Goal: Task Accomplishment & Management: Use online tool/utility

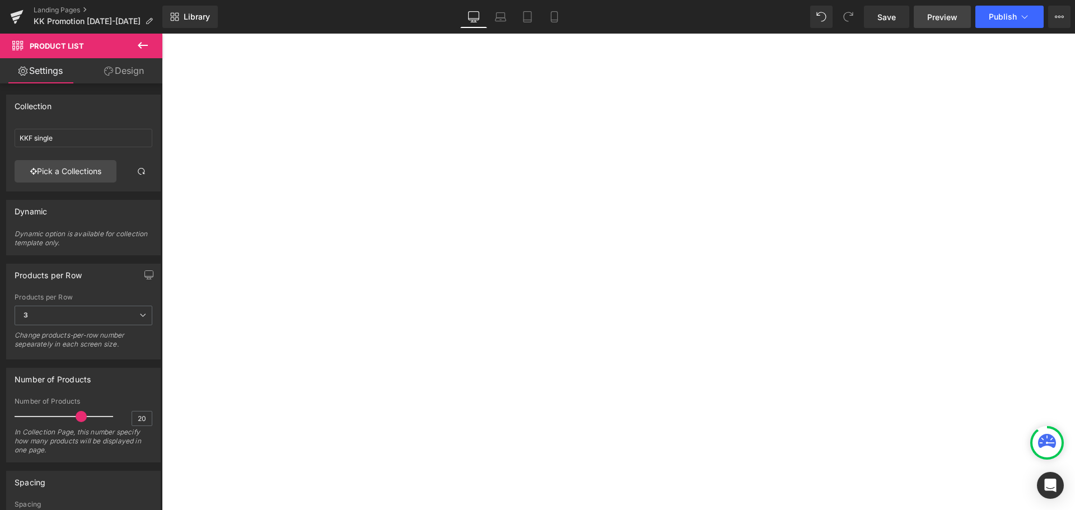
click at [933, 19] on span "Preview" at bounding box center [942, 17] width 30 height 12
click at [932, 20] on span "Preview" at bounding box center [942, 17] width 30 height 12
click at [889, 17] on span "Save" at bounding box center [886, 17] width 18 height 12
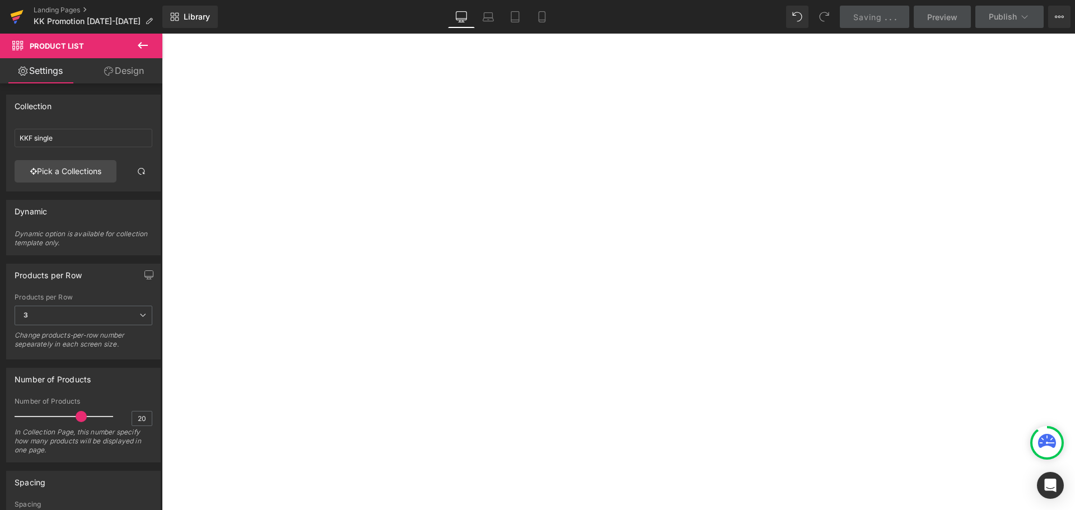
click at [20, 15] on icon at bounding box center [16, 17] width 13 height 28
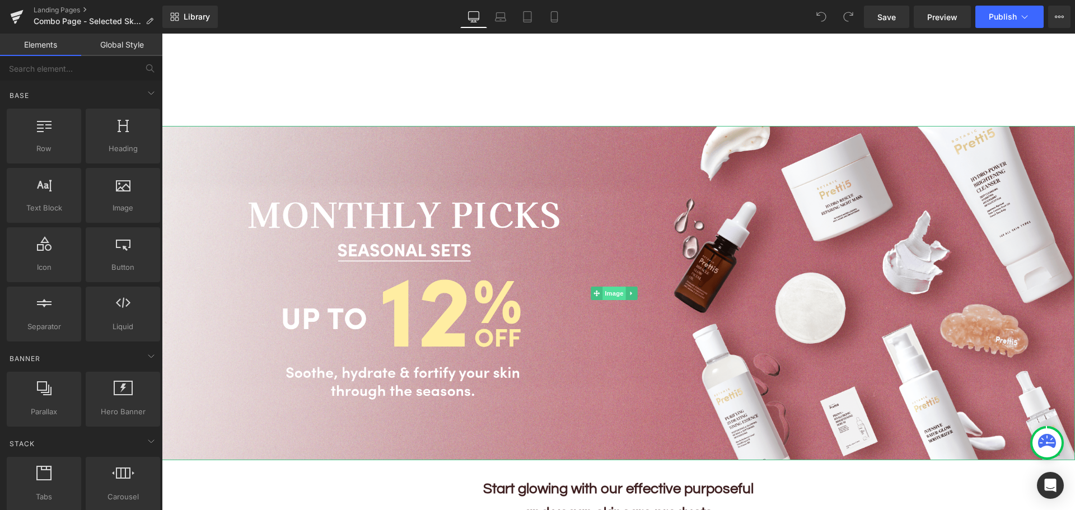
click at [610, 290] on span "Image" at bounding box center [614, 293] width 24 height 13
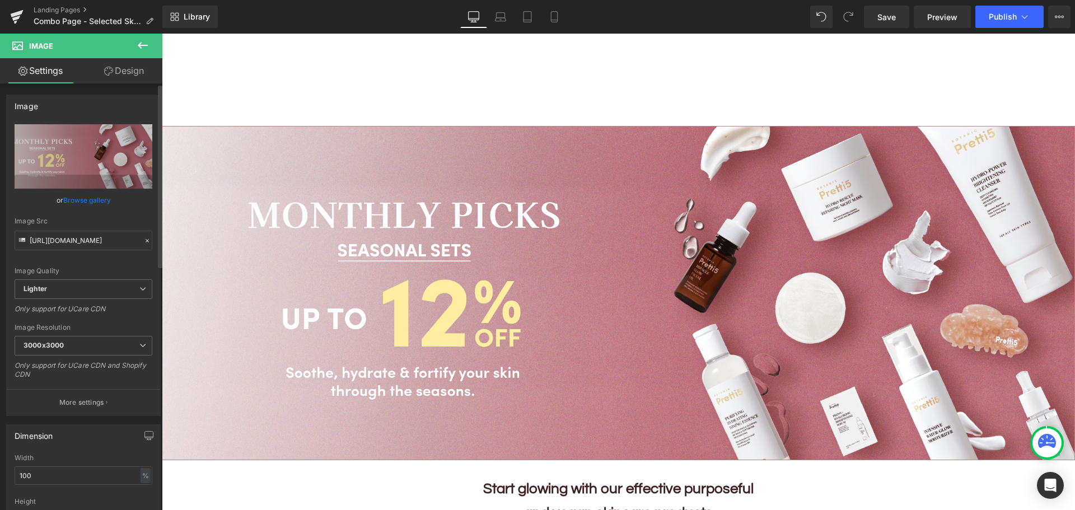
click at [73, 199] on link "Browse gallery" at bounding box center [87, 200] width 48 height 20
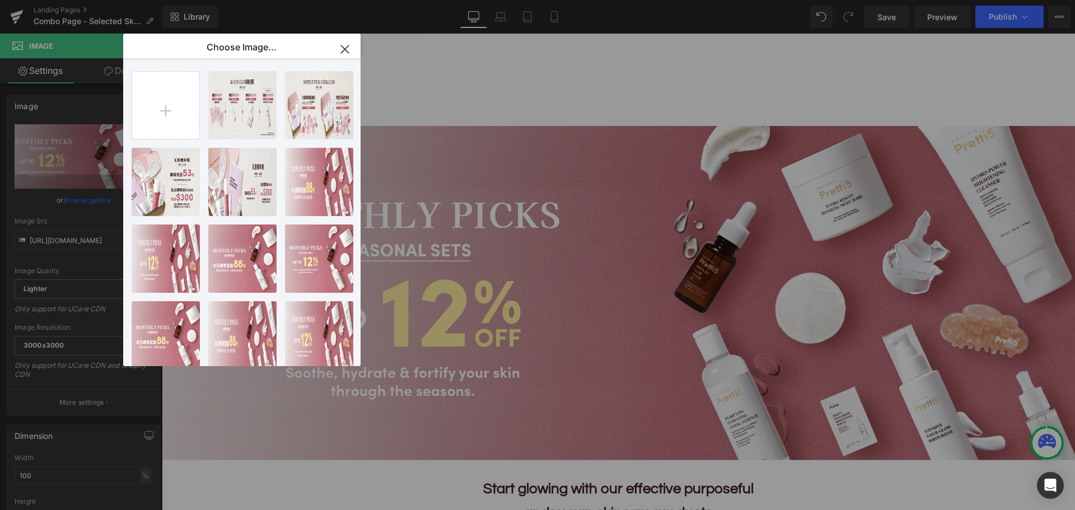
type input "C:\fakepath\202509_Beauty-Box-Sale-Landing_EN.jpg"
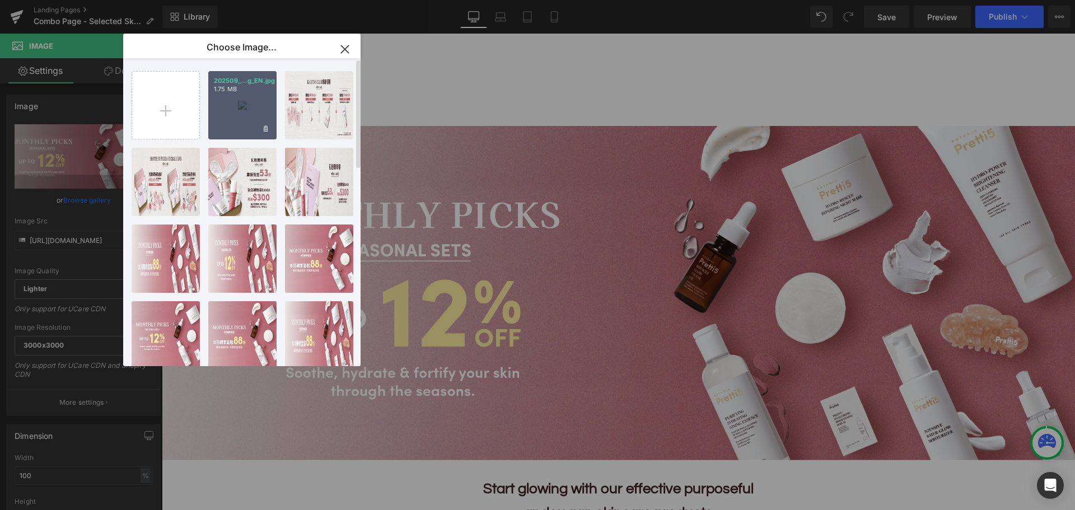
click at [249, 107] on div "202509_...g_EN.jpg 1.75 MB" at bounding box center [242, 105] width 68 height 68
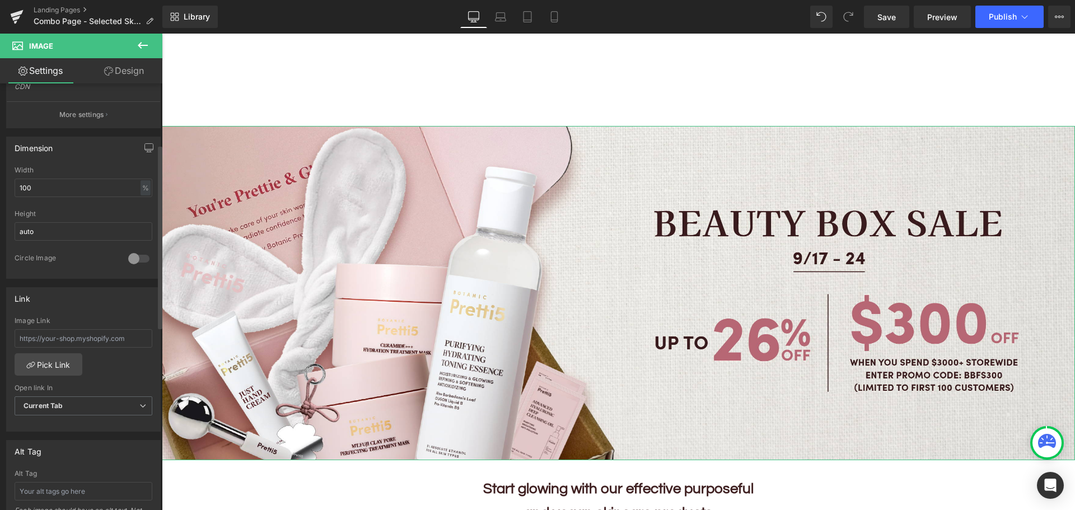
scroll to position [8, 0]
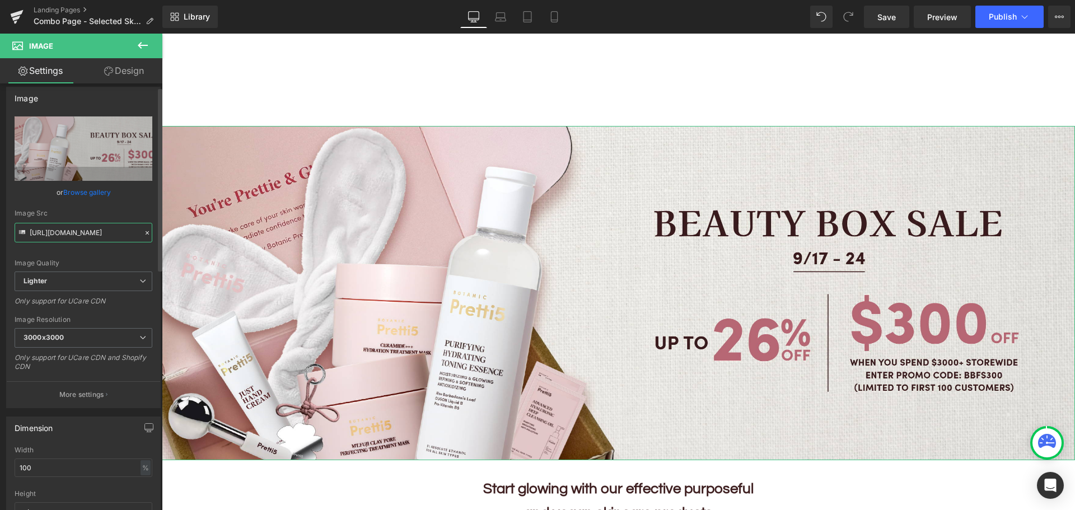
click at [91, 231] on input "https://ucarecdn.com/570f4a9a-1afc-4ad5-81d7-21388588b537/-/format/auto/-/previ…" at bounding box center [84, 233] width 138 height 20
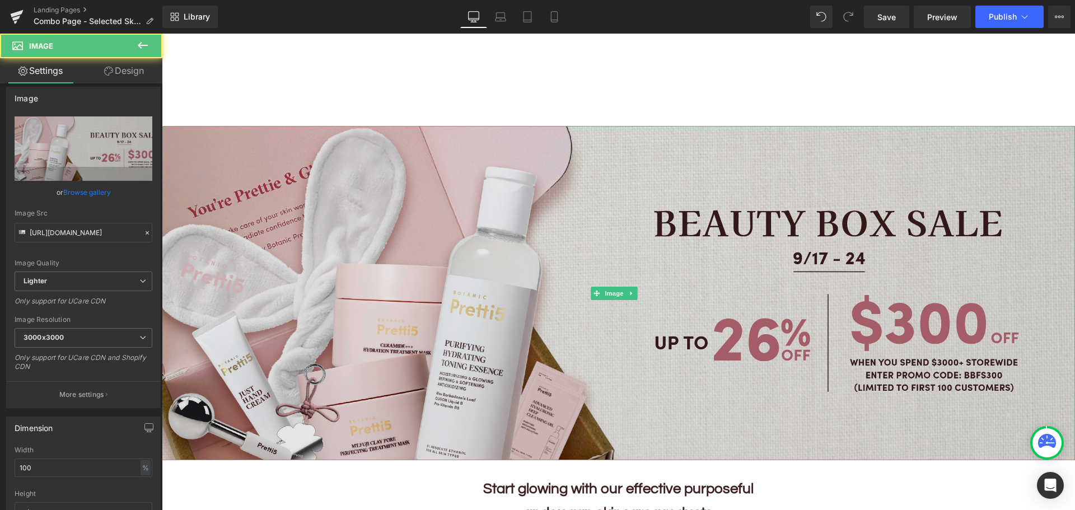
click at [336, 365] on img at bounding box center [618, 293] width 913 height 334
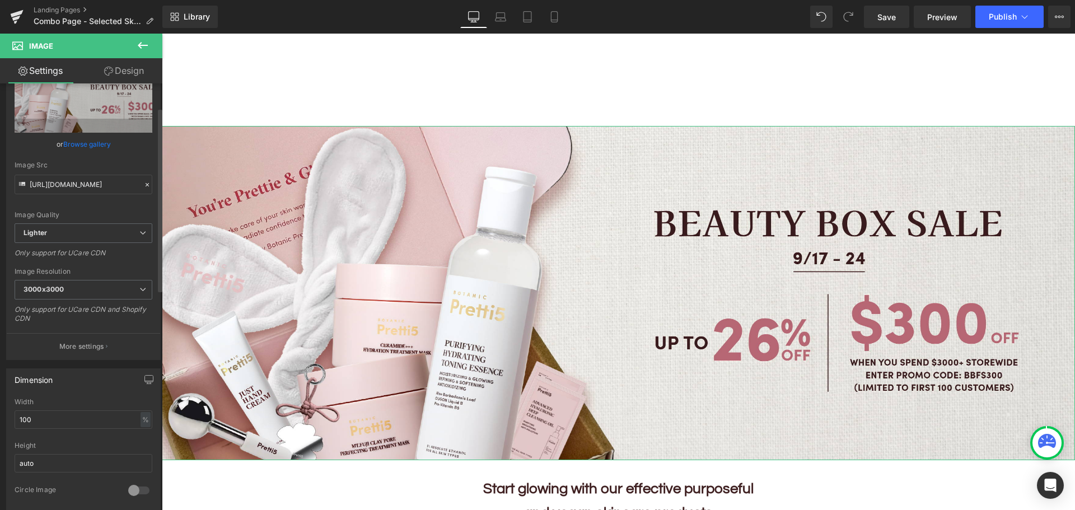
scroll to position [0, 0]
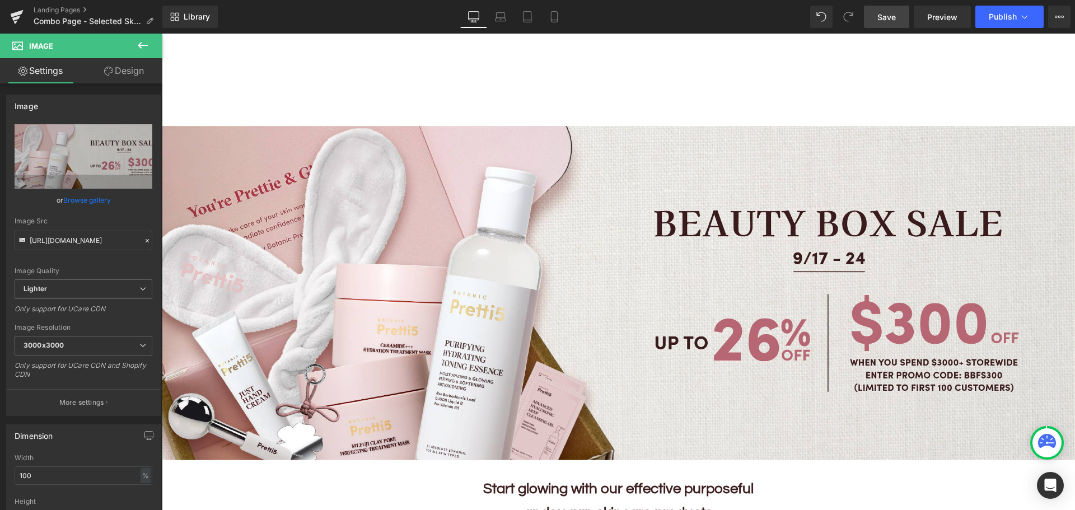
drag, startPoint x: 883, startPoint y: 17, endPoint x: 452, endPoint y: 165, distance: 456.1
click at [883, 17] on span "Save" at bounding box center [886, 17] width 18 height 12
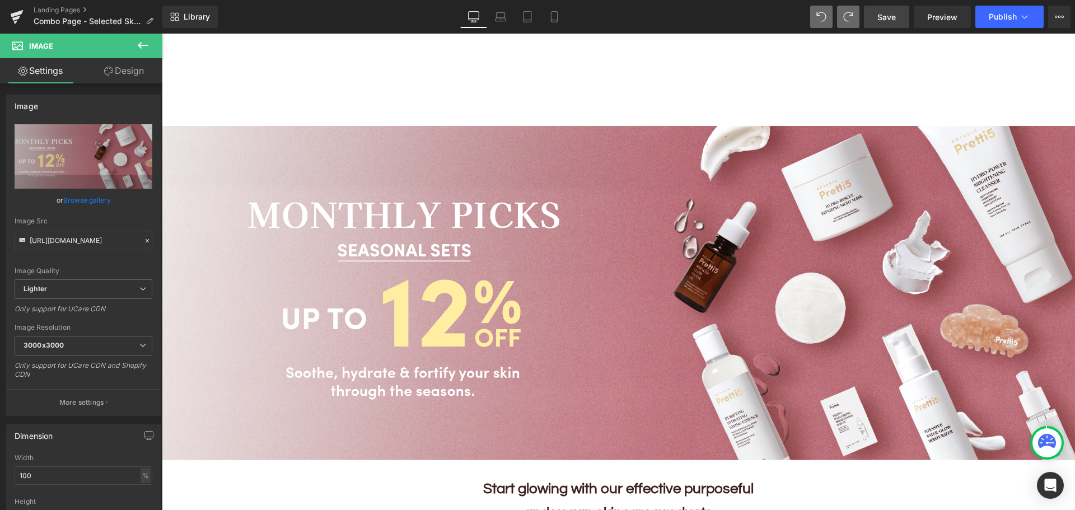
drag, startPoint x: 891, startPoint y: 12, endPoint x: 386, endPoint y: 336, distance: 600.4
click at [891, 12] on span "Save" at bounding box center [886, 17] width 18 height 12
click at [17, 14] on icon at bounding box center [17, 13] width 13 height 7
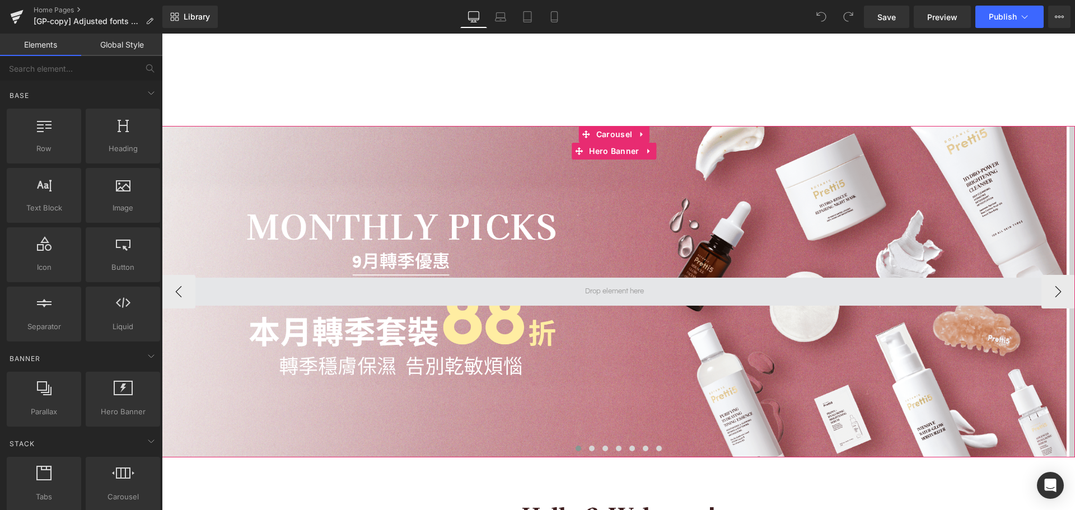
click at [626, 290] on span at bounding box center [614, 291] width 67 height 17
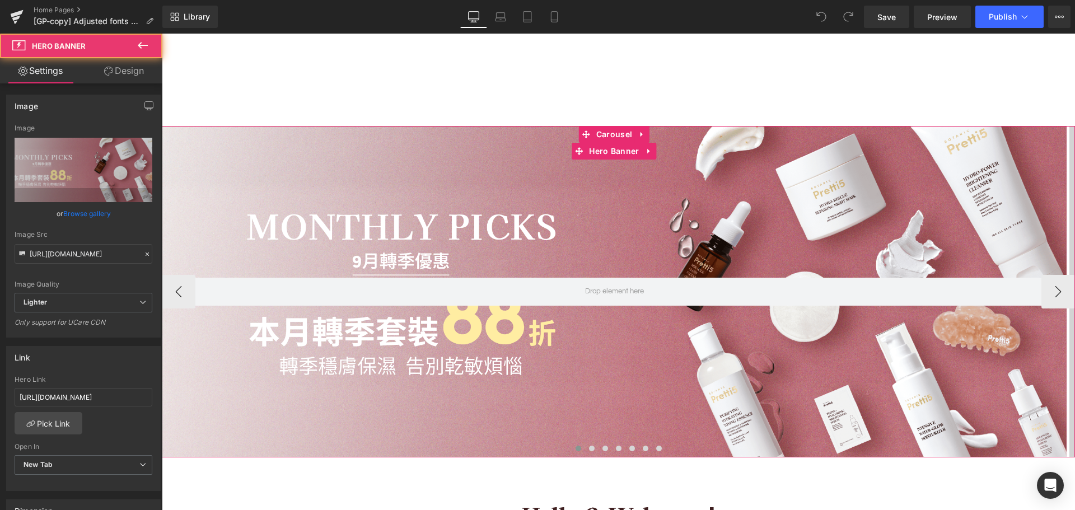
click at [610, 236] on div at bounding box center [614, 291] width 904 height 331
click at [612, 212] on div at bounding box center [614, 291] width 904 height 331
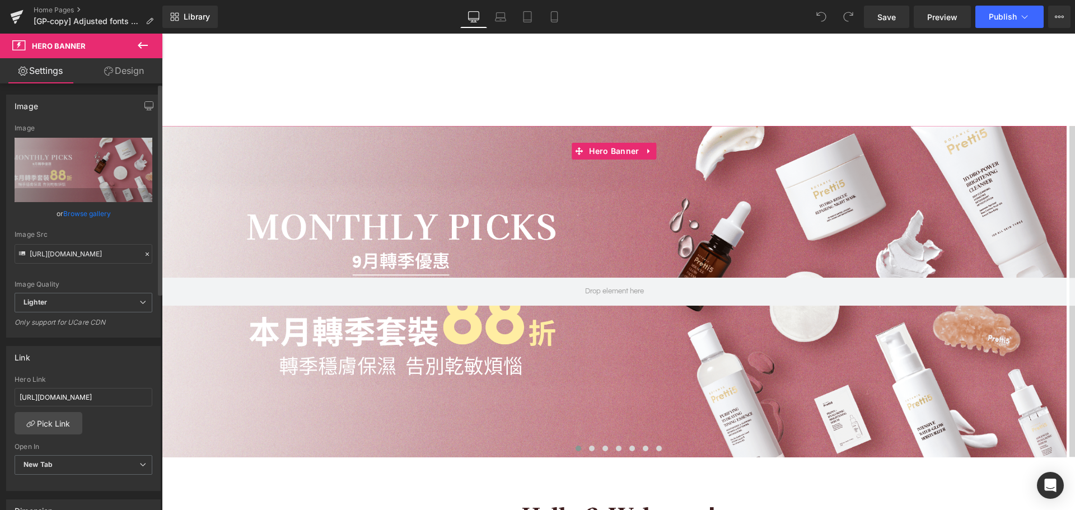
click at [72, 212] on link "Browse gallery" at bounding box center [87, 214] width 48 height 20
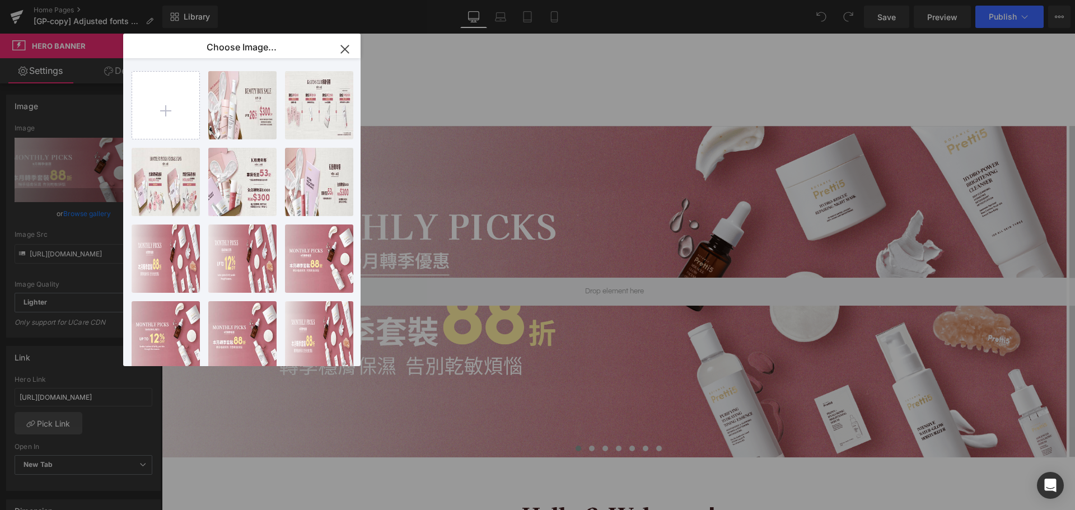
type input "C:\fakepath\202509_Beauty-Box-Sale-Landing_EN.jpg"
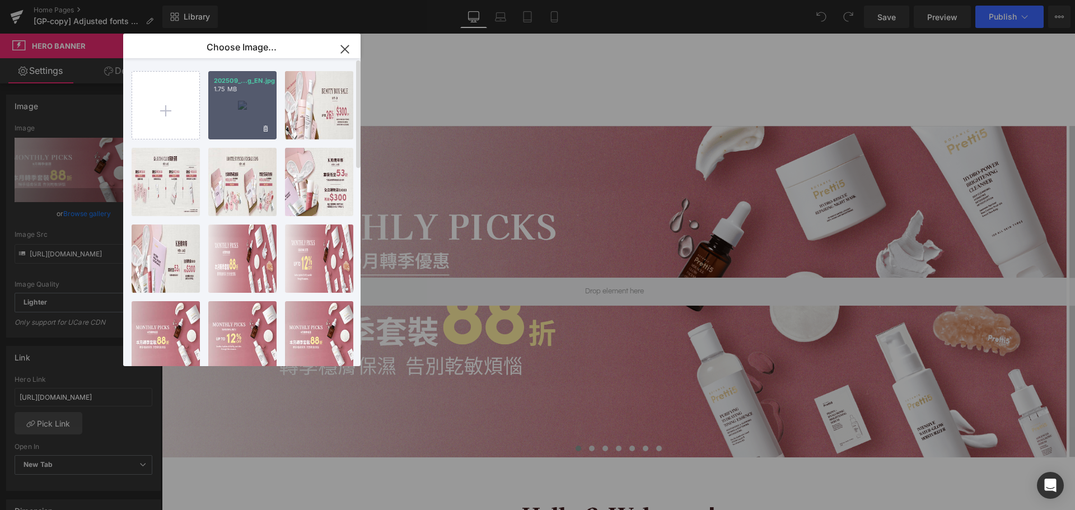
click at [232, 109] on div "202509_...g_EN.jpg 1.75 MB" at bounding box center [242, 105] width 68 height 68
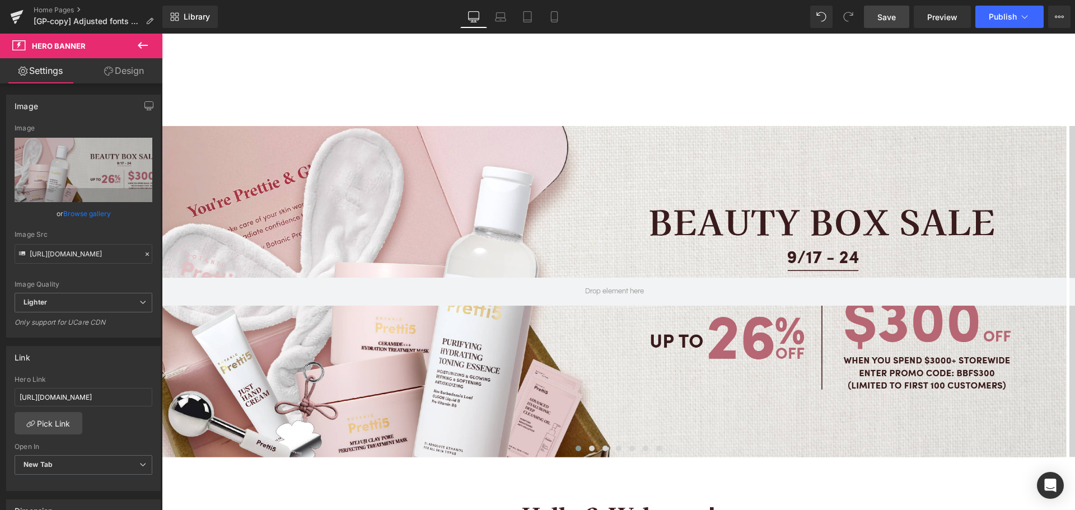
click at [886, 19] on span "Save" at bounding box center [886, 17] width 18 height 12
click at [20, 16] on icon at bounding box center [16, 17] width 13 height 28
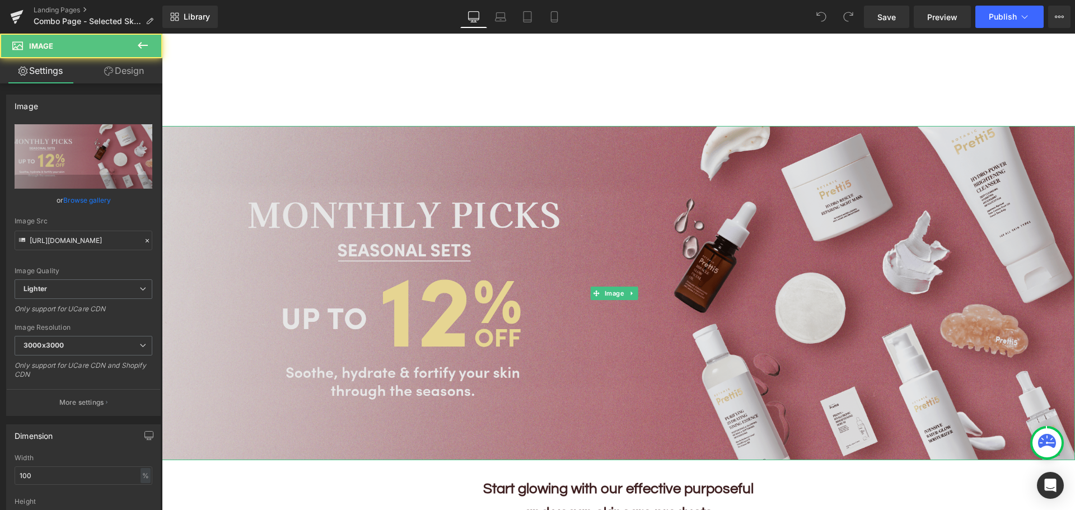
click at [292, 300] on img at bounding box center [618, 293] width 913 height 334
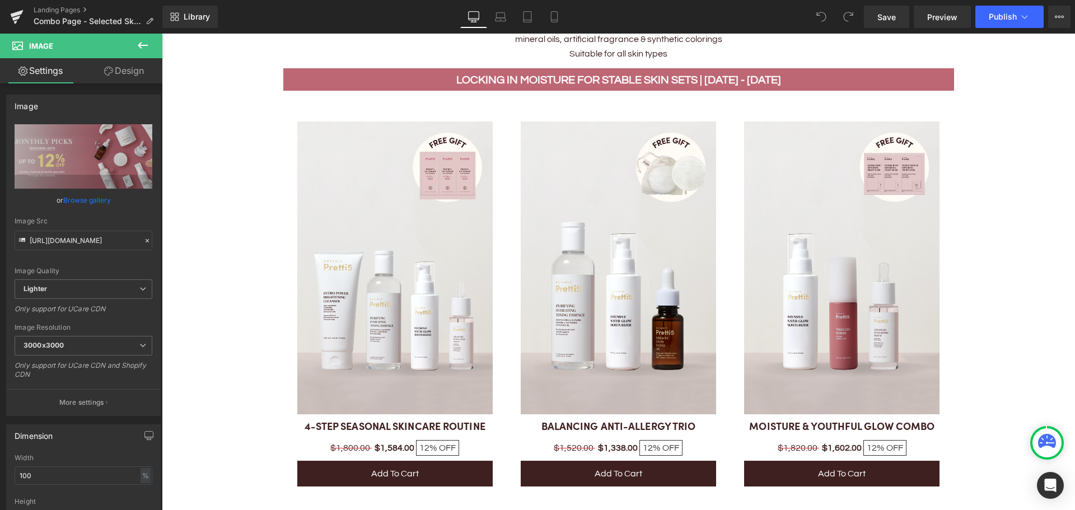
scroll to position [392, 0]
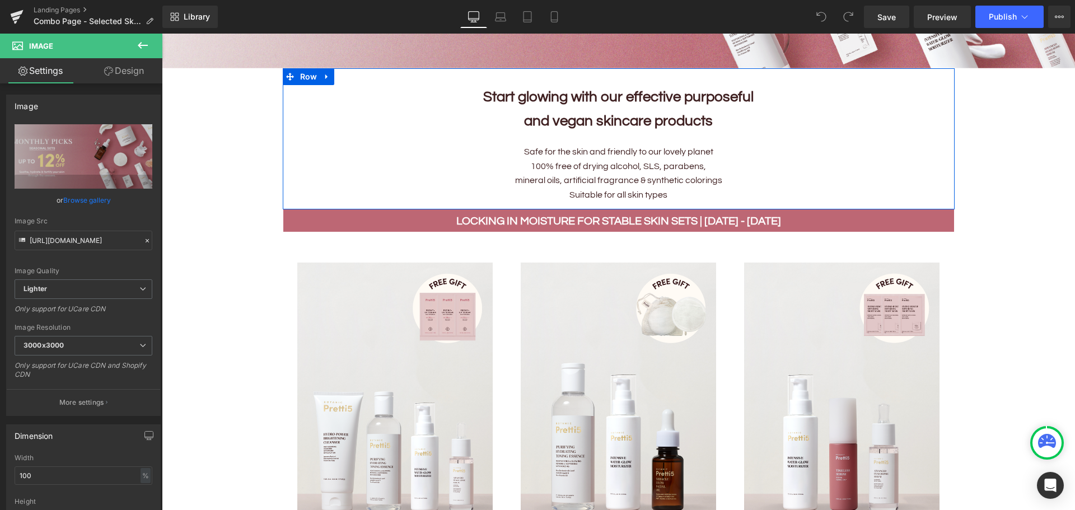
click at [777, 209] on div at bounding box center [619, 209] width 672 height 1
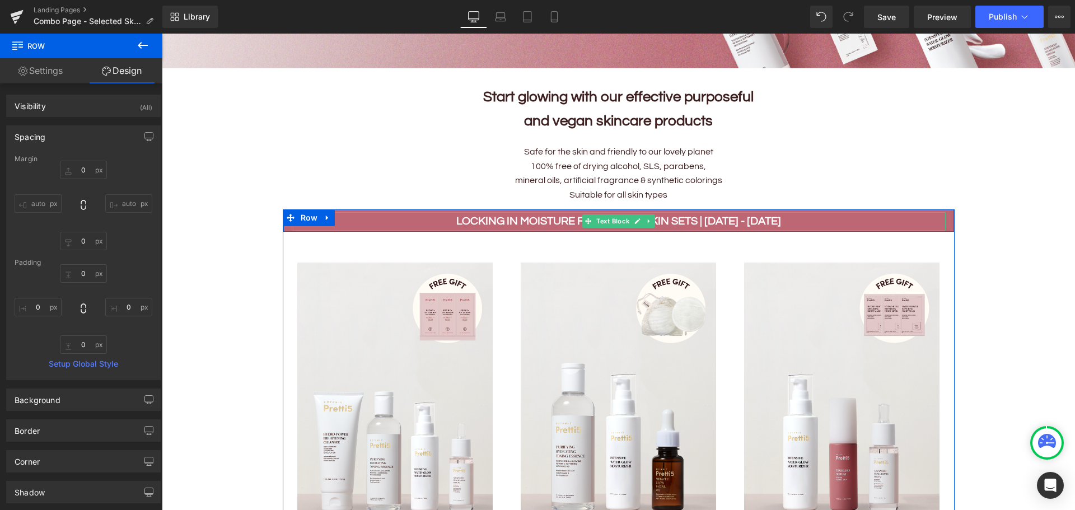
click at [407, 224] on p "LOCKING IN MOISTURE FOR STABLE SKIN SETS | 1 - 30 SEP" at bounding box center [619, 221] width 654 height 18
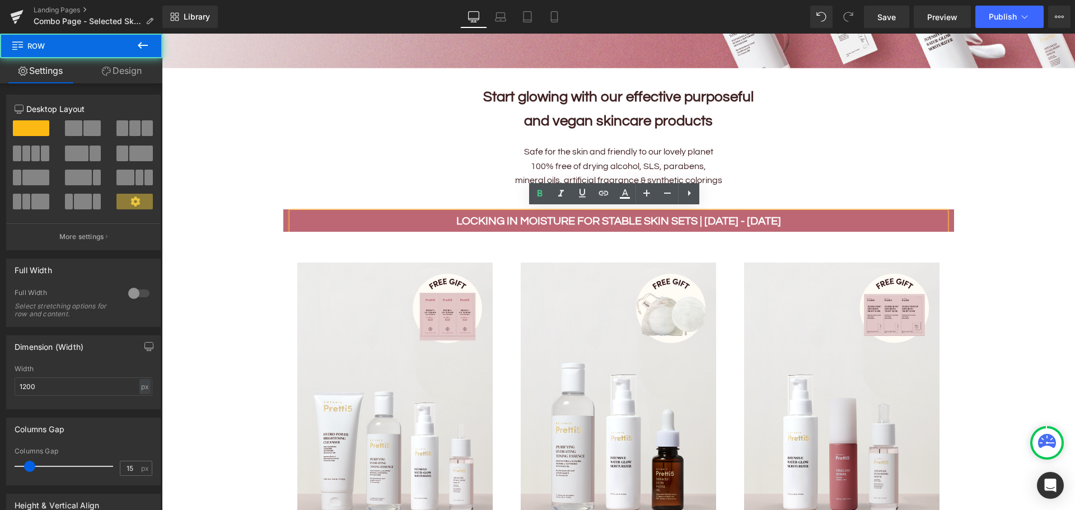
click at [283, 217] on div "LOCKING IN MOISTURE FOR STABLE SKIN SETS | 1 - 30 SEP Text Block" at bounding box center [618, 221] width 670 height 18
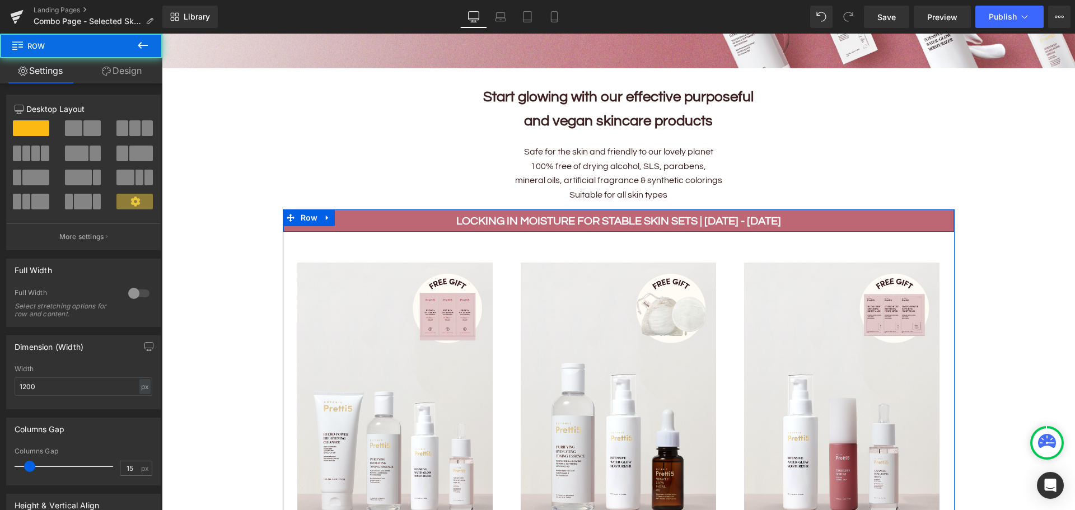
click at [283, 225] on div "LOCKING IN MOISTURE FOR STABLE SKIN SETS | 1 - 30 SEP Text Block" at bounding box center [618, 221] width 670 height 18
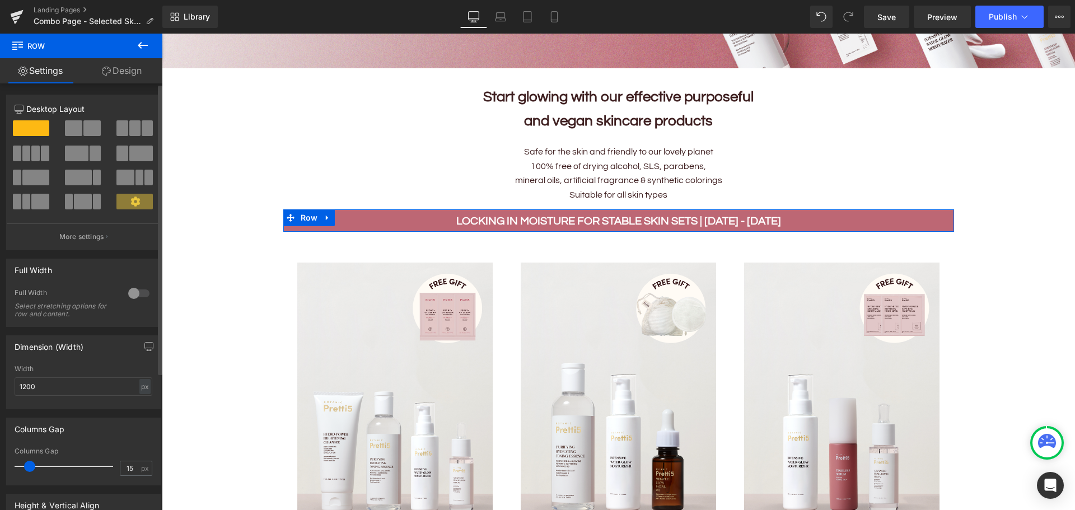
click at [77, 130] on span at bounding box center [73, 128] width 17 height 16
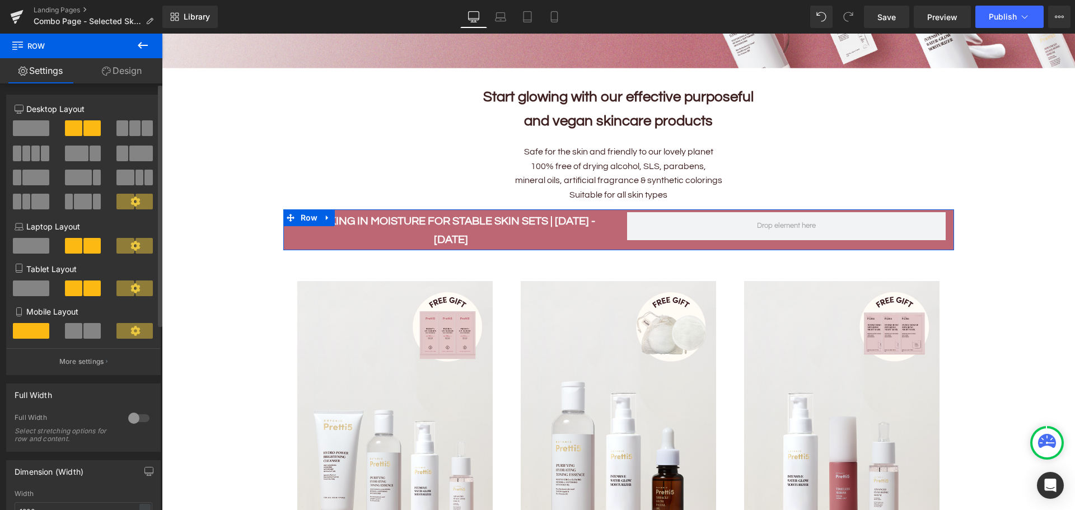
click at [25, 127] on span at bounding box center [31, 128] width 36 height 16
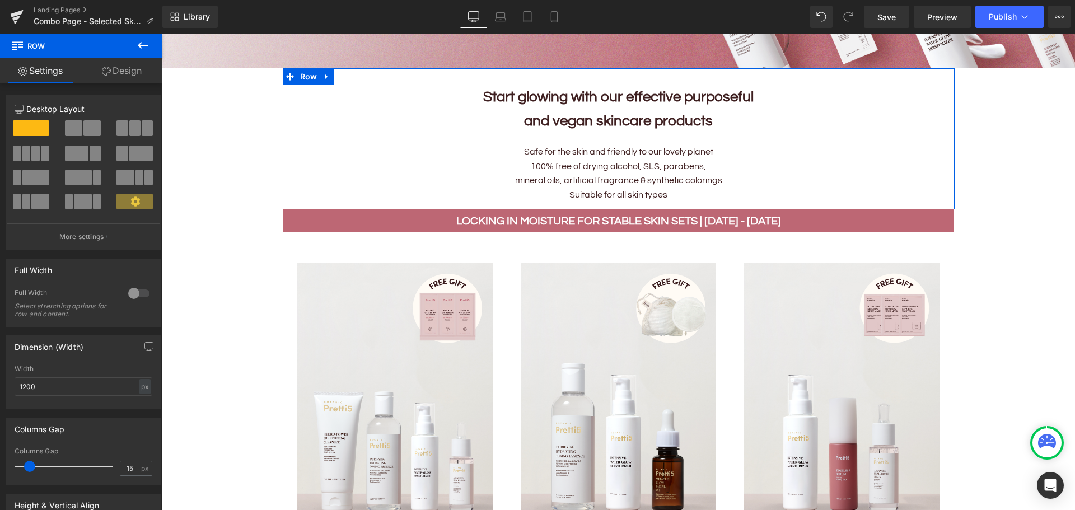
drag, startPoint x: 195, startPoint y: 158, endPoint x: 287, endPoint y: 205, distance: 103.1
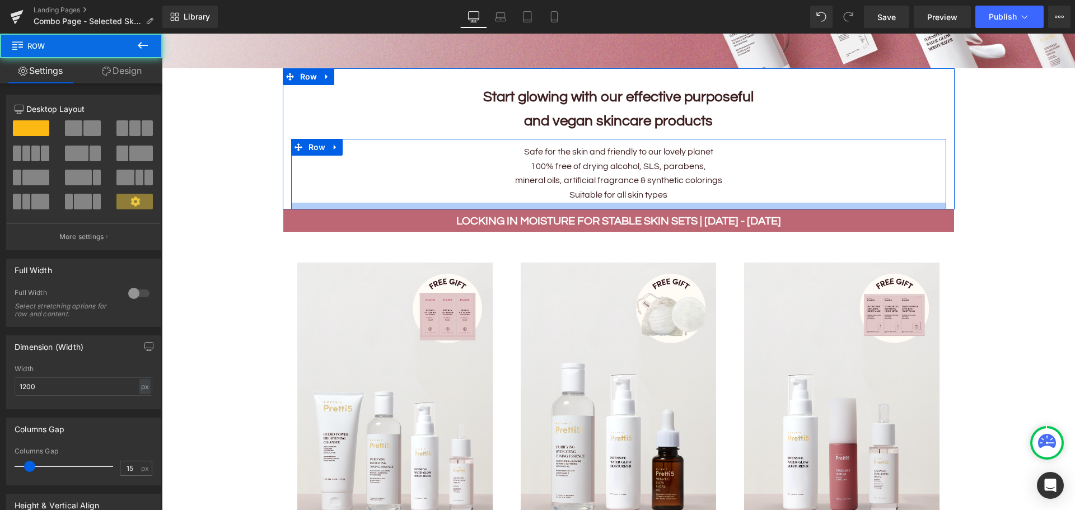
click at [307, 203] on div at bounding box center [618, 206] width 655 height 7
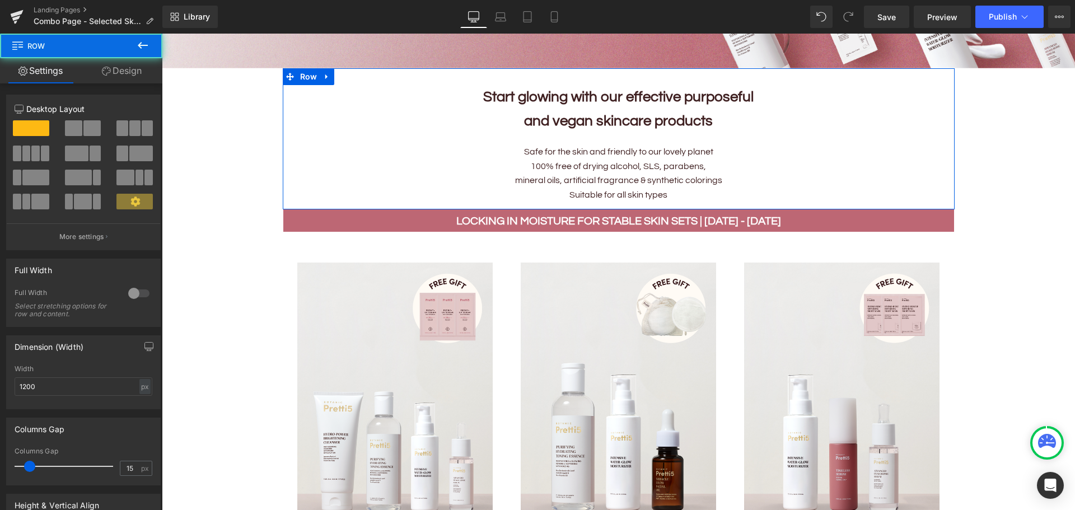
click at [283, 209] on div at bounding box center [619, 209] width 672 height 1
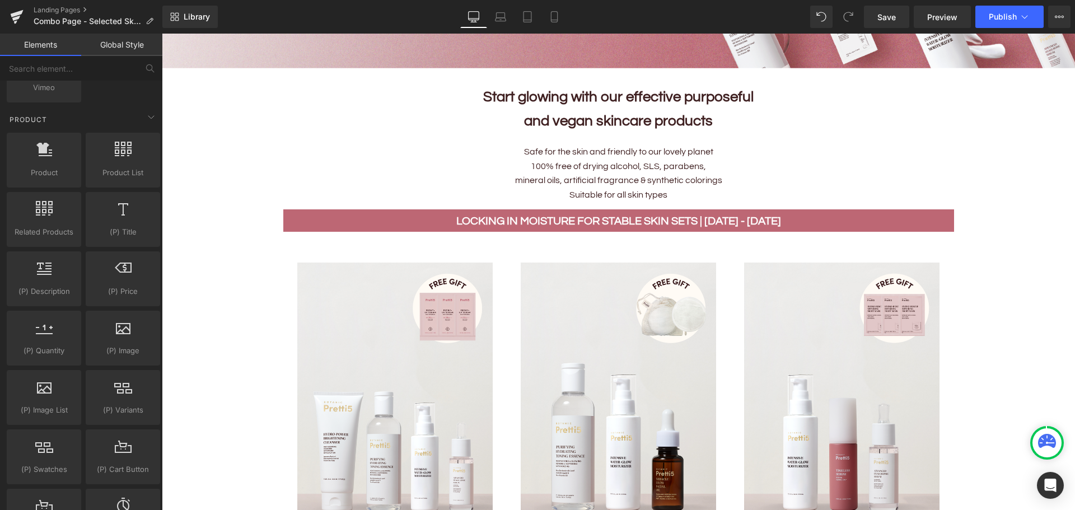
scroll to position [895, 0]
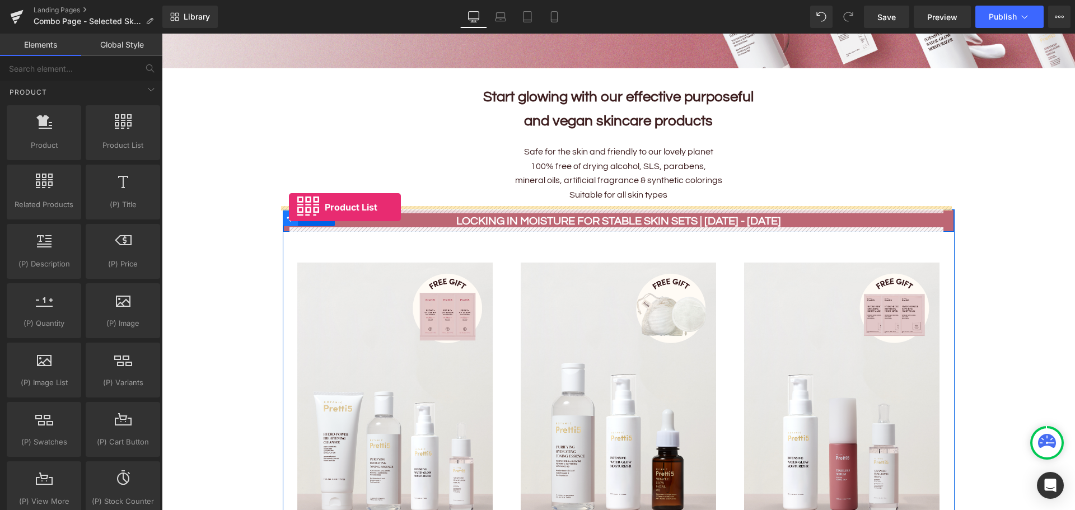
drag, startPoint x: 273, startPoint y: 167, endPoint x: 289, endPoint y: 207, distance: 42.7
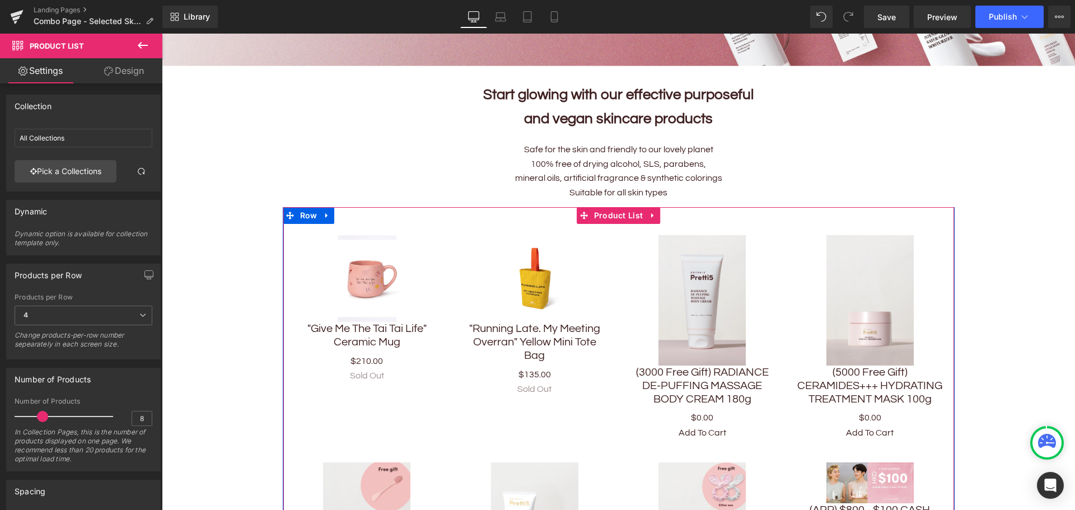
scroll to position [392, 0]
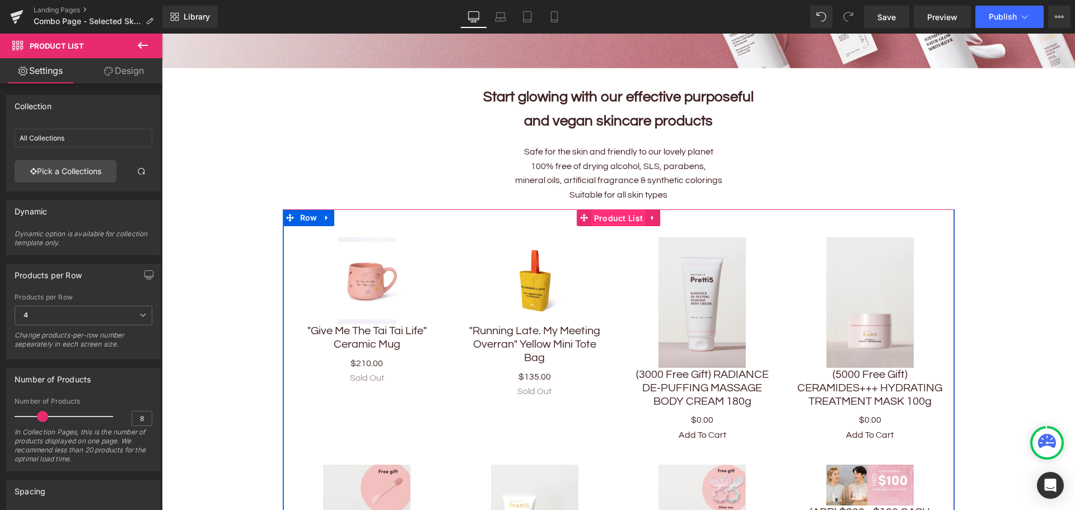
click at [593, 215] on span "Product List" at bounding box center [618, 218] width 55 height 17
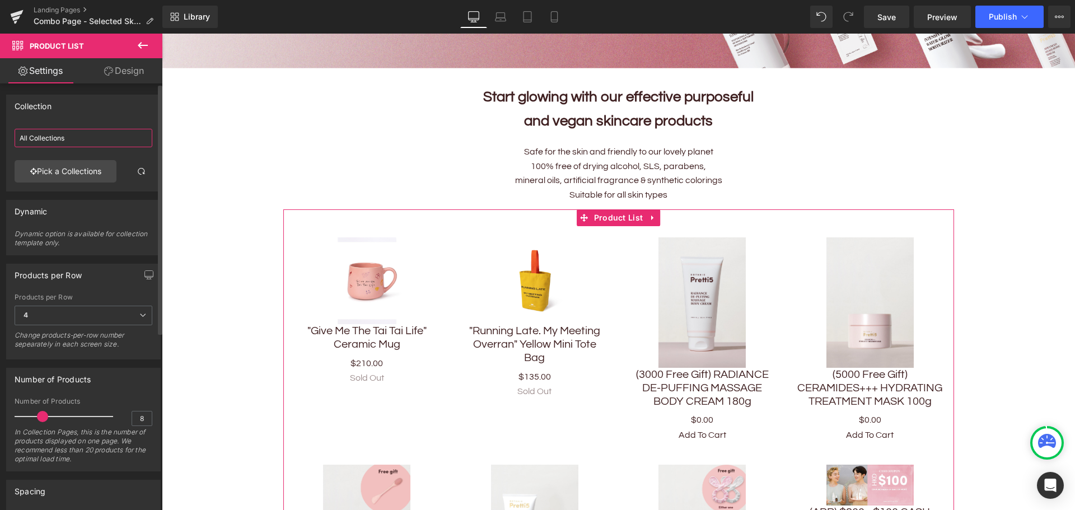
click at [54, 133] on input "All Collections" at bounding box center [84, 138] width 138 height 18
click at [81, 138] on input "All Collections" at bounding box center [84, 138] width 138 height 18
drag, startPoint x: 96, startPoint y: 137, endPoint x: 0, endPoint y: 137, distance: 95.7
click at [0, 137] on div "Collection All Collections All Collections Pick a Collections" at bounding box center [83, 138] width 167 height 105
click at [59, 171] on link "Pick a Collections" at bounding box center [66, 171] width 102 height 22
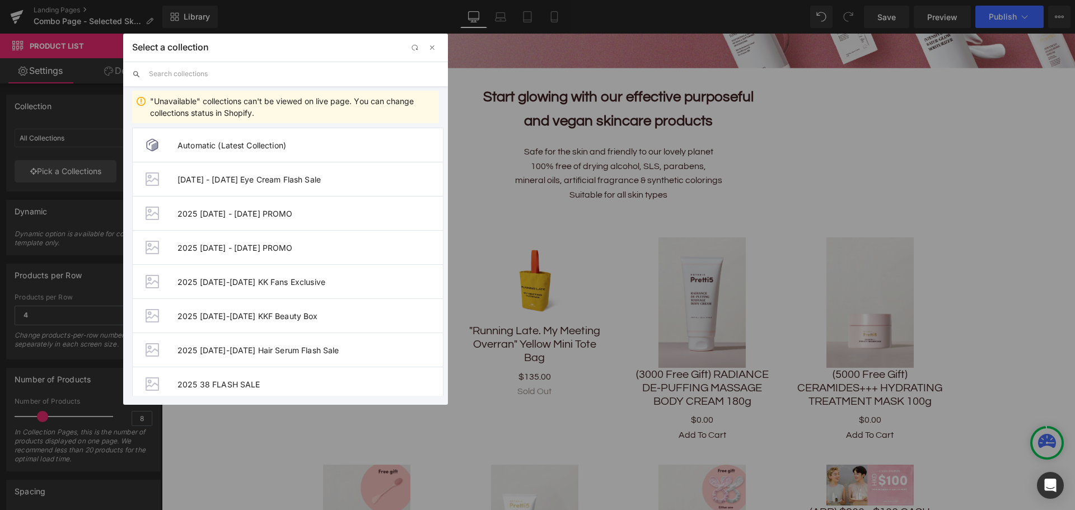
click at [203, 71] on input "text" at bounding box center [294, 74] width 290 height 25
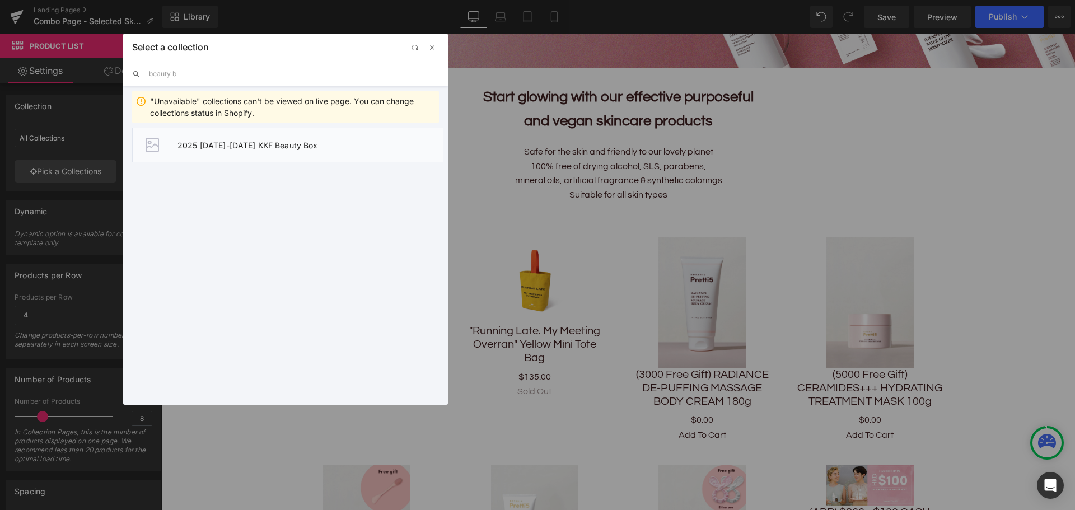
type input "beauty b"
click at [232, 149] on span "2025 17-24 SEP KKF Beauty Box" at bounding box center [309, 145] width 265 height 10
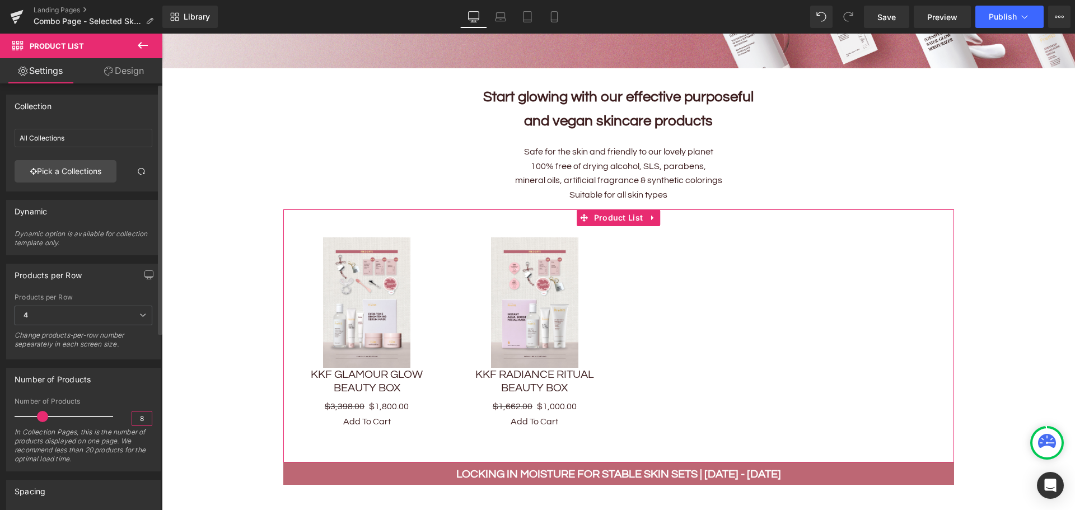
drag, startPoint x: 142, startPoint y: 418, endPoint x: 132, endPoint y: 418, distance: 10.1
click at [132, 418] on input "8" at bounding box center [142, 418] width 20 height 14
click at [115, 400] on div "Number of Products" at bounding box center [84, 401] width 138 height 8
click at [114, 437] on div "In Collection Pages, this is the number of products displayed on one page. We r…" at bounding box center [84, 449] width 138 height 43
click at [140, 418] on input "2" at bounding box center [142, 418] width 20 height 14
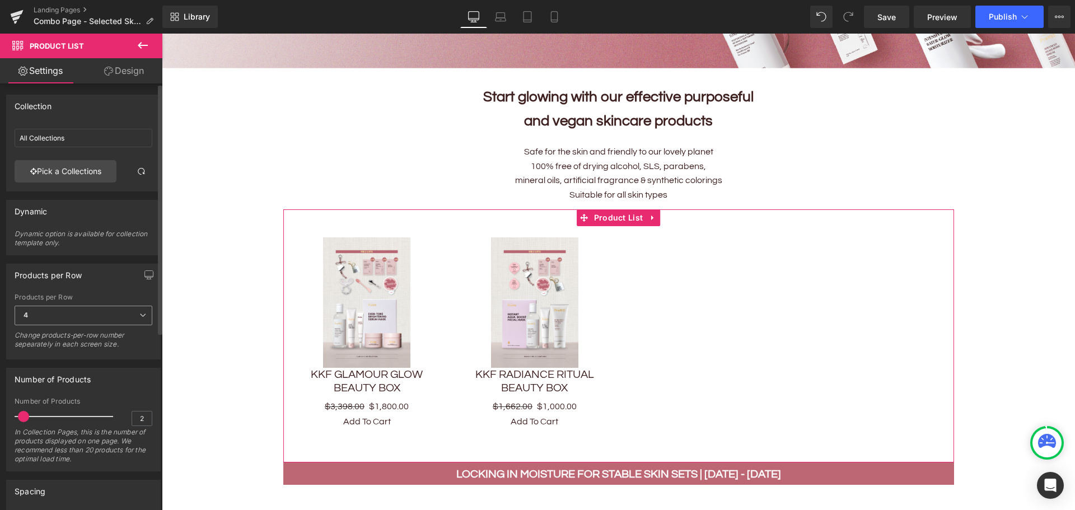
click at [128, 311] on span "4" at bounding box center [84, 316] width 138 height 20
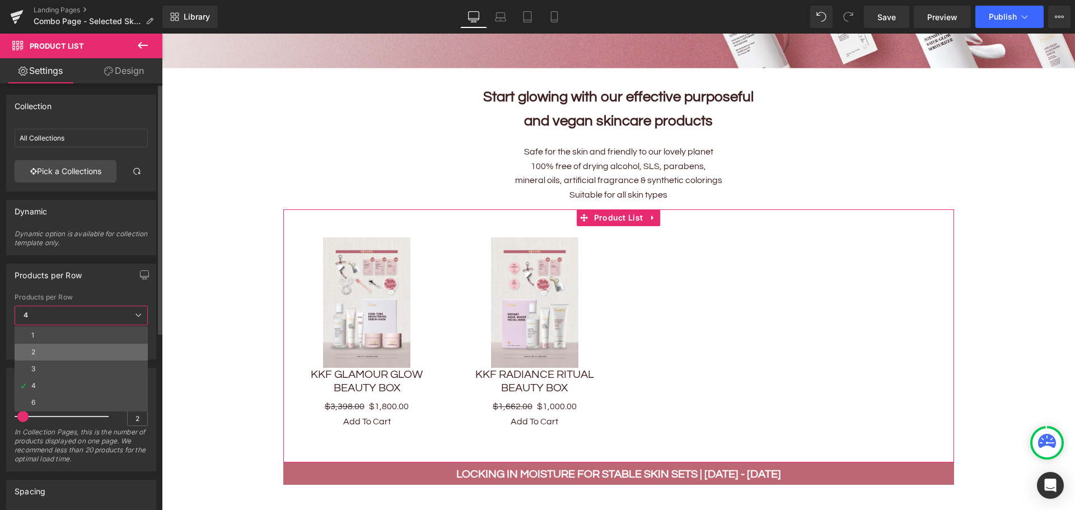
click at [73, 351] on li "2" at bounding box center [81, 352] width 133 height 17
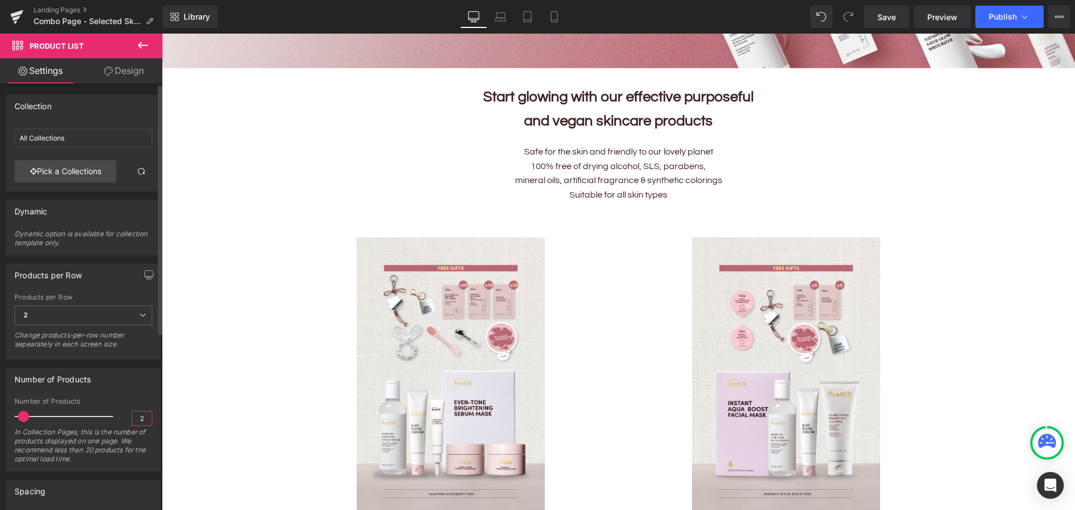
click at [140, 418] on input "2" at bounding box center [142, 418] width 20 height 14
type input "20"
click at [139, 388] on div "Number of Products" at bounding box center [83, 378] width 153 height 21
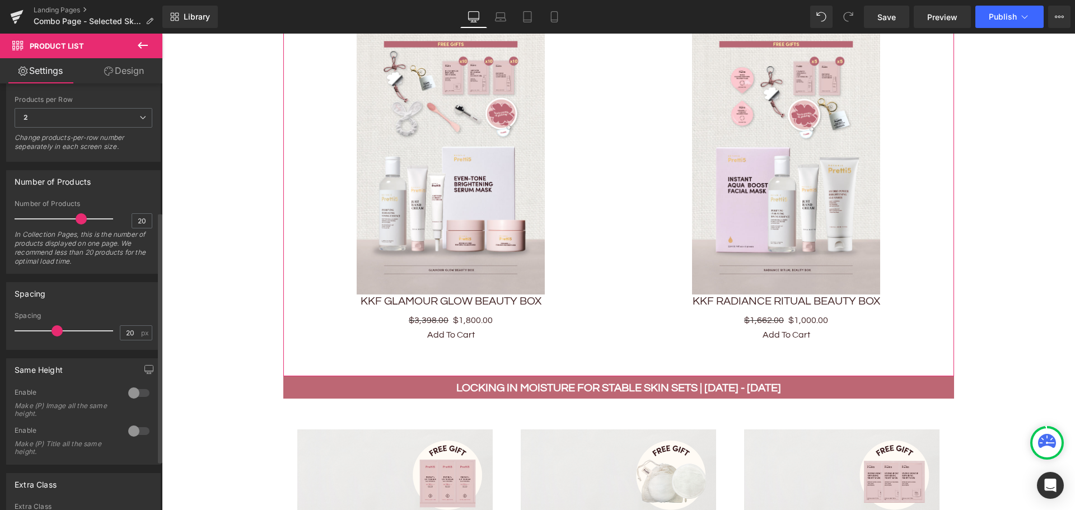
scroll to position [224, 0]
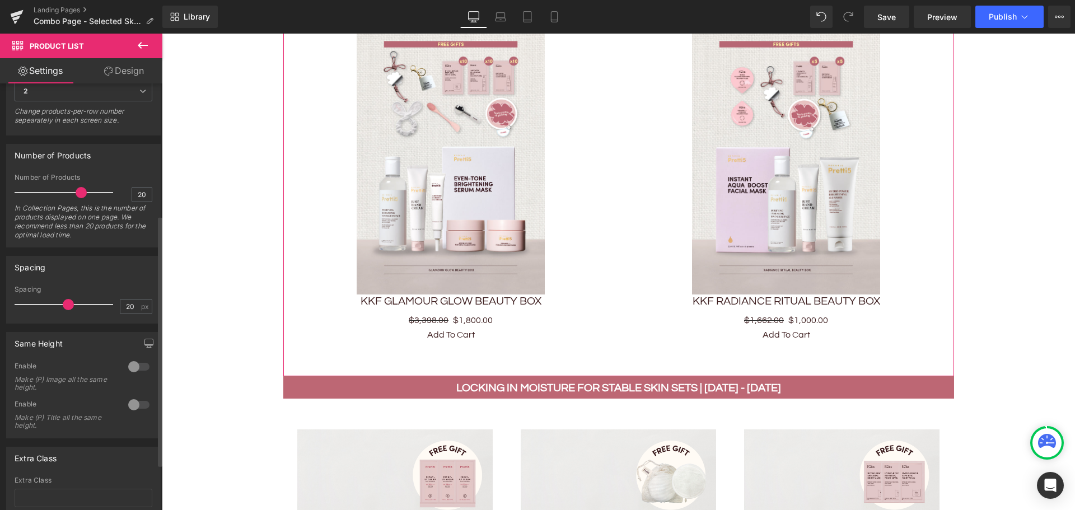
drag, startPoint x: 57, startPoint y: 303, endPoint x: 67, endPoint y: 303, distance: 10.1
click at [67, 303] on span at bounding box center [68, 304] width 11 height 11
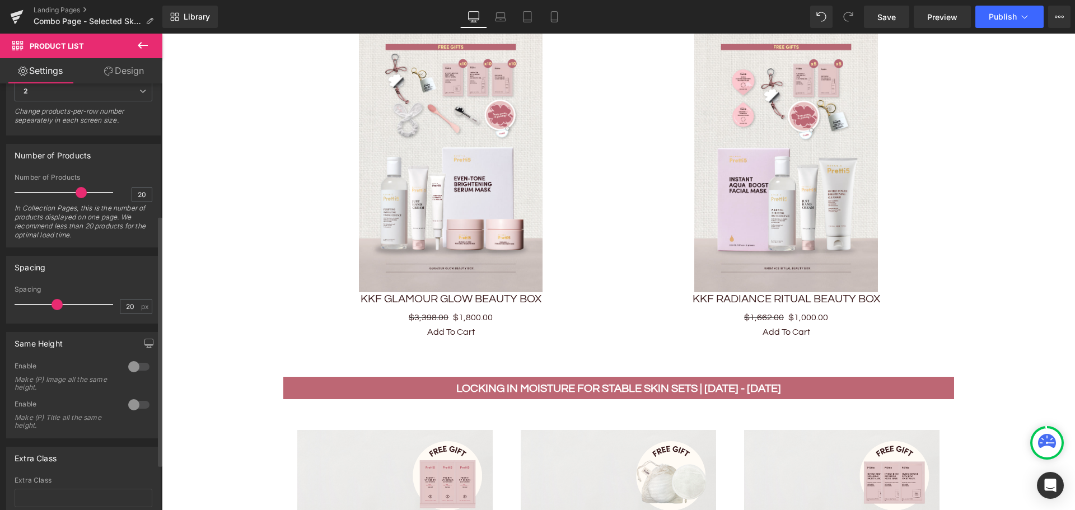
drag, startPoint x: 67, startPoint y: 304, endPoint x: 54, endPoint y: 307, distance: 12.5
click at [54, 307] on span at bounding box center [56, 304] width 11 height 11
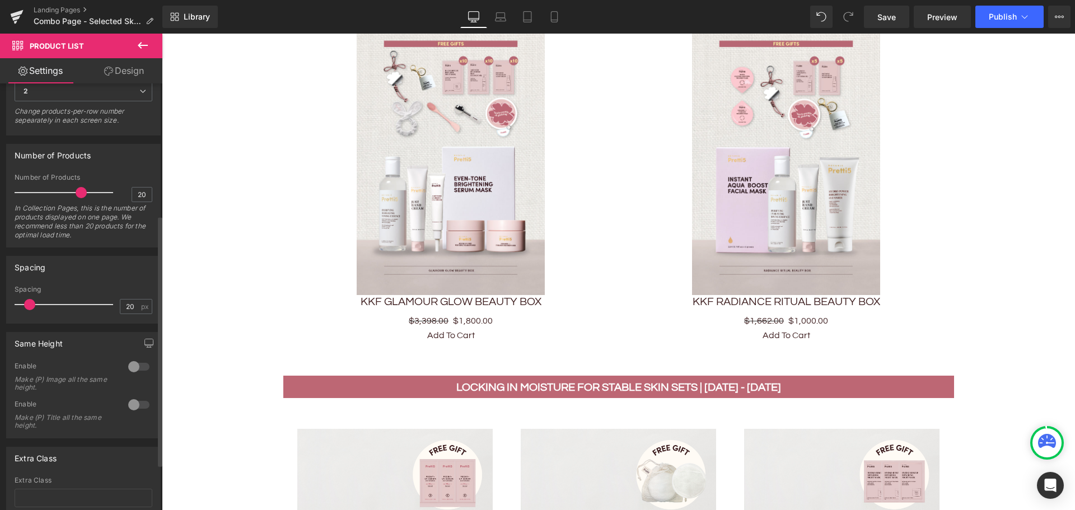
drag, startPoint x: 57, startPoint y: 308, endPoint x: 31, endPoint y: 304, distance: 25.4
click at [31, 304] on span at bounding box center [29, 304] width 11 height 11
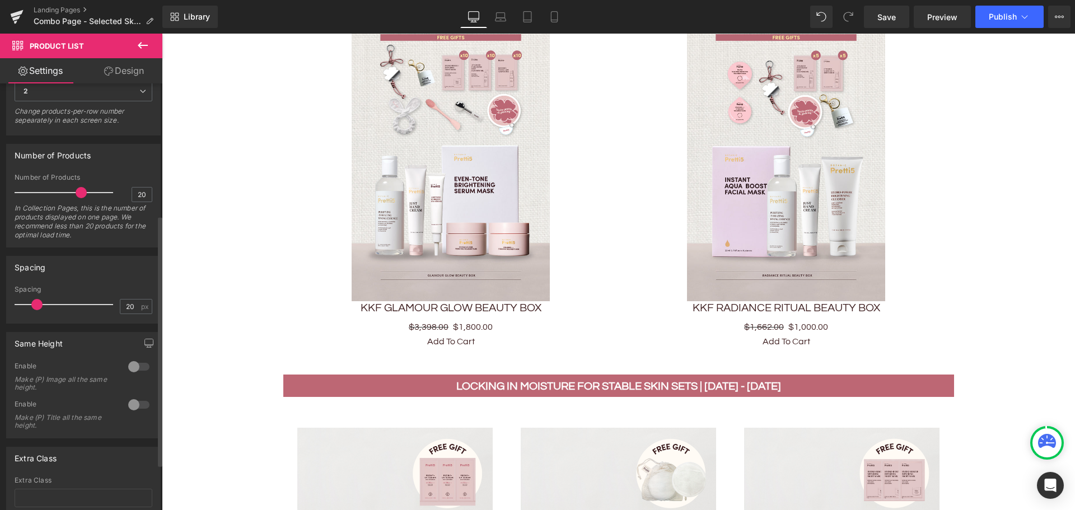
drag, startPoint x: 31, startPoint y: 309, endPoint x: 38, endPoint y: 309, distance: 7.3
click at [38, 309] on span at bounding box center [36, 304] width 11 height 11
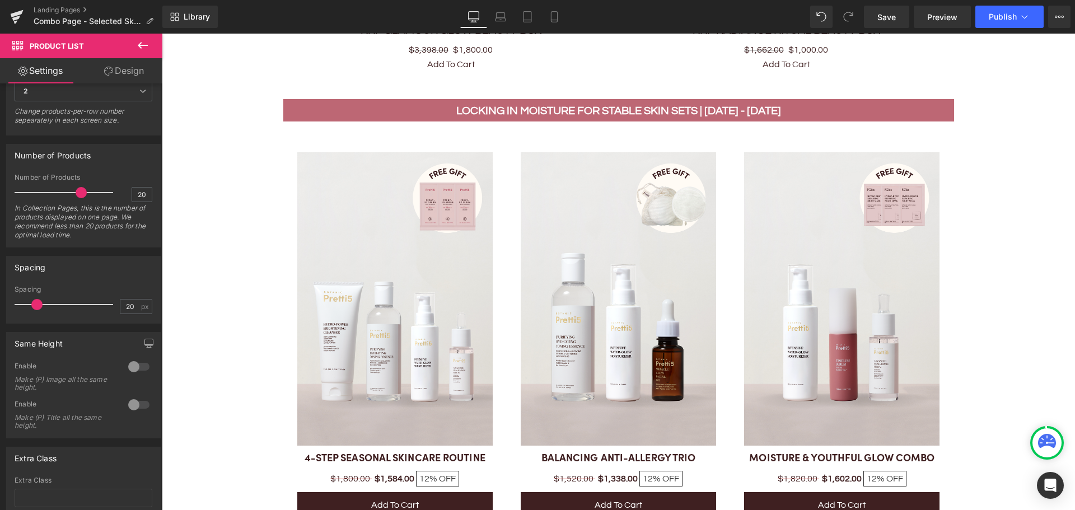
scroll to position [895, 0]
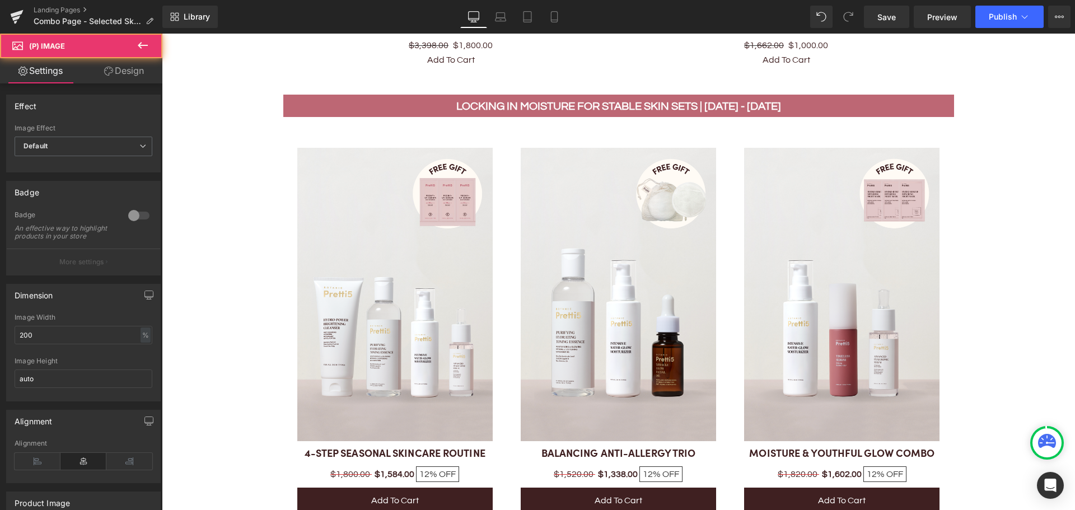
click at [386, 186] on img at bounding box center [394, 294] width 195 height 293
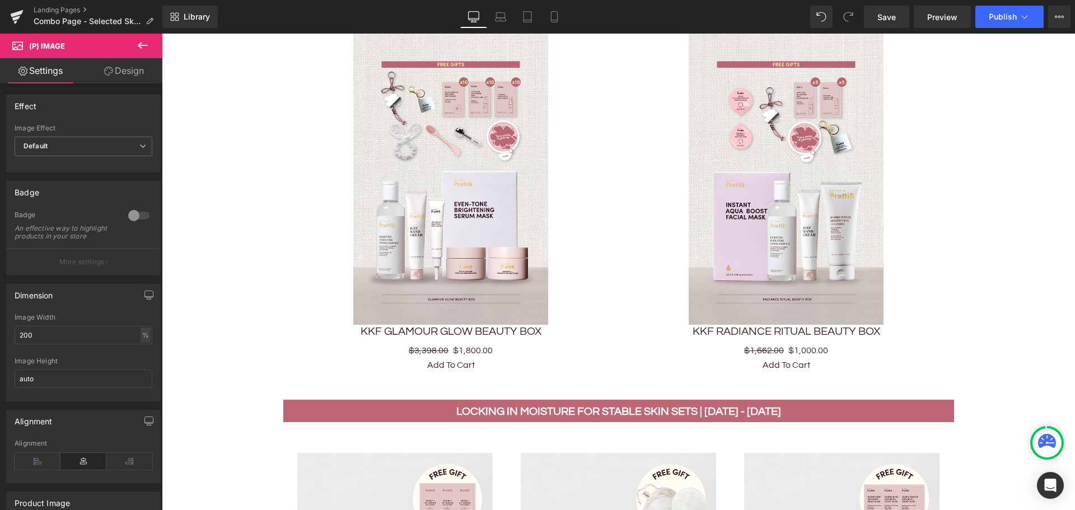
scroll to position [448, 0]
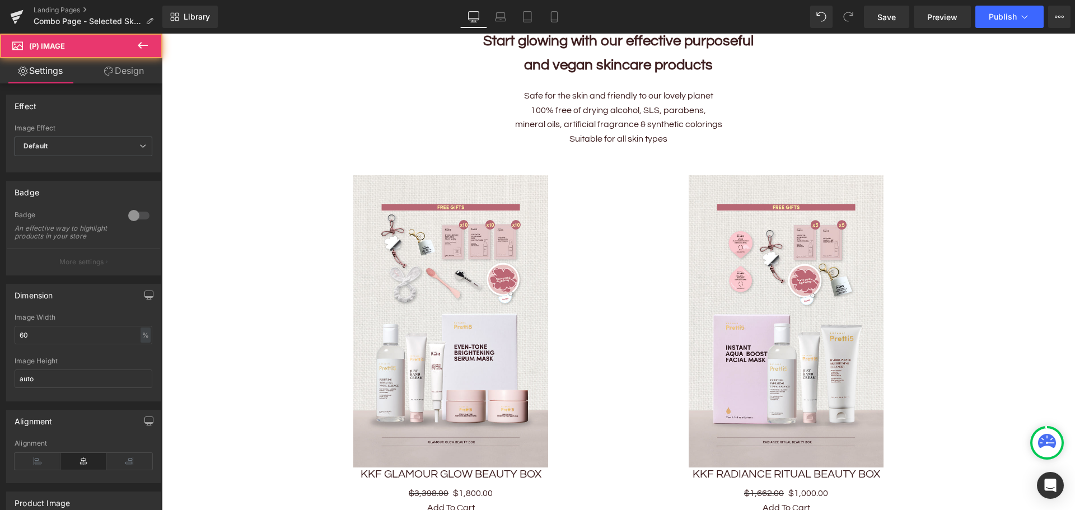
click at [441, 299] on img at bounding box center [450, 321] width 195 height 293
click at [59, 343] on input "60" at bounding box center [84, 335] width 138 height 18
type input "6"
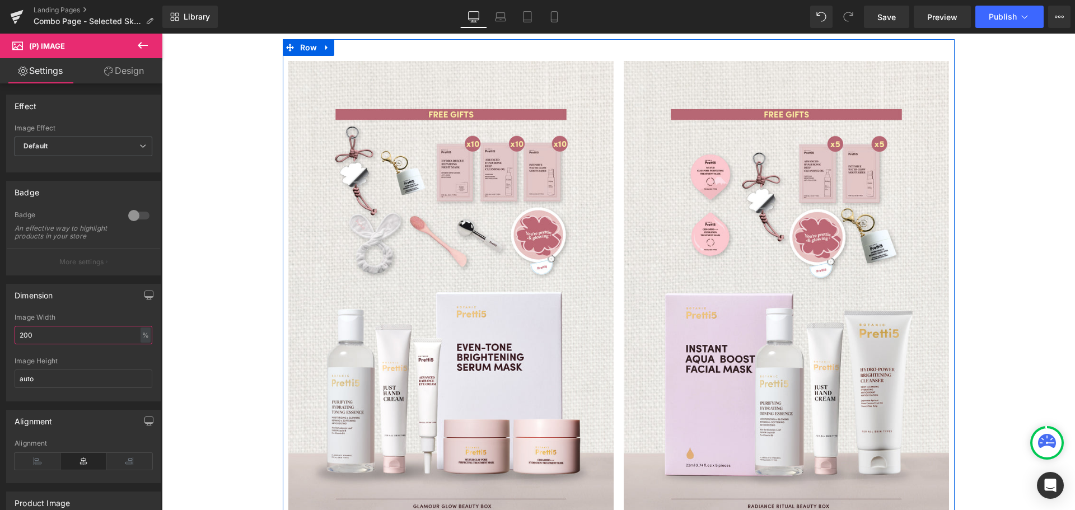
scroll to position [560, 0]
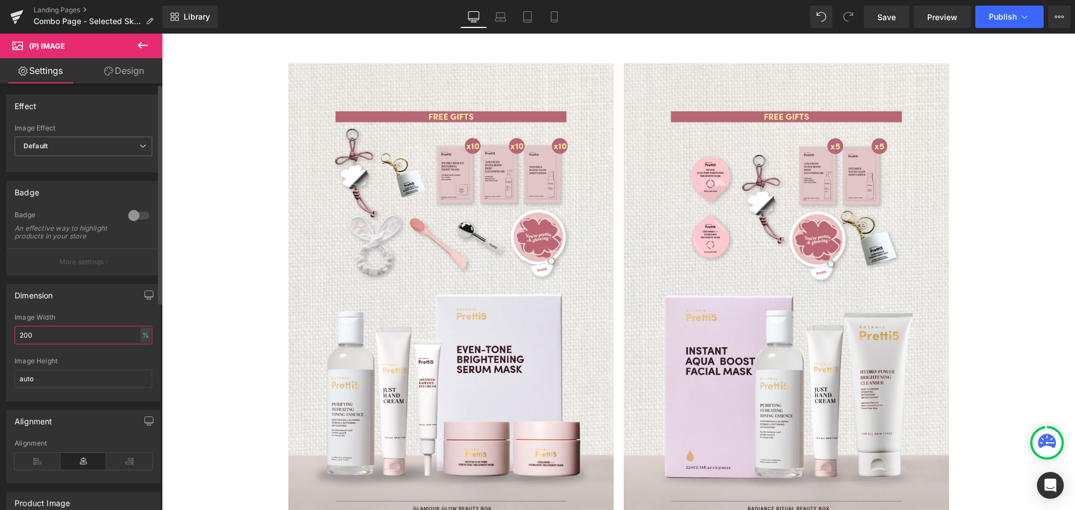
drag, startPoint x: 46, startPoint y: 345, endPoint x: 5, endPoint y: 345, distance: 40.9
click at [5, 345] on div "Dimension 60% Image Width 200 % % px auto Image Height auto" at bounding box center [83, 338] width 167 height 126
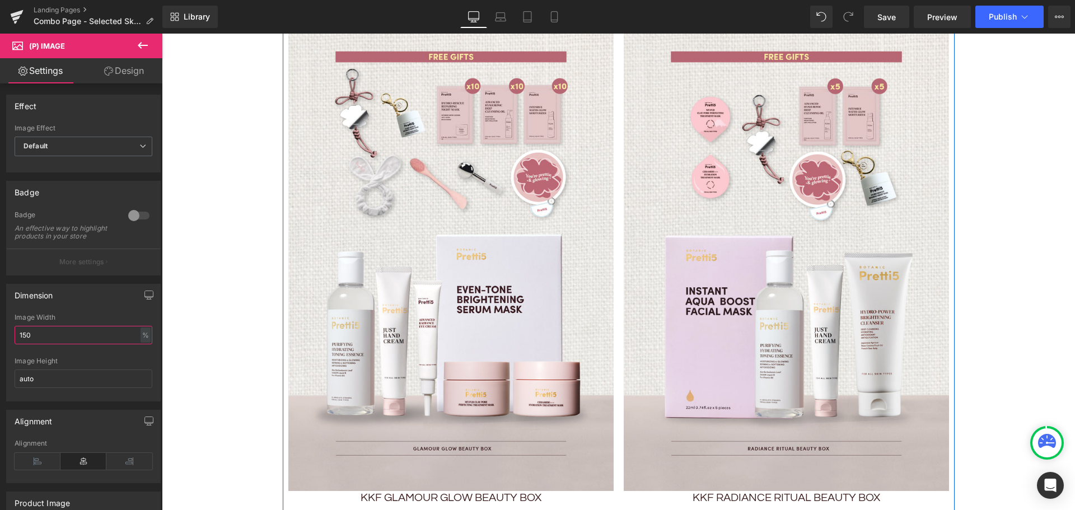
scroll to position [616, 0]
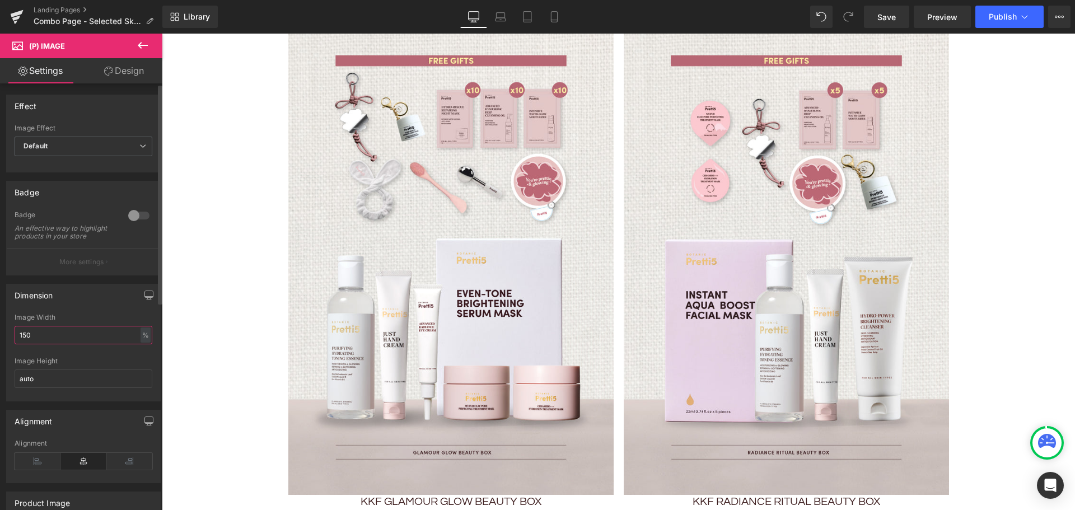
drag, startPoint x: 39, startPoint y: 346, endPoint x: 3, endPoint y: 345, distance: 35.8
click at [3, 345] on div "Dimension 60% Image Width 150 % % px auto Image Height auto" at bounding box center [83, 338] width 167 height 126
drag, startPoint x: 12, startPoint y: 345, endPoint x: 0, endPoint y: 345, distance: 12.3
click at [0, 345] on div "Dimension 60% Image Width 120 % % px auto Image Height auto" at bounding box center [83, 338] width 167 height 126
click at [72, 344] on input "100" at bounding box center [84, 335] width 138 height 18
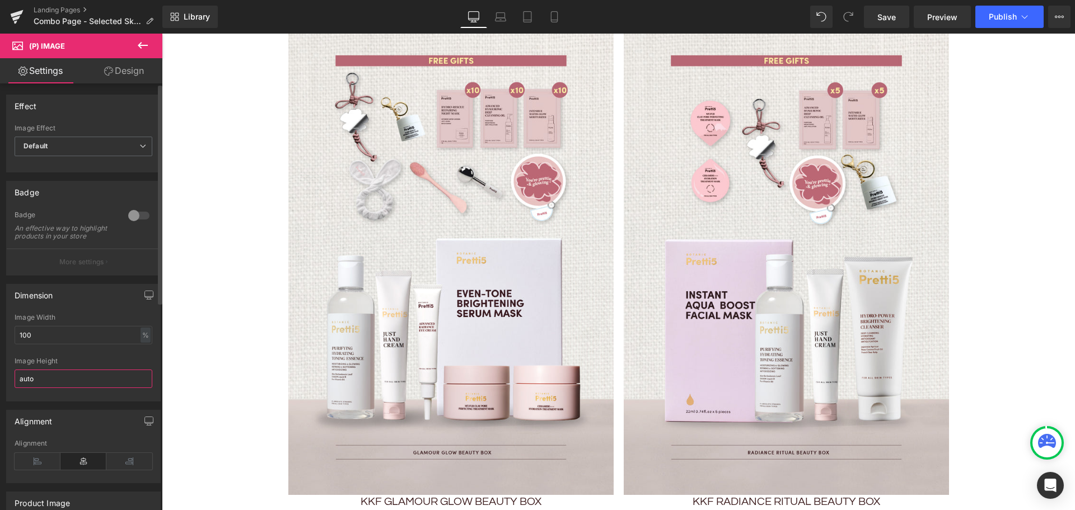
click at [62, 382] on input "auto" at bounding box center [84, 378] width 138 height 18
click at [50, 344] on input "100" at bounding box center [84, 335] width 138 height 18
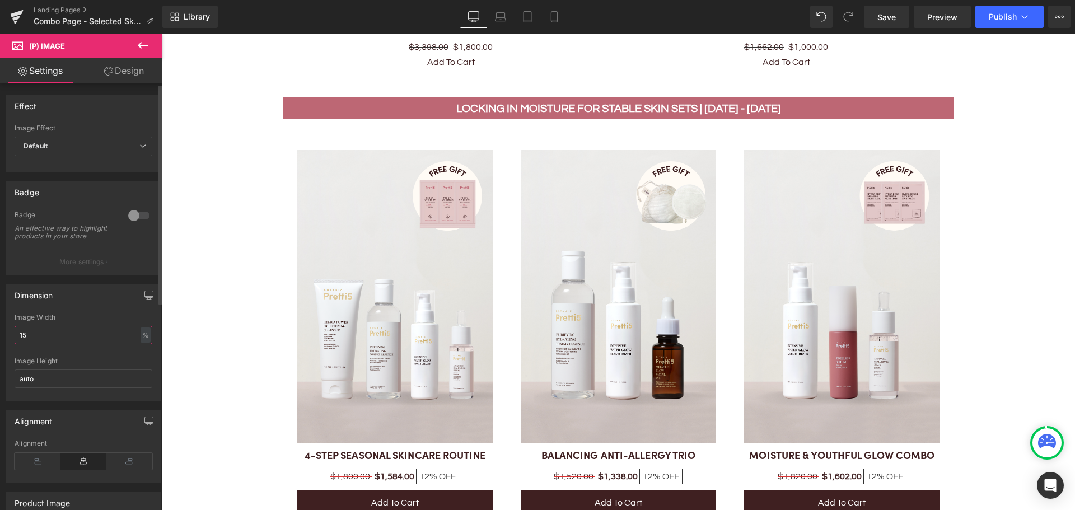
type input "150"
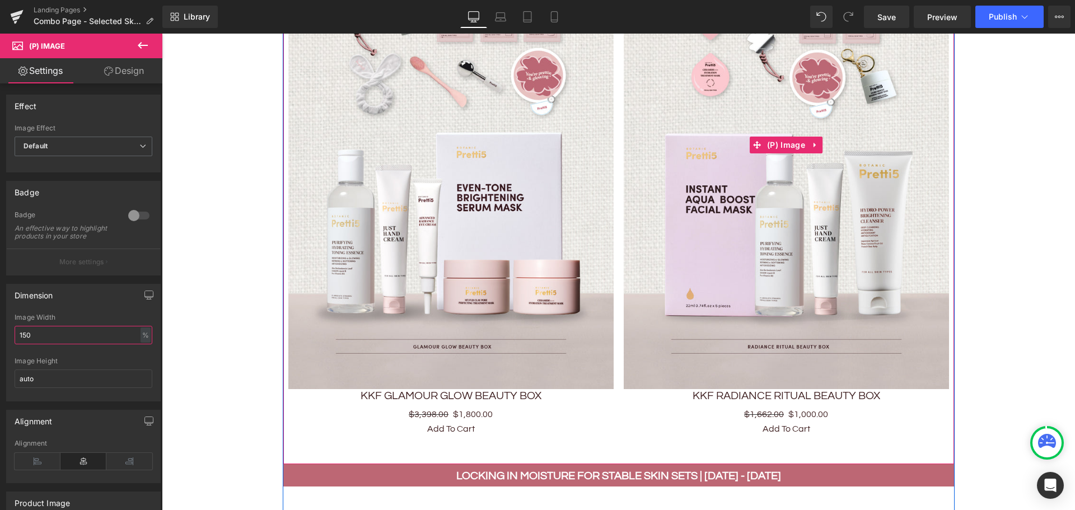
scroll to position [840, 0]
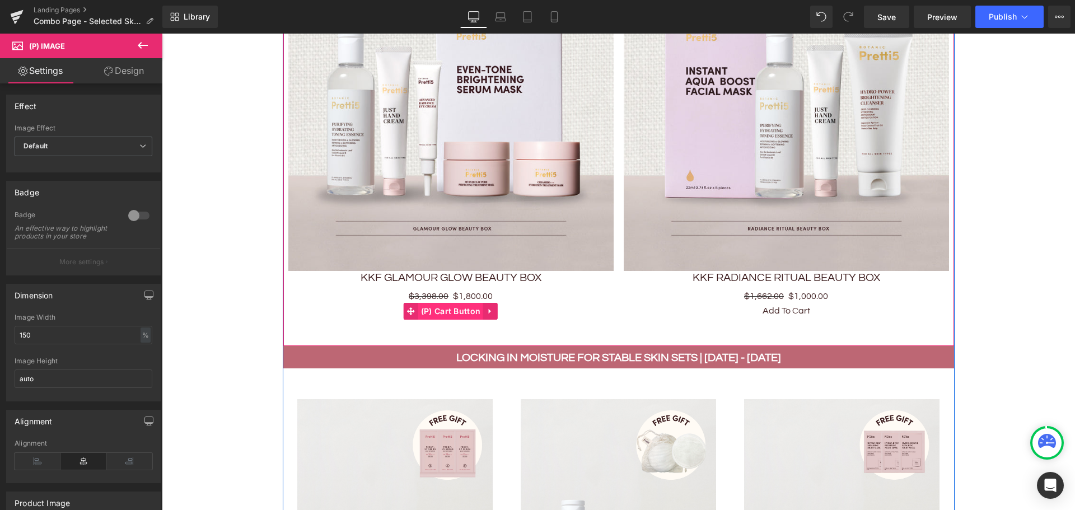
click at [433, 312] on span "(P) Cart Button" at bounding box center [450, 311] width 65 height 17
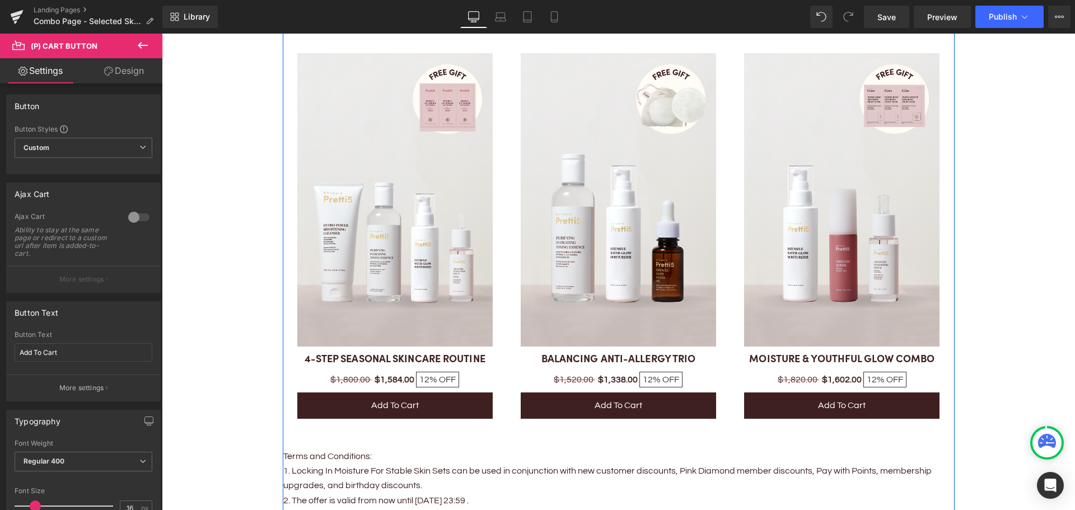
scroll to position [1287, 0]
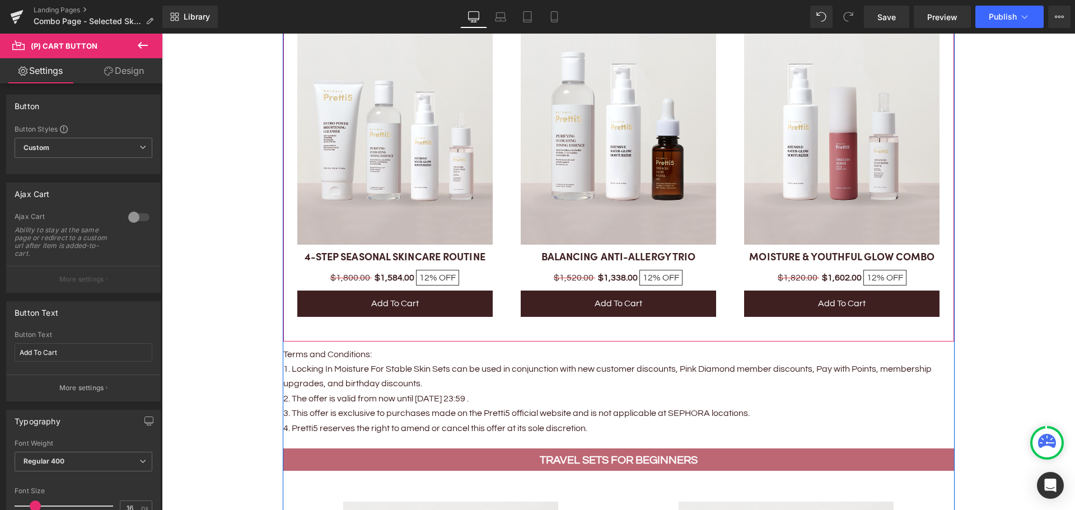
click at [292, 255] on div "Sale Off (P) Image 4-STEP SEASONAL SKINCARE ROUTINE (P) Title $1,800.00 $1,584.…" at bounding box center [394, 133] width 223 height 393
click at [290, 231] on div "Sale Off (P) Image 4-STEP SEASONAL SKINCARE ROUTINE (P) Title $1,800.00 $1,584.…" at bounding box center [394, 133] width 223 height 393
click at [283, 221] on div at bounding box center [284, 131] width 3 height 421
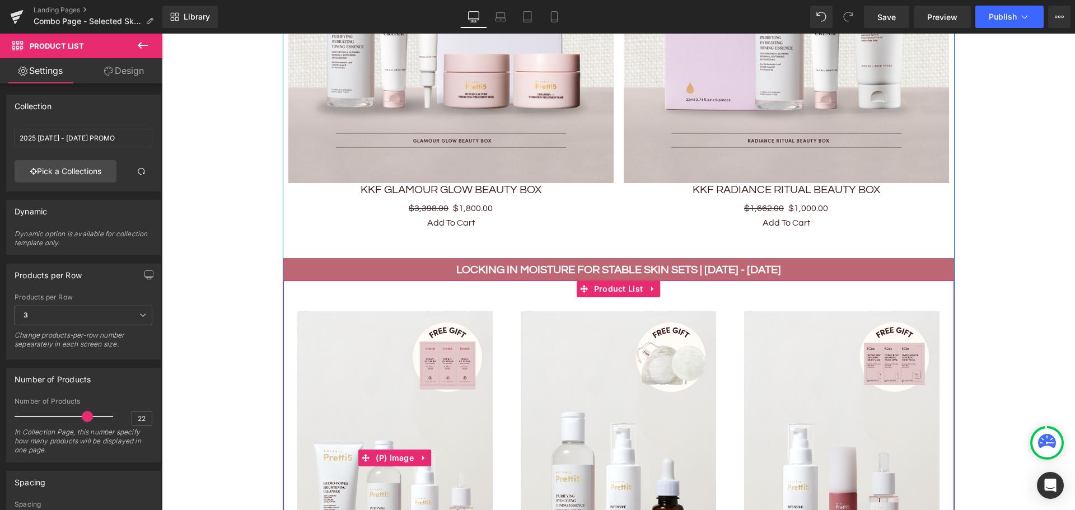
scroll to position [784, 0]
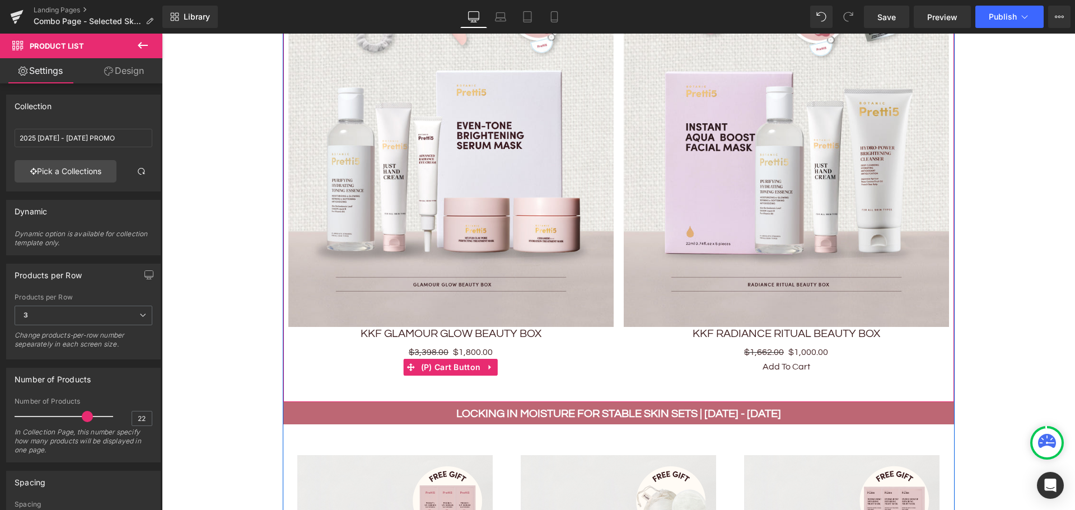
click at [450, 364] on span "(P) Cart Button" at bounding box center [450, 367] width 65 height 17
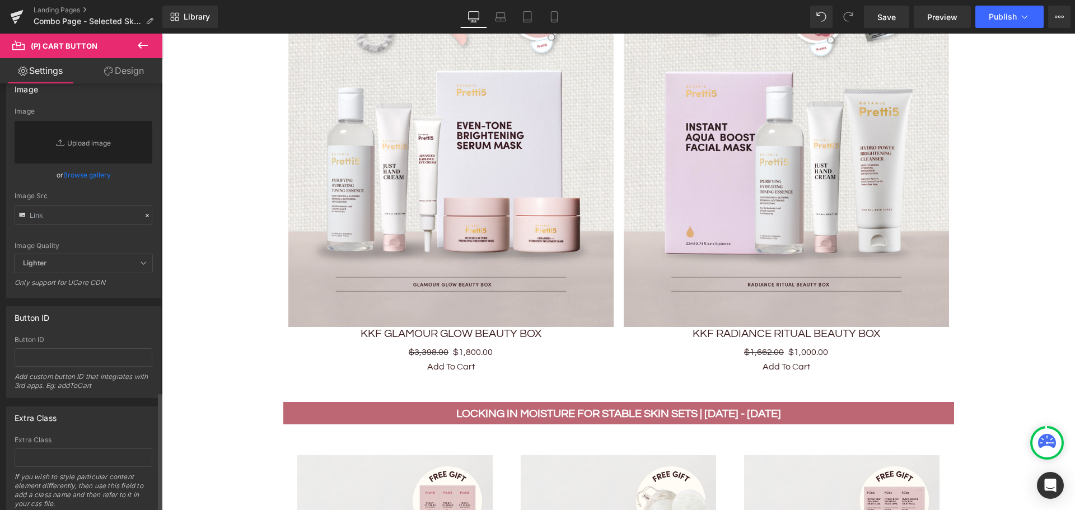
scroll to position [1102, 0]
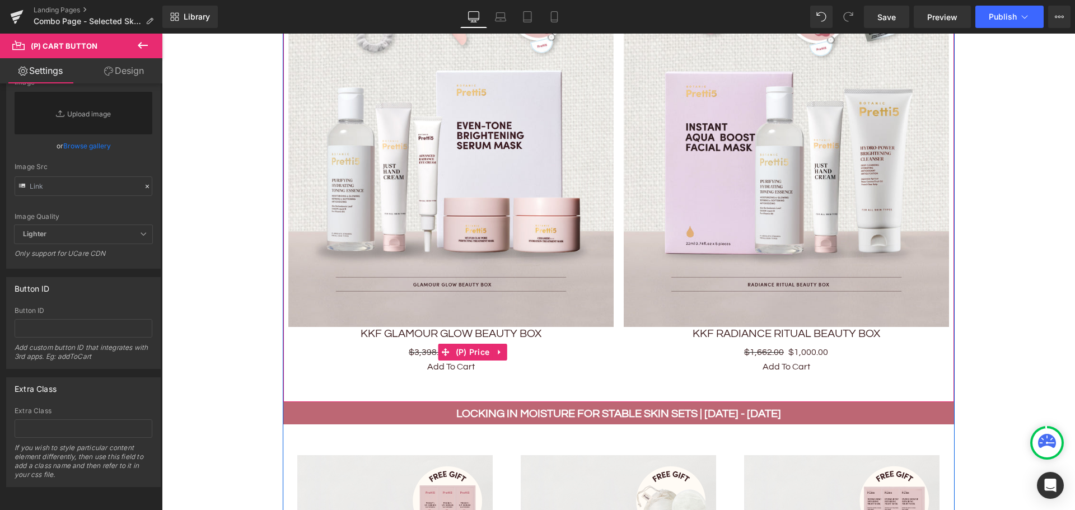
click at [418, 348] on span "$3,398.00" at bounding box center [429, 352] width 40 height 9
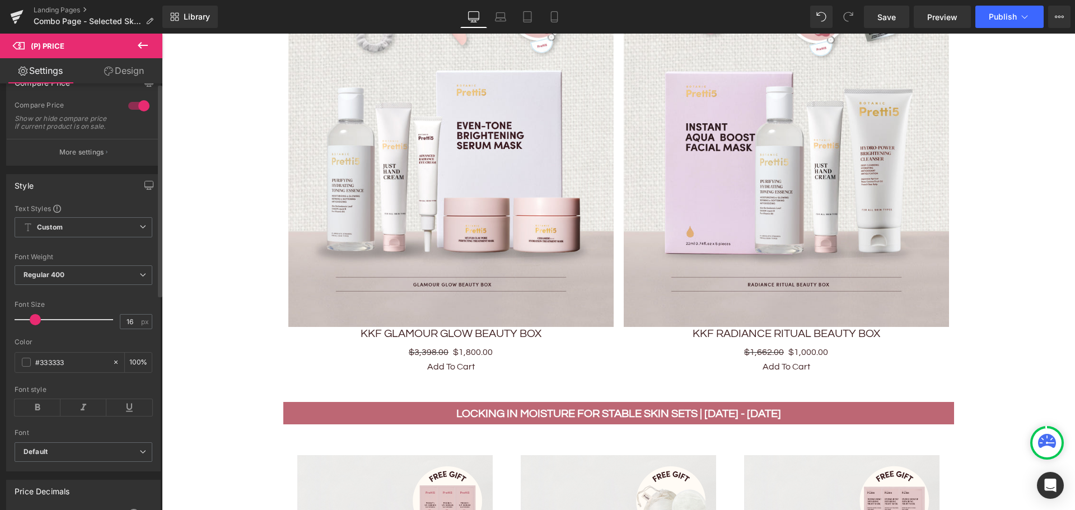
scroll to position [112, 0]
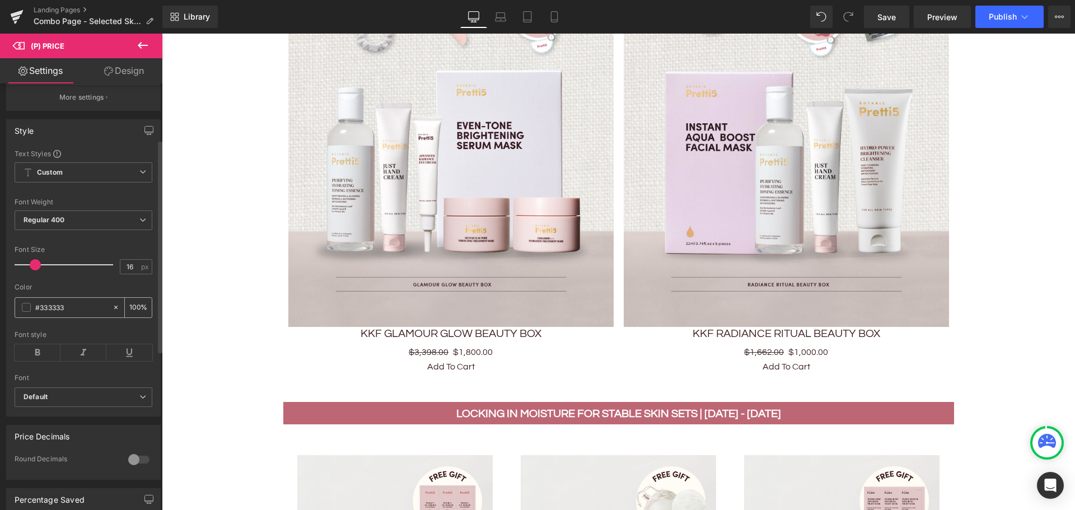
click at [65, 313] on input "#333333" at bounding box center [71, 307] width 72 height 12
drag, startPoint x: 74, startPoint y: 319, endPoint x: 24, endPoint y: 317, distance: 50.4
click at [24, 317] on div "#333333" at bounding box center [63, 308] width 97 height 20
click at [81, 313] on input "#333333" at bounding box center [71, 307] width 72 height 12
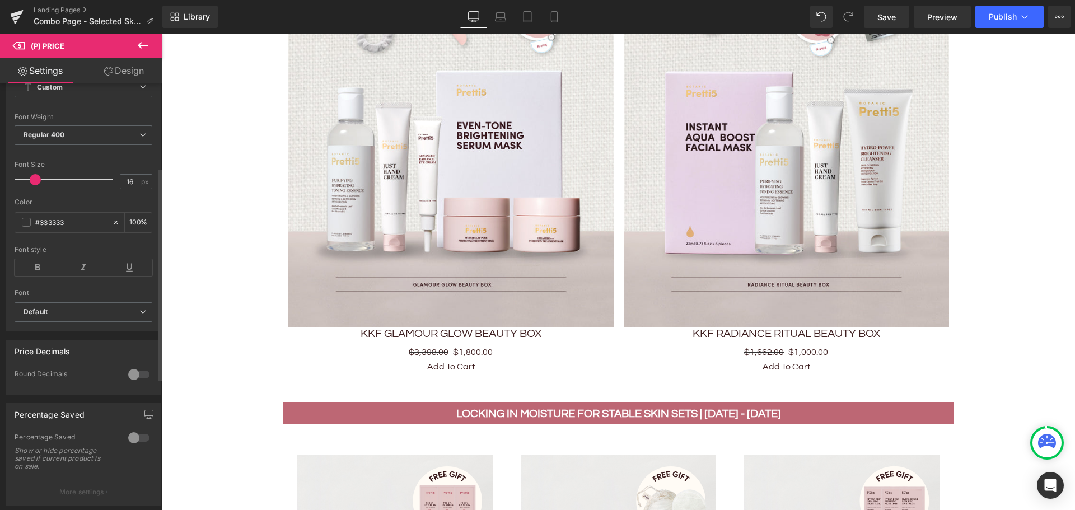
scroll to position [224, 0]
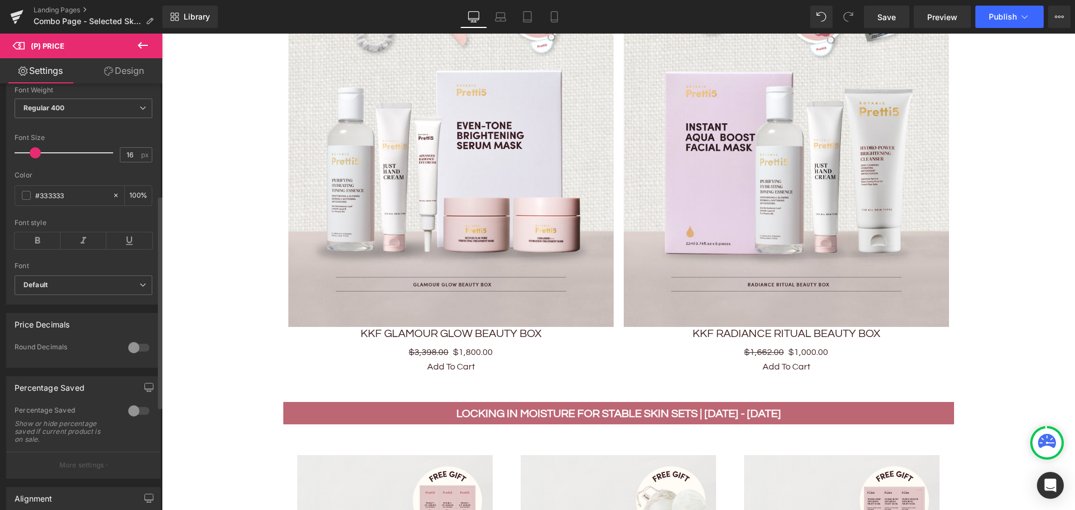
click at [131, 355] on div at bounding box center [138, 348] width 27 height 18
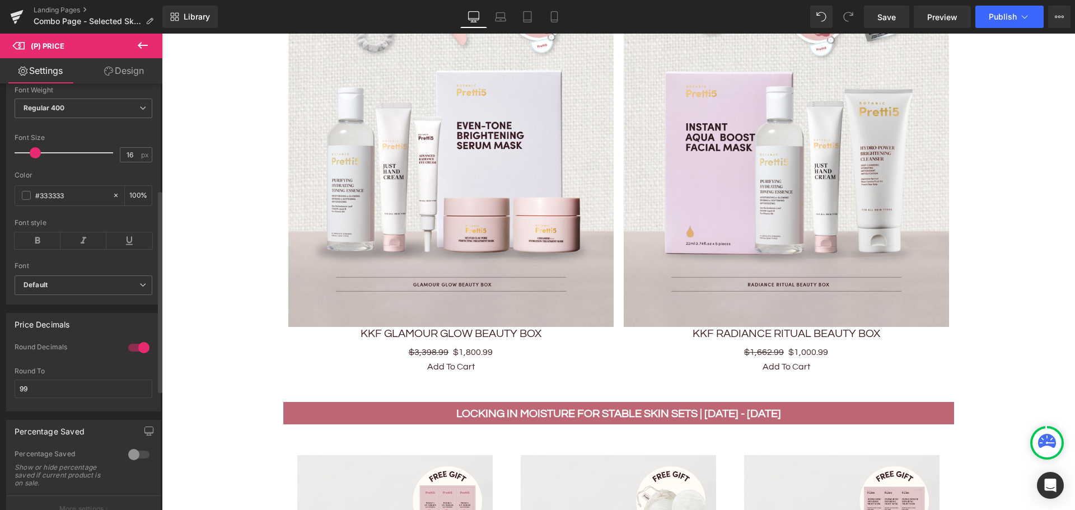
click at [132, 357] on div at bounding box center [138, 348] width 27 height 18
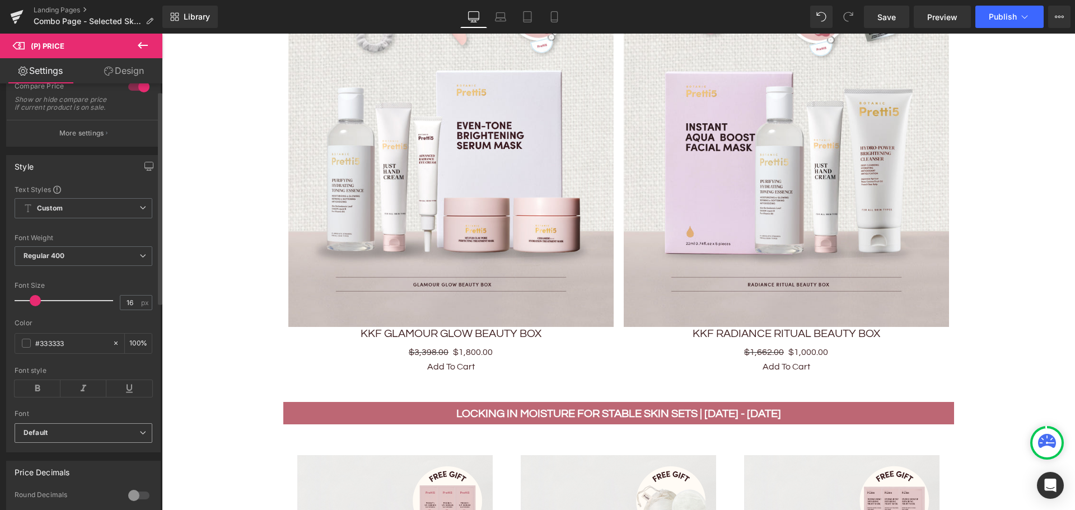
scroll to position [0, 0]
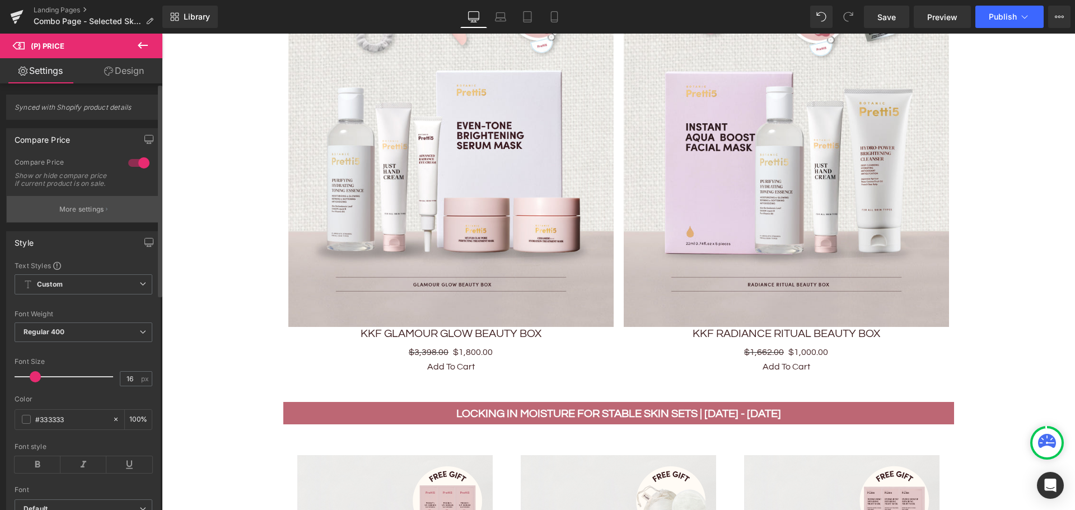
click at [96, 214] on p "More settings" at bounding box center [81, 209] width 45 height 10
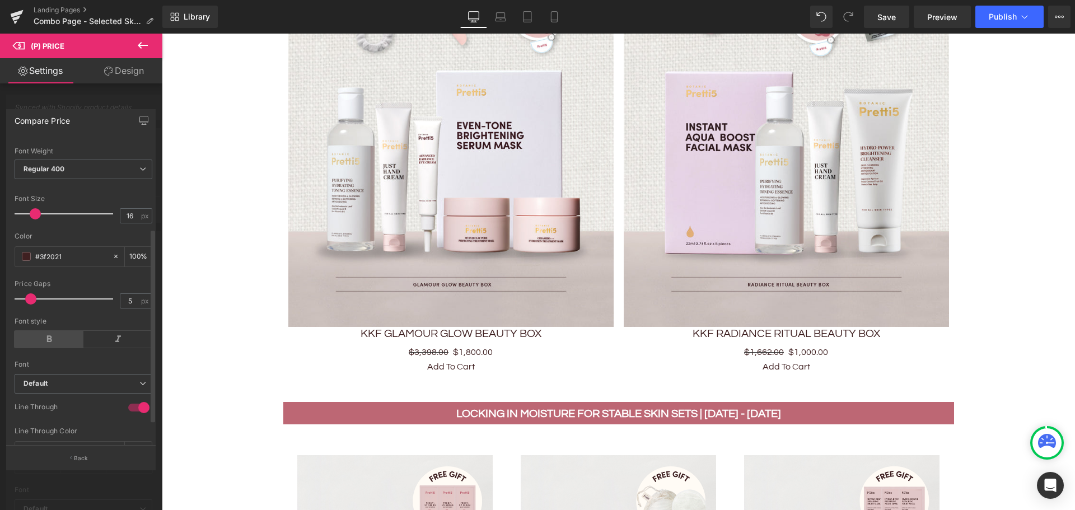
scroll to position [173, 0]
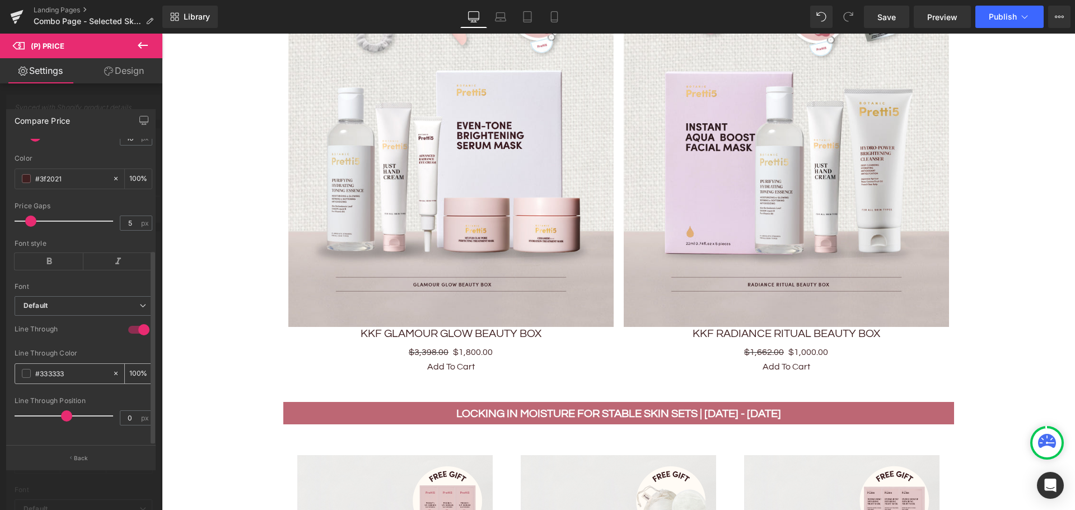
click at [56, 367] on input "#333333" at bounding box center [71, 373] width 72 height 12
drag, startPoint x: 77, startPoint y: 365, endPoint x: 43, endPoint y: 365, distance: 34.1
click at [43, 367] on input "#333333" at bounding box center [71, 373] width 72 height 12
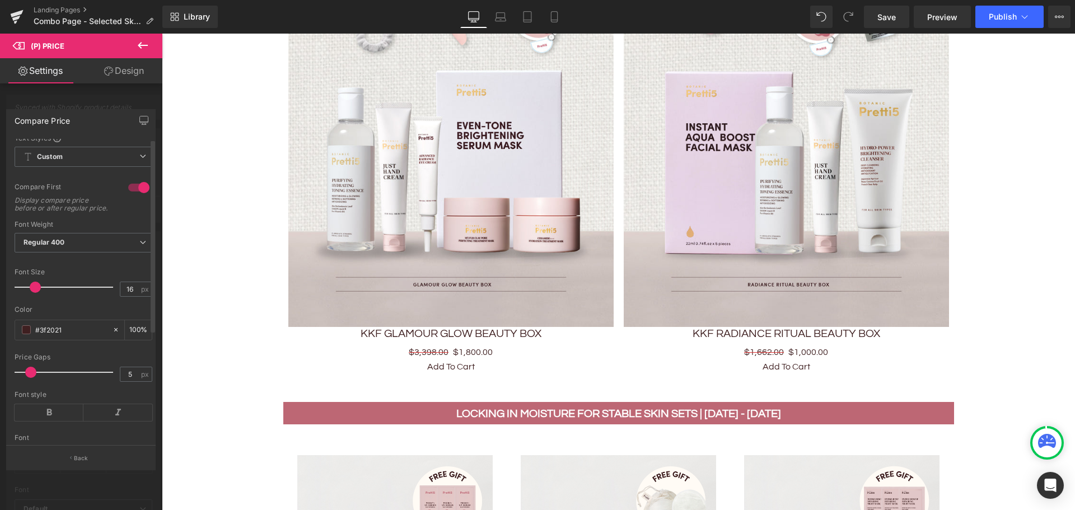
scroll to position [0, 0]
type input "#dd3333"
click at [57, 75] on link "Settings" at bounding box center [40, 70] width 81 height 25
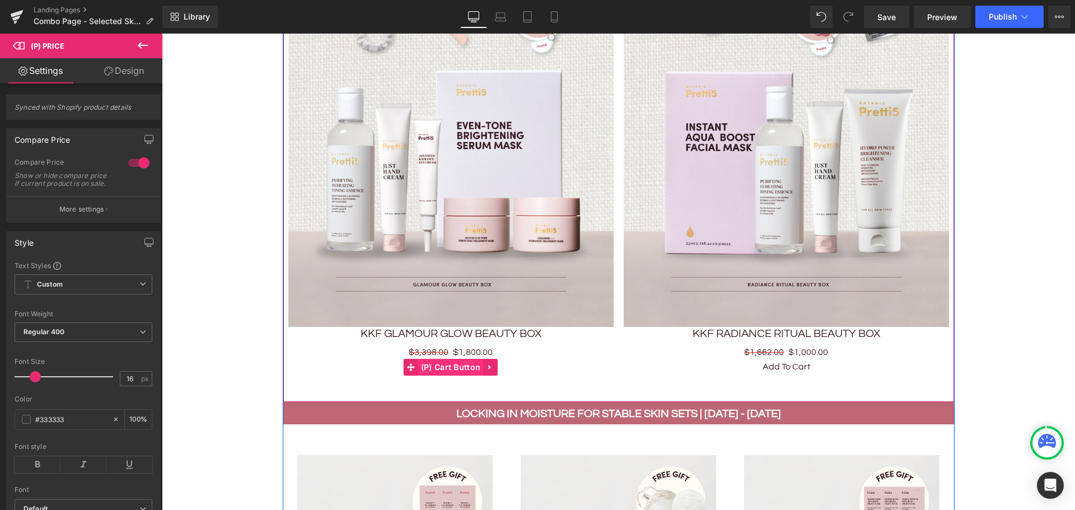
click at [431, 363] on span "(P) Cart Button" at bounding box center [450, 367] width 65 height 17
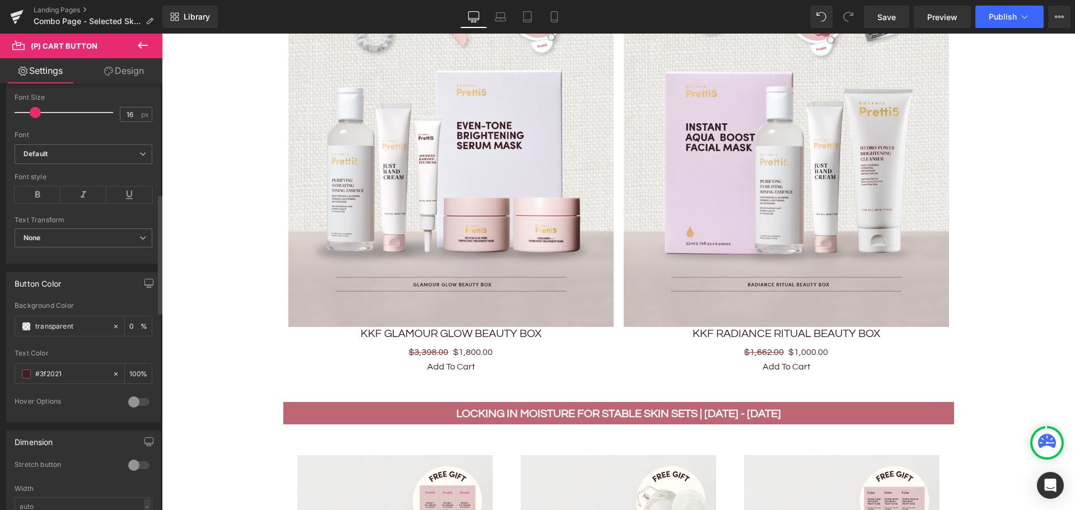
scroll to position [448, 0]
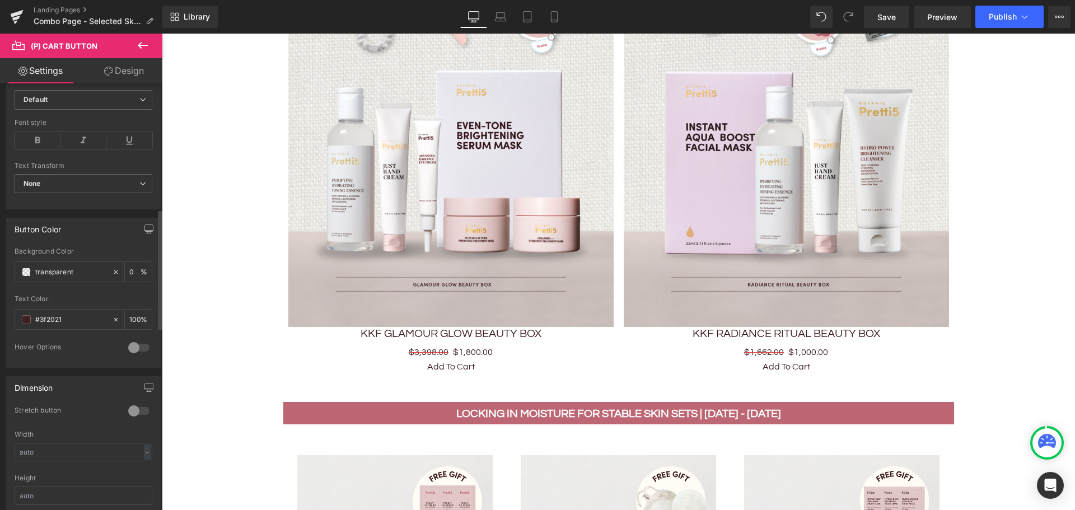
click at [142, 347] on div at bounding box center [138, 348] width 27 height 18
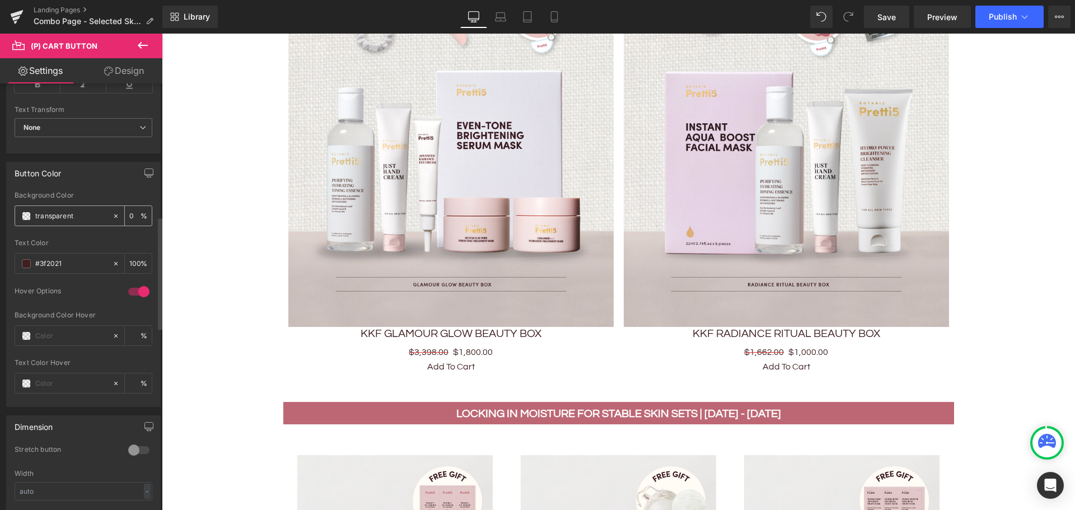
click at [74, 217] on input "transparent" at bounding box center [71, 216] width 72 height 12
drag, startPoint x: 78, startPoint y: 216, endPoint x: 12, endPoint y: 211, distance: 66.2
click at [12, 211] on div "transparent Background Color transparent 0 % #3f2021 Text Color #3f2021 100 % 0…" at bounding box center [83, 298] width 153 height 215
drag, startPoint x: 71, startPoint y: 264, endPoint x: 29, endPoint y: 262, distance: 42.5
click at [22, 264] on div "#3f2021" at bounding box center [63, 264] width 97 height 20
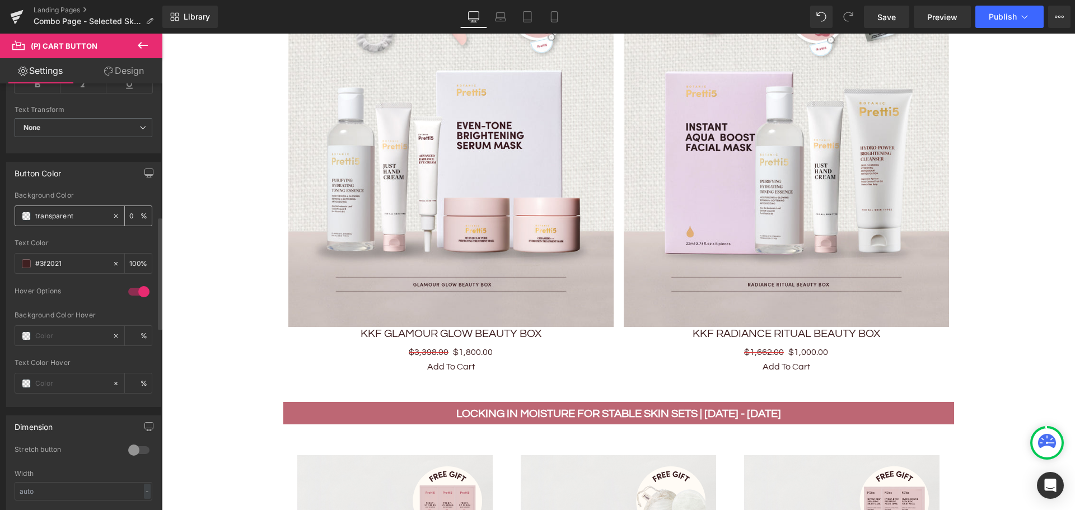
click at [56, 217] on input "transparent" at bounding box center [71, 216] width 72 height 12
drag, startPoint x: 56, startPoint y: 217, endPoint x: 82, endPoint y: 210, distance: 26.5
click at [82, 210] on input "transparent" at bounding box center [71, 216] width 72 height 12
drag, startPoint x: 78, startPoint y: 214, endPoint x: 25, endPoint y: 214, distance: 53.7
click at [24, 215] on div "transparent" at bounding box center [63, 216] width 97 height 20
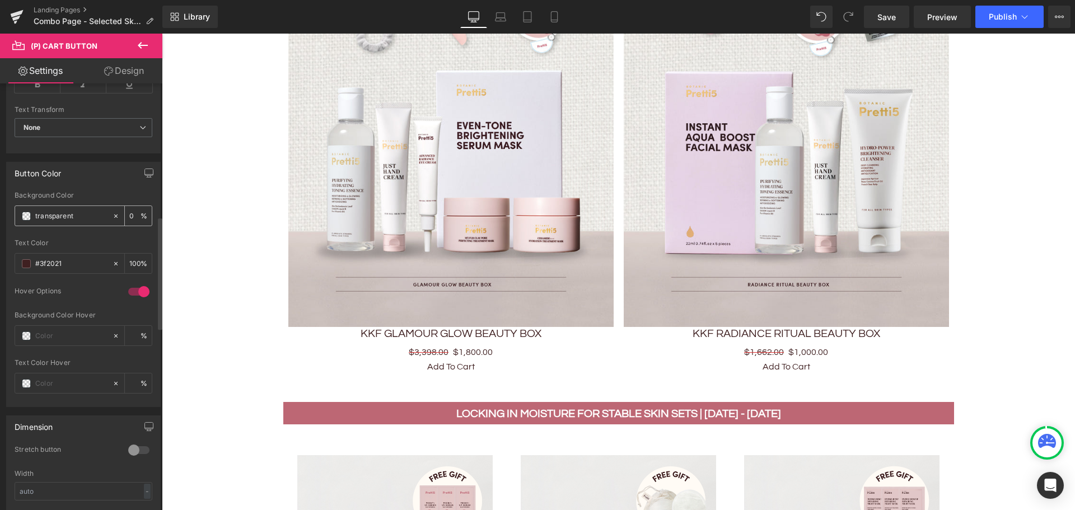
paste input "#3f2021"
type input "#3f2021"
click at [63, 259] on input "#3f2021" at bounding box center [71, 263] width 72 height 12
drag, startPoint x: 71, startPoint y: 259, endPoint x: 16, endPoint y: 261, distance: 54.9
click at [17, 261] on div "#3f2021" at bounding box center [63, 264] width 97 height 20
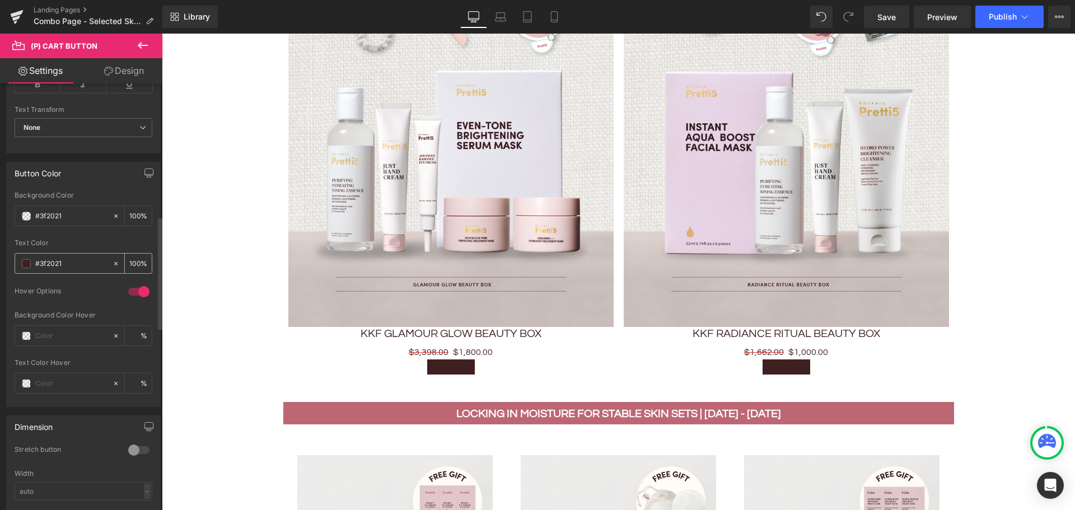
click at [51, 261] on input "#3f2021" at bounding box center [71, 263] width 72 height 12
click at [66, 265] on input "#3f2021" at bounding box center [71, 263] width 72 height 12
click at [72, 261] on input "#3f2021" at bounding box center [71, 263] width 72 height 12
click at [69, 262] on input "#3f2021" at bounding box center [71, 263] width 72 height 12
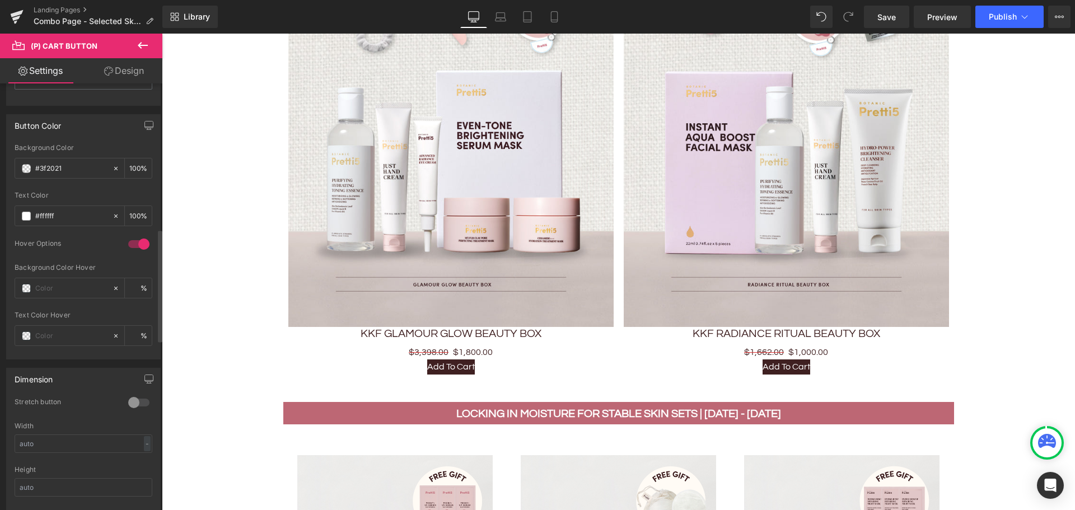
scroll to position [616, 0]
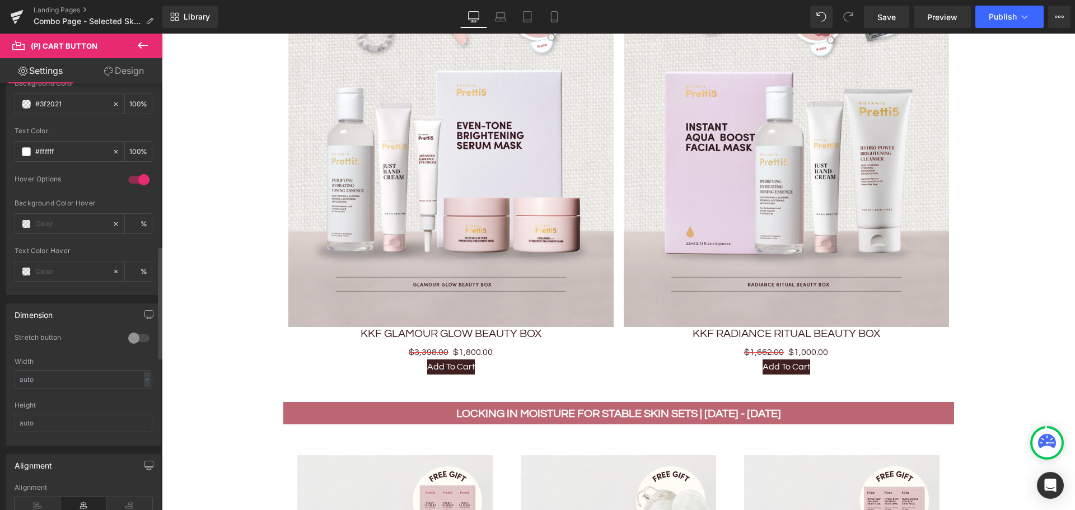
type input "#ffffff"
click at [133, 333] on div at bounding box center [138, 338] width 27 height 18
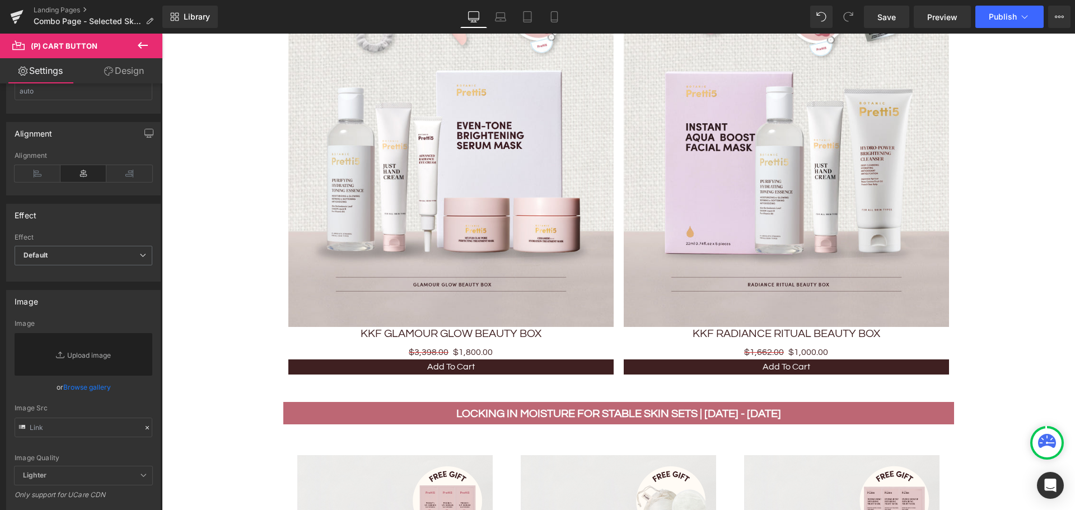
scroll to position [1007, 0]
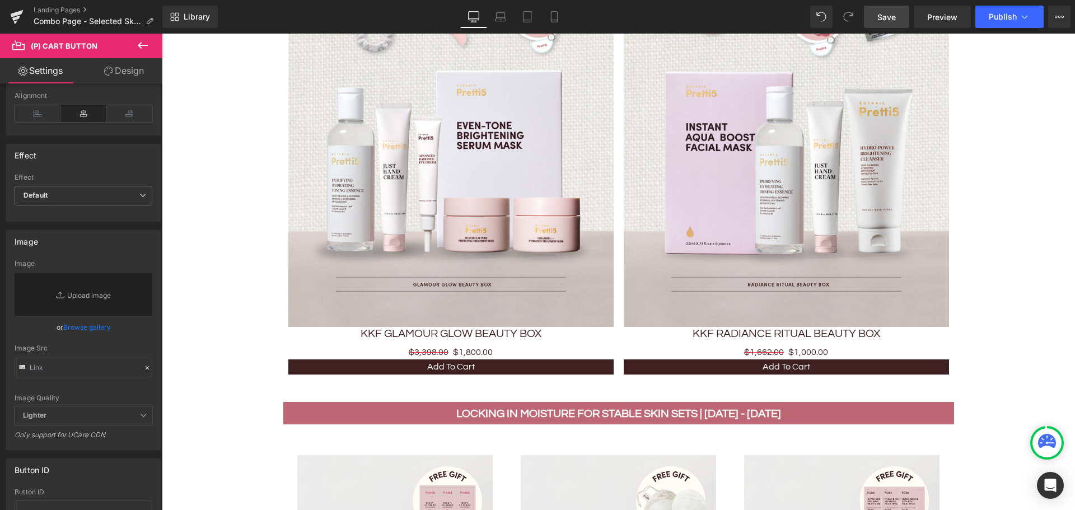
click at [884, 17] on span "Save" at bounding box center [886, 17] width 18 height 12
click at [890, 14] on span "Save" at bounding box center [886, 17] width 18 height 12
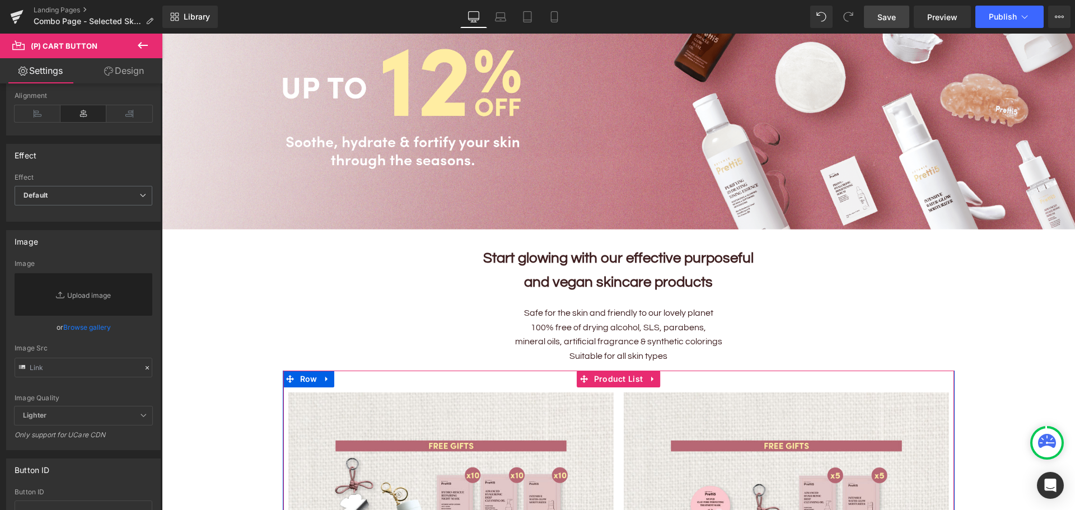
scroll to position [224, 0]
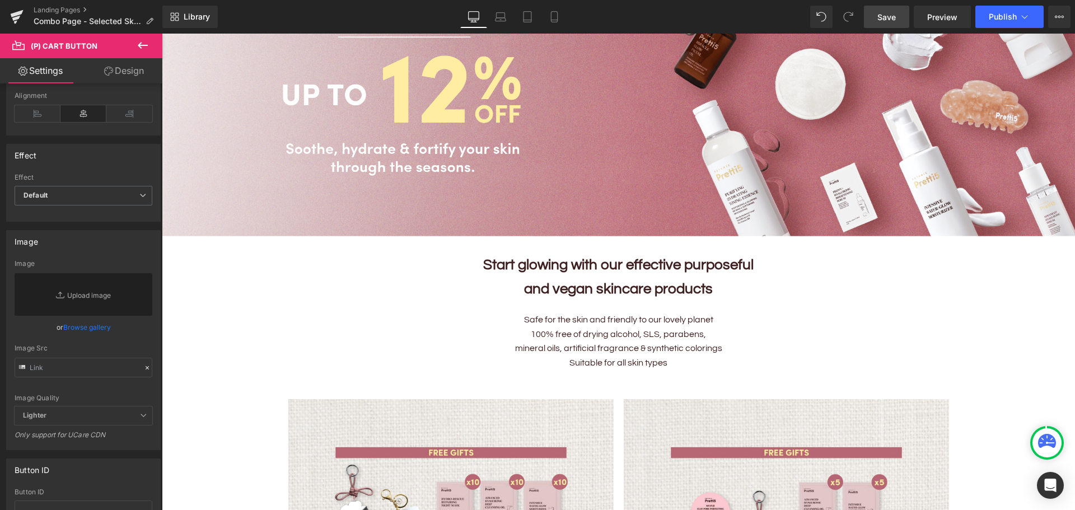
click at [885, 16] on span "Save" at bounding box center [886, 17] width 18 height 12
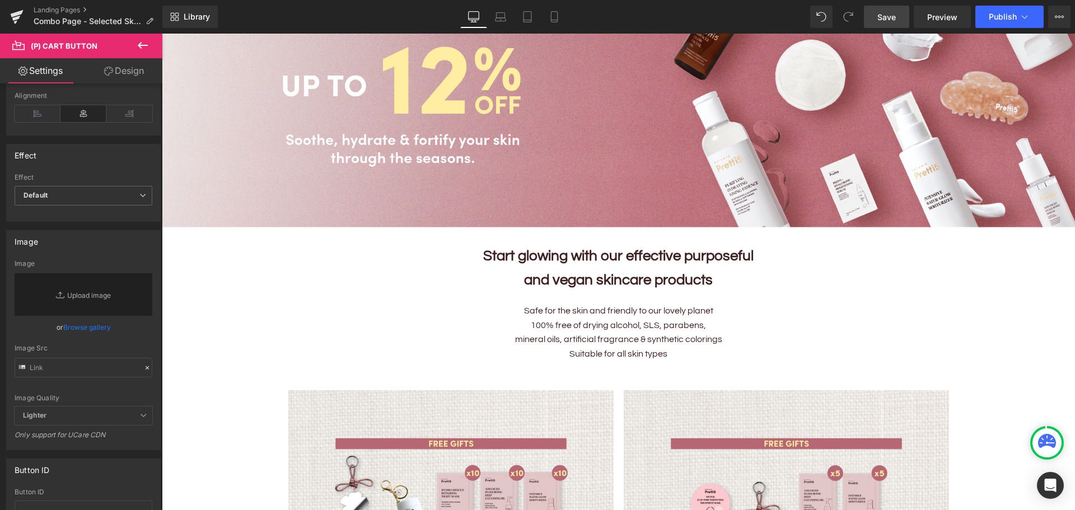
scroll to position [56, 0]
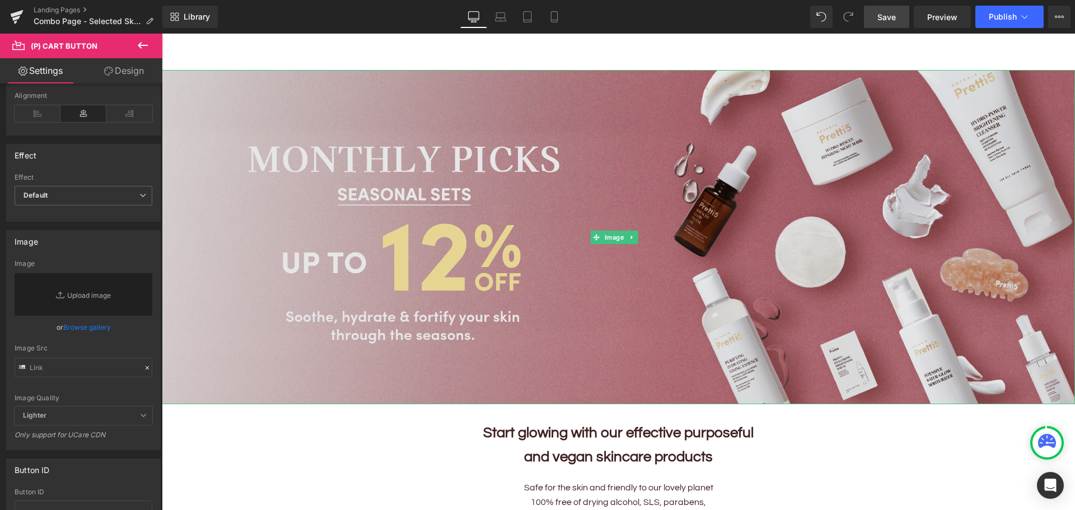
click at [248, 254] on img at bounding box center [618, 237] width 913 height 334
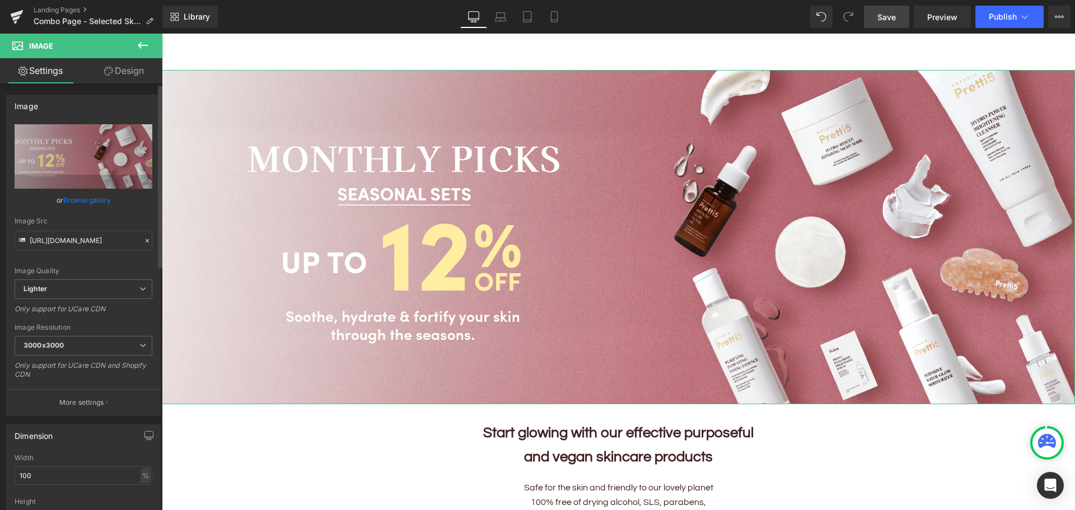
click at [101, 199] on link "Browse gallery" at bounding box center [87, 200] width 48 height 20
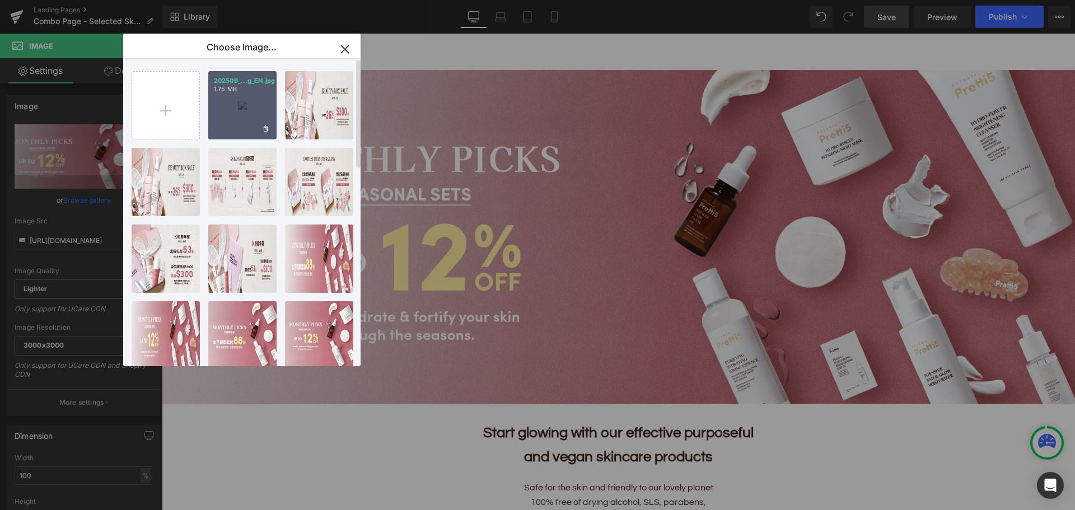
click at [247, 105] on div "202509_...g_EN.jpg 1.75 MB" at bounding box center [242, 105] width 68 height 68
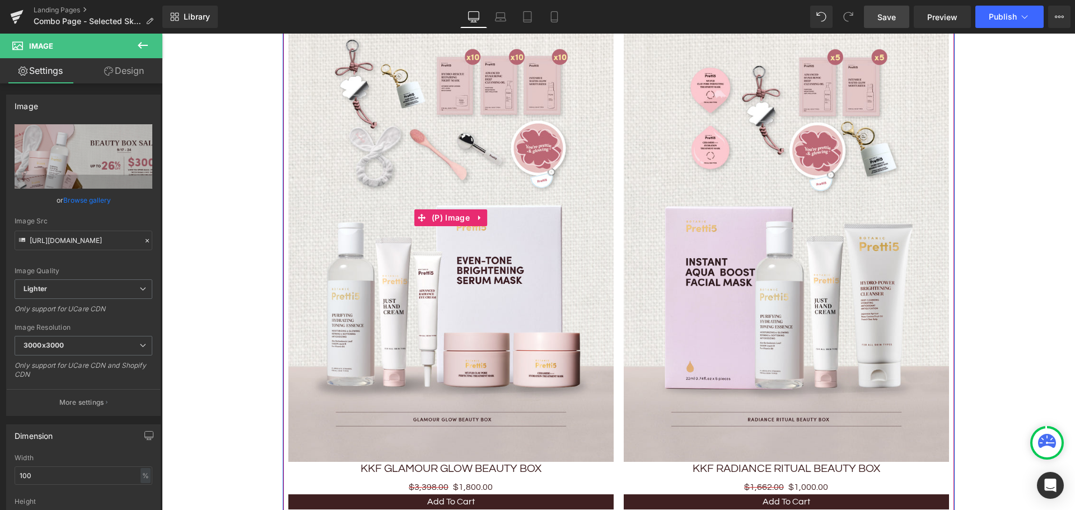
scroll to position [672, 0]
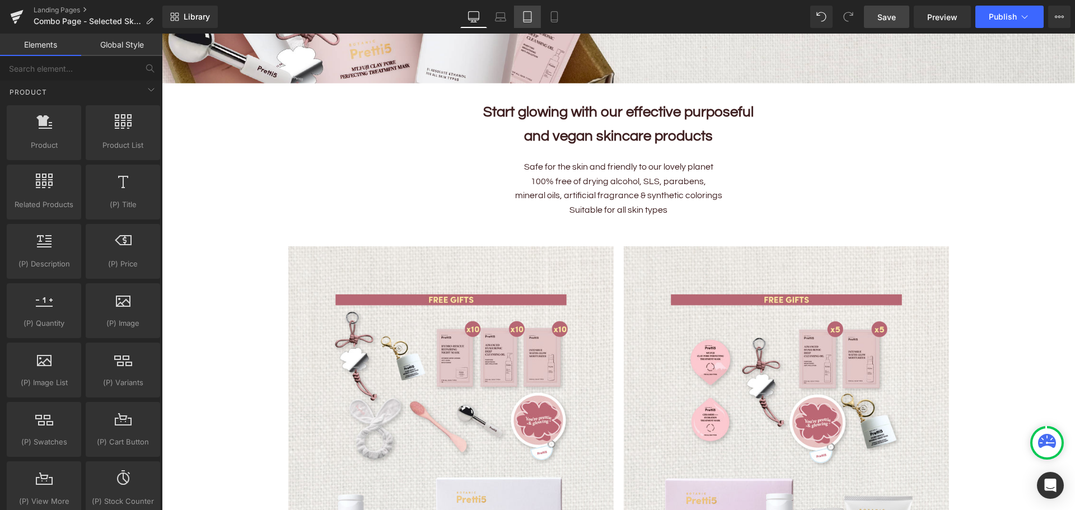
scroll to position [336, 0]
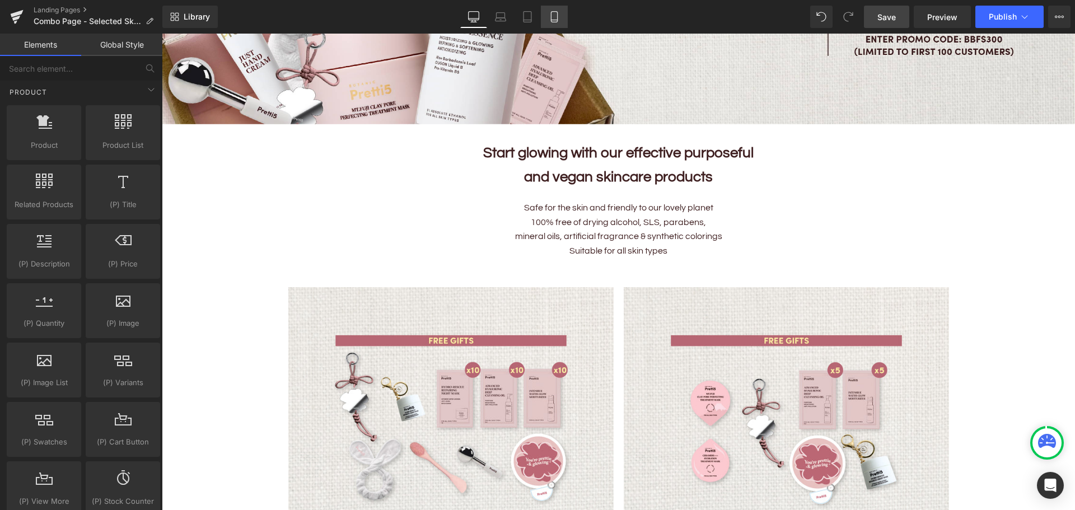
click at [556, 18] on icon at bounding box center [553, 16] width 11 height 11
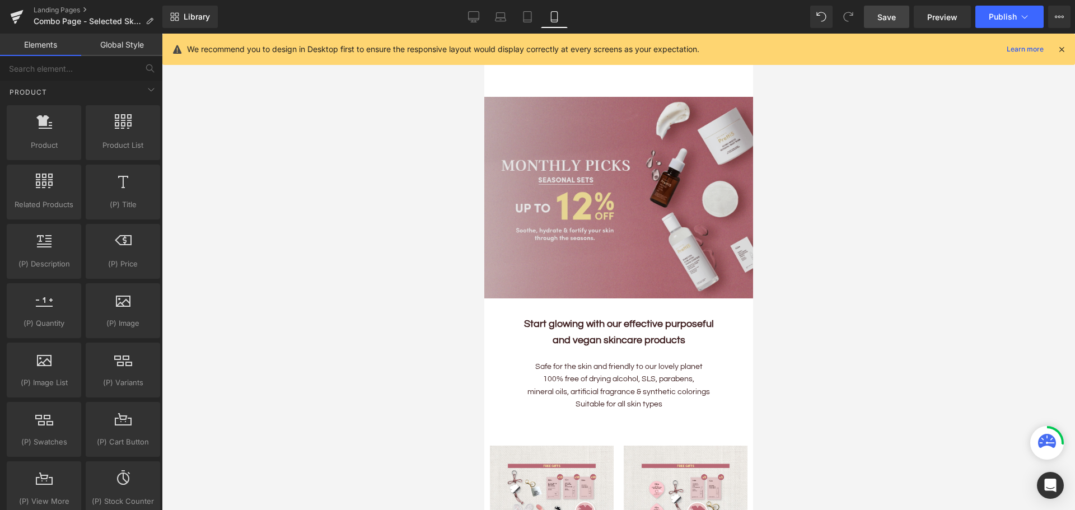
scroll to position [0, 0]
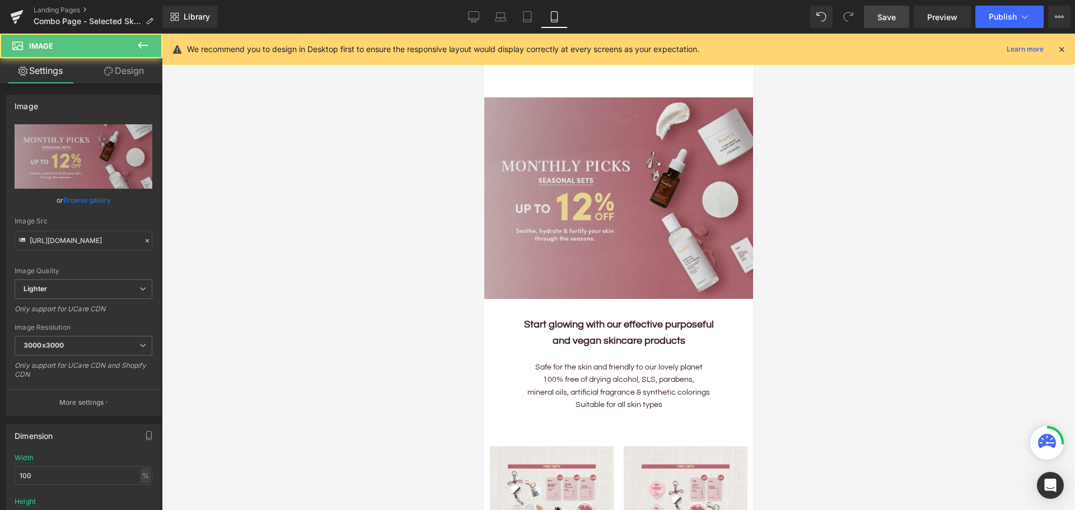
click at [578, 204] on img at bounding box center [618, 197] width 269 height 201
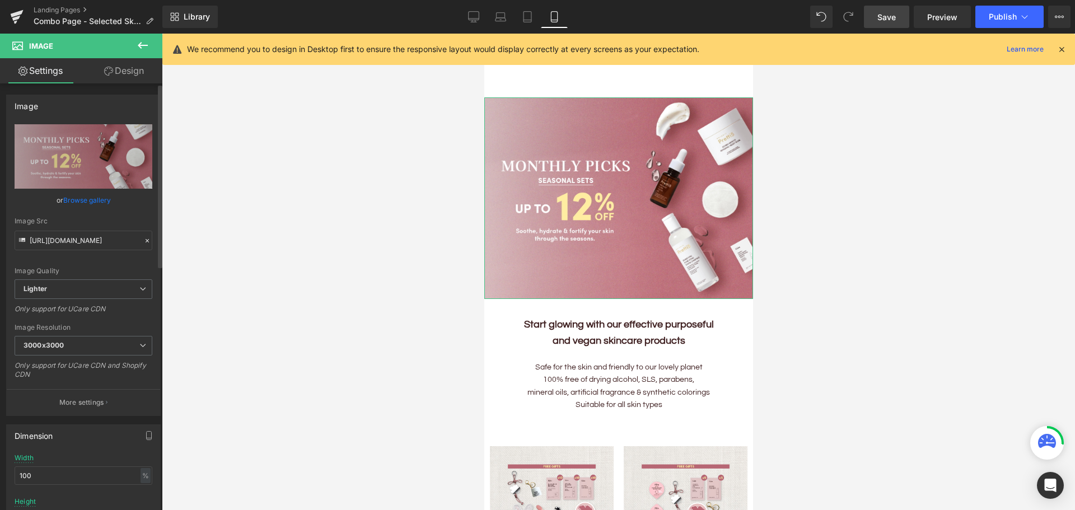
click at [71, 202] on link "Browse gallery" at bounding box center [87, 200] width 48 height 20
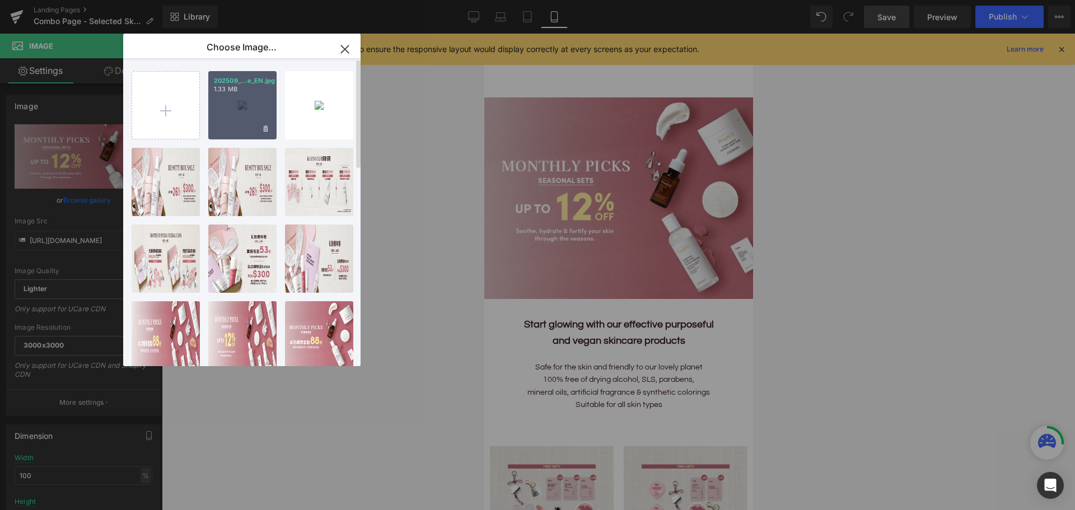
click at [235, 105] on div "202509_...e_EN.jpg 1.33 MB" at bounding box center [242, 105] width 68 height 68
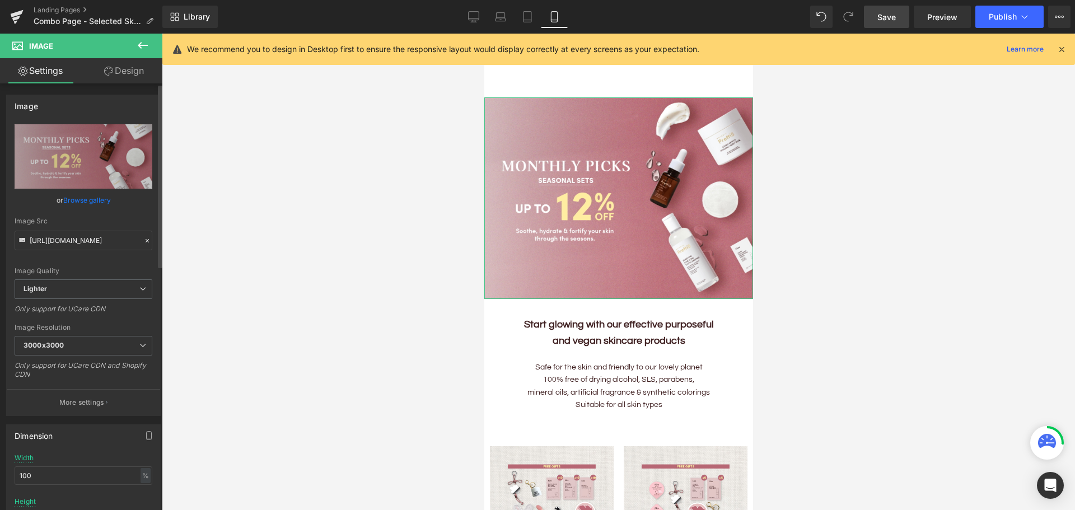
click at [76, 203] on link "Browse gallery" at bounding box center [87, 200] width 48 height 20
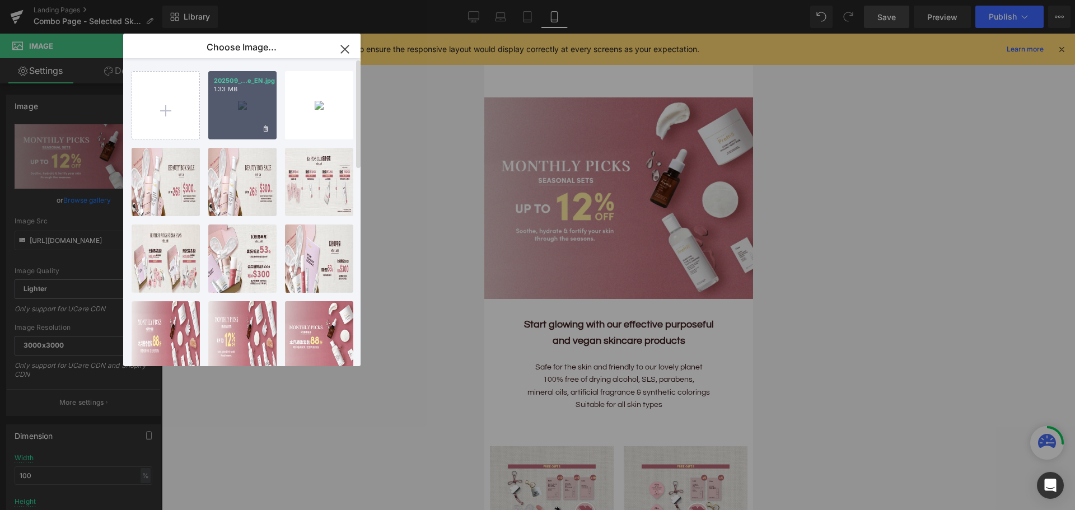
click at [226, 99] on div "202509_...e_EN.jpg 1.33 MB" at bounding box center [242, 105] width 68 height 68
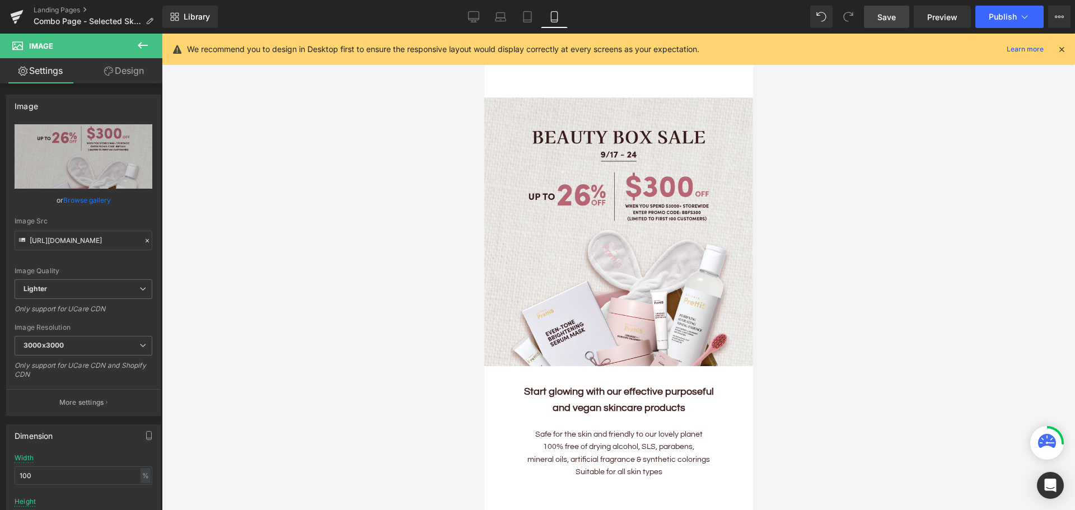
click at [866, 254] on div at bounding box center [618, 272] width 913 height 476
click at [879, 16] on span "Save" at bounding box center [886, 17] width 18 height 12
click at [475, 16] on icon at bounding box center [473, 16] width 11 height 11
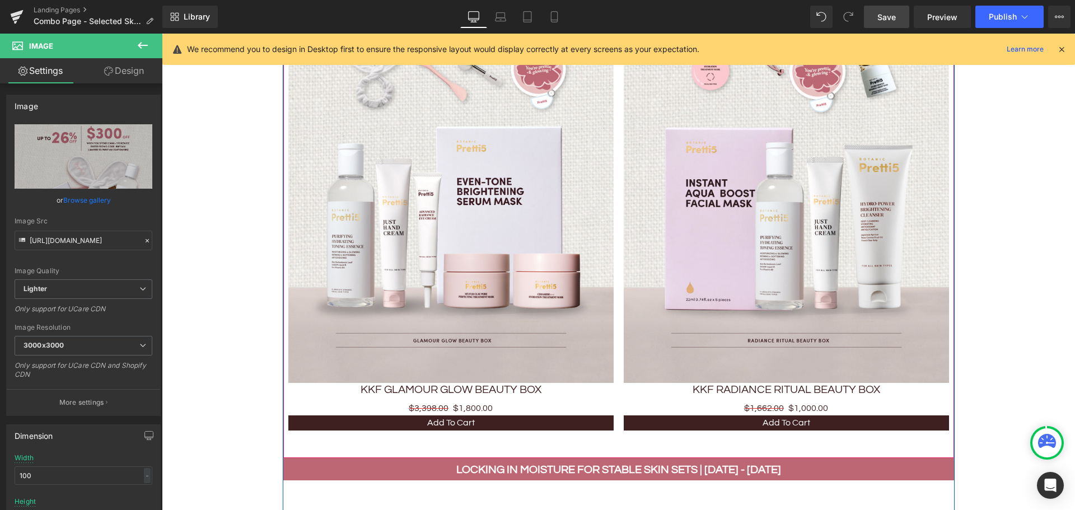
scroll to position [951, 0]
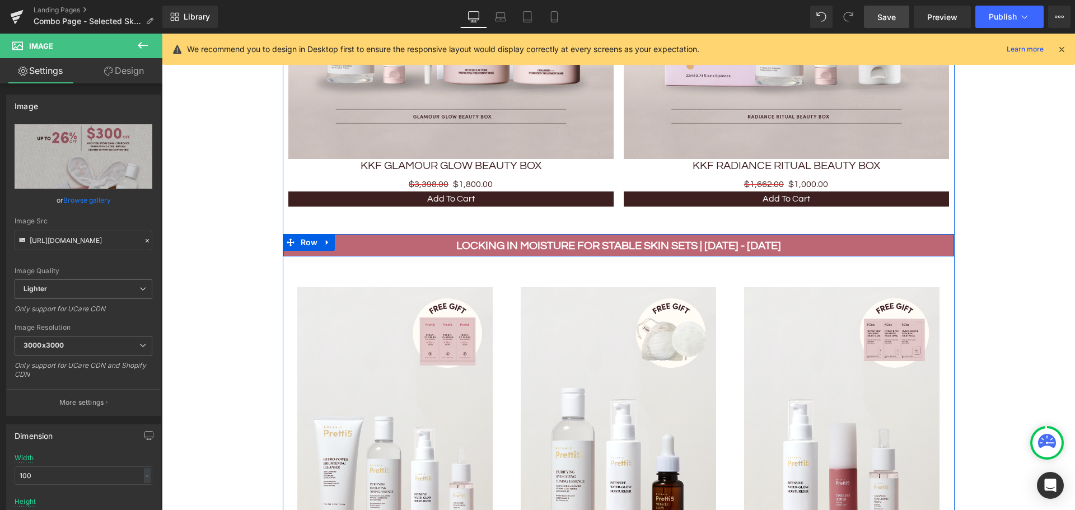
click at [283, 248] on div "LOCKING IN MOISTURE FOR STABLE SKIN SETS | 1 - 30 SEP Text Block Row" at bounding box center [618, 245] width 670 height 22
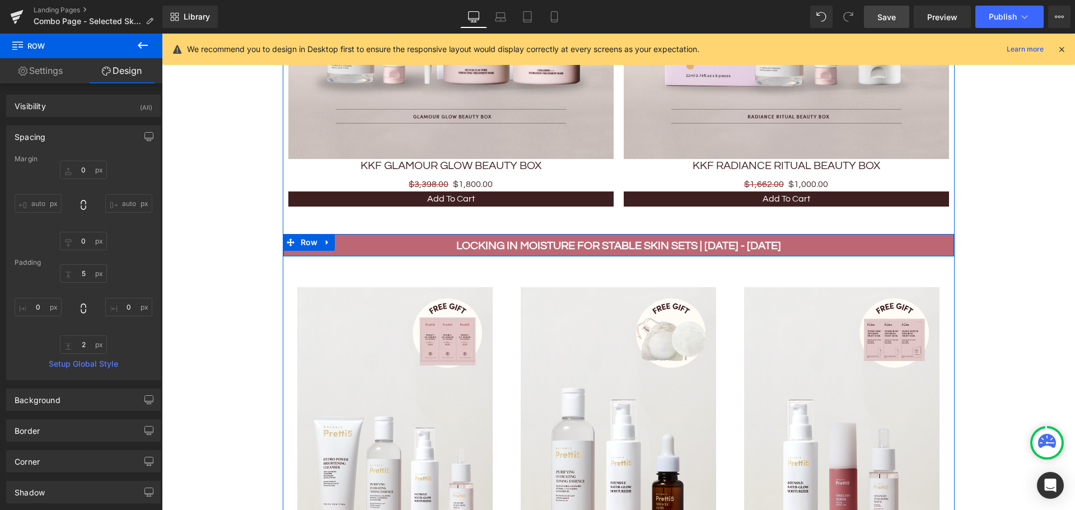
click at [285, 251] on div "LOCKING IN MOISTURE FOR STABLE SKIN SETS | 1 - 30 SEP Text Block" at bounding box center [618, 246] width 670 height 18
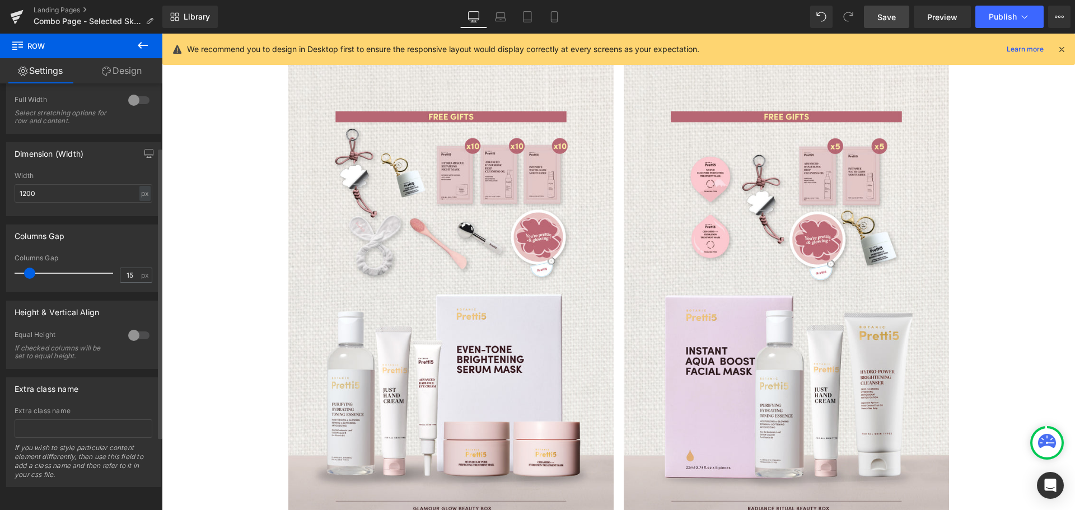
scroll to position [0, 0]
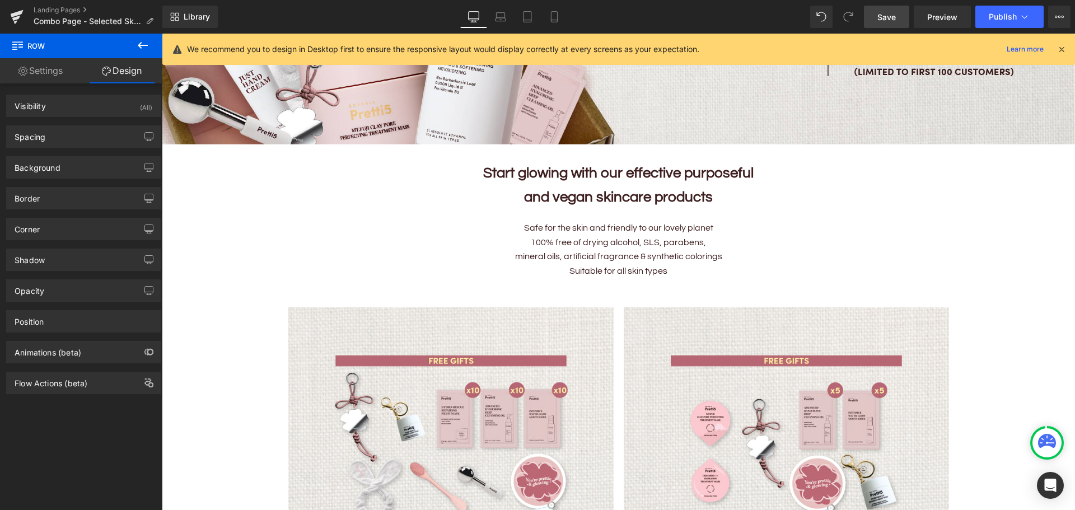
scroll to position [336, 0]
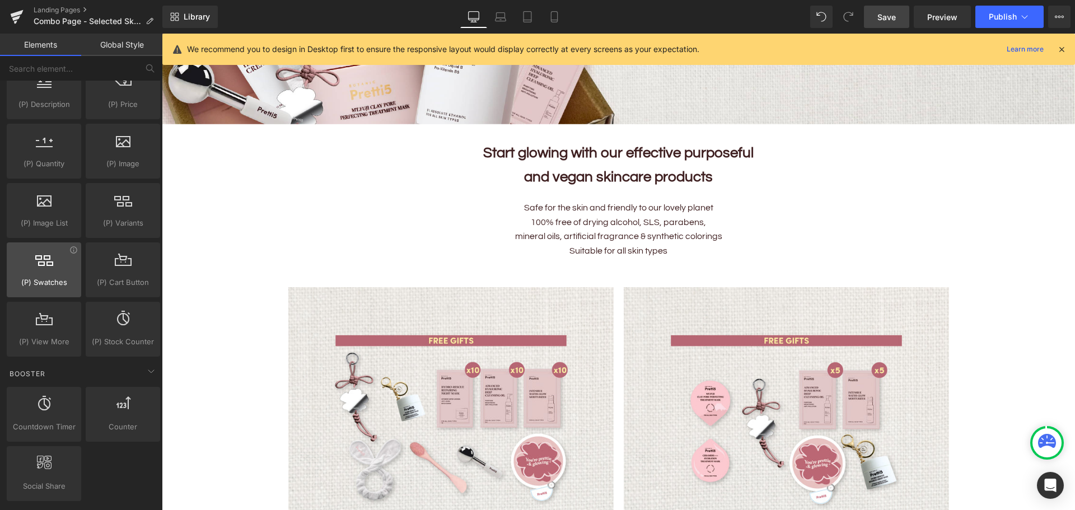
scroll to position [840, 0]
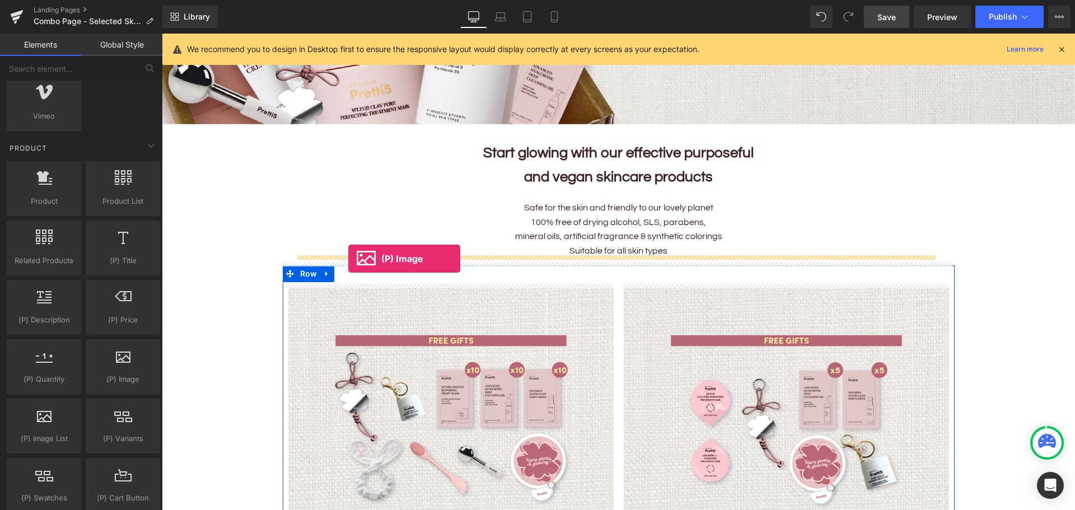
drag, startPoint x: 277, startPoint y: 406, endPoint x: 348, endPoint y: 259, distance: 164.0
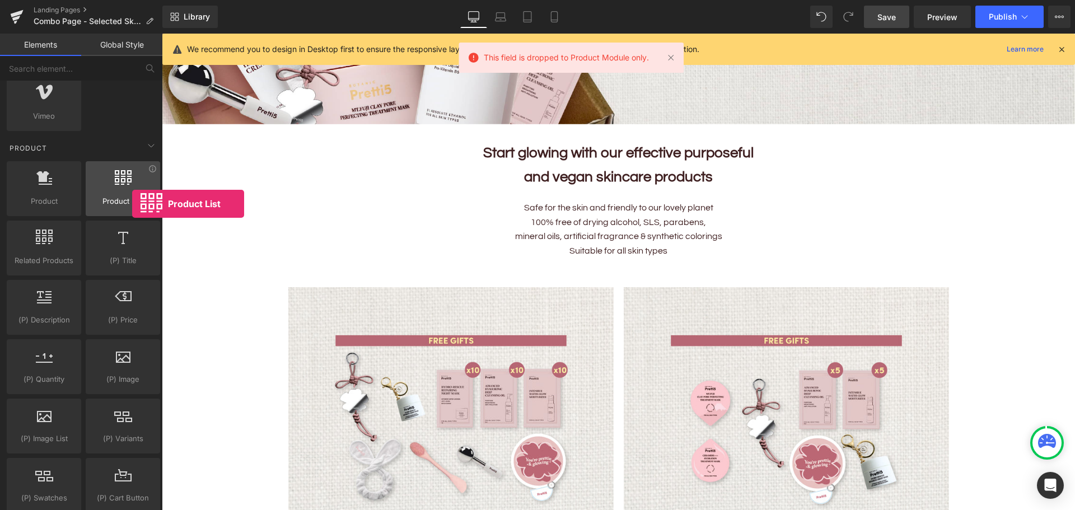
click at [116, 196] on div "Product List products, lists, collections, goods, sells" at bounding box center [123, 188] width 74 height 55
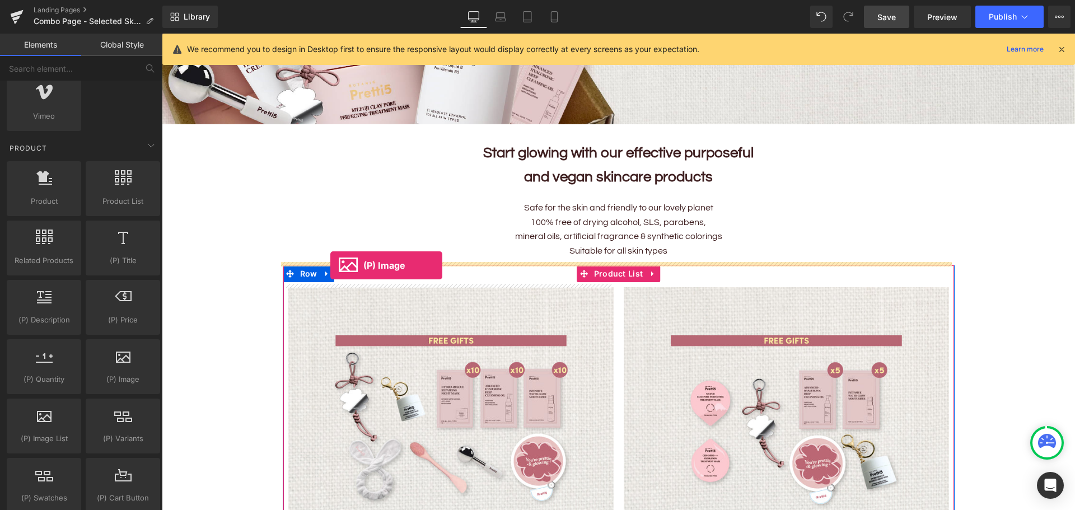
drag, startPoint x: 284, startPoint y: 404, endPoint x: 330, endPoint y: 265, distance: 146.2
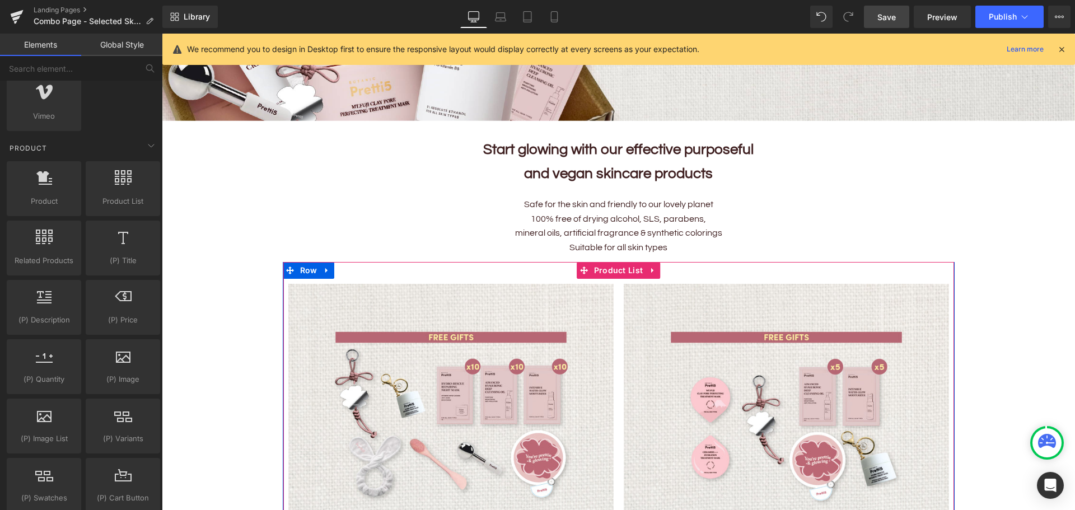
scroll to position [336, 0]
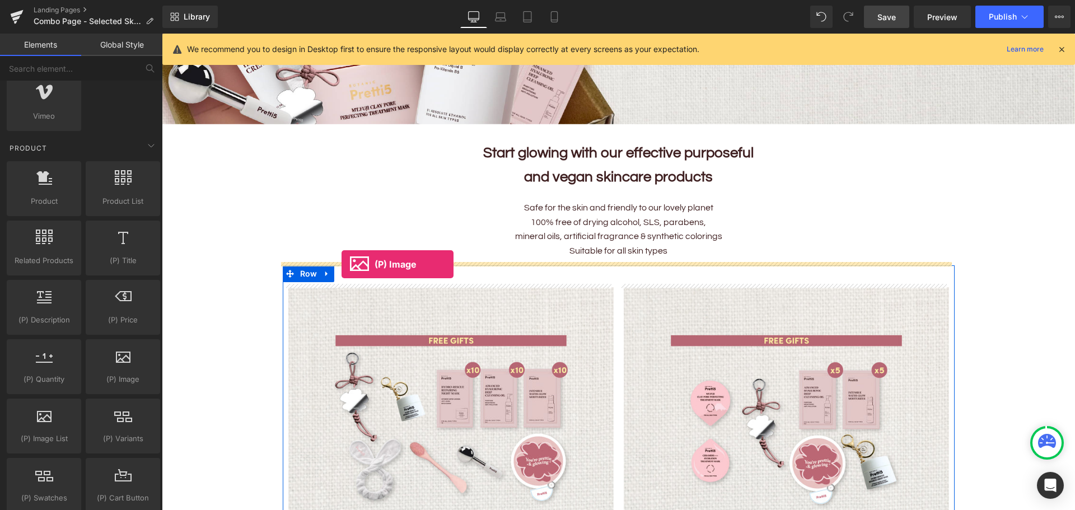
drag, startPoint x: 287, startPoint y: 413, endPoint x: 341, endPoint y: 264, distance: 158.5
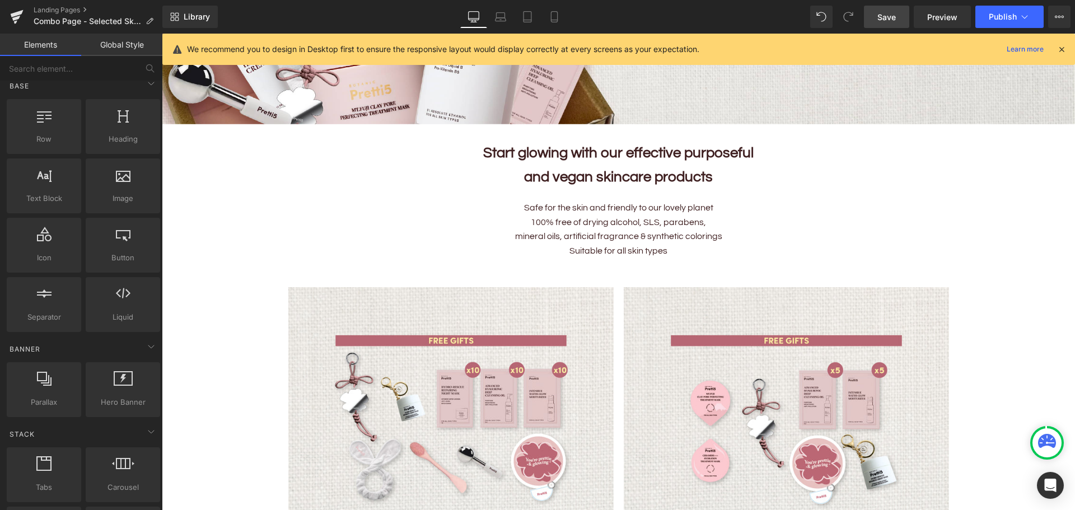
scroll to position [0, 0]
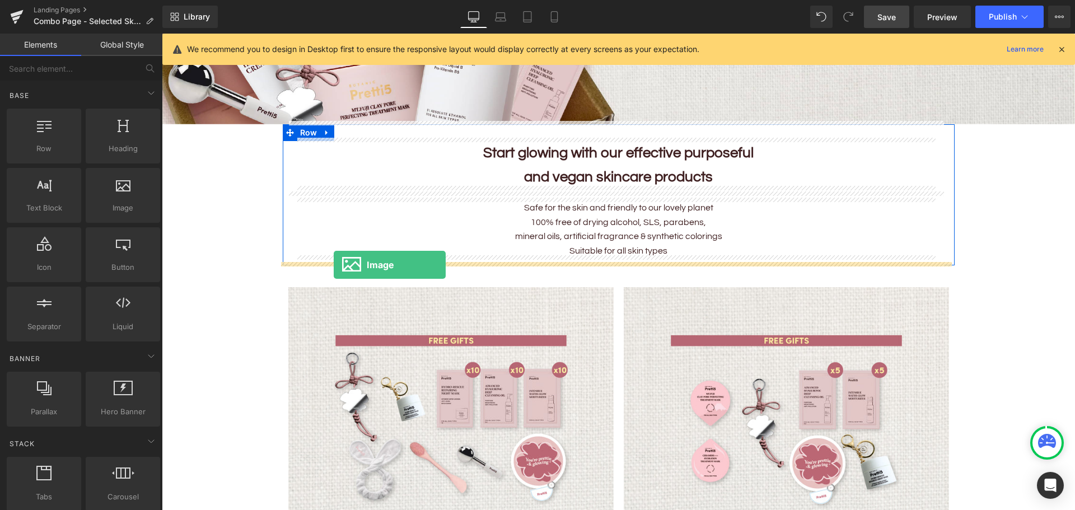
drag, startPoint x: 288, startPoint y: 225, endPoint x: 334, endPoint y: 265, distance: 60.7
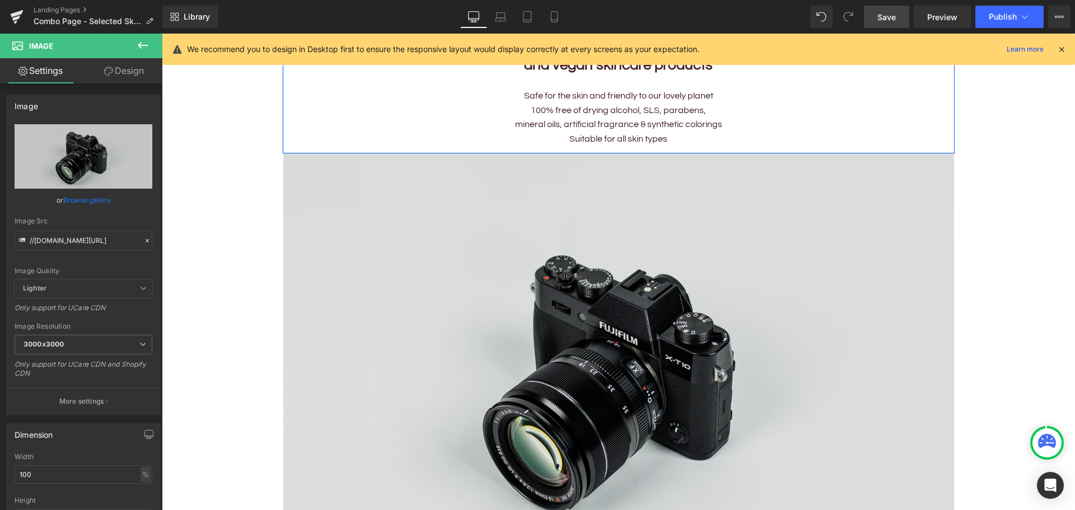
scroll to position [672, 0]
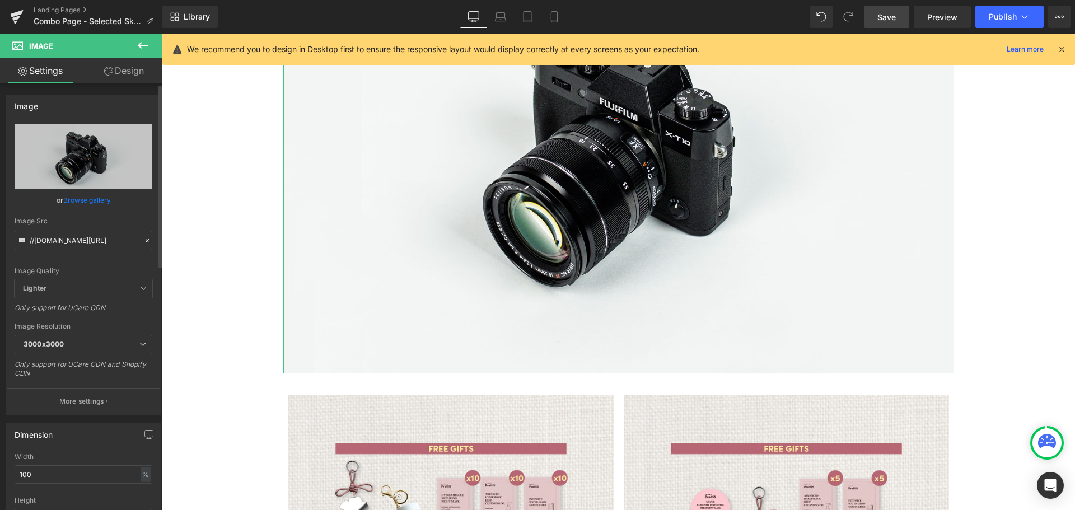
click at [88, 200] on link "Browse gallery" at bounding box center [87, 200] width 48 height 20
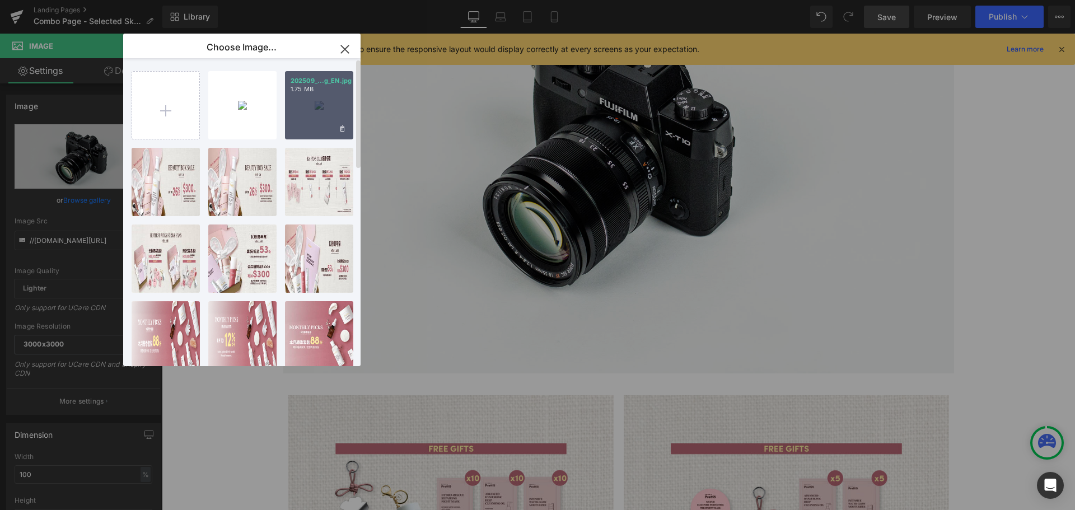
type input "C:\fakepath\202509_Beauty-Box-Sale_Upsell-T.jpg"
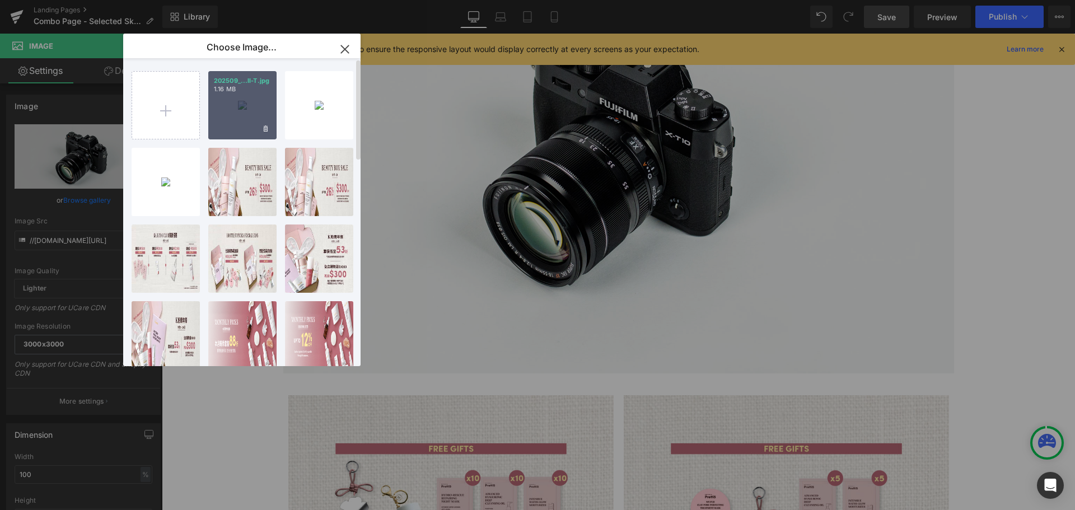
click at [226, 100] on div "202509_...ll-T.jpg 1.16 MB" at bounding box center [242, 105] width 68 height 68
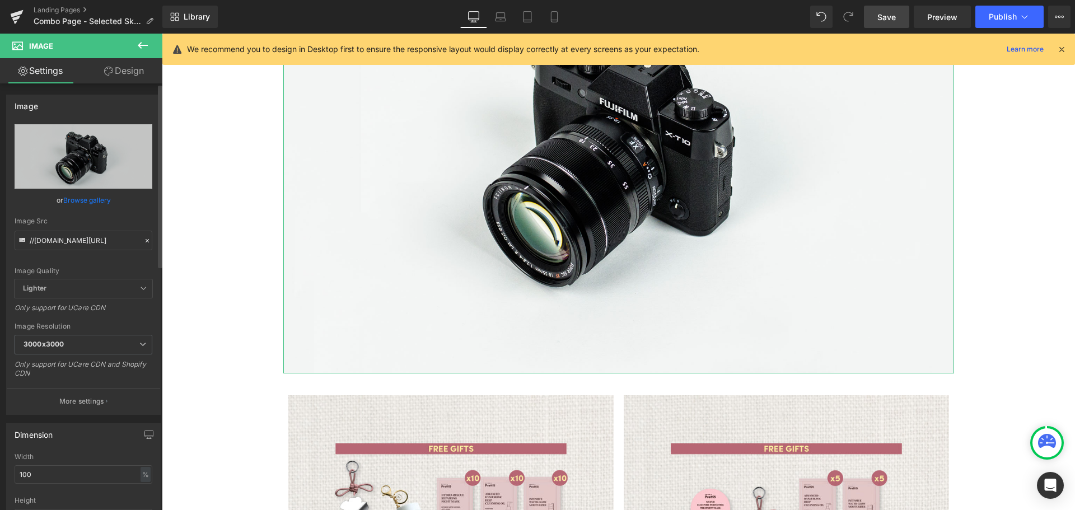
click at [90, 203] on link "Browse gallery" at bounding box center [87, 200] width 48 height 20
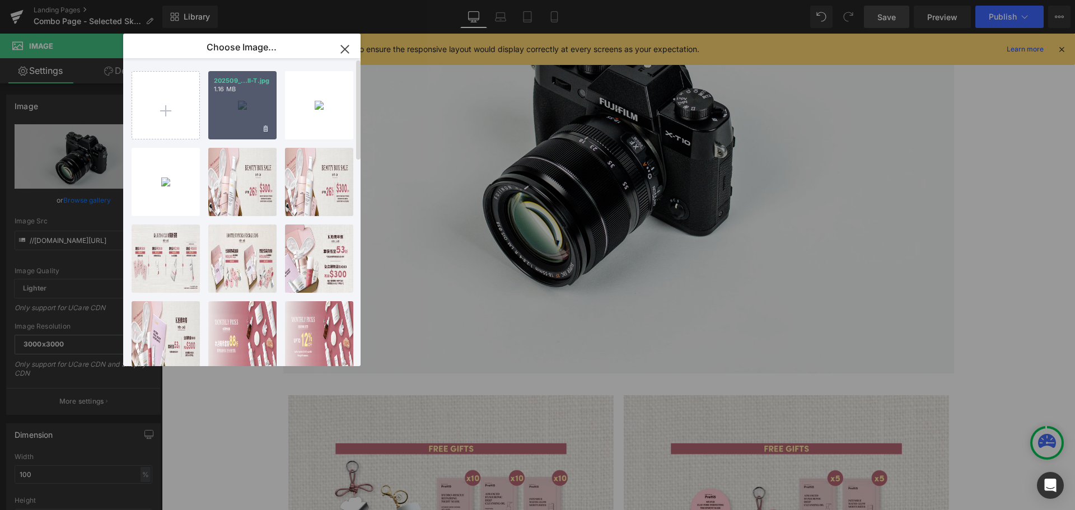
click at [231, 116] on div "202509_...ll-T.jpg 1.16 MB" at bounding box center [242, 105] width 68 height 68
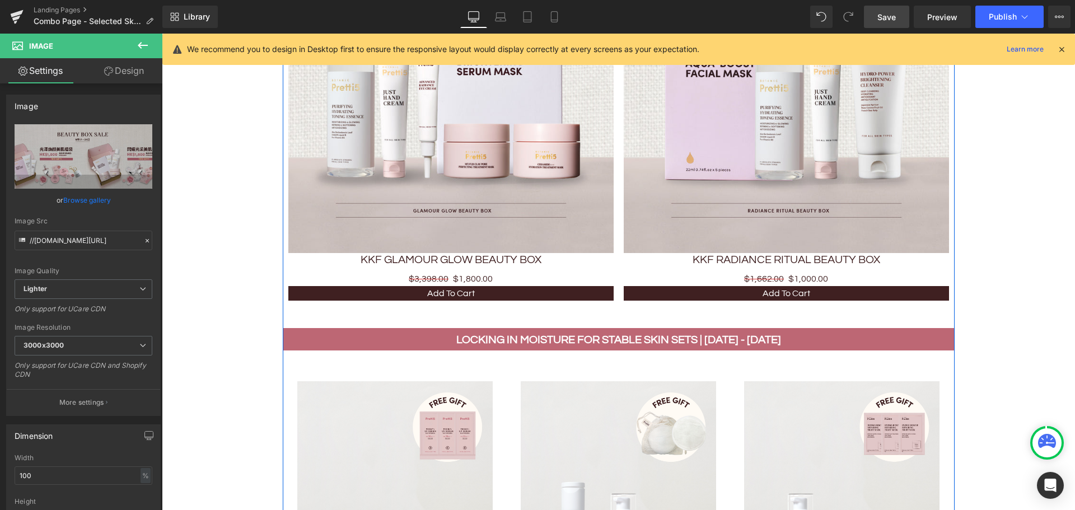
scroll to position [1119, 0]
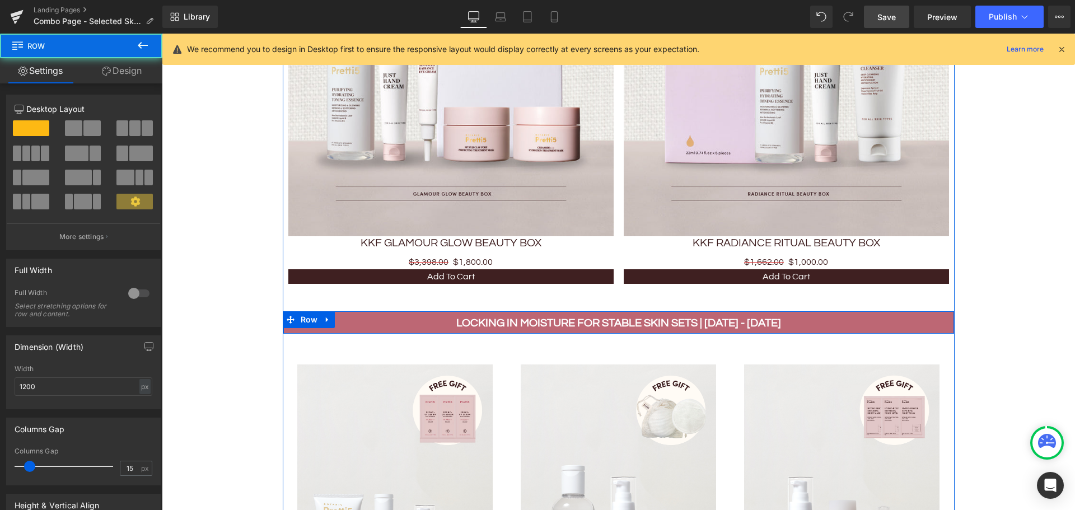
click at [283, 327] on div "LOCKING IN MOISTURE FOR STABLE SKIN SETS | 1 - 30 SEP Text Block" at bounding box center [618, 323] width 670 height 18
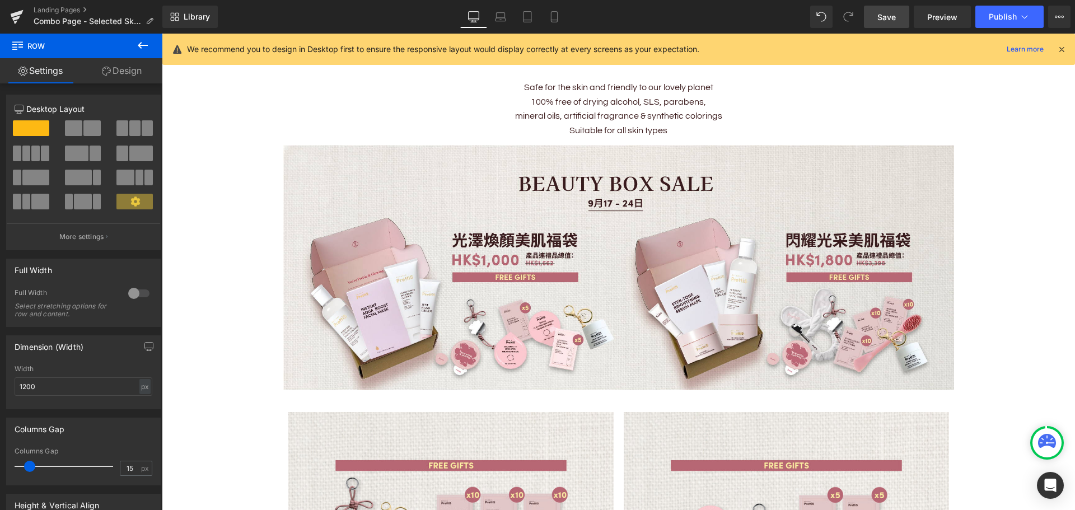
scroll to position [448, 0]
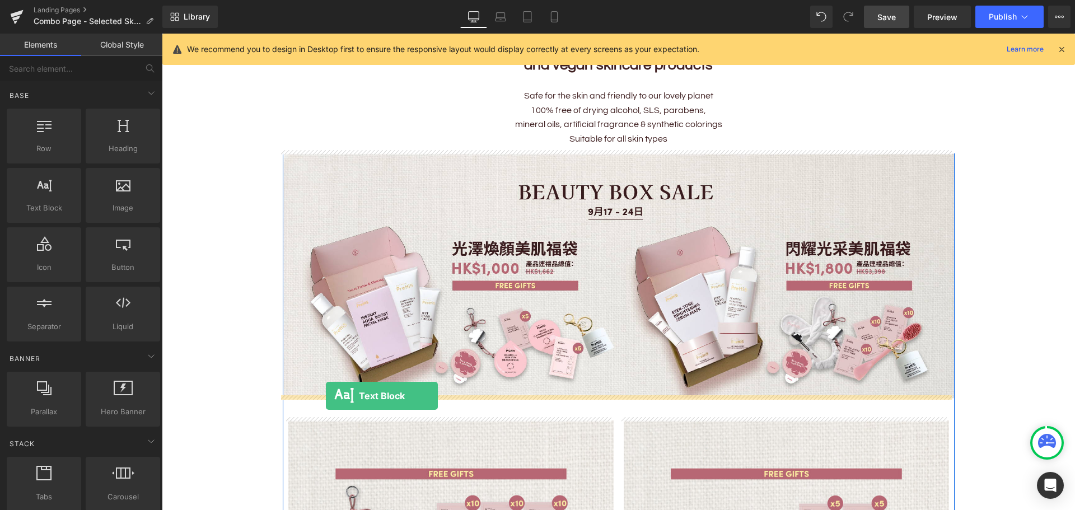
drag, startPoint x: 210, startPoint y: 225, endPoint x: 326, endPoint y: 396, distance: 206.3
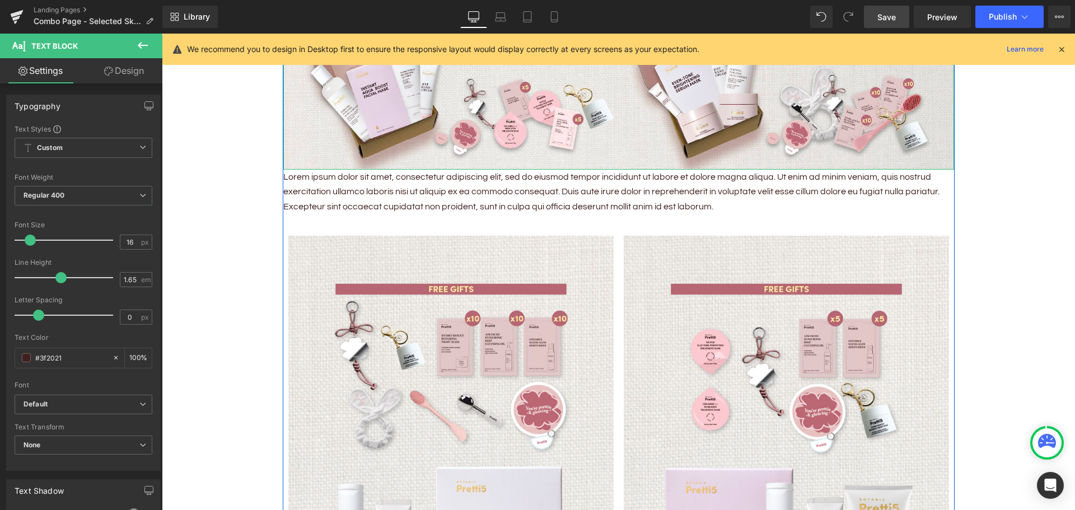
scroll to position [728, 0]
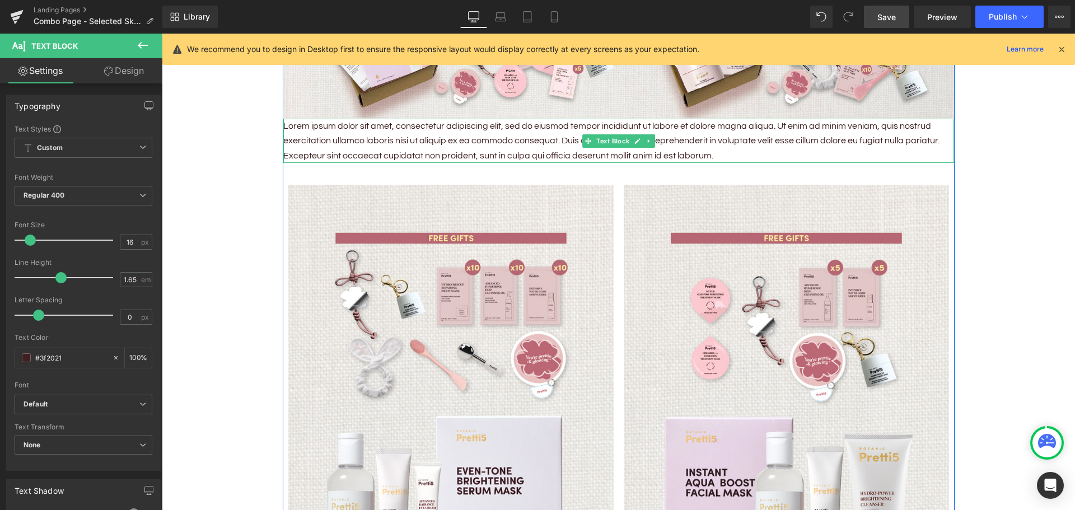
click at [368, 154] on p "Lorem ipsum dolor sit amet, consectetur adipiscing elit, sed do eiusmod tempor …" at bounding box center [618, 141] width 670 height 44
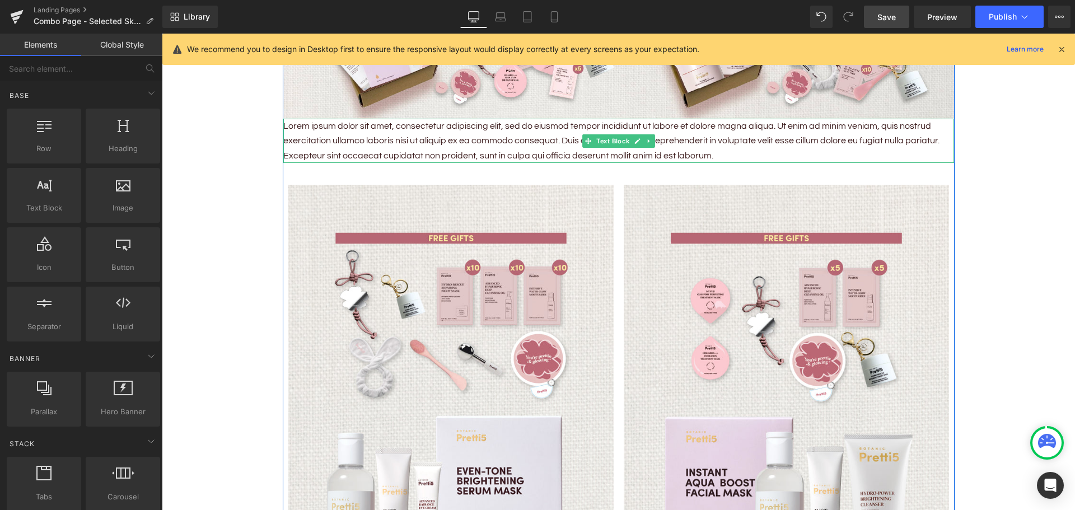
click at [426, 148] on p "Lorem ipsum dolor sit amet, consectetur adipiscing elit, sed do eiusmod tempor …" at bounding box center [618, 141] width 670 height 44
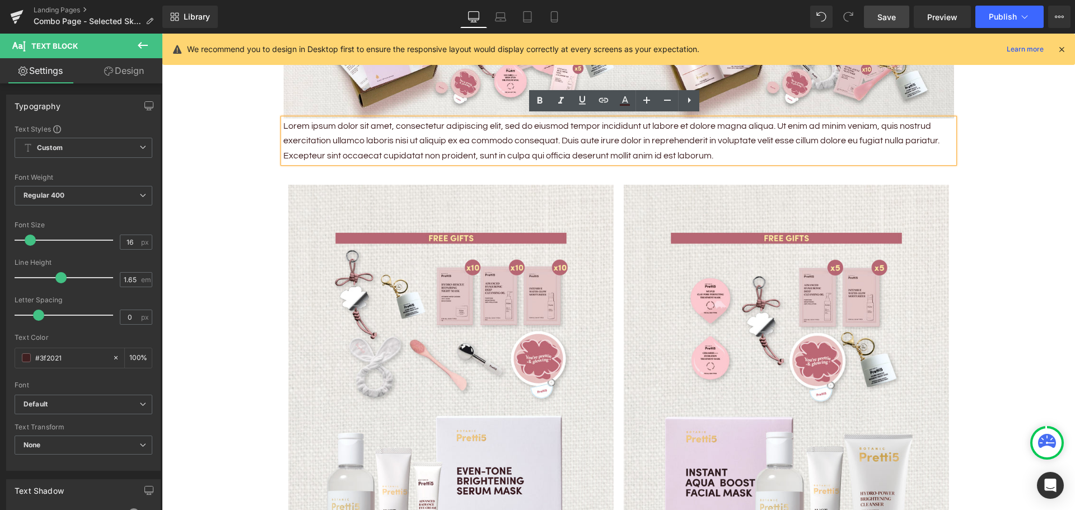
click at [283, 134] on div "Lorem ipsum dolor sit amet, consectetur adipiscing elit, sed do eiusmod tempor …" at bounding box center [618, 141] width 670 height 44
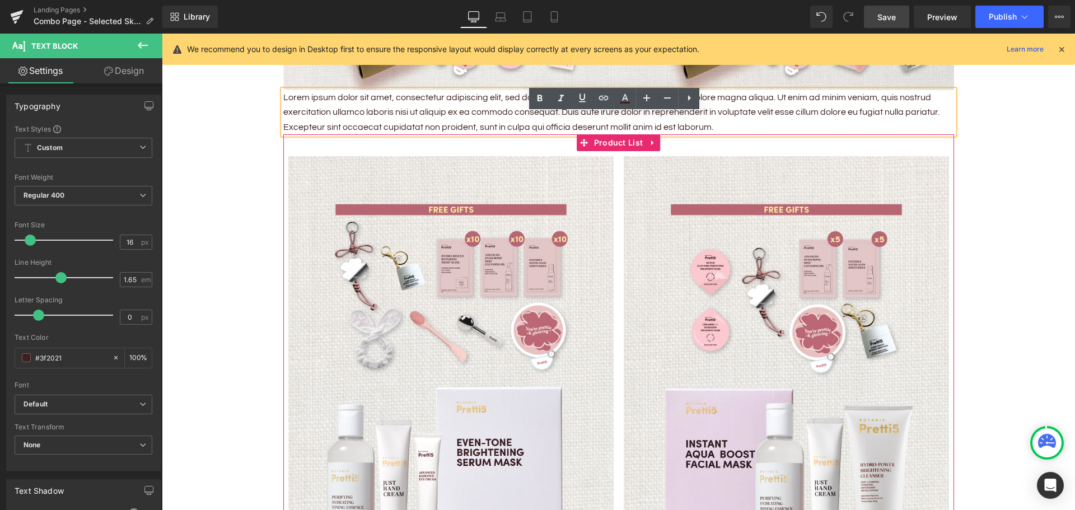
scroll to position [672, 0]
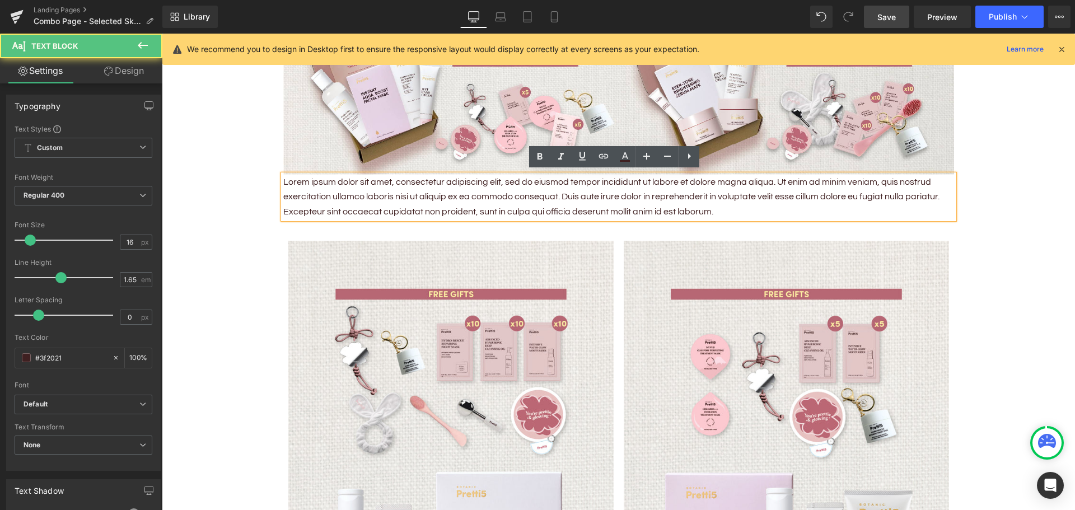
click at [526, 191] on p "Lorem ipsum dolor sit amet, consectetur adipiscing elit, sed do eiusmod tempor …" at bounding box center [618, 197] width 670 height 44
click at [744, 191] on p "Lorem ipsum dolor sit amet, consectetur adipiscing elit, sed do eiusmod tempor …" at bounding box center [618, 197] width 670 height 44
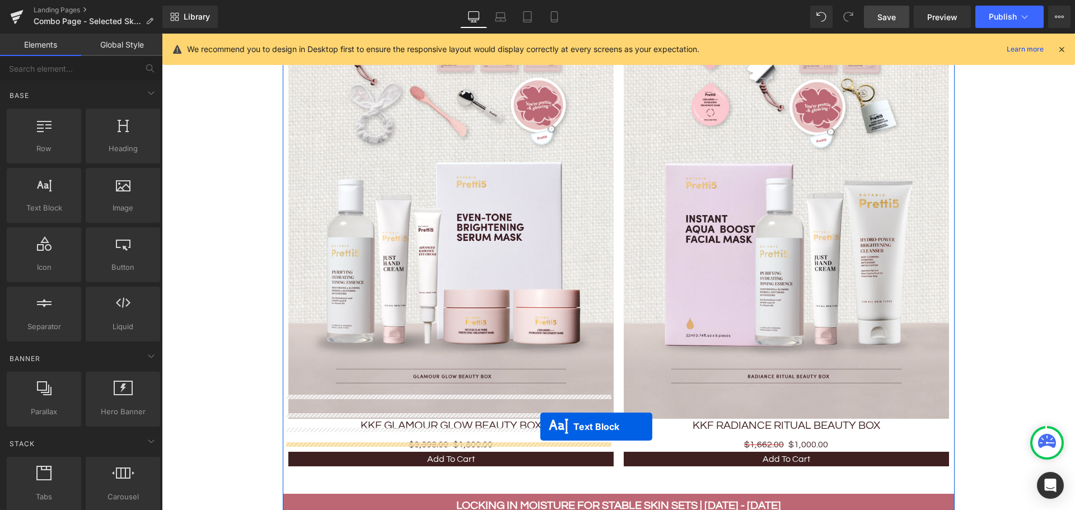
scroll to position [986, 0]
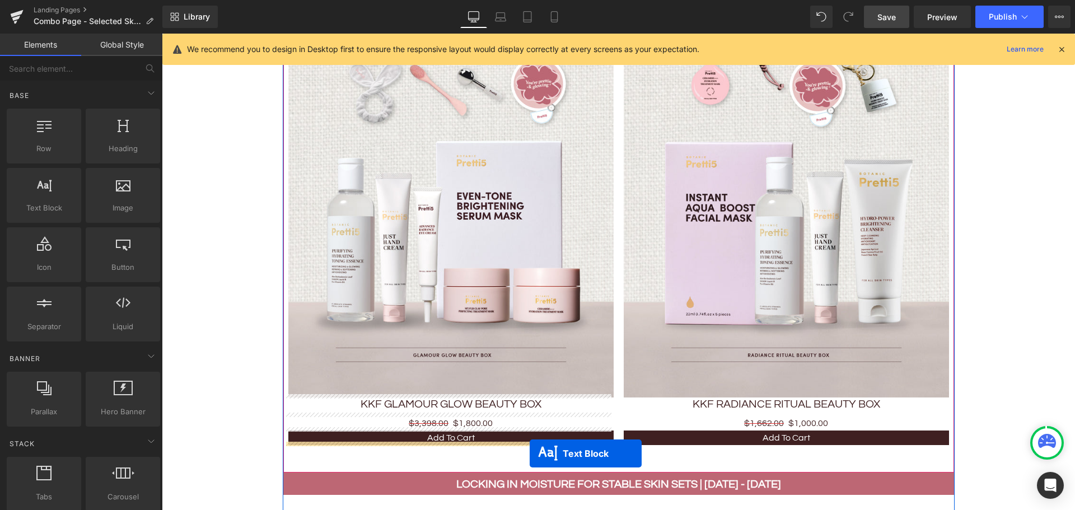
drag, startPoint x: 583, startPoint y: 195, endPoint x: 529, endPoint y: 453, distance: 264.1
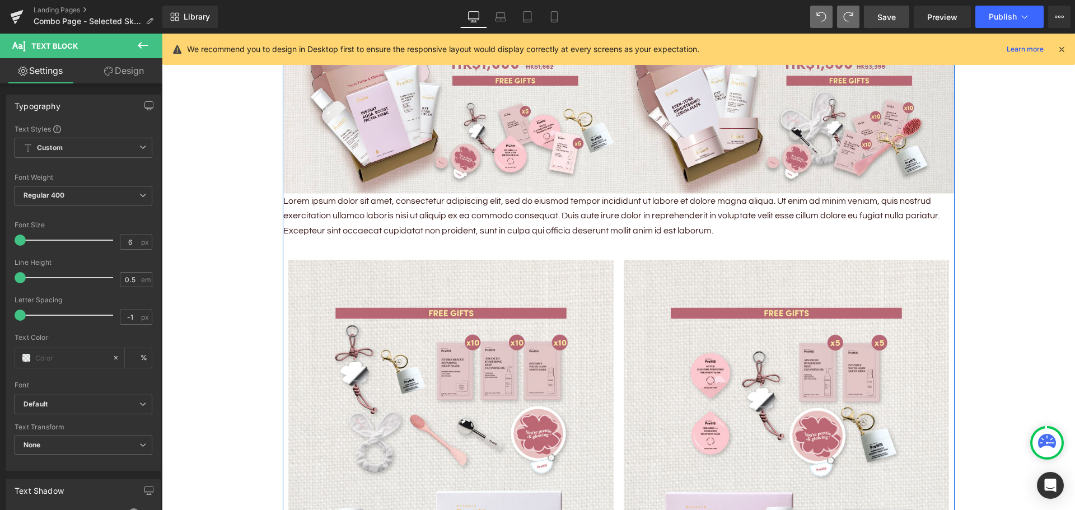
scroll to position [649, 0]
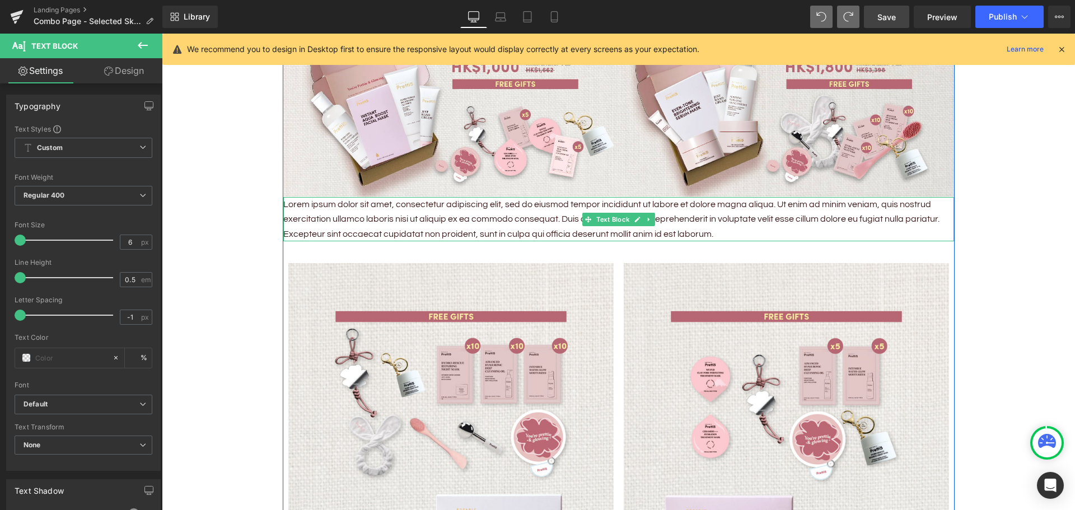
click at [393, 221] on p "Lorem ipsum dolor sit amet, consectetur adipiscing elit, sed do eiusmod tempor …" at bounding box center [618, 219] width 670 height 44
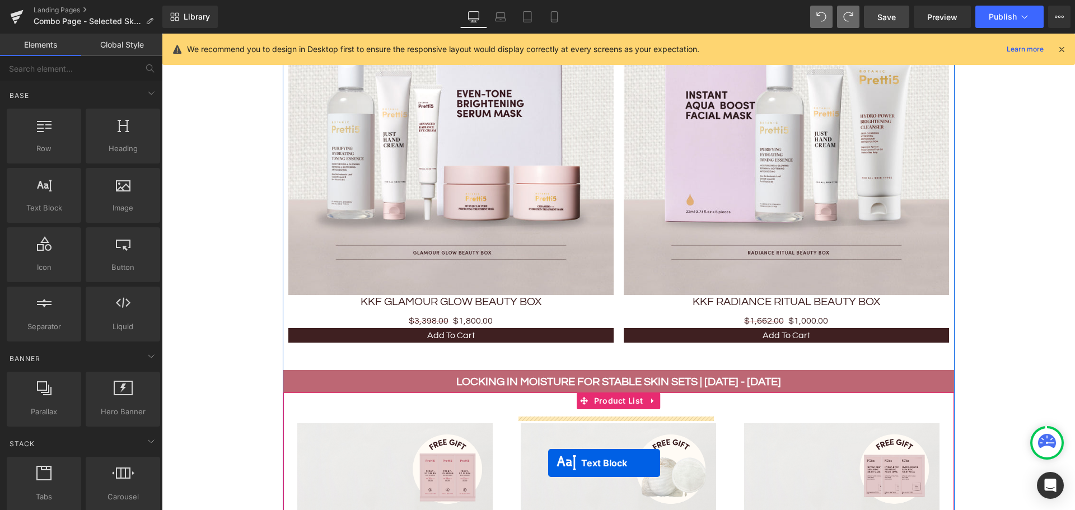
scroll to position [1100, 0]
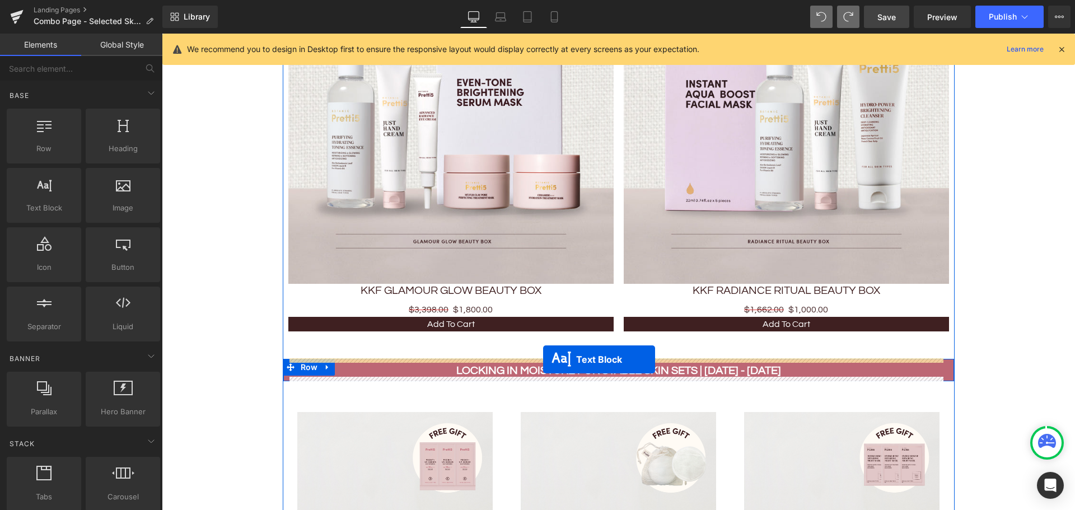
drag, startPoint x: 582, startPoint y: 214, endPoint x: 543, endPoint y: 359, distance: 150.2
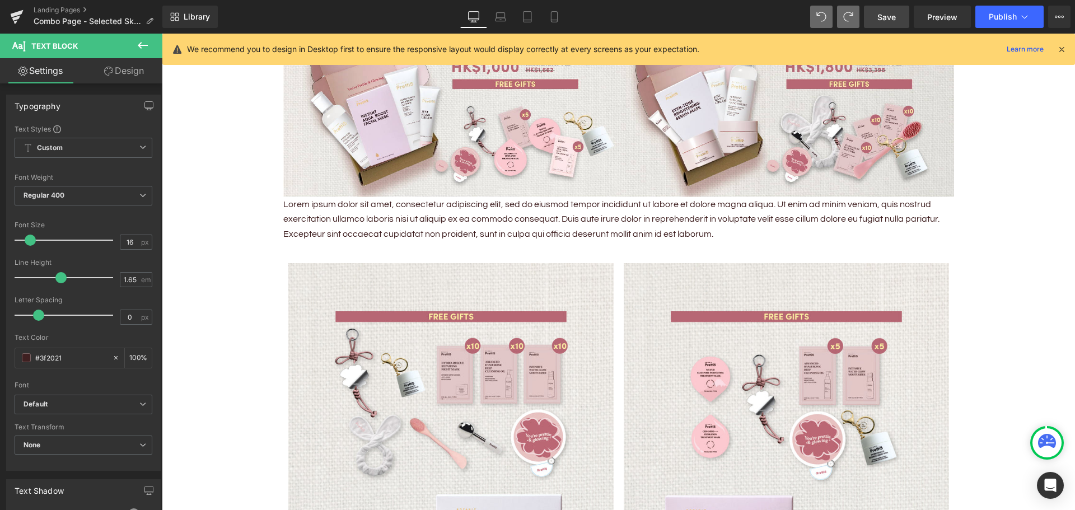
scroll to position [487, 0]
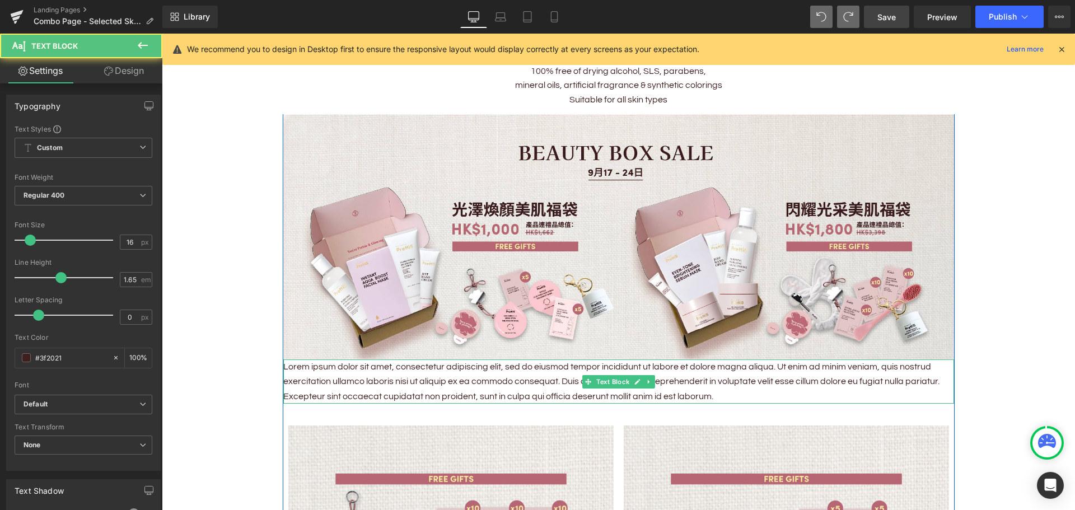
click at [356, 378] on p "Lorem ipsum dolor sit amet, consectetur adipiscing elit, sed do eiusmod tempor …" at bounding box center [618, 381] width 670 height 44
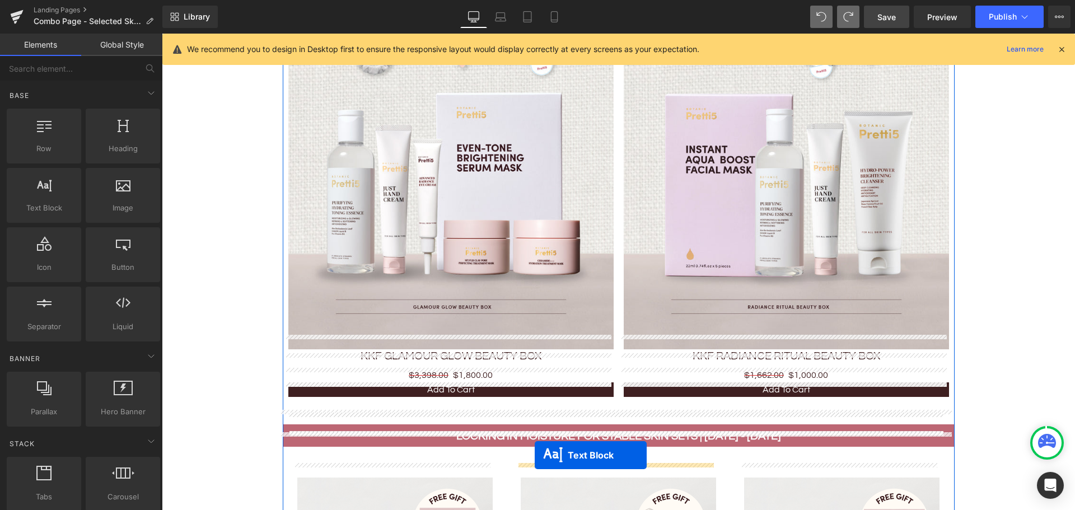
scroll to position [1045, 0]
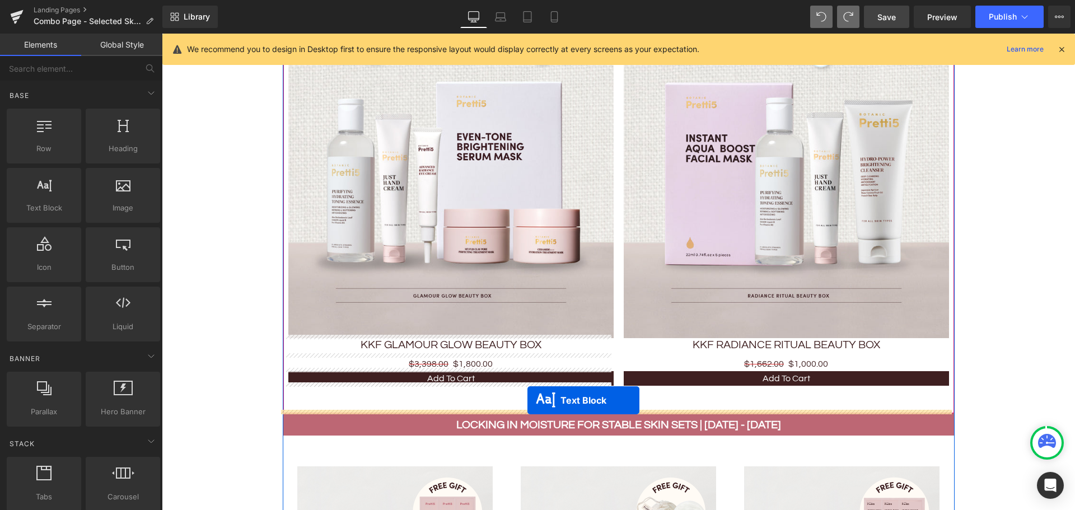
drag, startPoint x: 586, startPoint y: 97, endPoint x: 527, endPoint y: 400, distance: 308.4
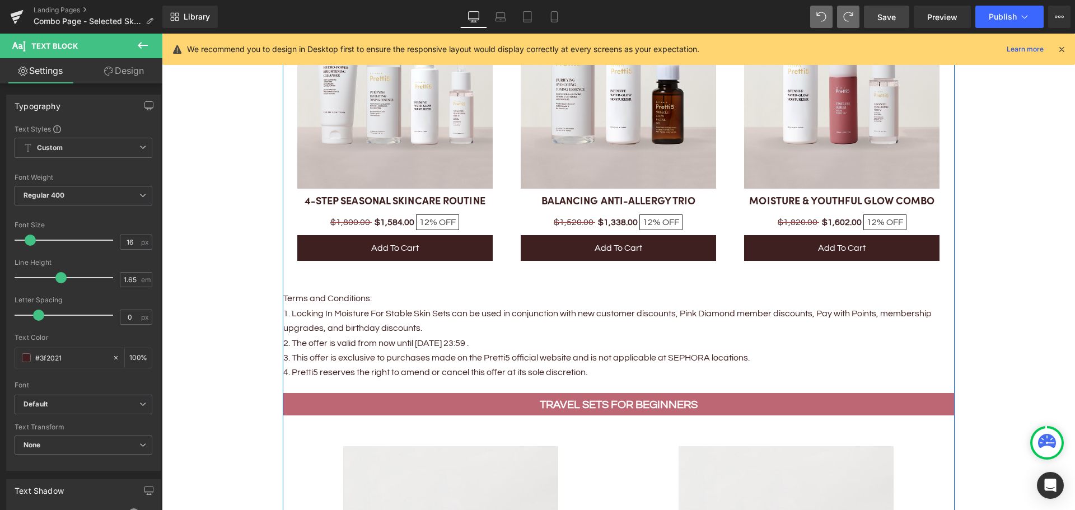
scroll to position [1633, 0]
click at [457, 371] on p "4. Pretti5 reserves the right to amend or cancel this offer at its sole discret…" at bounding box center [618, 371] width 670 height 15
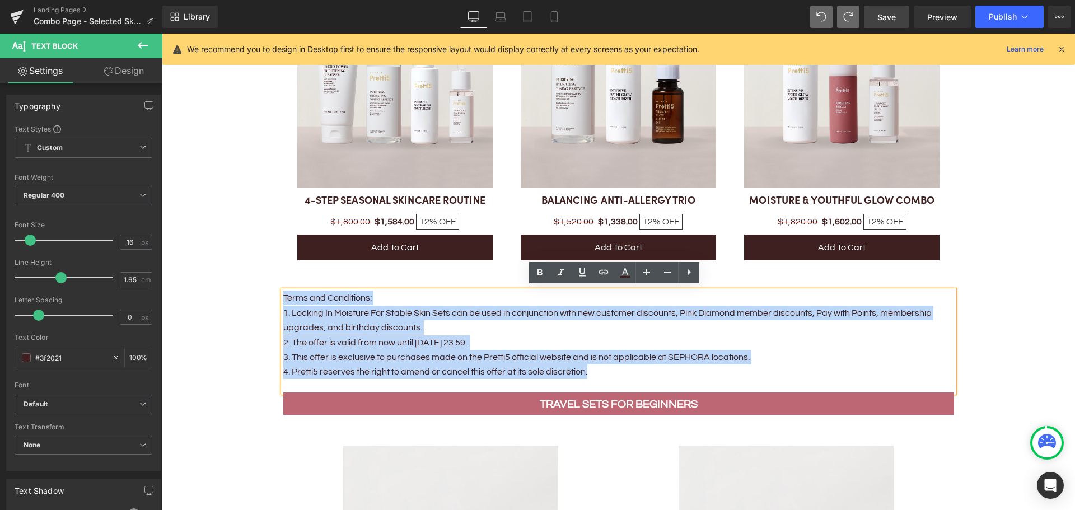
drag, startPoint x: 590, startPoint y: 368, endPoint x: 279, endPoint y: 297, distance: 319.3
click at [283, 297] on div "Terms and Conditions: 1. Locking In Moisture For Stable Skin Sets can be used i…" at bounding box center [618, 340] width 670 height 101
copy div "Terms and Conditions: 1. Locking In Moisture For Stable Skin Sets can be used i…"
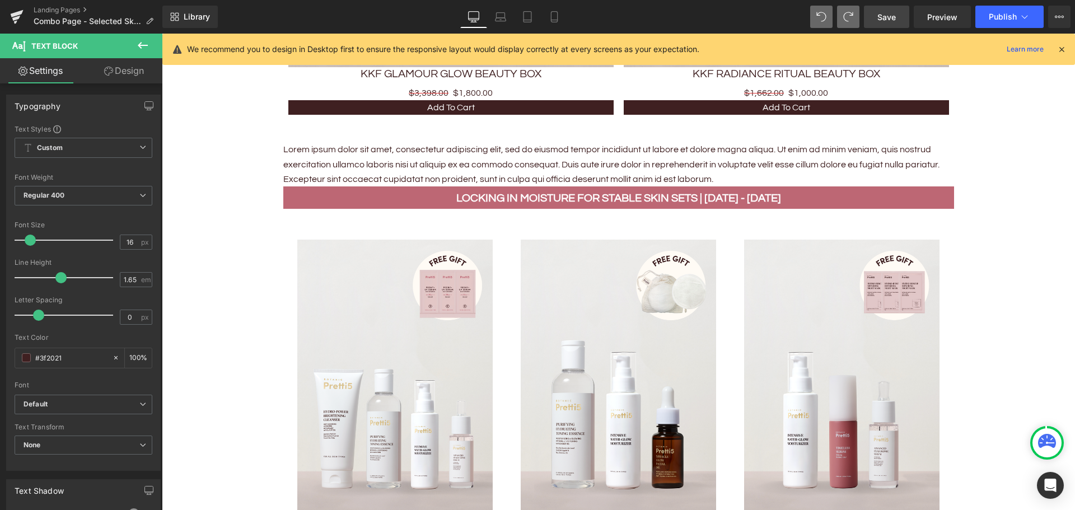
scroll to position [1185, 0]
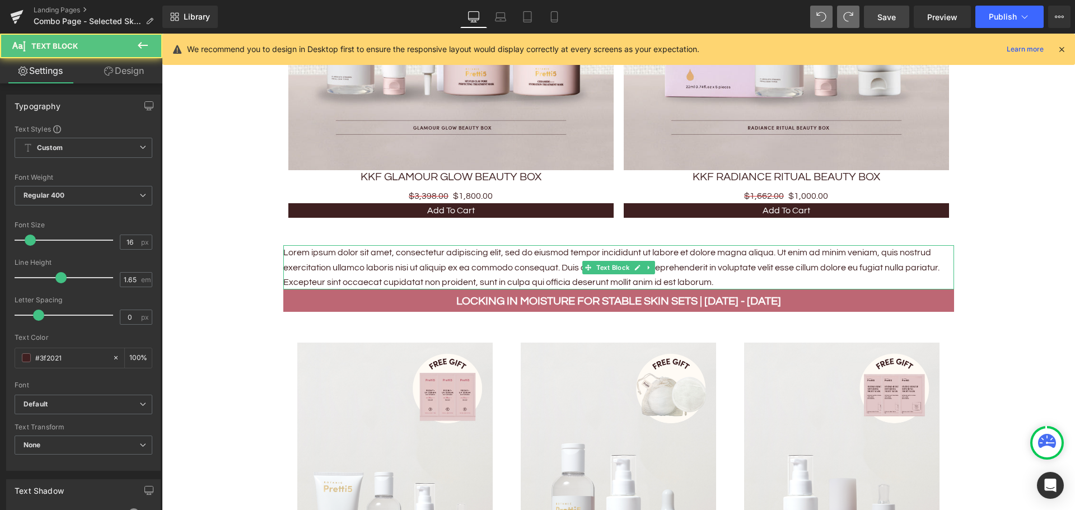
click at [523, 261] on p "Lorem ipsum dolor sit amet, consectetur adipiscing elit, sed do eiusmod tempor …" at bounding box center [618, 267] width 670 height 44
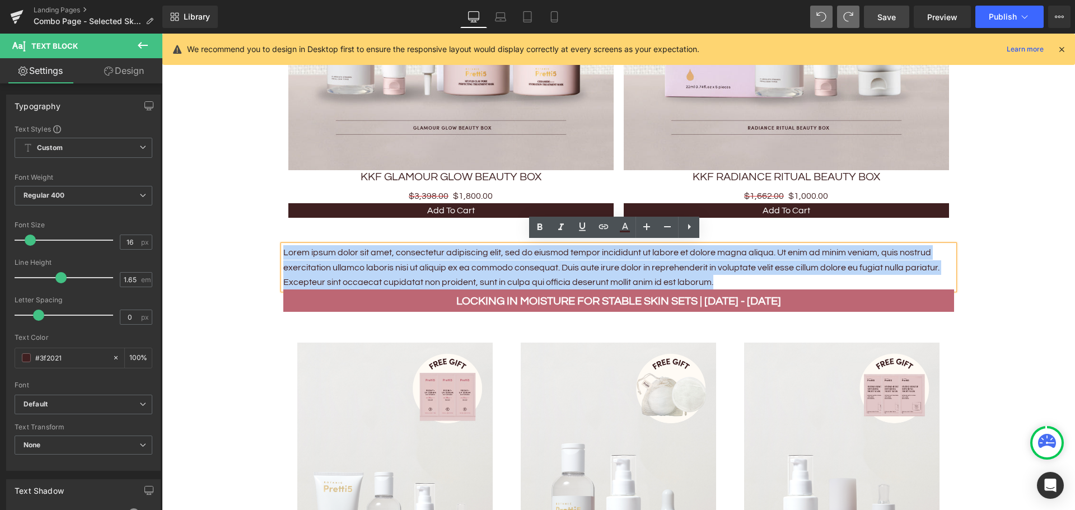
drag, startPoint x: 716, startPoint y: 279, endPoint x: 281, endPoint y: 249, distance: 435.9
click at [283, 249] on p "Lorem ipsum dolor sit amet, consectetur adipiscing elit, sed do eiusmod tempor …" at bounding box center [618, 267] width 670 height 44
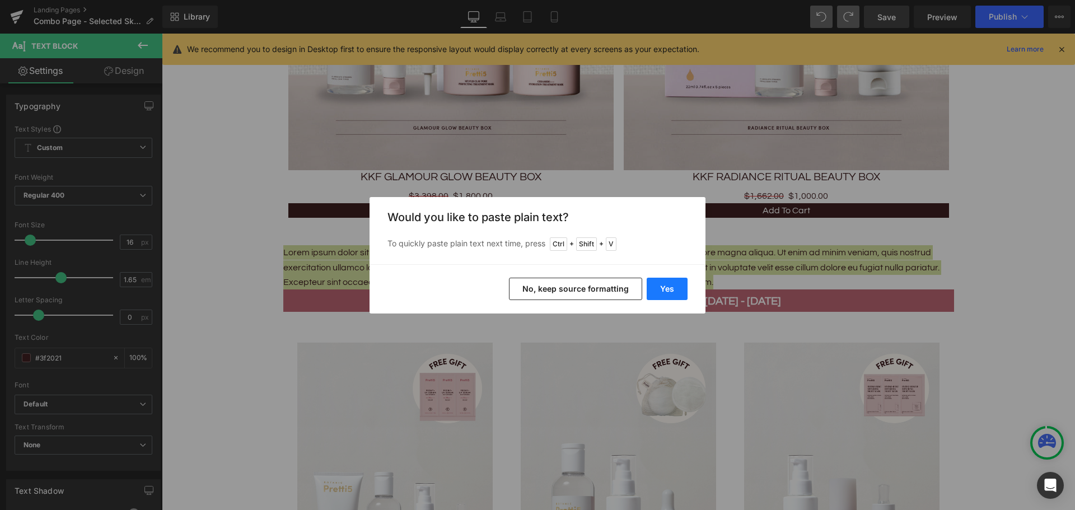
click at [664, 286] on button "Yes" at bounding box center [666, 289] width 41 height 22
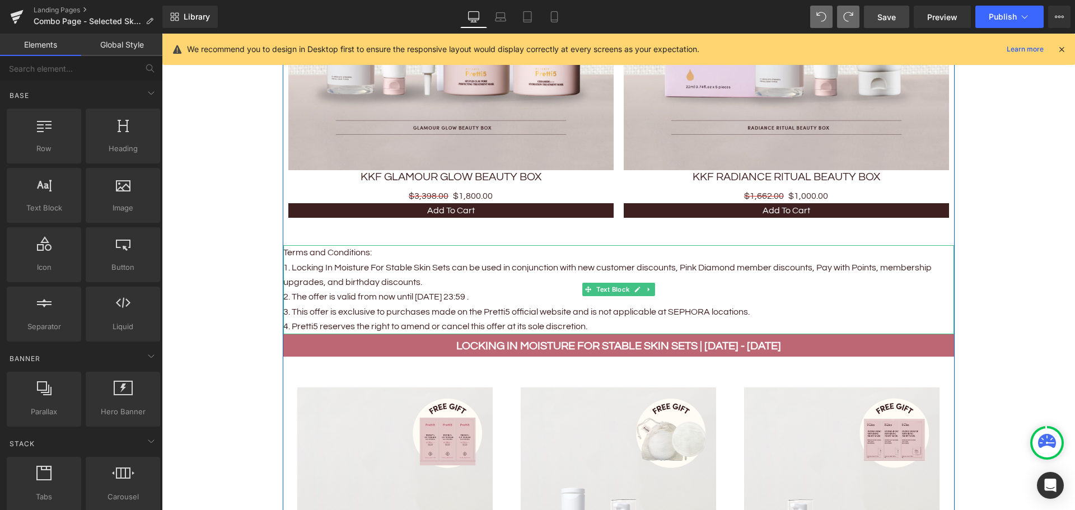
click at [587, 323] on p "4. Pretti5 reserves the right to amend or cancel this offer at its sole discret…" at bounding box center [618, 326] width 670 height 15
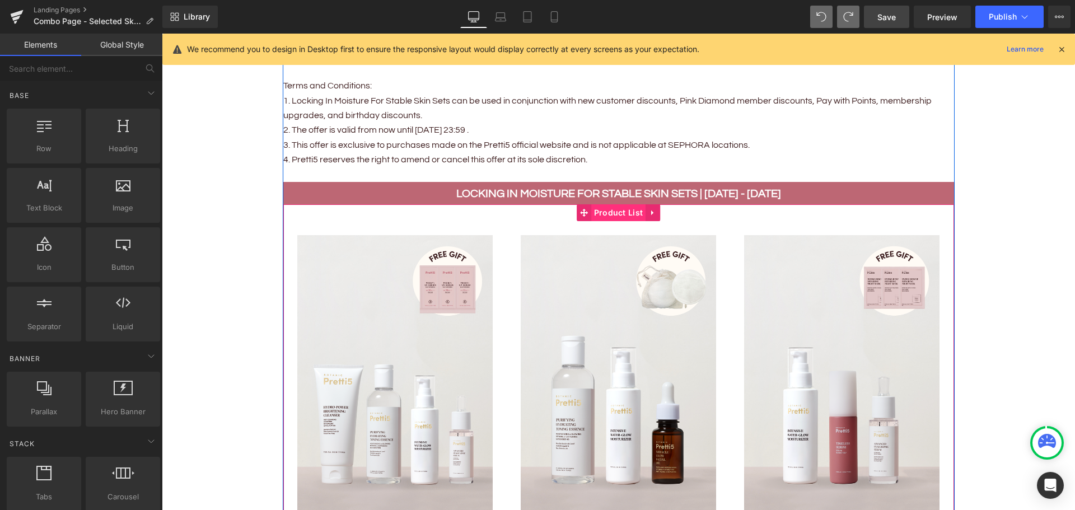
scroll to position [1353, 0]
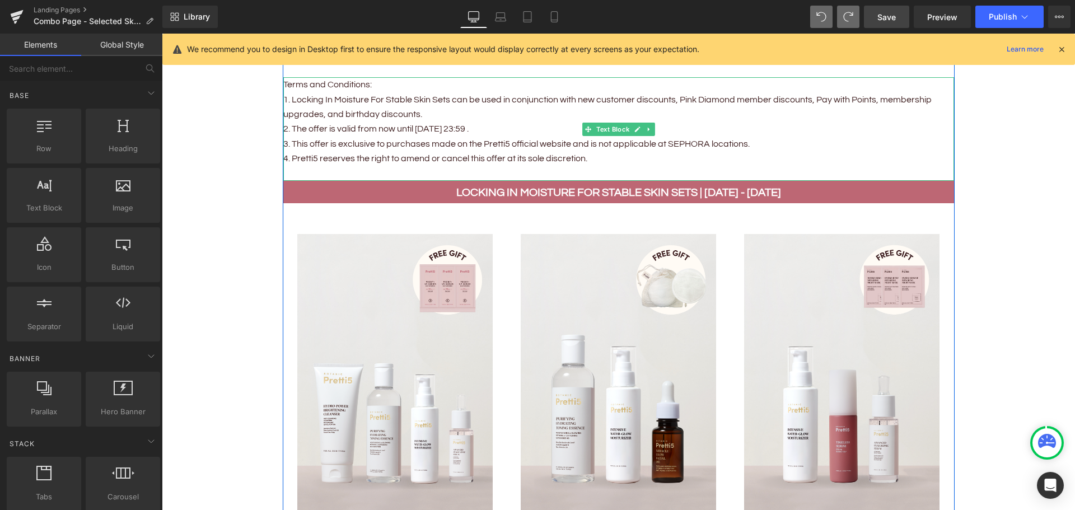
click at [501, 167] on p at bounding box center [618, 173] width 670 height 15
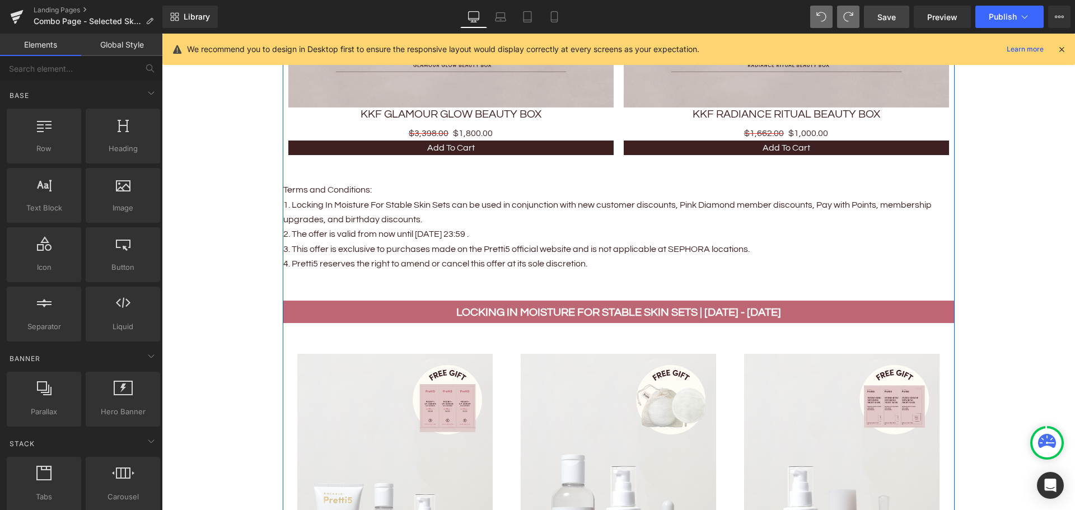
scroll to position [1241, 0]
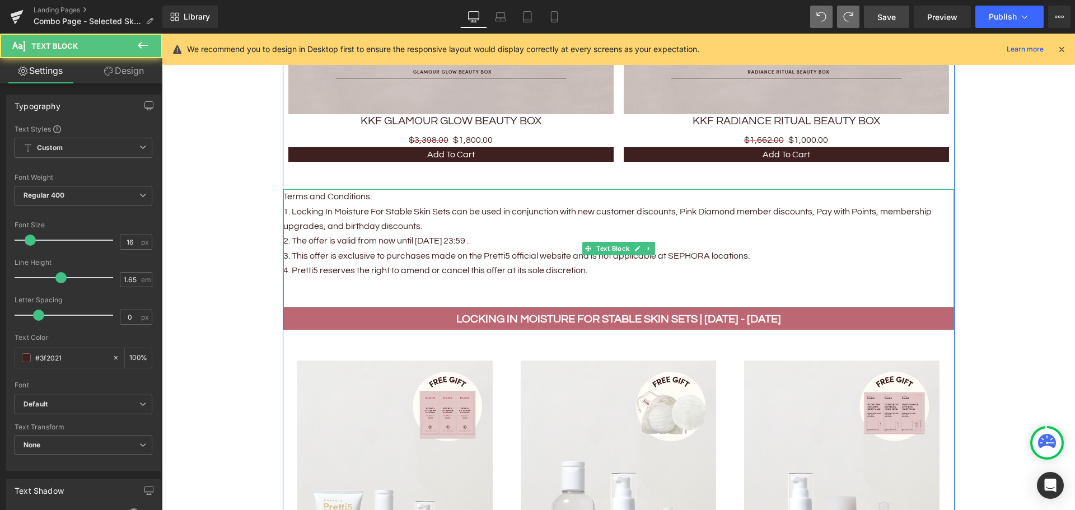
click at [489, 237] on p "2. The offer is valid from now until Sep 30, 23:59 ." at bounding box center [618, 240] width 670 height 15
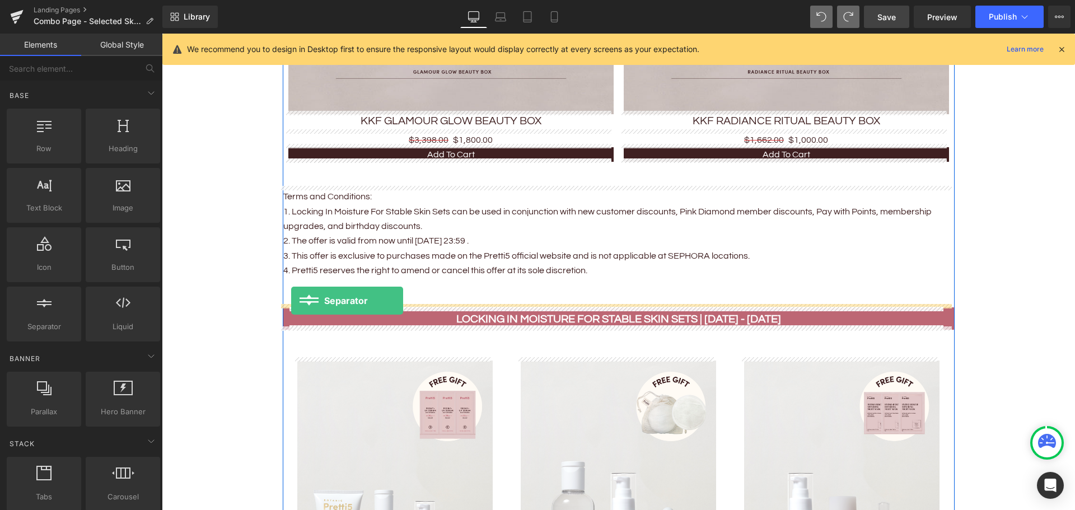
drag, startPoint x: 200, startPoint y: 346, endPoint x: 291, endPoint y: 301, distance: 102.1
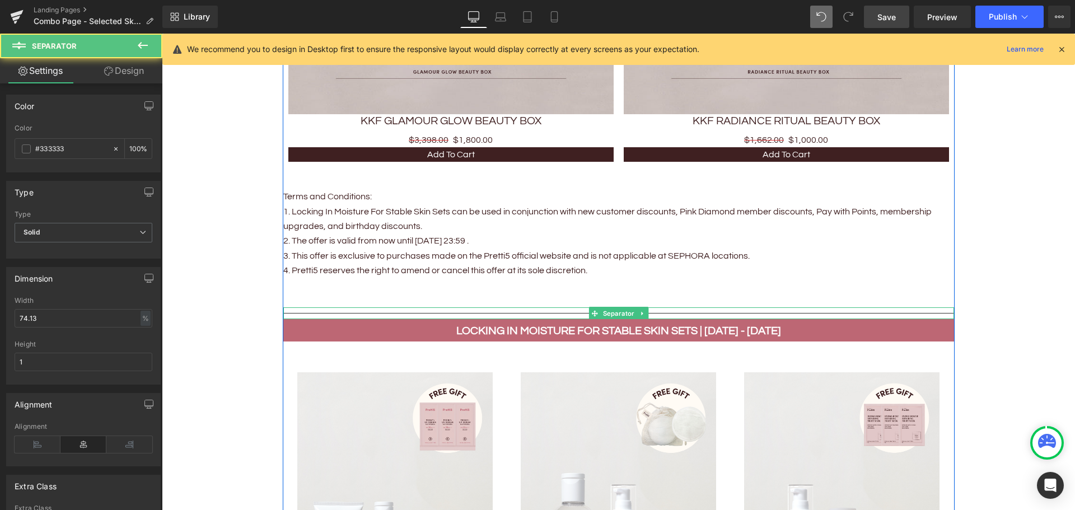
click at [341, 309] on div at bounding box center [618, 313] width 670 height 12
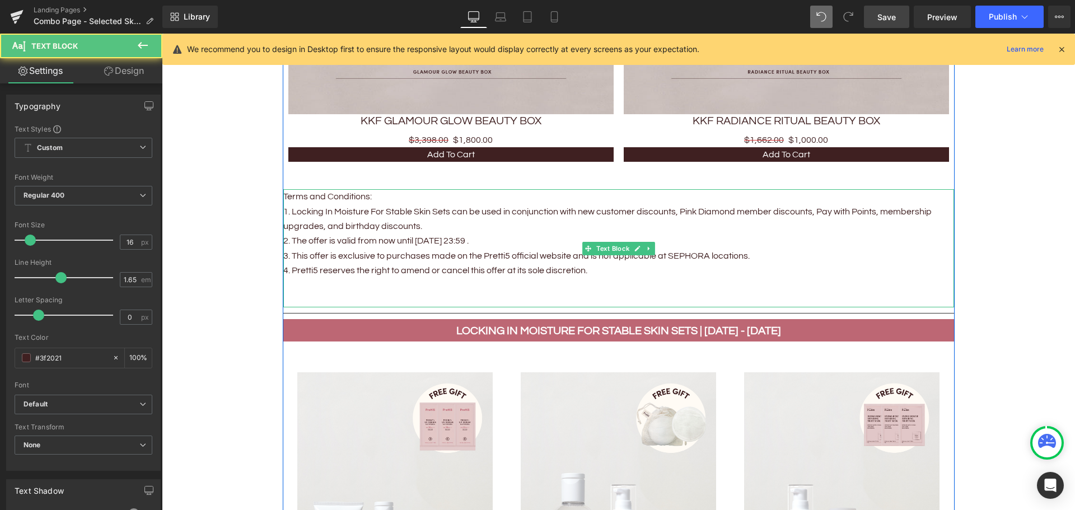
click at [388, 289] on p at bounding box center [618, 285] width 670 height 15
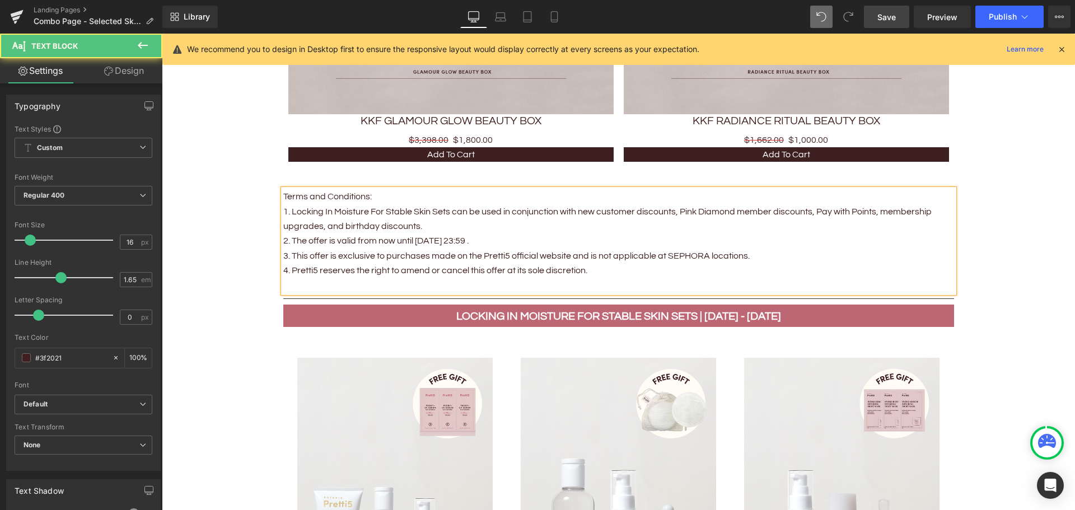
click at [382, 281] on p at bounding box center [618, 285] width 670 height 15
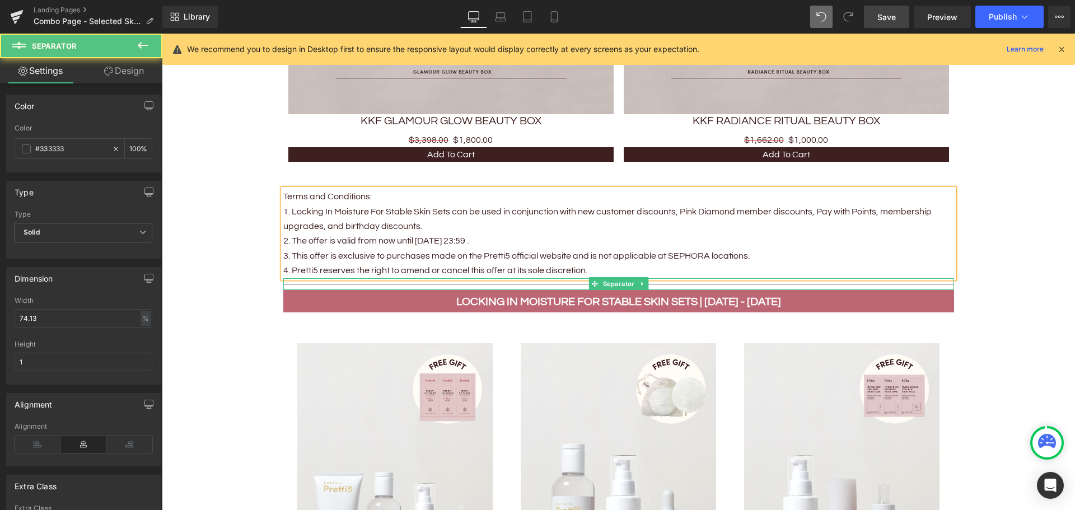
click at [363, 284] on hr at bounding box center [618, 287] width 670 height 6
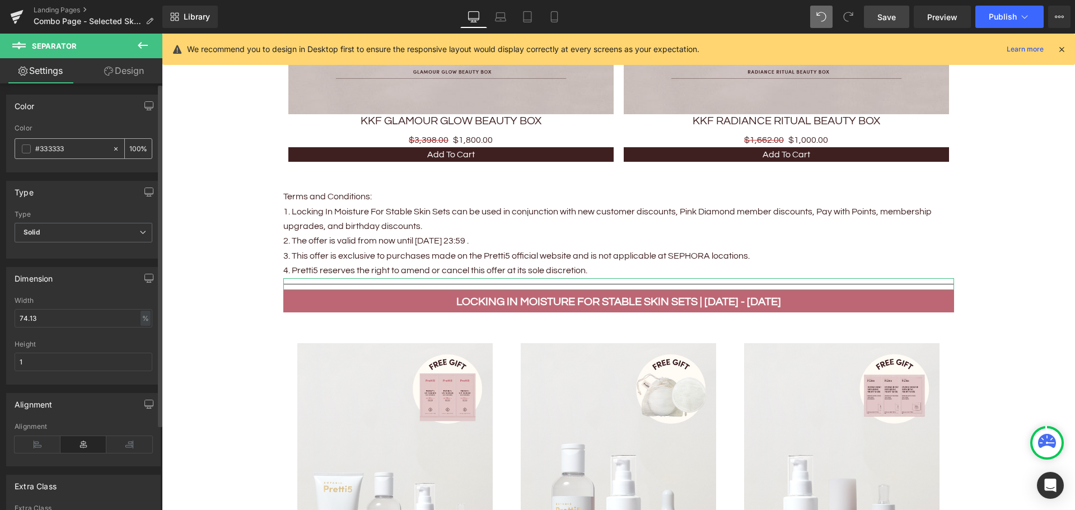
click at [112, 147] on icon at bounding box center [116, 149] width 8 height 8
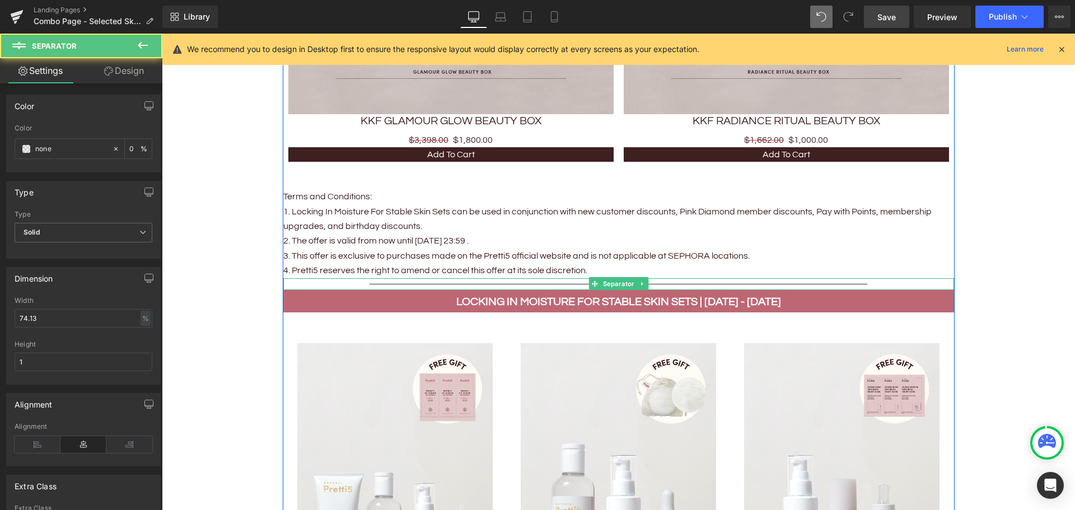
click at [401, 279] on div at bounding box center [618, 284] width 670 height 12
click at [605, 283] on span "Separator" at bounding box center [618, 283] width 36 height 13
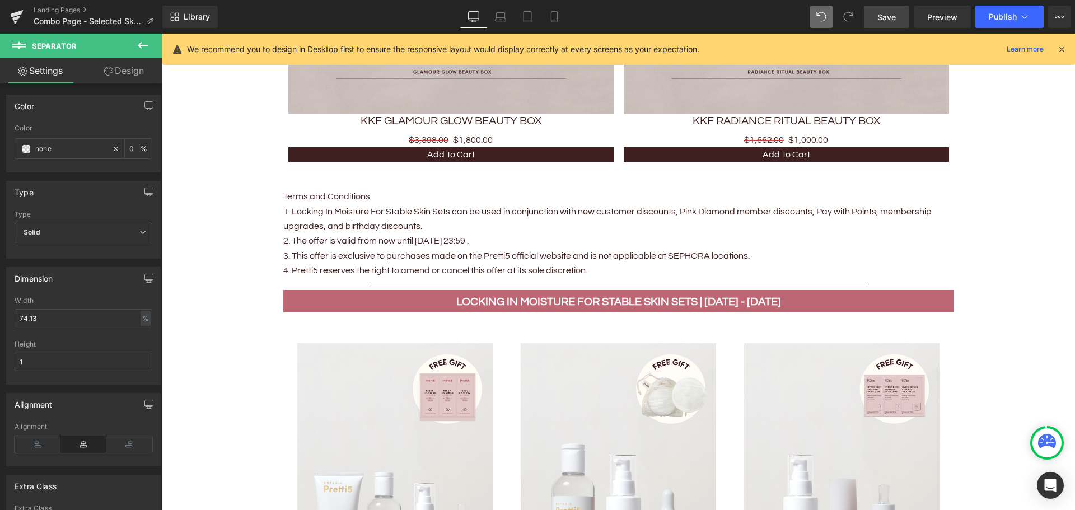
click at [144, 44] on icon at bounding box center [142, 45] width 13 height 13
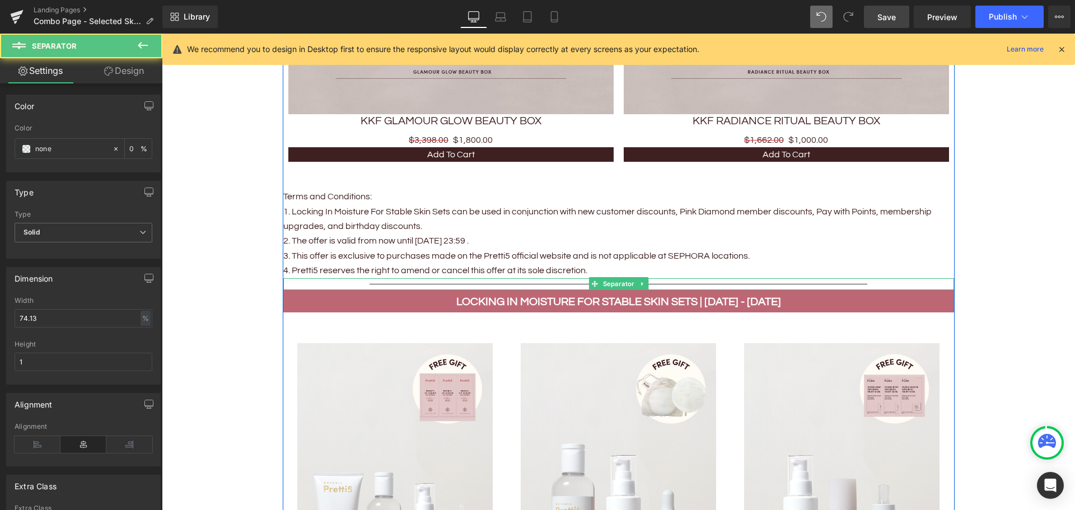
click at [377, 279] on div at bounding box center [618, 284] width 670 height 12
click at [639, 280] on icon at bounding box center [642, 283] width 6 height 7
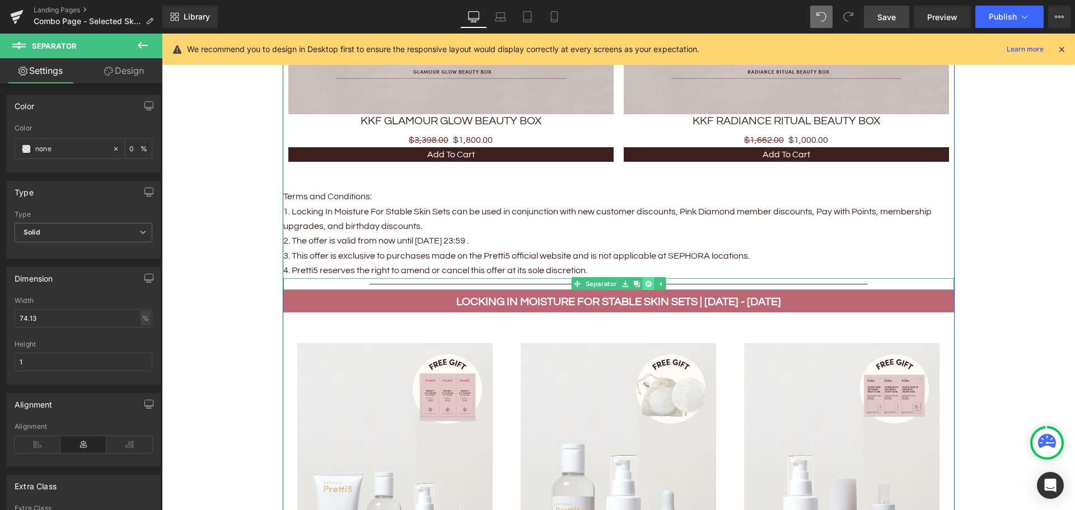
click at [642, 279] on link at bounding box center [648, 283] width 12 height 13
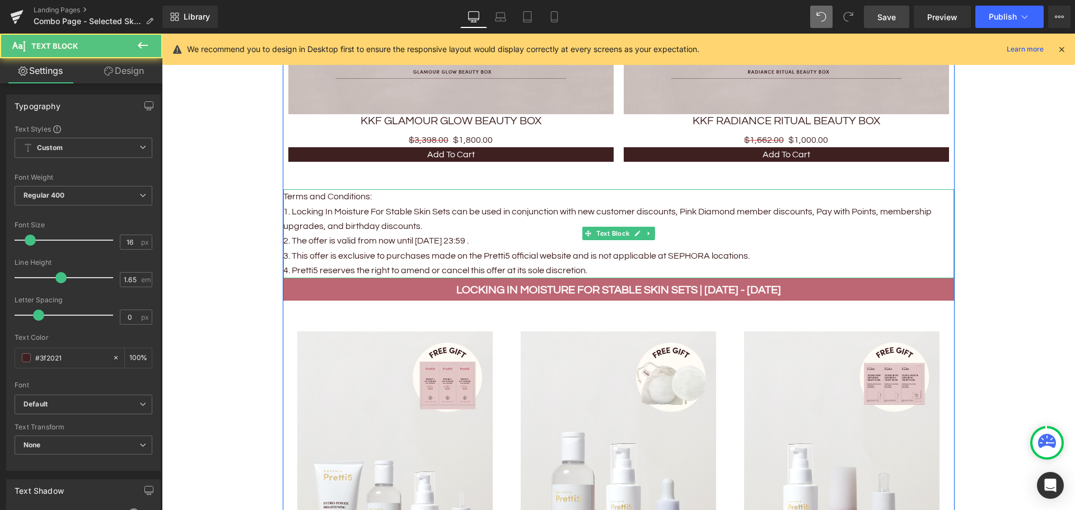
click at [583, 269] on p "4. Pretti5 reserves the right to amend or cancel this offer at its sole discret…" at bounding box center [618, 270] width 670 height 15
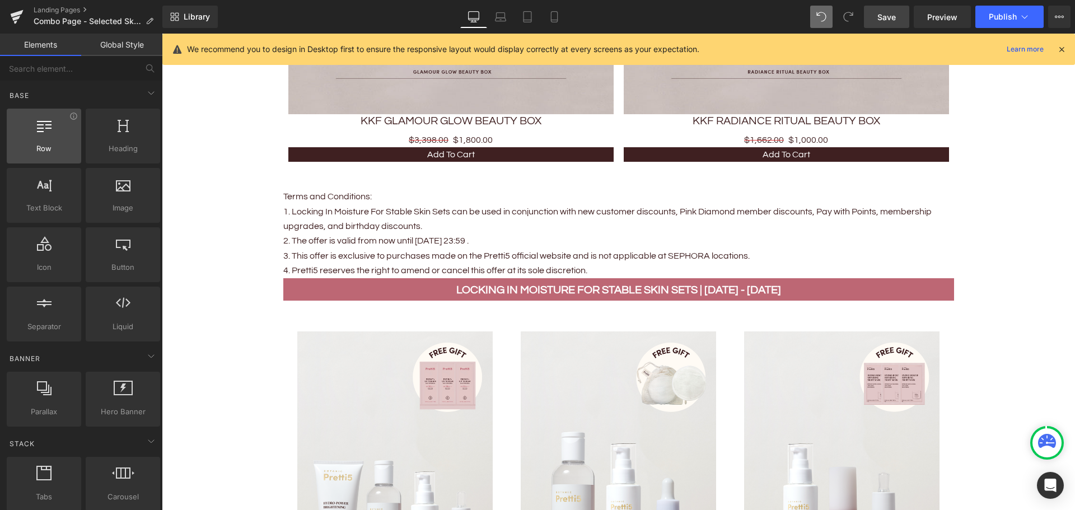
click at [55, 149] on span "Row" at bounding box center [44, 149] width 68 height 12
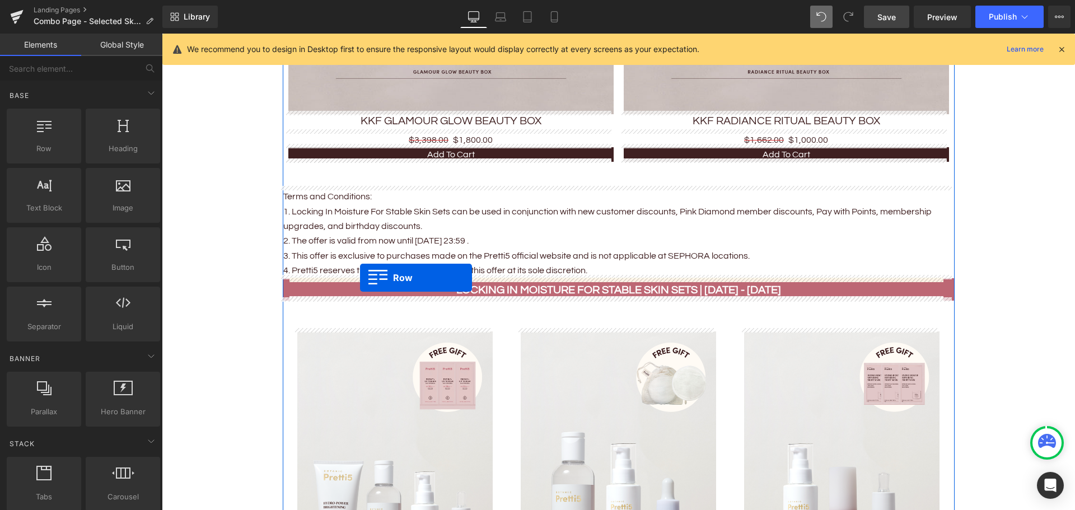
drag, startPoint x: 201, startPoint y: 177, endPoint x: 360, endPoint y: 278, distance: 187.7
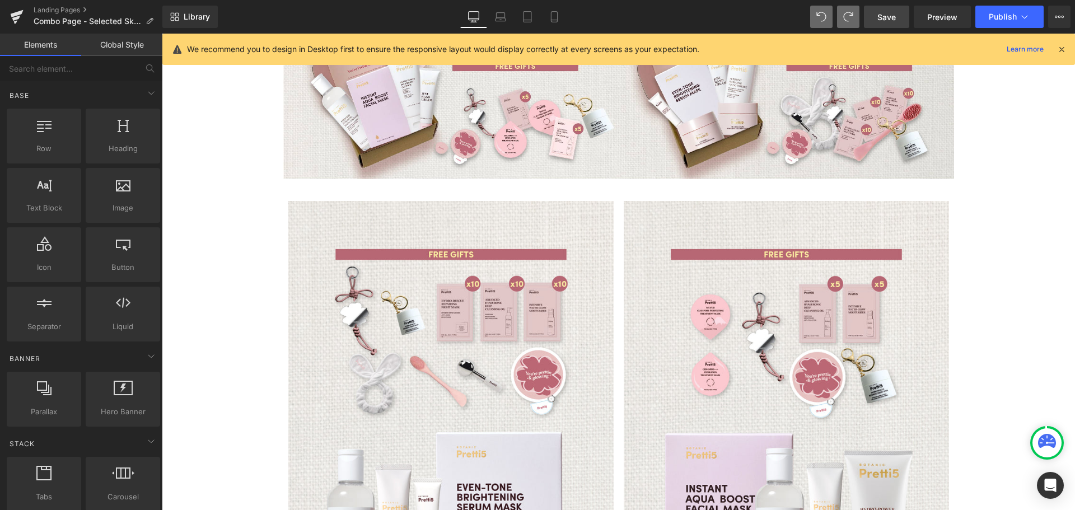
scroll to position [570, 0]
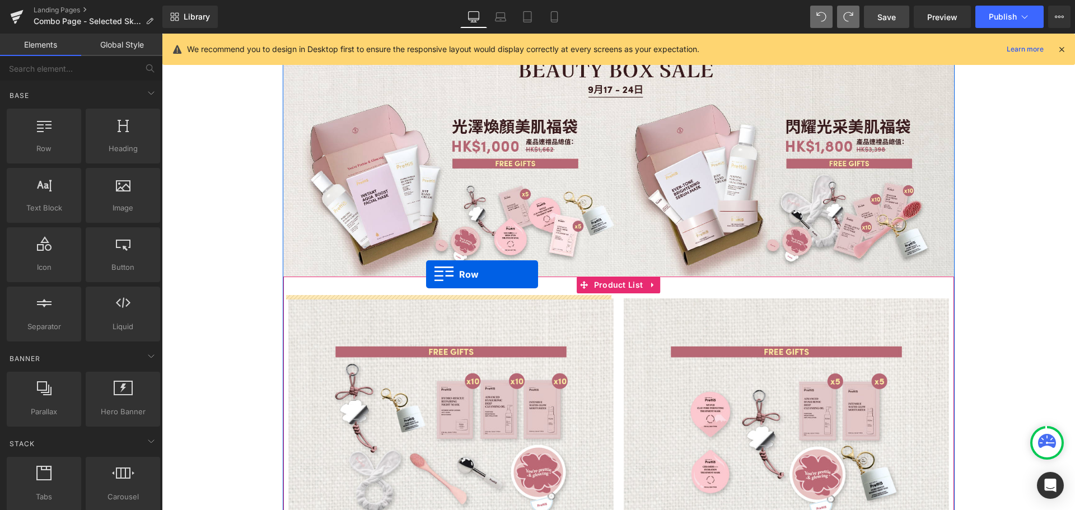
drag, startPoint x: 207, startPoint y: 177, endPoint x: 426, endPoint y: 274, distance: 239.5
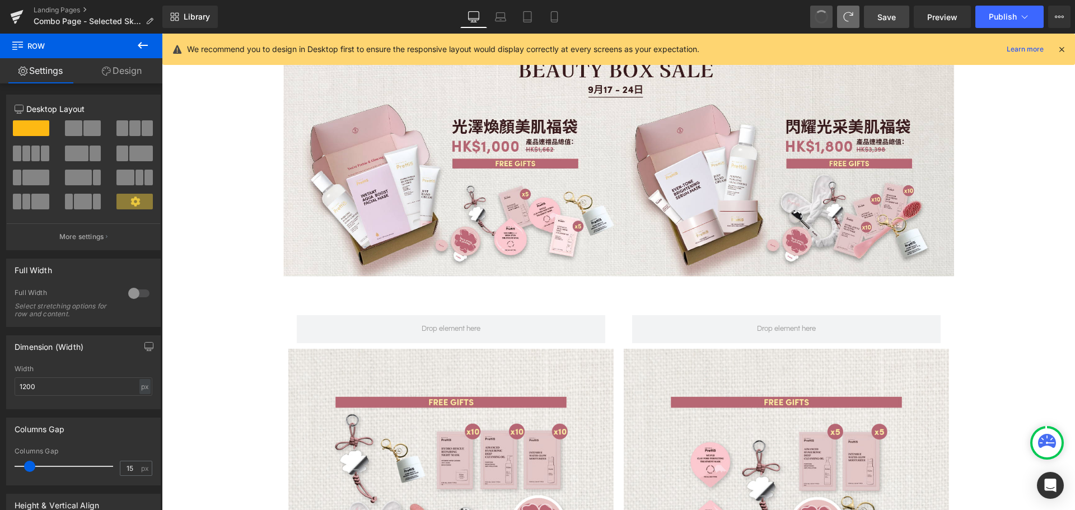
drag, startPoint x: 824, startPoint y: 13, endPoint x: 405, endPoint y: 118, distance: 431.4
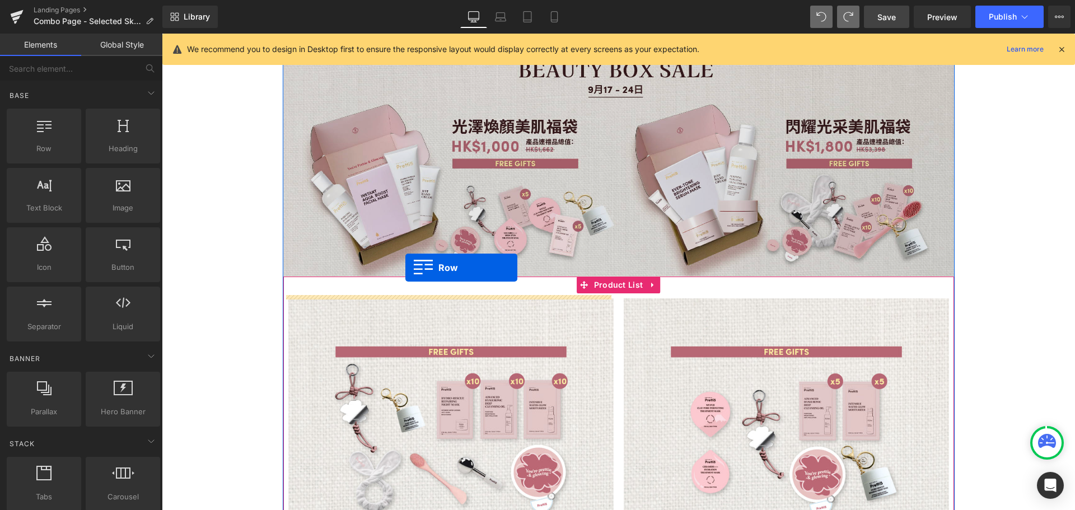
drag, startPoint x: 207, startPoint y: 170, endPoint x: 405, endPoint y: 268, distance: 221.5
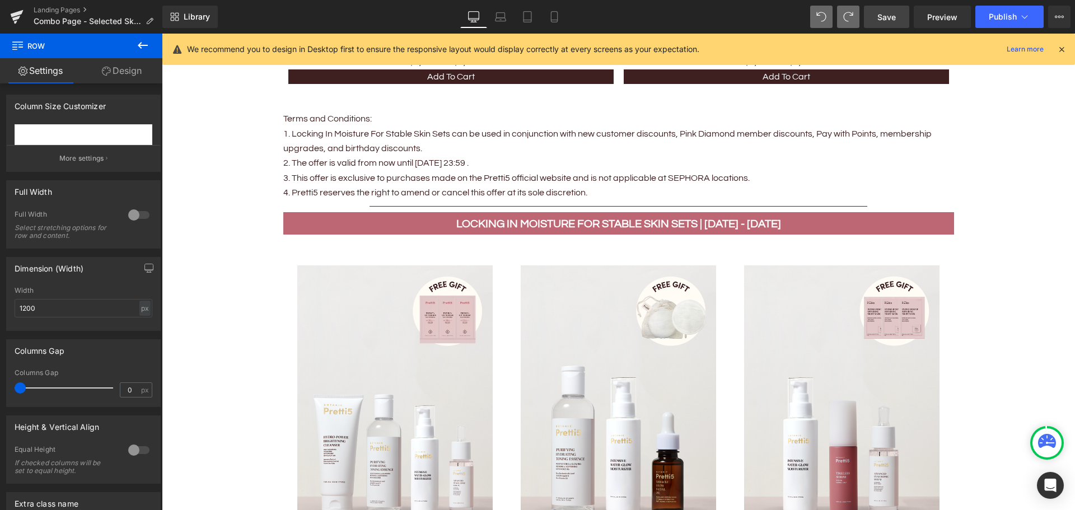
scroll to position [1322, 0]
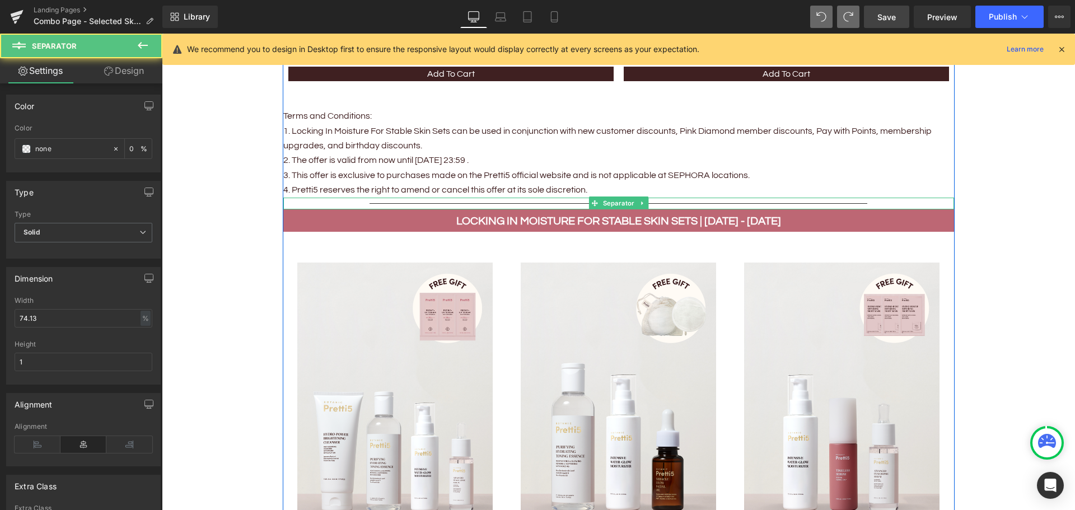
click at [374, 203] on hr at bounding box center [617, 206] width 497 height 6
click at [636, 196] on link at bounding box center [642, 202] width 12 height 13
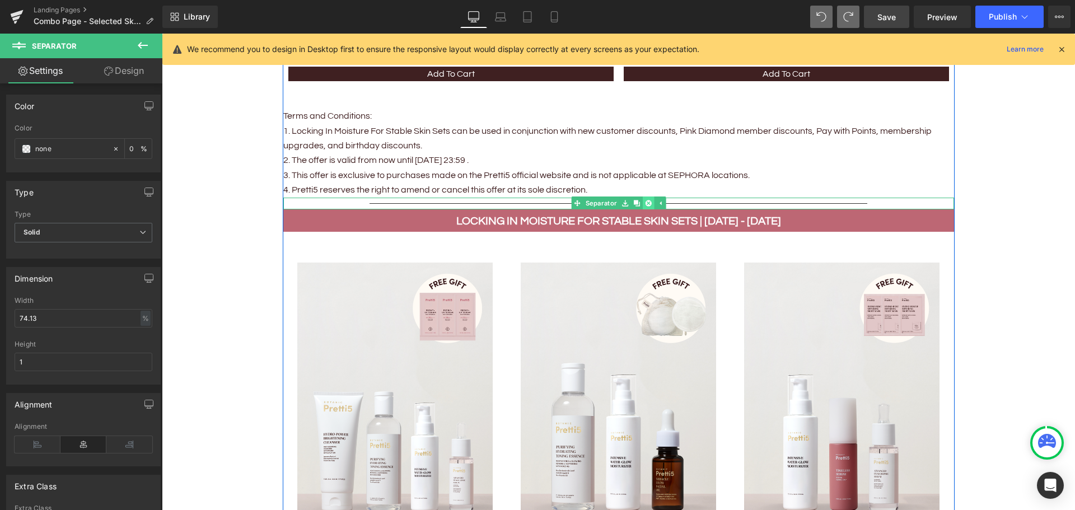
click at [645, 200] on icon at bounding box center [648, 203] width 6 height 7
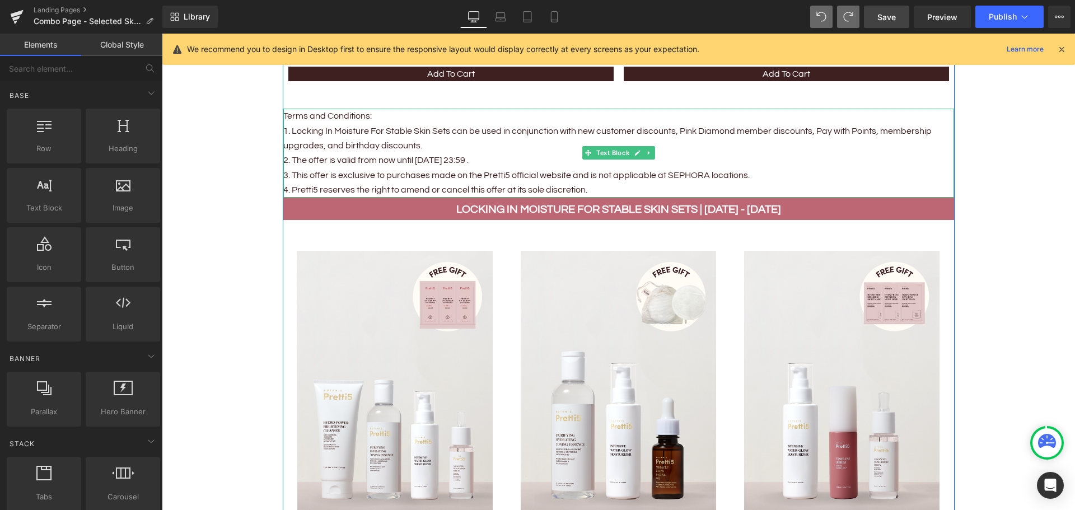
click at [587, 186] on p "4. Pretti5 reserves the right to amend or cancel this offer at its sole discret…" at bounding box center [618, 189] width 670 height 15
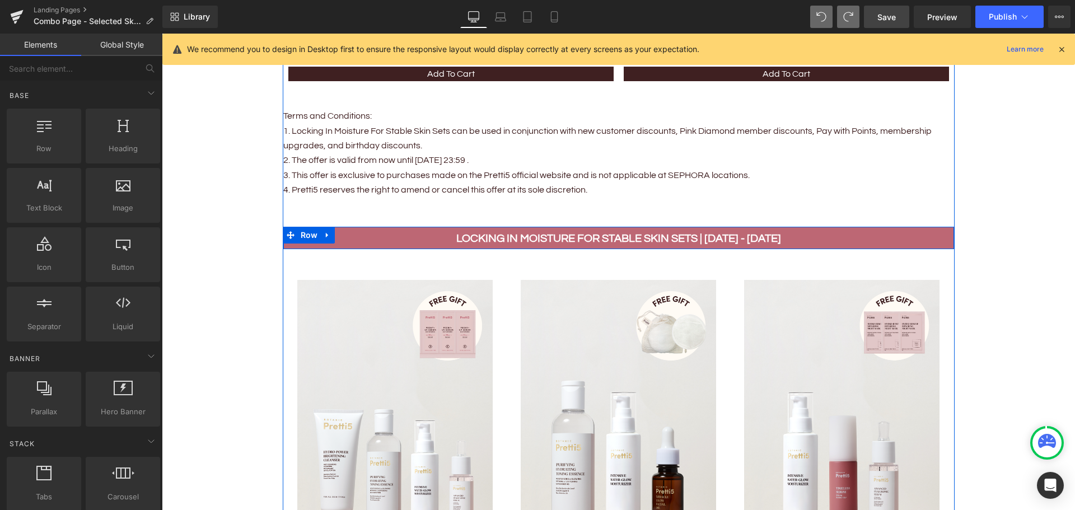
click at [283, 242] on div "LOCKING IN MOISTURE FOR STABLE SKIN SETS | 1 - 30 SEP Text Block" at bounding box center [618, 238] width 670 height 18
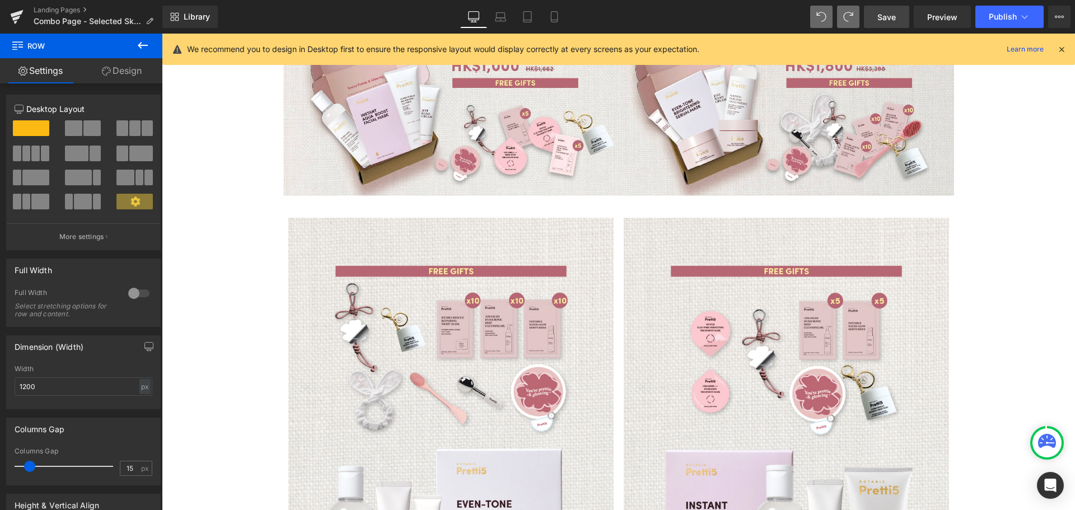
scroll to position [594, 0]
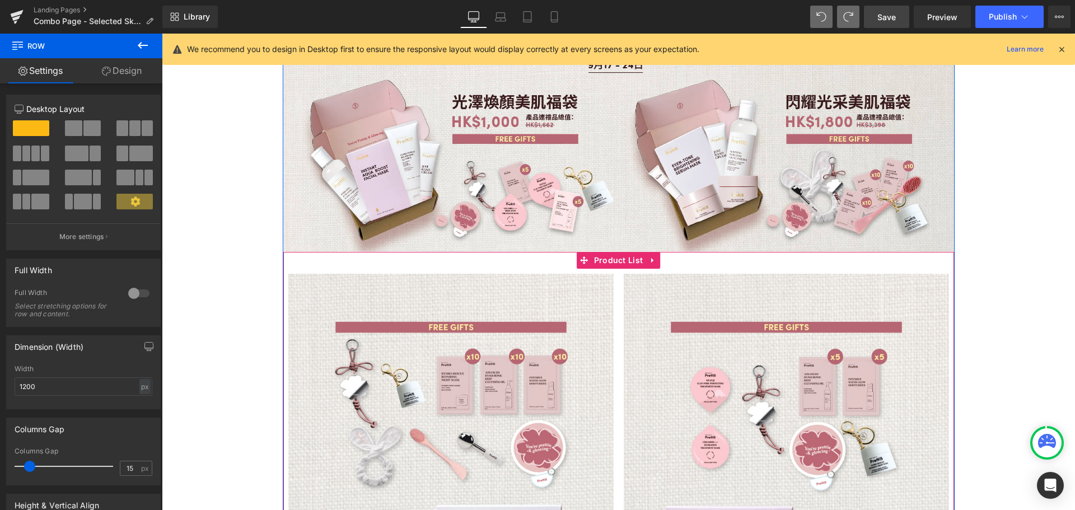
drag, startPoint x: 193, startPoint y: 162, endPoint x: 290, endPoint y: 261, distance: 138.9
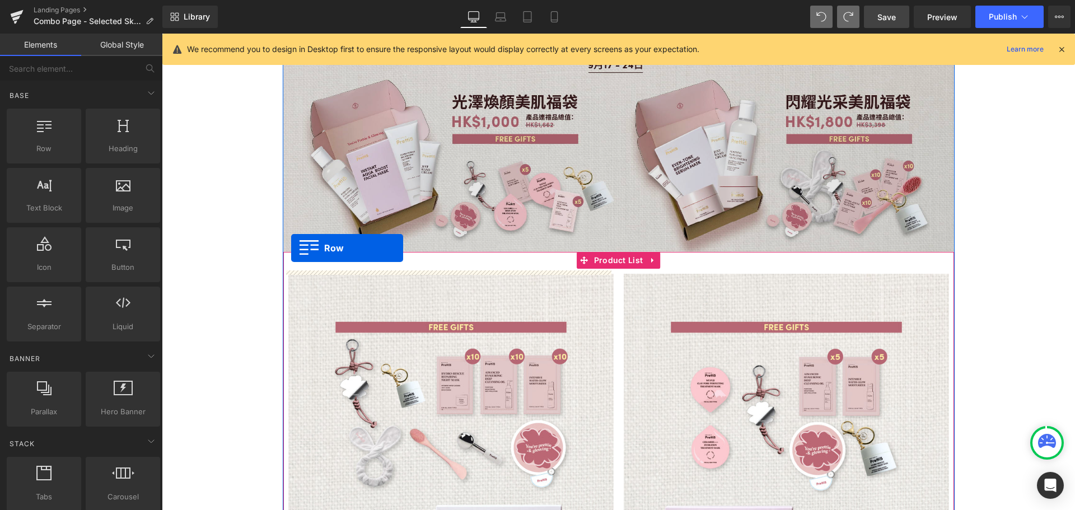
drag, startPoint x: 205, startPoint y: 168, endPoint x: 291, endPoint y: 248, distance: 116.8
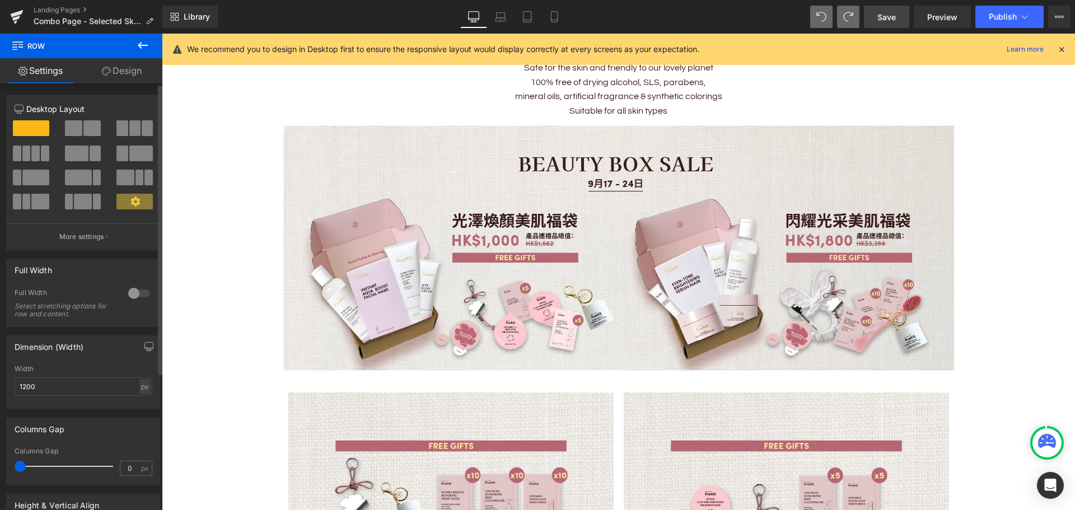
scroll to position [315, 0]
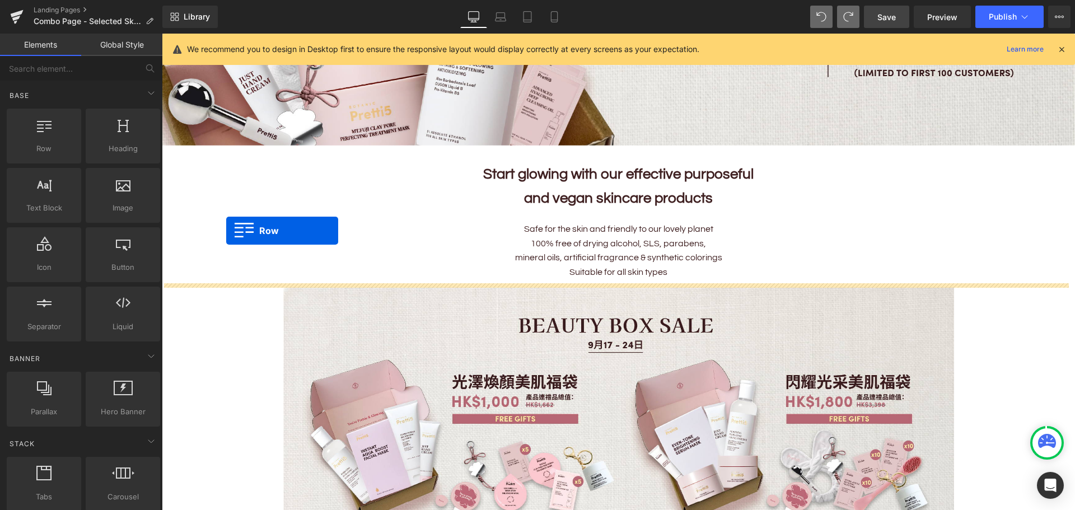
drag, startPoint x: 199, startPoint y: 164, endPoint x: 226, endPoint y: 231, distance: 72.0
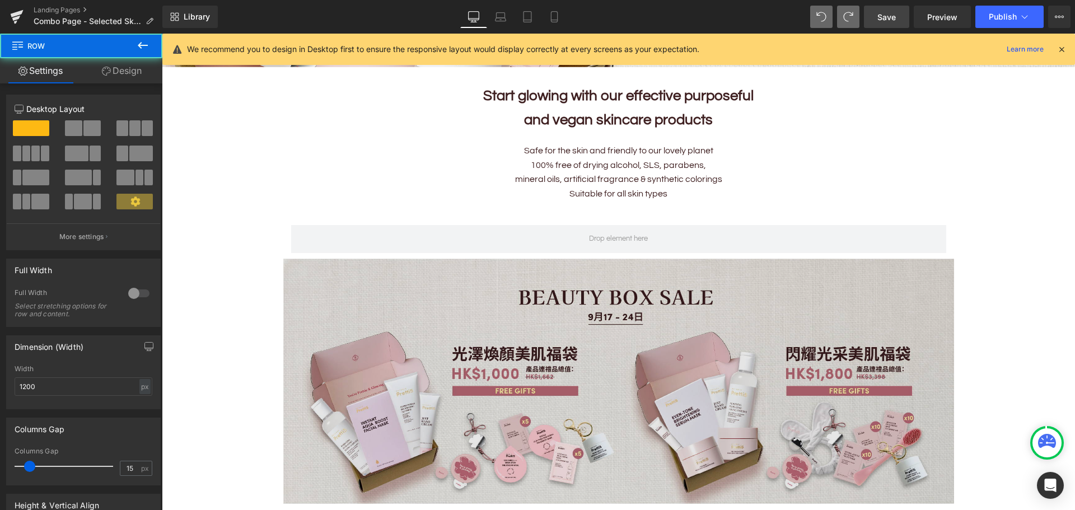
scroll to position [482, 0]
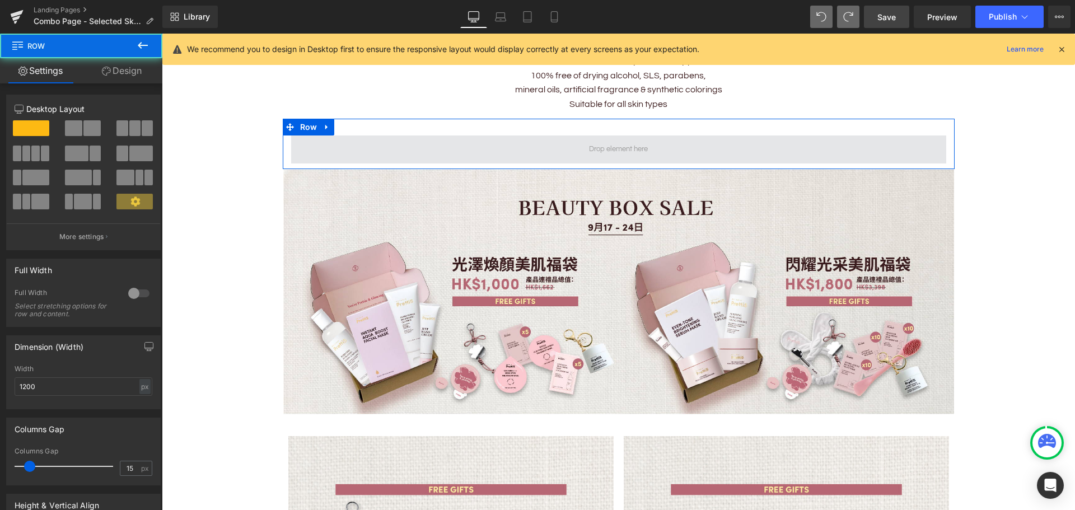
click at [510, 149] on span at bounding box center [618, 149] width 655 height 28
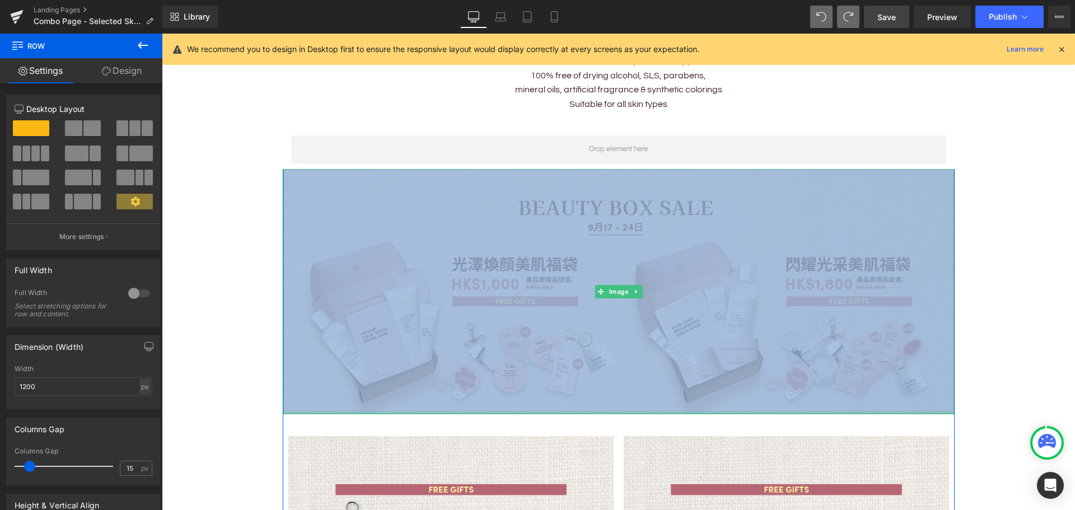
drag, startPoint x: 501, startPoint y: 144, endPoint x: 488, endPoint y: 409, distance: 265.0
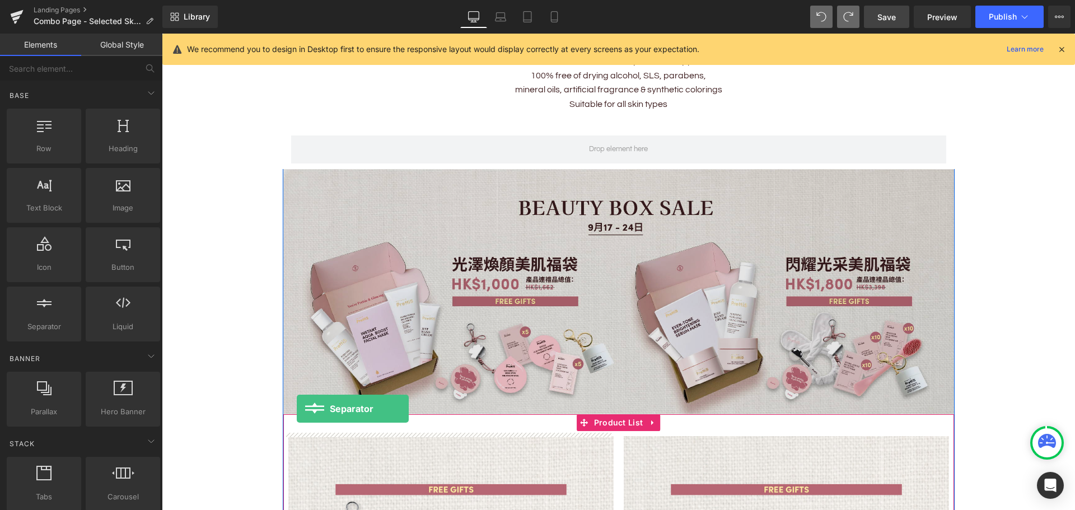
drag, startPoint x: 215, startPoint y: 357, endPoint x: 297, endPoint y: 409, distance: 96.6
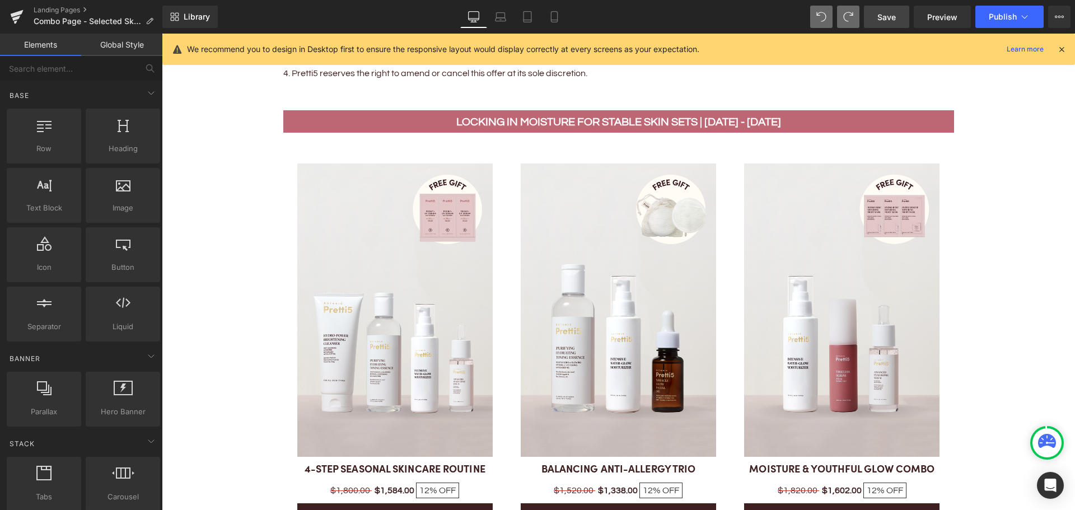
scroll to position [1490, 0]
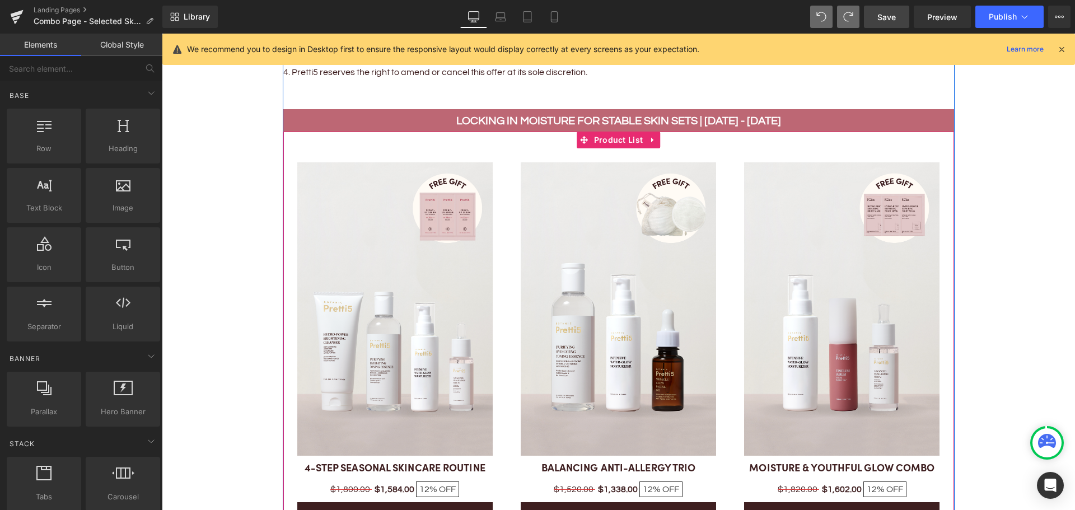
click at [464, 148] on div "Sale Off (P) Image 4-STEP SEASONAL SKINCARE ROUTINE (P) Title $1,800.00 $1,584.…" at bounding box center [394, 344] width 223 height 393
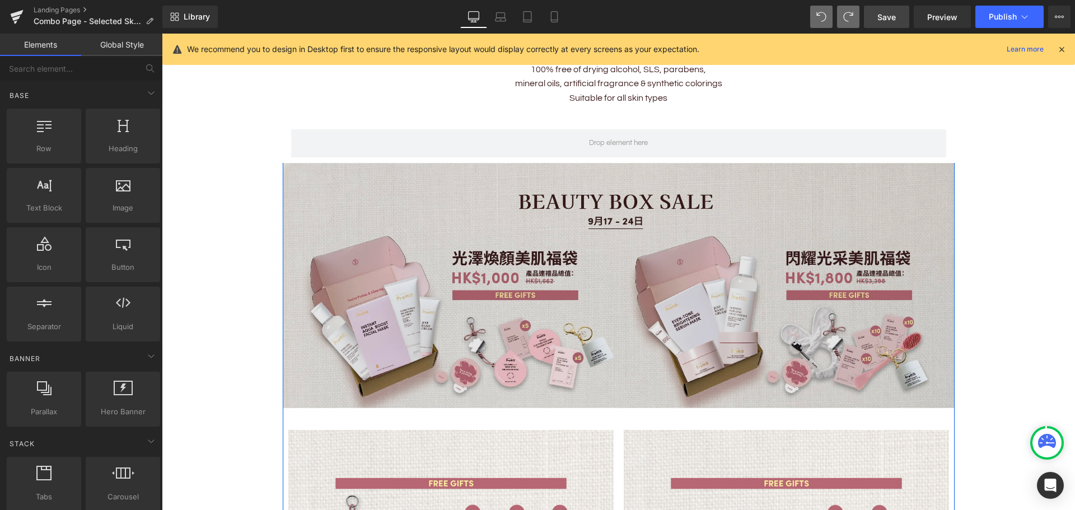
scroll to position [482, 0]
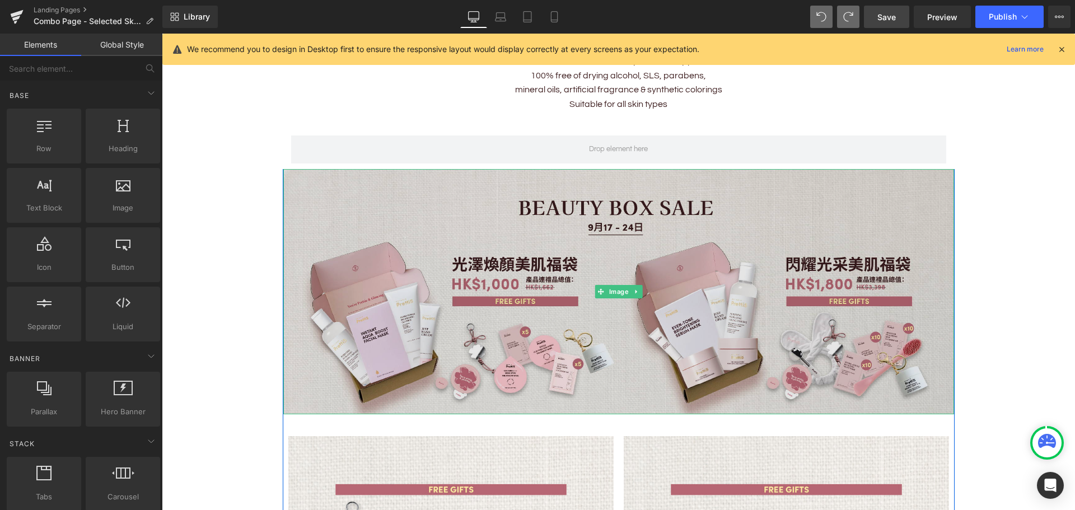
click at [526, 323] on img at bounding box center [618, 292] width 670 height 246
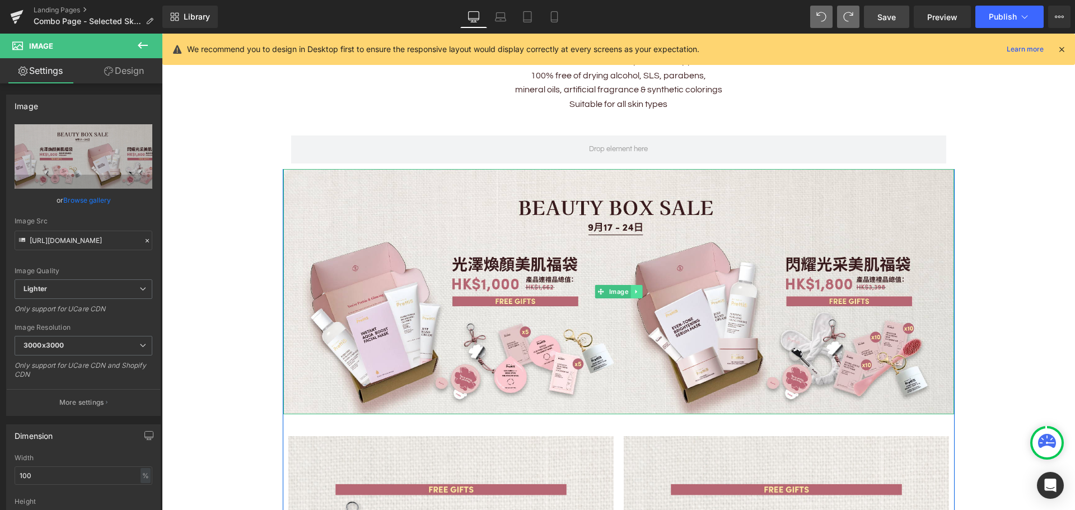
click at [633, 288] on icon at bounding box center [636, 291] width 6 height 7
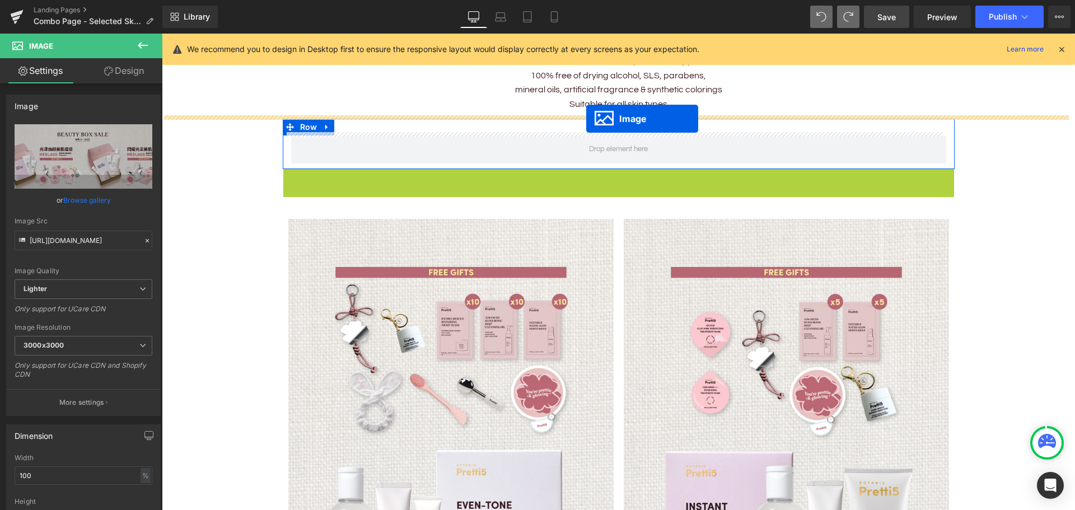
drag, startPoint x: 579, startPoint y: 294, endPoint x: 586, endPoint y: 119, distance: 175.3
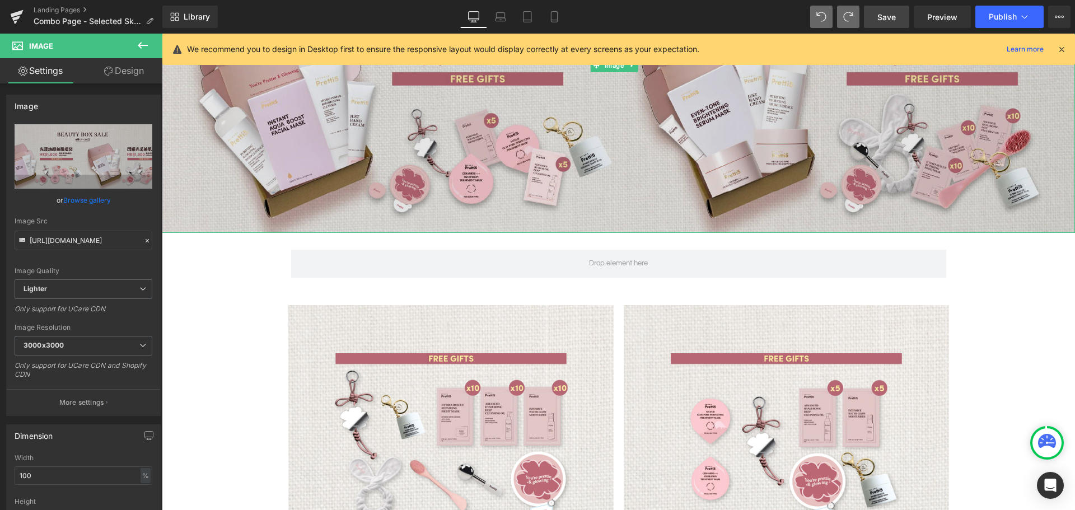
scroll to position [706, 0]
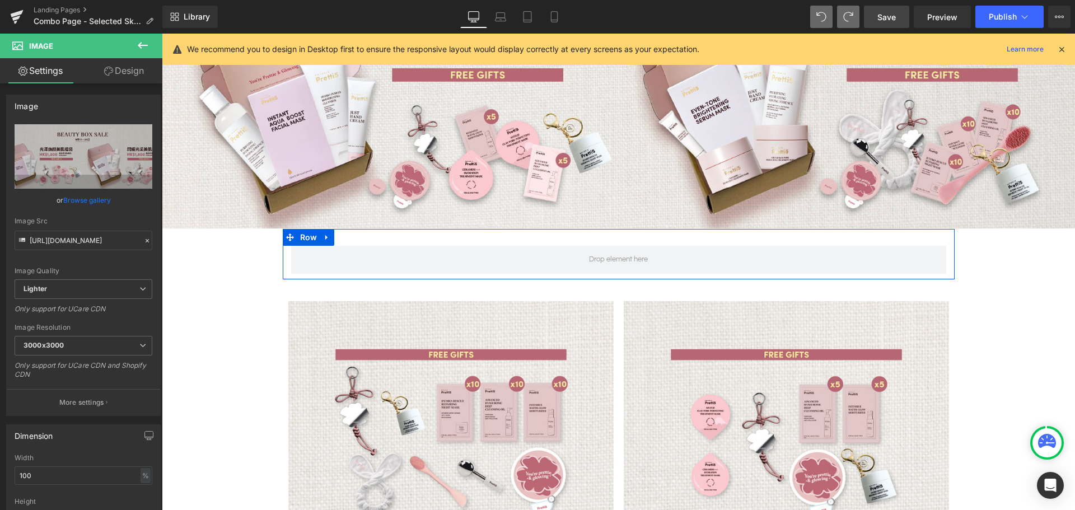
click at [346, 232] on div "Row" at bounding box center [619, 254] width 672 height 50
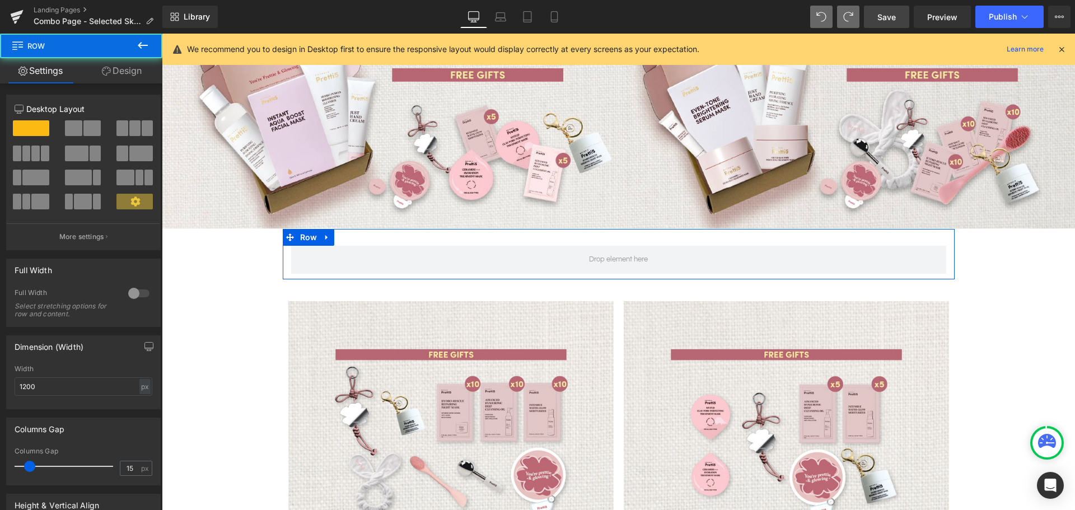
drag, startPoint x: 351, startPoint y: 247, endPoint x: 355, endPoint y: 229, distance: 18.5
click at [355, 229] on div "Row" at bounding box center [619, 254] width 672 height 50
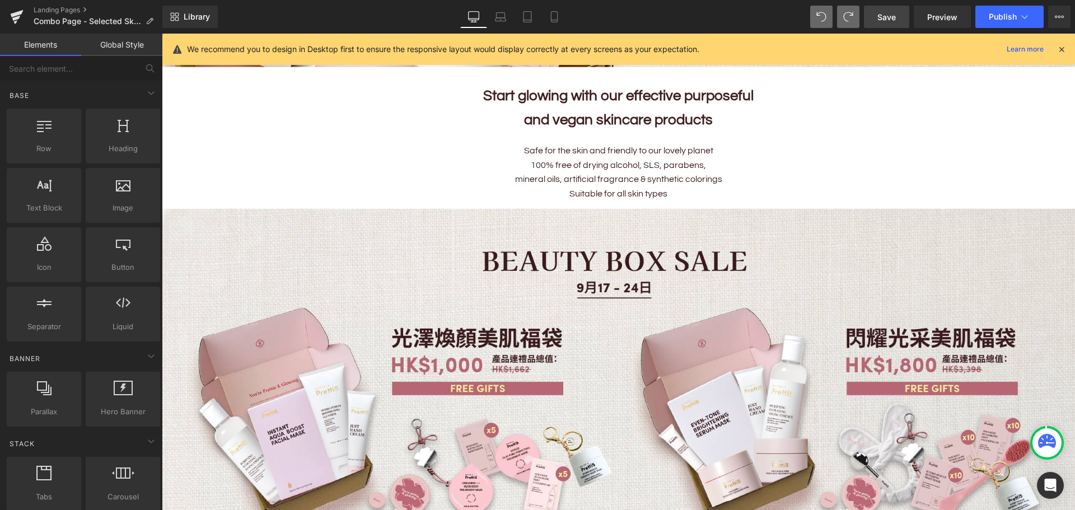
scroll to position [560, 0]
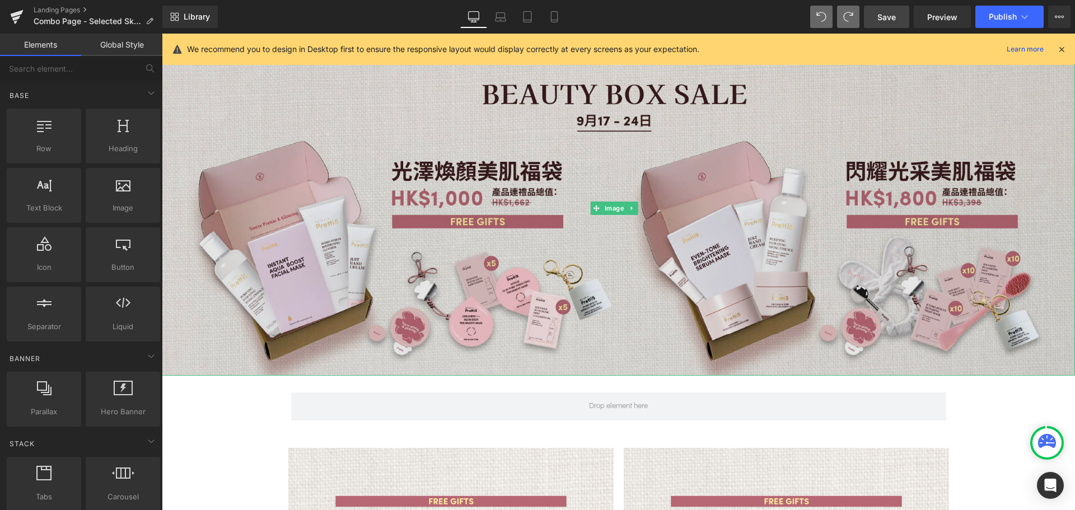
click at [320, 351] on img at bounding box center [618, 208] width 913 height 334
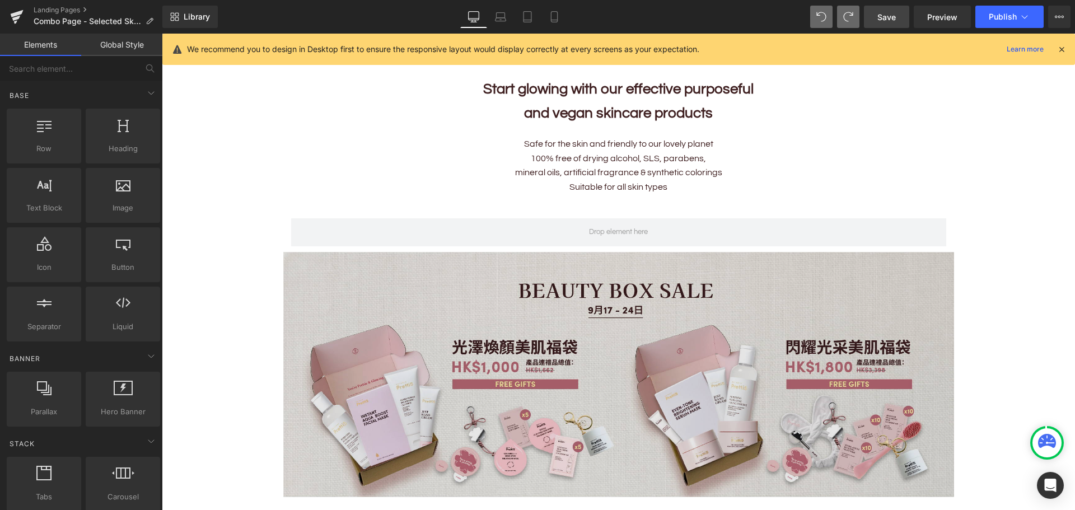
scroll to position [508, 0]
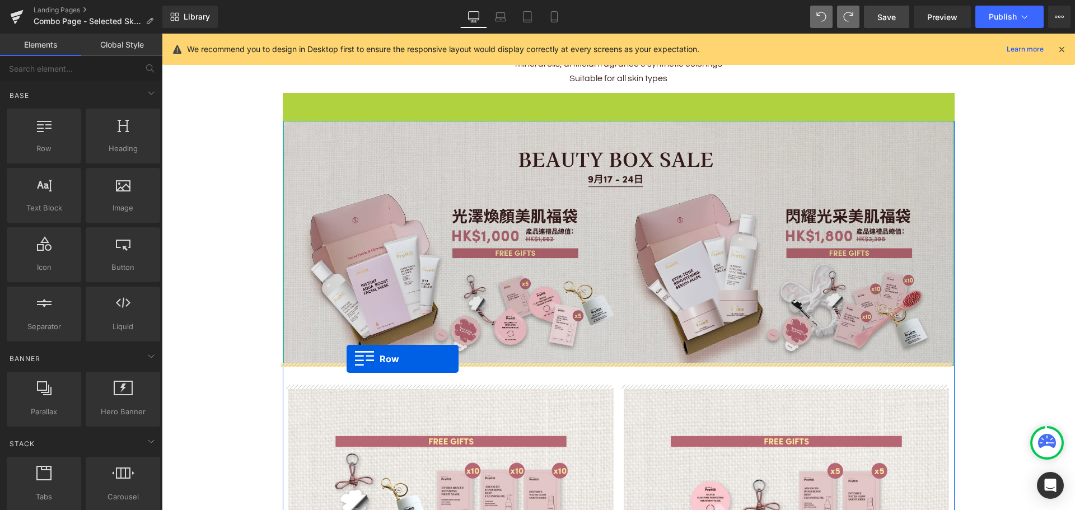
drag, startPoint x: 288, startPoint y: 97, endPoint x: 346, endPoint y: 359, distance: 268.4
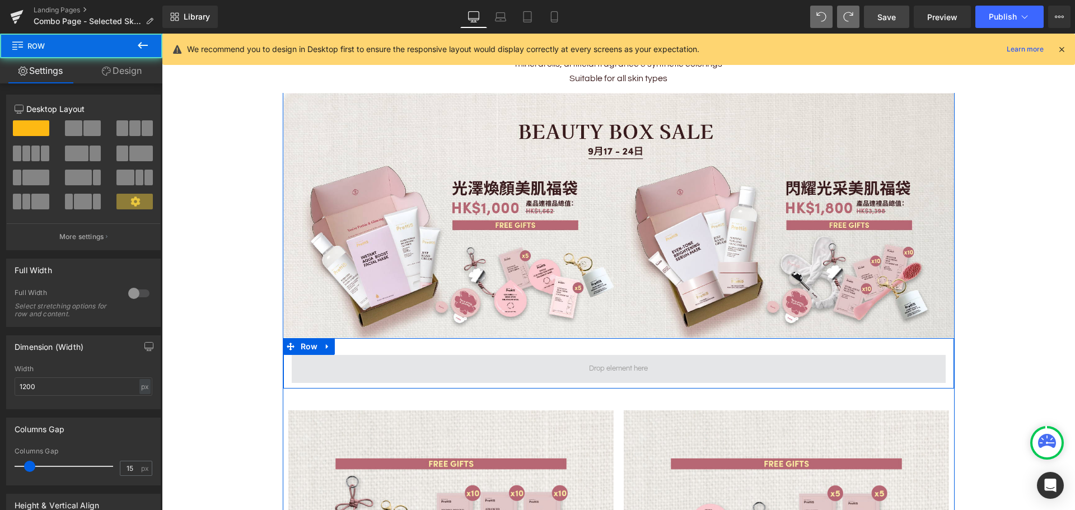
click at [572, 367] on span at bounding box center [619, 369] width 654 height 28
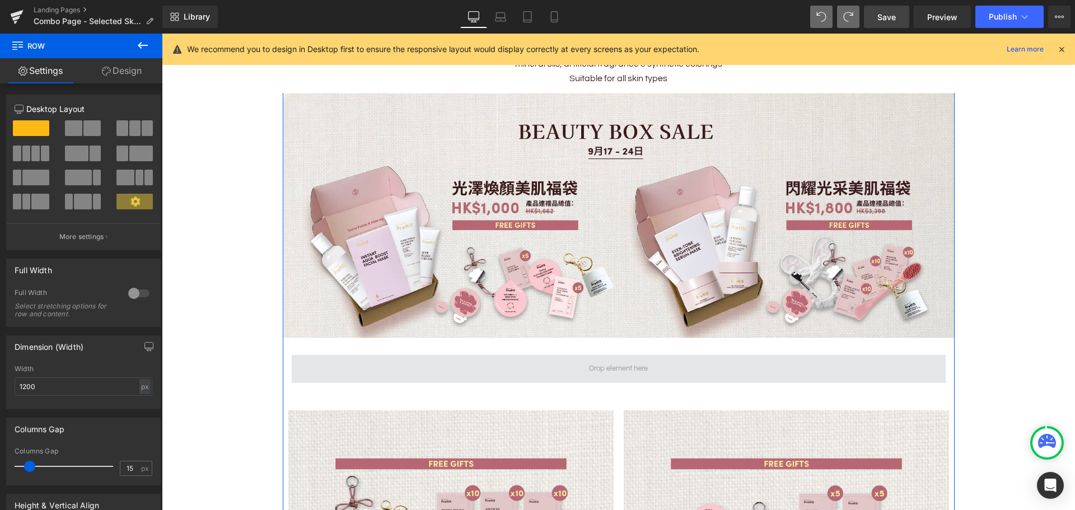
click at [613, 364] on span at bounding box center [618, 368] width 67 height 17
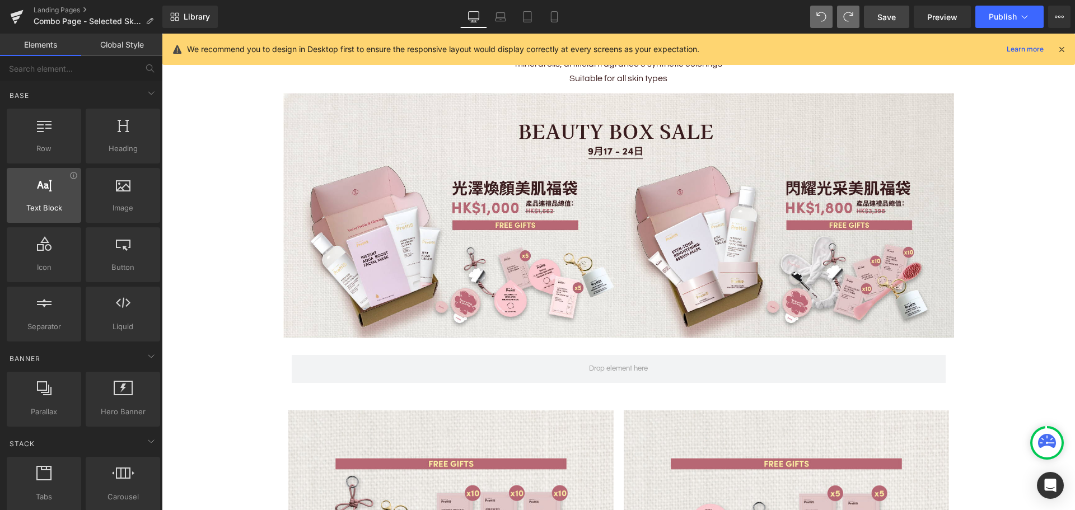
click at [56, 202] on span "Text Block" at bounding box center [44, 208] width 68 height 12
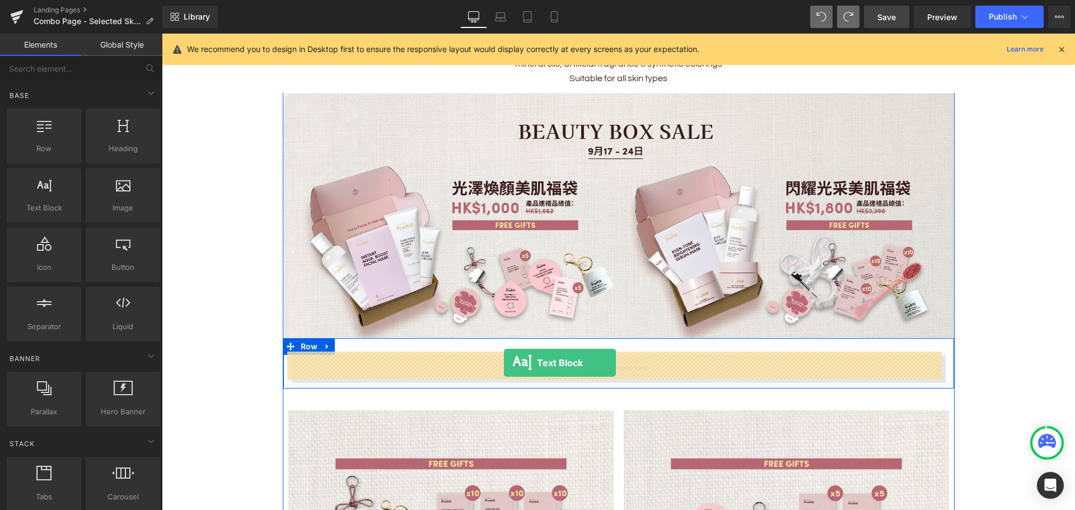
drag, startPoint x: 205, startPoint y: 226, endPoint x: 504, endPoint y: 363, distance: 328.3
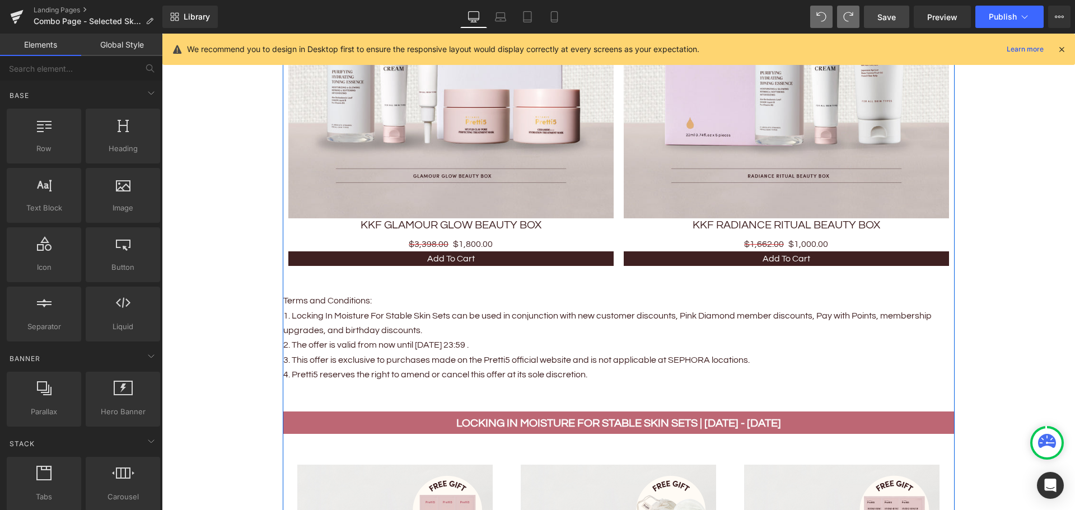
scroll to position [1348, 0]
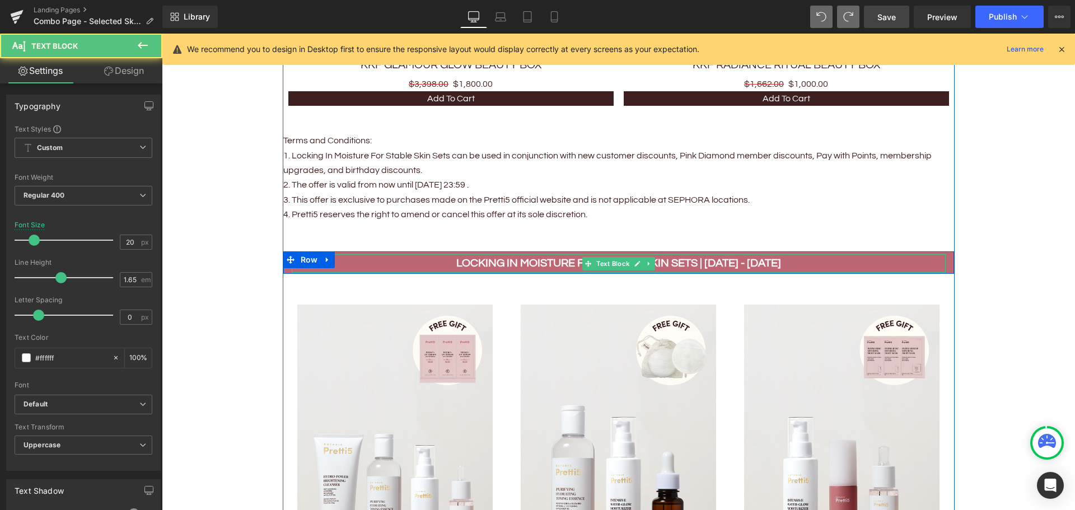
click at [527, 262] on b "LOCKING IN MOISTURE FOR STABLE SKIN SETS | 1 - 30 SEP" at bounding box center [618, 262] width 325 height 11
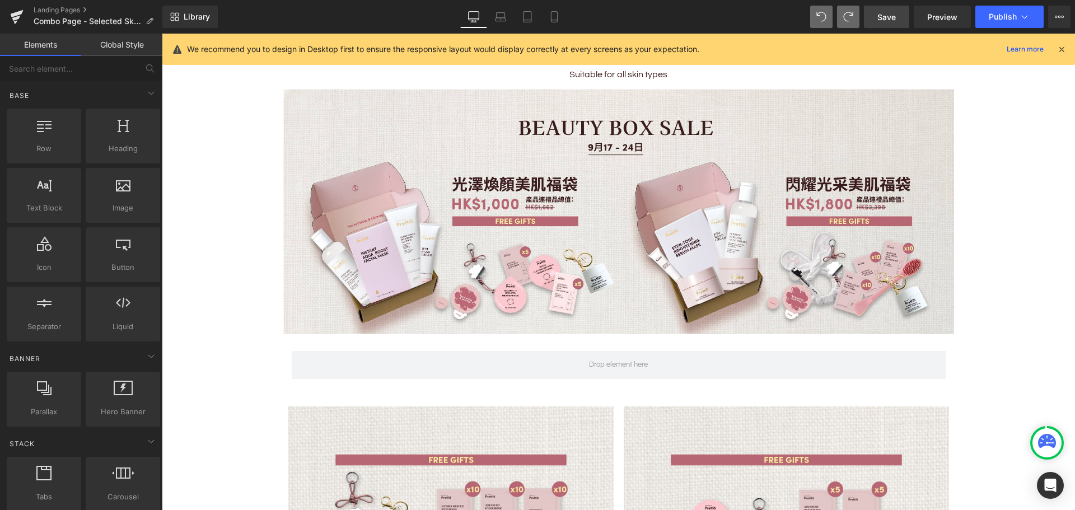
scroll to position [508, 0]
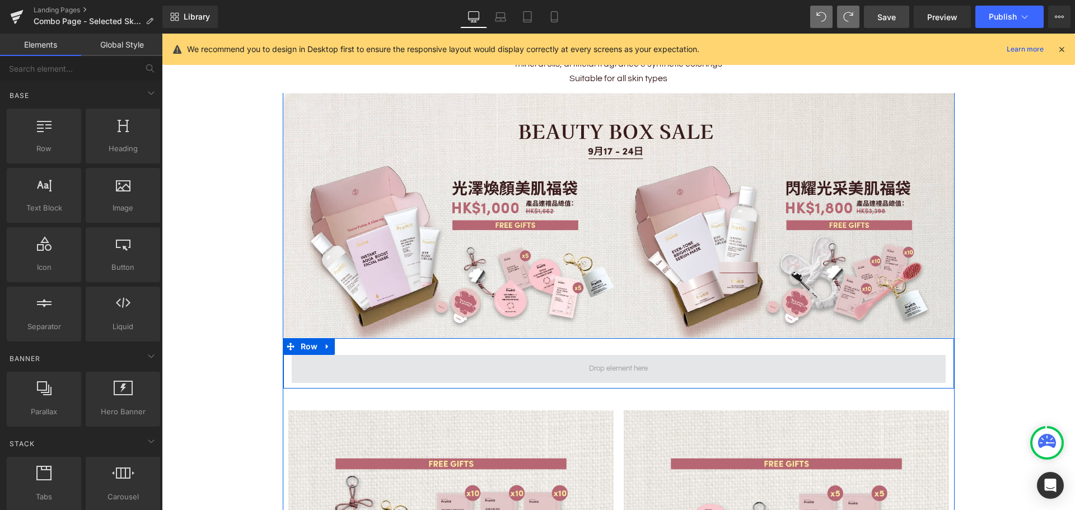
click at [297, 369] on span at bounding box center [619, 369] width 654 height 28
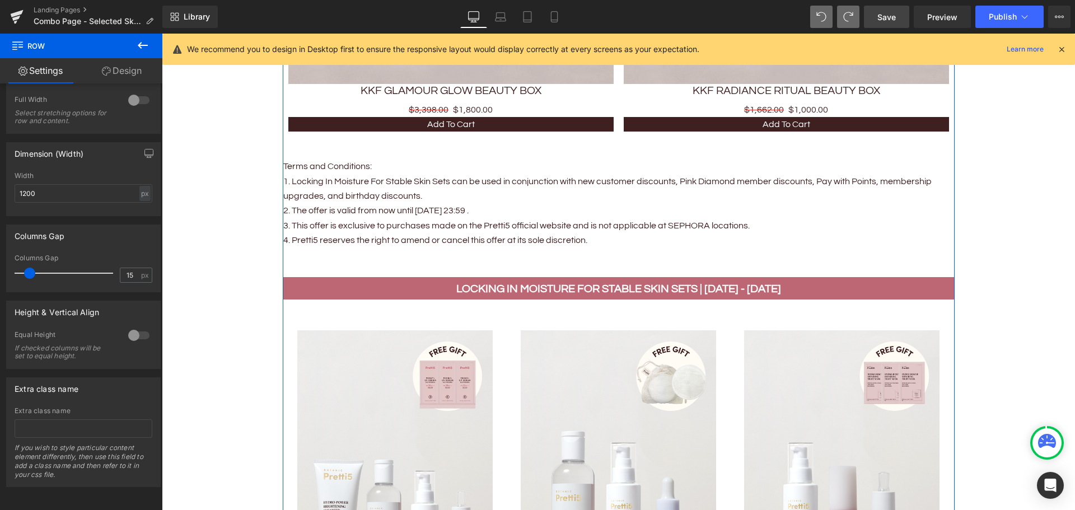
scroll to position [1348, 0]
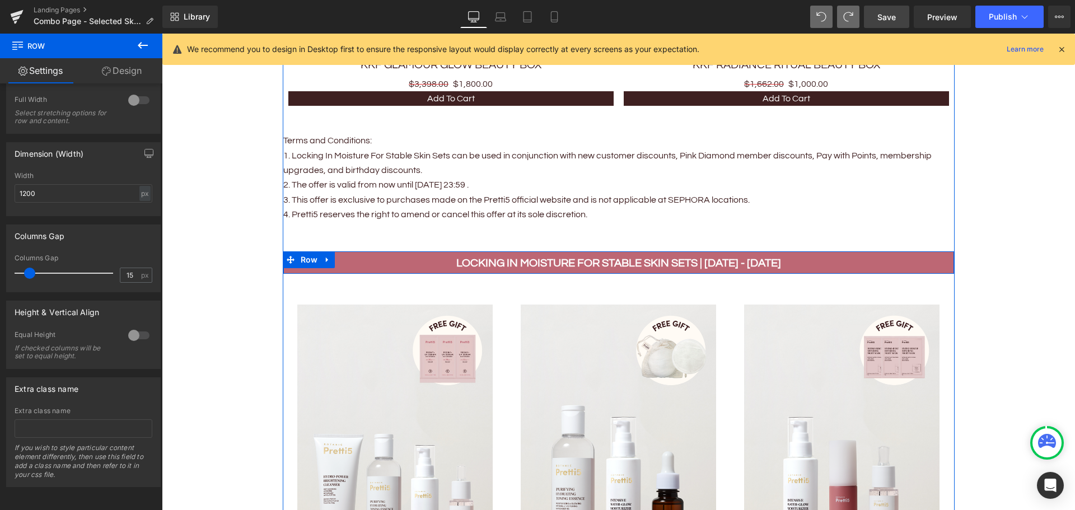
click at [287, 268] on div "LOCKING IN MOISTURE FOR STABLE SKIN SETS | 1 - 30 SEP Text Block" at bounding box center [618, 263] width 670 height 18
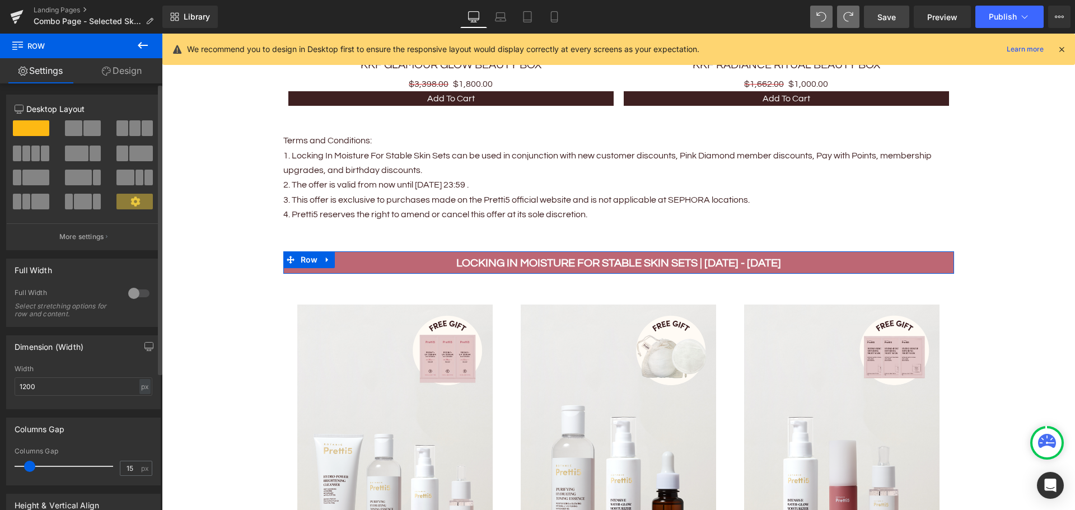
click at [135, 200] on icon at bounding box center [135, 201] width 10 height 10
click at [109, 233] on button "More settings" at bounding box center [83, 236] width 153 height 26
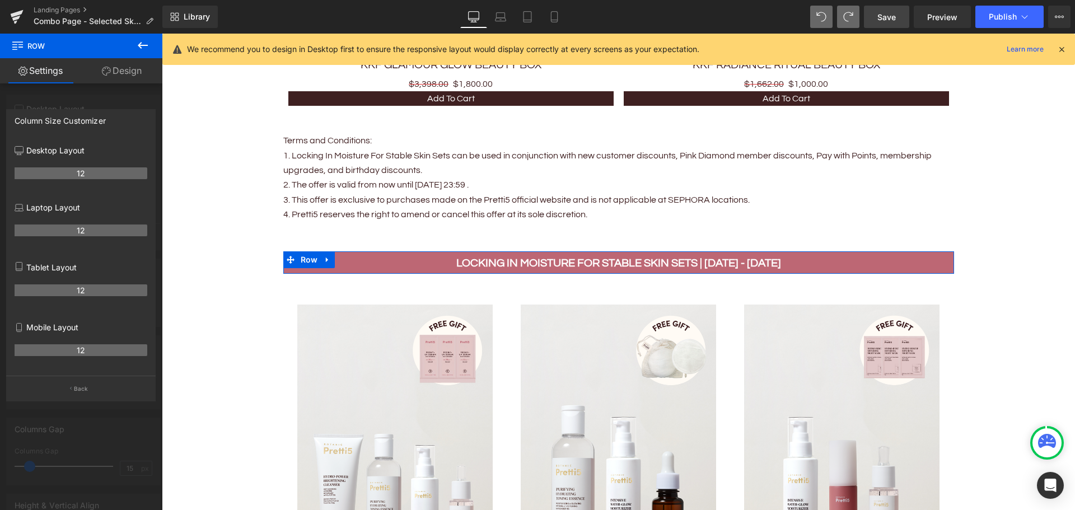
click at [58, 68] on link "Settings" at bounding box center [40, 70] width 81 height 25
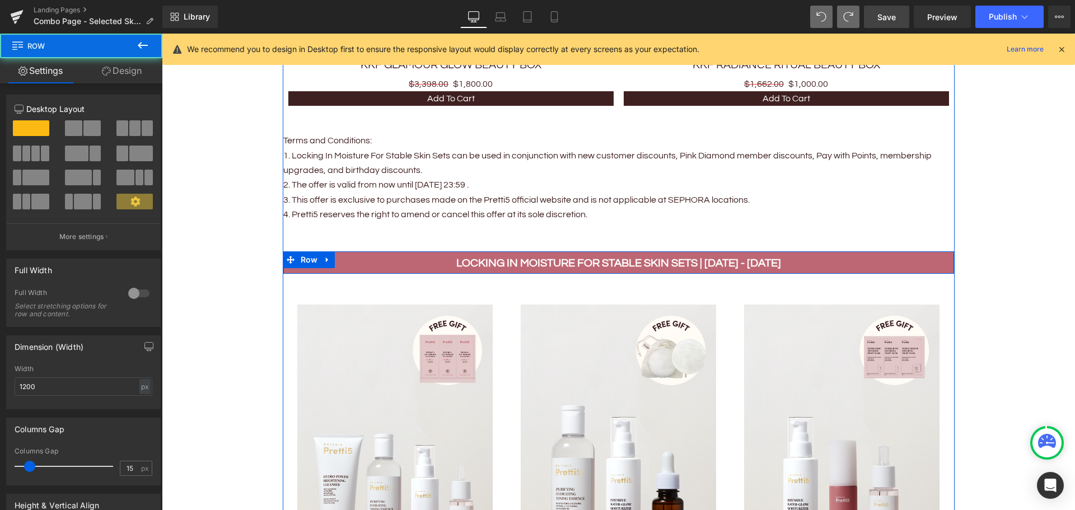
click at [283, 268] on div "LOCKING IN MOISTURE FOR STABLE SKIN SETS | 1 - 30 SEP Text Block" at bounding box center [618, 263] width 670 height 18
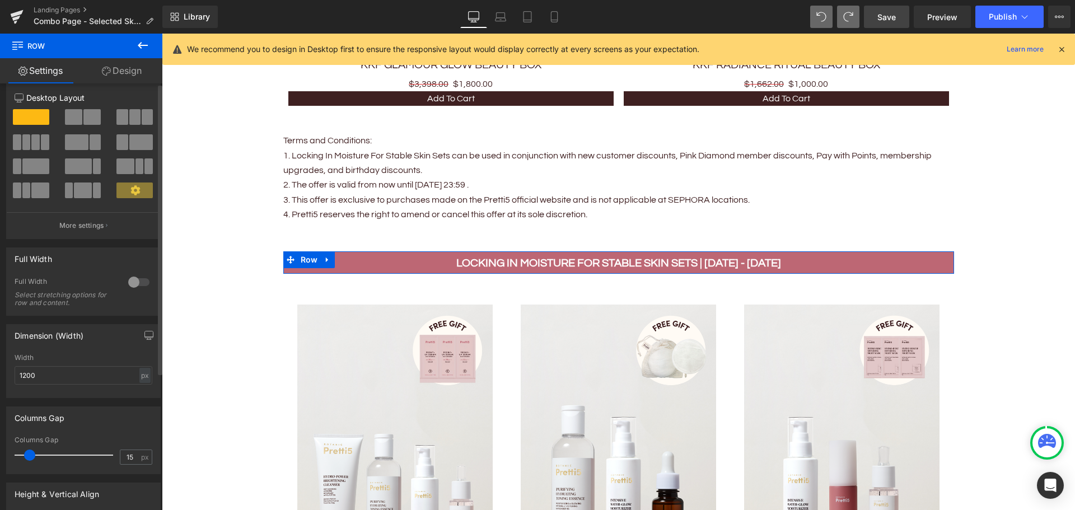
scroll to position [0, 0]
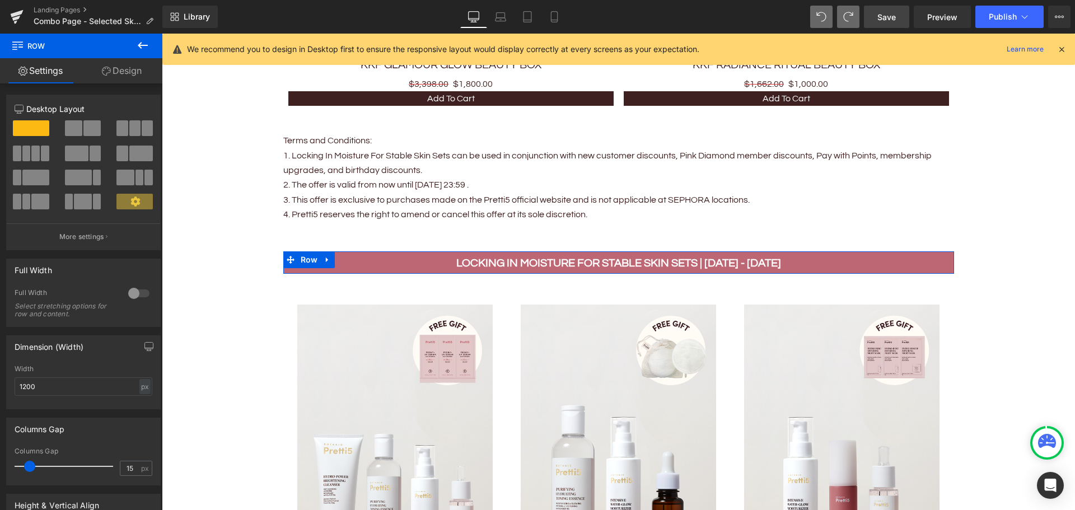
click at [128, 68] on link "Design" at bounding box center [121, 70] width 81 height 25
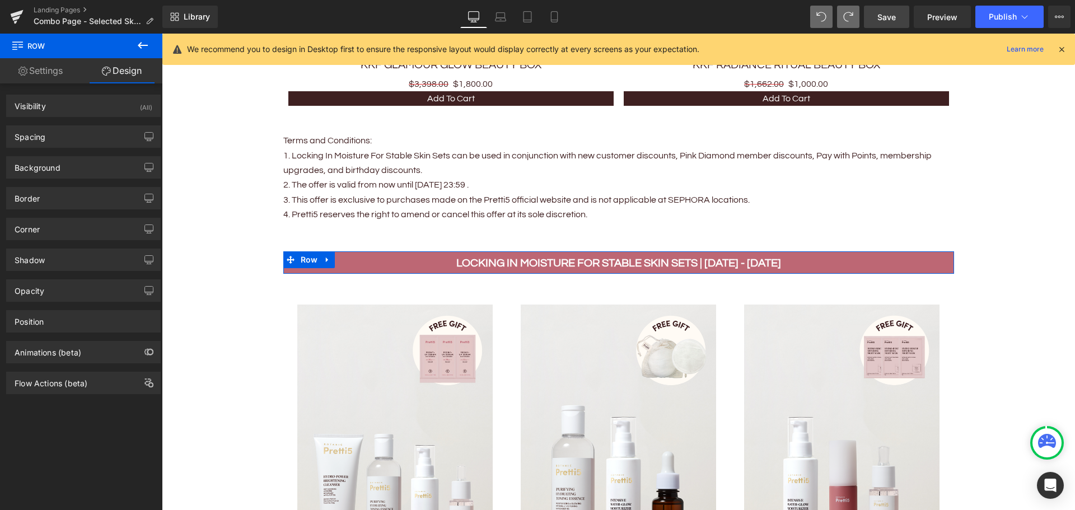
click at [47, 71] on link "Settings" at bounding box center [40, 70] width 81 height 25
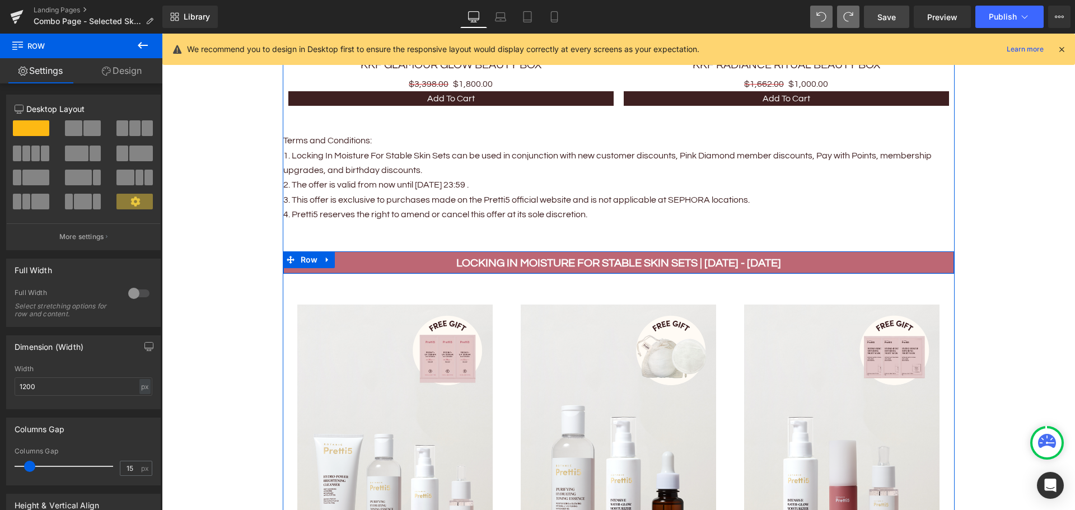
click at [340, 273] on div at bounding box center [618, 273] width 670 height 1
click at [340, 265] on p "LOCKING IN MOISTURE FOR STABLE SKIN SETS | 1 - 30 SEP" at bounding box center [619, 263] width 654 height 18
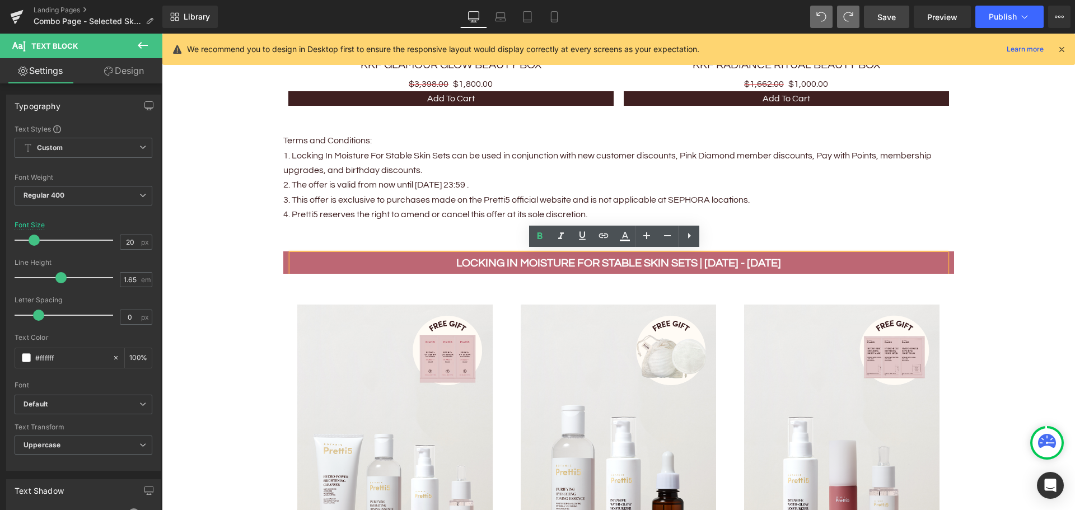
click at [283, 262] on div "LOCKING IN MOISTURE FOR STABLE SKIN SETS | 1 - 30 SEP Text Block" at bounding box center [618, 263] width 670 height 18
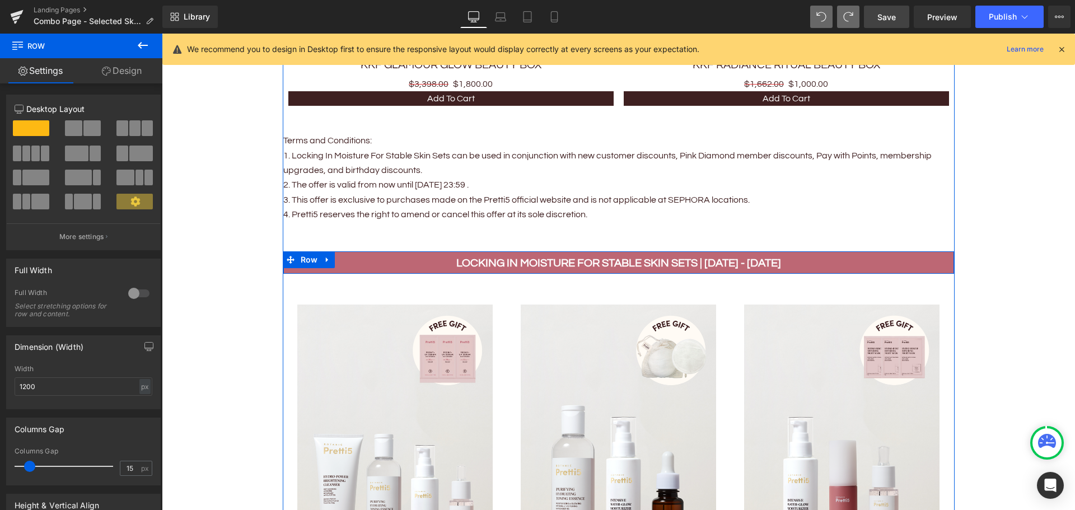
click at [283, 266] on div "LOCKING IN MOISTURE FOR STABLE SKIN SETS | 1 - 30 SEP Text Block" at bounding box center [618, 263] width 670 height 18
click at [323, 259] on icon at bounding box center [327, 260] width 8 height 8
click at [343, 259] on link at bounding box center [342, 259] width 15 height 17
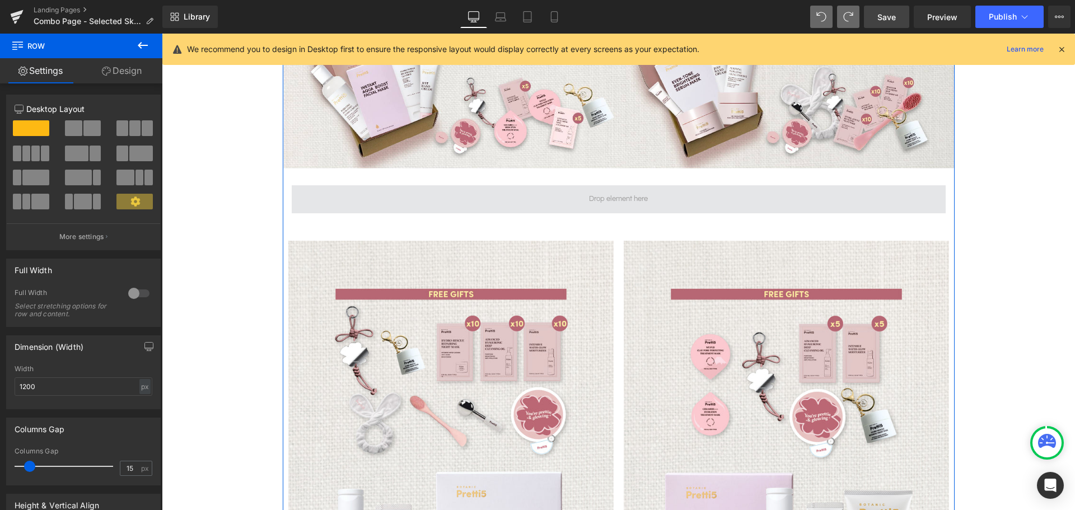
scroll to position [676, 0]
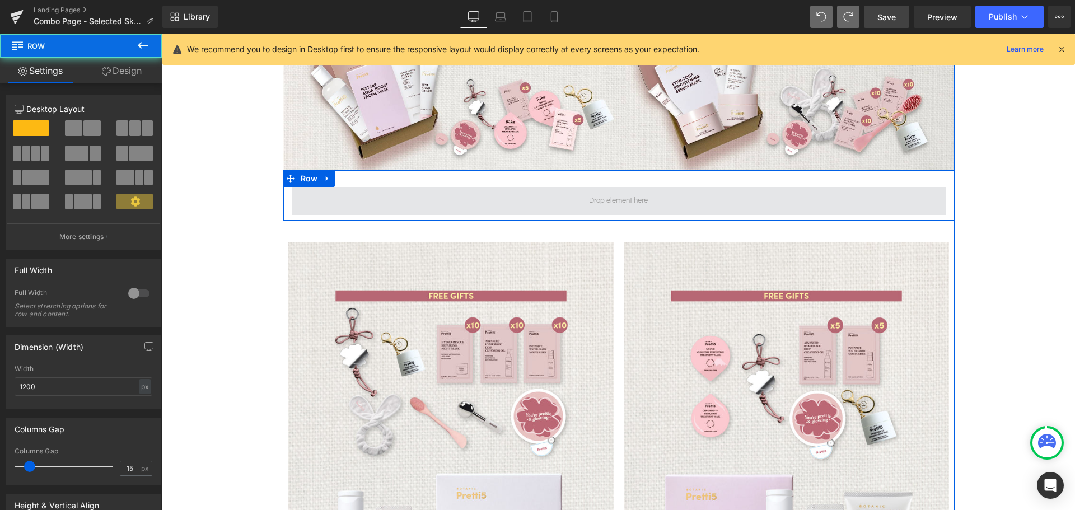
click at [456, 206] on span at bounding box center [619, 201] width 654 height 28
click at [405, 188] on span at bounding box center [619, 201] width 654 height 28
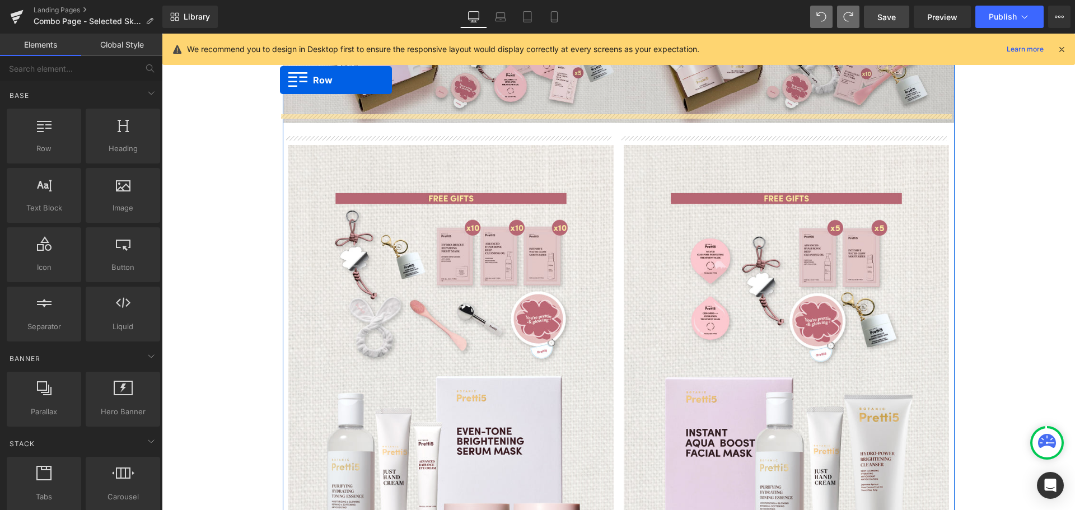
scroll to position [721, 0]
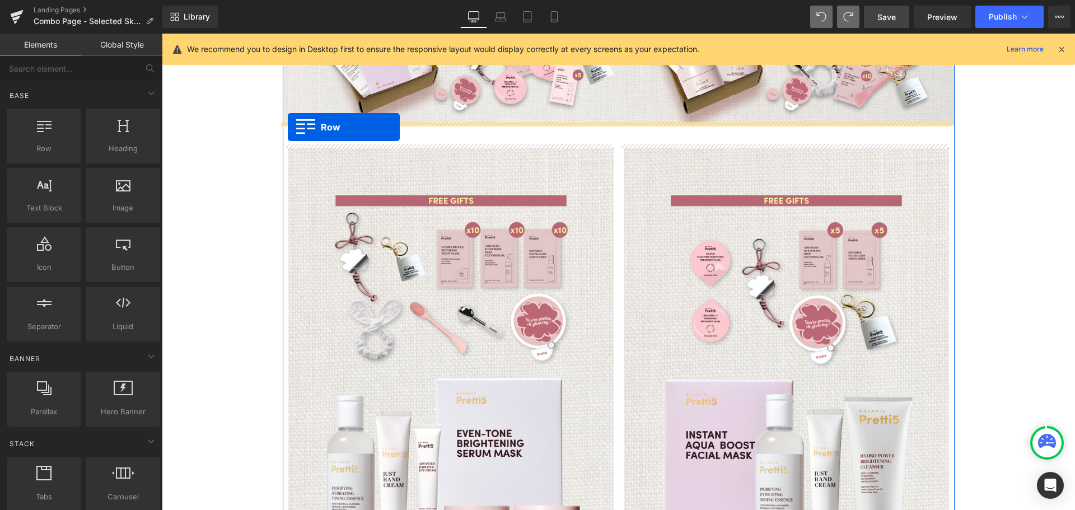
drag, startPoint x: 284, startPoint y: 433, endPoint x: 288, endPoint y: 127, distance: 305.6
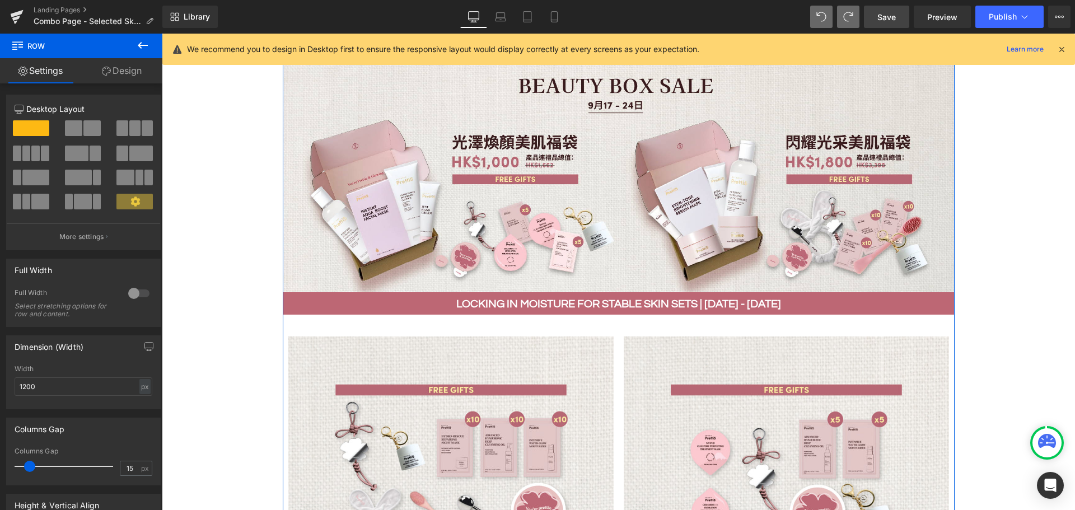
scroll to position [553, 0]
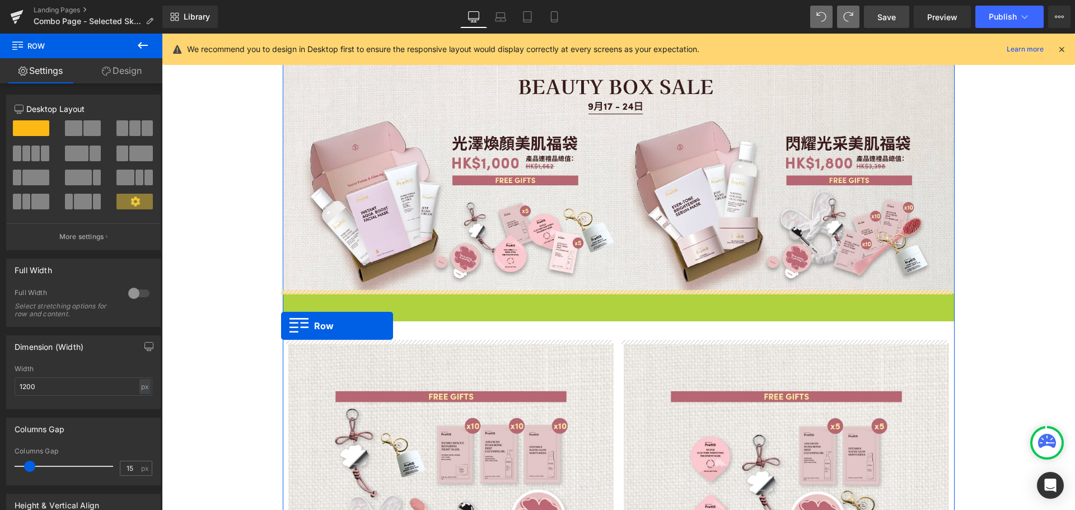
drag, startPoint x: 284, startPoint y: 301, endPoint x: 281, endPoint y: 326, distance: 24.8
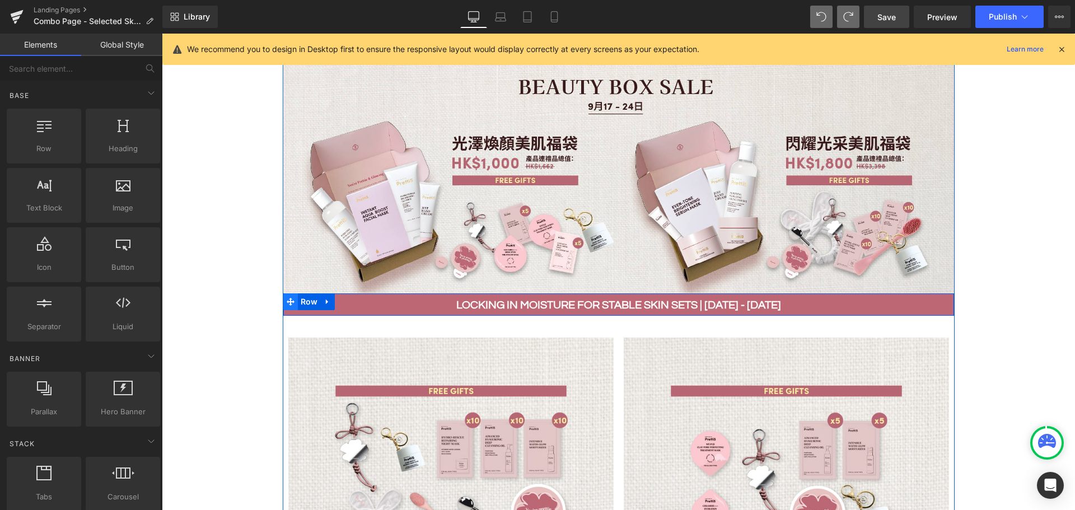
click at [287, 299] on icon at bounding box center [291, 302] width 8 height 8
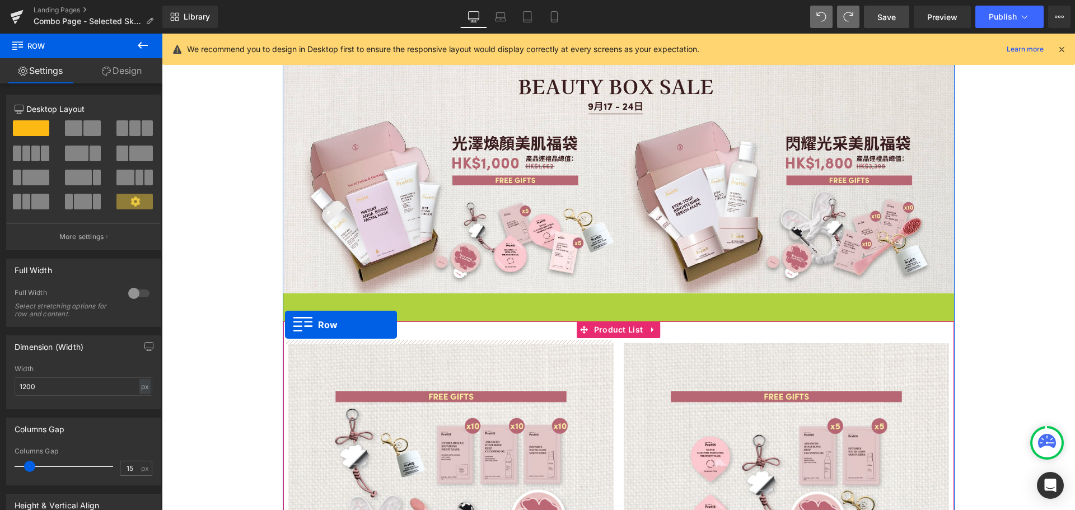
drag, startPoint x: 287, startPoint y: 301, endPoint x: 285, endPoint y: 325, distance: 23.6
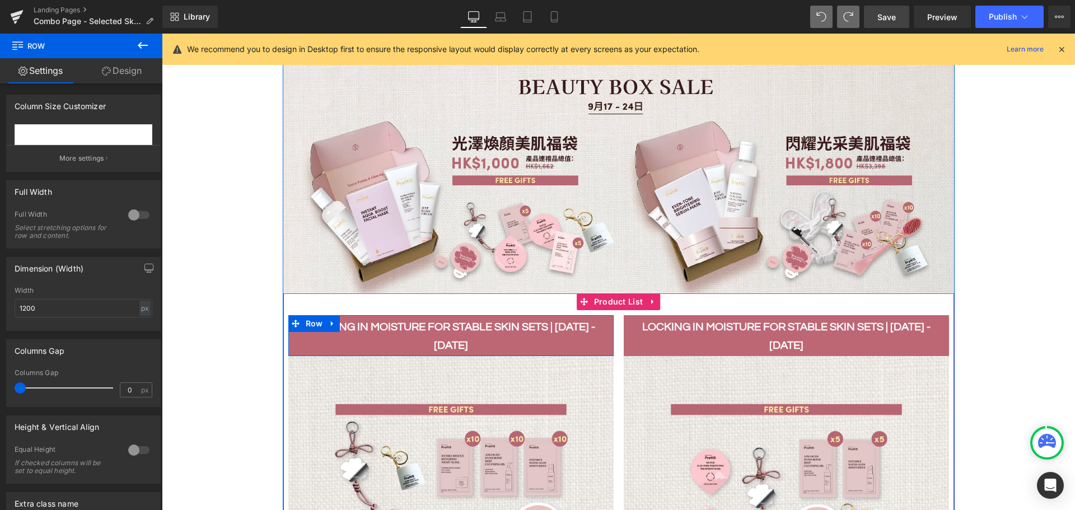
click at [288, 331] on div "LOCKING IN MOISTURE FOR STABLE SKIN SETS | 1 - 30 SEP Text Block" at bounding box center [450, 336] width 325 height 37
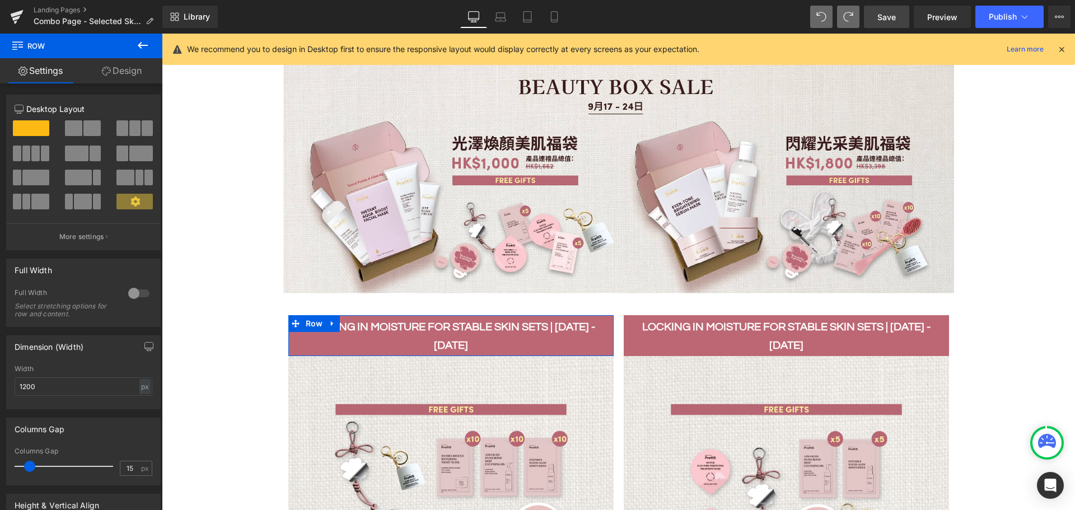
click at [32, 125] on span at bounding box center [31, 128] width 36 height 16
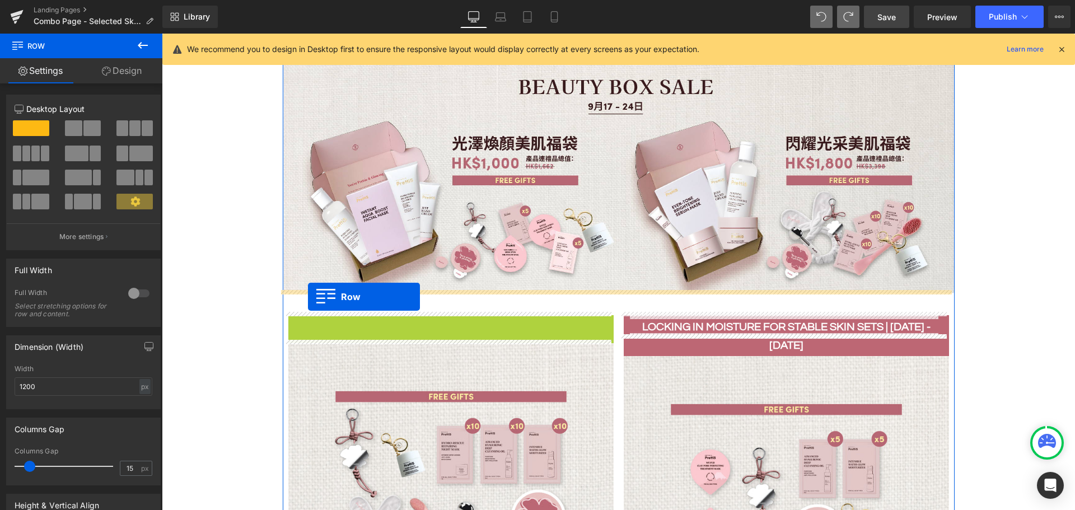
drag, startPoint x: 289, startPoint y: 323, endPoint x: 308, endPoint y: 297, distance: 32.9
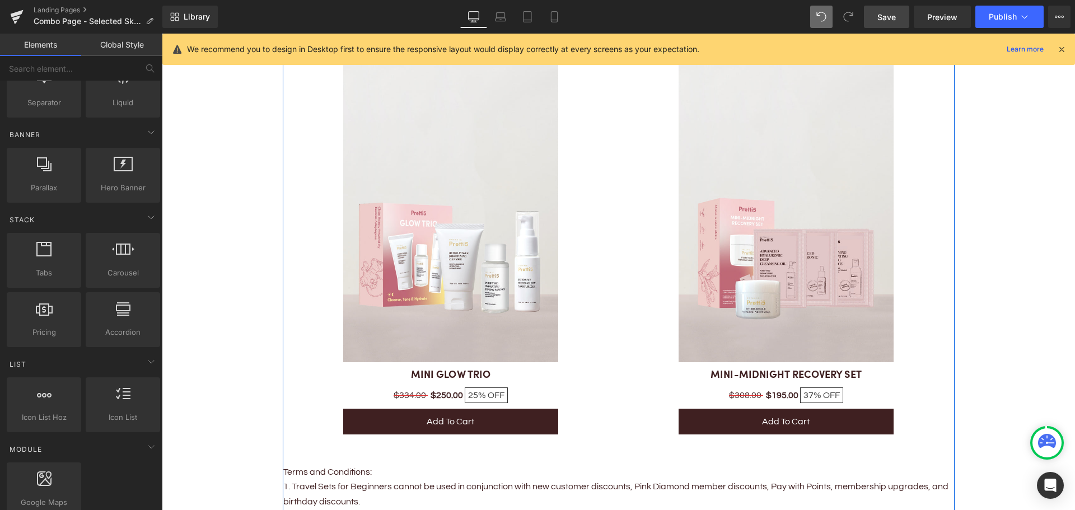
scroll to position [2344, 0]
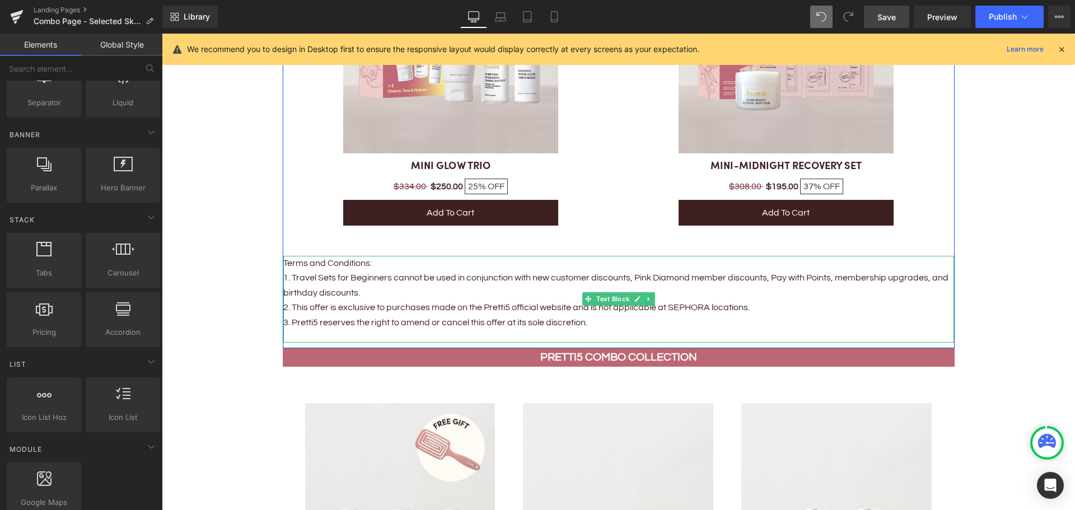
click at [339, 332] on div "Terms and Conditions: 1. Travel Sets for Beginners cannot be used in conjunctio…" at bounding box center [618, 299] width 670 height 87
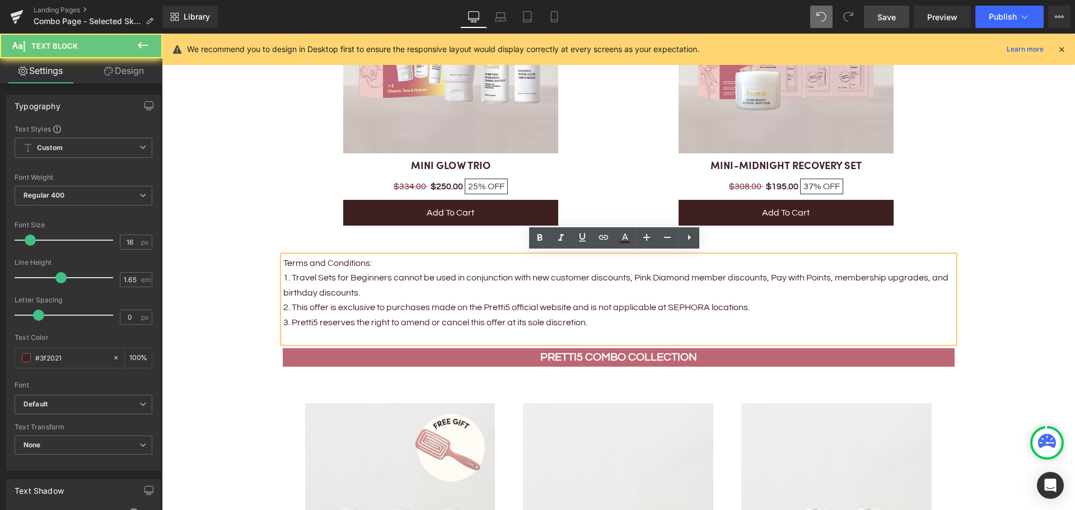
click at [347, 328] on div "Terms and Conditions: 1. Travel Sets for Beginners cannot be used in conjunctio…" at bounding box center [618, 299] width 670 height 87
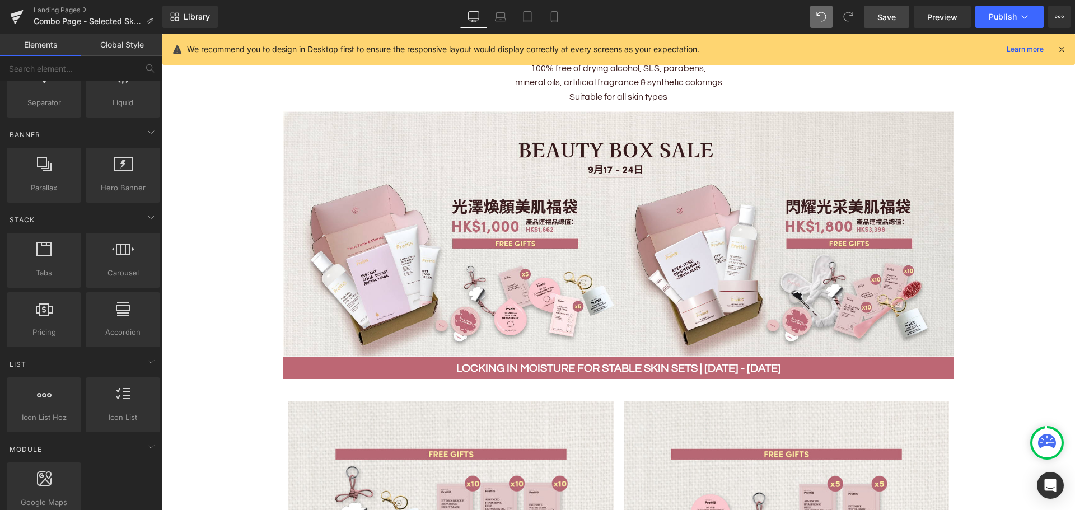
scroll to position [553, 0]
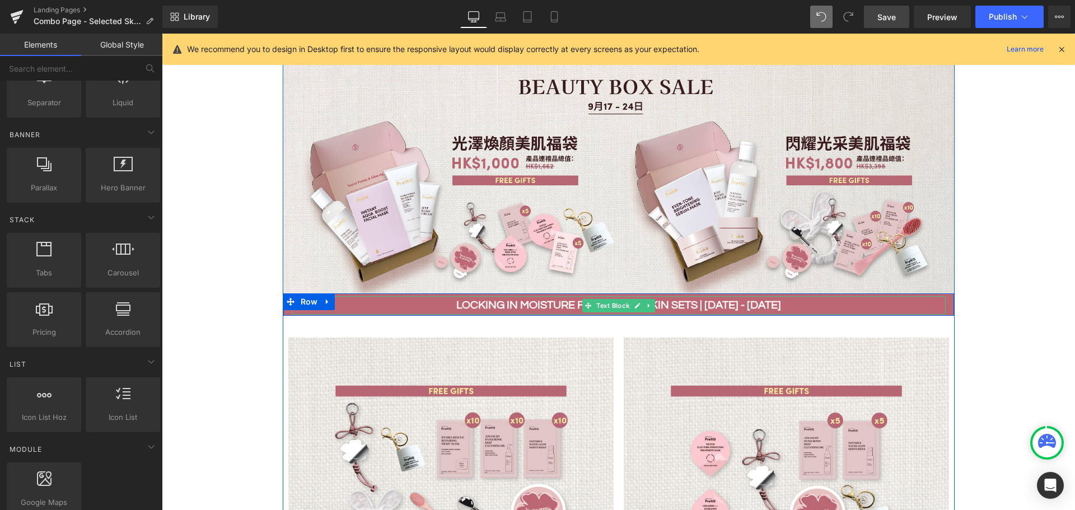
click at [496, 306] on b "LOCKING IN MOISTURE FOR STABLE SKIN SETS | 1 - 30 SEP" at bounding box center [618, 304] width 325 height 11
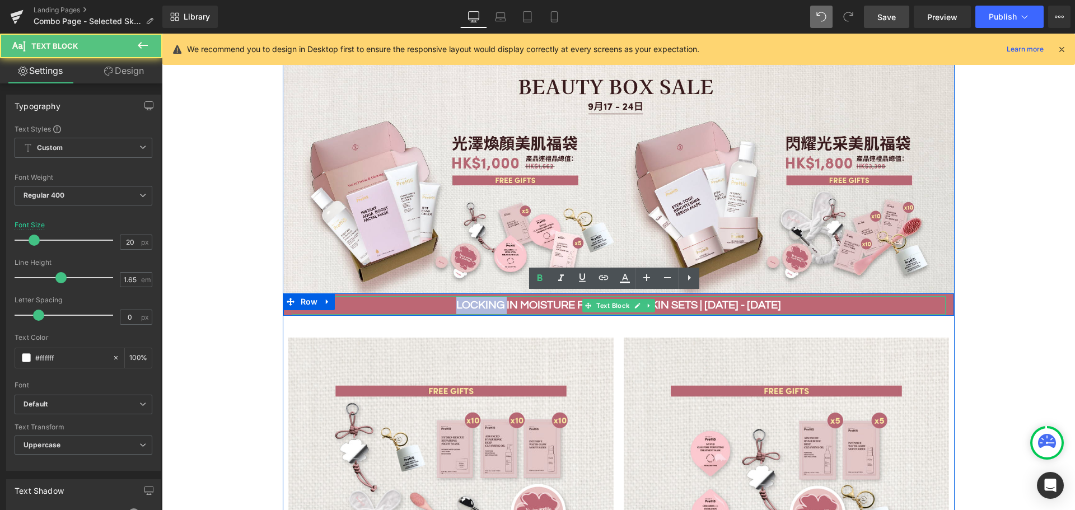
click at [496, 306] on b "LOCKING IN MOISTURE FOR STABLE SKIN SETS | 1 - 30 SEP" at bounding box center [618, 304] width 325 height 11
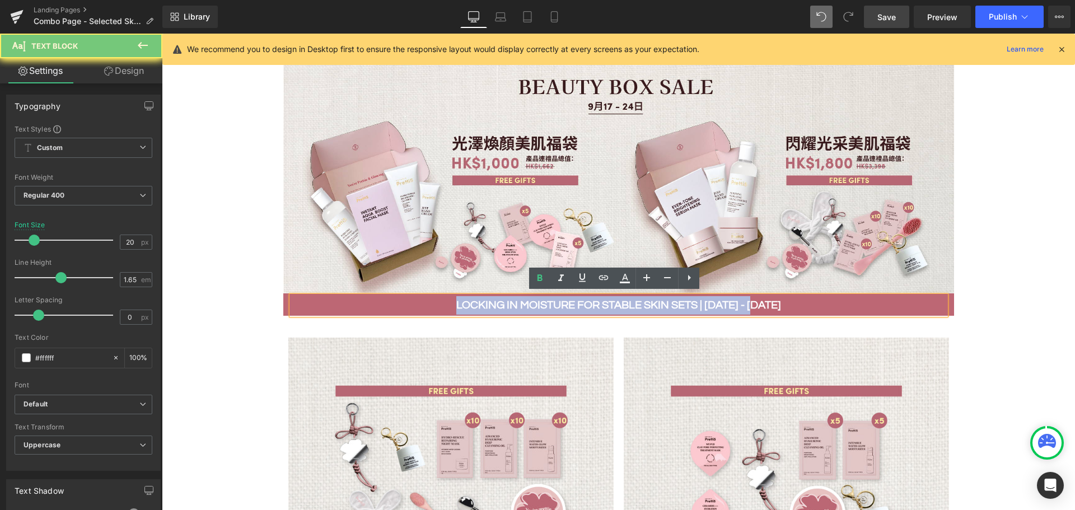
click at [496, 306] on b "LOCKING IN MOISTURE FOR STABLE SKIN SETS | 1 - 30 SEP" at bounding box center [618, 304] width 325 height 11
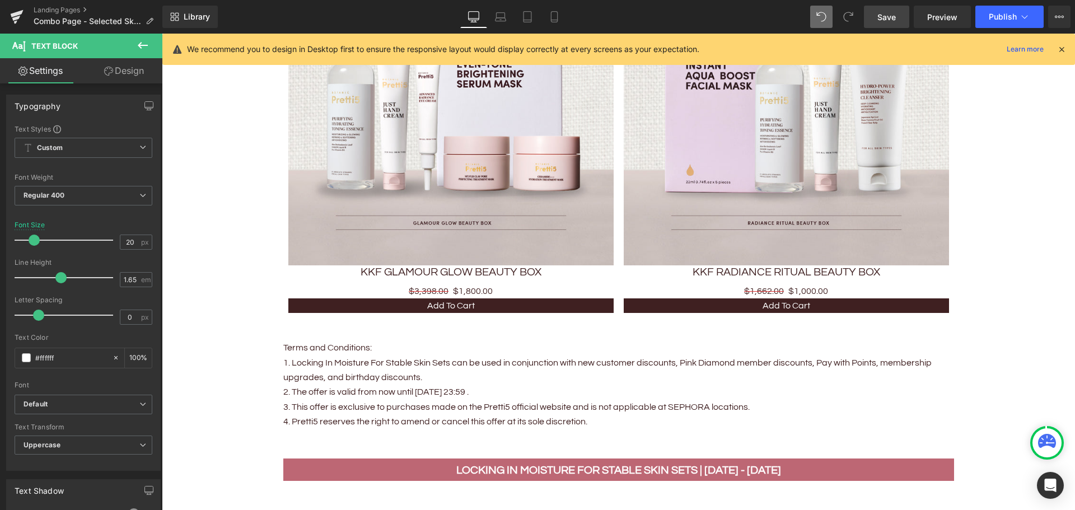
scroll to position [1392, 0]
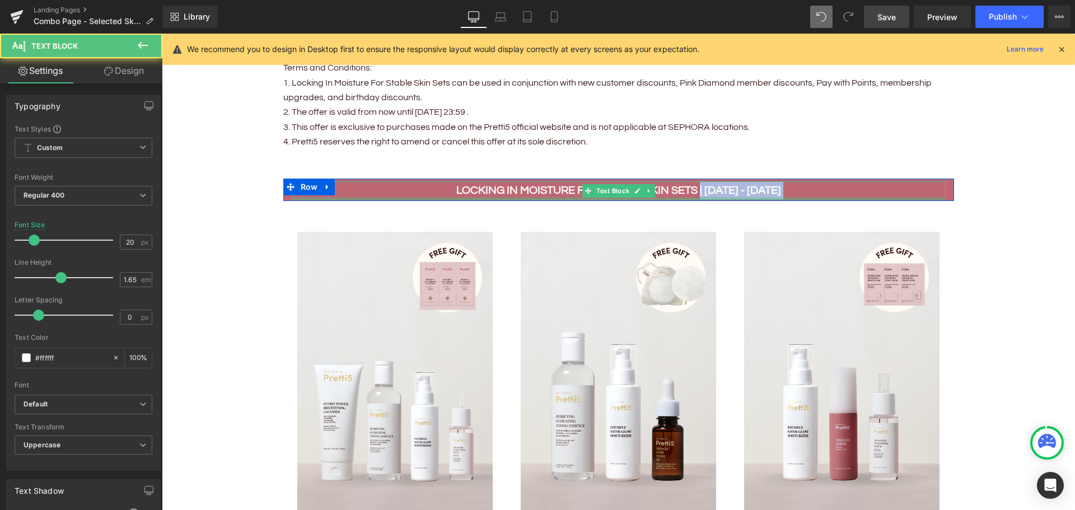
drag, startPoint x: 709, startPoint y: 186, endPoint x: 768, endPoint y: 195, distance: 59.4
click at [768, 195] on div "LOCKING IN MOISTURE FOR STABLE SKIN SETS | 1 - 30 SEP Text Block" at bounding box center [619, 190] width 654 height 18
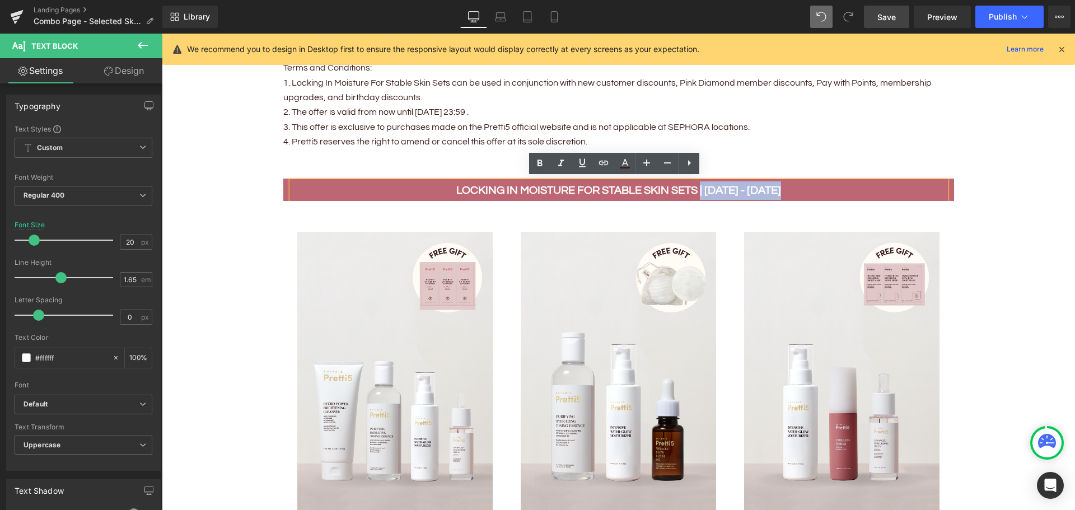
copy div "| 1 - 30 SEP Text Block"
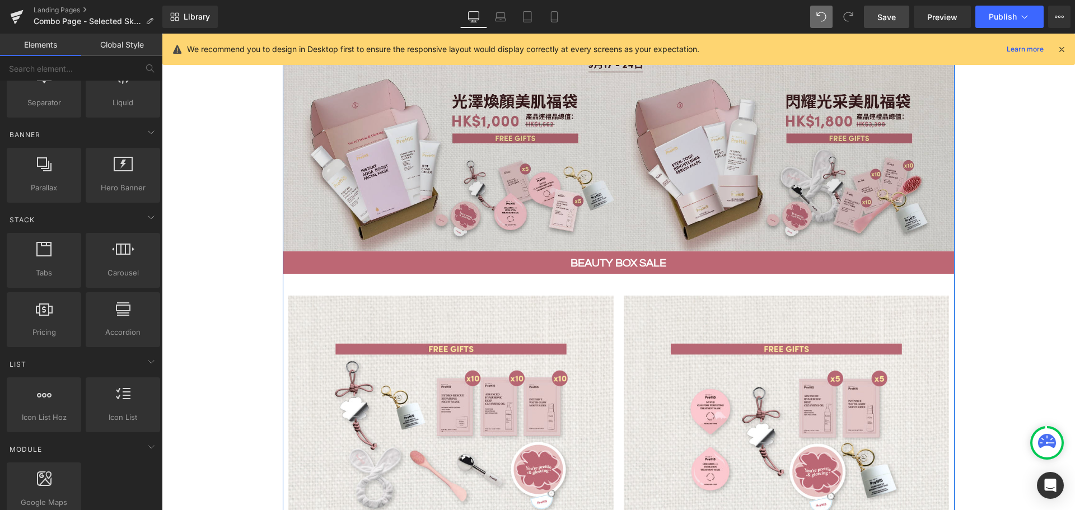
scroll to position [441, 0]
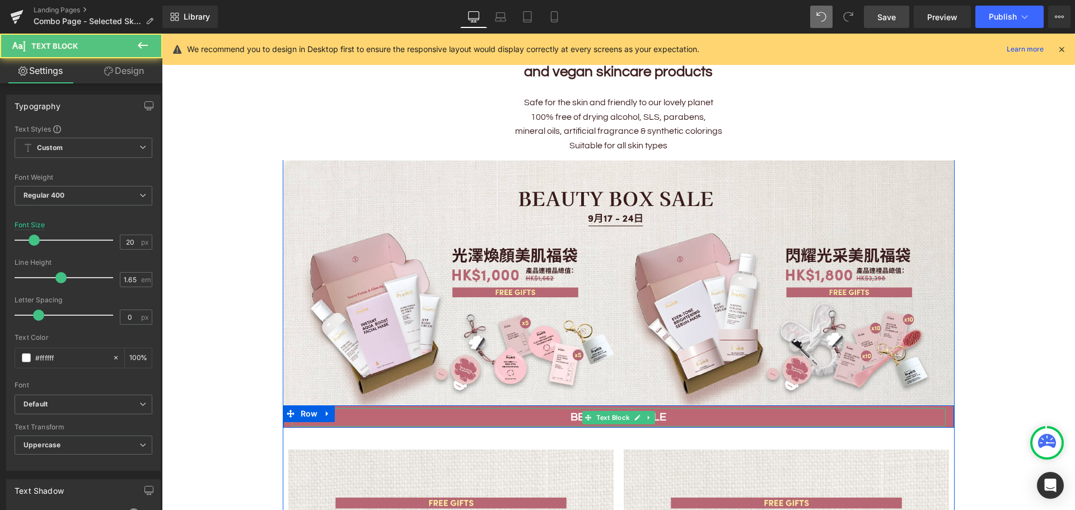
click at [659, 413] on b "beauty box sale" at bounding box center [618, 416] width 96 height 11
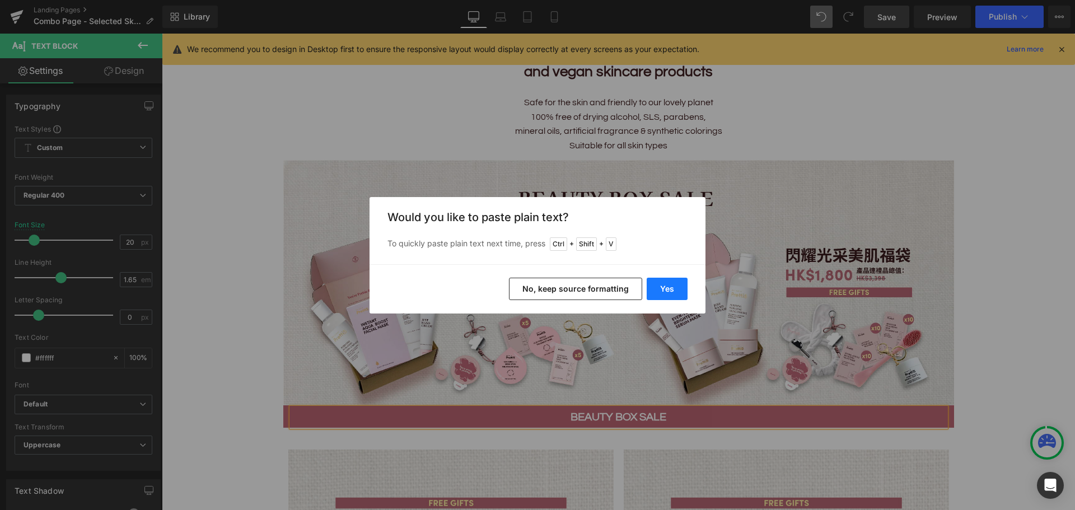
click at [669, 287] on button "Yes" at bounding box center [666, 289] width 41 height 22
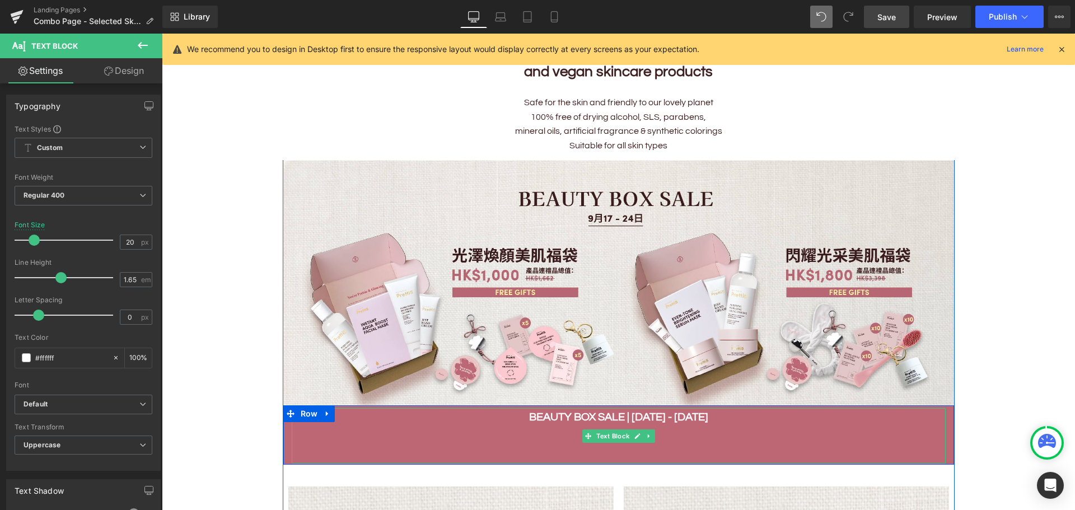
click at [531, 434] on p at bounding box center [619, 435] width 654 height 18
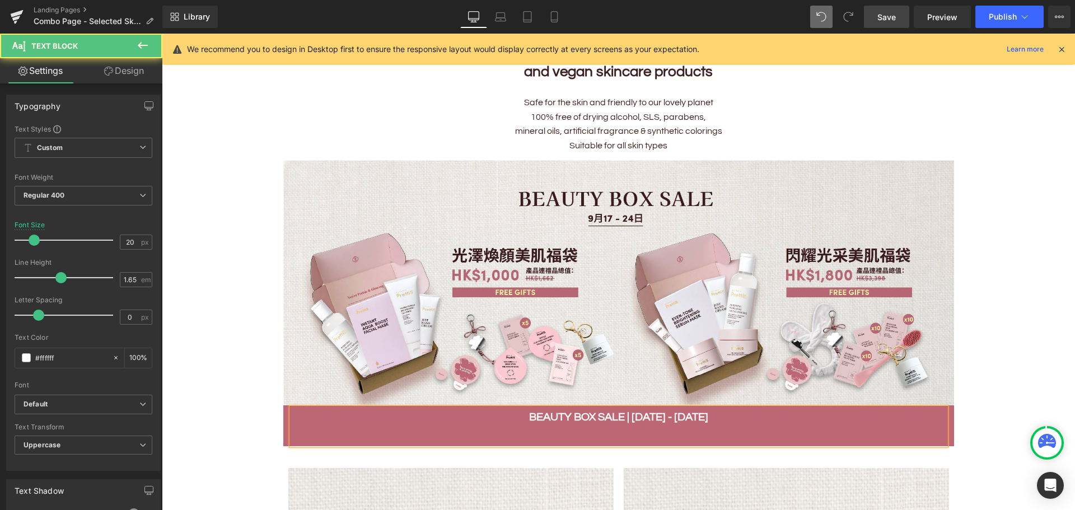
click at [534, 412] on p "beauty box sale | 1 - 30 SEP" at bounding box center [619, 417] width 654 height 18
click at [555, 432] on p at bounding box center [619, 435] width 654 height 18
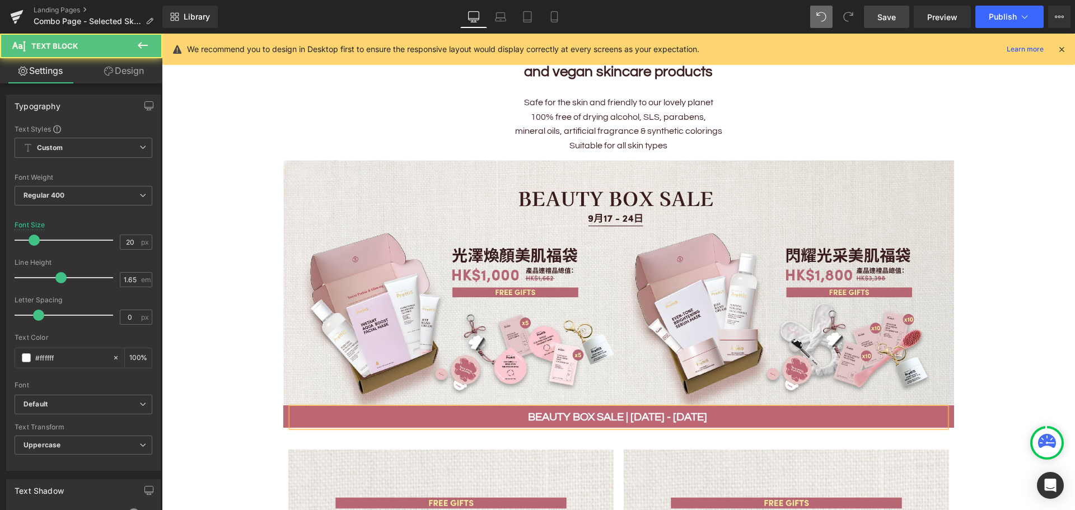
drag, startPoint x: 648, startPoint y: 411, endPoint x: 650, endPoint y: 437, distance: 25.3
click at [646, 416] on b "beauty box sale | 1 - 30 SEP" at bounding box center [617, 416] width 179 height 11
drag, startPoint x: 667, startPoint y: 415, endPoint x: 660, endPoint y: 416, distance: 7.4
click at [660, 416] on b "beauty box sale | 17 - 30 SEP" at bounding box center [617, 416] width 179 height 11
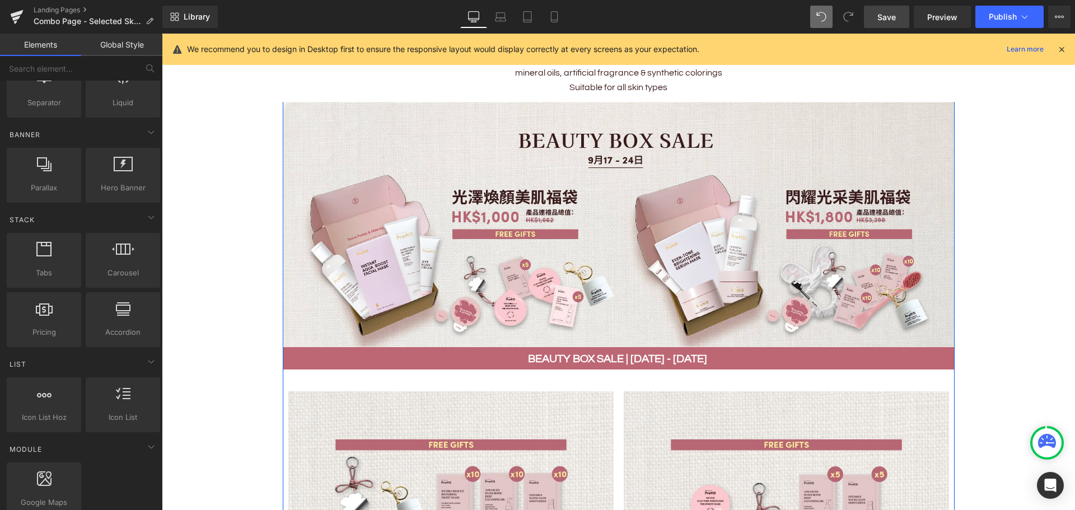
scroll to position [497, 0]
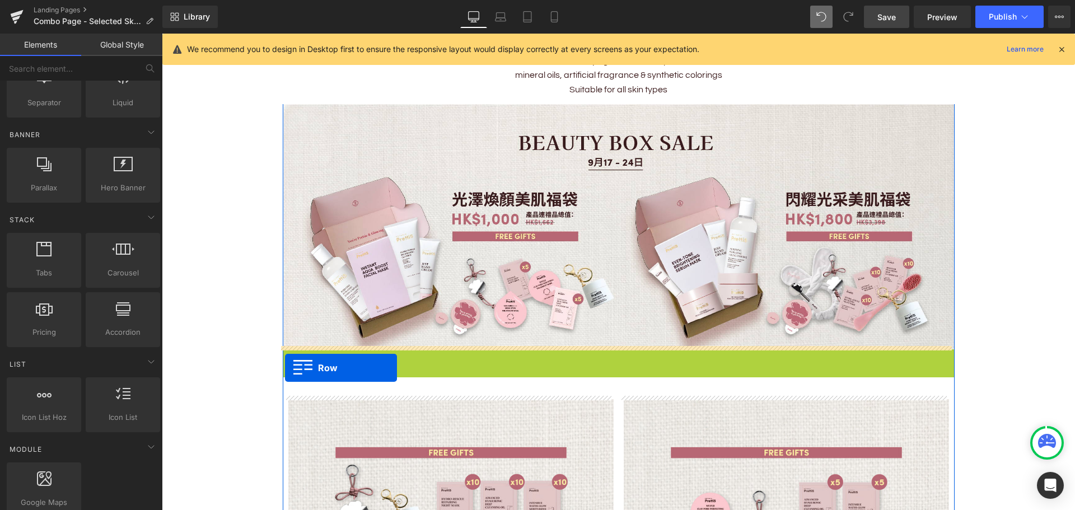
drag, startPoint x: 287, startPoint y: 352, endPoint x: 285, endPoint y: 368, distance: 15.8
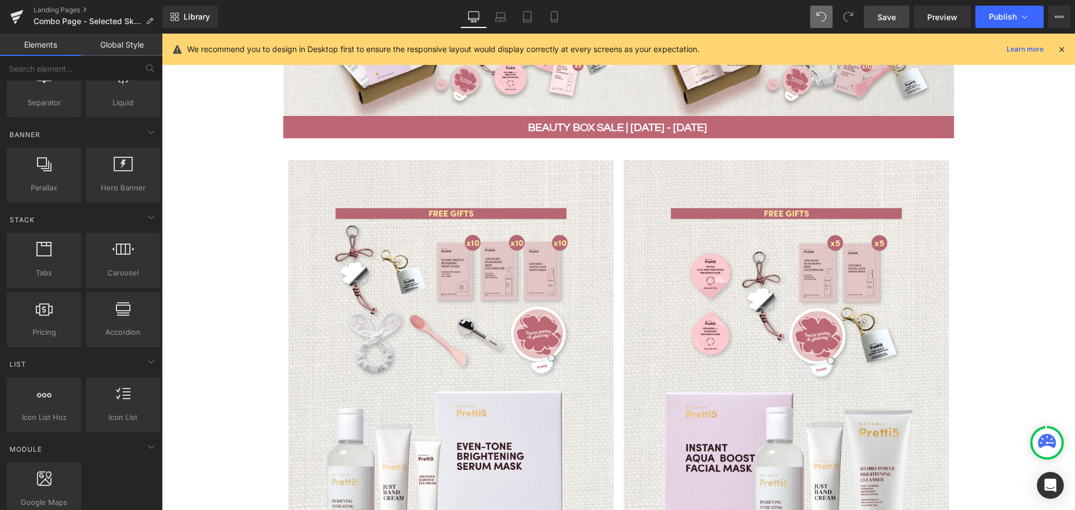
scroll to position [777, 0]
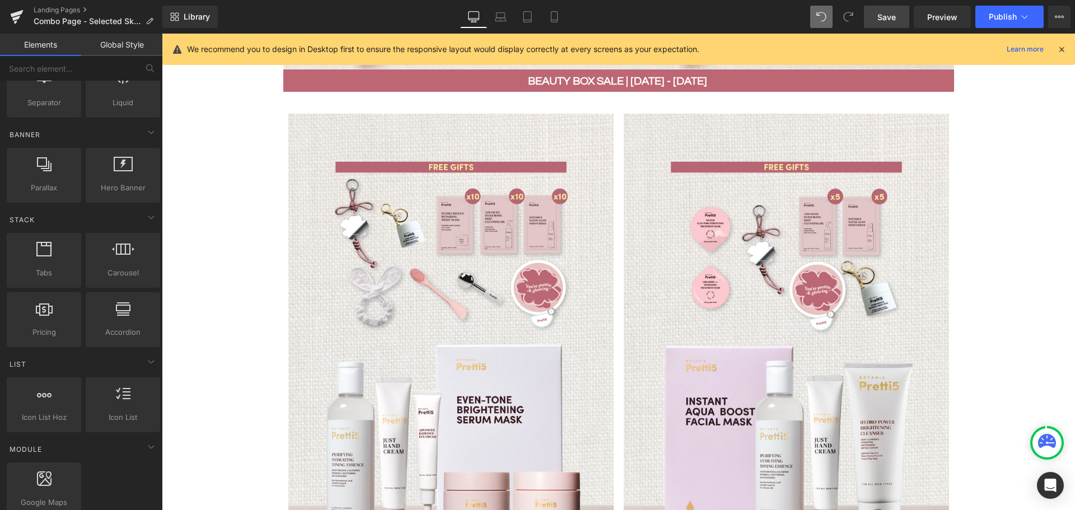
drag, startPoint x: 880, startPoint y: 21, endPoint x: 420, endPoint y: 405, distance: 599.6
click at [880, 21] on span "Save" at bounding box center [886, 17] width 18 height 12
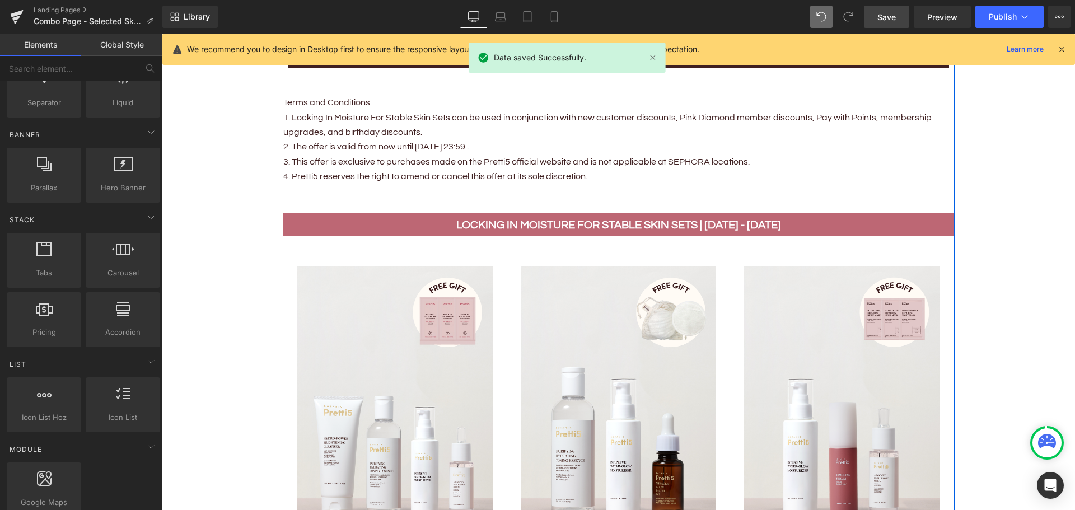
scroll to position [1337, 0]
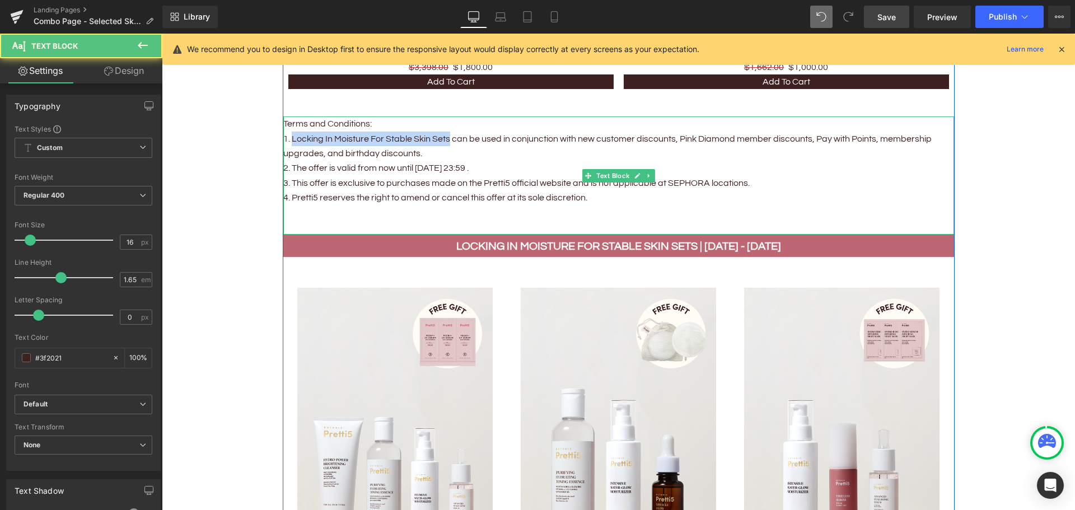
drag, startPoint x: 445, startPoint y: 132, endPoint x: 289, endPoint y: 134, distance: 156.2
click at [289, 134] on p "1. Locking In Moisture For Stable Skin Sets can be used in conjunction with new…" at bounding box center [618, 147] width 670 height 30
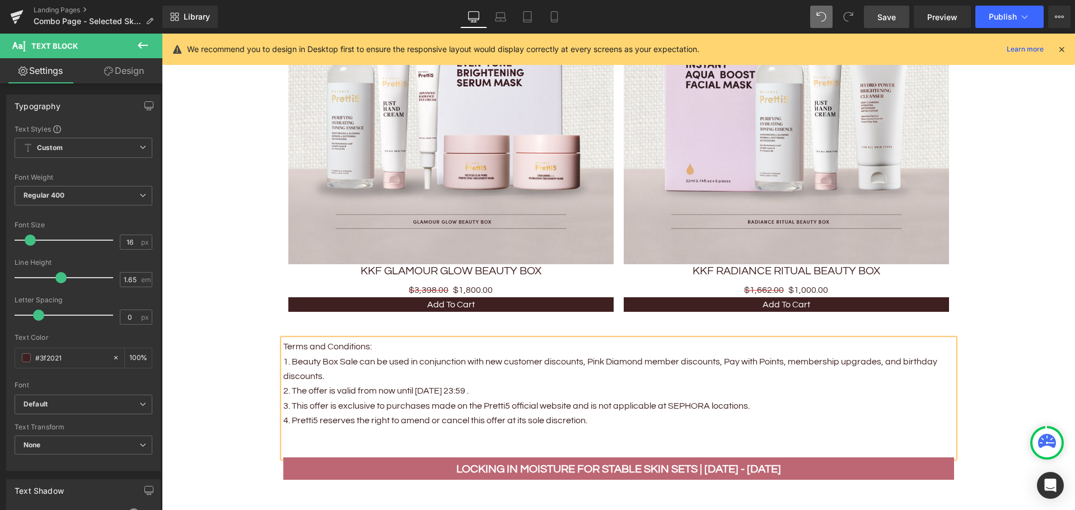
scroll to position [1225, 0]
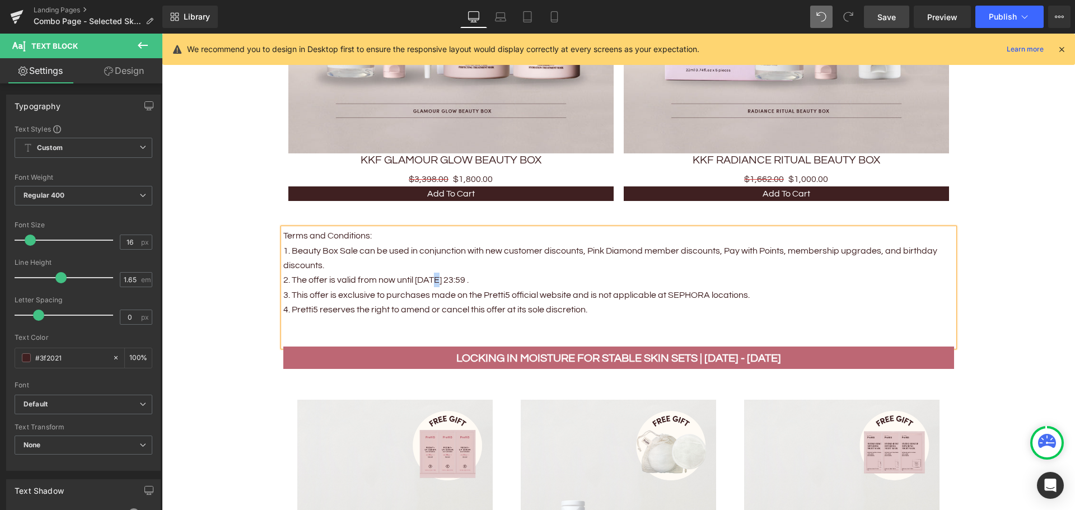
click at [436, 273] on p "2. The offer is valid from now until Sep 30, 23:59 ." at bounding box center [618, 280] width 670 height 15
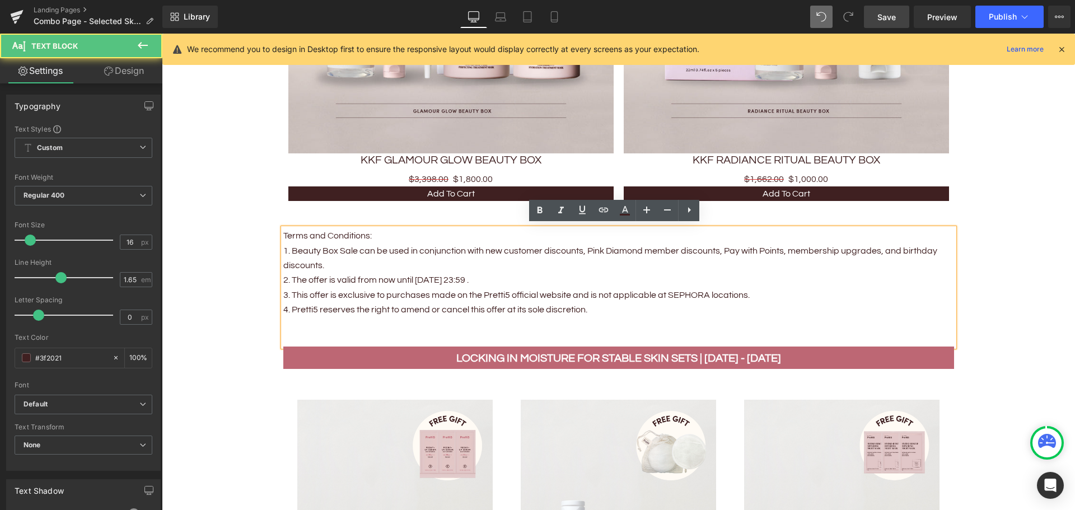
click at [412, 277] on p "2. The offer is valid from now until Sep 30, 23:59 ." at bounding box center [618, 280] width 670 height 15
drag, startPoint x: 430, startPoint y: 277, endPoint x: 439, endPoint y: 278, distance: 8.4
click at [439, 278] on p "2. The offer is valid from now until Sep 30, 23:59 ." at bounding box center [618, 280] width 670 height 15
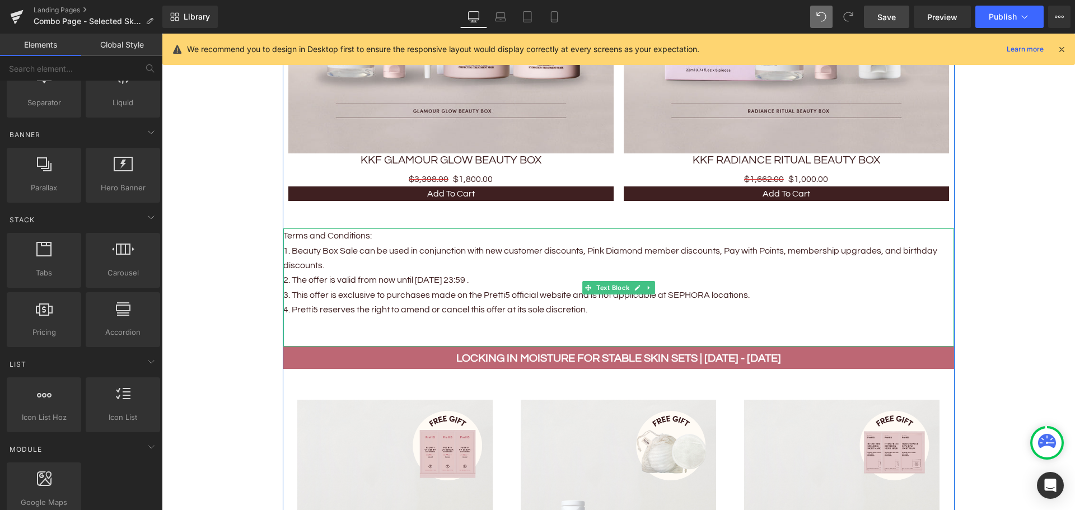
click at [337, 323] on p at bounding box center [618, 324] width 670 height 15
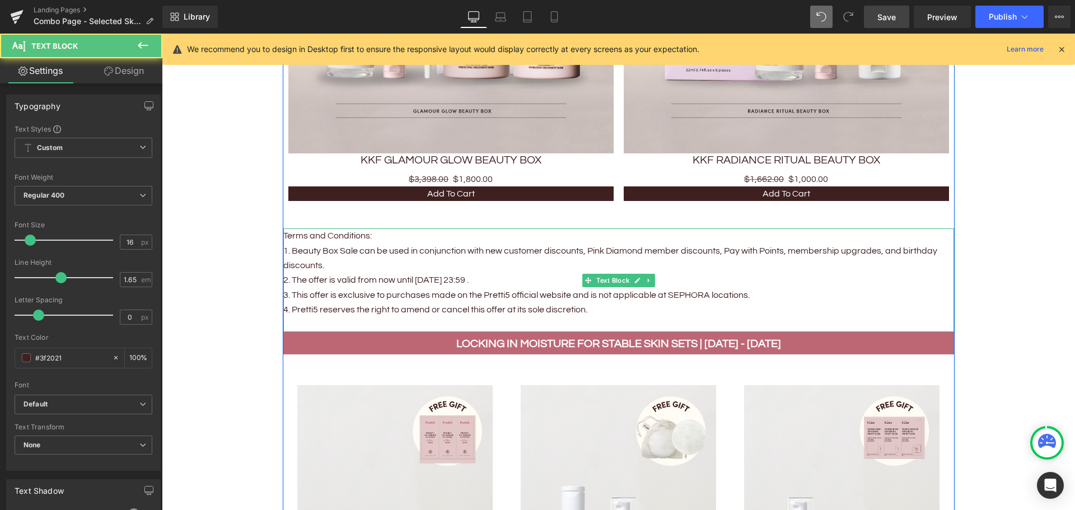
click at [584, 306] on p "4. Pretti5 reserves the right to amend or cancel this offer at its sole discret…" at bounding box center [618, 309] width 670 height 15
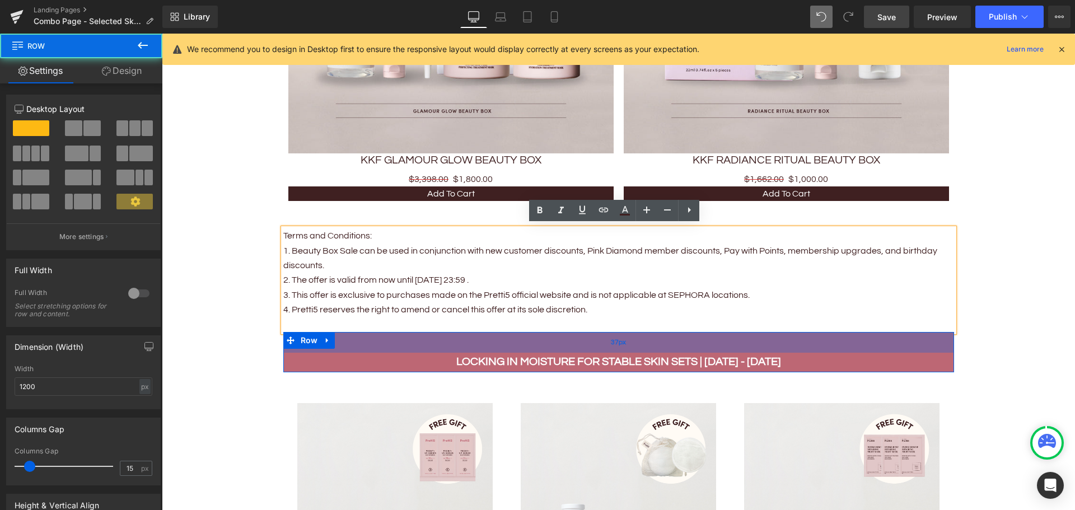
drag, startPoint x: 537, startPoint y: 331, endPoint x: 534, endPoint y: 349, distance: 18.1
click at [534, 349] on div "37px" at bounding box center [618, 342] width 670 height 21
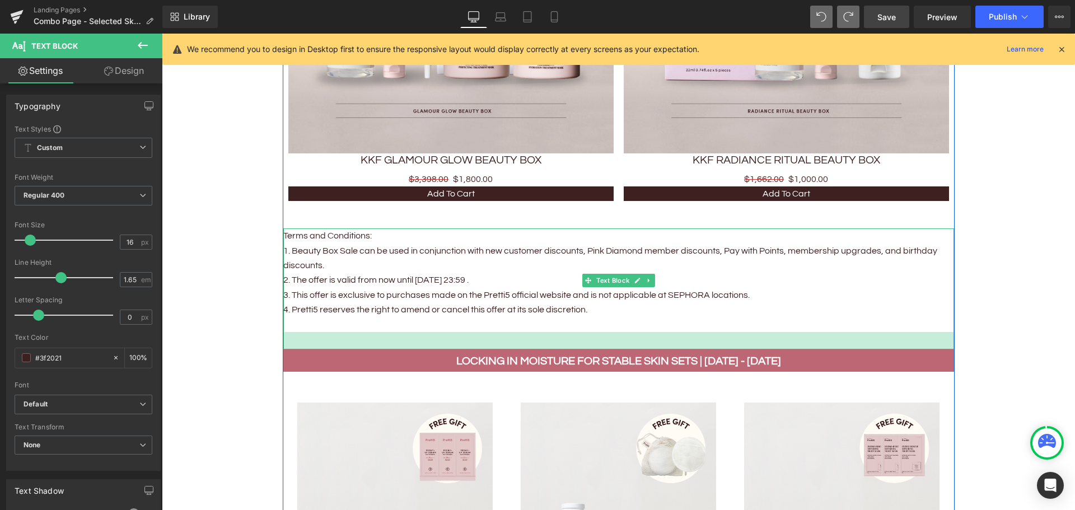
drag, startPoint x: 283, startPoint y: 328, endPoint x: 284, endPoint y: 345, distance: 17.4
click at [284, 345] on div "31px" at bounding box center [618, 340] width 670 height 17
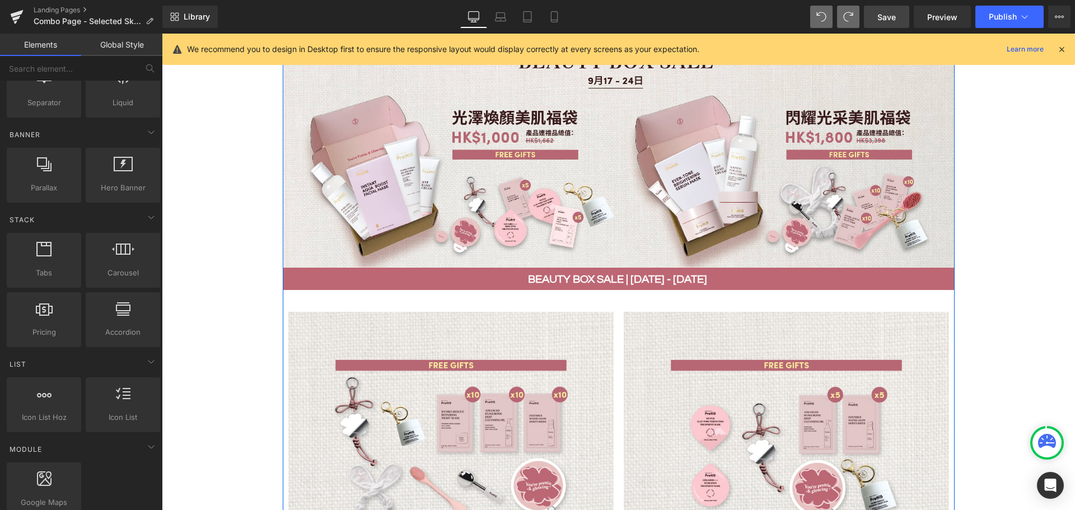
scroll to position [497, 0]
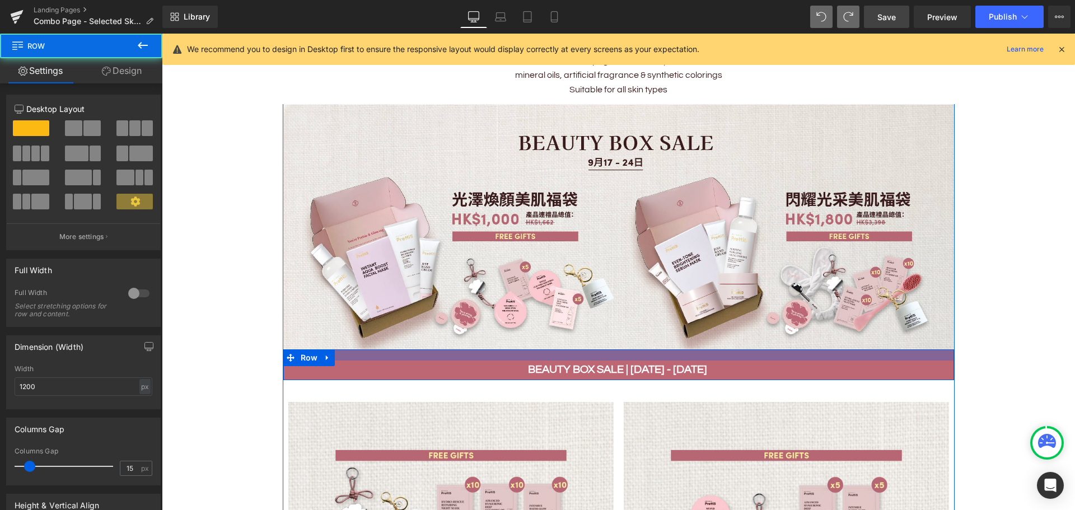
drag, startPoint x: 410, startPoint y: 348, endPoint x: 411, endPoint y: 357, distance: 8.5
click at [411, 357] on div at bounding box center [618, 354] width 670 height 11
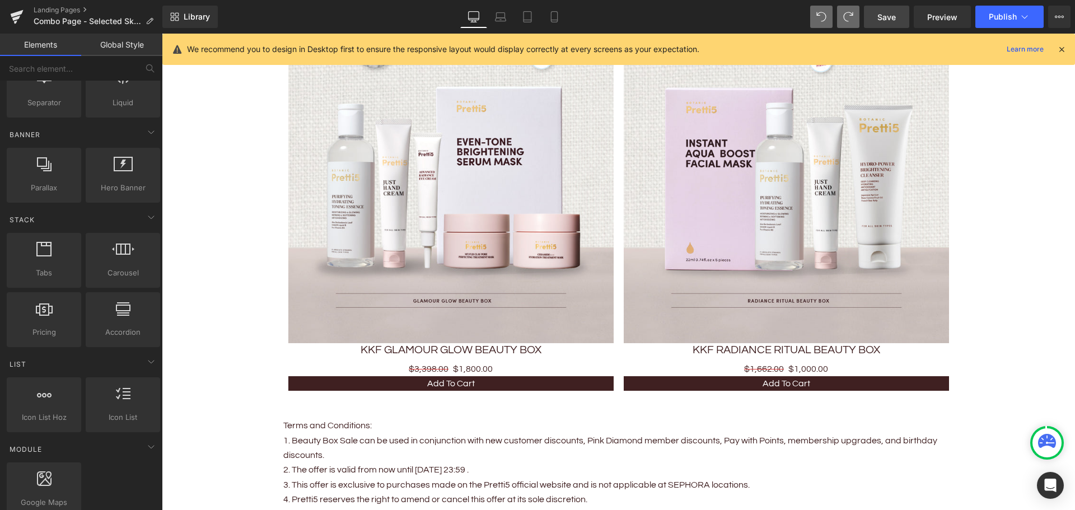
scroll to position [1057, 0]
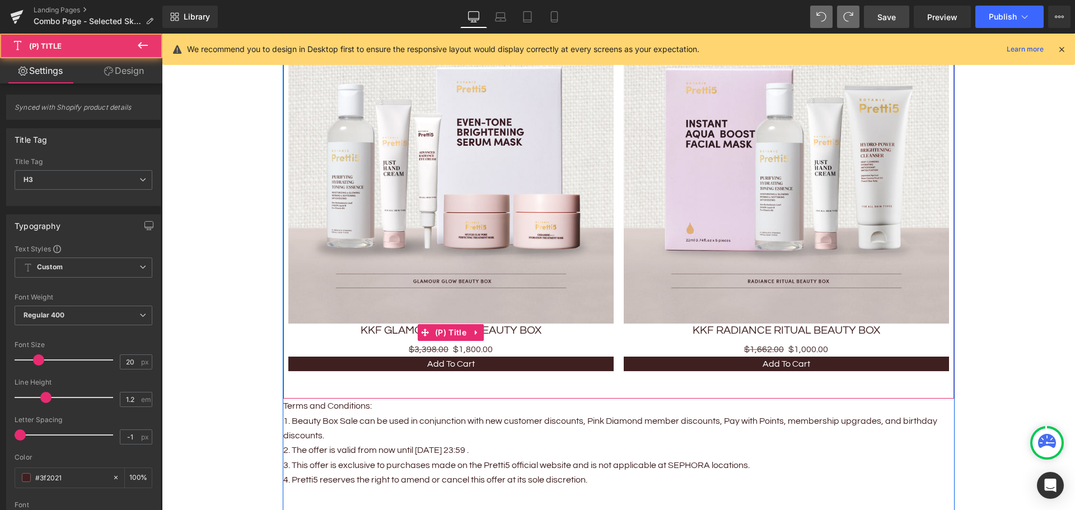
click at [512, 323] on link "KKF GLAMOUR GLOW BEAUTY BOX" at bounding box center [450, 329] width 181 height 13
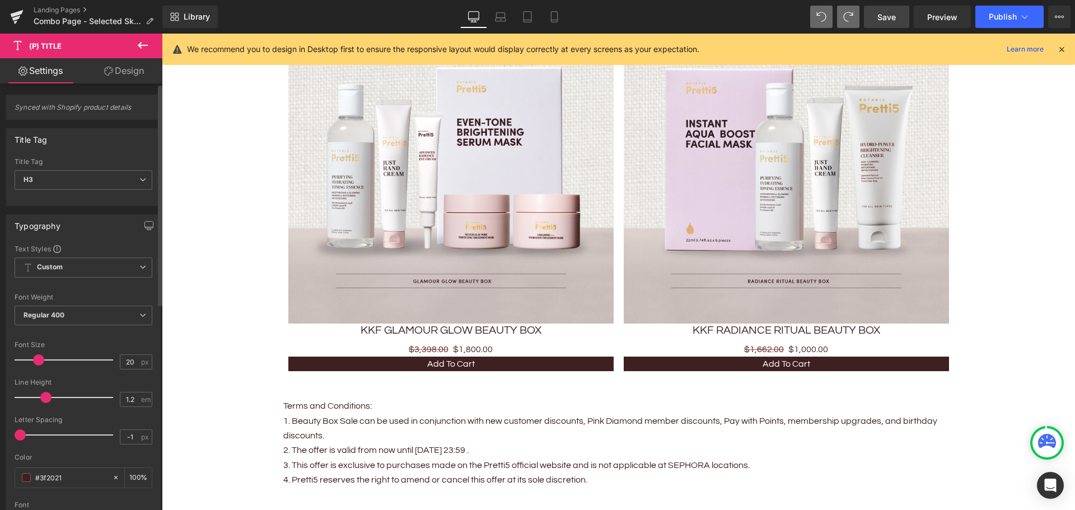
click at [44, 400] on span at bounding box center [45, 397] width 11 height 11
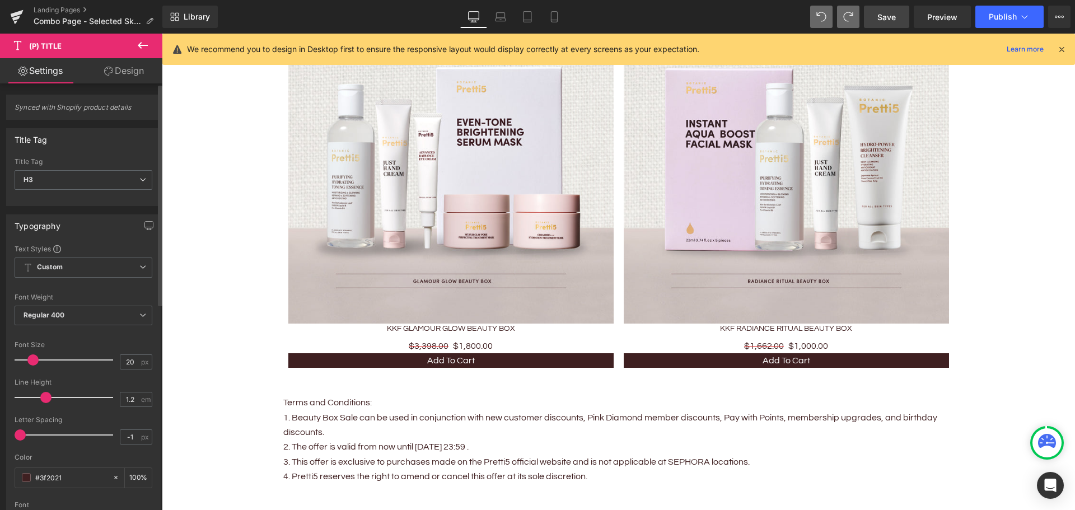
click at [31, 364] on span at bounding box center [32, 359] width 11 height 11
drag, startPoint x: 21, startPoint y: 433, endPoint x: 15, endPoint y: 433, distance: 6.2
click at [15, 433] on span at bounding box center [20, 434] width 11 height 11
click at [35, 365] on div at bounding box center [66, 360] width 93 height 22
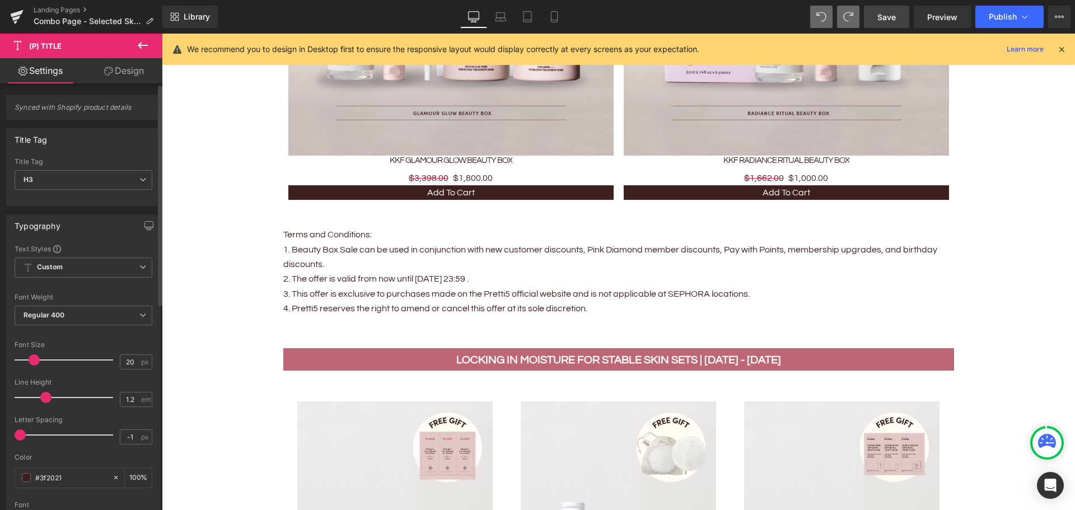
scroll to position [56, 0]
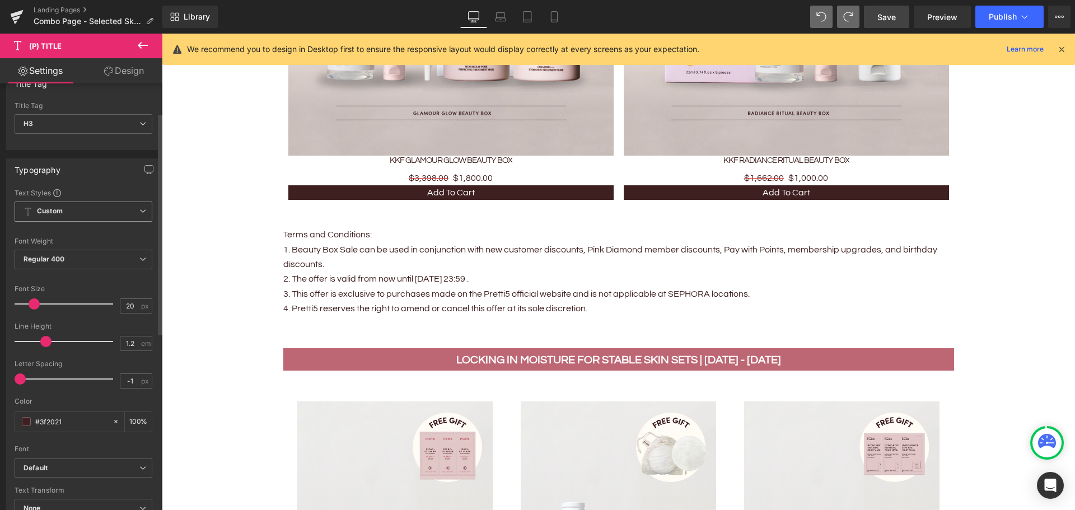
click at [100, 207] on span "Custom Setup Global Style" at bounding box center [84, 211] width 138 height 20
click at [95, 259] on div "Setup Global Style" at bounding box center [81, 256] width 133 height 26
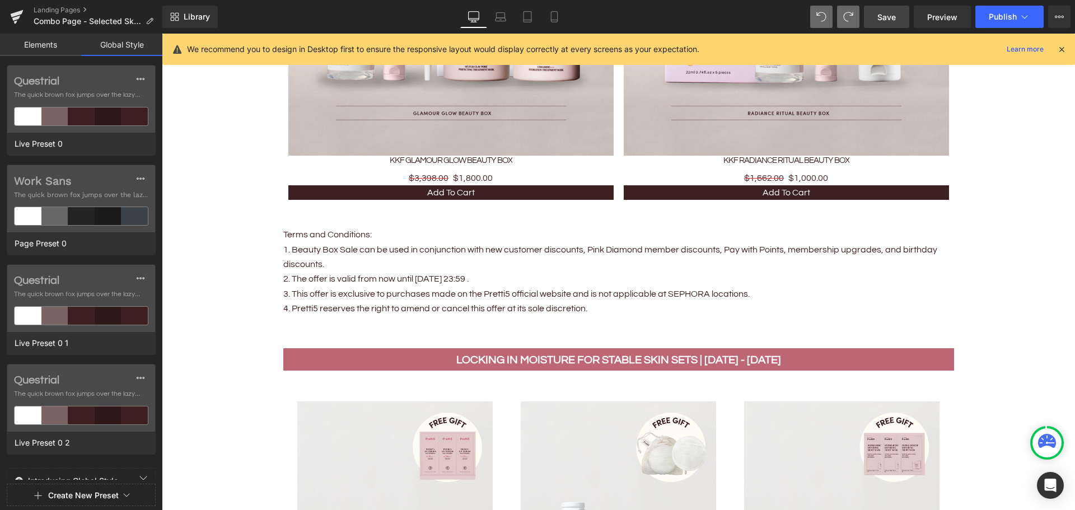
click at [52, 43] on link "Elements" at bounding box center [40, 45] width 81 height 22
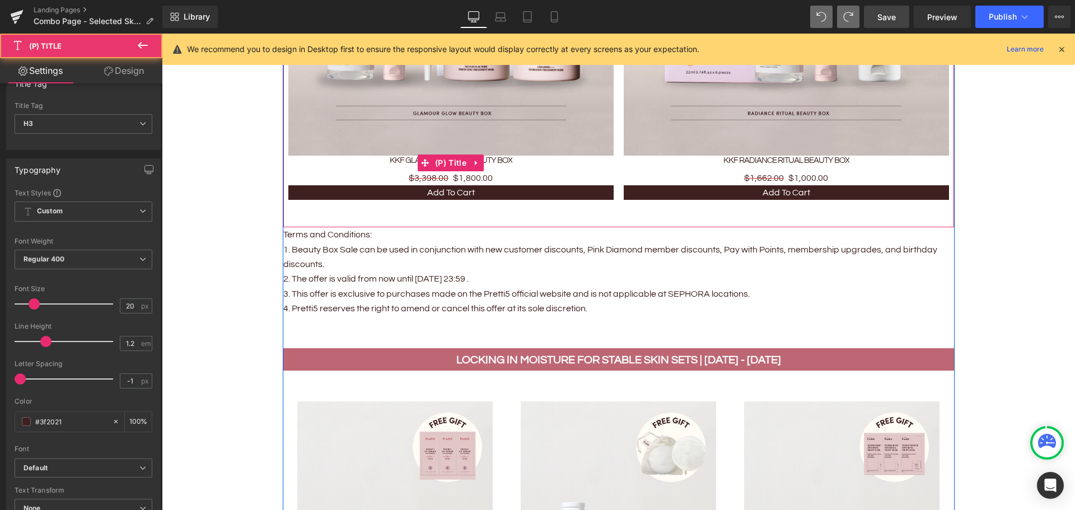
click at [393, 157] on link "KKF GLAMOUR GLOW BEAUTY BOX" at bounding box center [451, 161] width 123 height 10
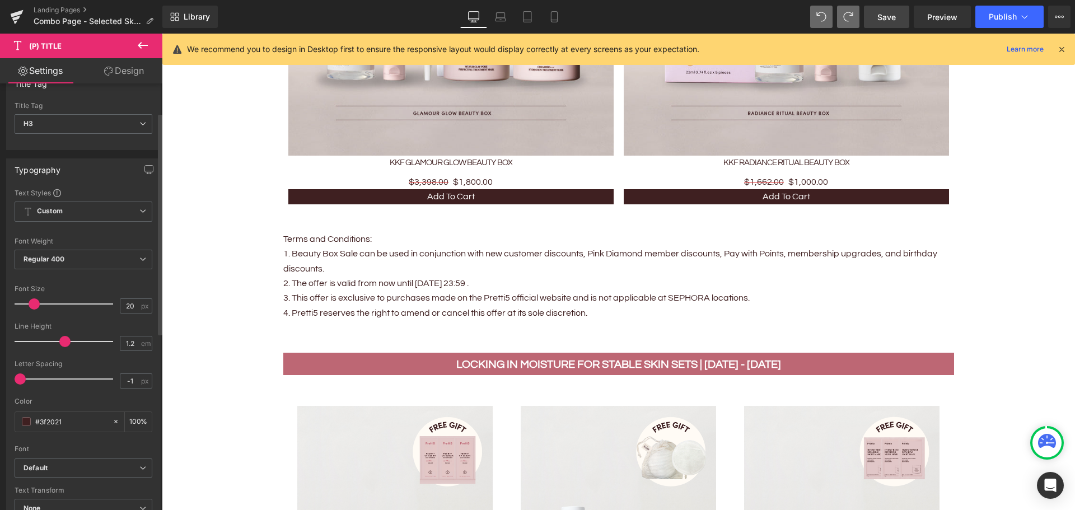
drag, startPoint x: 48, startPoint y: 340, endPoint x: 65, endPoint y: 343, distance: 18.1
click at [65, 343] on span at bounding box center [64, 341] width 11 height 11
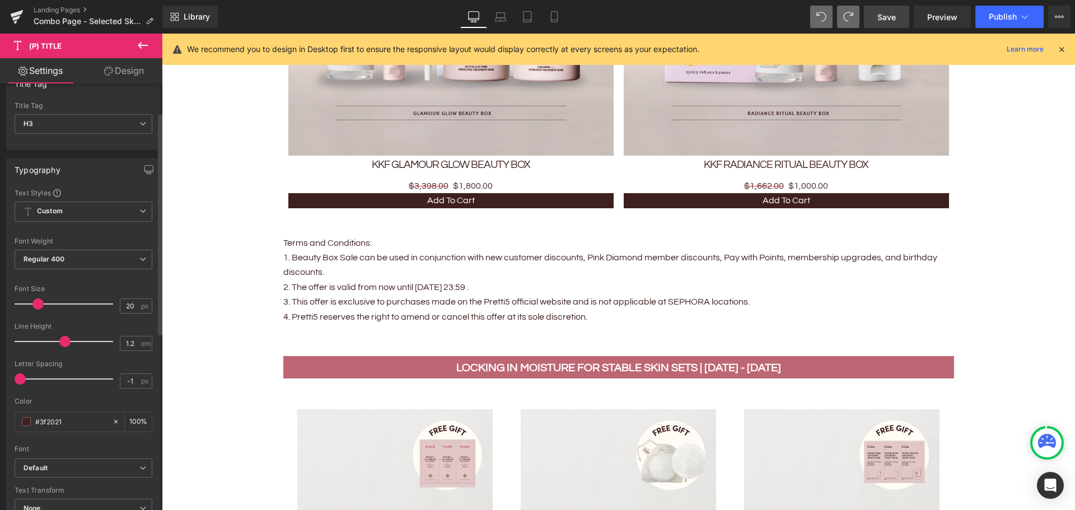
click at [35, 308] on span at bounding box center [37, 303] width 11 height 11
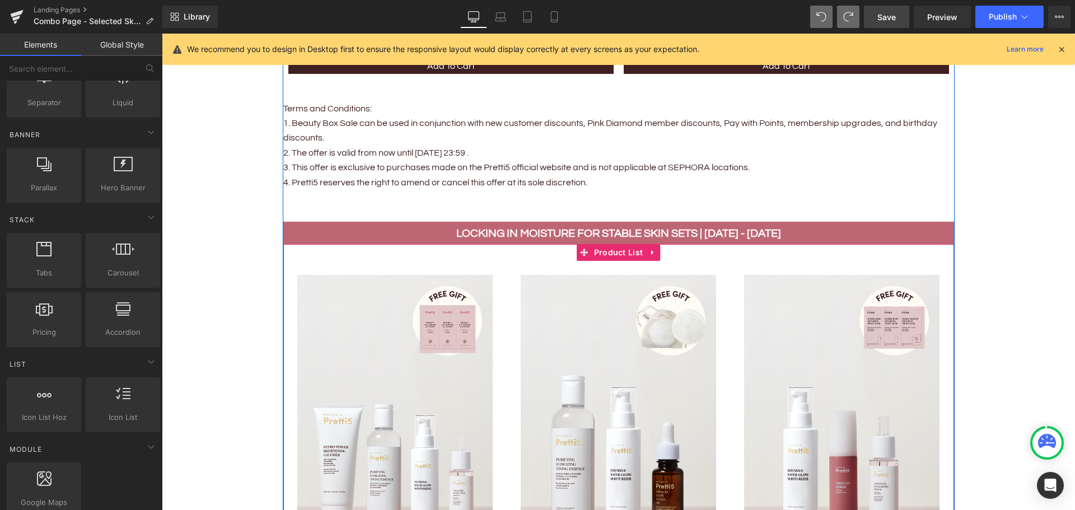
scroll to position [1337, 0]
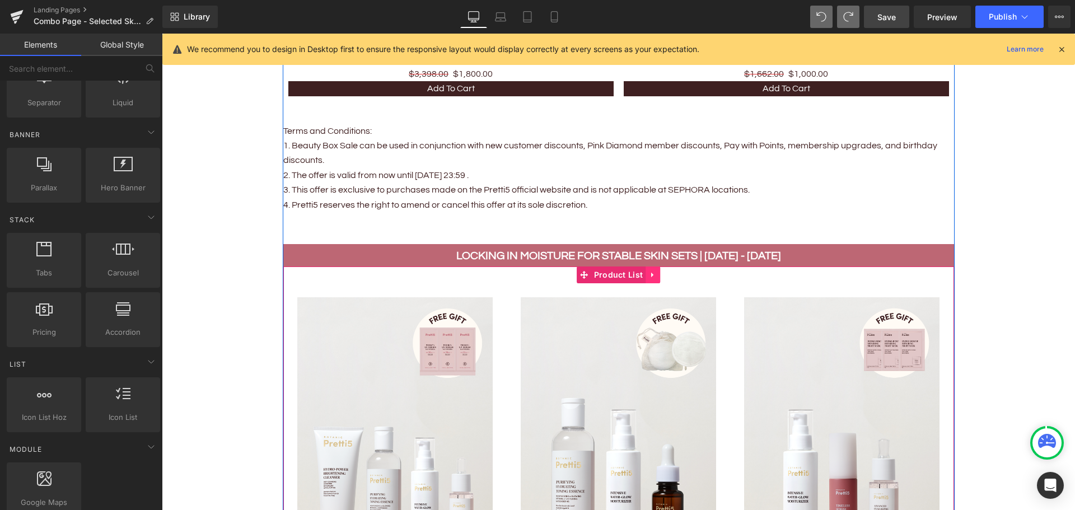
click at [649, 273] on icon at bounding box center [653, 275] width 8 height 8
click at [638, 274] on link at bounding box center [645, 274] width 15 height 17
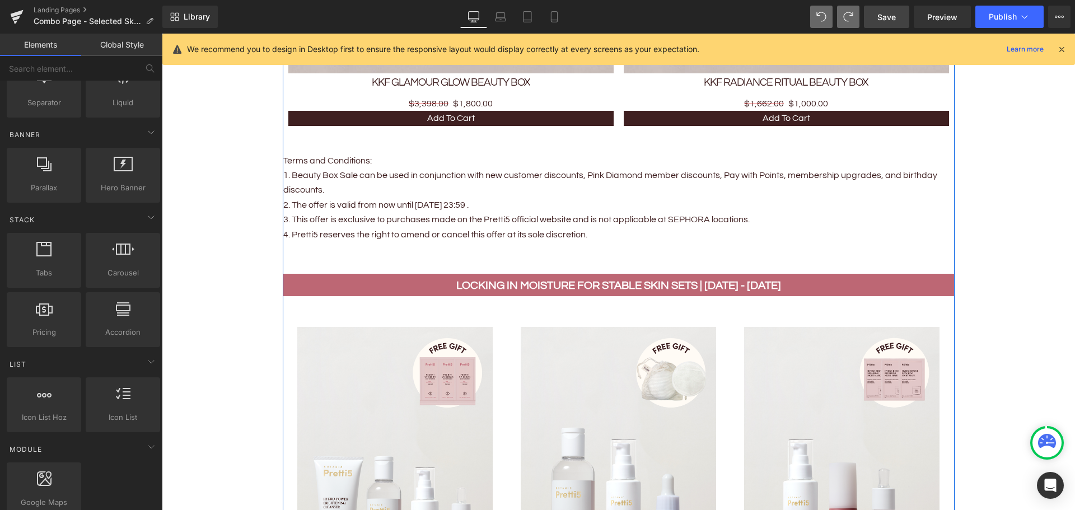
scroll to position [1221, 0]
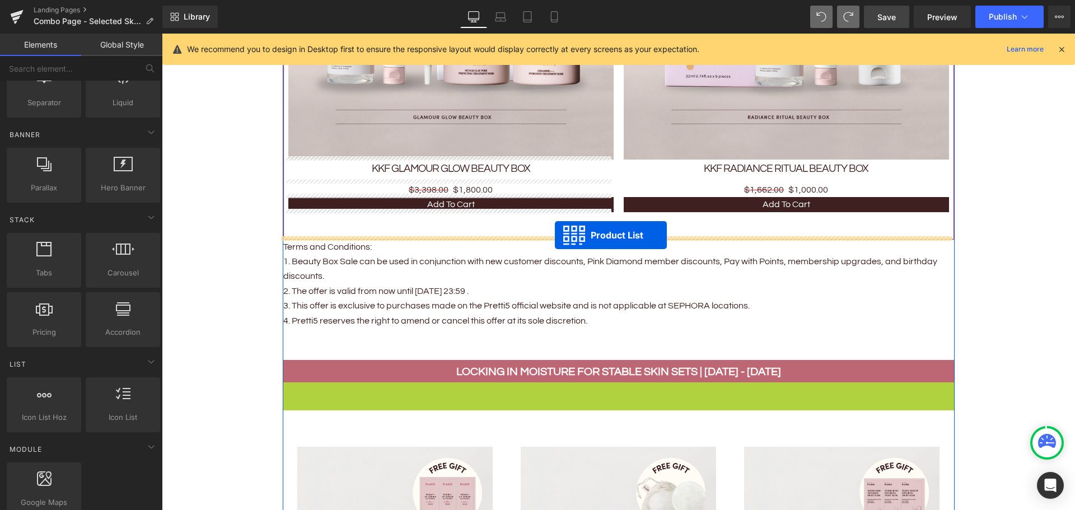
drag, startPoint x: 554, startPoint y: 387, endPoint x: 555, endPoint y: 235, distance: 151.7
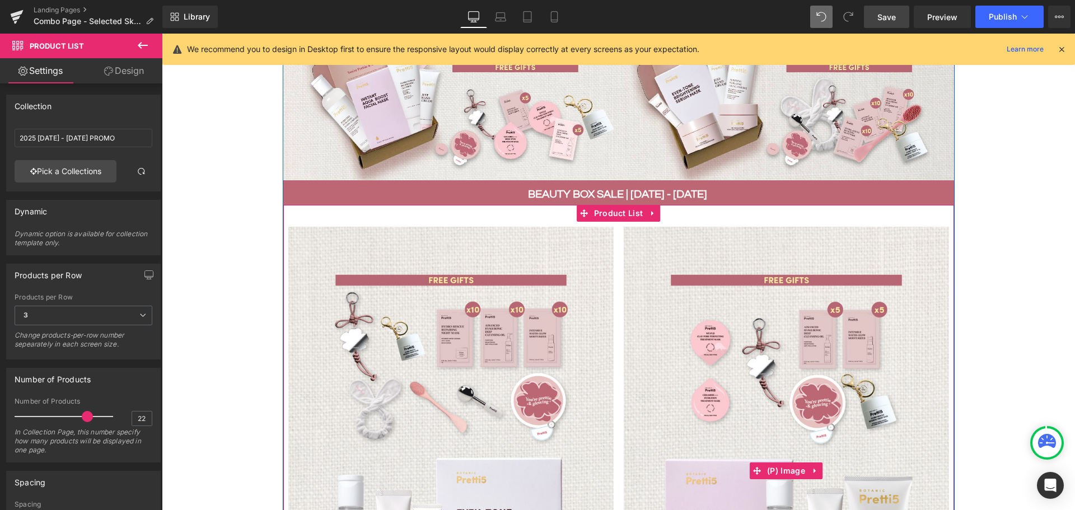
scroll to position [661, 0]
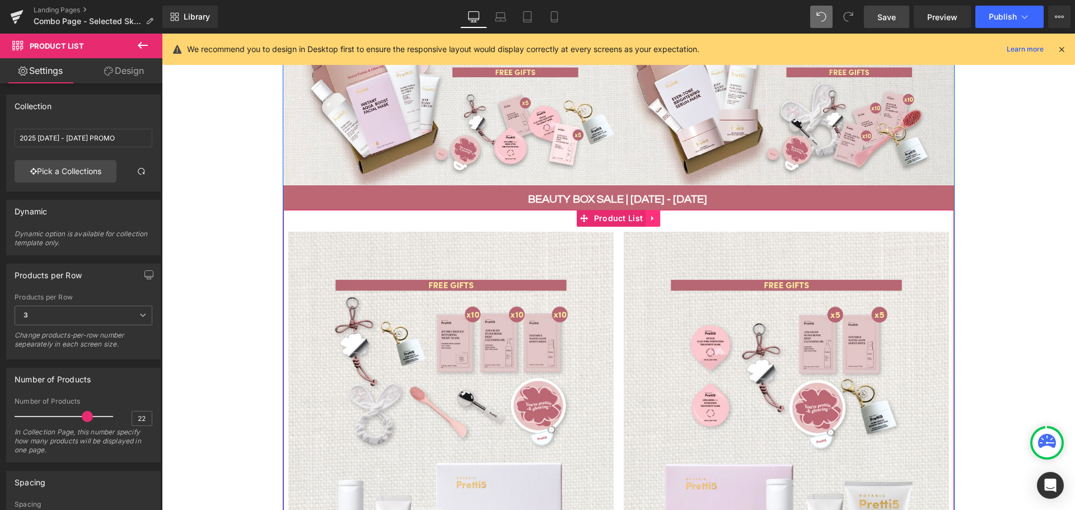
click at [651, 217] on icon at bounding box center [652, 218] width 2 height 5
click at [656, 214] on icon at bounding box center [660, 218] width 8 height 8
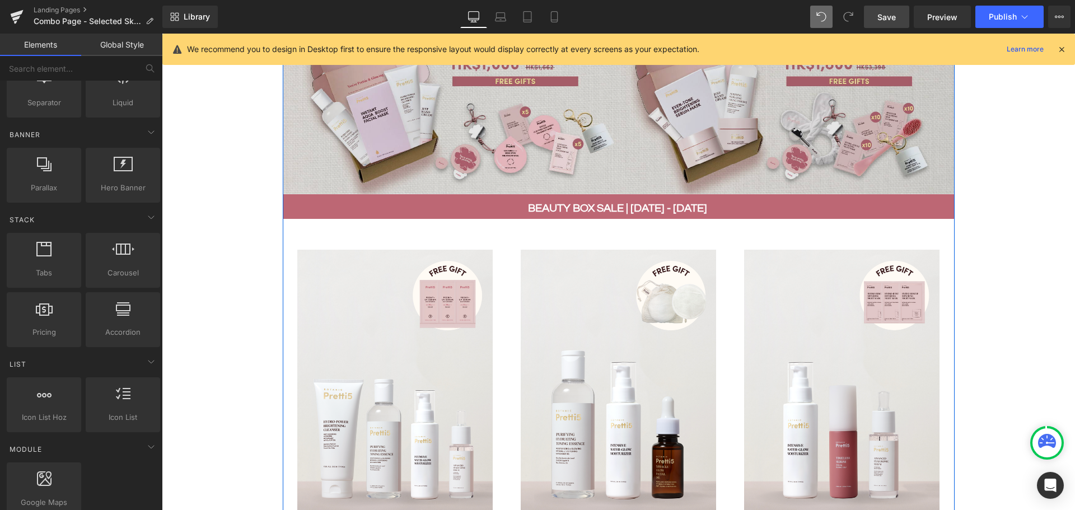
scroll to position [549, 0]
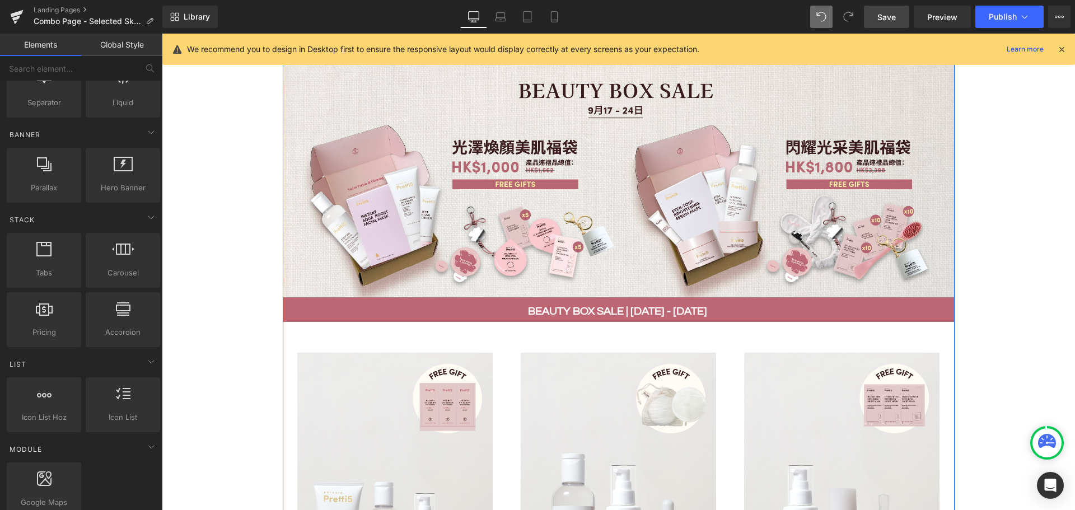
click at [576, 382] on img at bounding box center [617, 499] width 195 height 293
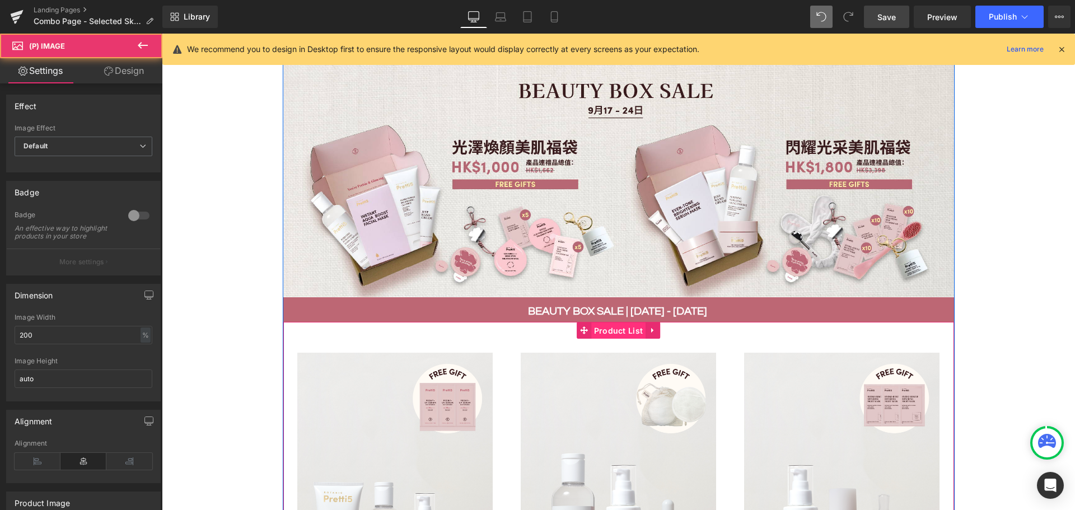
click at [609, 325] on span "Product List" at bounding box center [618, 330] width 55 height 17
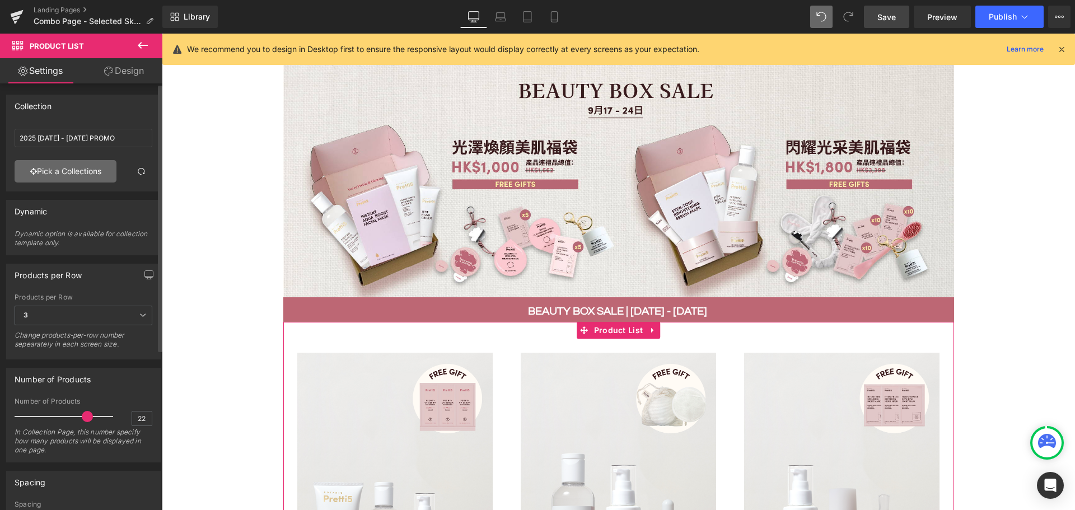
click at [78, 173] on link "Pick a Collections" at bounding box center [66, 171] width 102 height 22
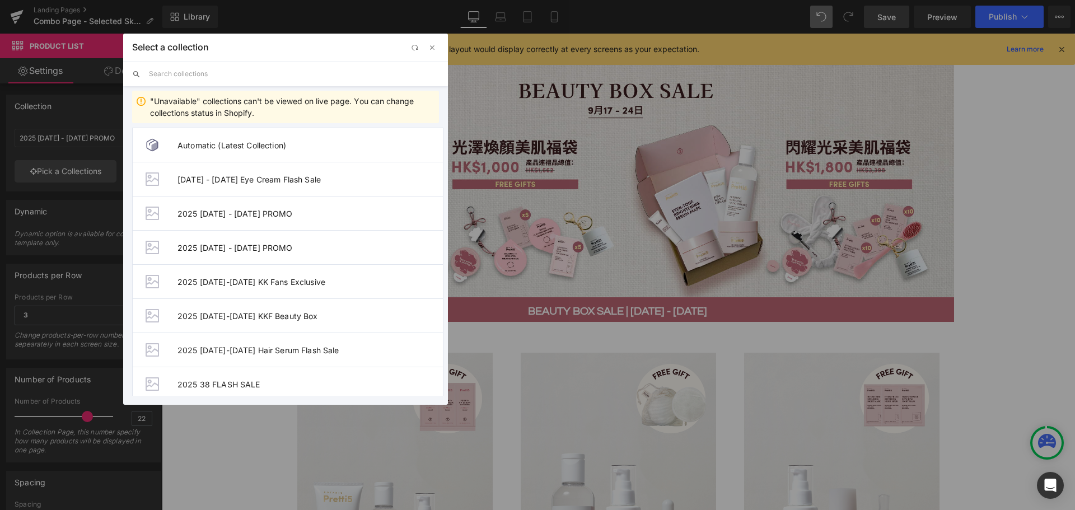
click at [202, 73] on input "text" at bounding box center [294, 74] width 290 height 25
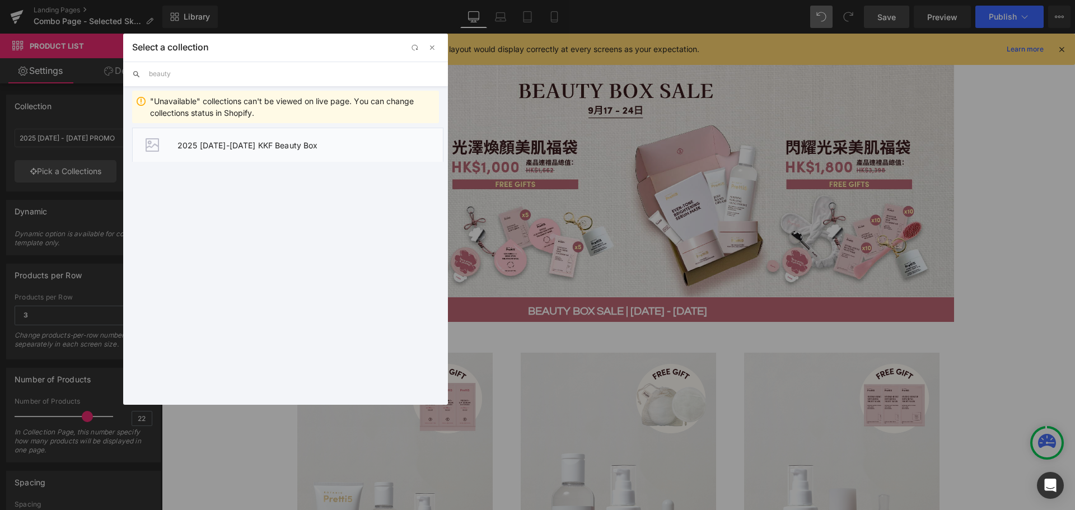
type input "beauty"
click at [214, 143] on span "2025 17-24 SEP KKF Beauty Box" at bounding box center [309, 145] width 265 height 10
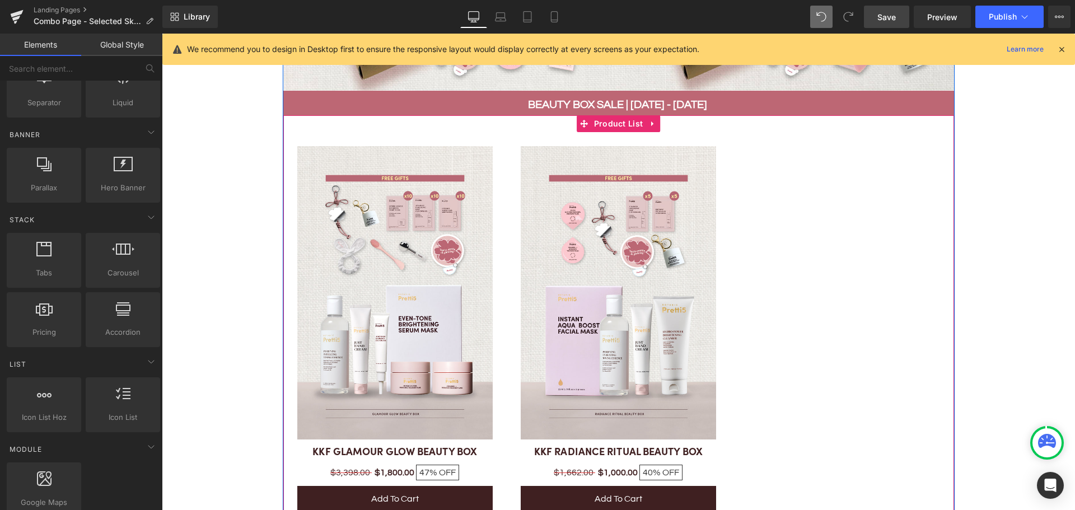
scroll to position [773, 0]
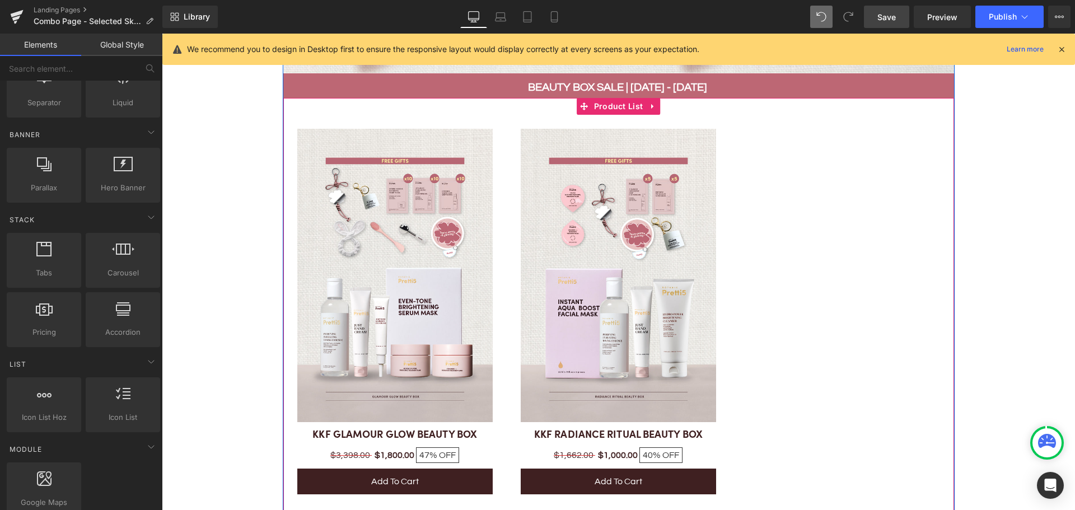
click at [784, 256] on div "Sale Off (P) Image KKF GLAMOUR GLOW BEAUTY BOX (P) Title $3,398.00 $1,800.00 47…" at bounding box center [618, 306] width 670 height 416
click at [604, 102] on span "Product List" at bounding box center [618, 107] width 55 height 17
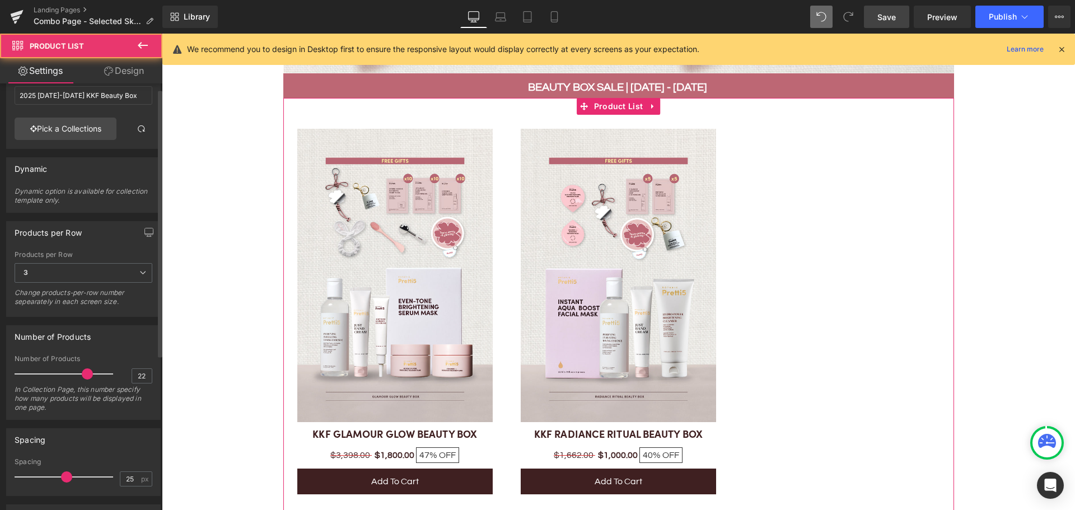
scroll to position [112, 0]
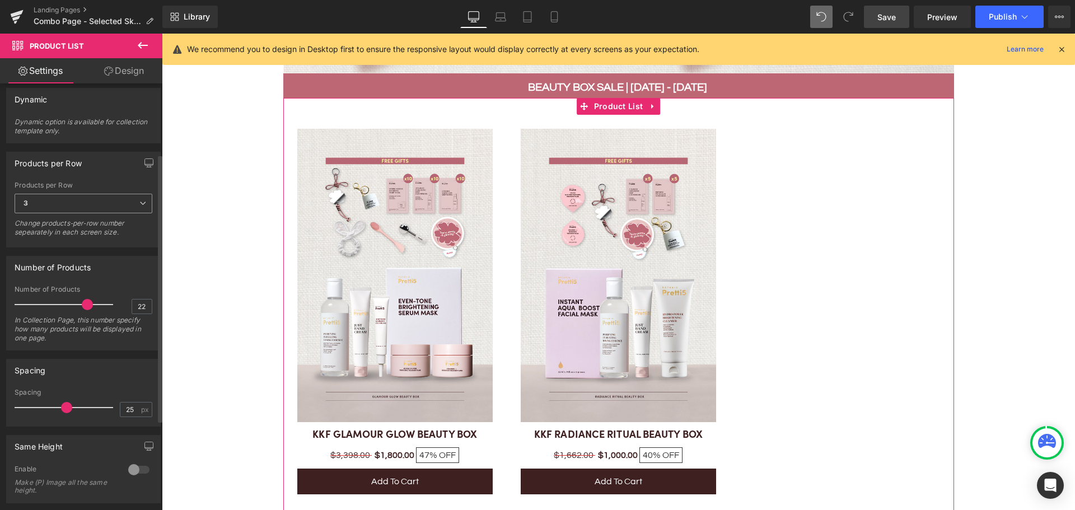
click at [53, 203] on span "3" at bounding box center [84, 204] width 138 height 20
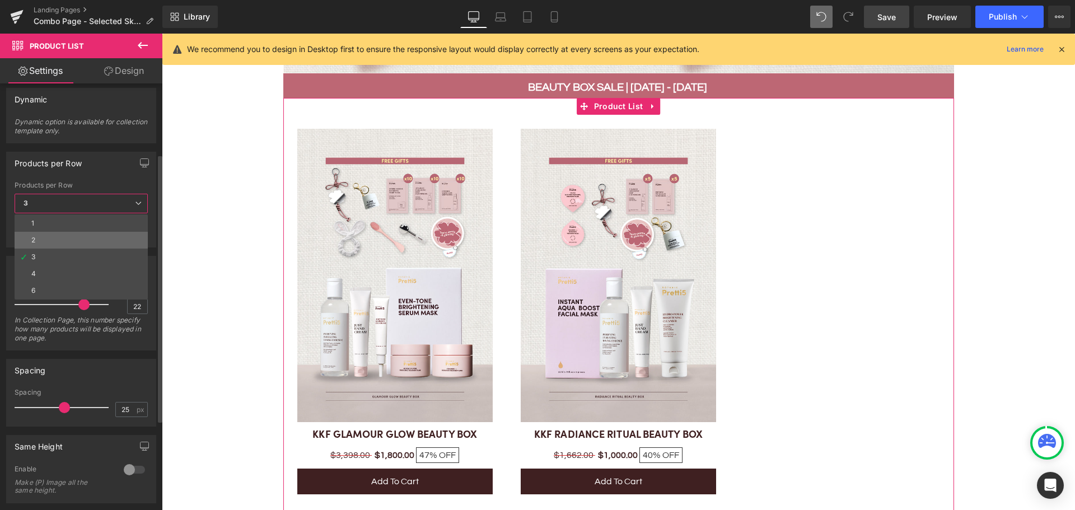
click at [51, 241] on li "2" at bounding box center [81, 240] width 133 height 17
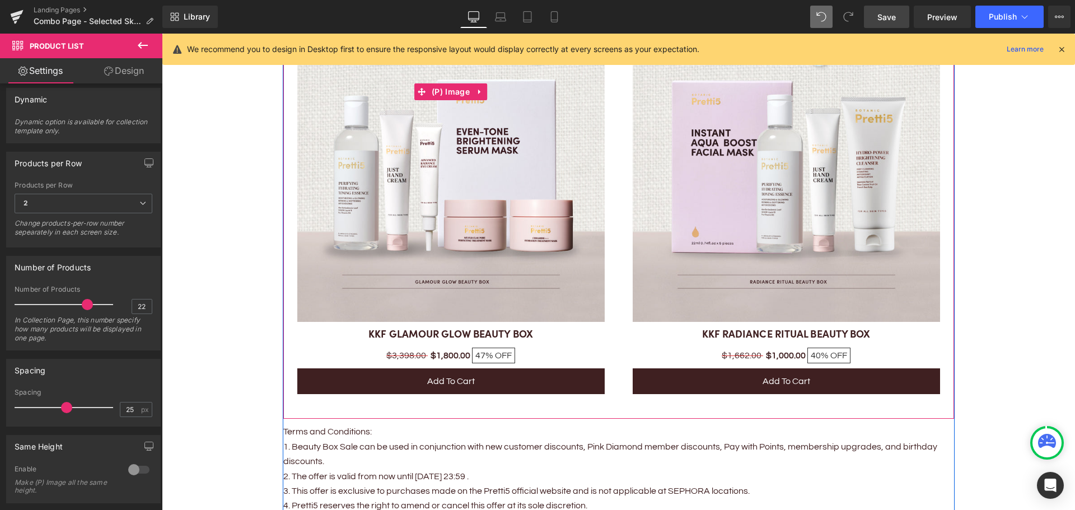
scroll to position [1109, 0]
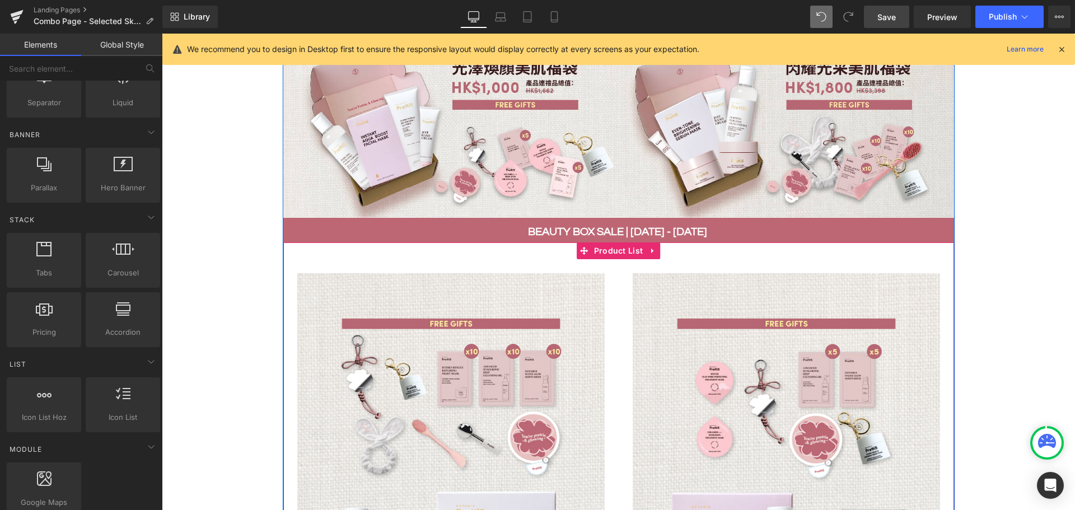
scroll to position [504, 0]
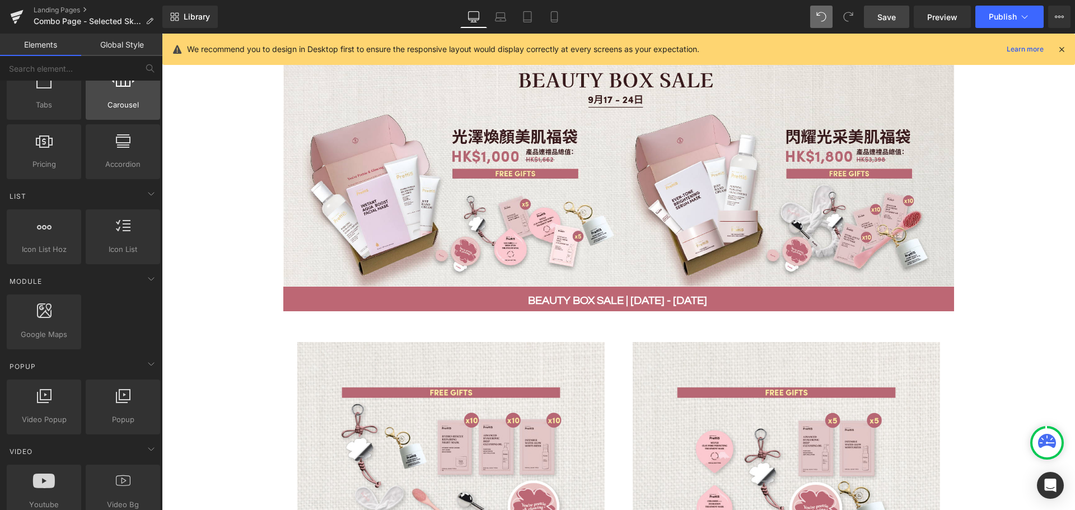
scroll to position [112, 0]
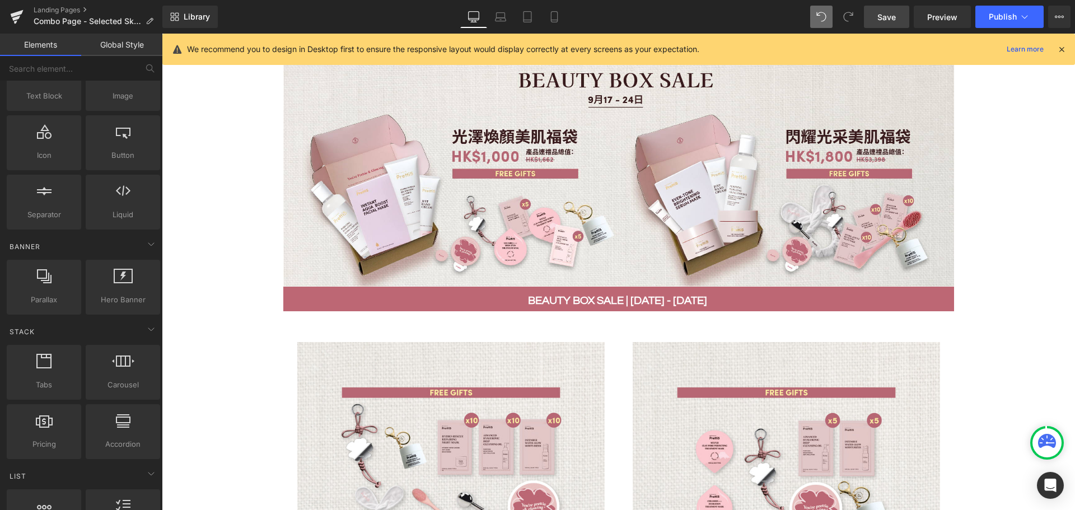
click at [891, 13] on span "Save" at bounding box center [886, 17] width 18 height 12
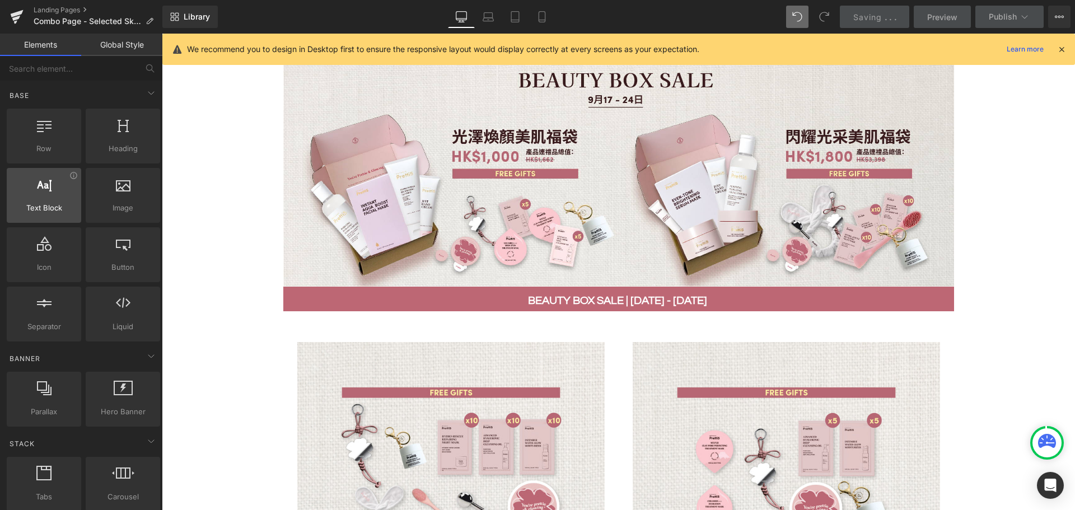
click at [46, 210] on span "Text Block" at bounding box center [44, 208] width 68 height 12
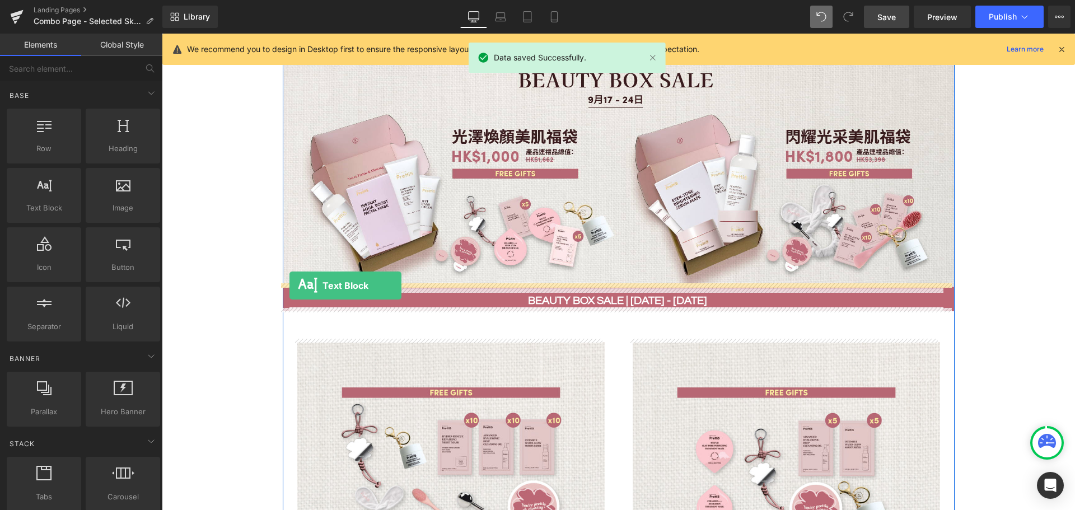
drag, startPoint x: 211, startPoint y: 233, endPoint x: 289, endPoint y: 286, distance: 94.4
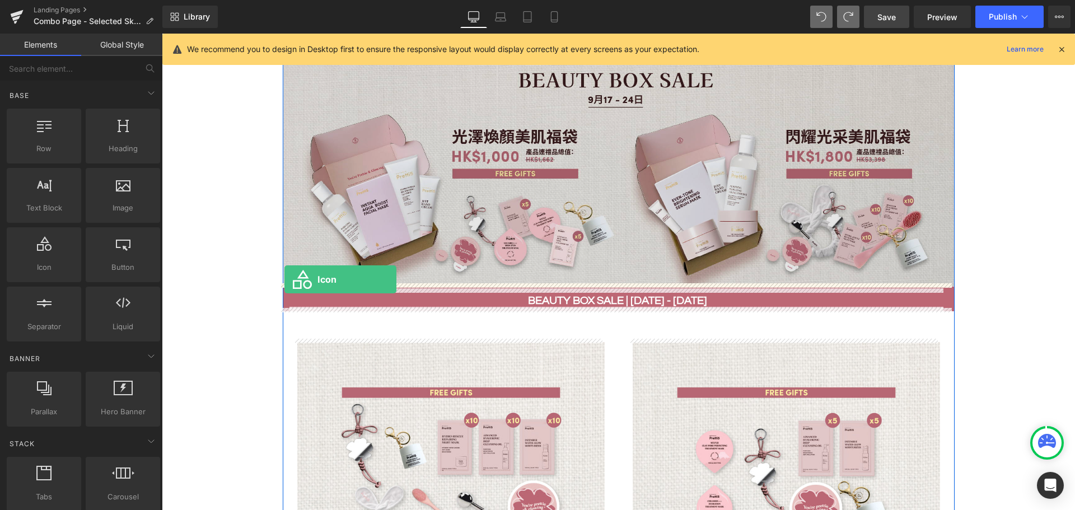
drag, startPoint x: 218, startPoint y: 293, endPoint x: 284, endPoint y: 279, distance: 67.4
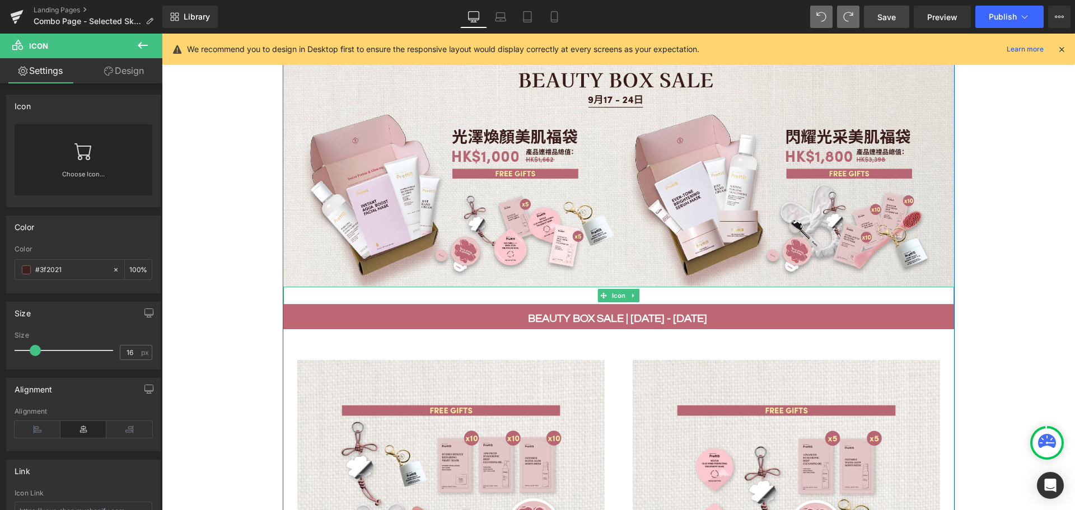
click at [566, 291] on div at bounding box center [618, 296] width 670 height 18
click at [663, 290] on div at bounding box center [618, 296] width 670 height 18
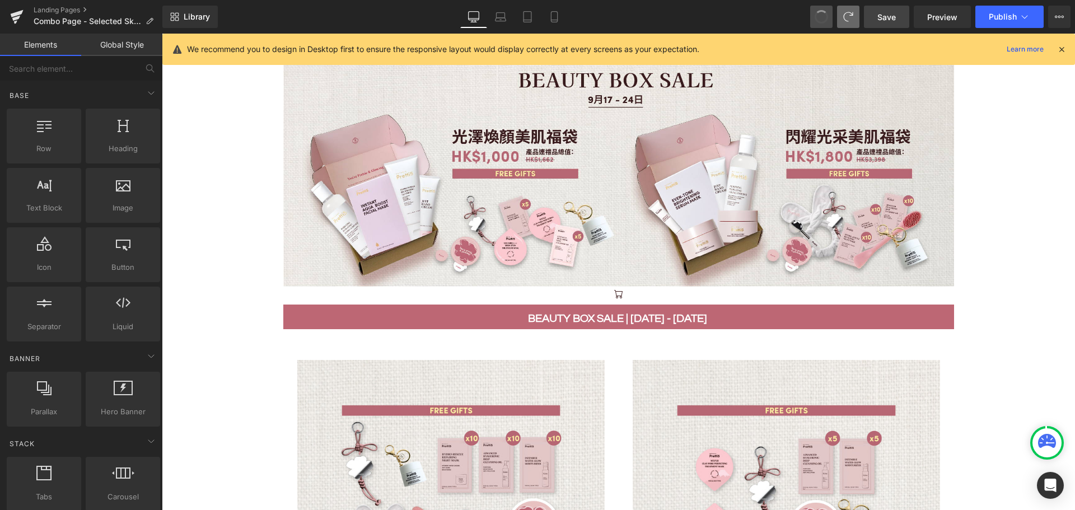
drag, startPoint x: 819, startPoint y: 17, endPoint x: 583, endPoint y: 68, distance: 241.6
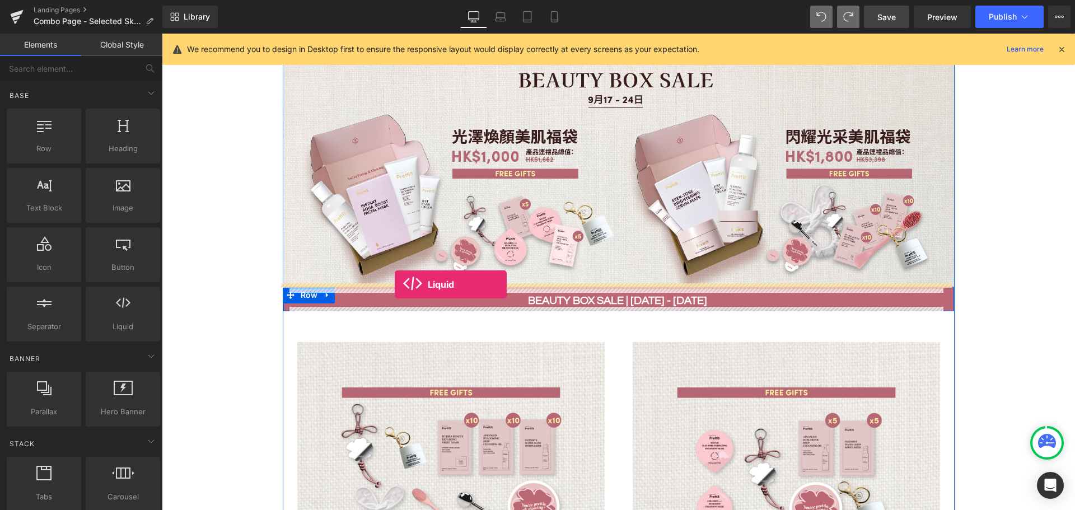
drag, startPoint x: 265, startPoint y: 348, endPoint x: 395, endPoint y: 284, distance: 144.7
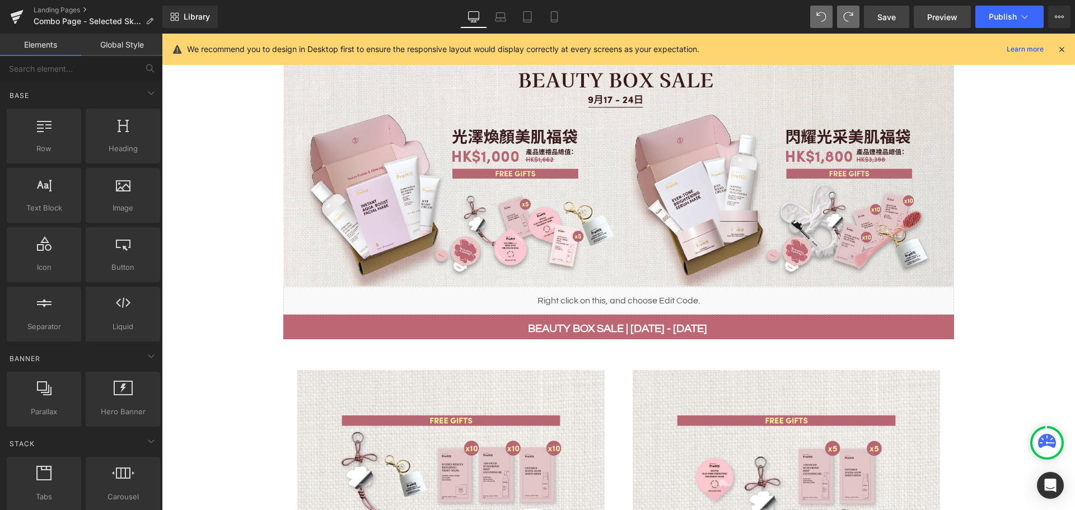
click at [935, 17] on span "Preview" at bounding box center [942, 17] width 30 height 12
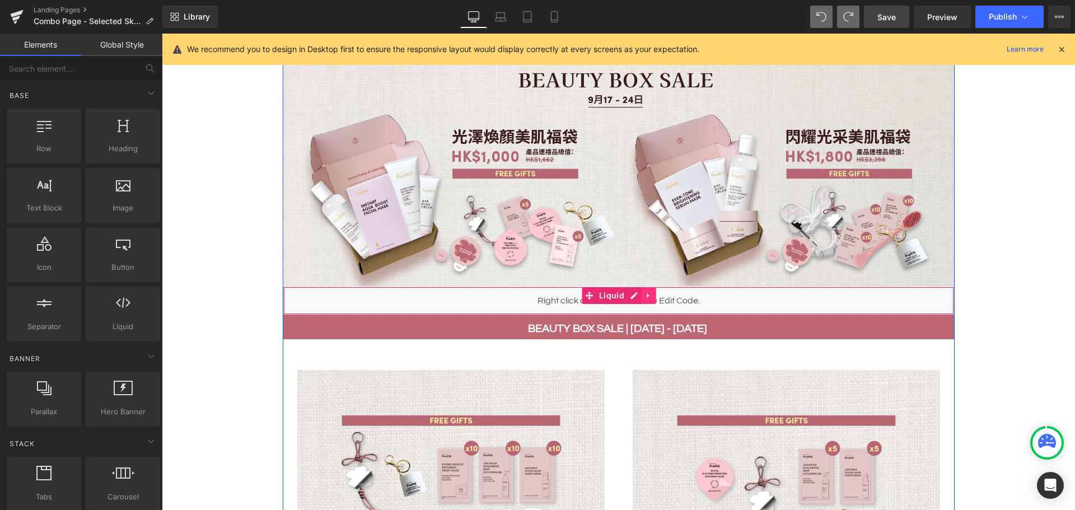
click at [647, 293] on icon at bounding box center [648, 295] width 2 height 5
click at [652, 293] on icon at bounding box center [656, 296] width 8 height 8
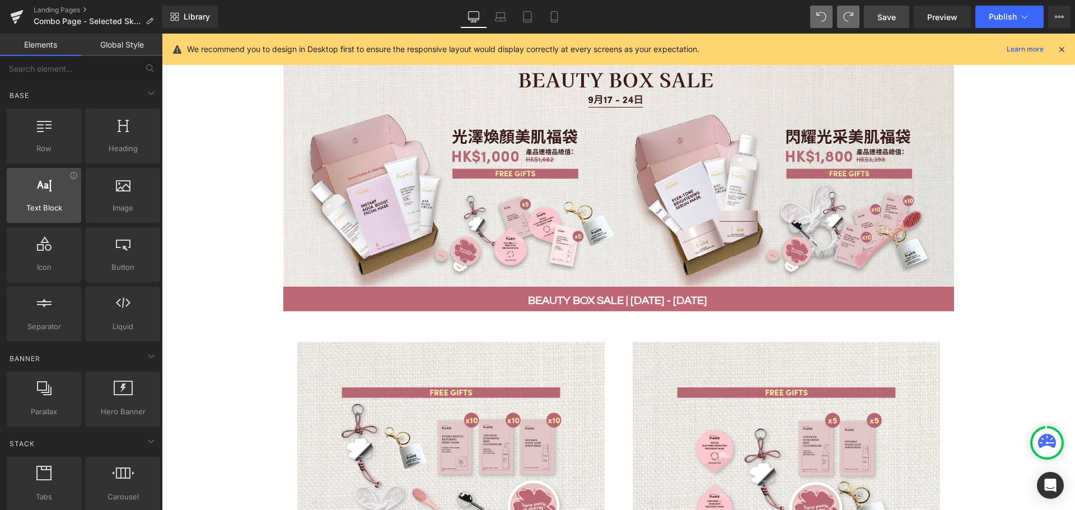
click at [59, 211] on span "Text Block" at bounding box center [44, 208] width 68 height 12
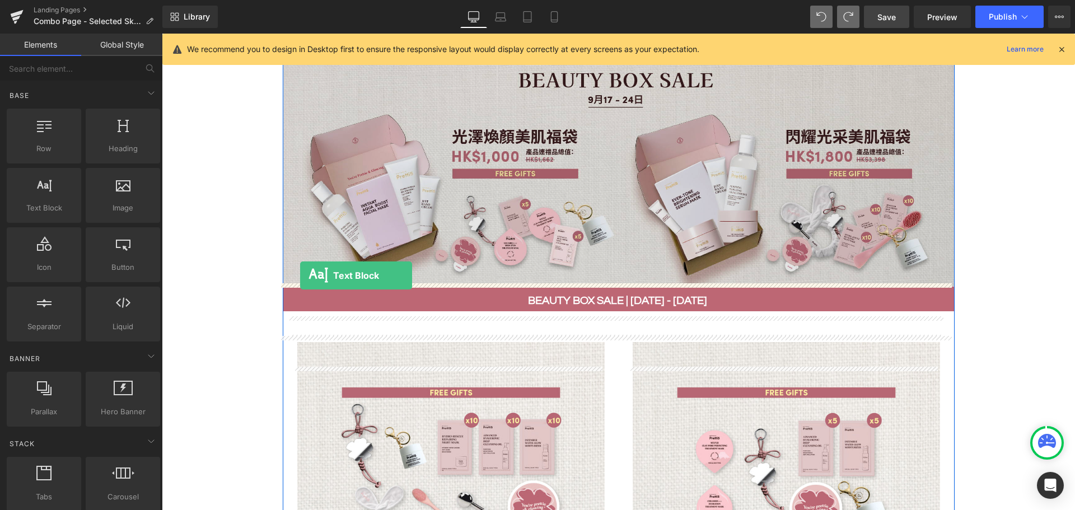
drag, startPoint x: 216, startPoint y: 236, endPoint x: 300, endPoint y: 275, distance: 92.6
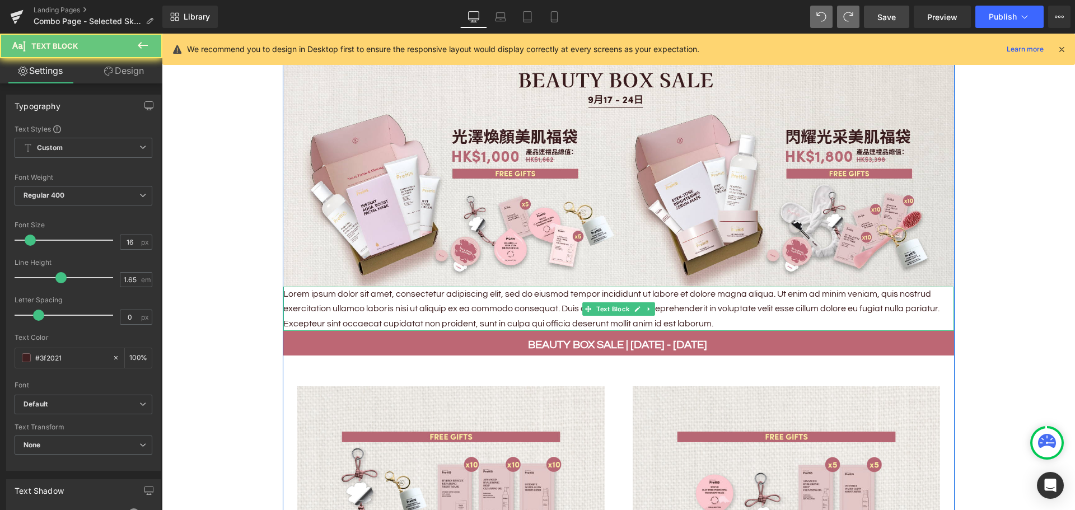
click at [616, 319] on p "Lorem ipsum dolor sit amet, consectetur adipiscing elit, sed do eiusmod tempor …" at bounding box center [618, 309] width 670 height 44
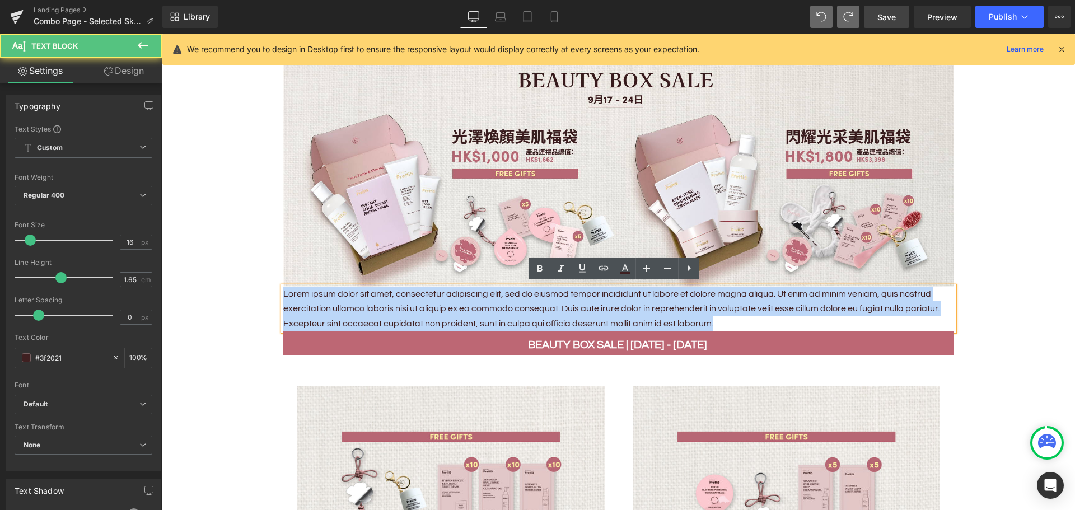
drag, startPoint x: 706, startPoint y: 321, endPoint x: 251, endPoint y: 291, distance: 456.0
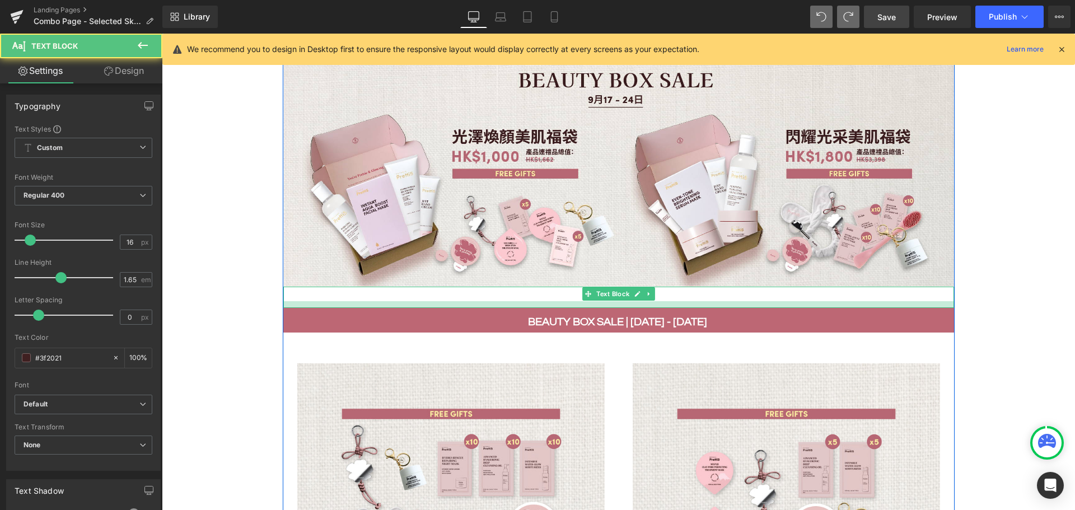
drag, startPoint x: 426, startPoint y: 297, endPoint x: 426, endPoint y: 303, distance: 6.7
click at [426, 303] on div at bounding box center [618, 304] width 670 height 7
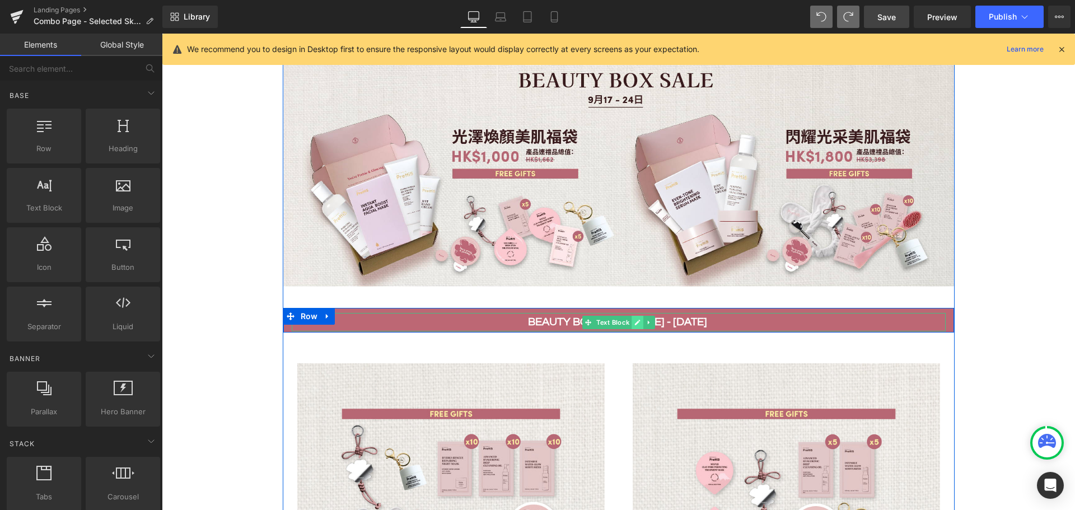
click at [634, 322] on icon at bounding box center [637, 322] width 6 height 7
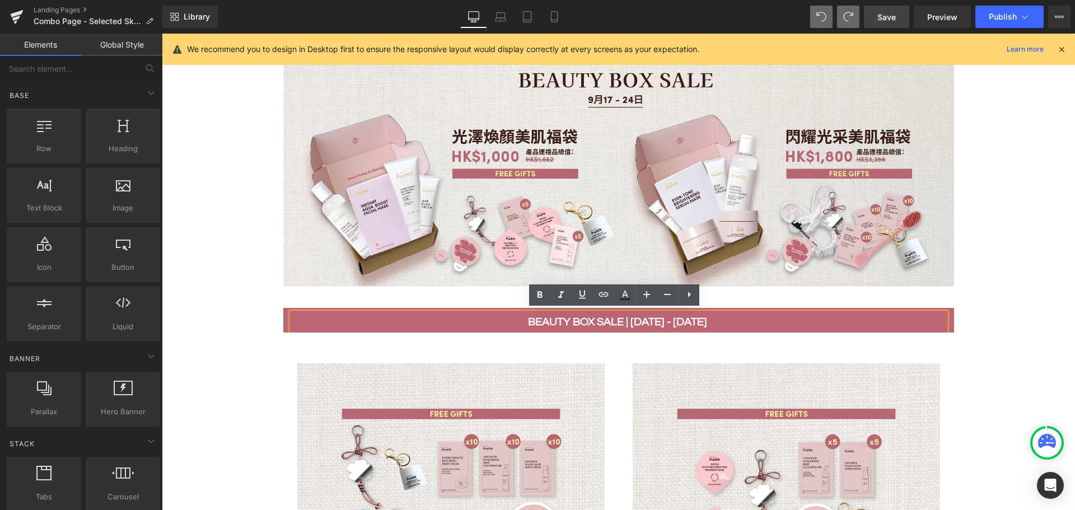
click at [630, 322] on b "beauty box sale | 17 - 24 SEP" at bounding box center [617, 321] width 179 height 11
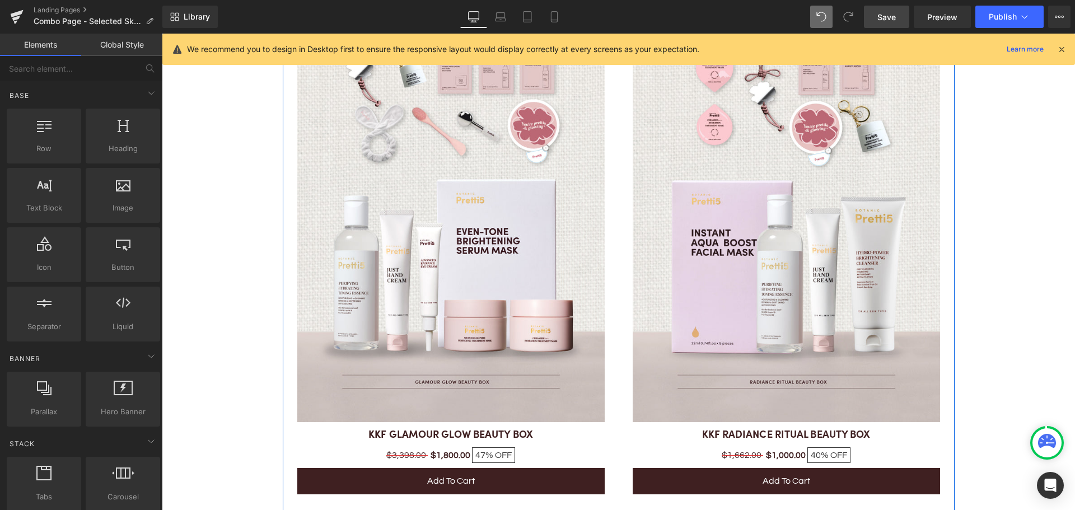
scroll to position [1119, 0]
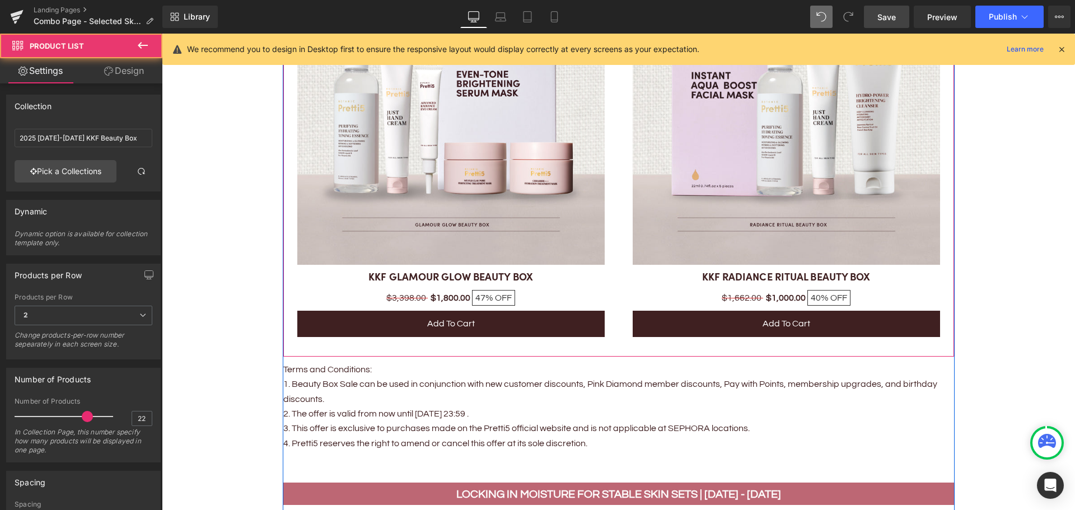
drag, startPoint x: 353, startPoint y: 357, endPoint x: 355, endPoint y: 344, distance: 12.5
click at [355, 344] on div "Sale Off (P) Image KKF GLAMOUR GLOW BEAUTY BOX (P) Title $3,398.00 $1,800.00 47…" at bounding box center [618, 64] width 670 height 583
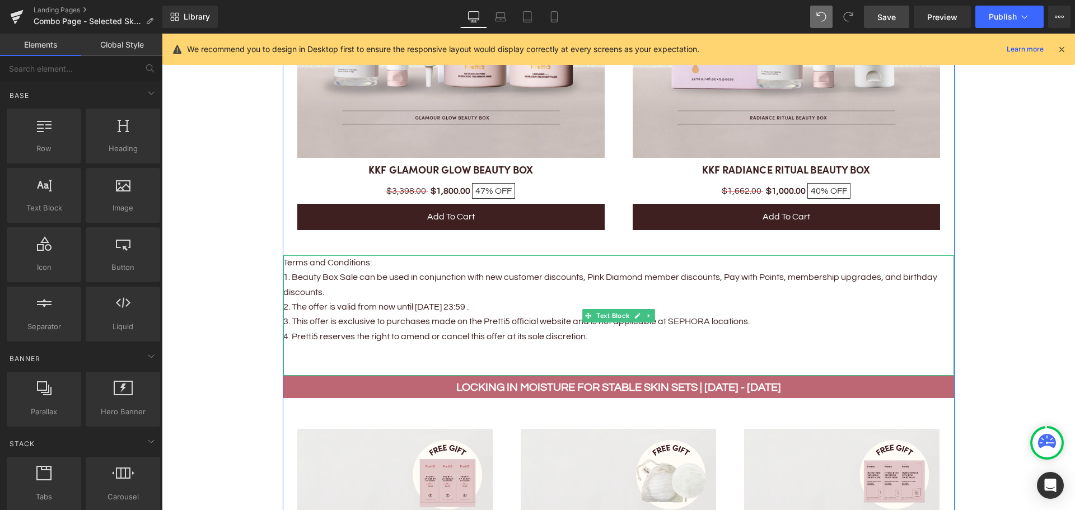
scroll to position [1231, 0]
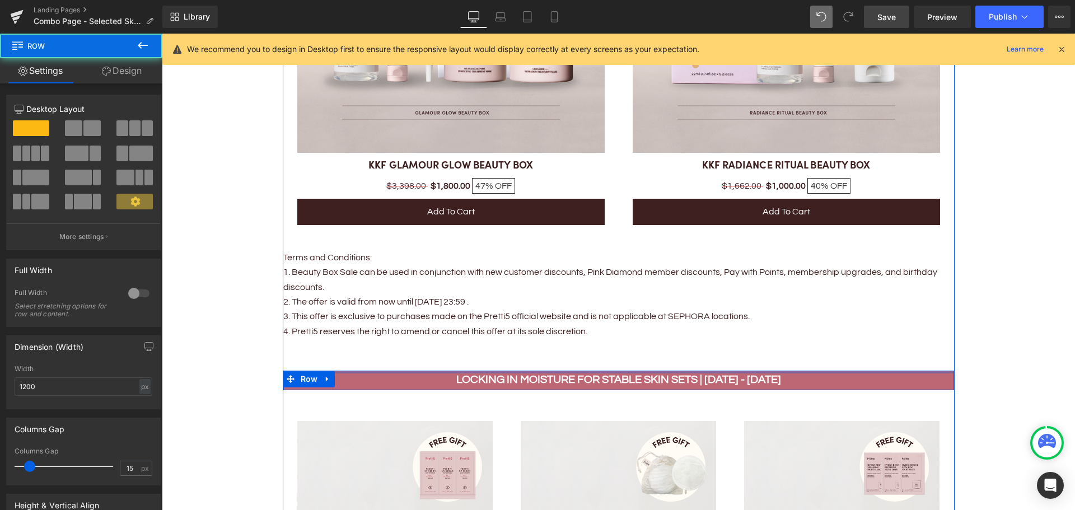
drag, startPoint x: 396, startPoint y: 369, endPoint x: 398, endPoint y: 351, distance: 17.5
click at [398, 351] on div "Image Text Block beauty box sale | 17 - 24 SEP Text Block Row Sale Off (P) Imag…" at bounding box center [619, 426] width 672 height 2113
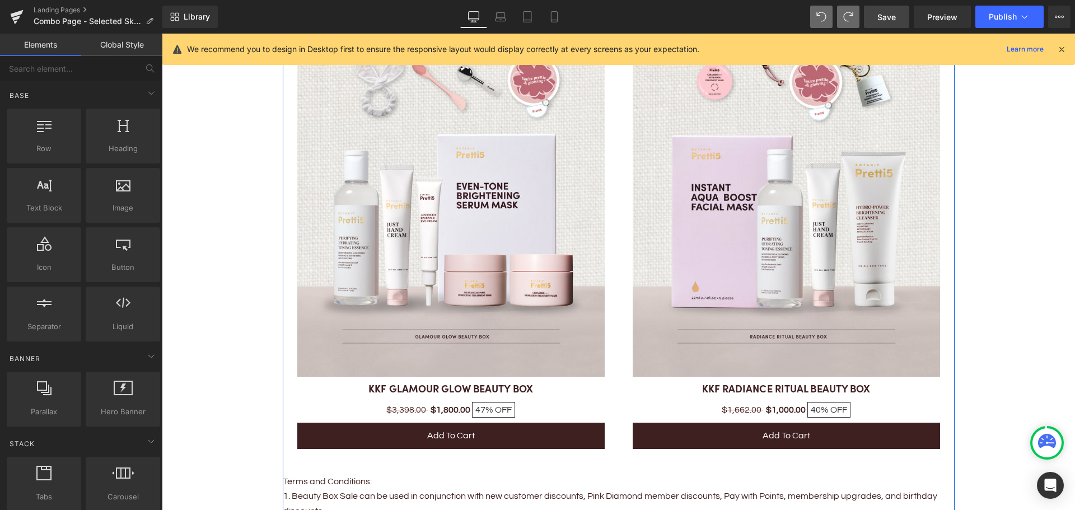
scroll to position [1287, 0]
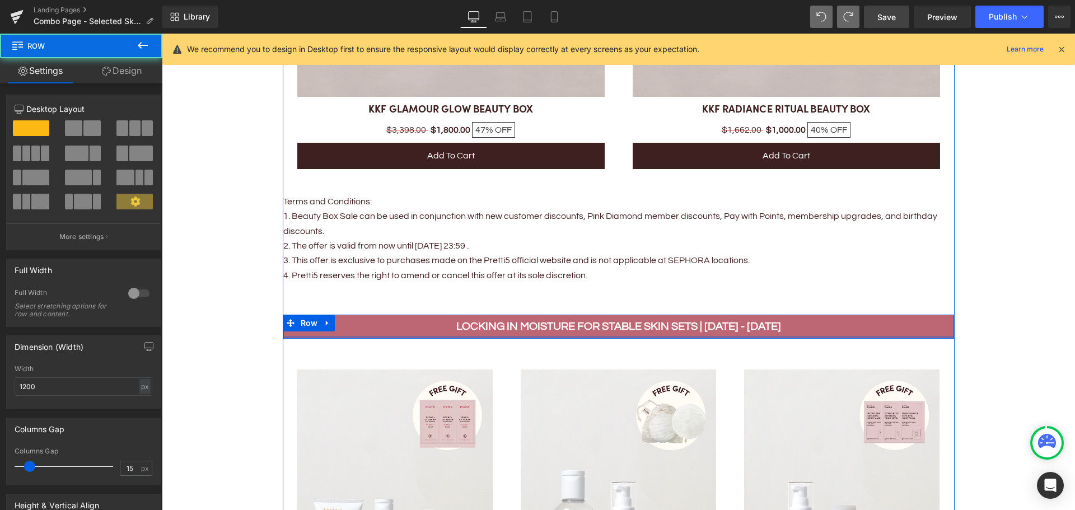
click at [540, 336] on div at bounding box center [618, 337] width 670 height 3
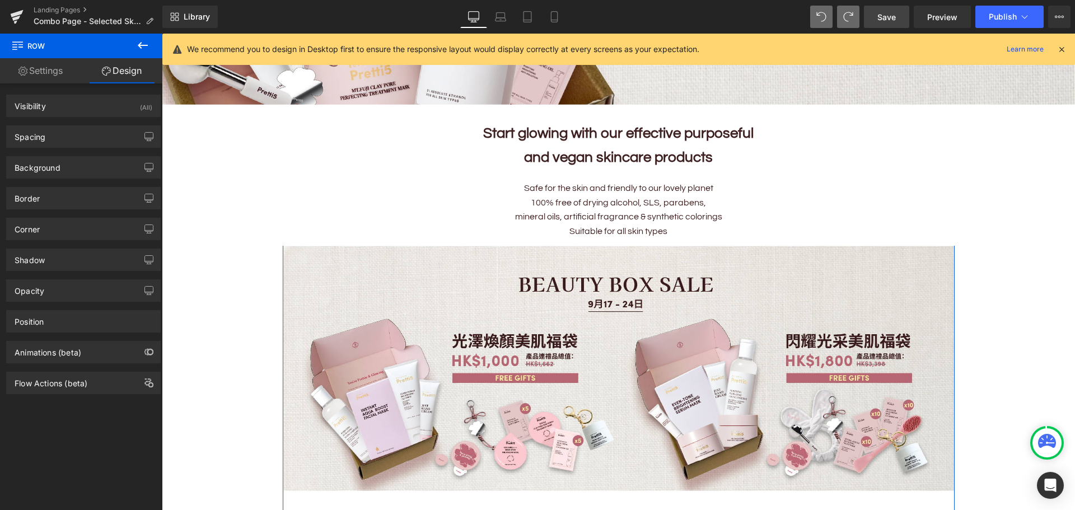
scroll to position [336, 0]
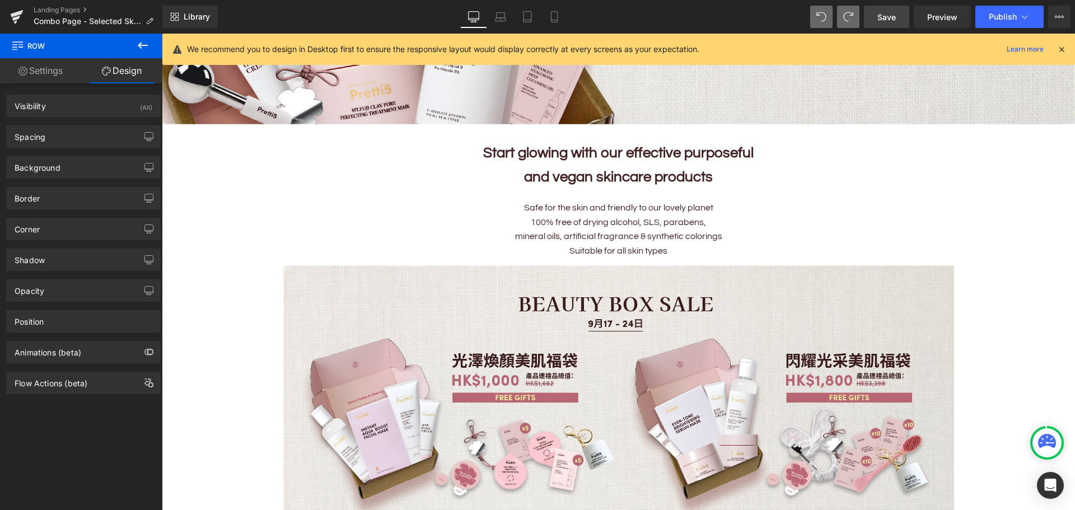
click at [889, 18] on span "Save" at bounding box center [886, 17] width 18 height 12
click at [890, 19] on span "Save" at bounding box center [886, 17] width 18 height 12
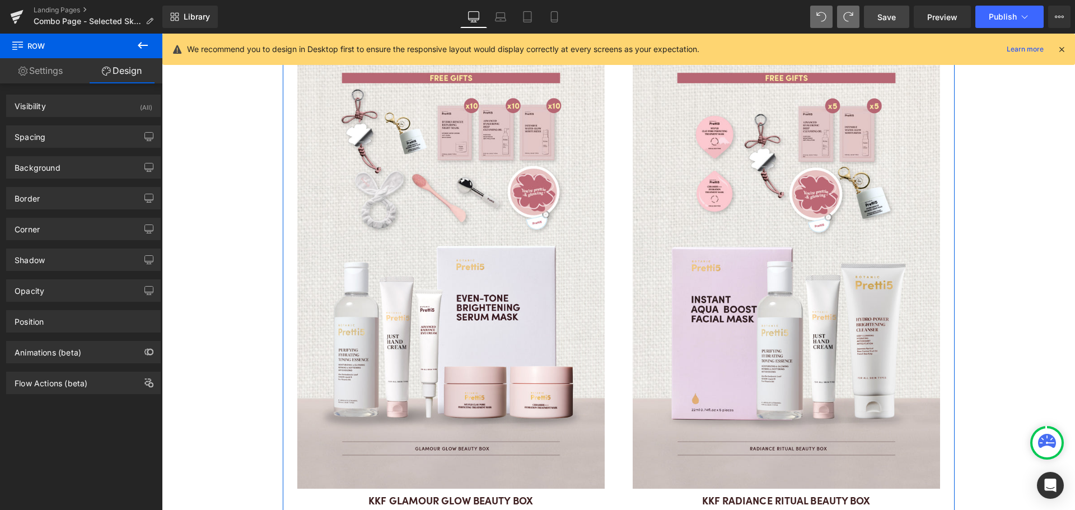
scroll to position [951, 0]
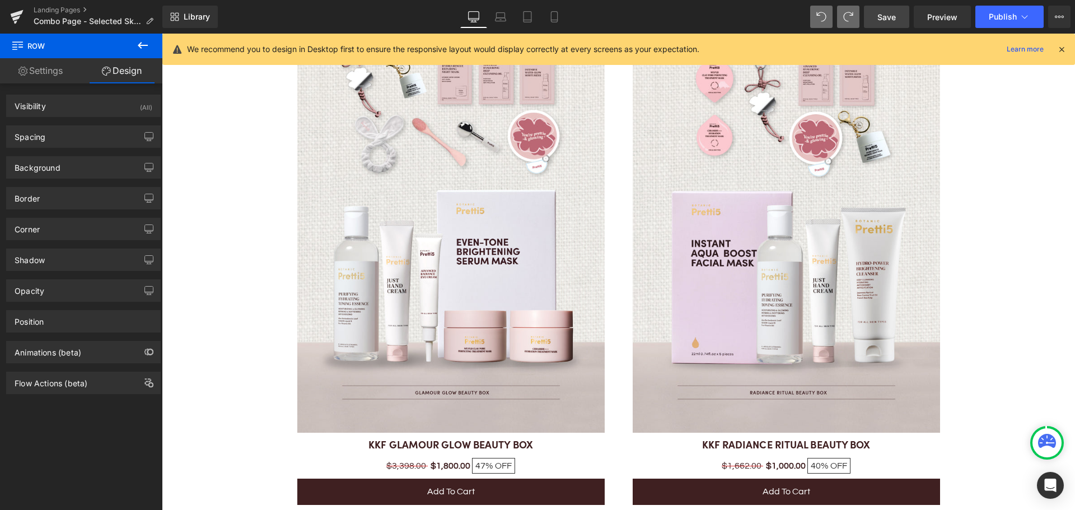
drag, startPoint x: 881, startPoint y: 15, endPoint x: 696, endPoint y: 208, distance: 267.2
click at [881, 15] on span "Save" at bounding box center [886, 17] width 18 height 12
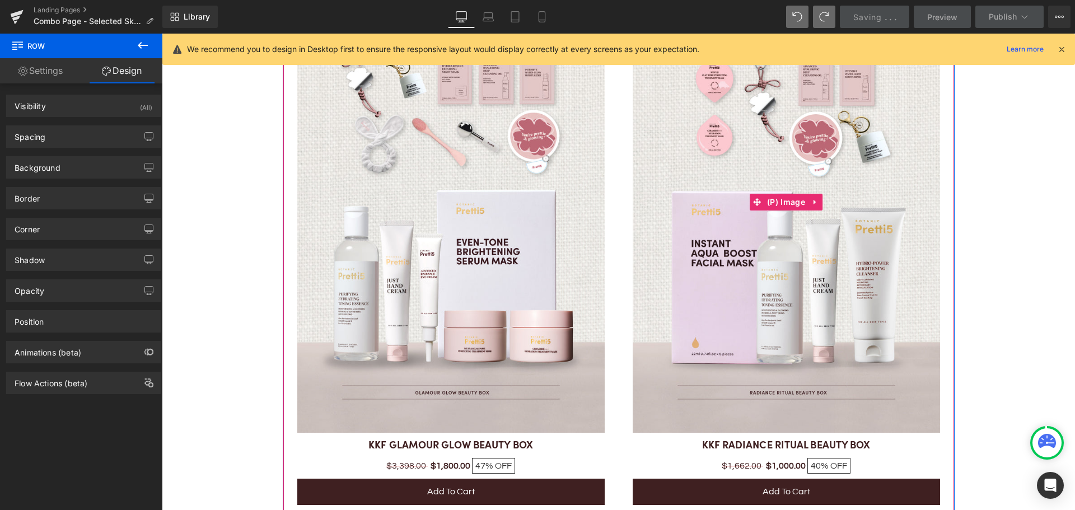
scroll to position [672, 0]
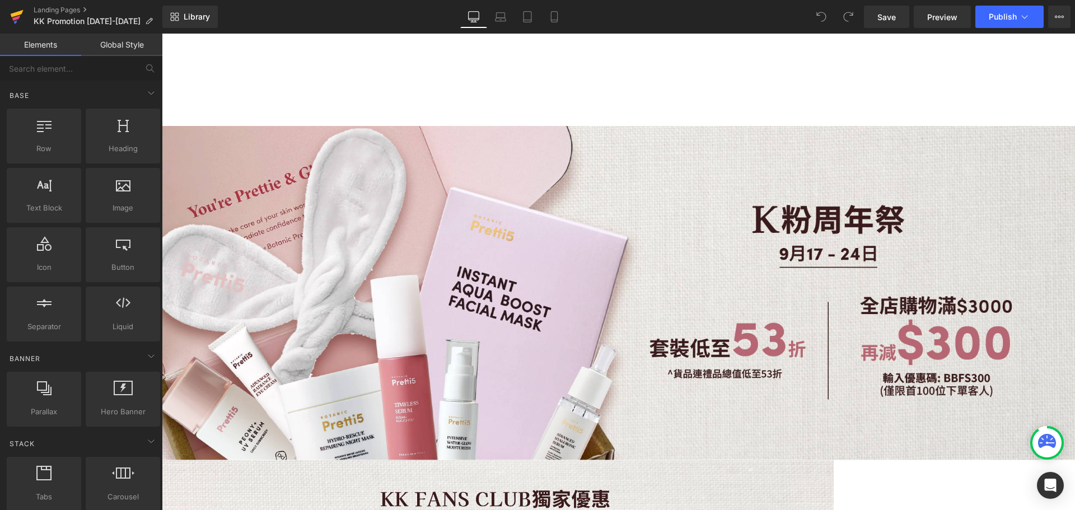
click at [18, 15] on icon at bounding box center [17, 13] width 13 height 7
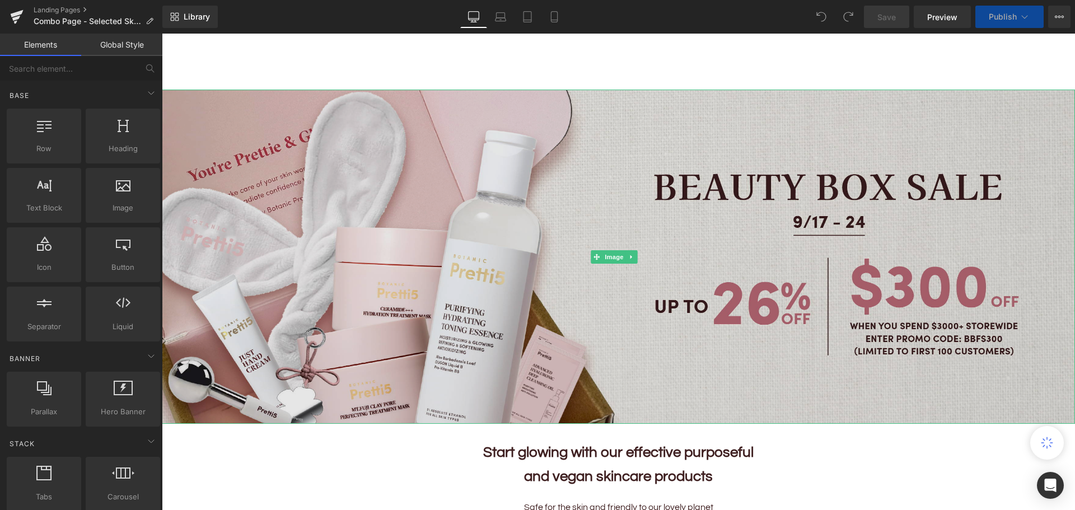
scroll to position [56, 0]
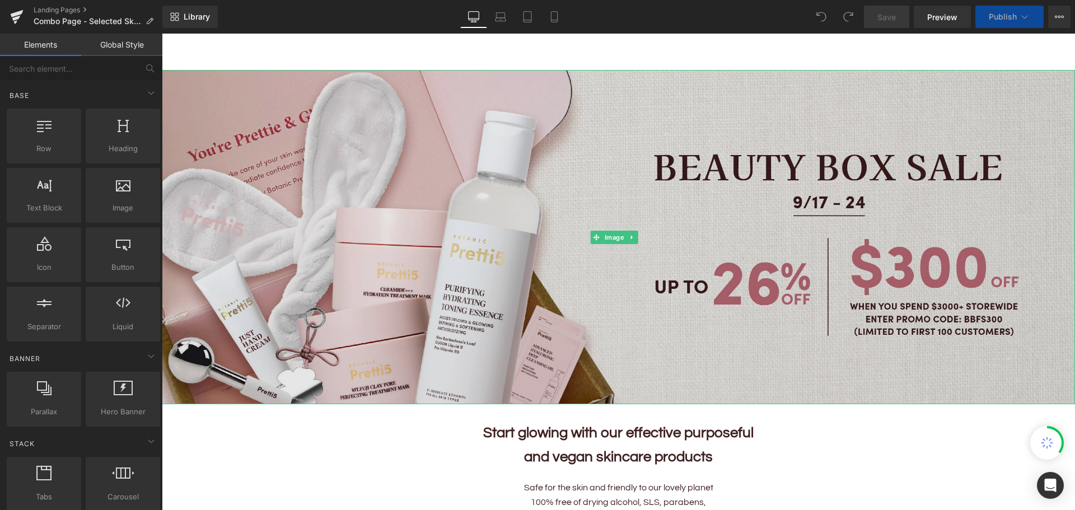
click at [764, 134] on img at bounding box center [618, 237] width 913 height 334
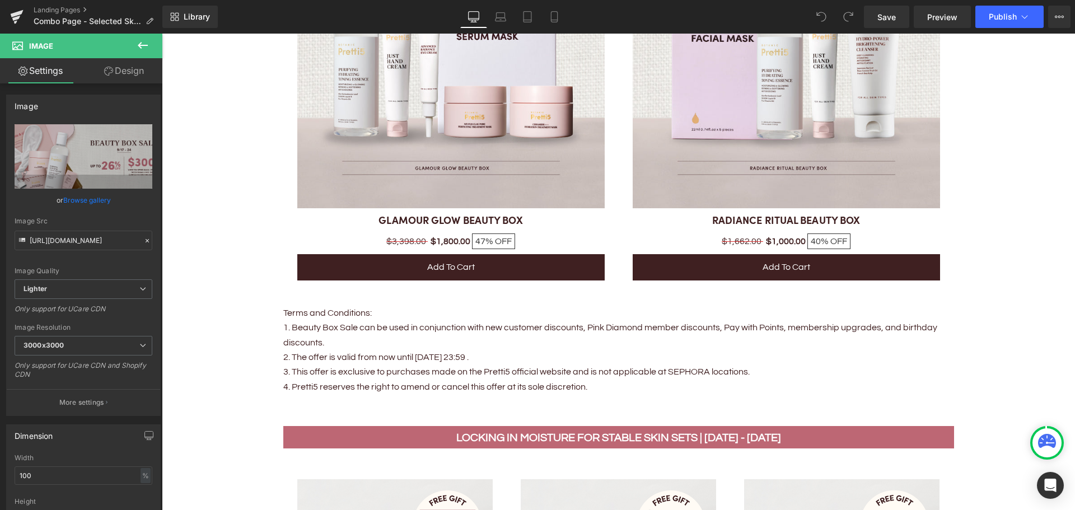
scroll to position [1175, 0]
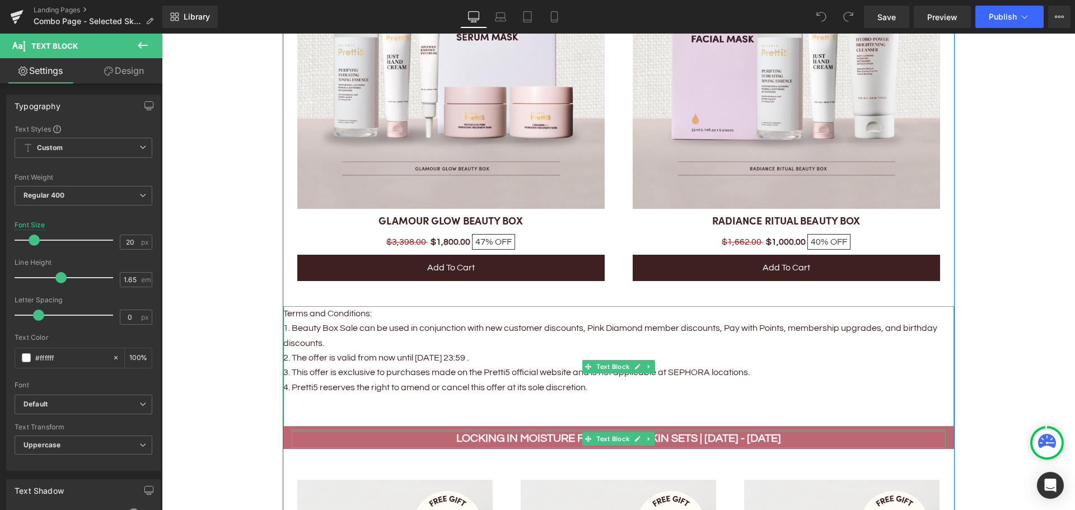
drag, startPoint x: 428, startPoint y: 426, endPoint x: 426, endPoint y: 411, distance: 15.2
click at [426, 411] on div "Image Text Block beauty box sale | 17 - 24 SEP Text Block Row Sale Off (P) Imag…" at bounding box center [619, 484] width 672 height 2116
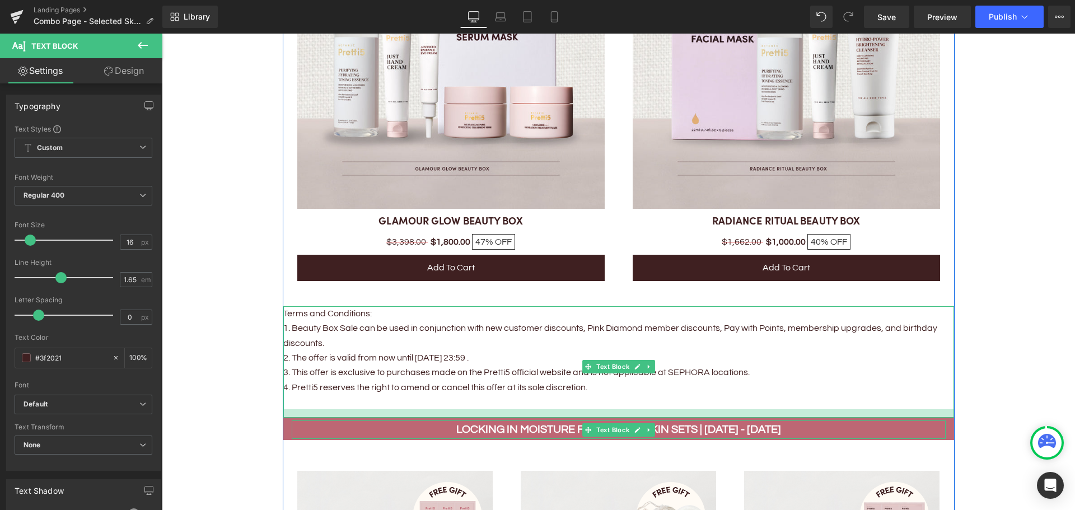
drag, startPoint x: 420, startPoint y: 421, endPoint x: 421, endPoint y: 412, distance: 9.0
click at [421, 412] on div at bounding box center [618, 413] width 670 height 8
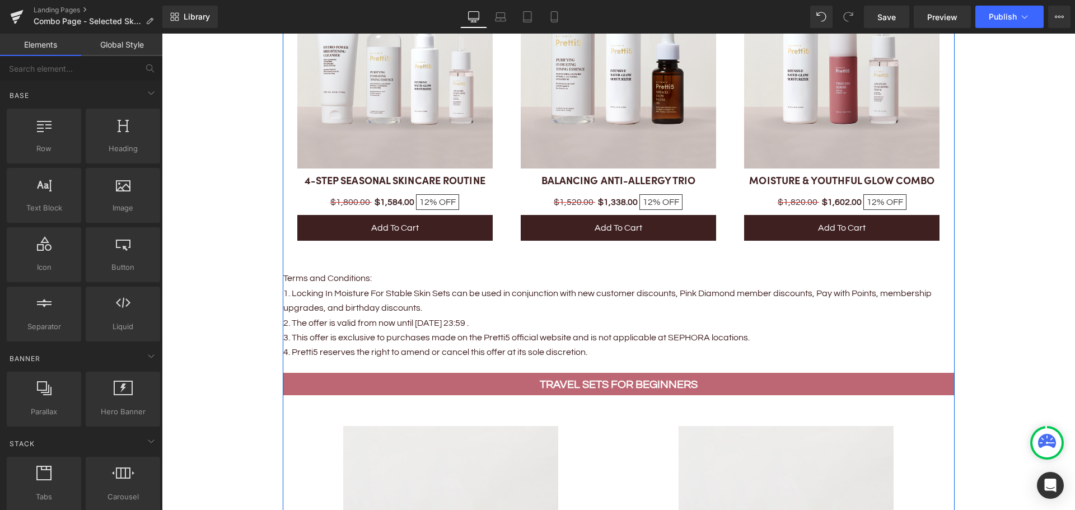
scroll to position [1791, 0]
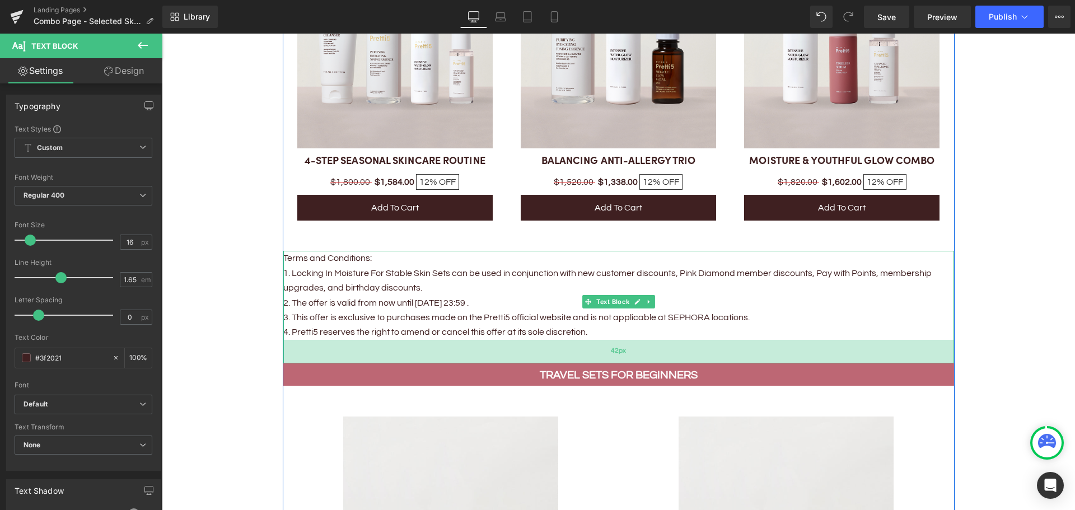
drag, startPoint x: 424, startPoint y: 348, endPoint x: 425, endPoint y: 359, distance: 10.8
click at [425, 359] on div "42px" at bounding box center [618, 352] width 670 height 24
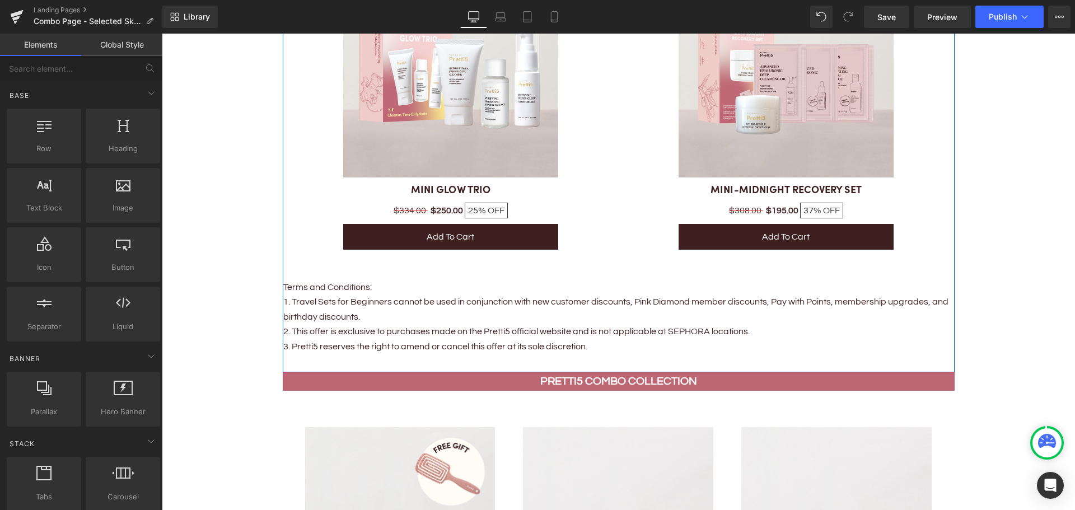
scroll to position [2463, 0]
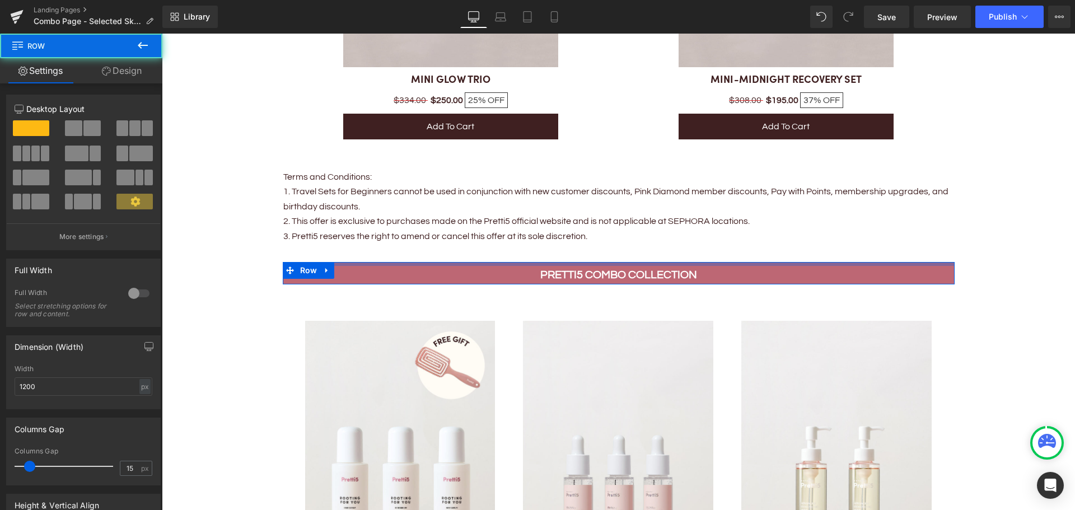
click at [477, 264] on div "PRETTI5 COMBO COLLECTION Text Block Row" at bounding box center [619, 273] width 672 height 22
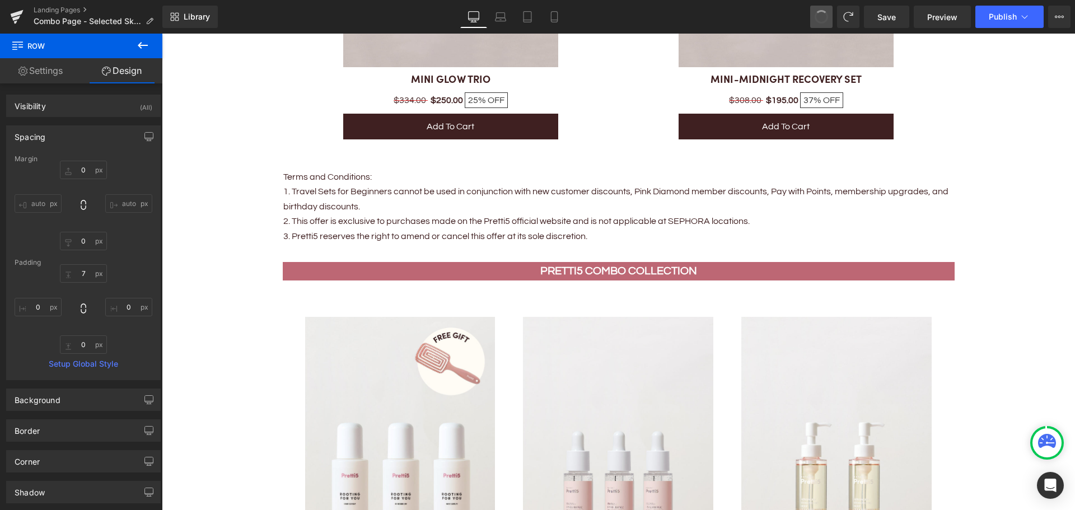
drag, startPoint x: 825, startPoint y: 15, endPoint x: 213, endPoint y: 196, distance: 638.4
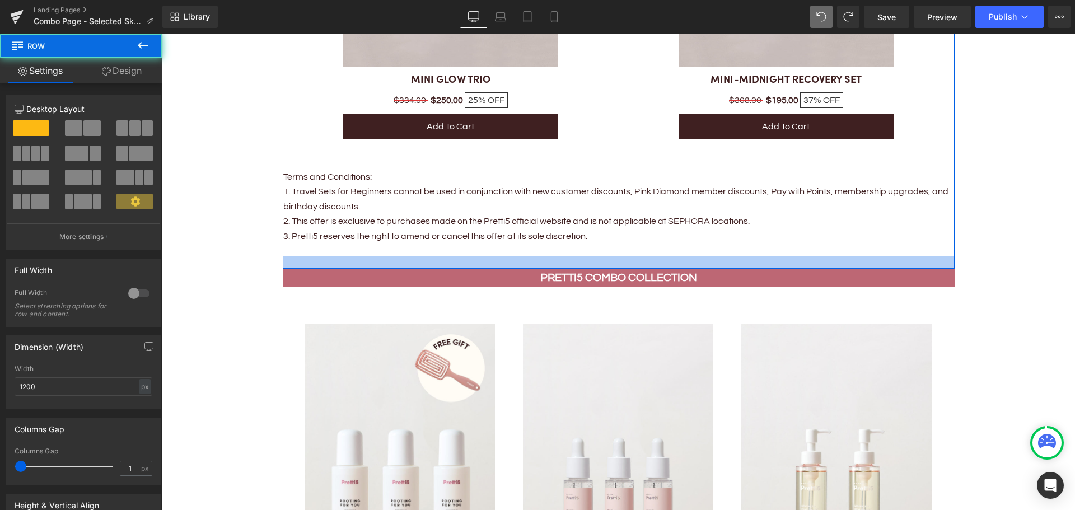
drag, startPoint x: 358, startPoint y: 257, endPoint x: 357, endPoint y: 264, distance: 6.7
click at [357, 264] on div at bounding box center [619, 262] width 672 height 12
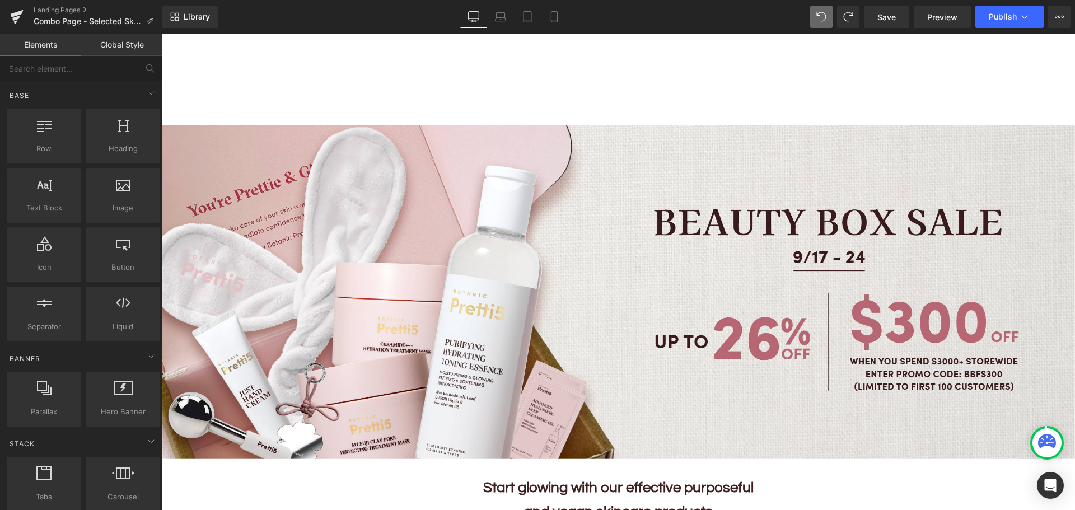
scroll to position [0, 0]
click at [880, 24] on link "Save" at bounding box center [886, 17] width 45 height 22
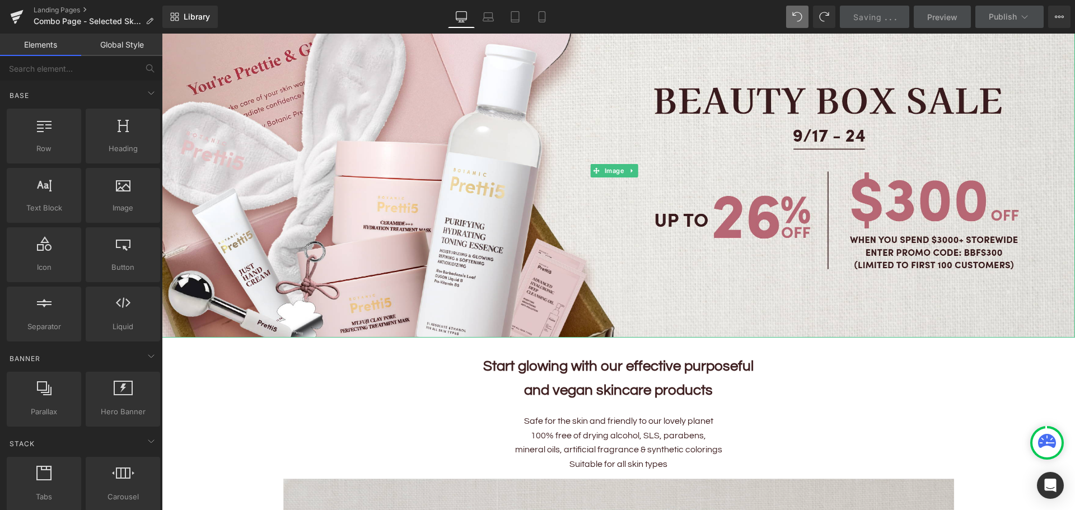
scroll to position [336, 0]
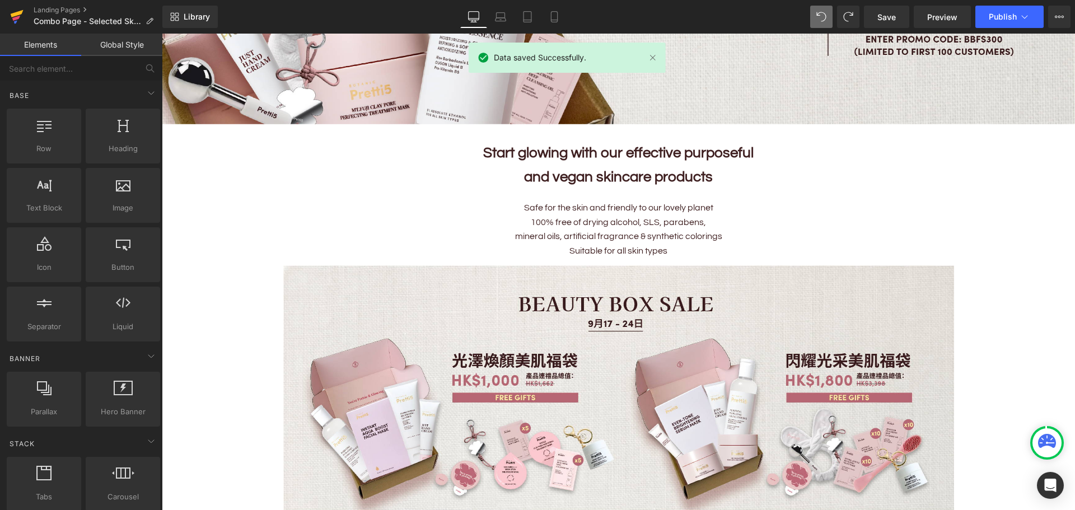
click at [16, 11] on icon at bounding box center [16, 17] width 13 height 28
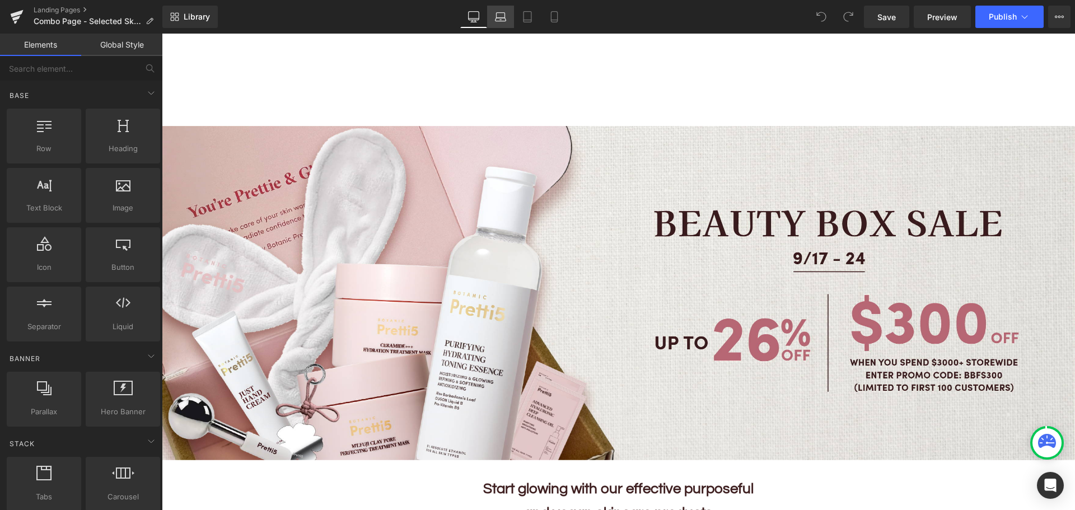
click at [508, 20] on link "Laptop" at bounding box center [500, 17] width 27 height 22
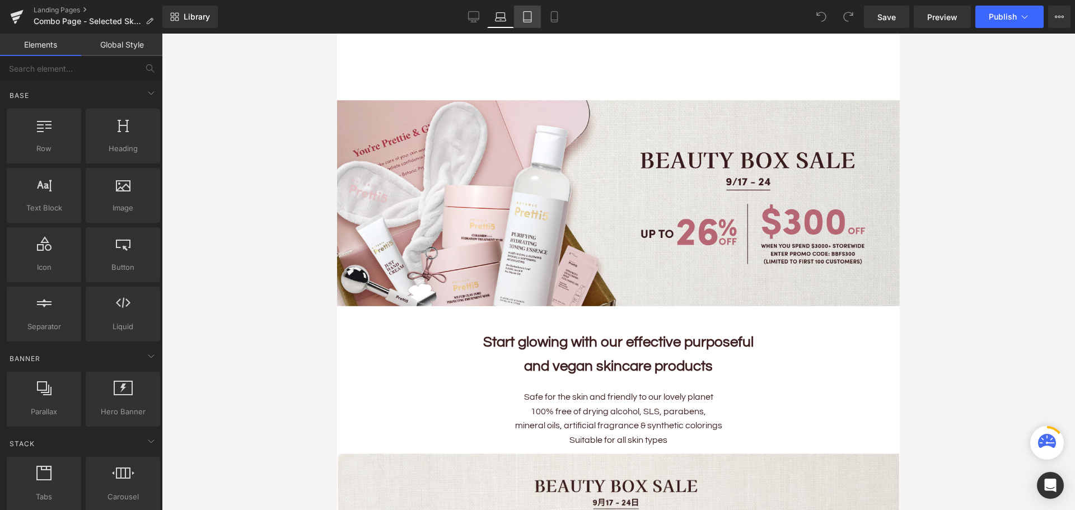
click at [521, 21] on link "Tablet" at bounding box center [527, 17] width 27 height 22
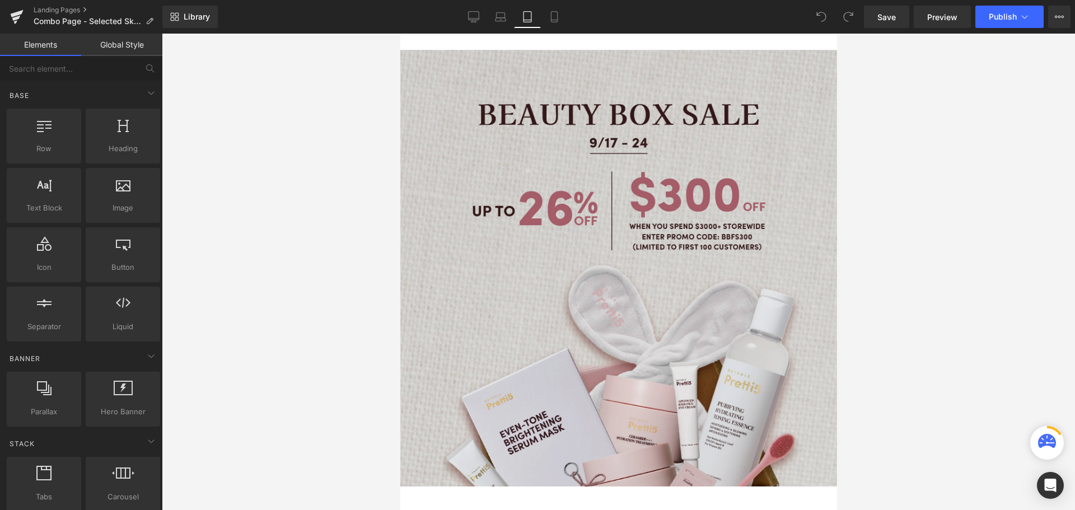
scroll to position [67, 0]
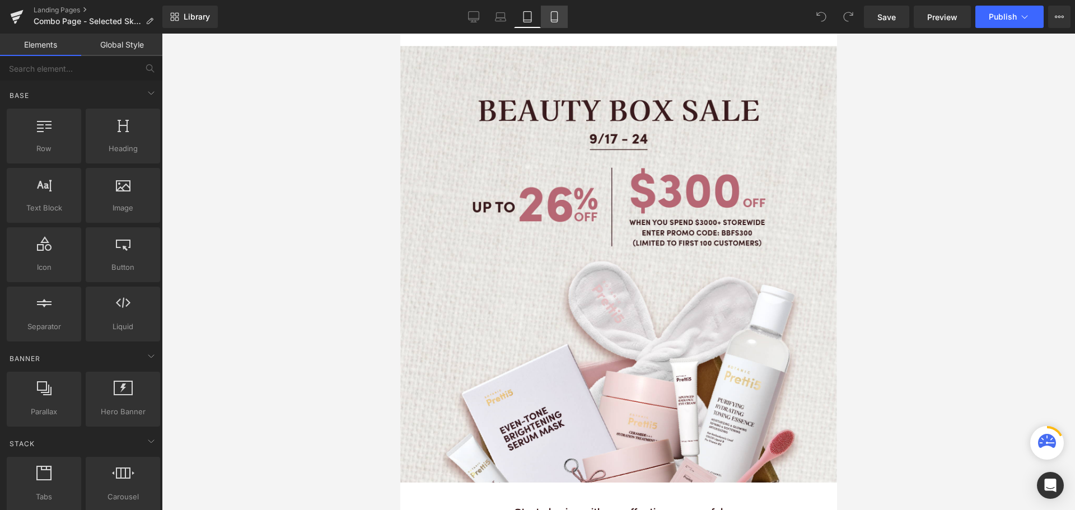
click at [556, 18] on icon at bounding box center [553, 16] width 11 height 11
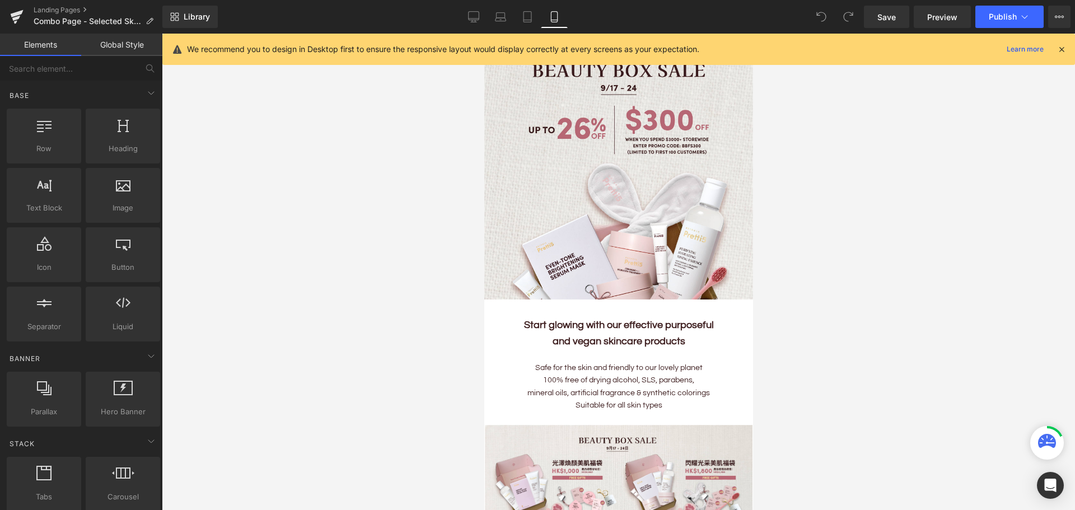
scroll to position [64, 0]
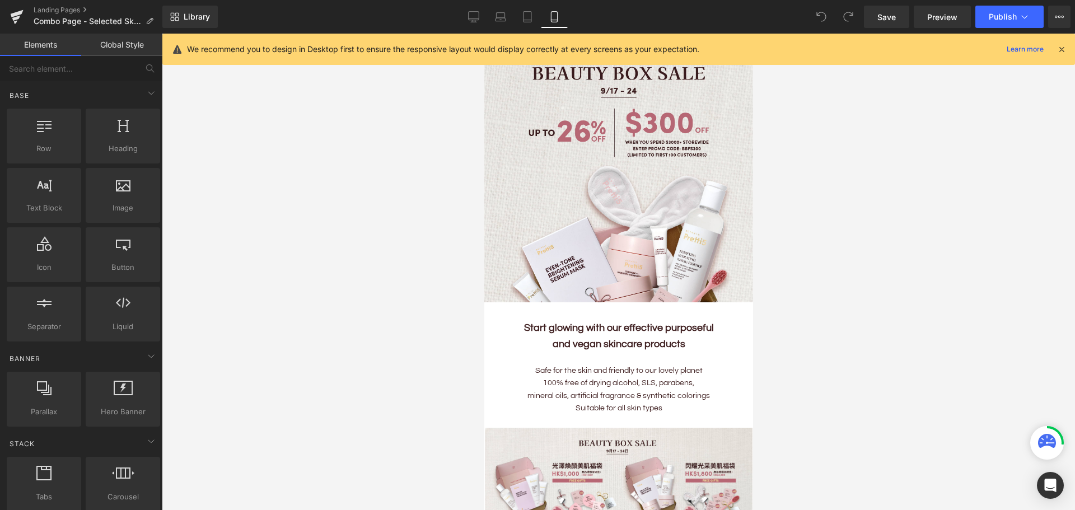
drag, startPoint x: 233, startPoint y: 133, endPoint x: 257, endPoint y: 133, distance: 24.6
click at [233, 133] on div at bounding box center [618, 272] width 913 height 476
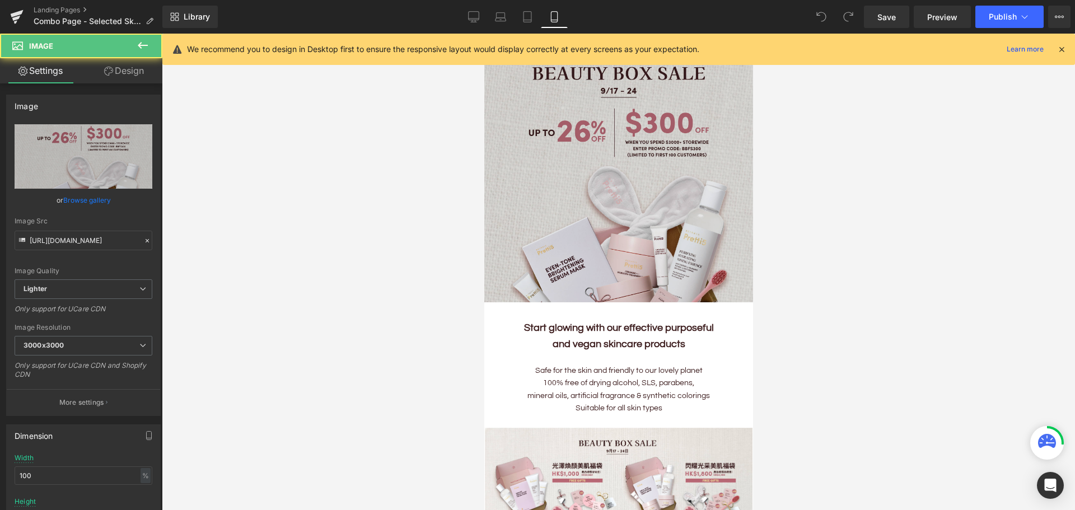
click at [618, 214] on img at bounding box center [618, 168] width 269 height 269
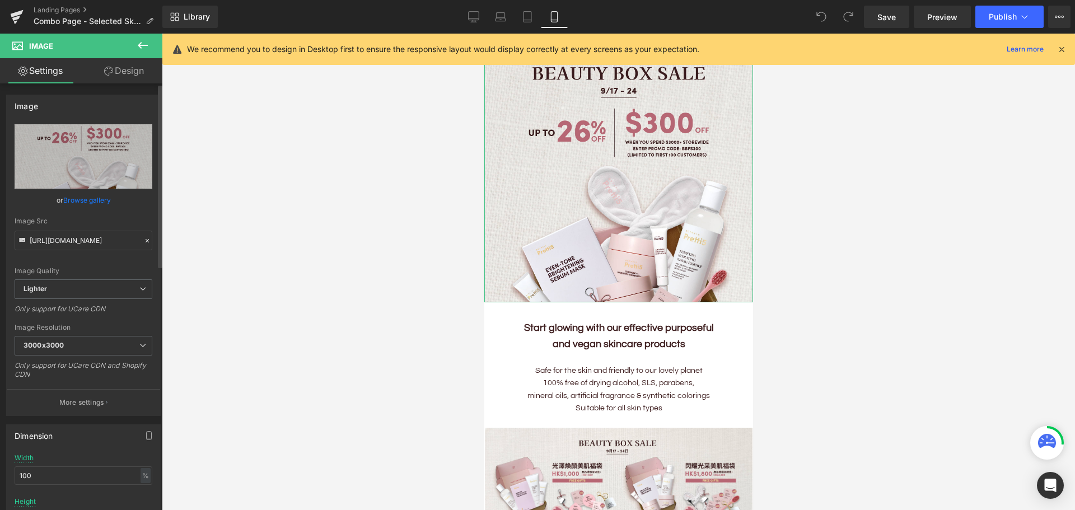
click at [91, 200] on link "Browse gallery" at bounding box center [87, 200] width 48 height 20
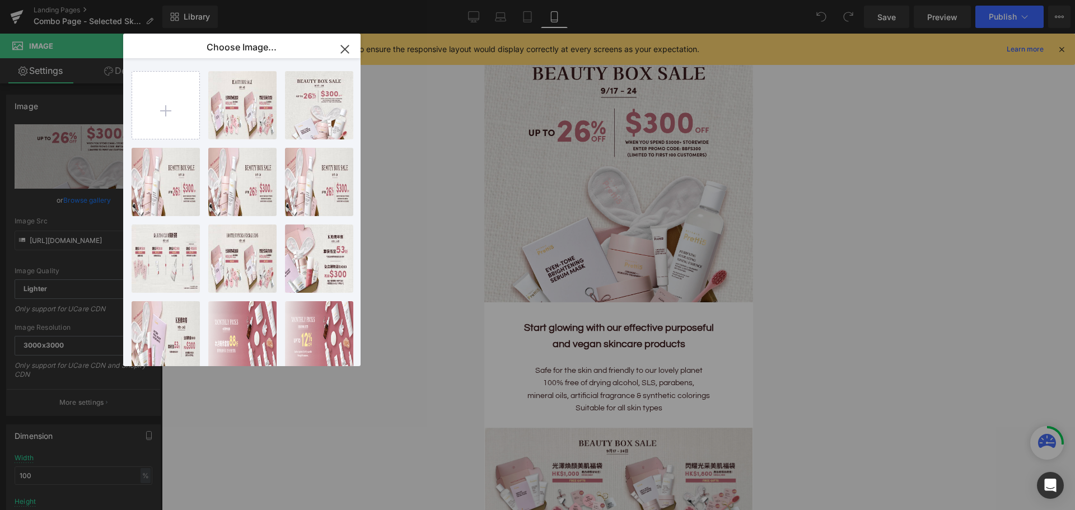
type input "C:\fakepath\202509_Monthly-Set-Mobile_EN.jpg"
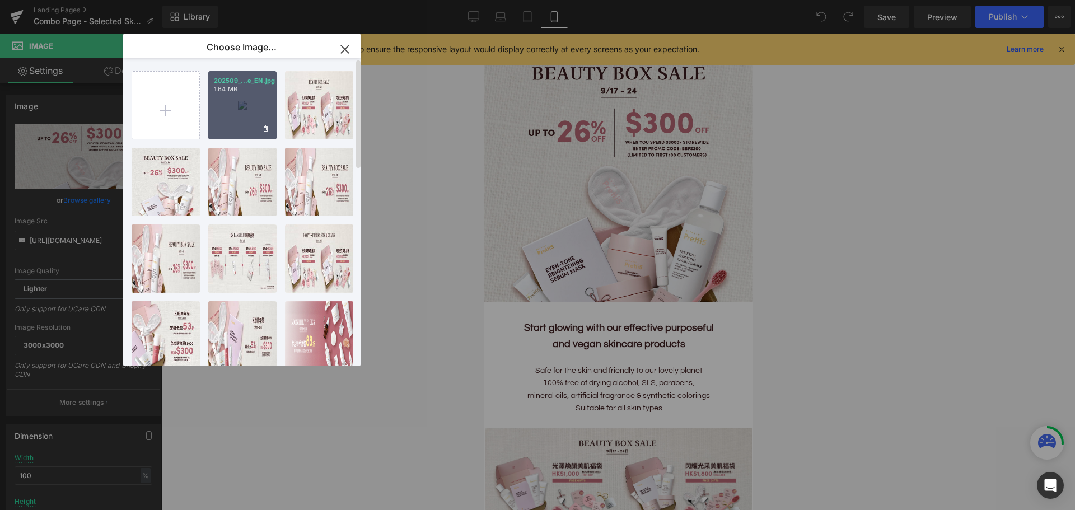
click at [231, 97] on div "202509_...e_EN.jpg 1.64 MB" at bounding box center [242, 105] width 68 height 68
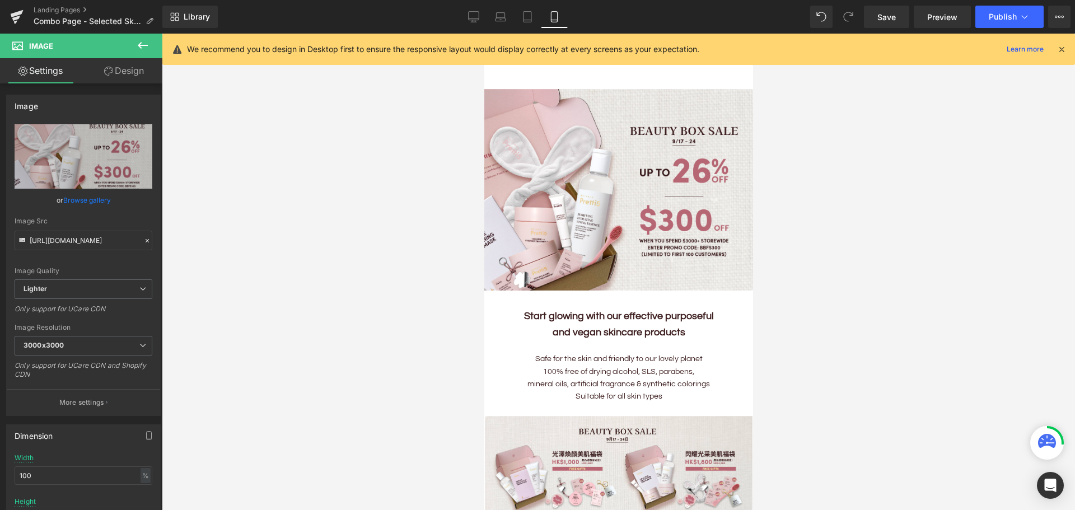
scroll to position [8, 0]
click at [1059, 47] on icon at bounding box center [1061, 49] width 10 height 10
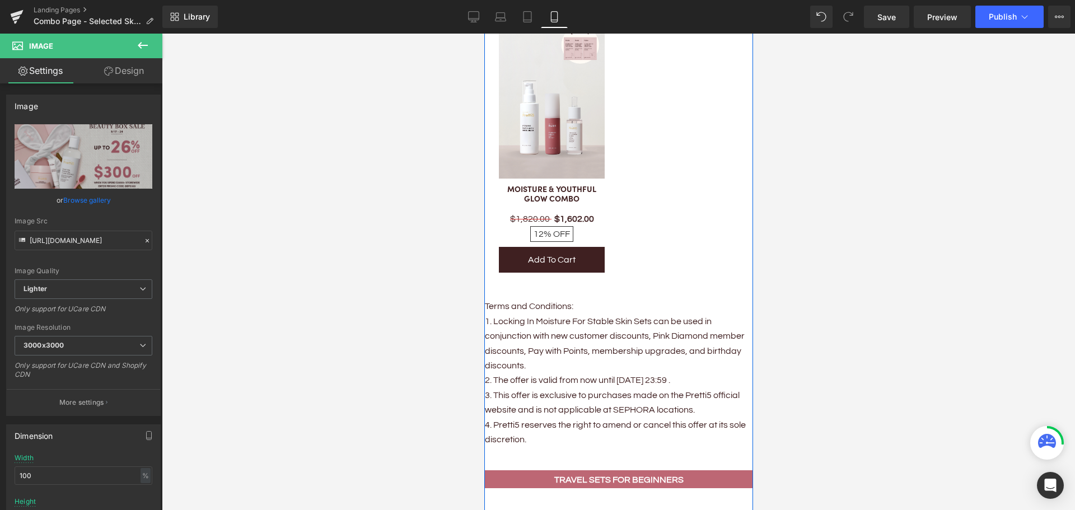
scroll to position [1071, 0]
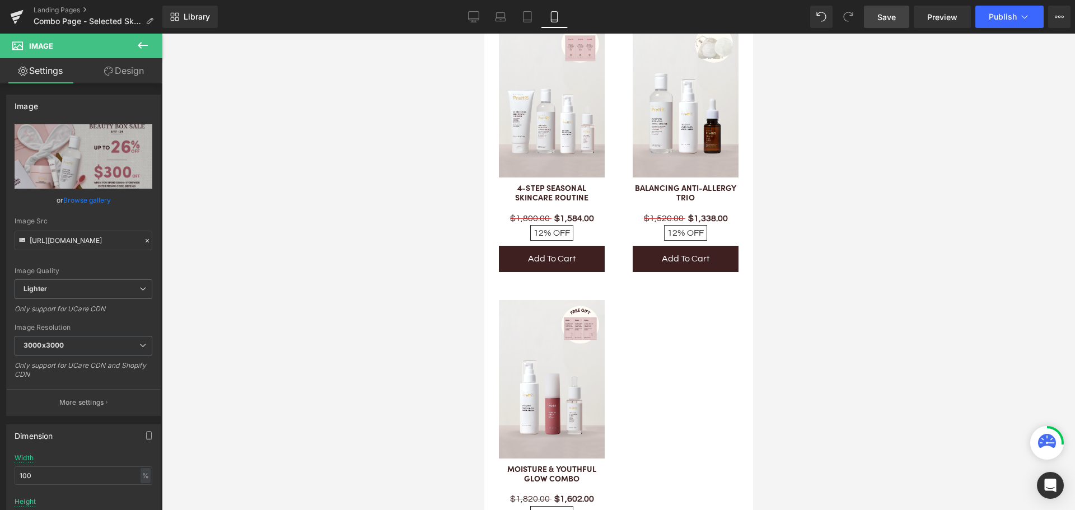
click at [883, 19] on span "Save" at bounding box center [886, 17] width 18 height 12
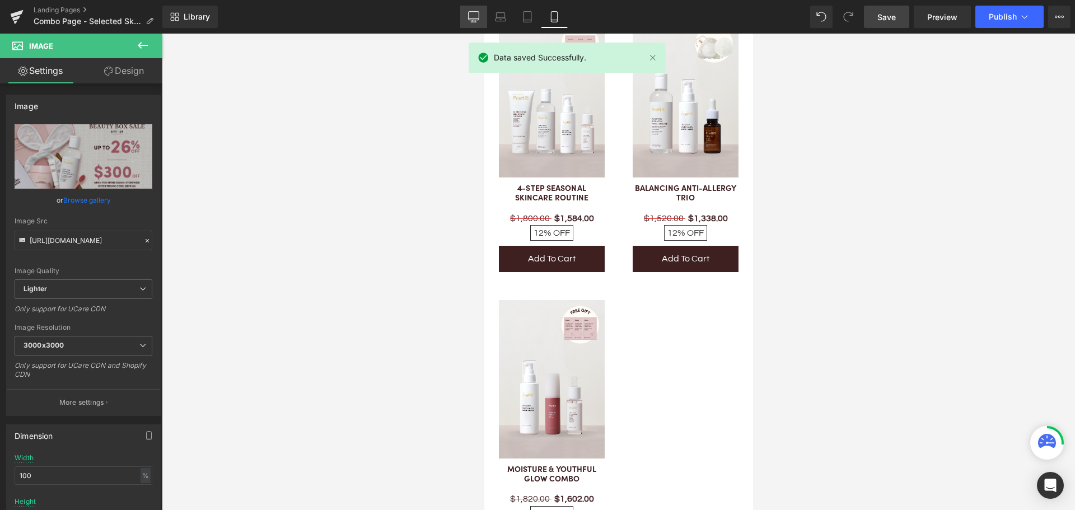
click at [472, 12] on icon at bounding box center [473, 16] width 11 height 11
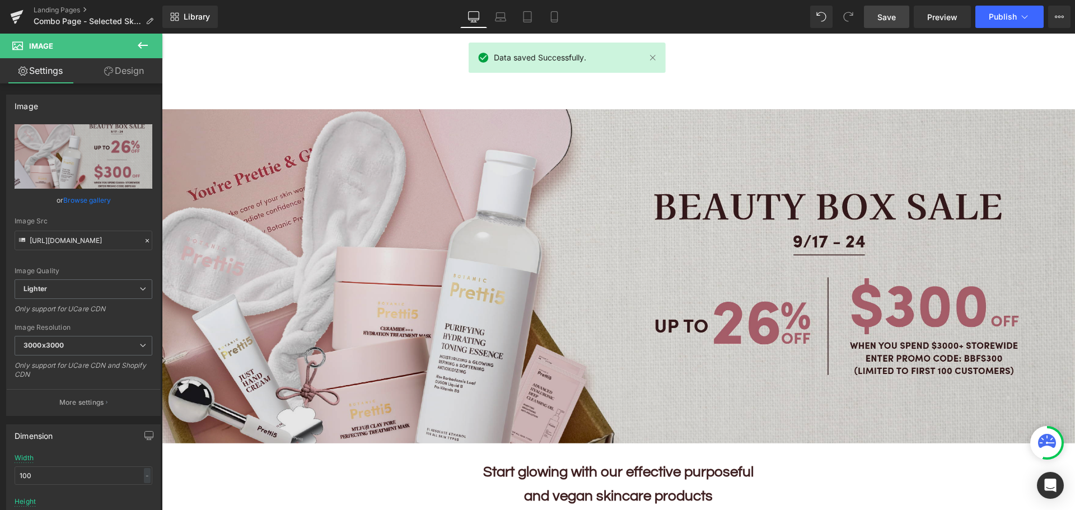
scroll to position [0, 0]
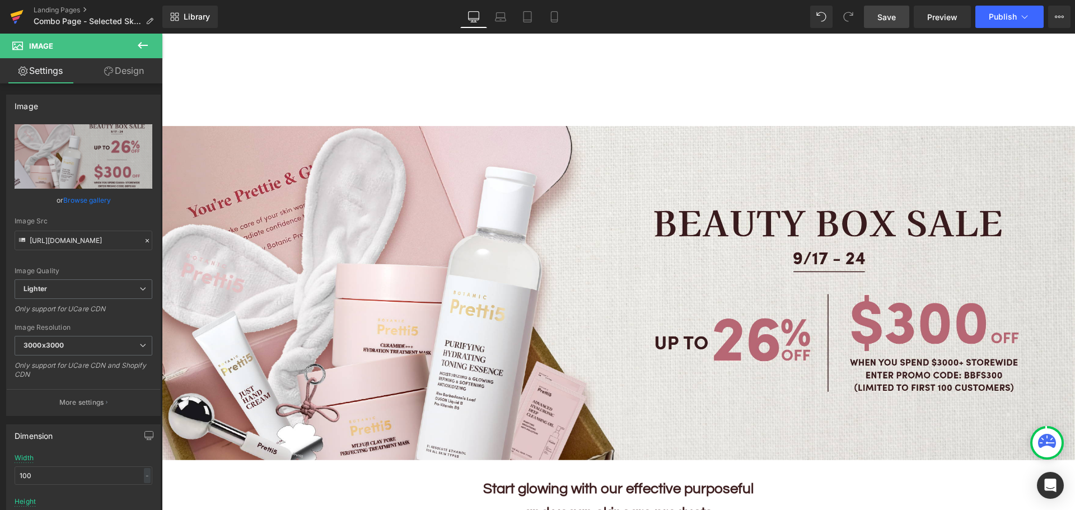
click at [21, 13] on icon at bounding box center [17, 13] width 13 height 7
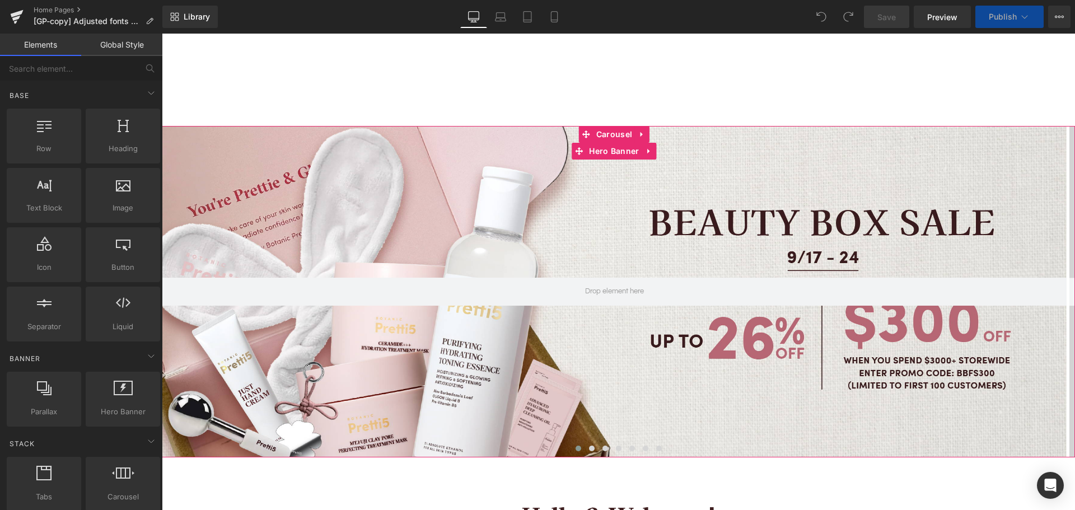
scroll to position [56, 0]
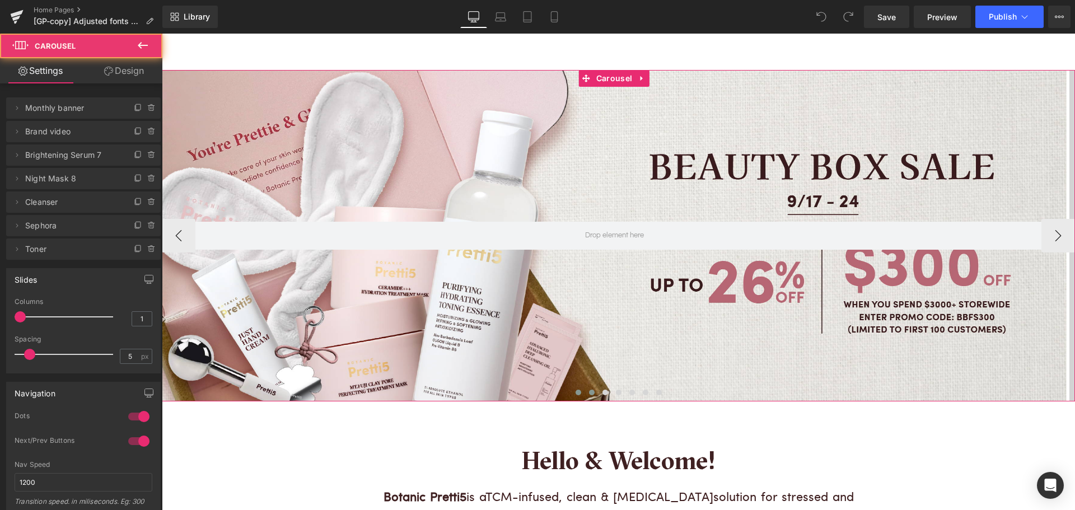
click at [589, 393] on span at bounding box center [592, 393] width 6 height 6
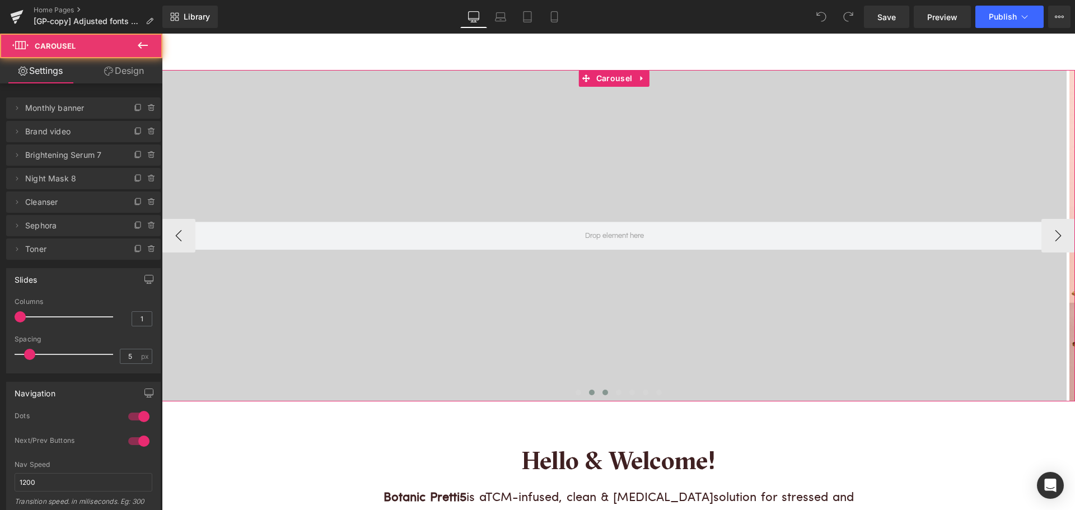
click at [602, 392] on span at bounding box center [605, 393] width 6 height 6
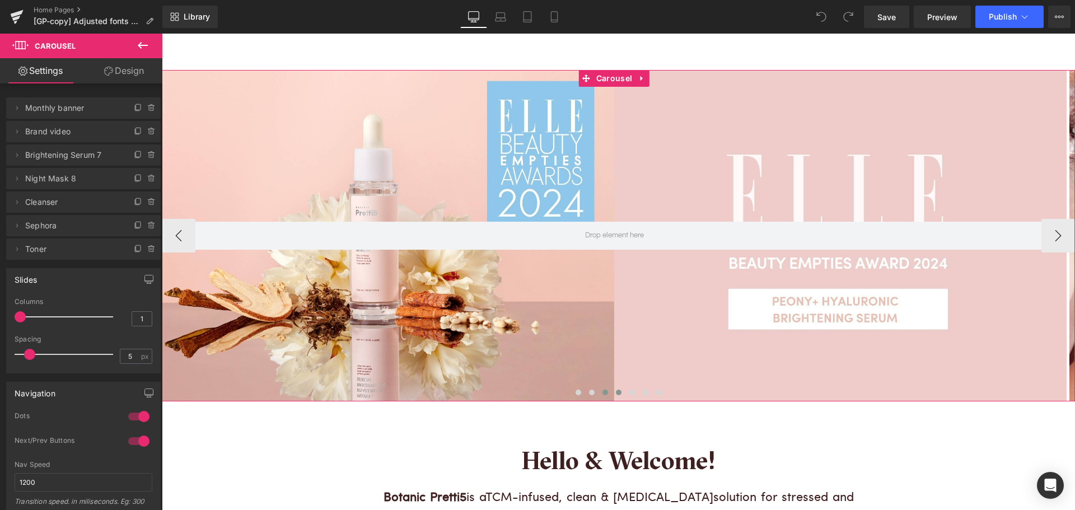
click at [616, 392] on span at bounding box center [619, 393] width 6 height 6
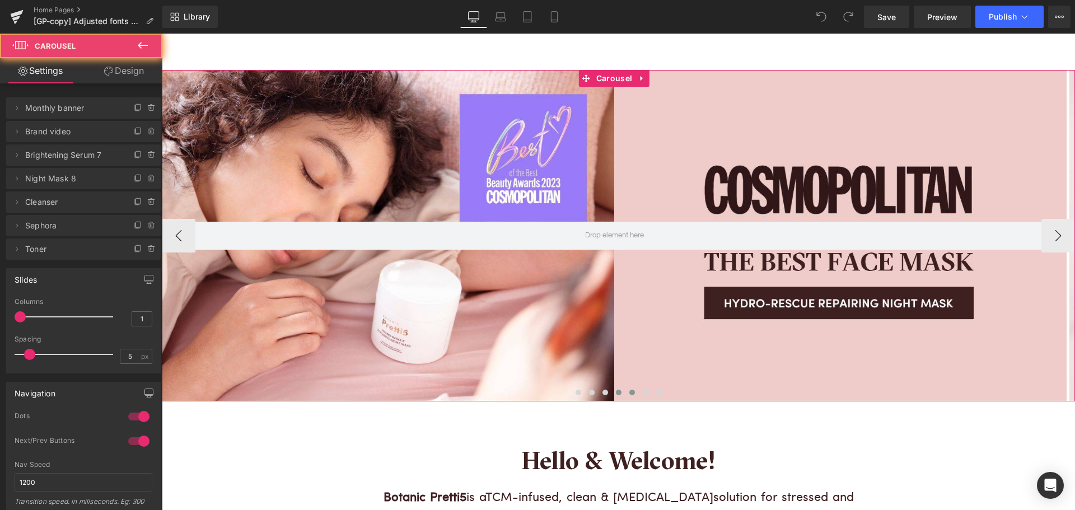
click at [629, 393] on span at bounding box center [632, 393] width 6 height 6
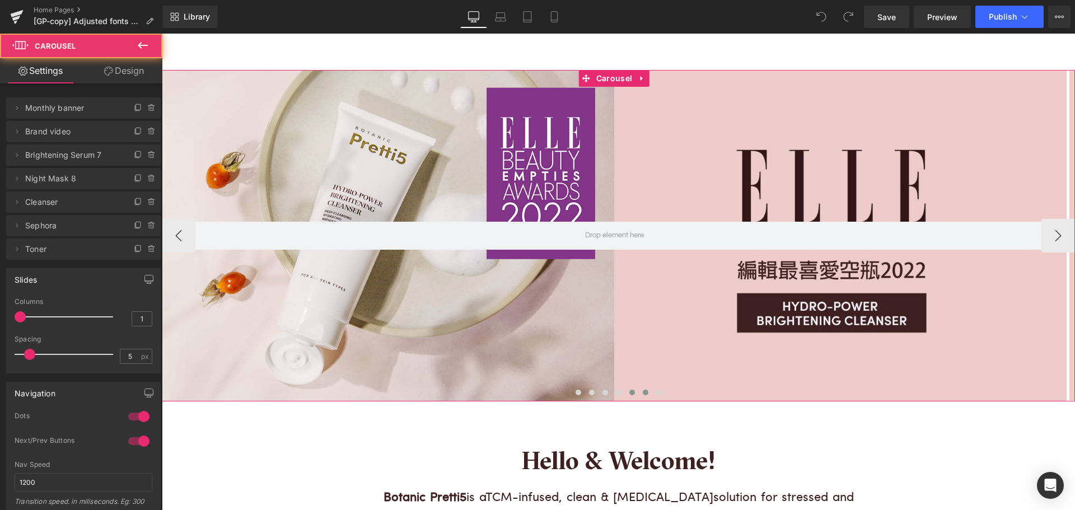
click at [639, 392] on button at bounding box center [645, 392] width 13 height 11
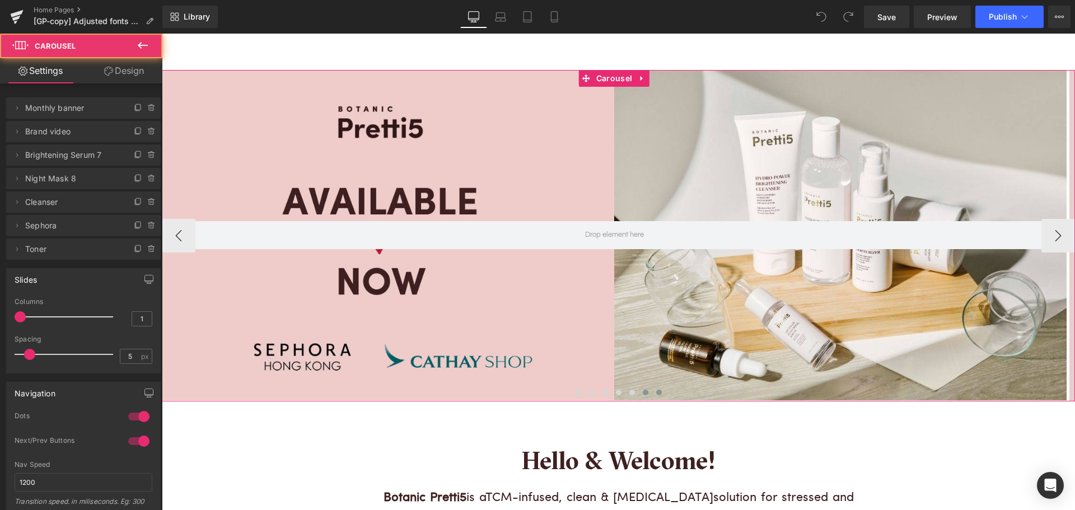
click at [656, 393] on span at bounding box center [659, 393] width 6 height 6
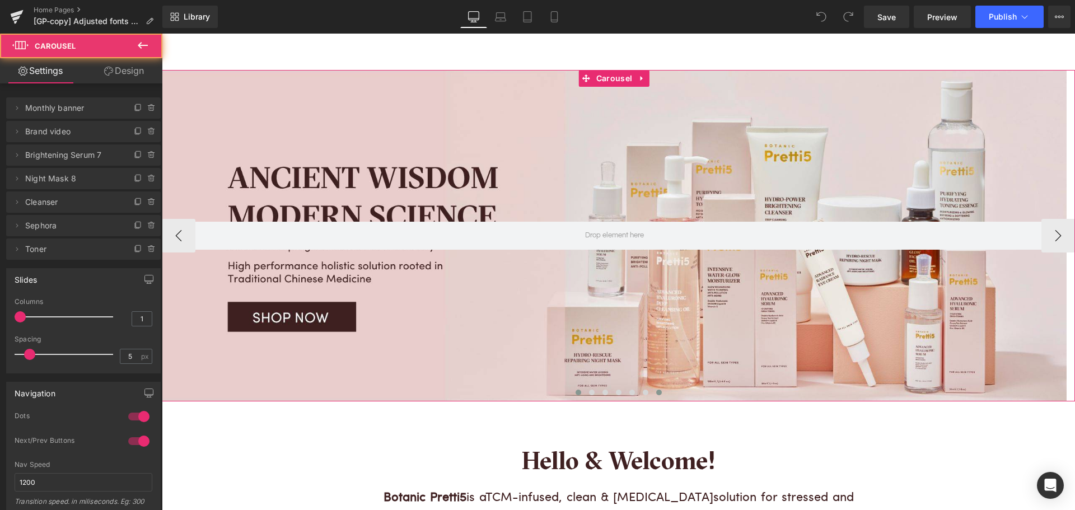
click at [575, 393] on span at bounding box center [578, 393] width 6 height 6
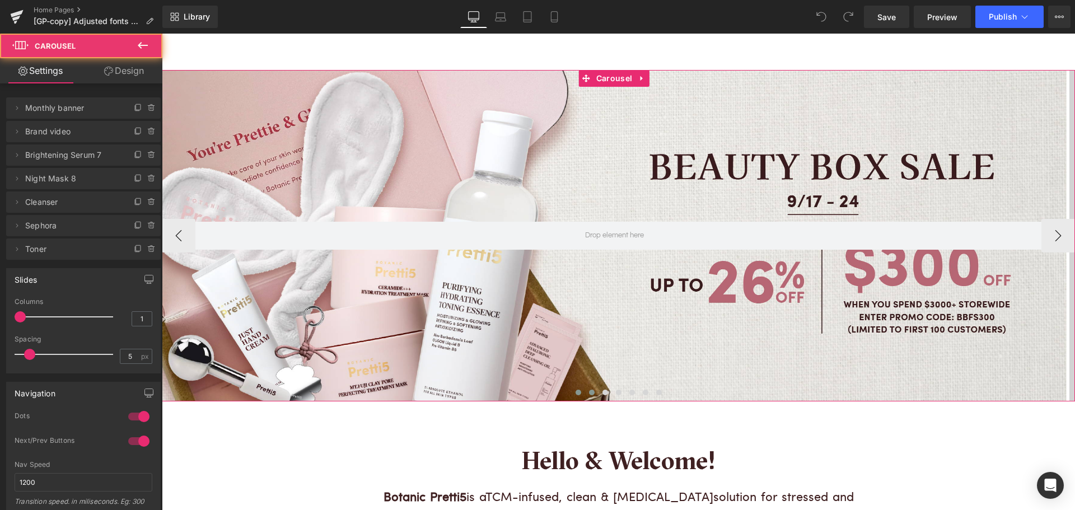
click at [589, 393] on span at bounding box center [592, 393] width 6 height 6
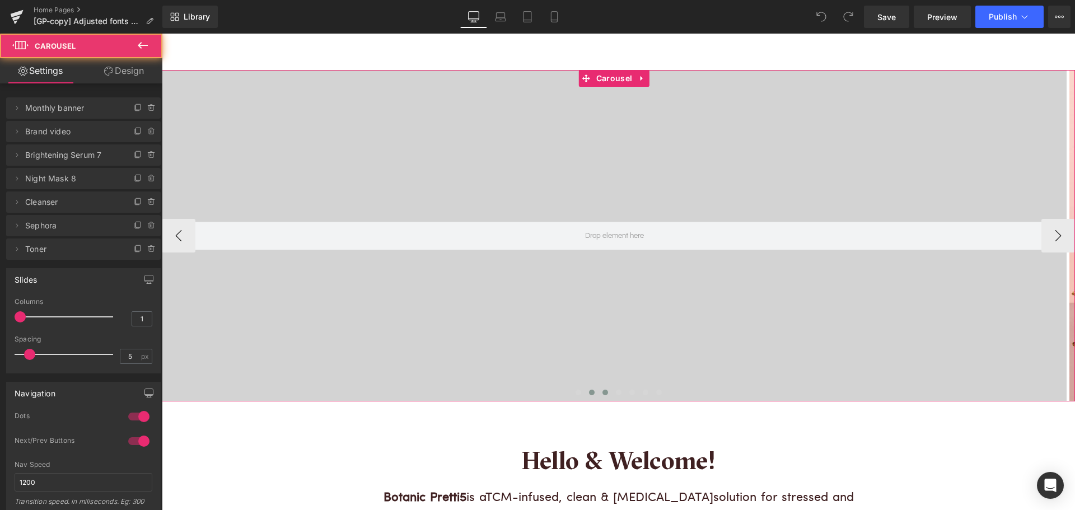
click at [602, 391] on span at bounding box center [605, 393] width 6 height 6
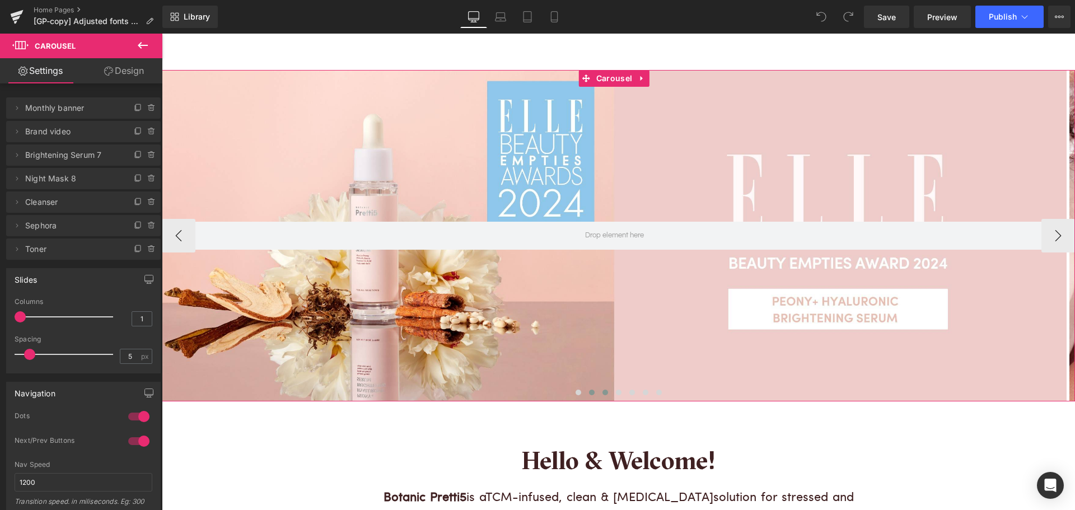
drag, startPoint x: 601, startPoint y: 391, endPoint x: 583, endPoint y: 392, distance: 18.5
click at [583, 392] on div at bounding box center [618, 395] width 913 height 16
drag, startPoint x: 19, startPoint y: 201, endPoint x: 26, endPoint y: 134, distance: 67.0
click at [26, 95] on ul "Delete Cancel Monthly banner Monthly banner Name Monthly banner Delete Cancel B…" at bounding box center [83, 95] width 154 height 0
click at [63, 110] on span "Monthly banner" at bounding box center [72, 107] width 94 height 21
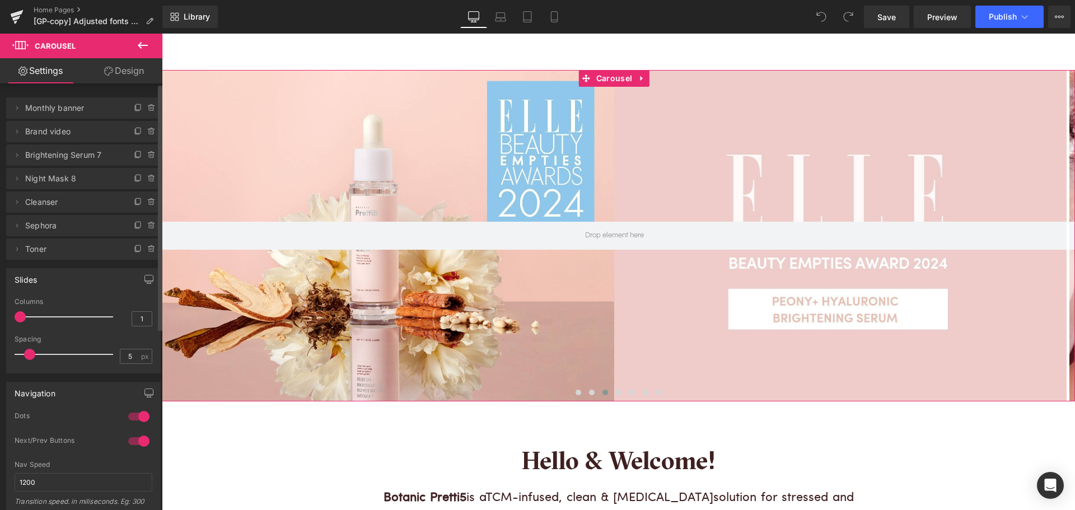
click at [63, 129] on span "Brand video" at bounding box center [72, 131] width 94 height 21
click at [68, 160] on span "Brightening Serum 7" at bounding box center [72, 154] width 94 height 21
click at [68, 179] on span "Night Mask 8" at bounding box center [72, 178] width 94 height 21
click at [54, 234] on span "Sephora" at bounding box center [72, 225] width 94 height 21
click at [50, 252] on span "Toner" at bounding box center [72, 248] width 94 height 21
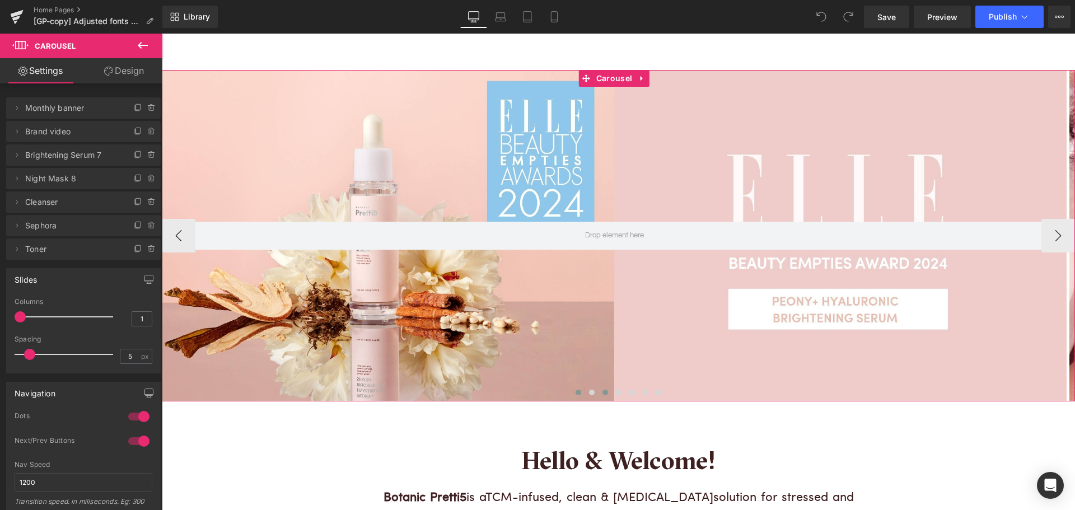
click at [576, 393] on span at bounding box center [578, 393] width 6 height 6
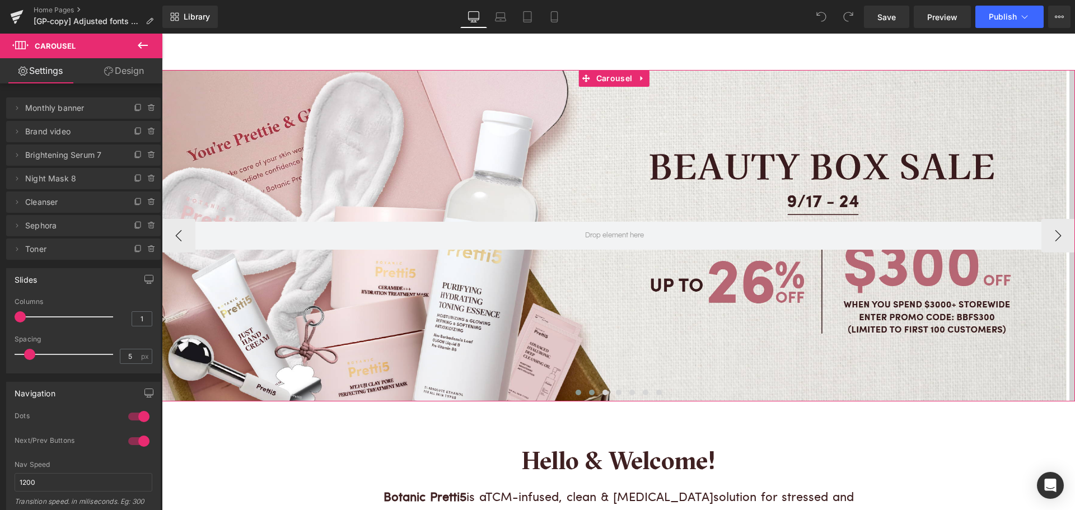
click at [589, 391] on span at bounding box center [592, 393] width 6 height 6
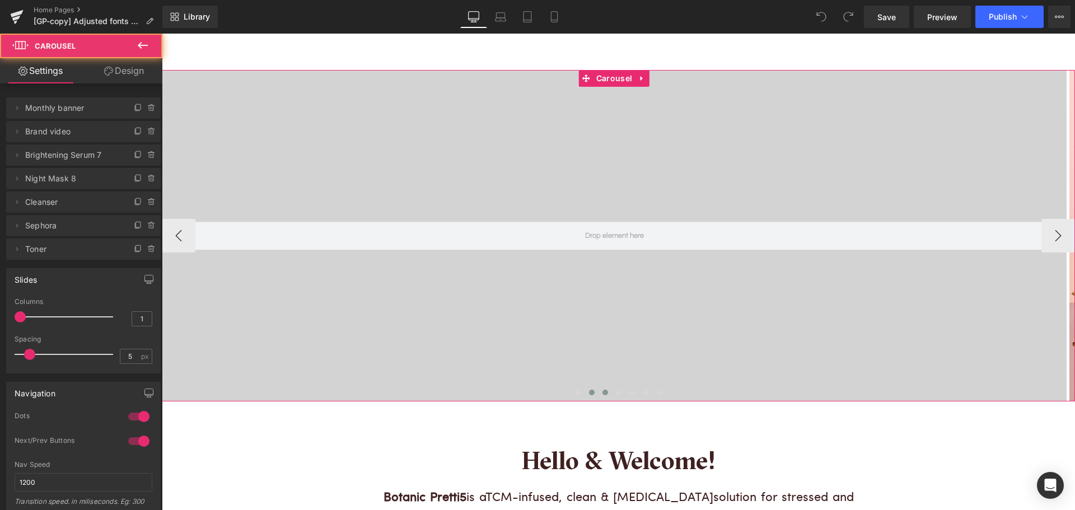
click at [602, 390] on span at bounding box center [605, 393] width 6 height 6
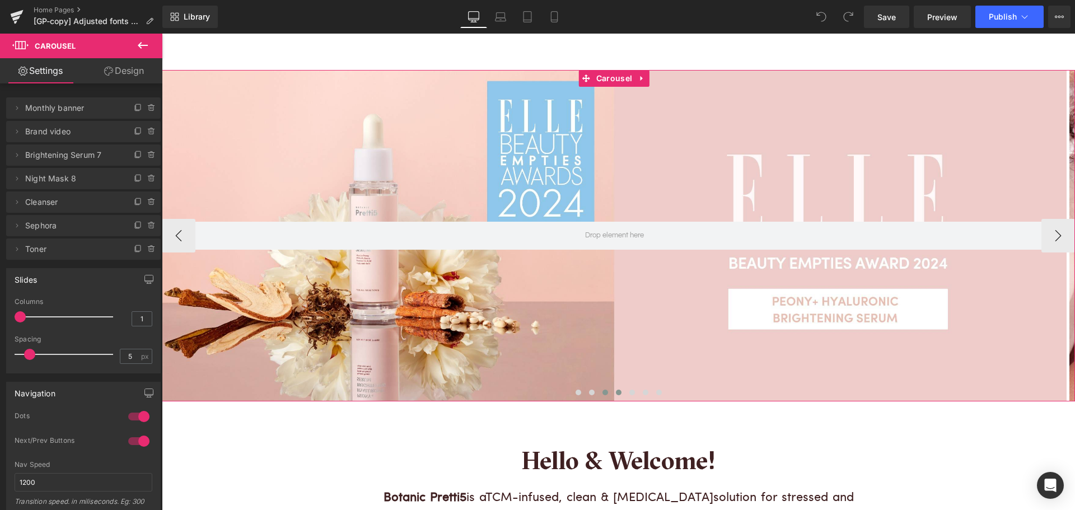
click at [616, 391] on span at bounding box center [619, 393] width 6 height 6
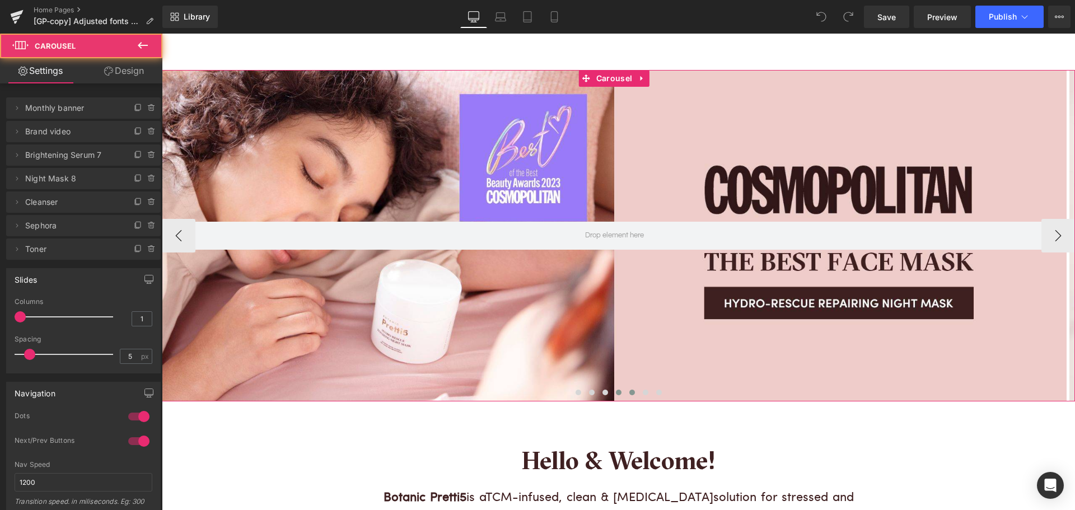
click at [625, 393] on button at bounding box center [631, 392] width 13 height 11
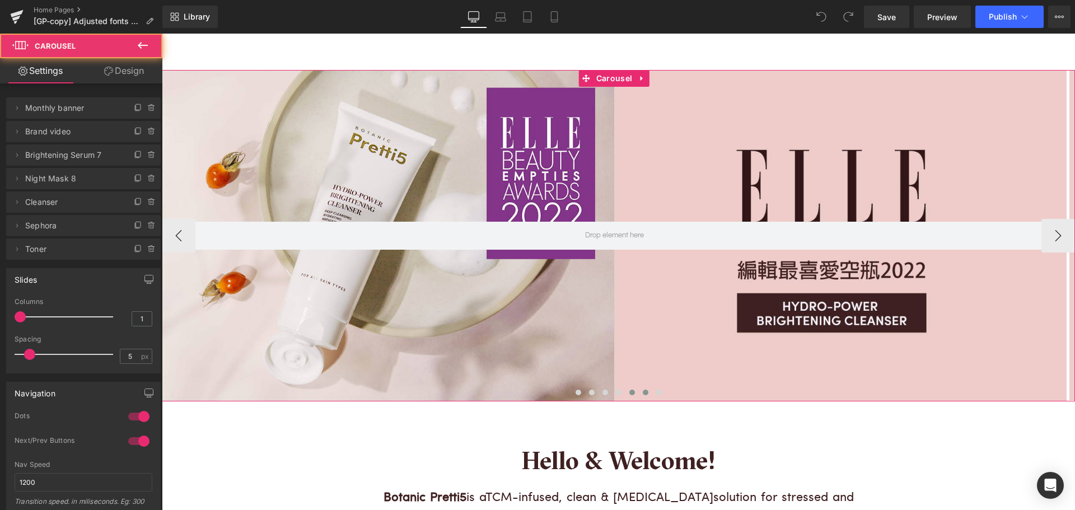
click at [643, 394] on span at bounding box center [646, 393] width 6 height 6
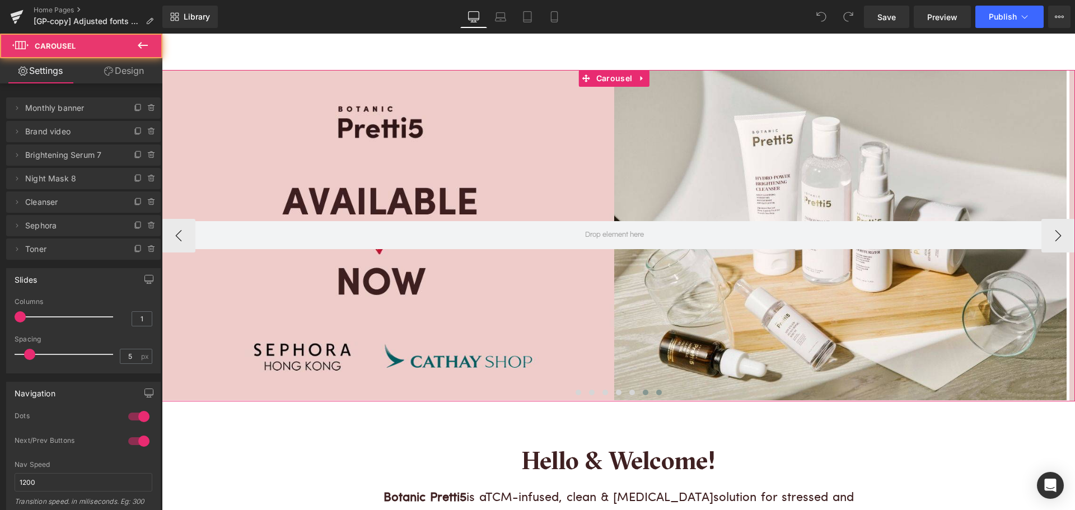
click at [656, 393] on span at bounding box center [659, 393] width 6 height 6
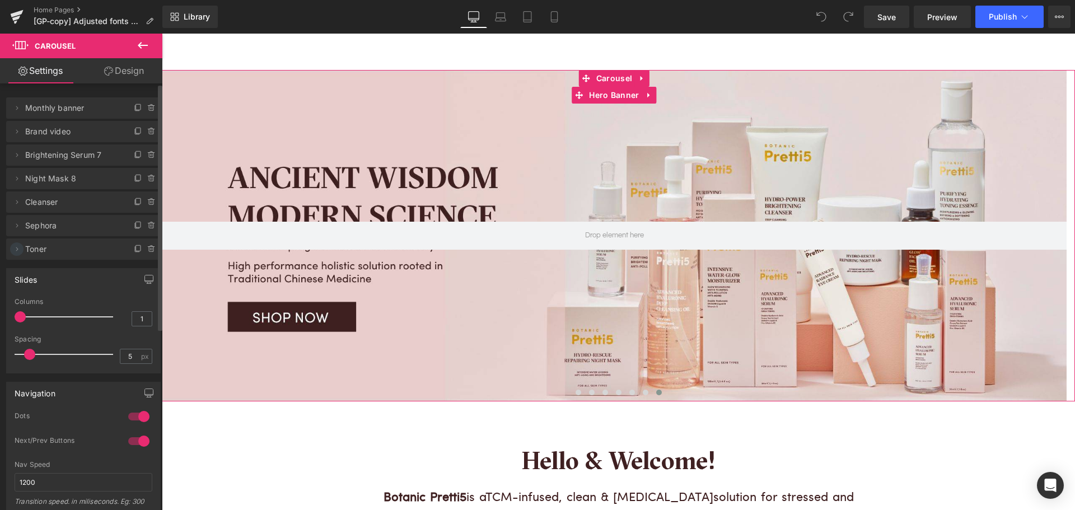
click at [15, 251] on icon at bounding box center [16, 249] width 9 height 9
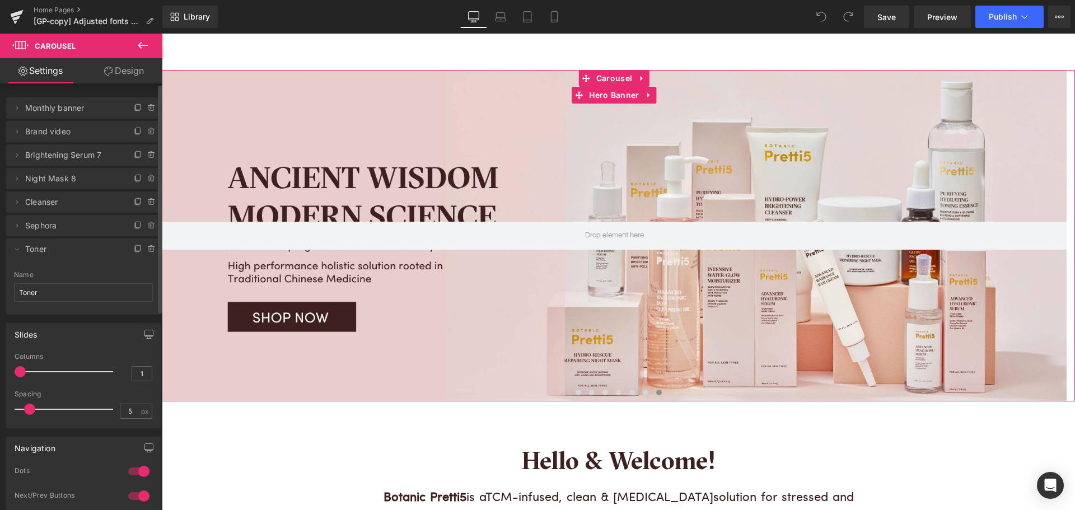
click at [46, 251] on span "Toner" at bounding box center [72, 248] width 94 height 21
drag, startPoint x: 18, startPoint y: 250, endPoint x: 10, endPoint y: 100, distance: 150.2
click at [10, 95] on ul "Delete Cancel Monthly banner Monthly banner Name Monthly banner Delete Cancel B…" at bounding box center [83, 95] width 154 height 0
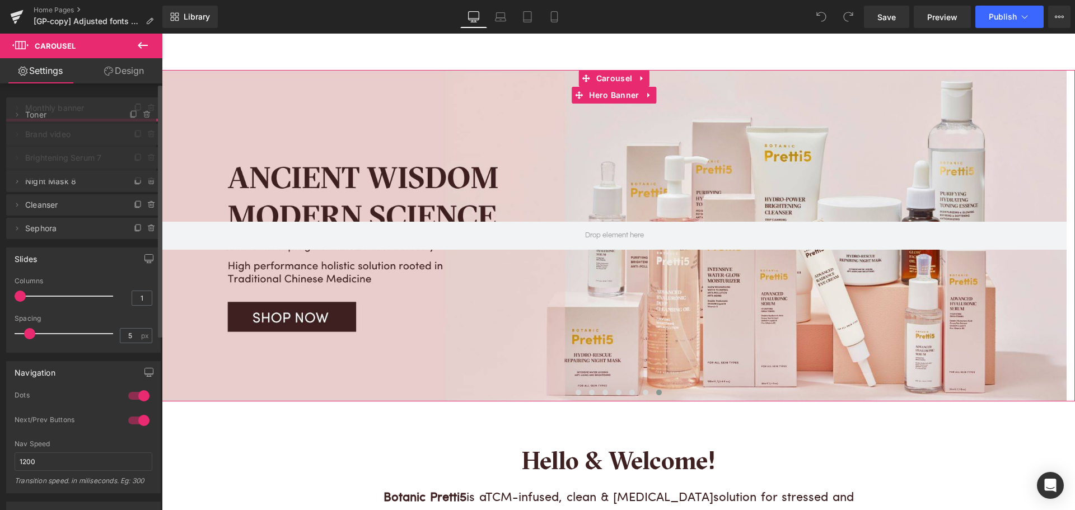
drag, startPoint x: 32, startPoint y: 254, endPoint x: 44, endPoint y: 119, distance: 134.8
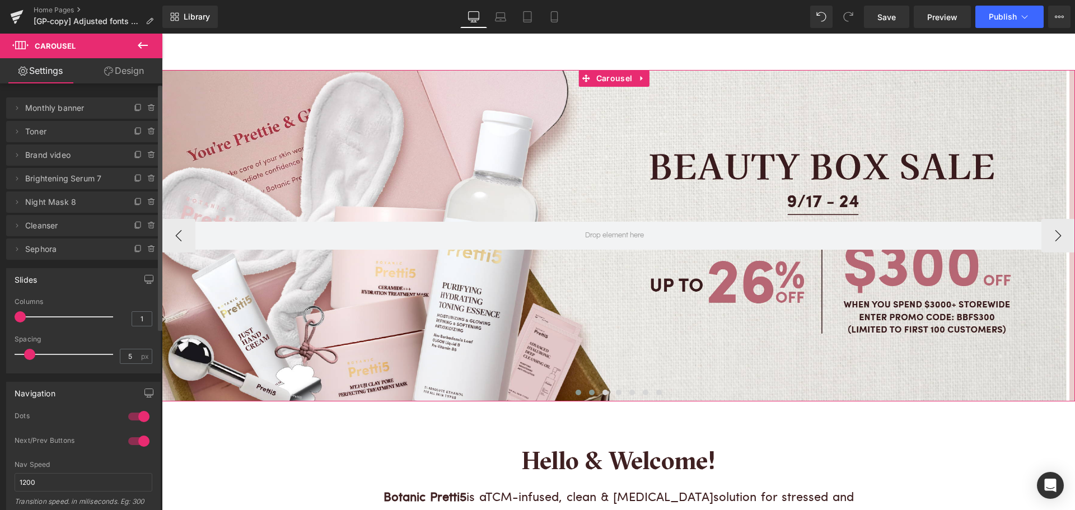
click at [589, 393] on span at bounding box center [592, 393] width 6 height 6
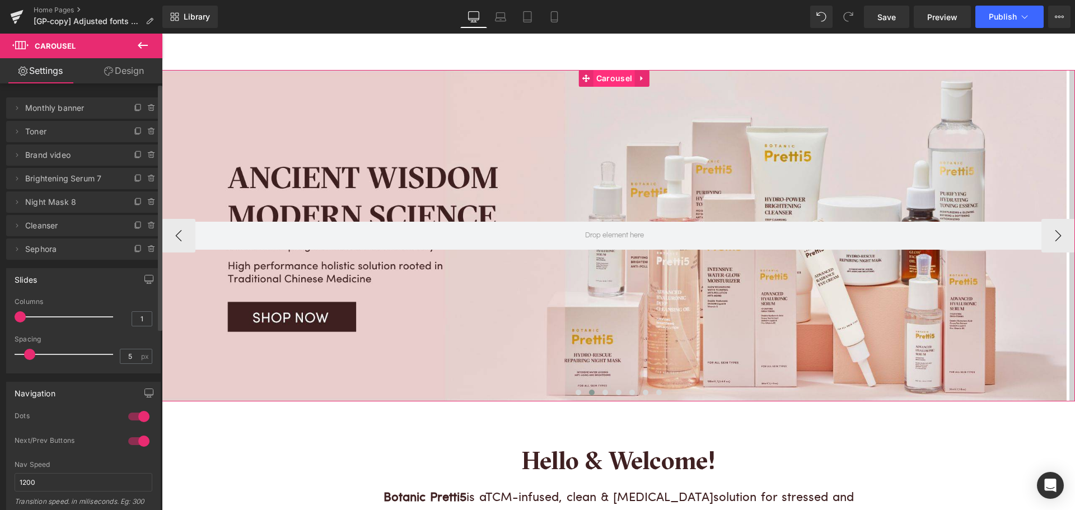
click at [621, 81] on span "Carousel" at bounding box center [613, 78] width 41 height 17
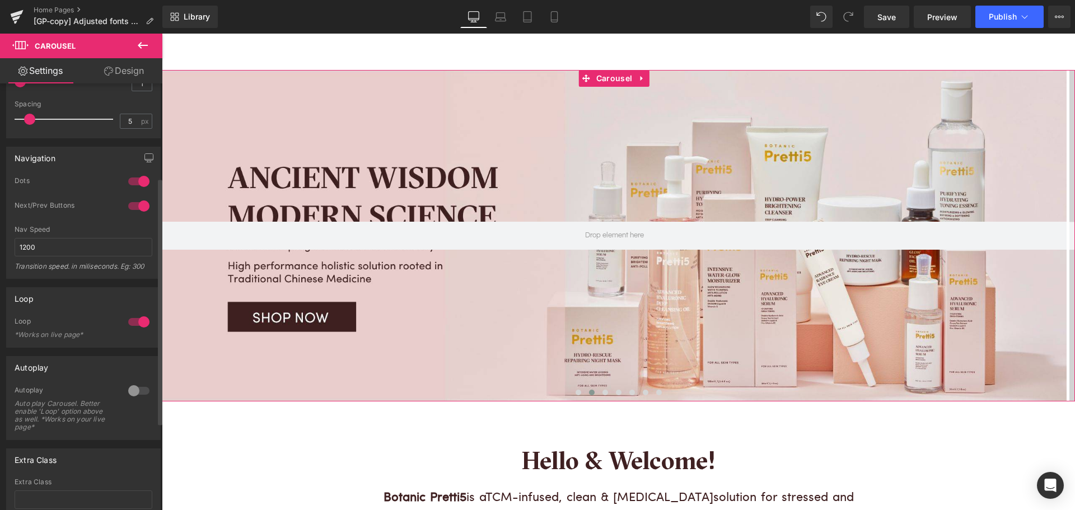
scroll to position [280, 0]
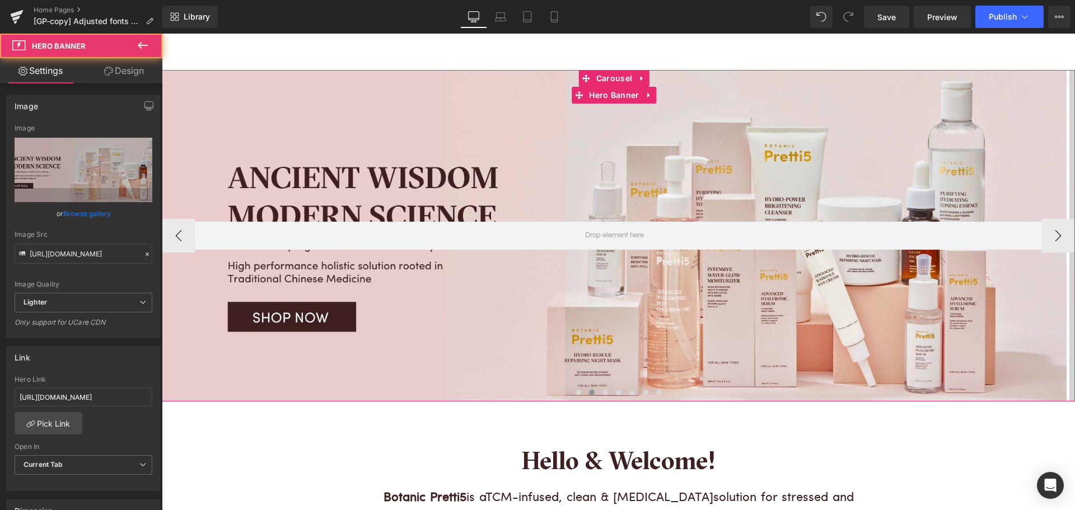
click at [488, 152] on div at bounding box center [614, 235] width 904 height 331
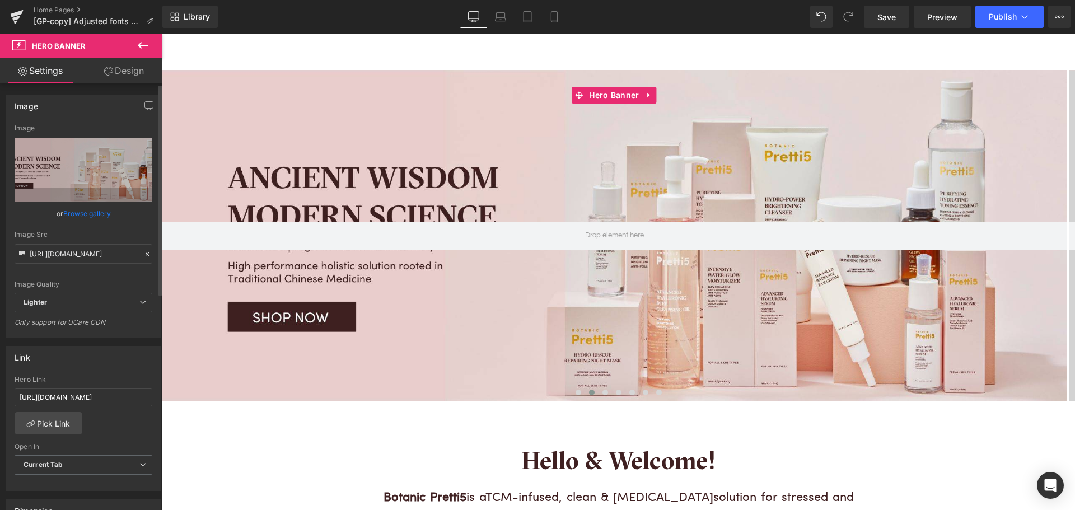
click at [87, 214] on link "Browse gallery" at bounding box center [87, 214] width 48 height 20
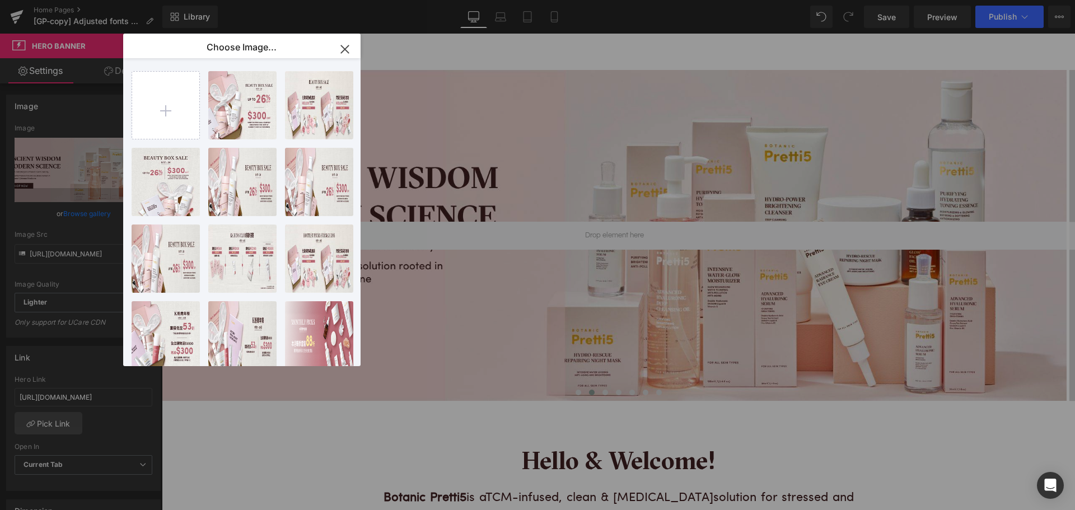
type input "C:\fakepath\202509_Monthly-Set-KV_EN.png"
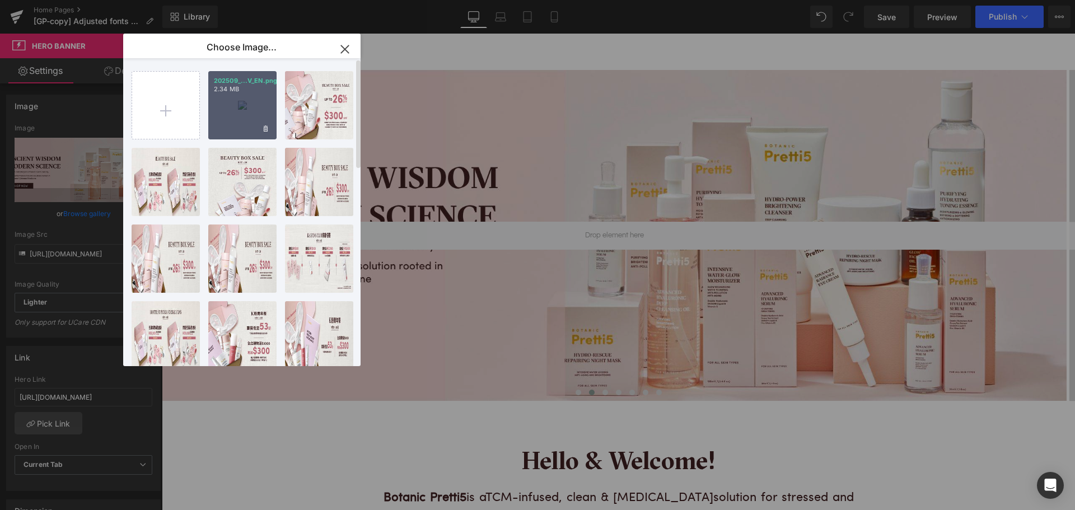
click at [247, 110] on div "202509_...V_EN.png 2.34 MB" at bounding box center [242, 105] width 68 height 68
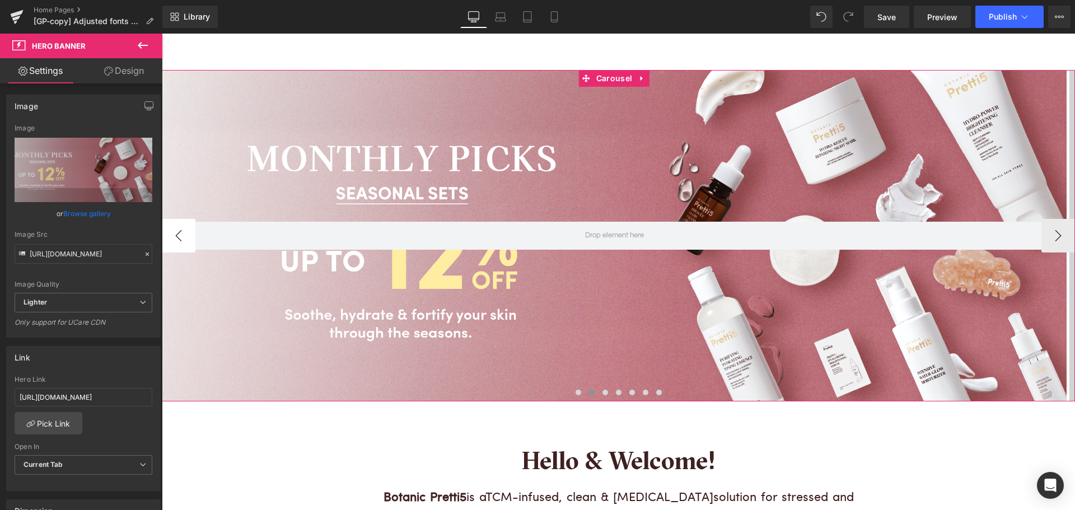
click at [185, 238] on button "‹" at bounding box center [179, 236] width 34 height 34
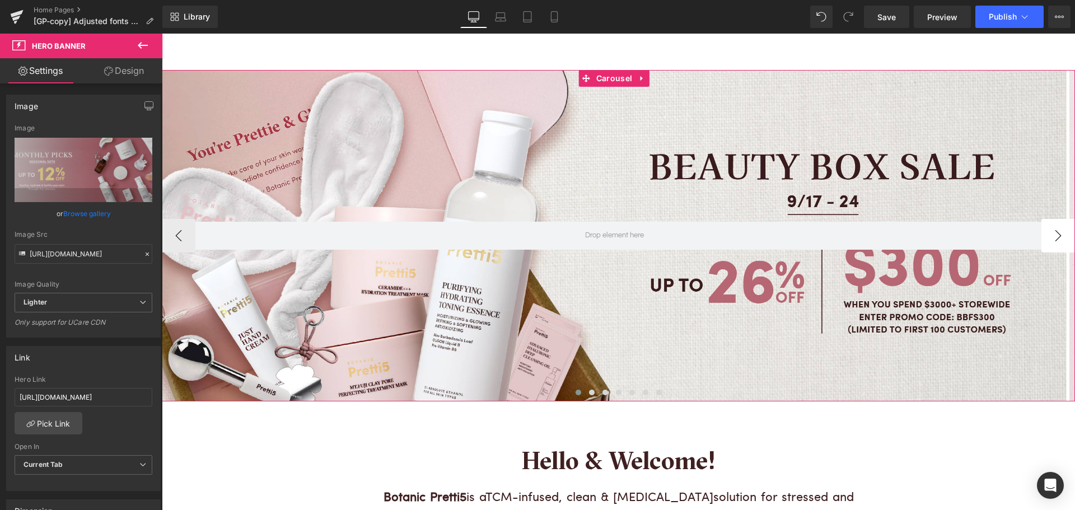
click at [1048, 236] on button "›" at bounding box center [1058, 236] width 34 height 34
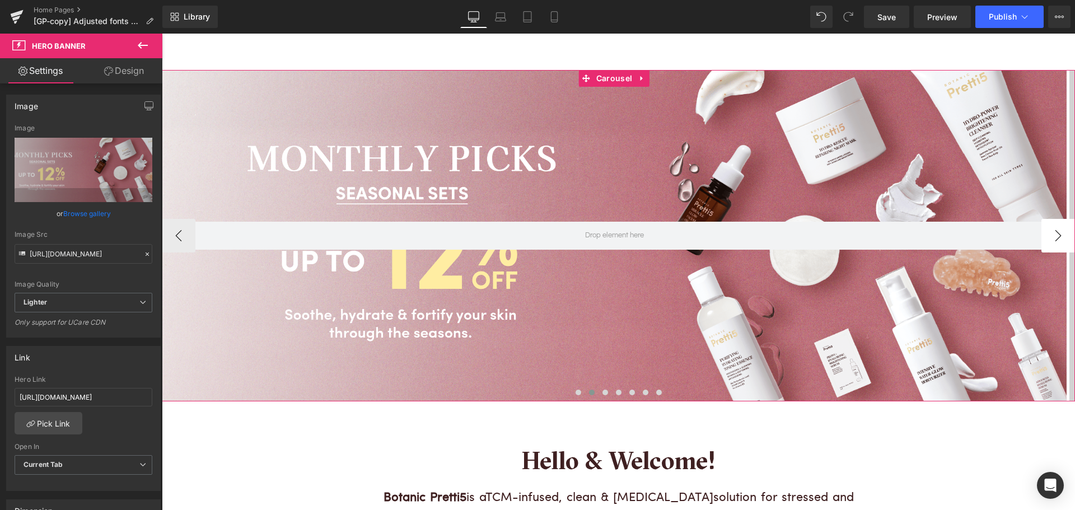
click at [1048, 236] on button "›" at bounding box center [1058, 236] width 34 height 34
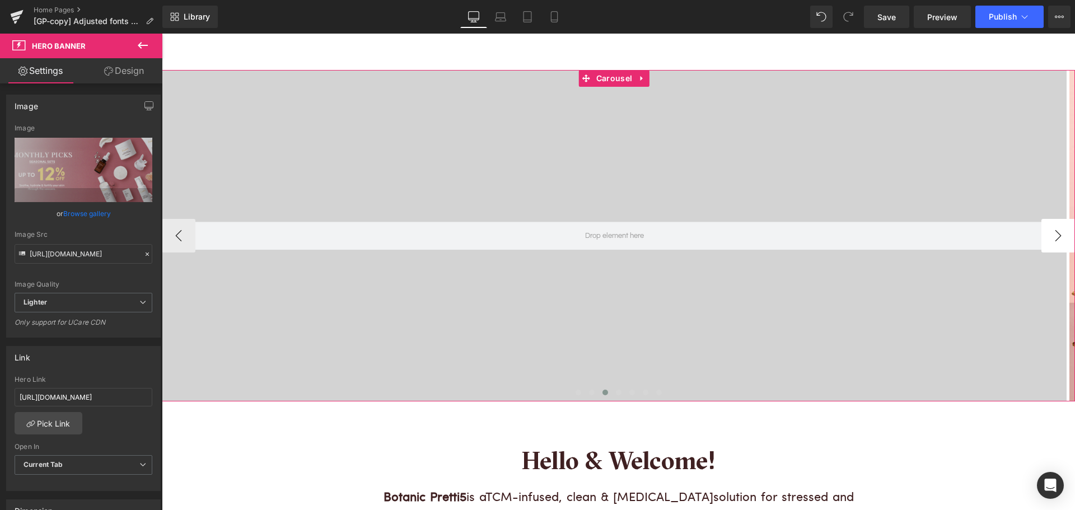
click at [1048, 236] on button "›" at bounding box center [1058, 236] width 34 height 34
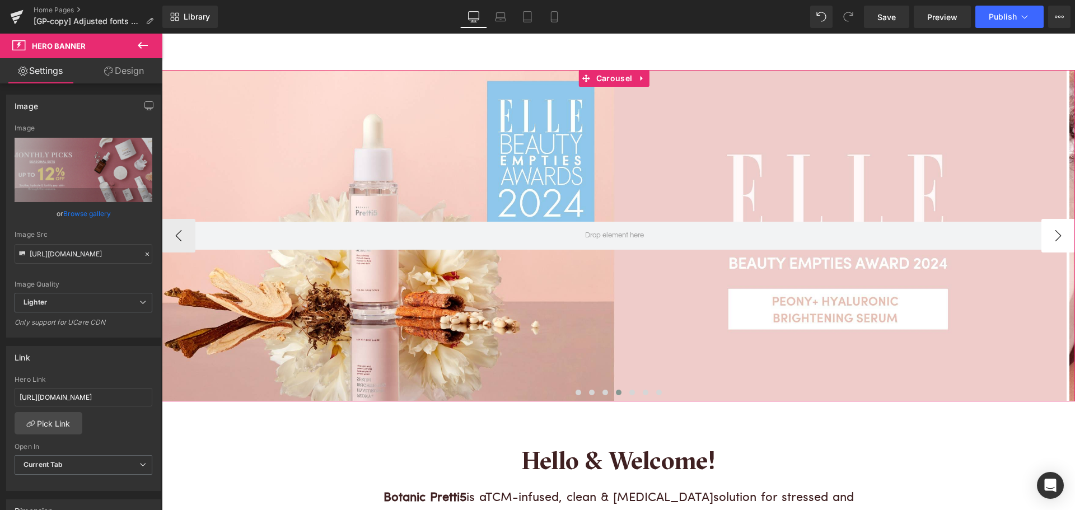
click at [1048, 236] on button "›" at bounding box center [1058, 236] width 34 height 34
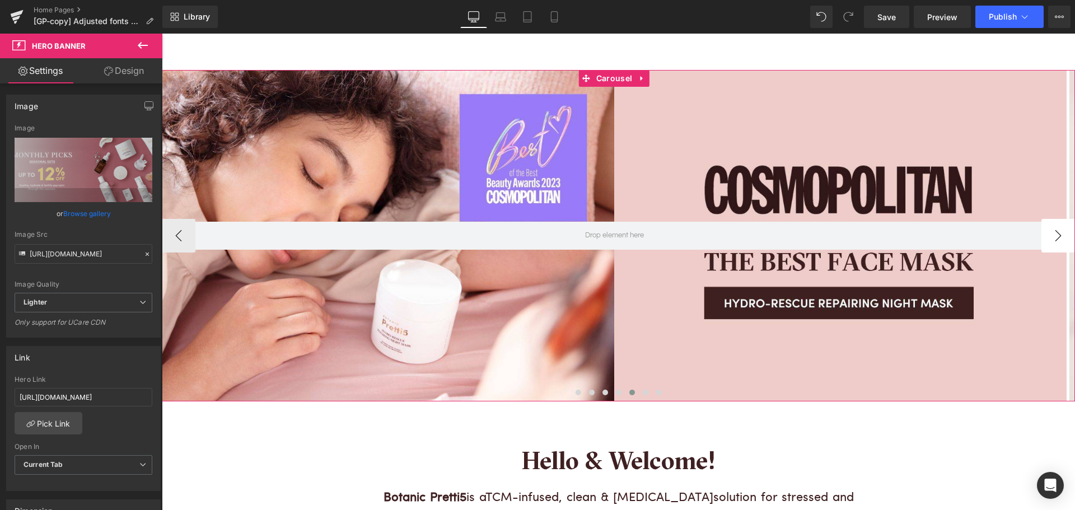
click at [1048, 236] on button "›" at bounding box center [1058, 236] width 34 height 34
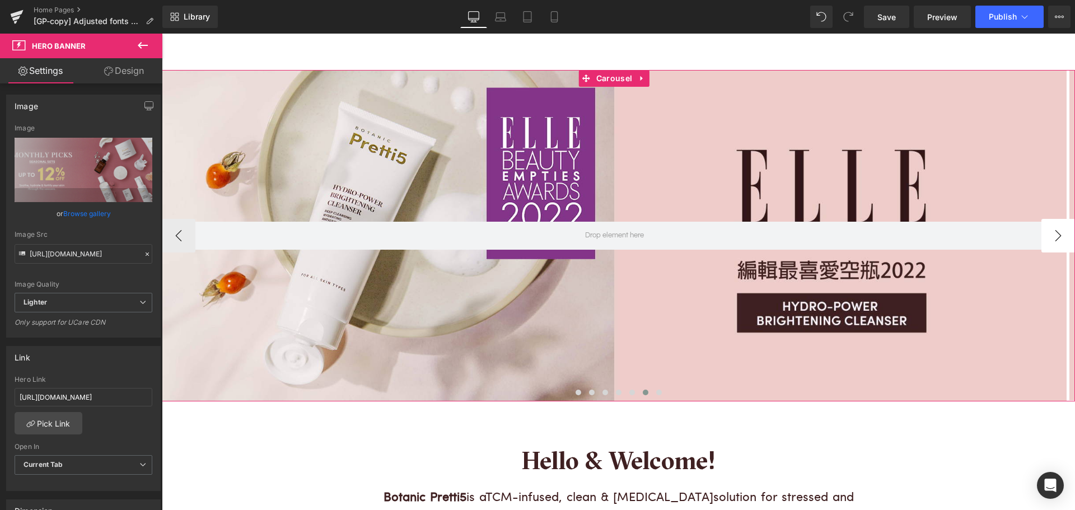
click at [1048, 236] on button "›" at bounding box center [1058, 236] width 34 height 34
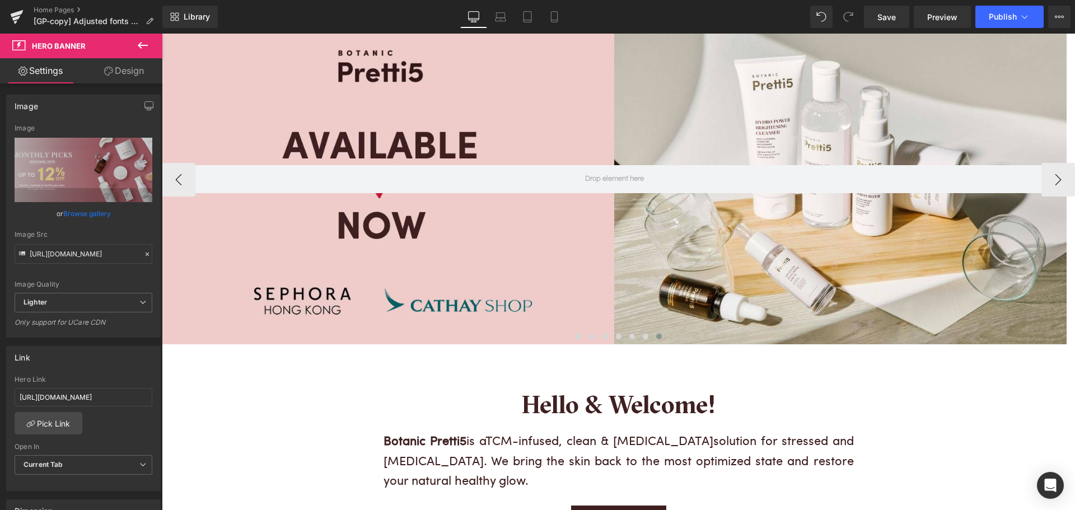
scroll to position [0, 0]
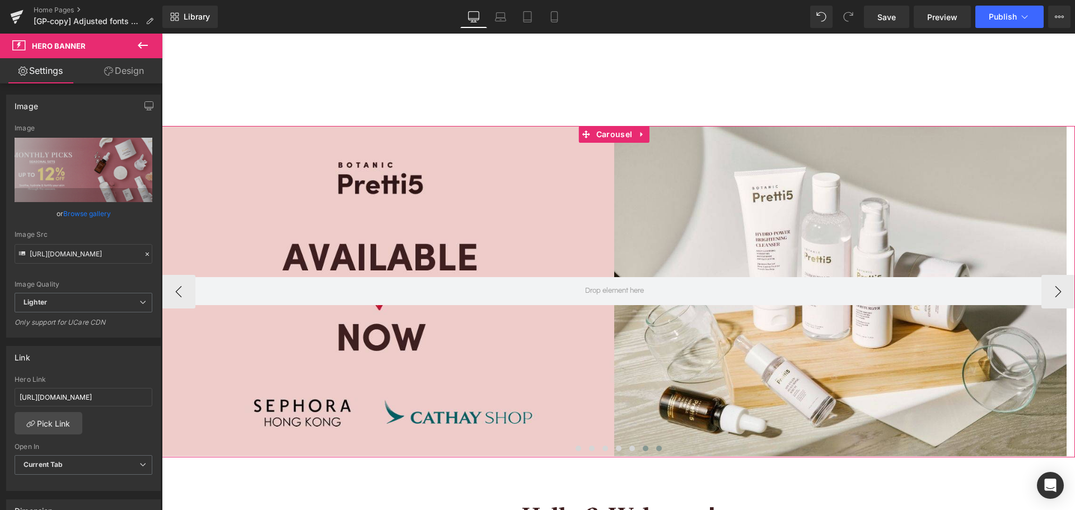
click at [643, 446] on span at bounding box center [646, 449] width 6 height 6
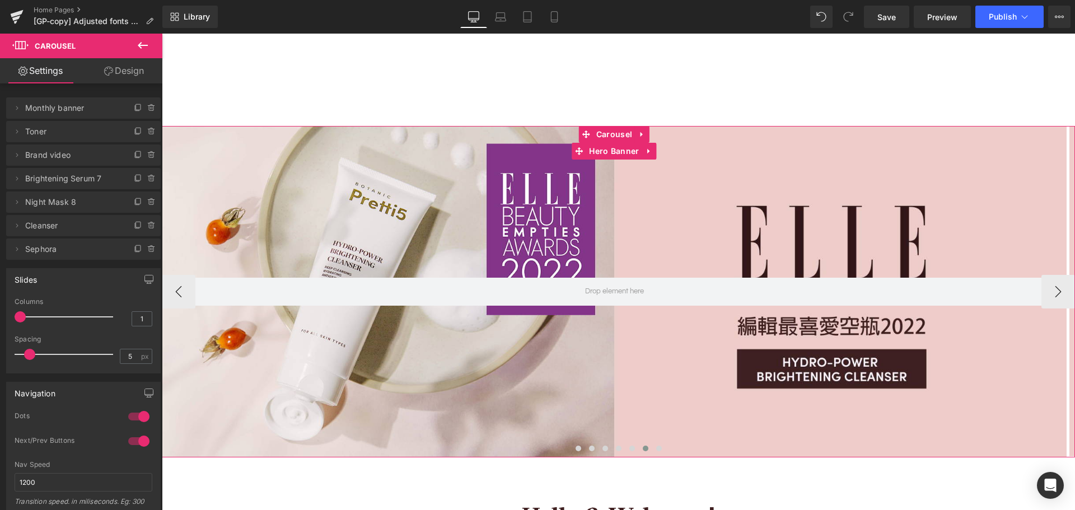
click at [599, 327] on div at bounding box center [614, 291] width 904 height 331
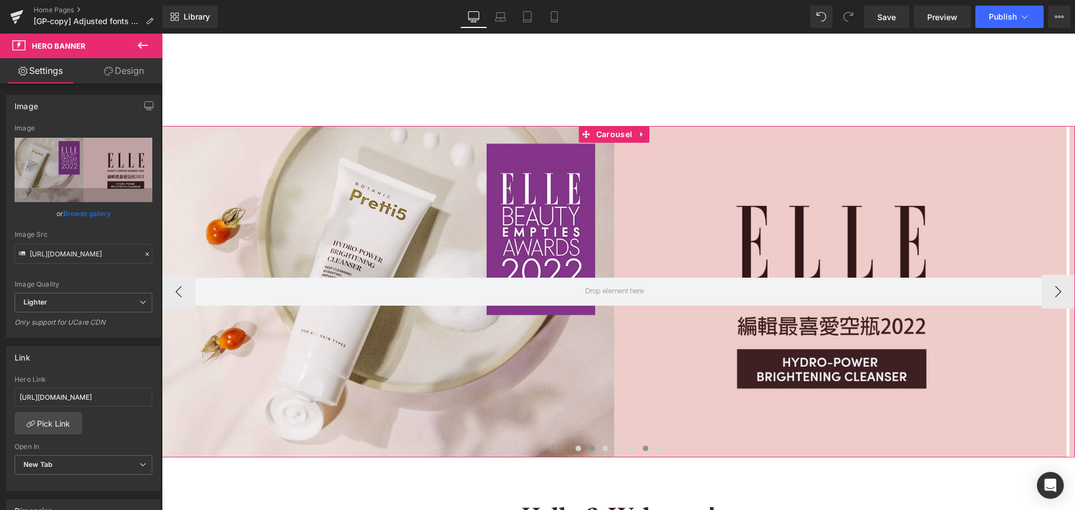
click at [589, 447] on span at bounding box center [592, 449] width 6 height 6
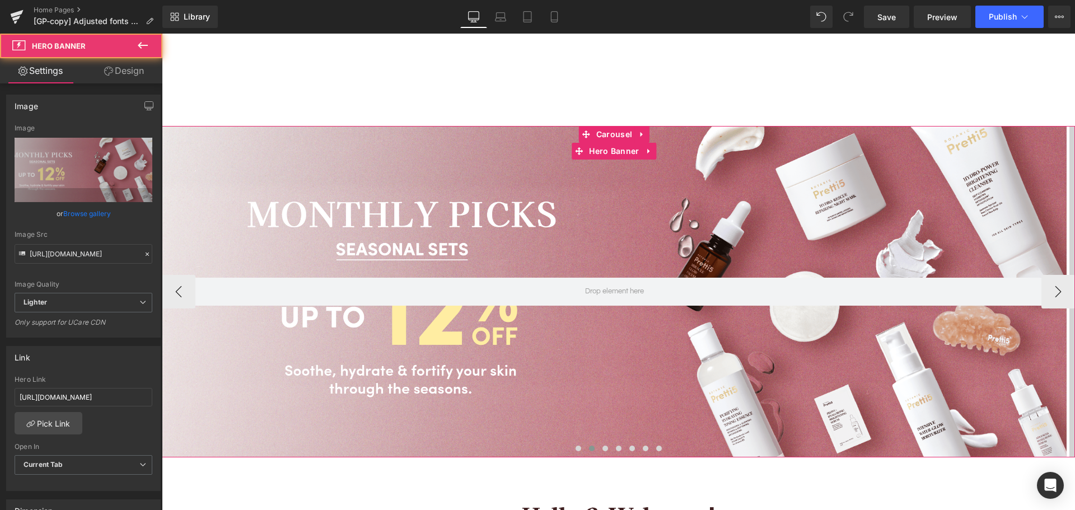
click at [482, 348] on div at bounding box center [614, 291] width 904 height 331
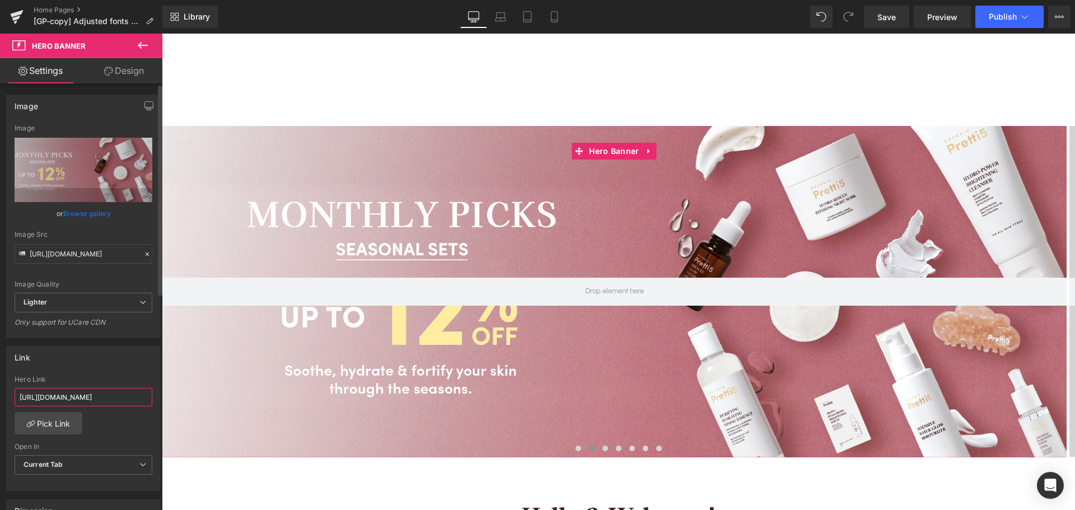
click at [101, 400] on input "[URL][DOMAIN_NAME]" at bounding box center [84, 397] width 138 height 18
drag, startPoint x: 269, startPoint y: 432, endPoint x: 194, endPoint y: 397, distance: 82.9
click at [90, 398] on input "[URL][DOMAIN_NAME]" at bounding box center [84, 397] width 138 height 18
click at [602, 447] on span at bounding box center [605, 449] width 6 height 6
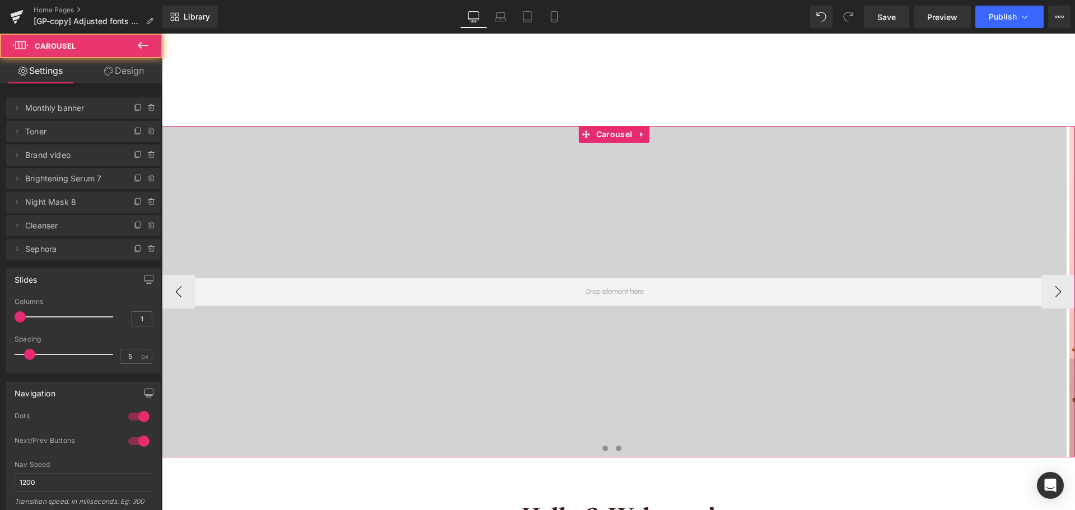
click at [612, 447] on button at bounding box center [618, 448] width 13 height 11
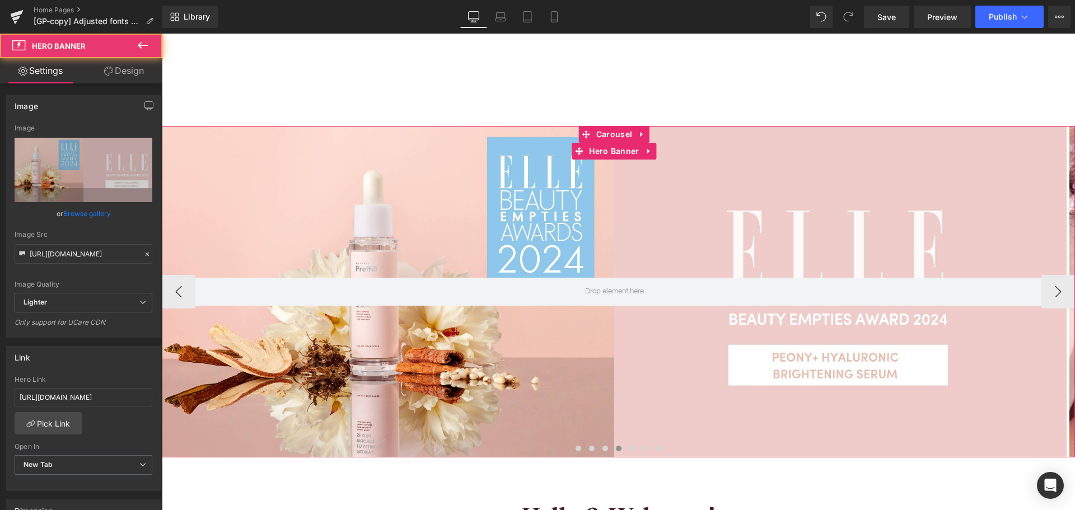
click at [579, 380] on div at bounding box center [614, 291] width 904 height 331
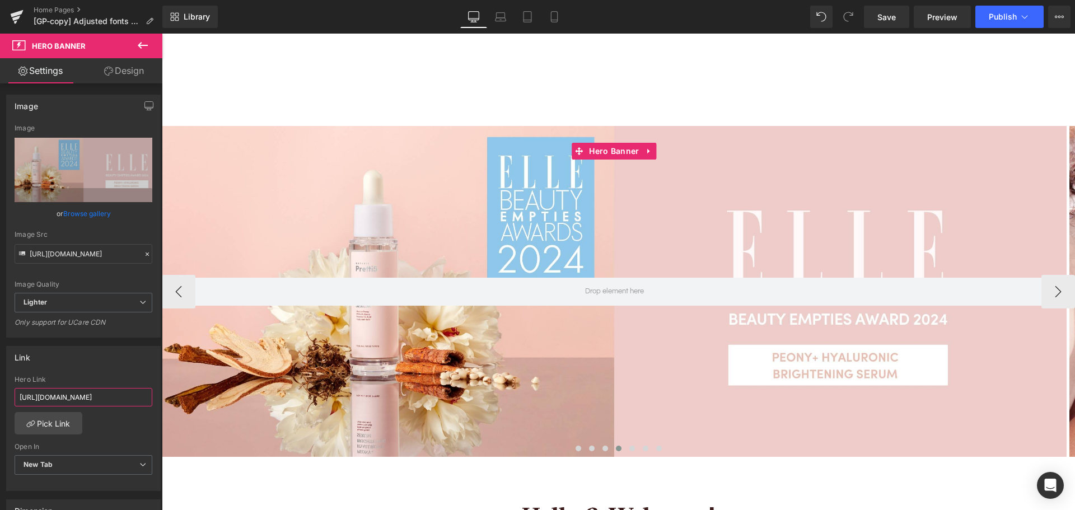
scroll to position [0, 96]
drag, startPoint x: 229, startPoint y: 434, endPoint x: 255, endPoint y: 395, distance: 46.1
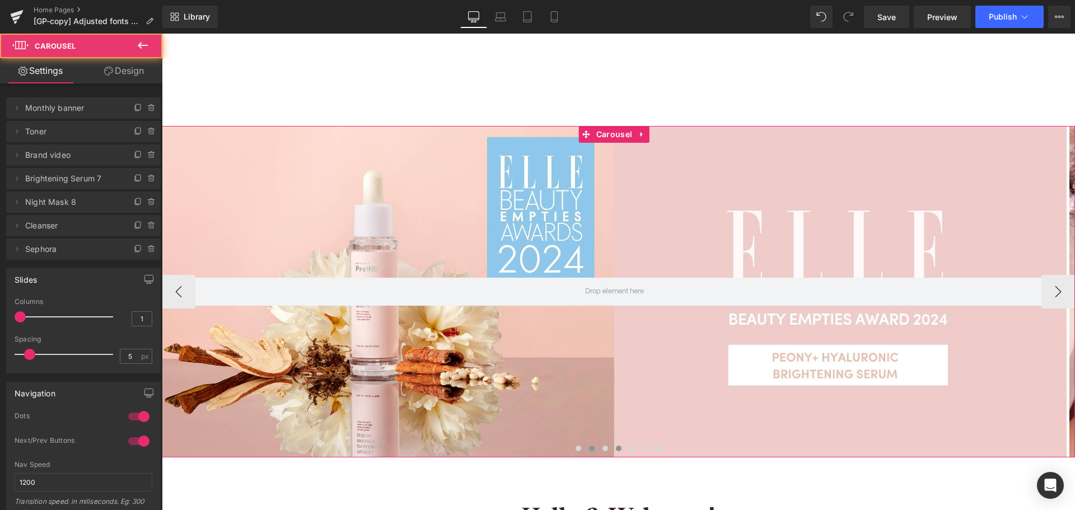
click at [589, 446] on span at bounding box center [592, 449] width 6 height 6
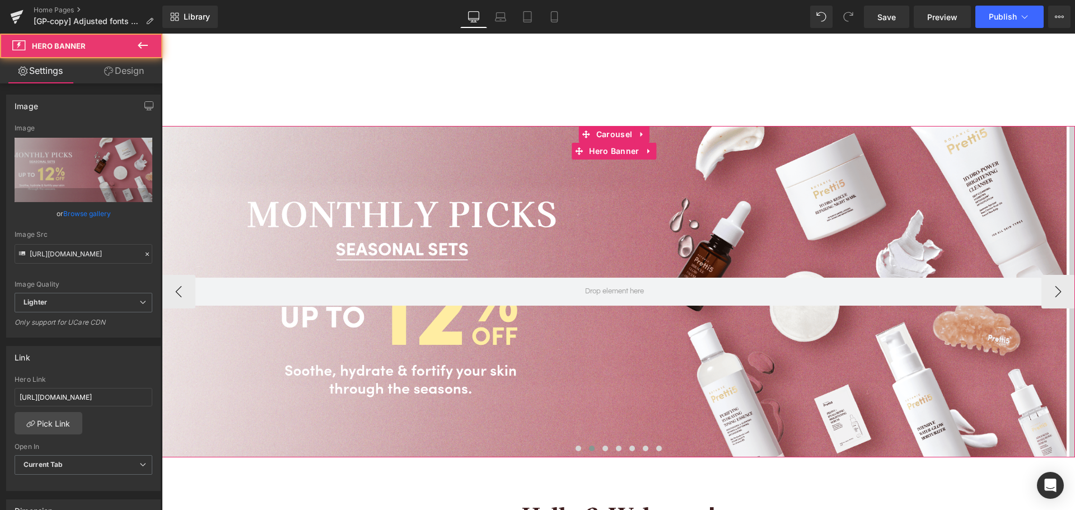
click at [390, 377] on div at bounding box center [614, 291] width 904 height 331
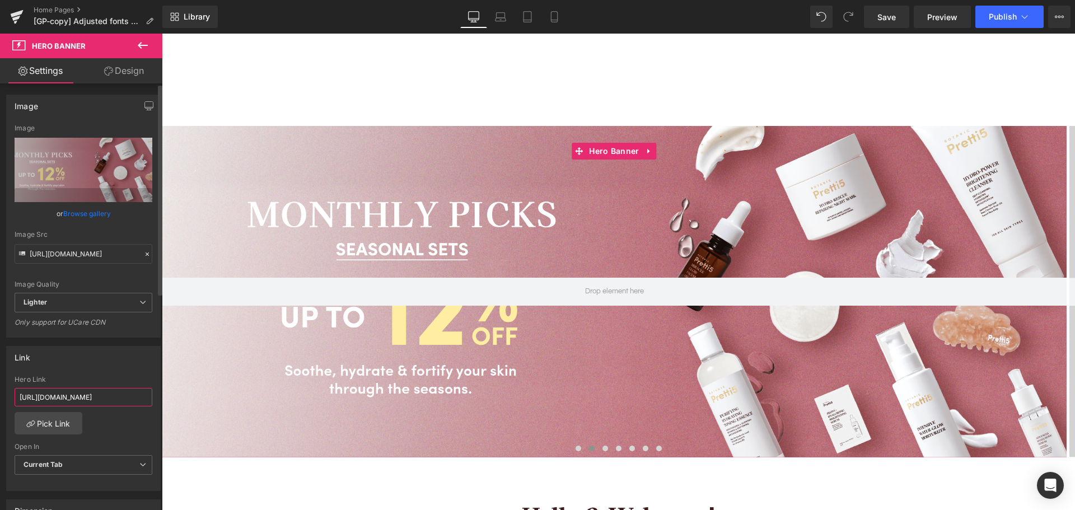
click at [99, 396] on input "[URL][DOMAIN_NAME]" at bounding box center [84, 397] width 138 height 18
drag, startPoint x: 92, startPoint y: 399, endPoint x: 150, endPoint y: 396, distance: 58.3
click at [150, 396] on div "https://pretti5.com.hk/pages/collection-page Hero Link https://pretti5.com.hk/p…" at bounding box center [83, 433] width 153 height 115
click at [127, 397] on input "[URL][DOMAIN_NAME]" at bounding box center [84, 397] width 138 height 18
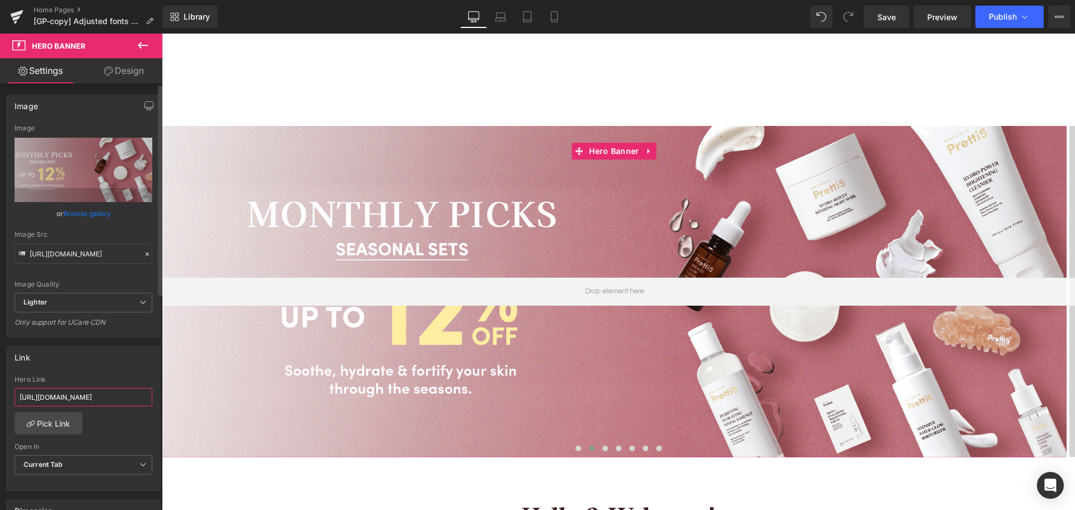
click at [47, 397] on input "[URL][DOMAIN_NAME]" at bounding box center [84, 397] width 138 height 18
drag, startPoint x: 76, startPoint y: 401, endPoint x: 0, endPoint y: 400, distance: 75.6
click at [0, 400] on div "Link https://pretti5.com.hk/pages/collection-page Hero Link https://pretti5.com…" at bounding box center [83, 413] width 167 height 153
click at [17, 398] on input "[URL][DOMAIN_NAME]" at bounding box center [84, 397] width 138 height 18
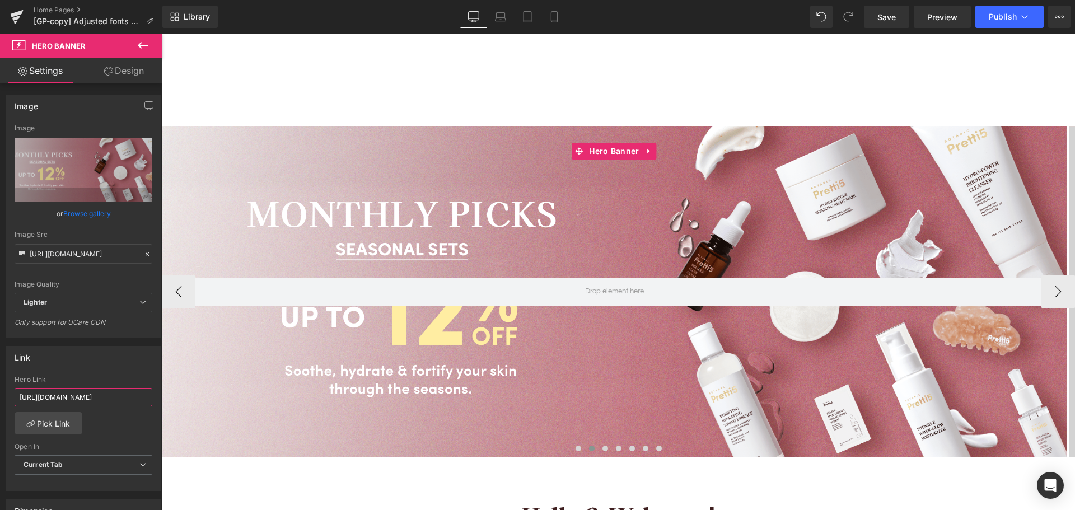
scroll to position [0, 20]
drag, startPoint x: 181, startPoint y: 432, endPoint x: 202, endPoint y: 395, distance: 42.1
click at [54, 395] on input "[URL][DOMAIN_NAME]" at bounding box center [84, 397] width 138 height 18
click at [58, 397] on input "[URL][DOMAIN_NAME]" at bounding box center [84, 397] width 138 height 18
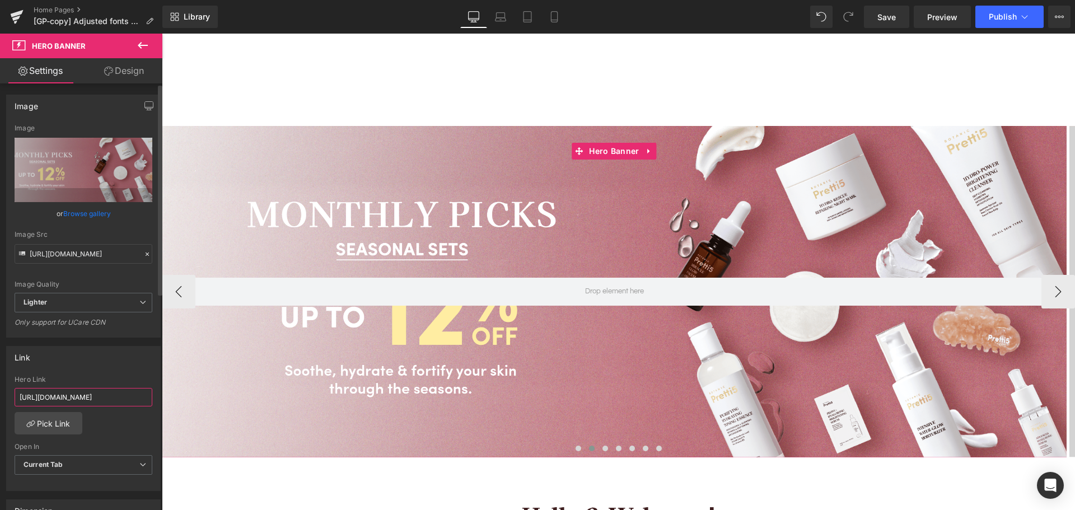
click at [58, 397] on input "[URL][DOMAIN_NAME]" at bounding box center [84, 397] width 138 height 18
paste input "mbo-collection"
type input "[URL][DOMAIN_NAME]"
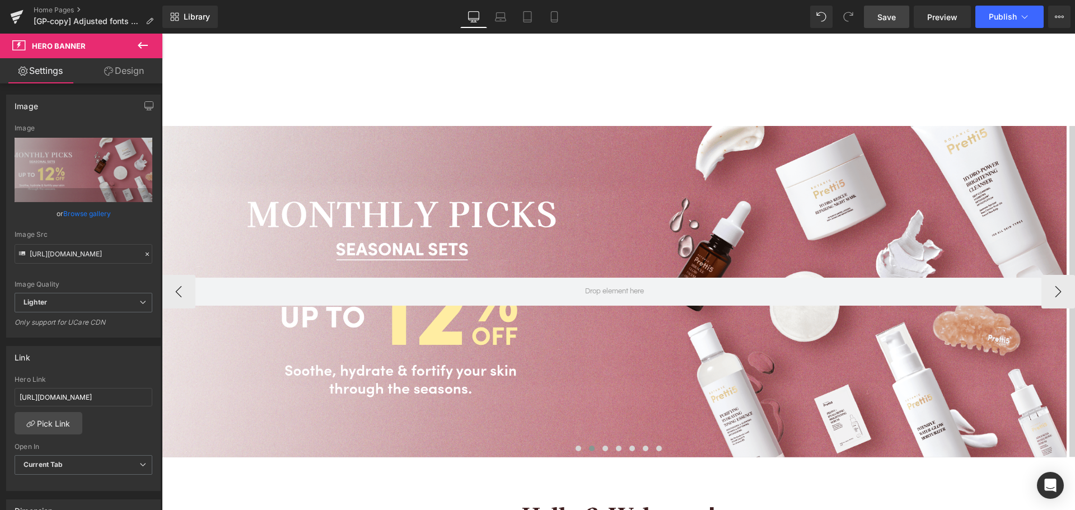
click at [880, 16] on span "Save" at bounding box center [886, 17] width 18 height 12
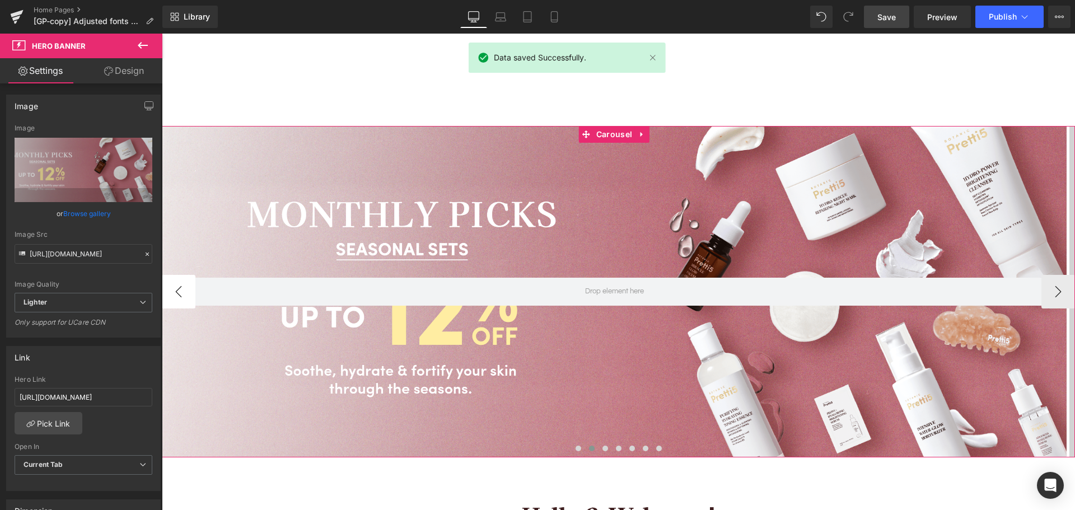
click at [175, 292] on button "‹" at bounding box center [179, 292] width 34 height 34
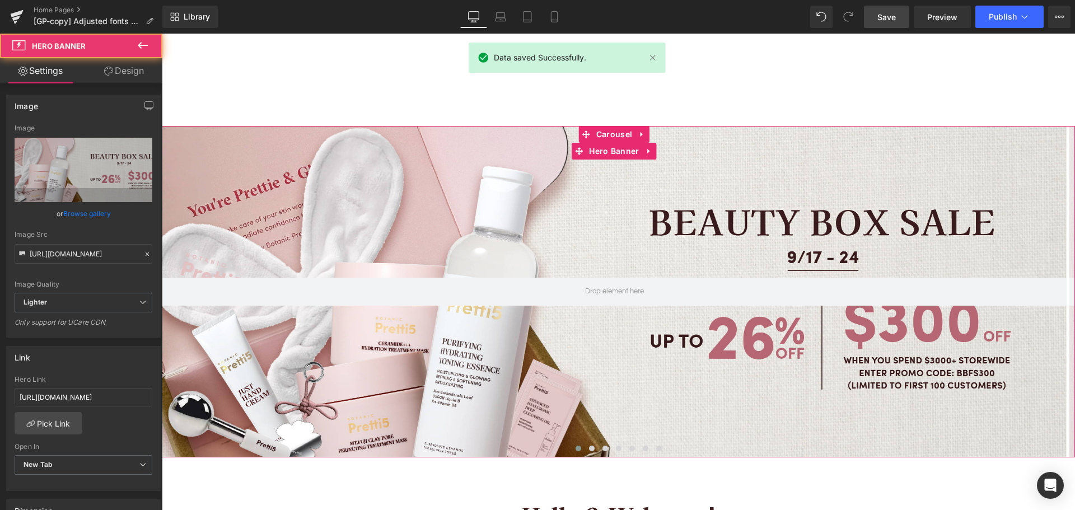
click at [568, 360] on div at bounding box center [614, 291] width 904 height 331
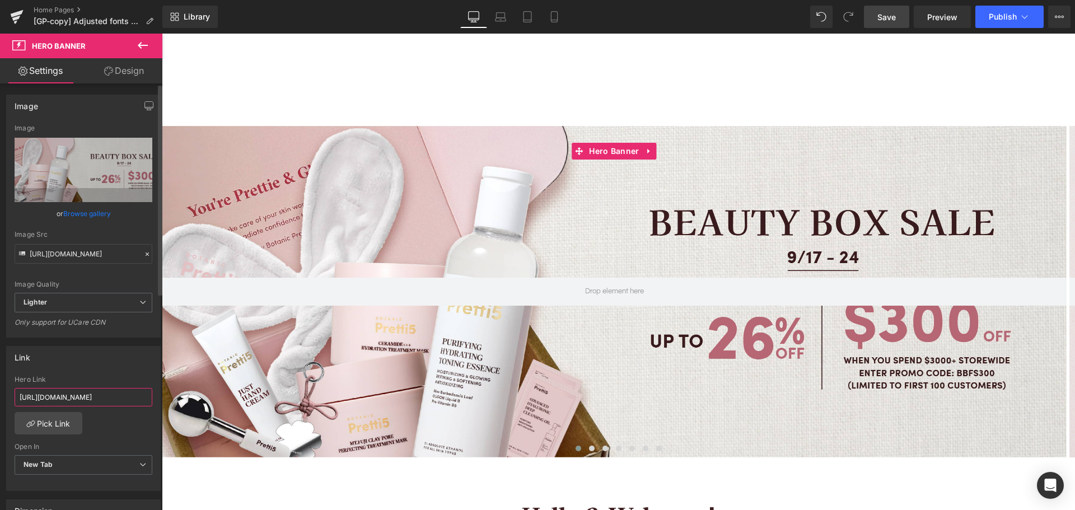
click at [105, 396] on input "[URL][DOMAIN_NAME]" at bounding box center [84, 397] width 138 height 18
click at [71, 400] on input "[URL][DOMAIN_NAME]" at bounding box center [84, 397] width 138 height 18
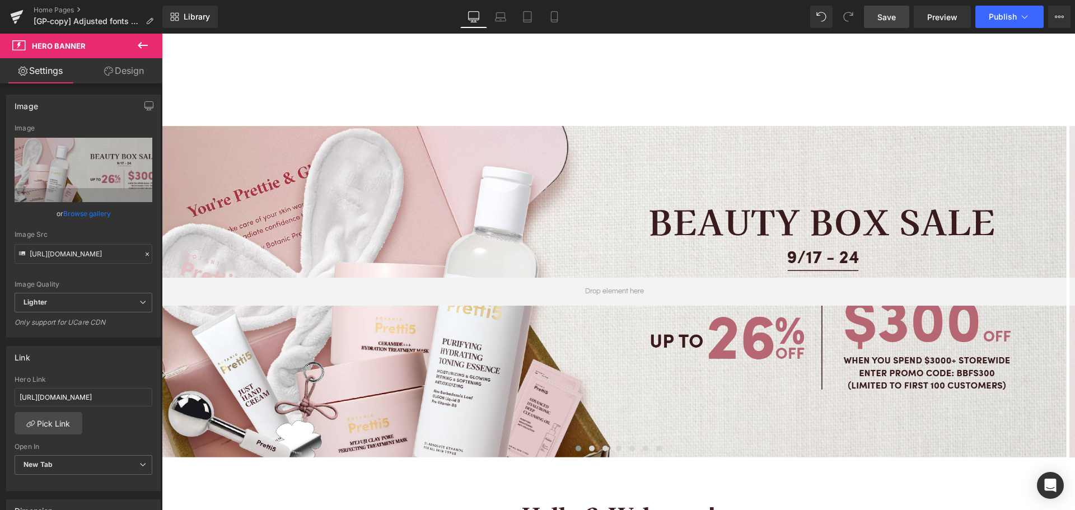
click at [888, 24] on link "Save" at bounding box center [886, 17] width 45 height 22
click at [1044, 298] on button "›" at bounding box center [1058, 292] width 34 height 34
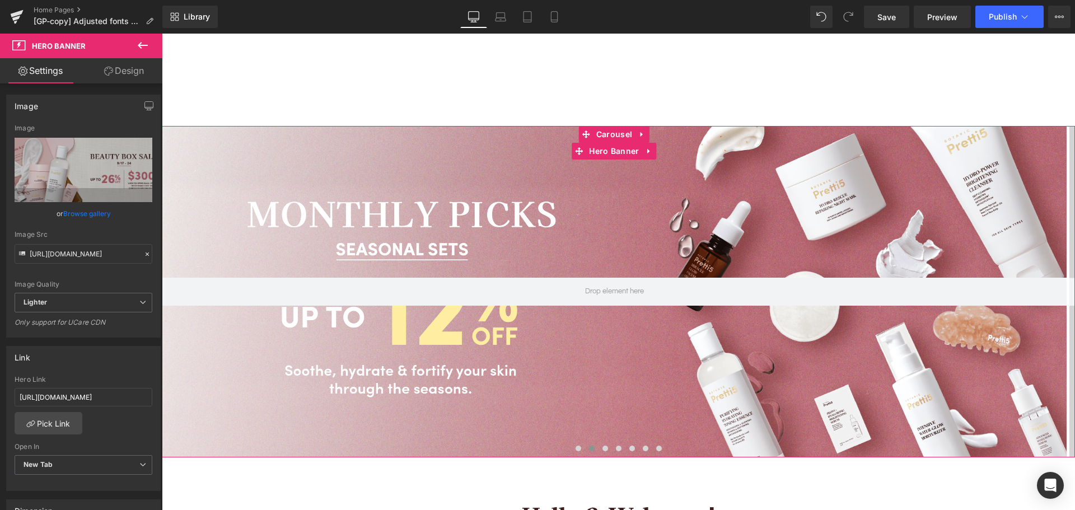
click at [495, 365] on div at bounding box center [614, 291] width 904 height 331
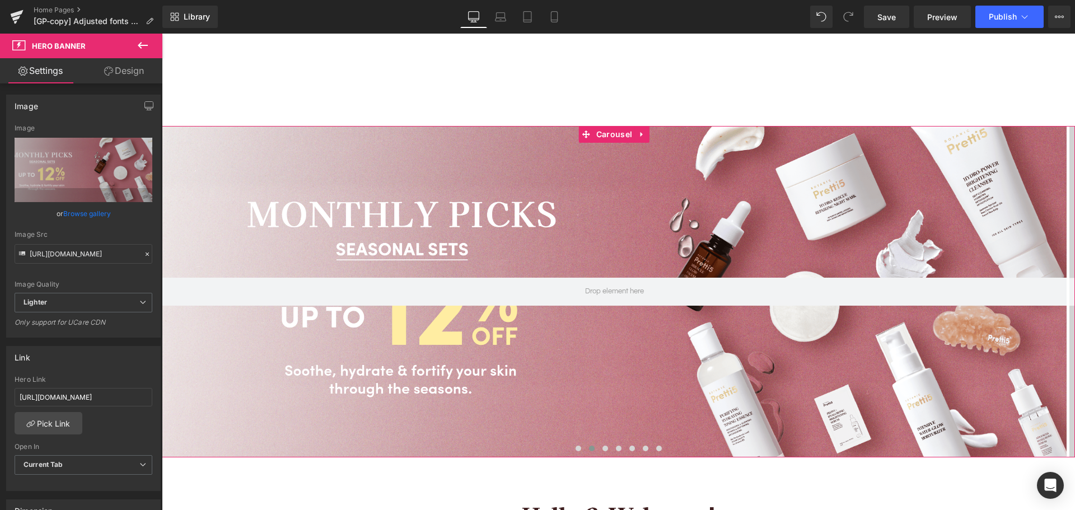
click at [1074, 287] on button "›" at bounding box center [1092, 292] width 34 height 34
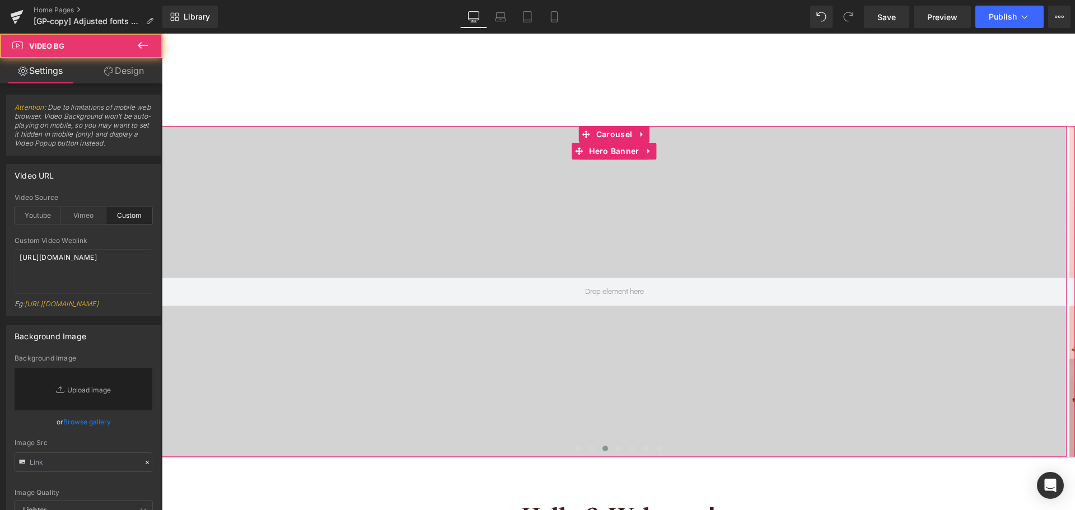
click at [602, 357] on div at bounding box center [614, 291] width 904 height 331
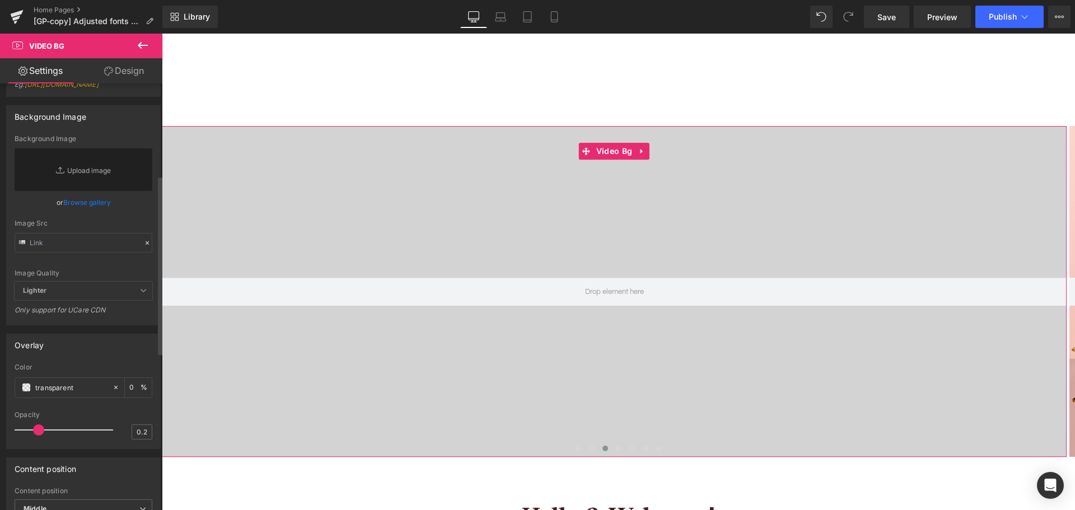
scroll to position [224, 0]
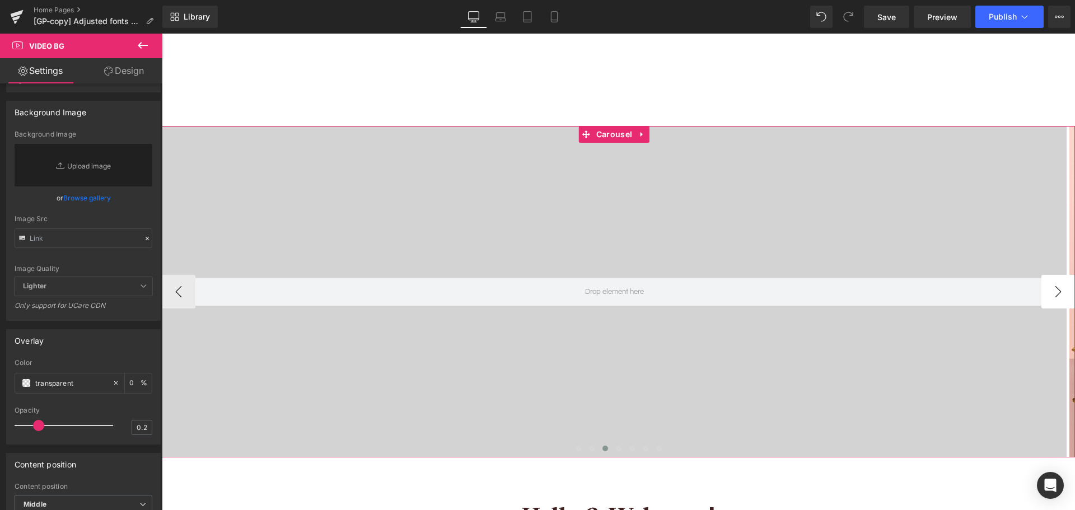
click at [1047, 288] on button "›" at bounding box center [1058, 292] width 34 height 34
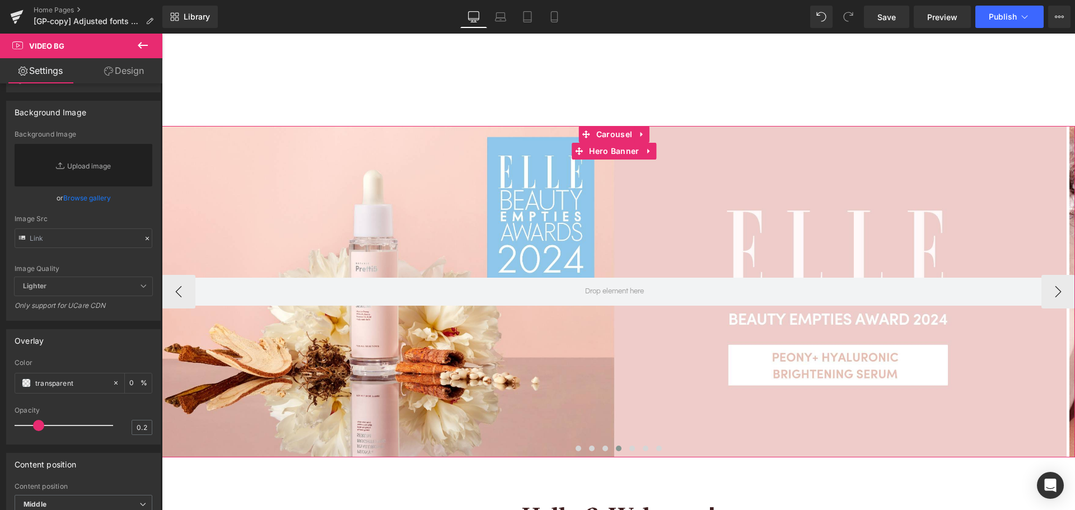
click at [538, 348] on div at bounding box center [614, 291] width 904 height 331
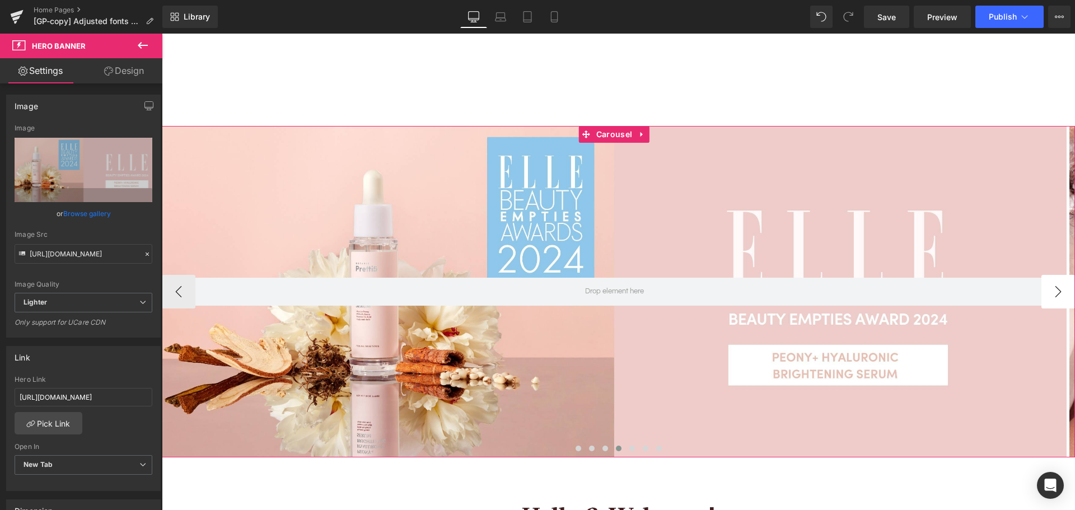
click at [1043, 294] on button "›" at bounding box center [1058, 292] width 34 height 34
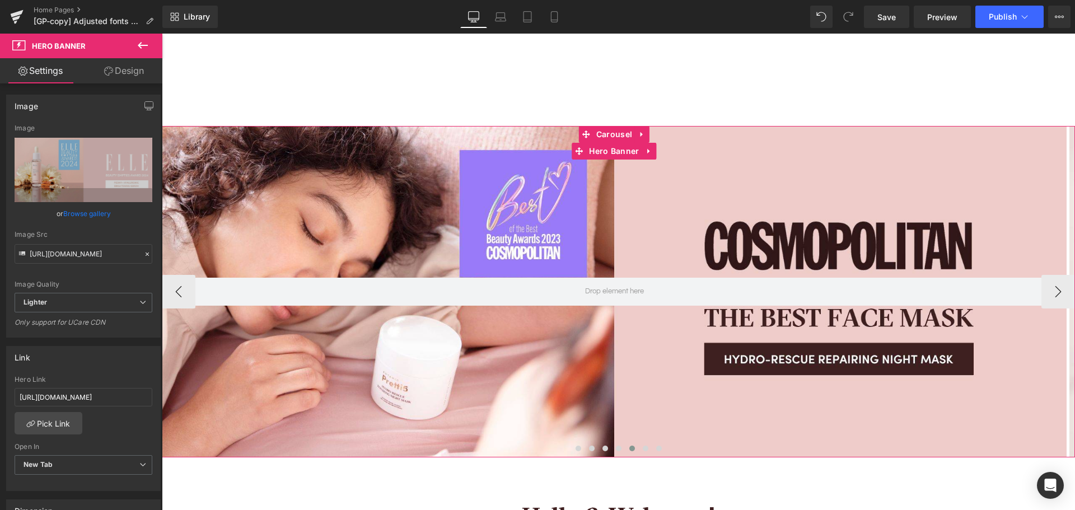
click at [554, 349] on div at bounding box center [614, 291] width 904 height 331
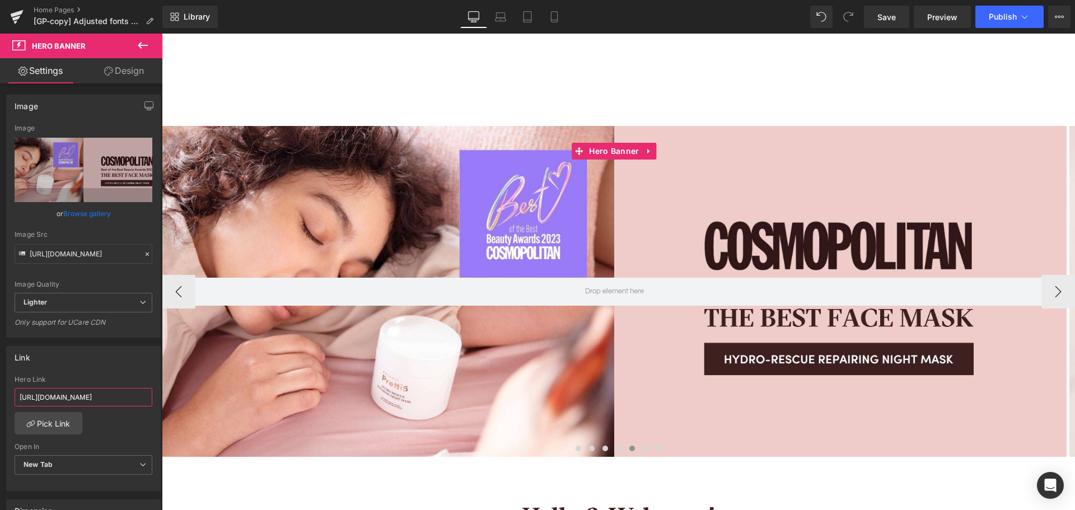
scroll to position [0, 91]
drag, startPoint x: 276, startPoint y: 433, endPoint x: 241, endPoint y: 400, distance: 48.7
drag, startPoint x: 886, startPoint y: 20, endPoint x: 575, endPoint y: 309, distance: 424.9
click at [886, 20] on span "Save" at bounding box center [886, 17] width 18 height 12
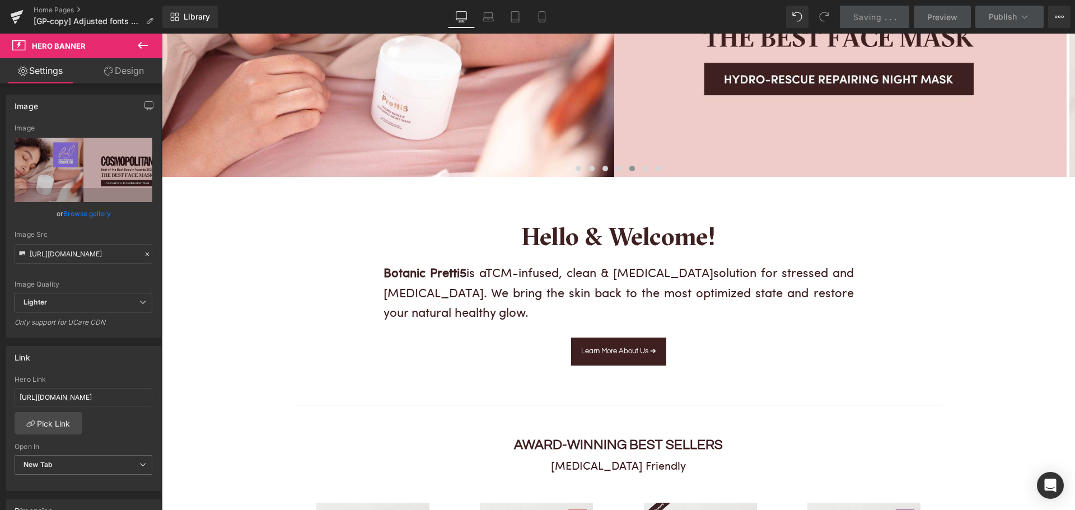
scroll to position [0, 0]
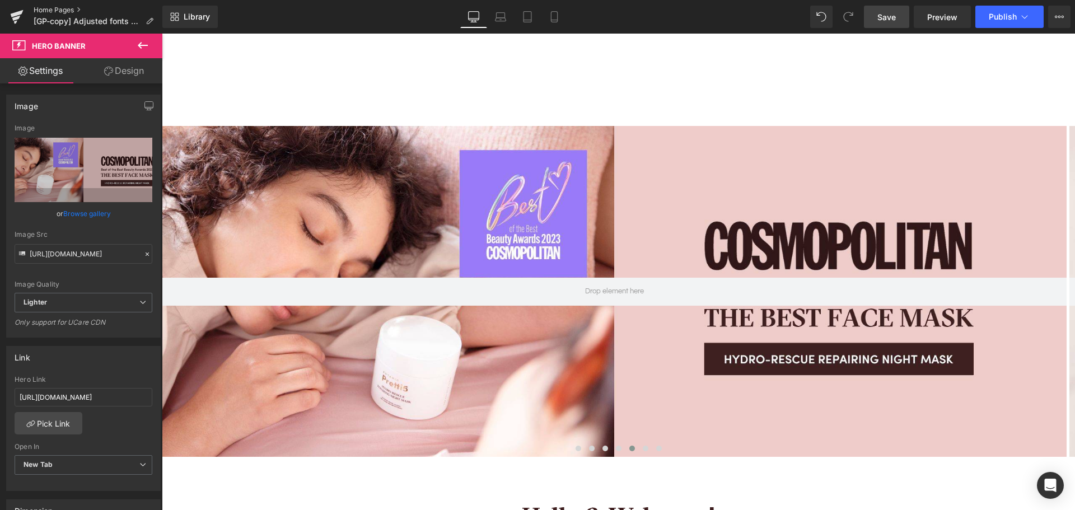
click at [36, 7] on link "Home Pages" at bounding box center [98, 10] width 129 height 9
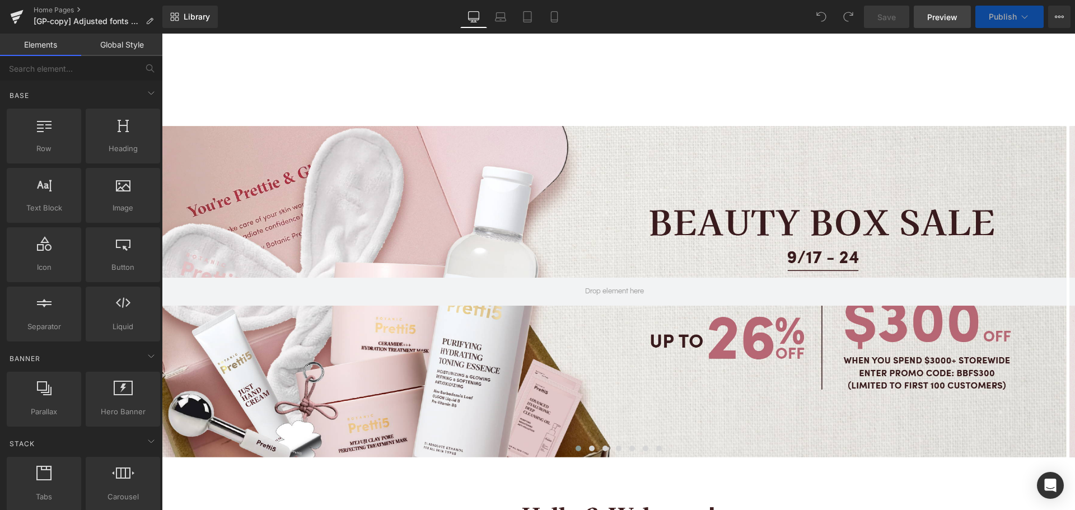
click at [935, 15] on span "Preview" at bounding box center [942, 17] width 30 height 12
click at [940, 22] on span "Preview" at bounding box center [942, 17] width 30 height 12
click at [882, 17] on span "Save" at bounding box center [886, 17] width 18 height 12
click at [541, 22] on link "Mobile" at bounding box center [541, 17] width 27 height 22
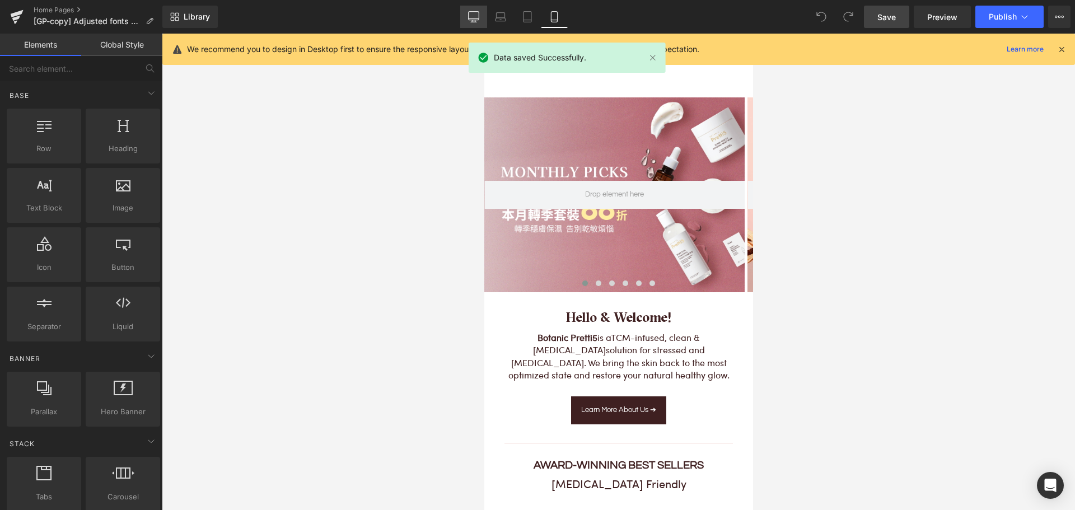
click at [466, 25] on link "Desktop" at bounding box center [473, 17] width 27 height 22
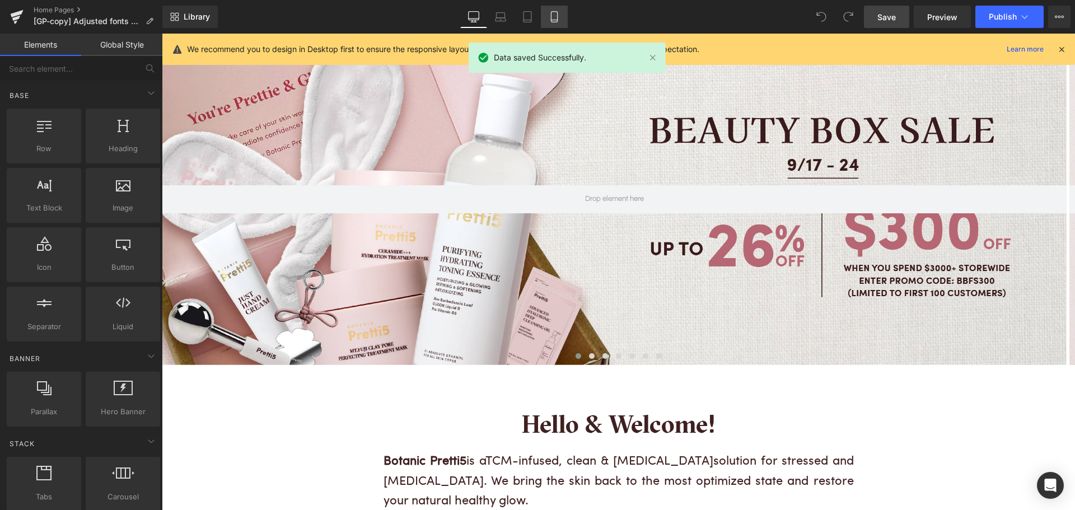
click at [554, 25] on link "Mobile" at bounding box center [554, 17] width 27 height 22
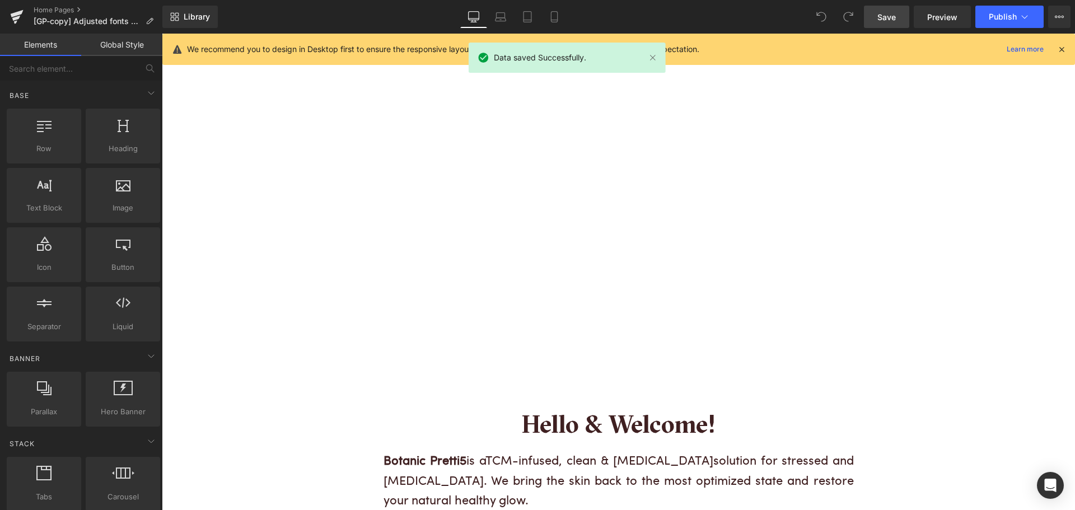
scroll to position [64, 0]
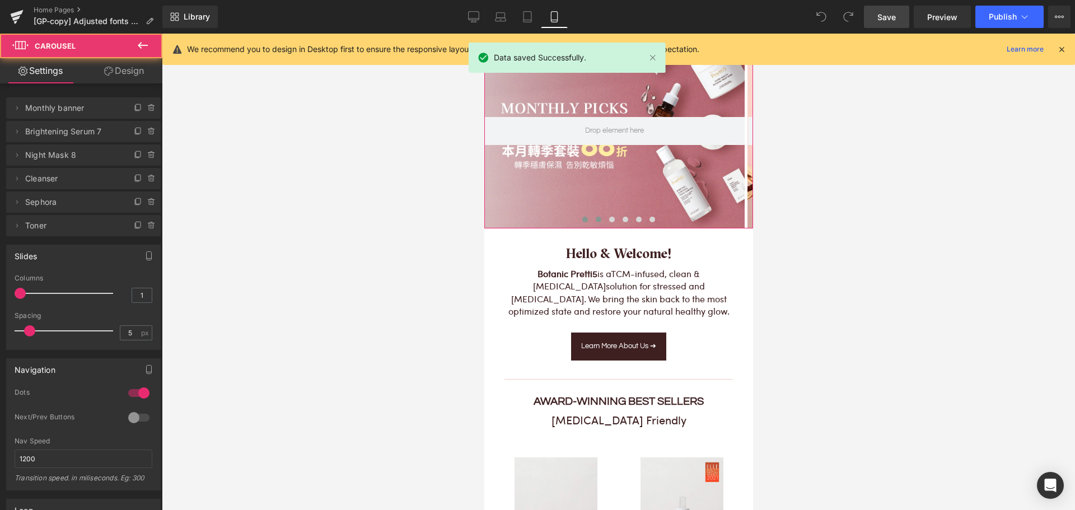
click at [595, 218] on span at bounding box center [598, 220] width 6 height 6
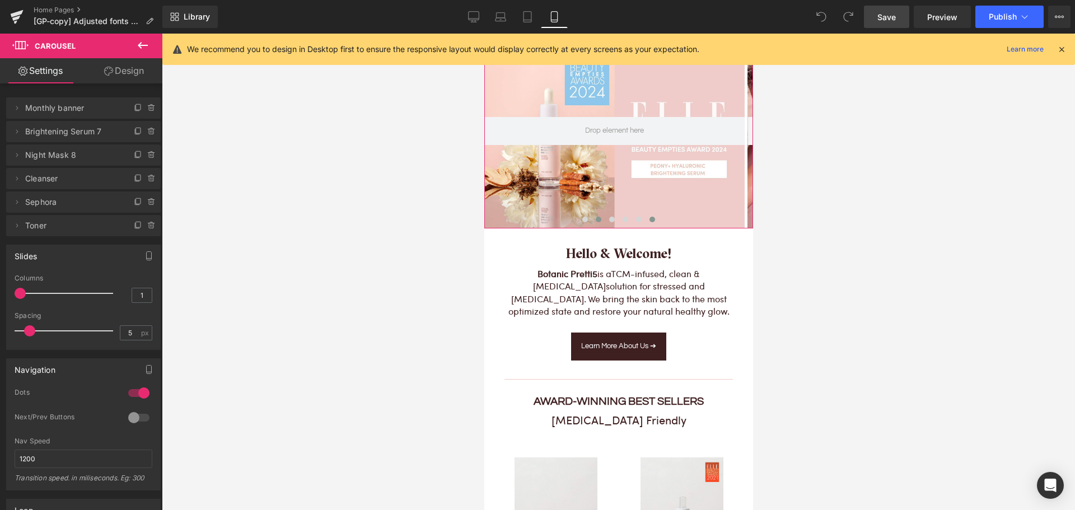
click at [645, 219] on button at bounding box center [651, 219] width 13 height 11
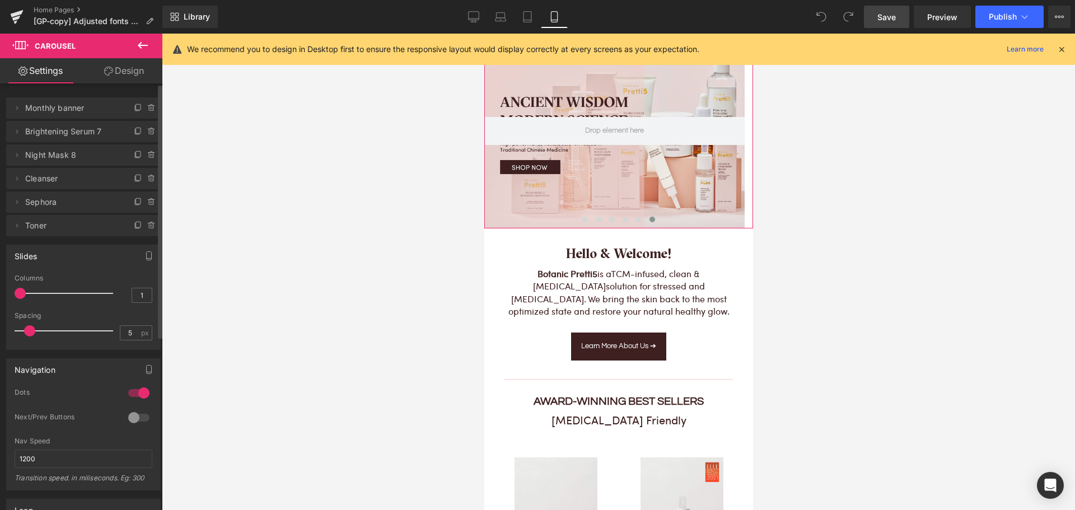
drag, startPoint x: 21, startPoint y: 226, endPoint x: 29, endPoint y: 132, distance: 94.4
click at [29, 95] on ul "Delete Cancel Monthly banner Monthly banner Name Monthly banner Delete Cancel B…" at bounding box center [83, 95] width 154 height 0
drag, startPoint x: 17, startPoint y: 226, endPoint x: 18, endPoint y: 142, distance: 84.5
click at [18, 95] on ul "Delete Cancel Monthly banner Monthly banner Name Monthly banner Delete Cancel B…" at bounding box center [83, 95] width 154 height 0
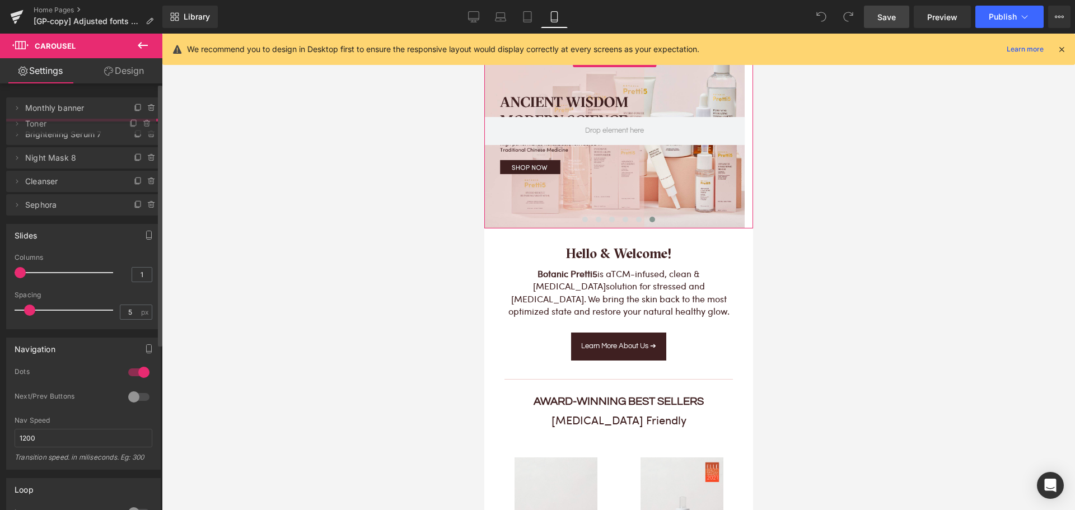
drag, startPoint x: 44, startPoint y: 230, endPoint x: 50, endPoint y: 128, distance: 102.0
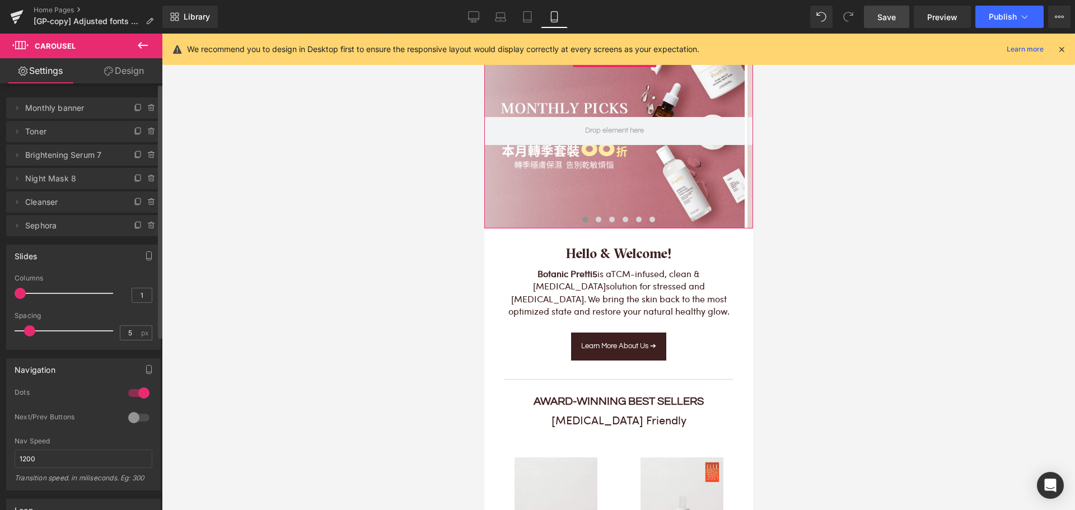
click at [65, 108] on span "Monthly banner" at bounding box center [72, 107] width 94 height 21
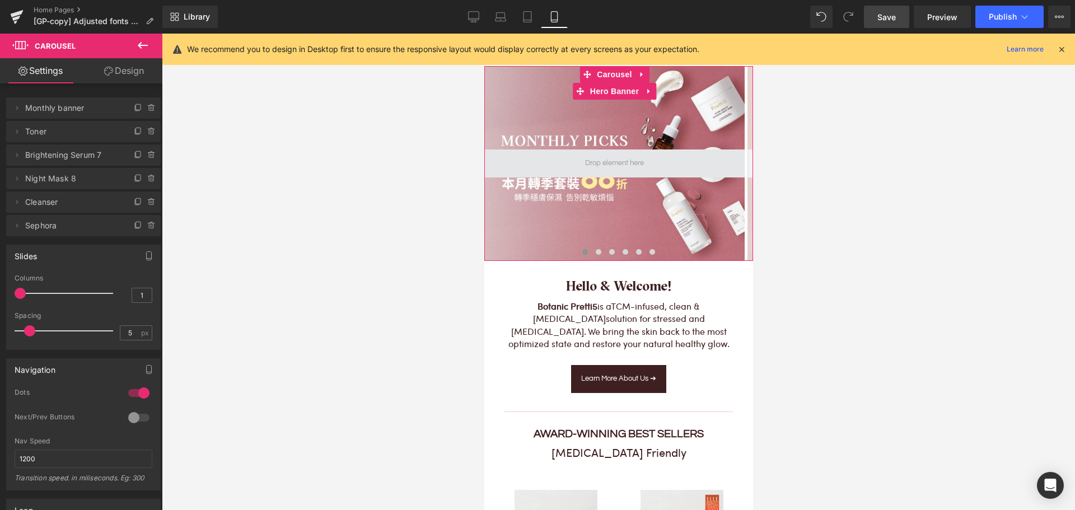
scroll to position [0, 0]
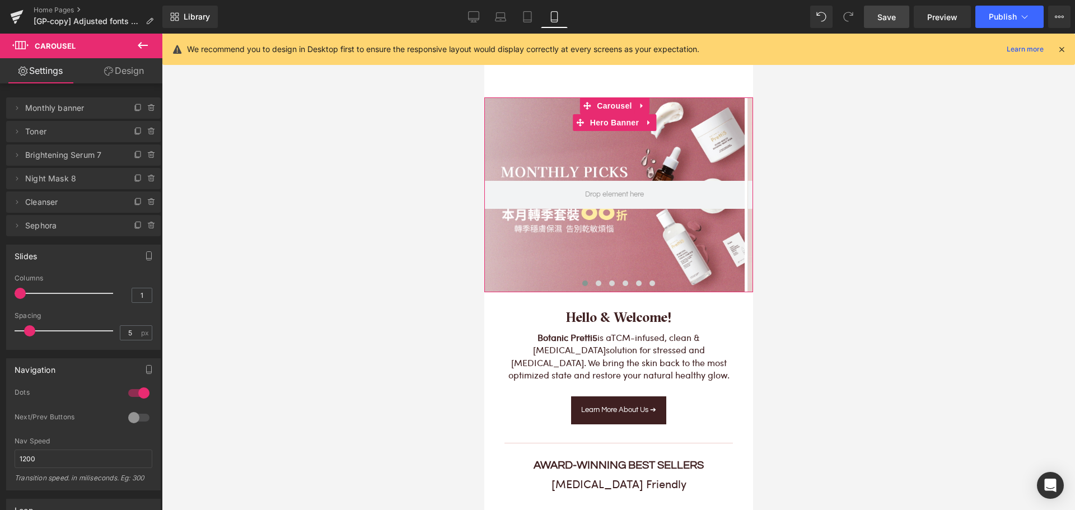
click at [617, 145] on div at bounding box center [614, 194] width 260 height 195
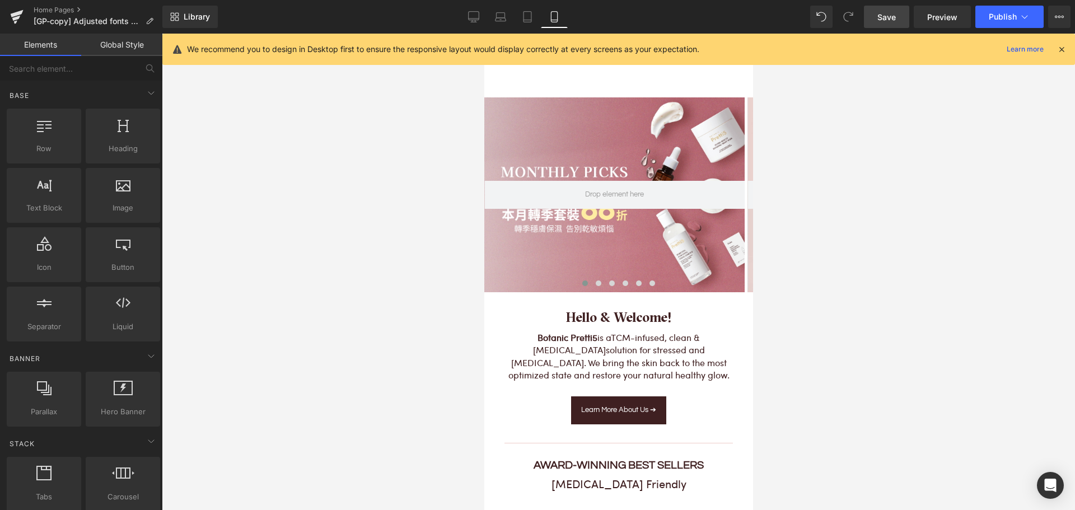
click at [273, 235] on div at bounding box center [618, 272] width 913 height 476
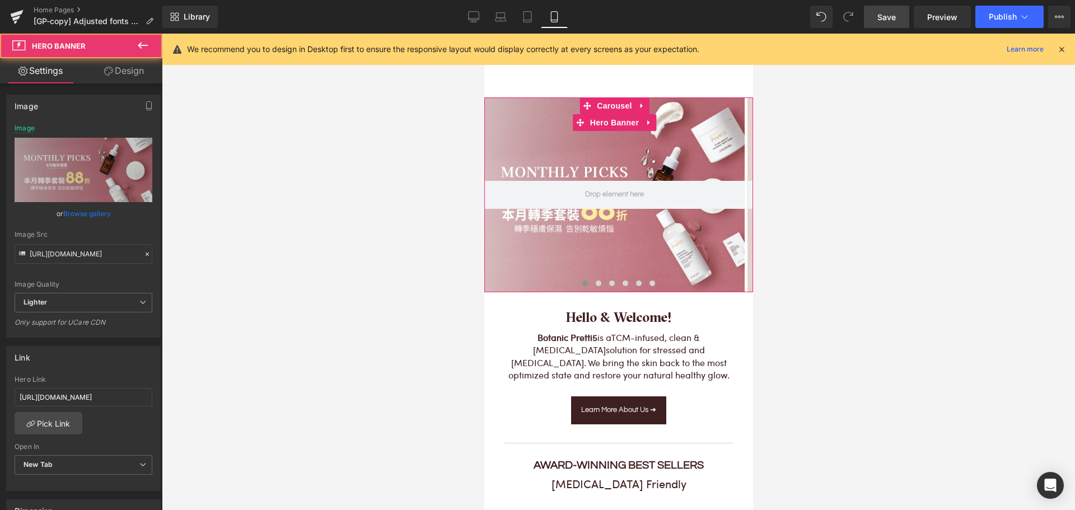
click at [617, 136] on div at bounding box center [614, 194] width 260 height 195
click at [618, 106] on span "Carousel" at bounding box center [613, 106] width 40 height 17
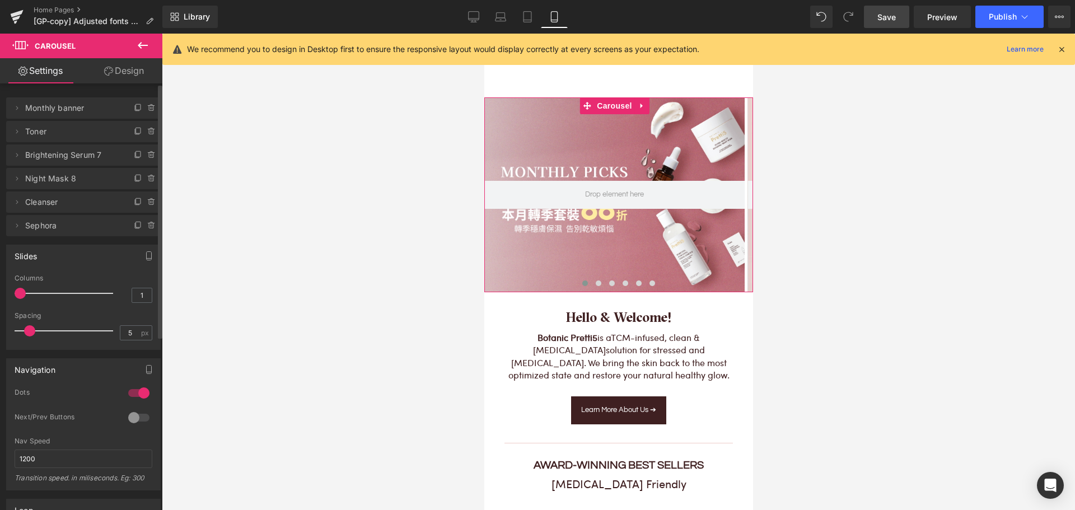
click at [62, 135] on span "Toner" at bounding box center [72, 131] width 94 height 21
click at [41, 132] on span "Toner" at bounding box center [72, 131] width 94 height 21
click at [60, 109] on span "Monthly banner" at bounding box center [72, 107] width 94 height 21
click at [50, 134] on span "Toner" at bounding box center [72, 131] width 94 height 21
click at [50, 114] on span "Monthly banner" at bounding box center [72, 107] width 94 height 21
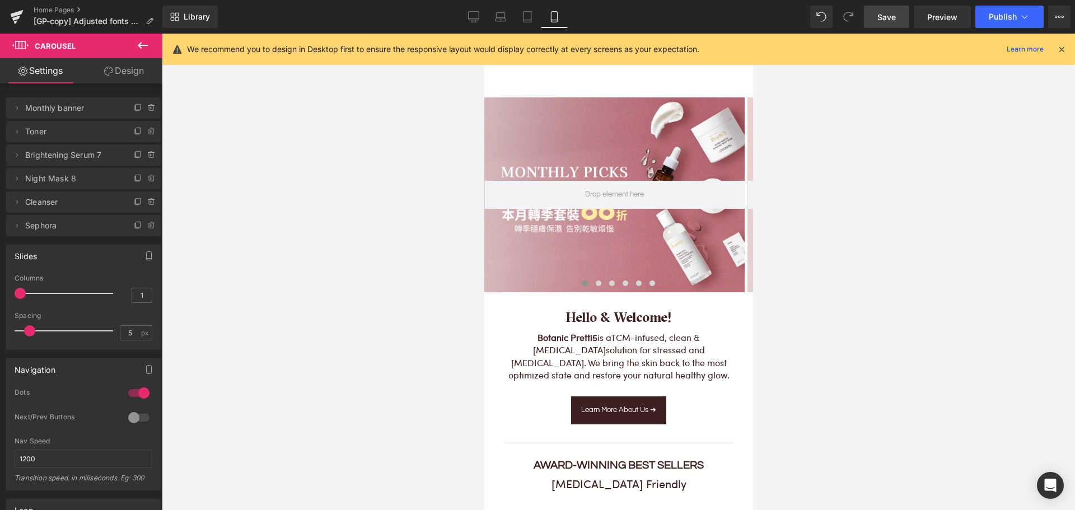
click at [453, 203] on div at bounding box center [618, 272] width 913 height 476
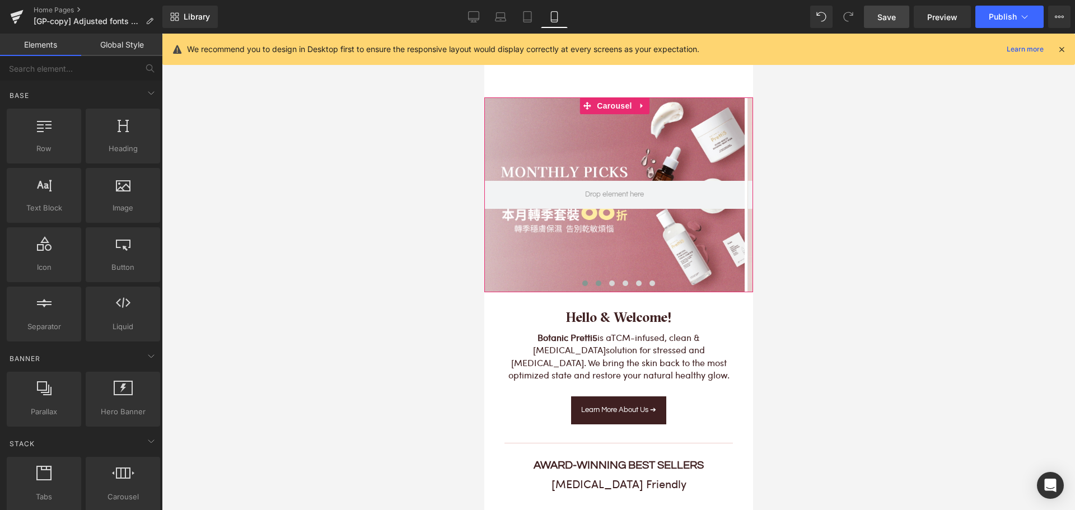
click at [595, 282] on span at bounding box center [598, 283] width 6 height 6
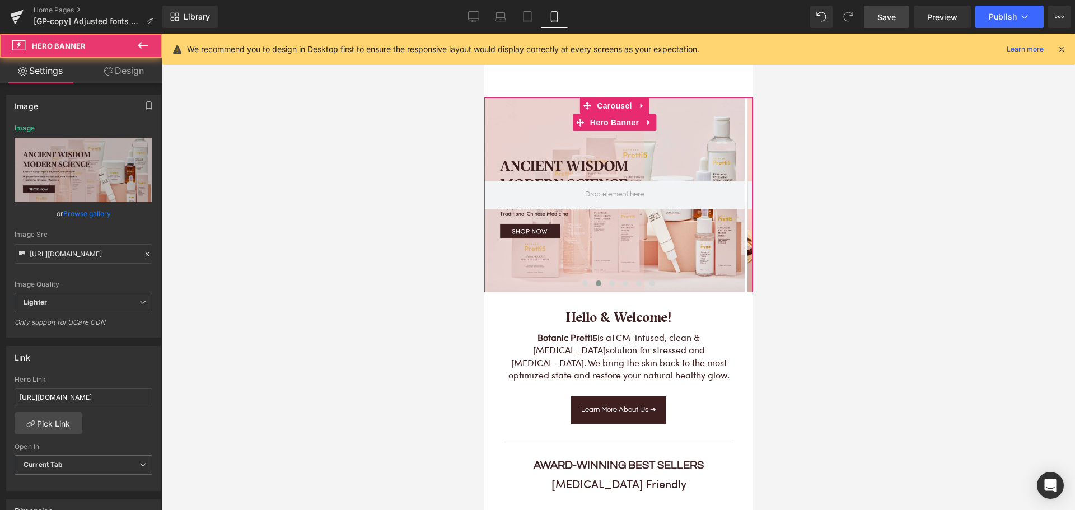
click at [575, 227] on div at bounding box center [614, 194] width 260 height 195
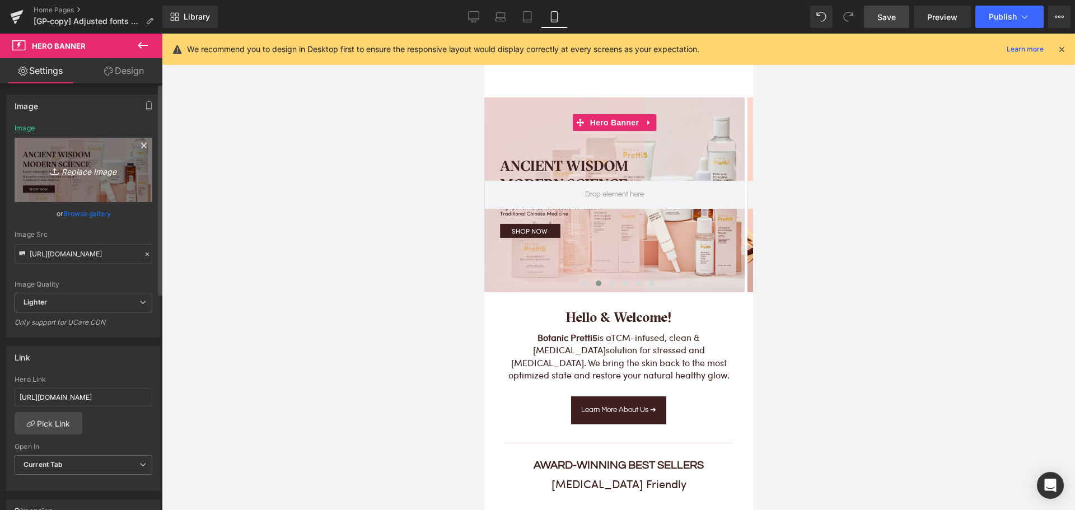
click at [68, 173] on icon "Replace Image" at bounding box center [84, 170] width 90 height 14
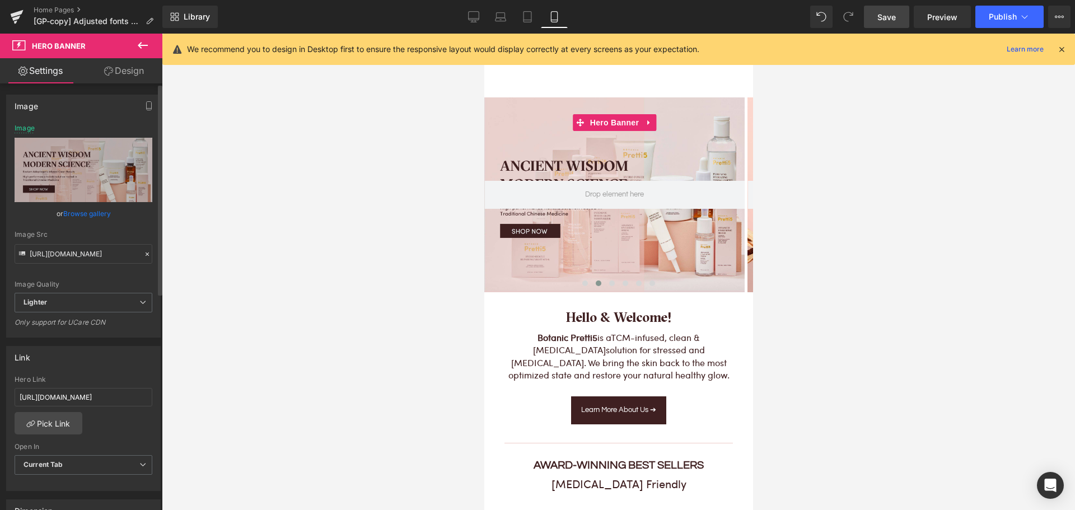
click at [88, 216] on link "Browse gallery" at bounding box center [87, 214] width 48 height 20
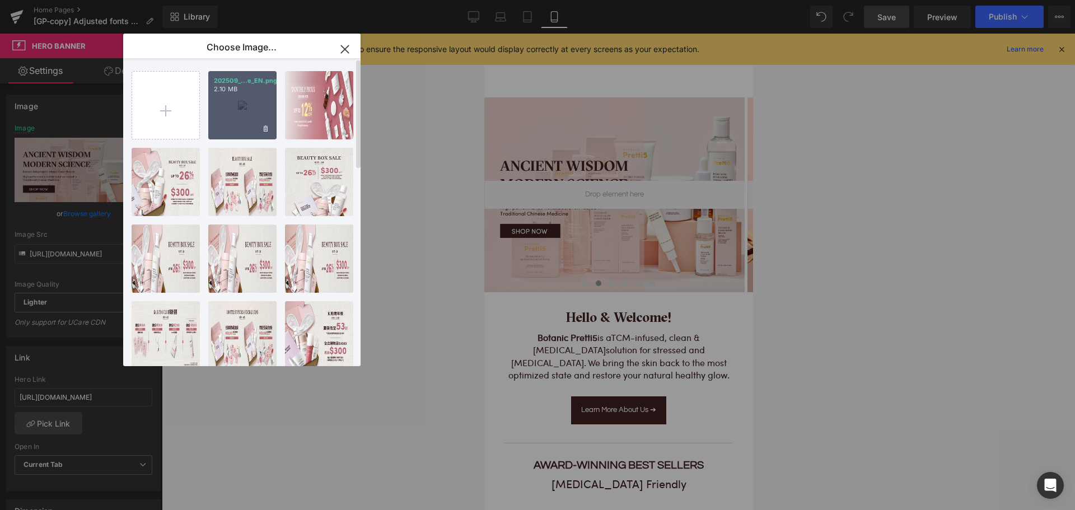
click at [232, 115] on div "202509_...e_EN.png 2.10 MB" at bounding box center [242, 105] width 68 height 68
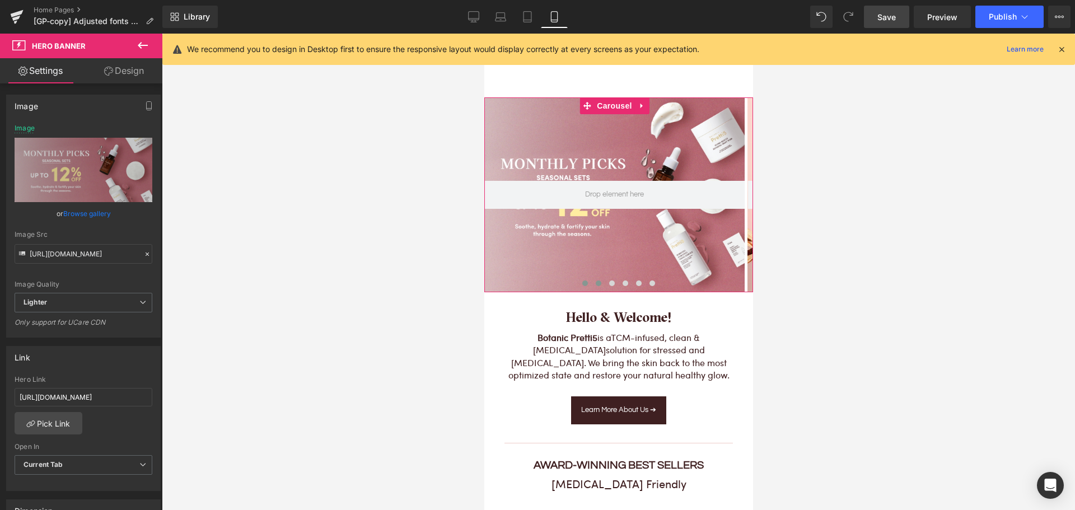
click at [582, 281] on span at bounding box center [585, 283] width 6 height 6
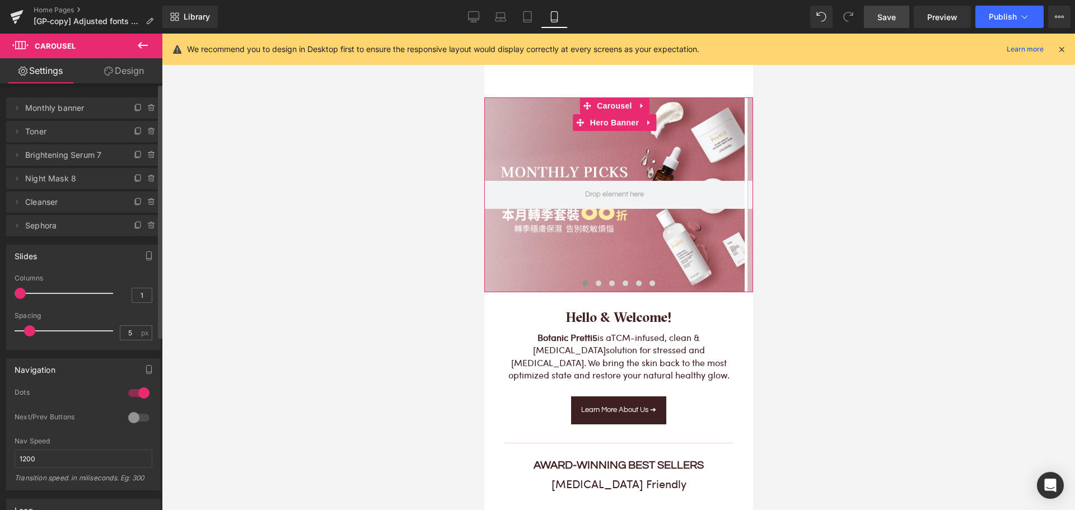
click at [75, 111] on span "Monthly banner" at bounding box center [72, 107] width 94 height 21
click at [616, 106] on span "Carousel" at bounding box center [613, 105] width 40 height 17
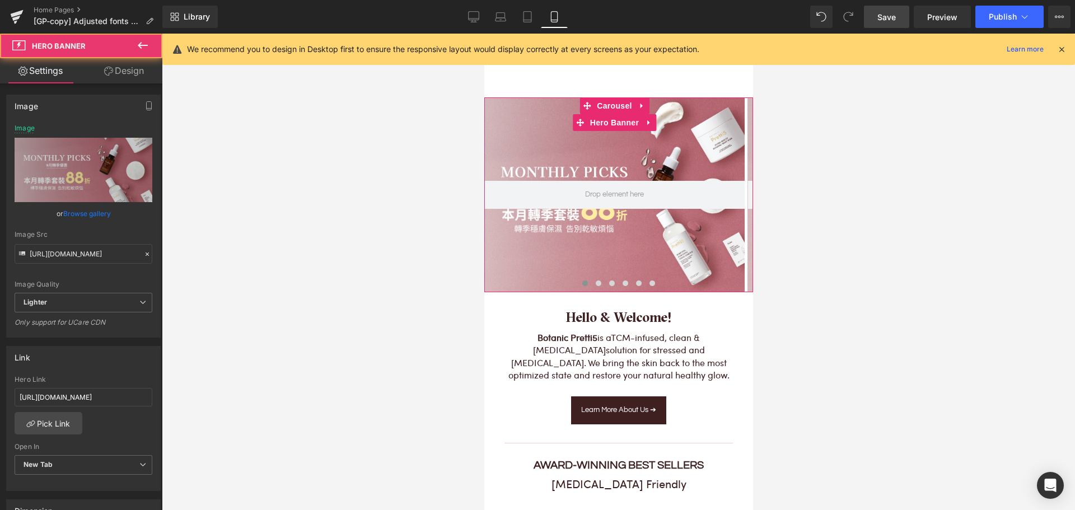
click at [612, 155] on div at bounding box center [614, 194] width 260 height 195
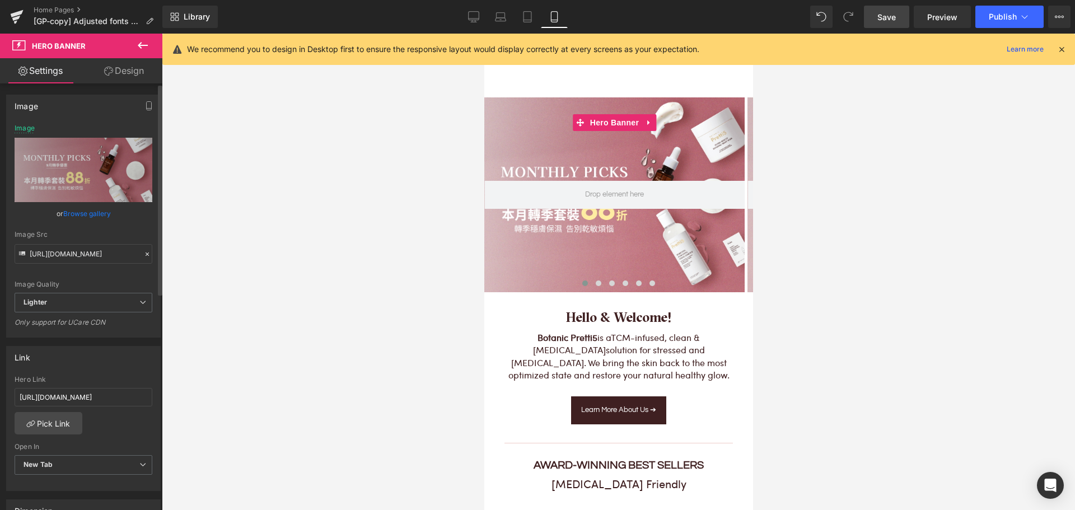
click at [78, 209] on link "Browse gallery" at bounding box center [87, 214] width 48 height 20
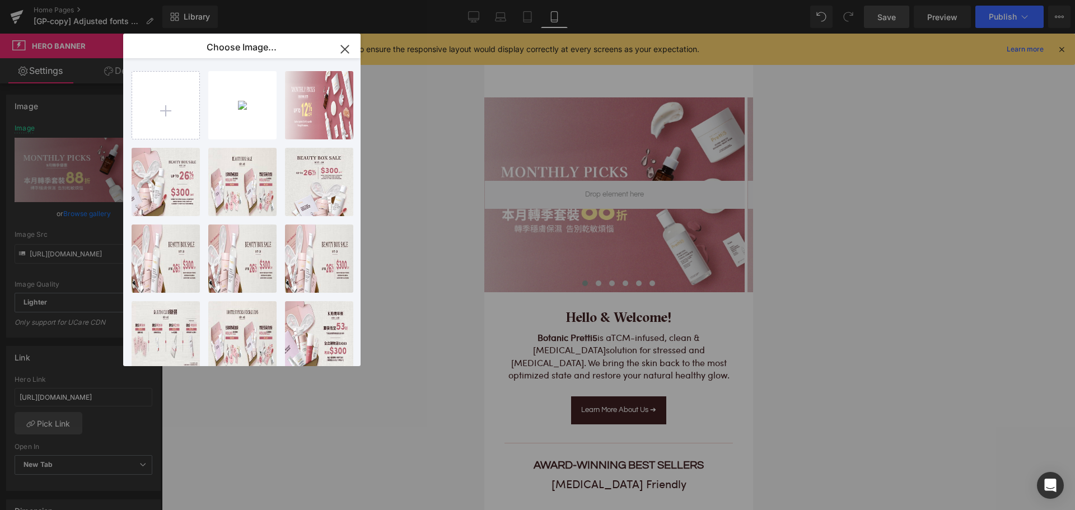
type input "C:\fakepath\202509_Monthly-Set-Mobile_EN.jpg"
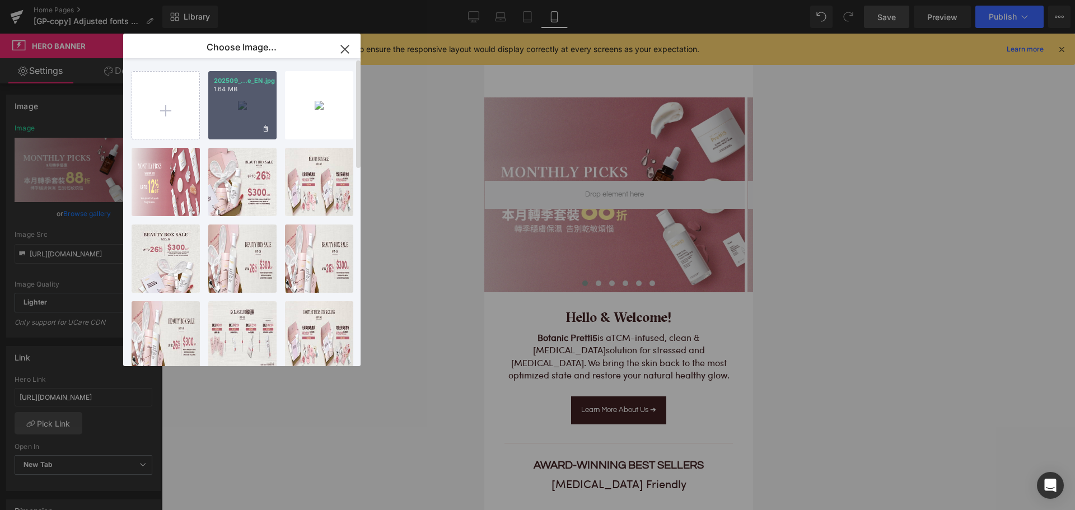
click at [247, 109] on div "202509_...e_EN.jpg 1.64 MB" at bounding box center [242, 105] width 68 height 68
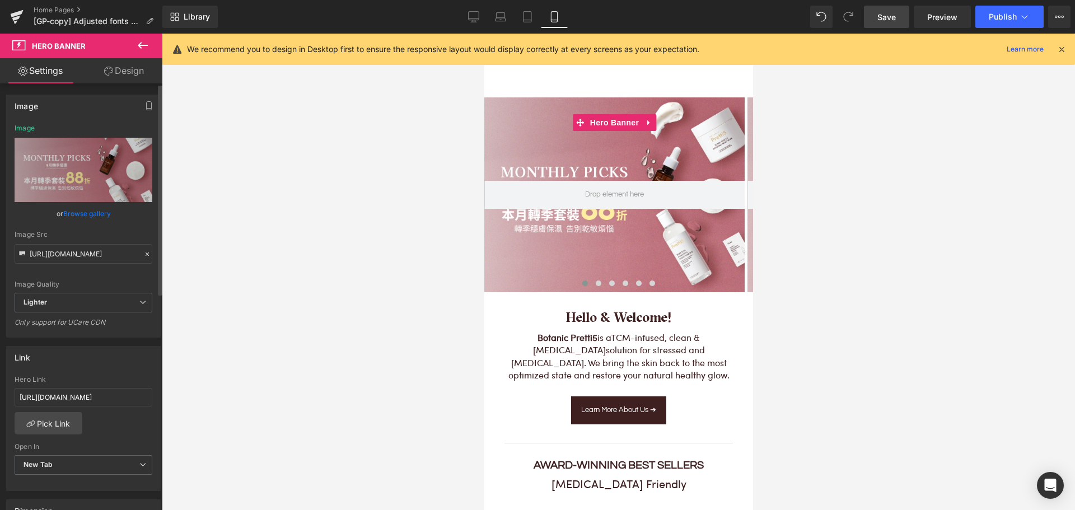
click at [83, 212] on link "Browse gallery" at bounding box center [87, 214] width 48 height 20
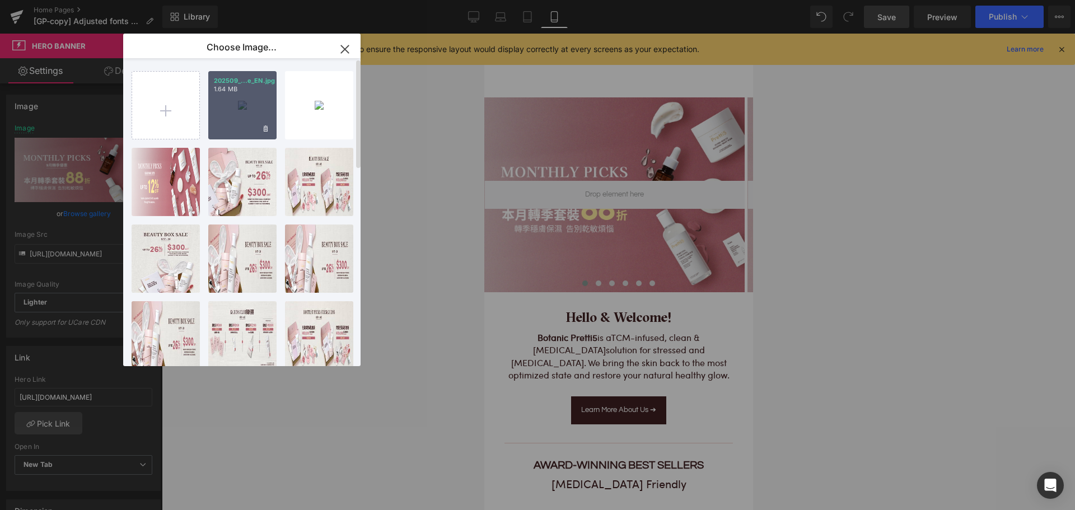
click at [241, 114] on div "202509_...e_EN.jpg 1.64 MB" at bounding box center [242, 105] width 68 height 68
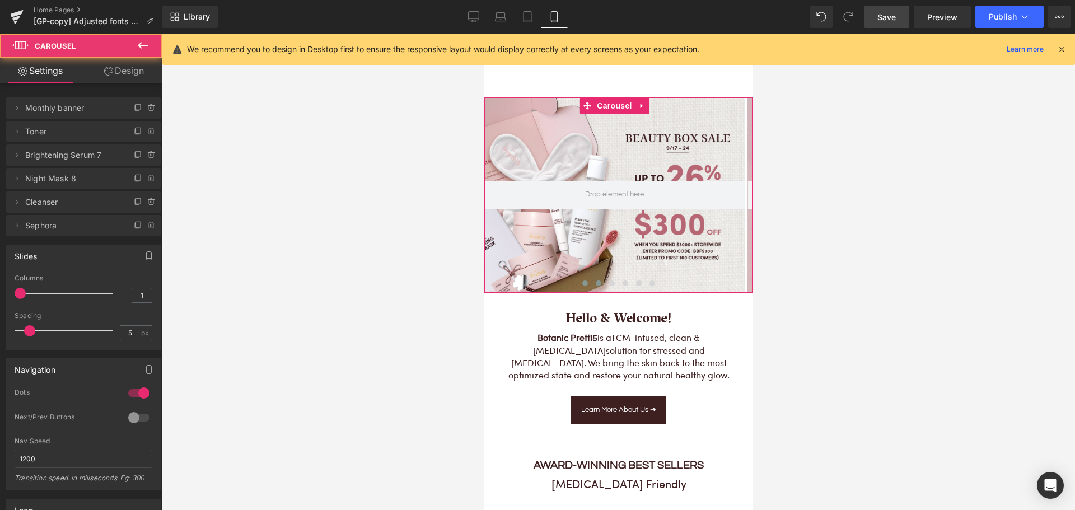
click at [595, 284] on span at bounding box center [598, 283] width 6 height 6
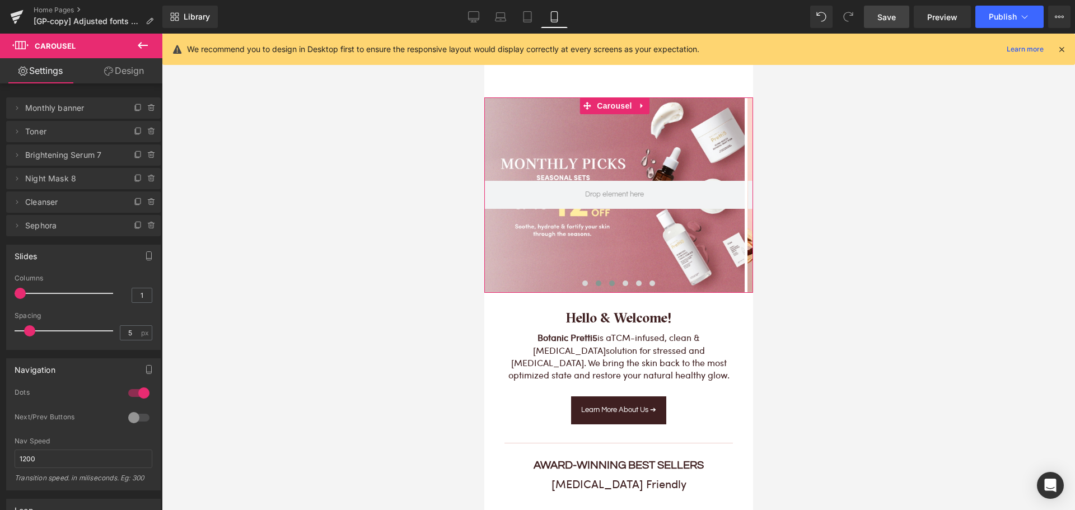
click at [608, 282] on span at bounding box center [611, 283] width 6 height 6
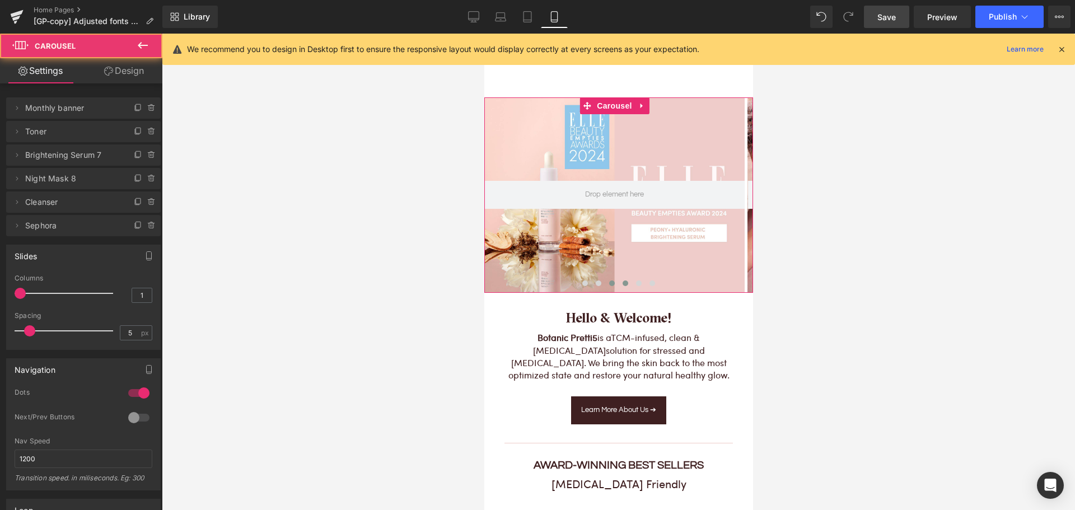
click at [618, 283] on button at bounding box center [624, 283] width 13 height 11
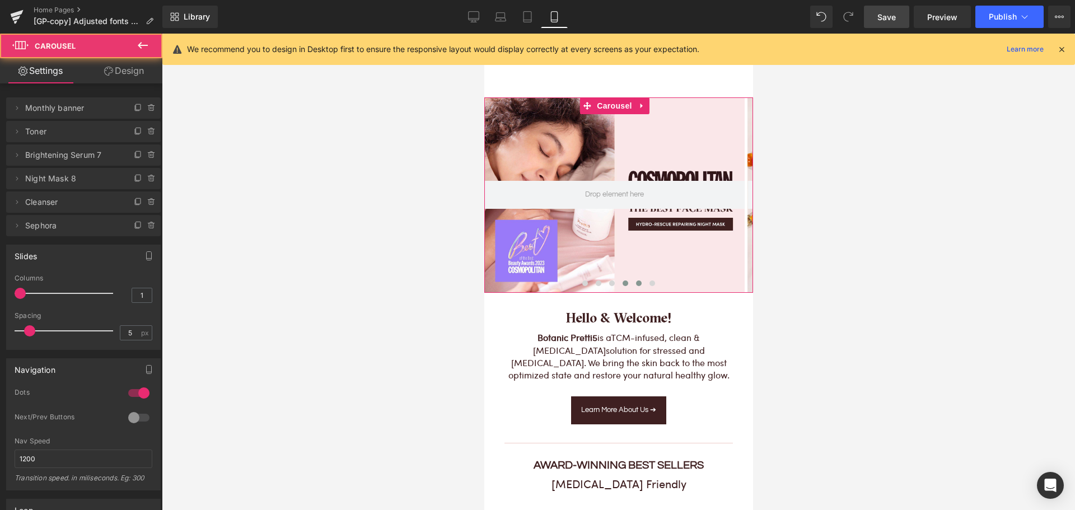
click at [636, 287] on button at bounding box center [637, 283] width 13 height 11
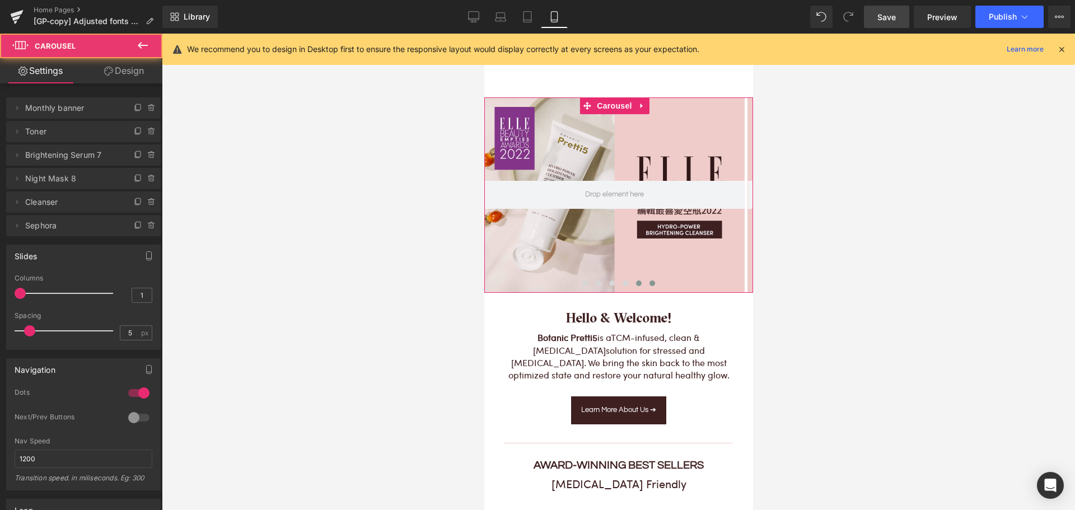
click at [649, 286] on span at bounding box center [652, 283] width 6 height 6
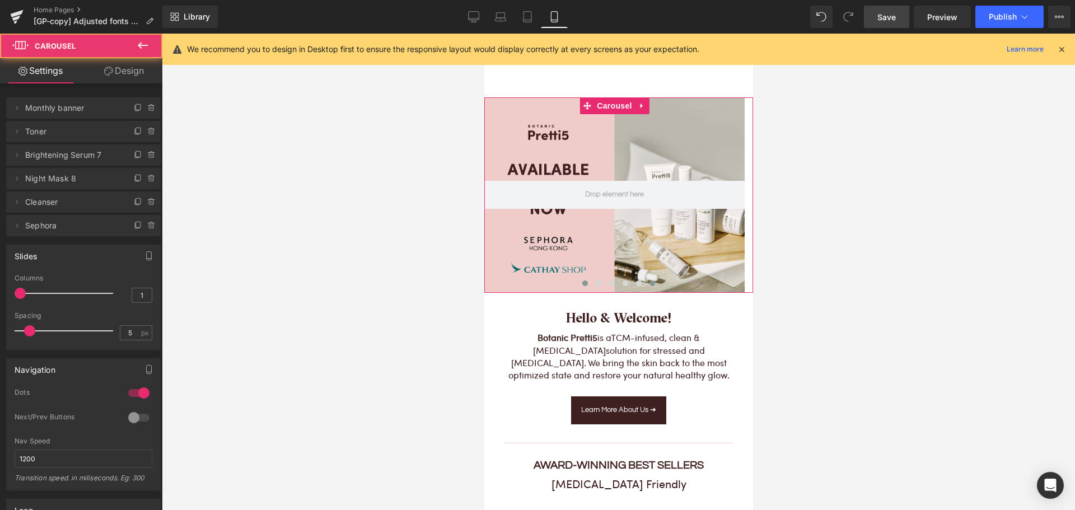
click at [582, 285] on span at bounding box center [585, 283] width 6 height 6
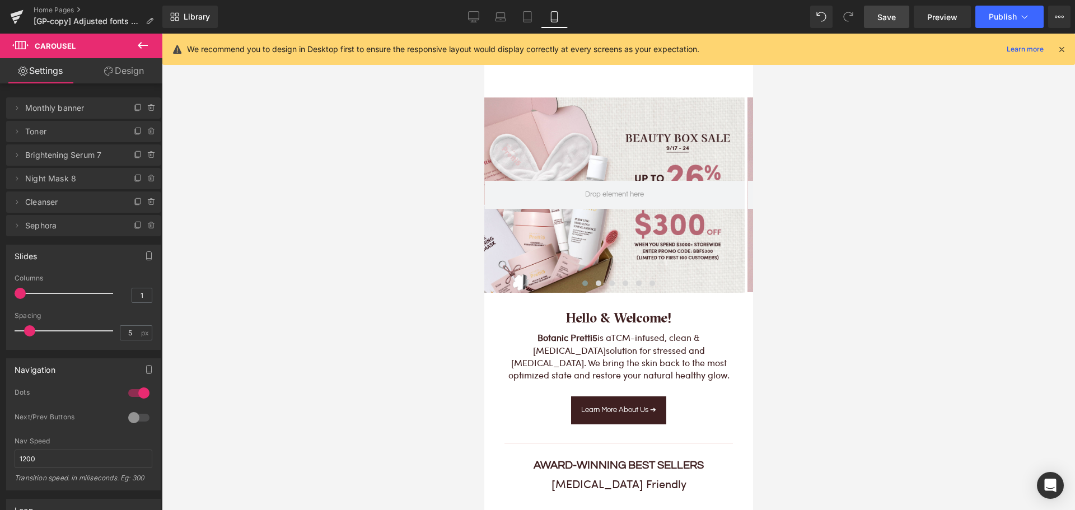
click at [878, 21] on span "Save" at bounding box center [886, 17] width 18 height 12
click at [458, 22] on icon at bounding box center [461, 16] width 11 height 11
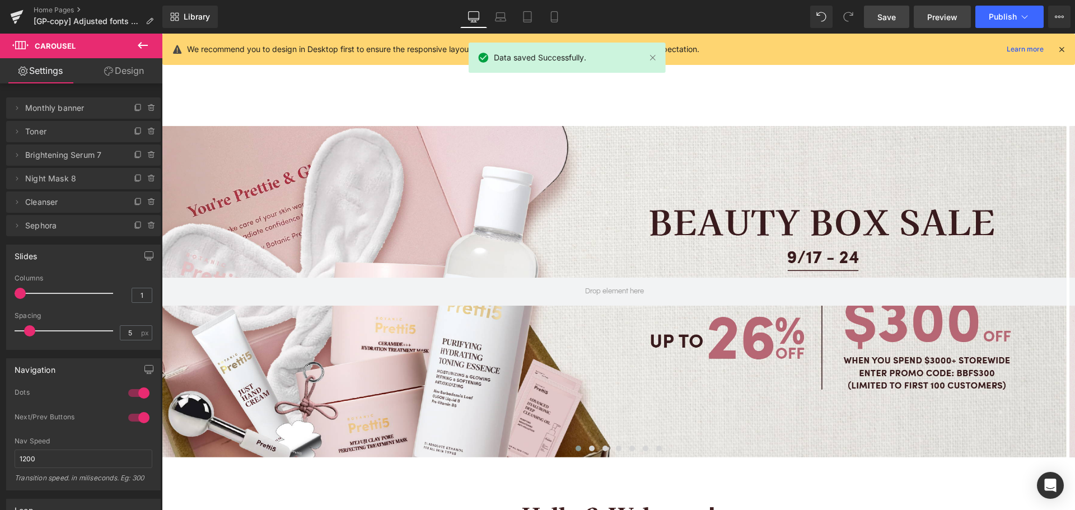
click at [942, 13] on span "Preview" at bounding box center [942, 17] width 30 height 12
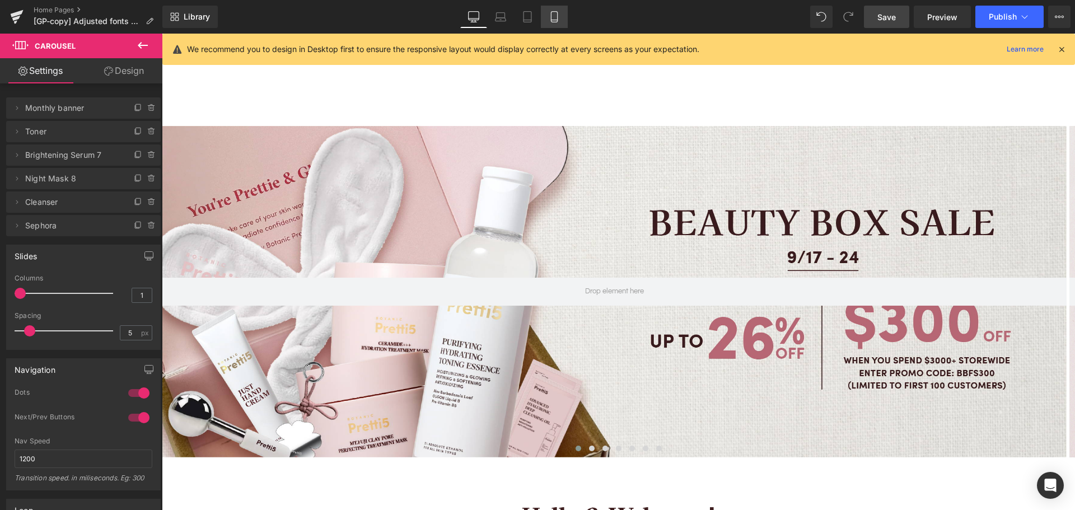
click at [557, 18] on icon at bounding box center [554, 17] width 6 height 11
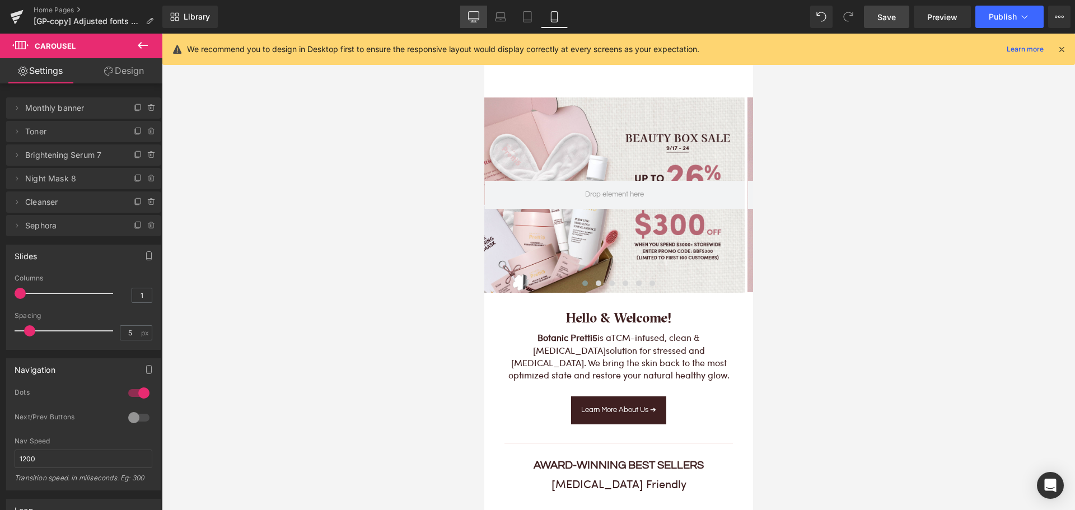
click at [479, 13] on icon at bounding box center [473, 16] width 11 height 8
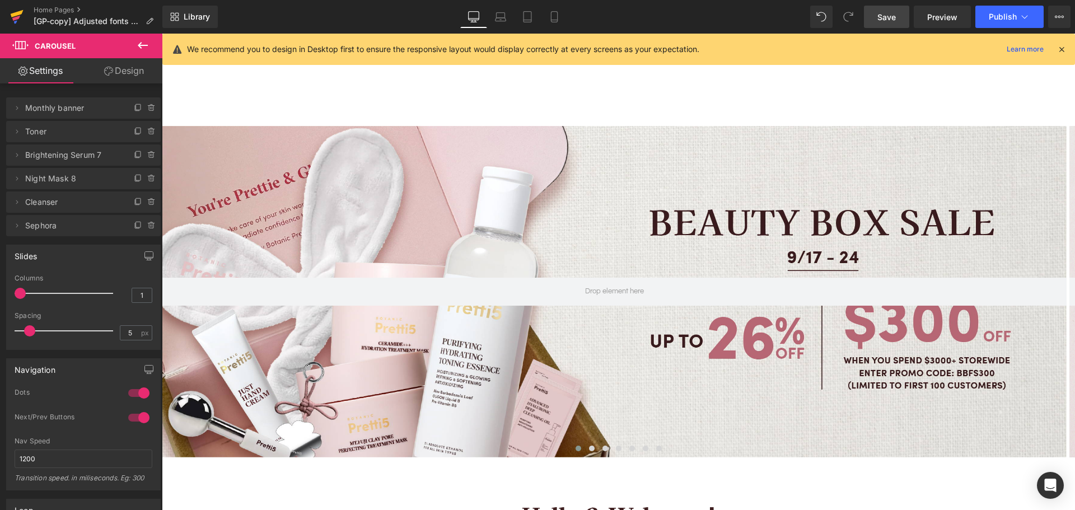
click at [16, 15] on icon at bounding box center [17, 13] width 13 height 7
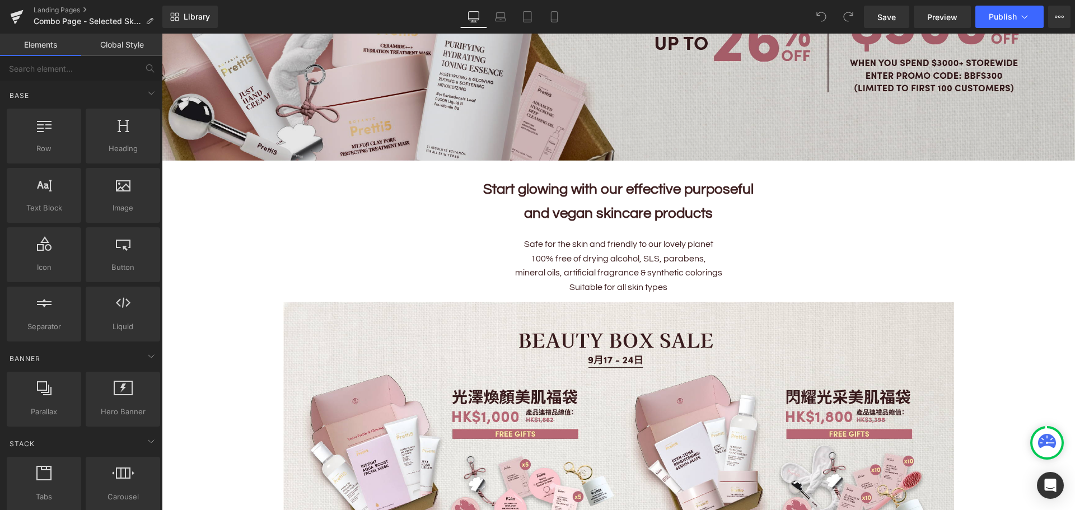
scroll to position [280, 0]
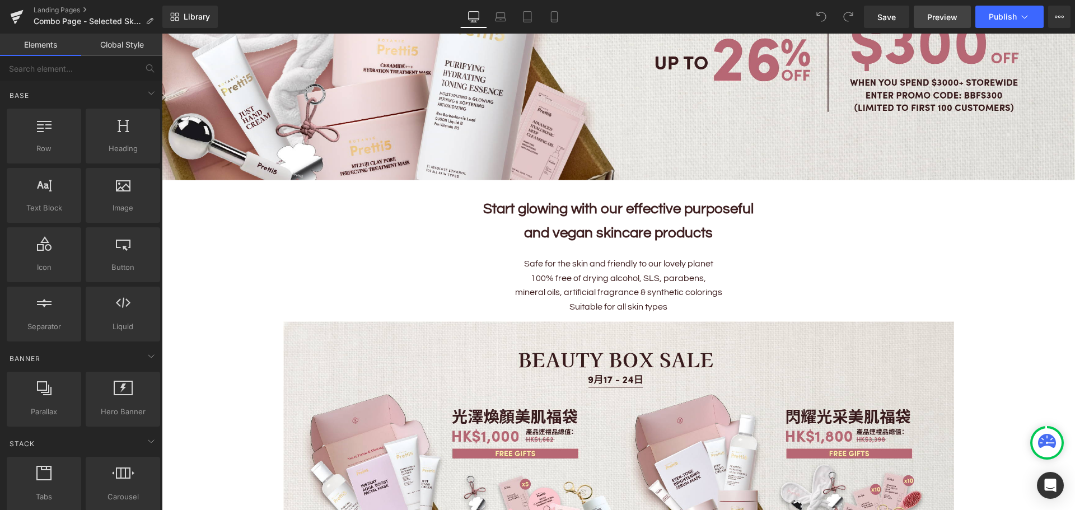
click at [931, 16] on span "Preview" at bounding box center [942, 17] width 30 height 12
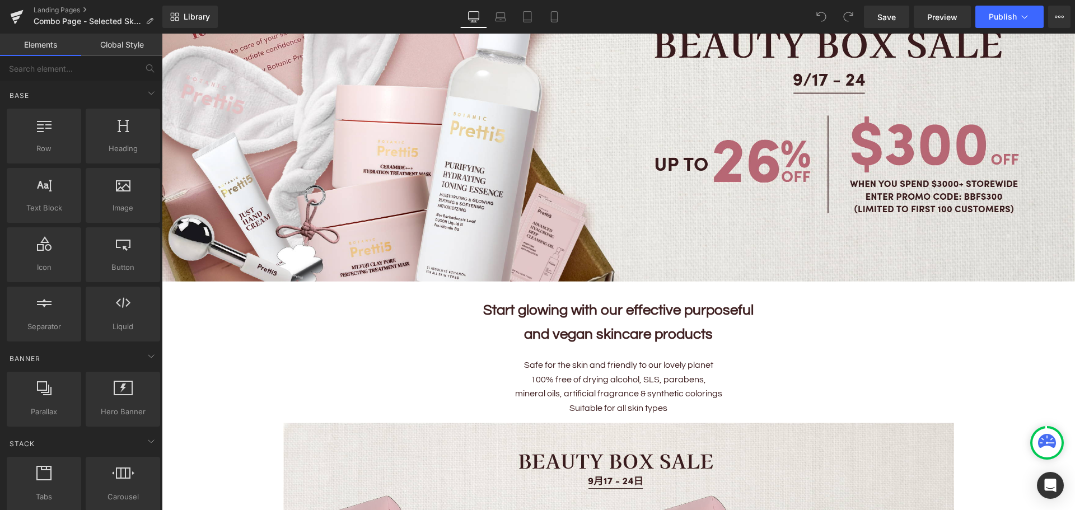
scroll to position [0, 0]
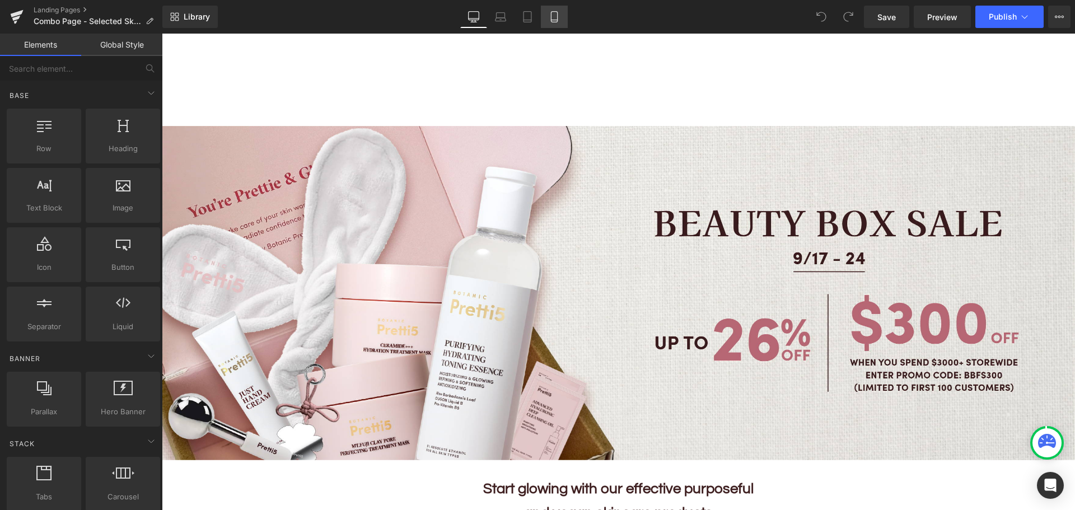
click at [557, 22] on icon at bounding box center [554, 17] width 6 height 11
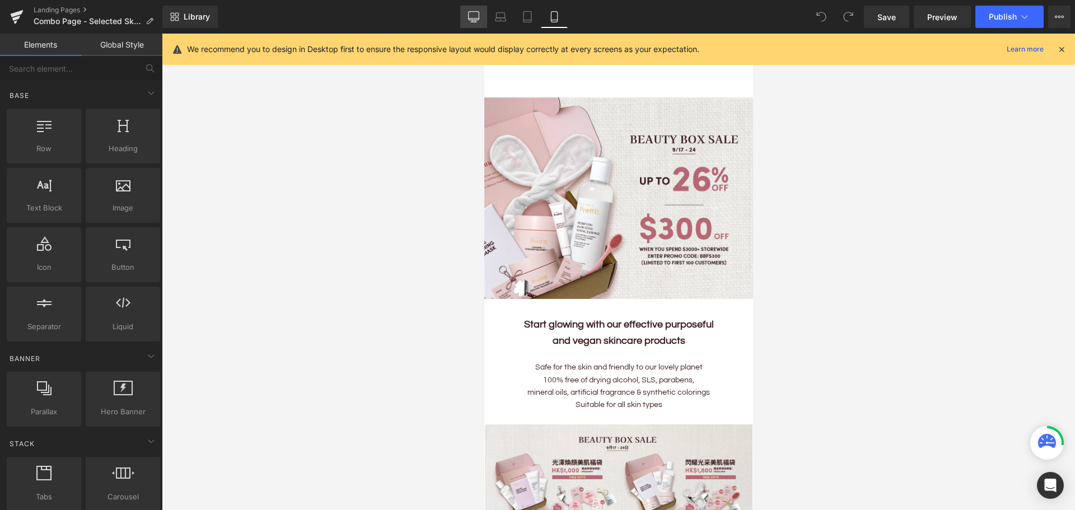
click at [471, 20] on icon at bounding box center [473, 16] width 11 height 8
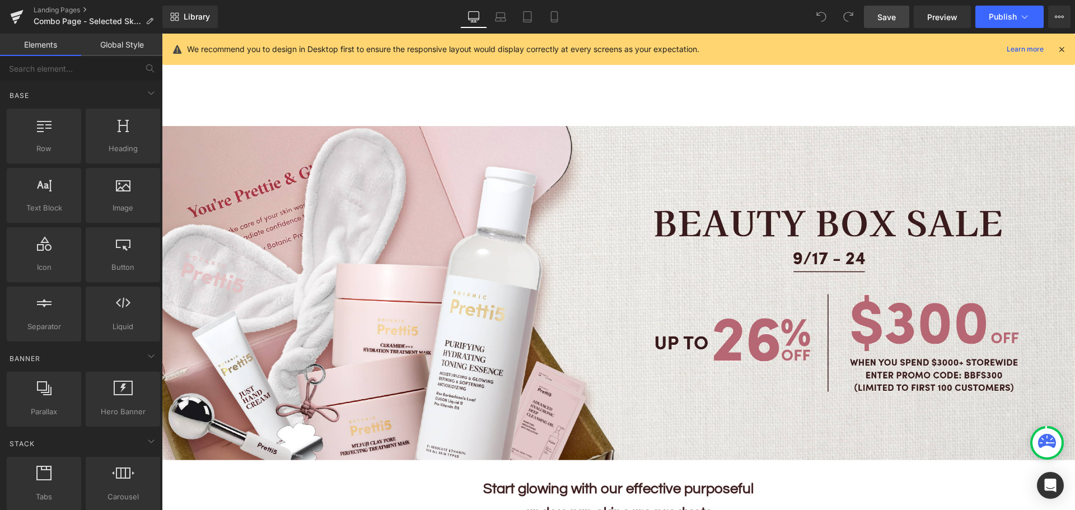
click at [884, 16] on span "Save" at bounding box center [886, 17] width 18 height 12
click at [48, 10] on link "Landing Pages" at bounding box center [98, 10] width 129 height 9
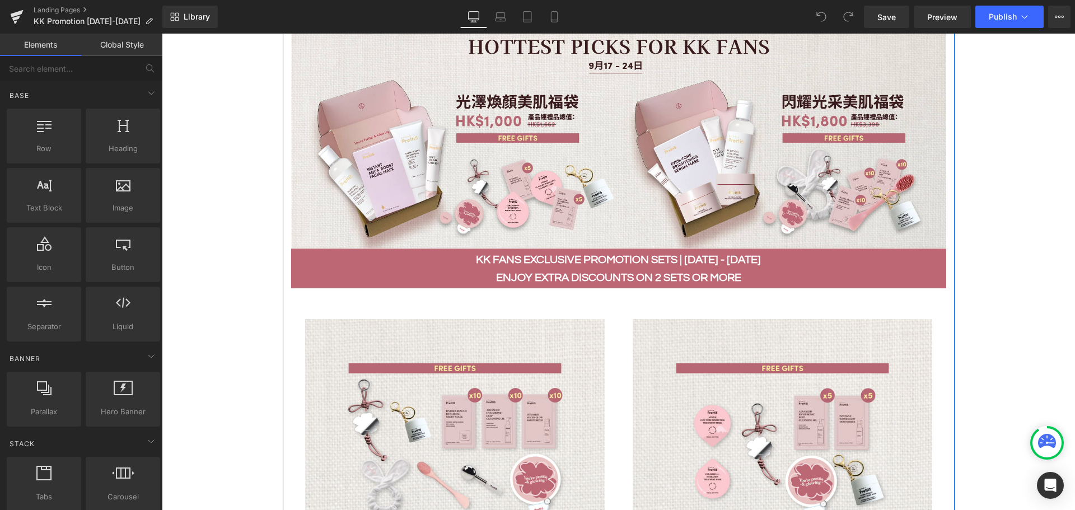
scroll to position [1343, 0]
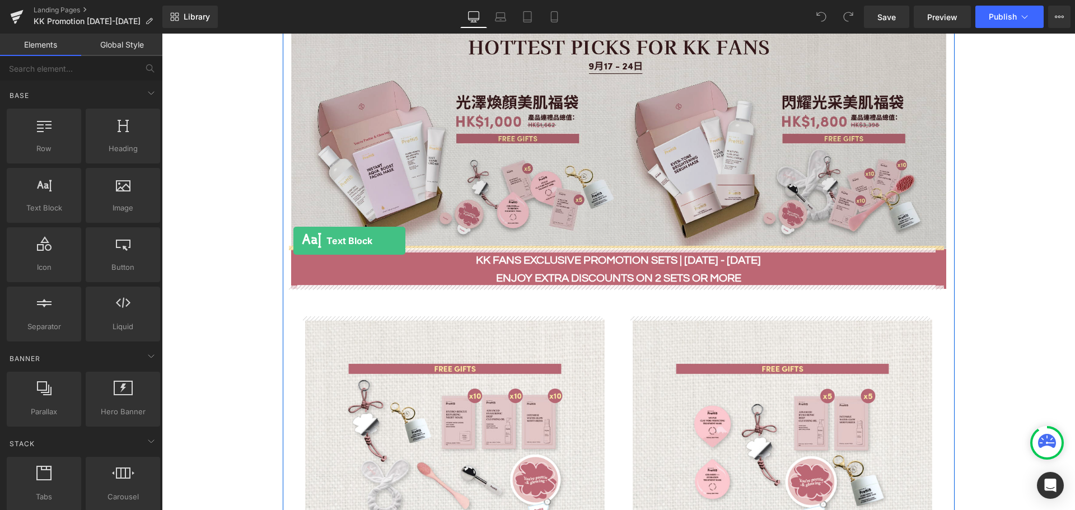
drag, startPoint x: 213, startPoint y: 229, endPoint x: 293, endPoint y: 241, distance: 81.4
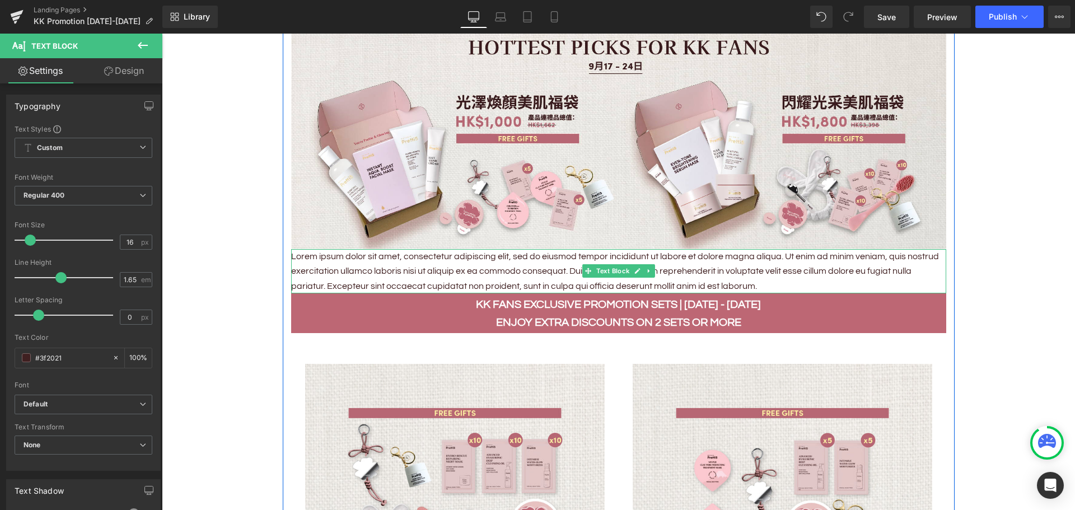
click at [646, 282] on p "Lorem ipsum dolor sit amet, consectetur adipiscing elit, sed do eiusmod tempor …" at bounding box center [618, 271] width 655 height 44
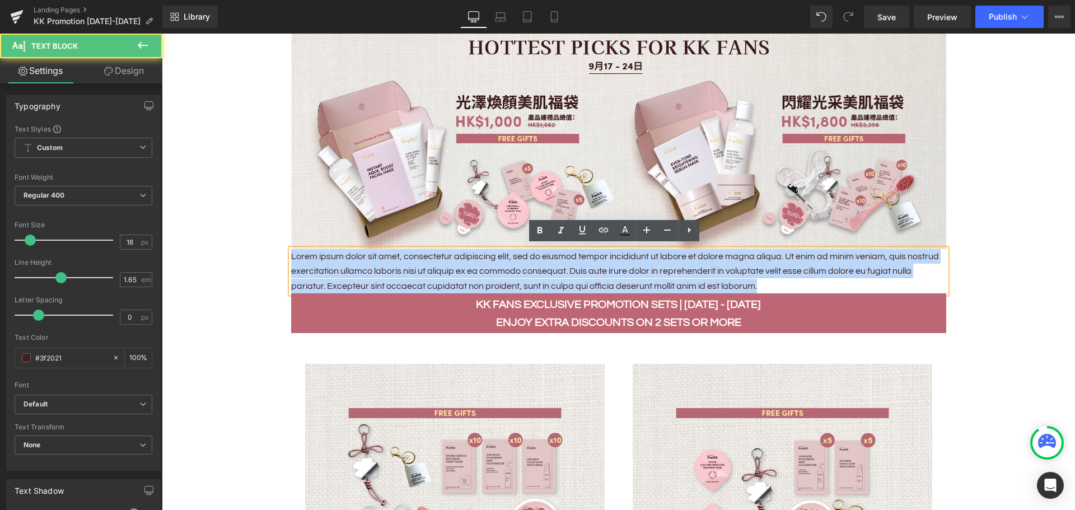
drag, startPoint x: 749, startPoint y: 283, endPoint x: 265, endPoint y: 240, distance: 486.1
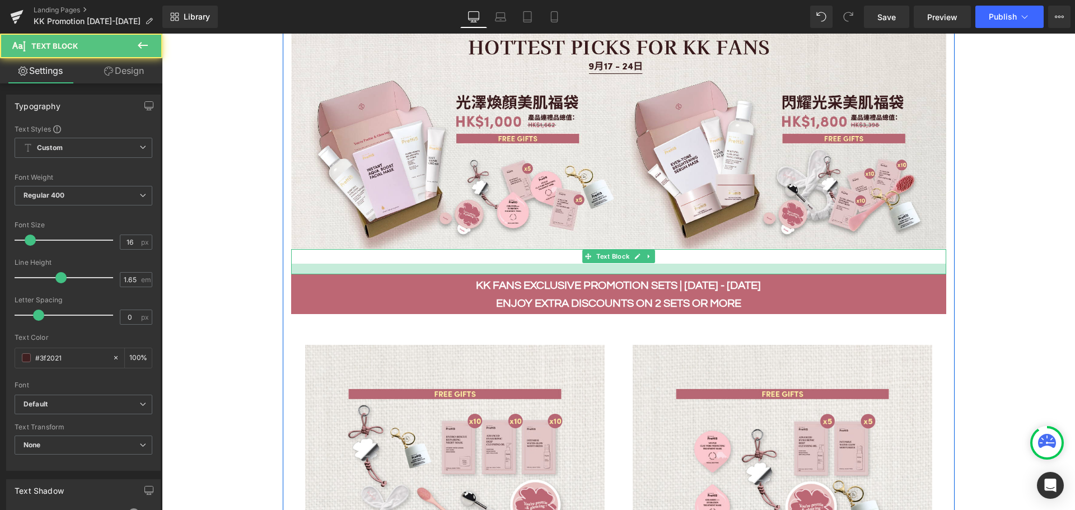
drag, startPoint x: 360, startPoint y: 259, endPoint x: 359, endPoint y: 270, distance: 10.7
click at [359, 270] on div at bounding box center [618, 269] width 655 height 11
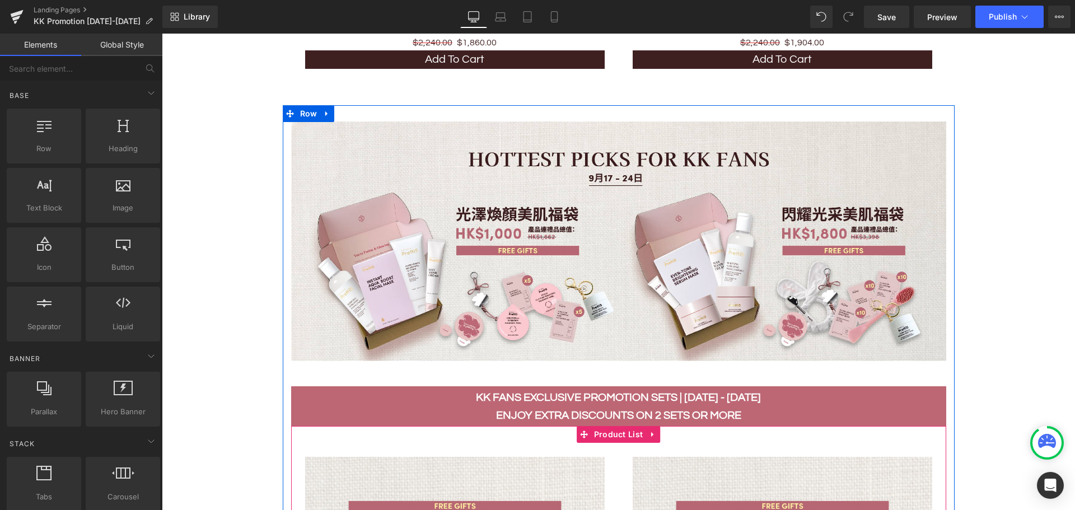
scroll to position [1287, 0]
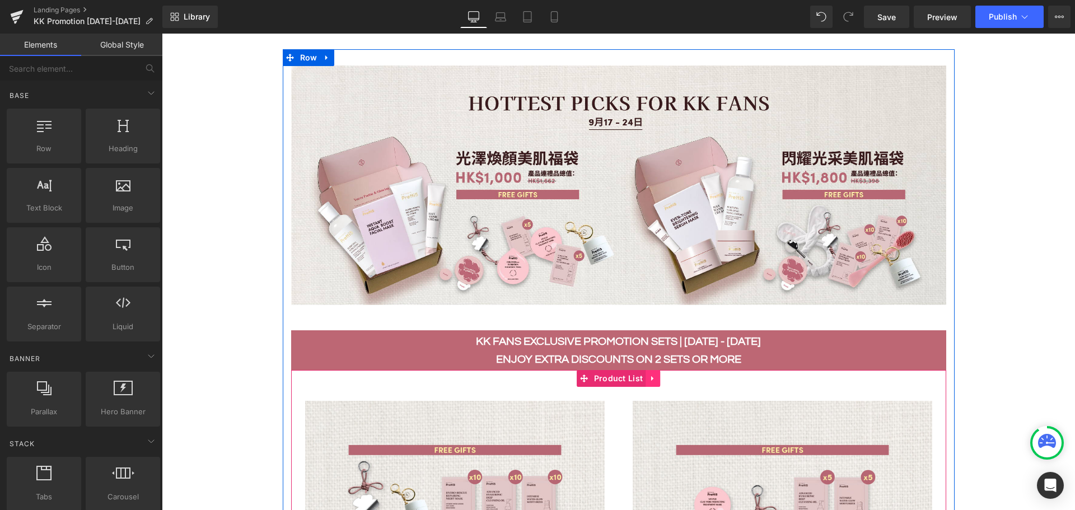
click at [649, 374] on icon at bounding box center [653, 378] width 8 height 8
click at [642, 374] on icon at bounding box center [645, 378] width 8 height 8
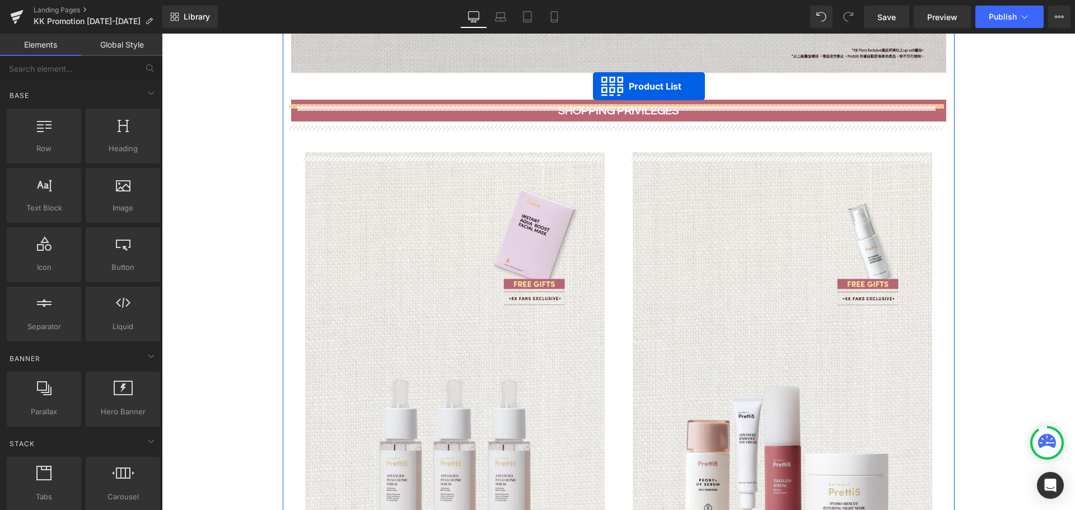
scroll to position [636, 0]
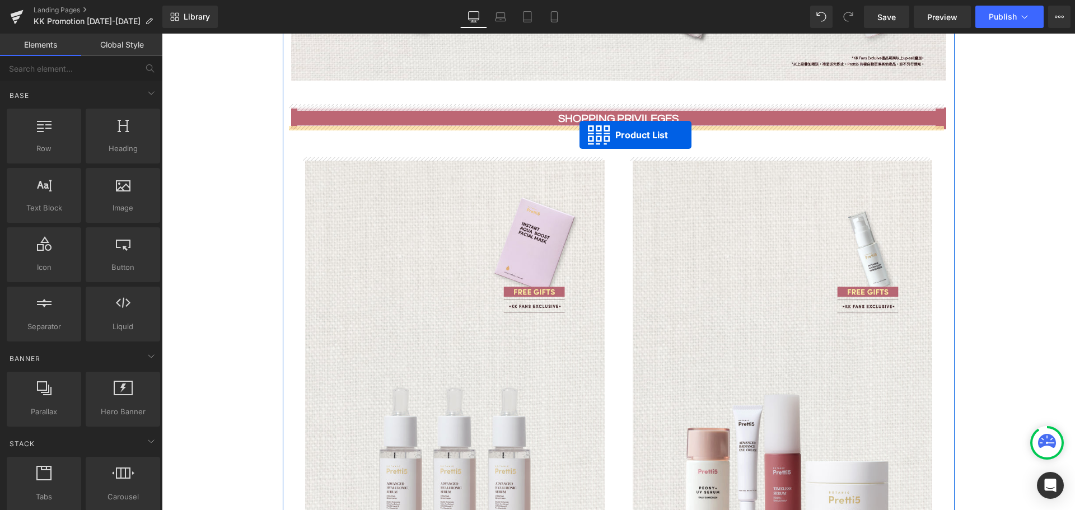
drag, startPoint x: 580, startPoint y: 144, endPoint x: 579, endPoint y: 135, distance: 9.5
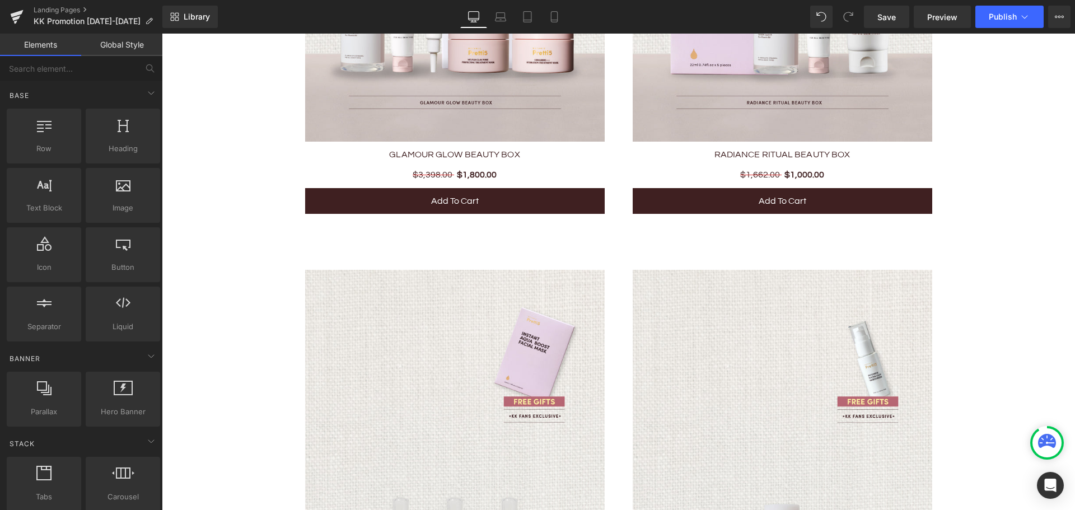
scroll to position [1084, 0]
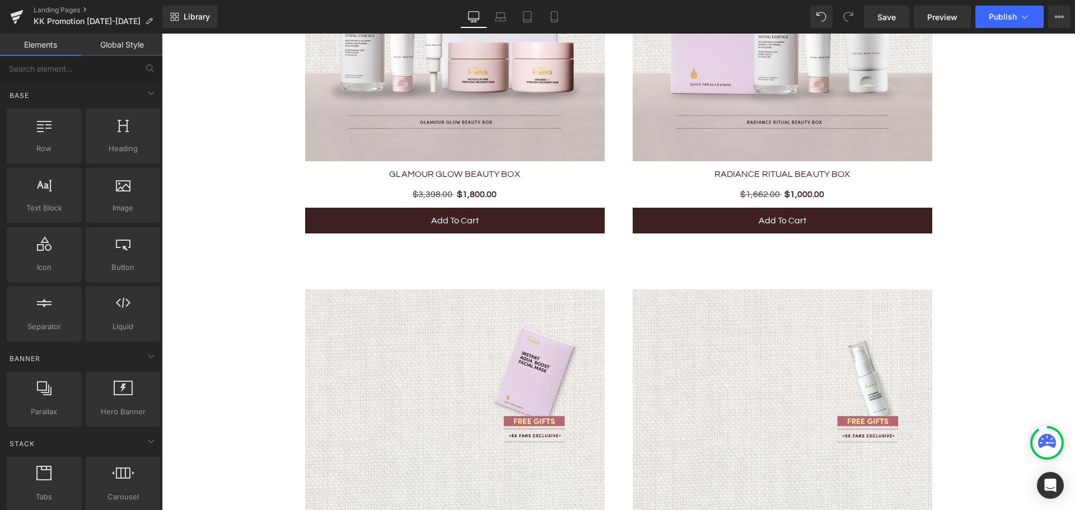
click at [537, 343] on img at bounding box center [454, 513] width 299 height 449
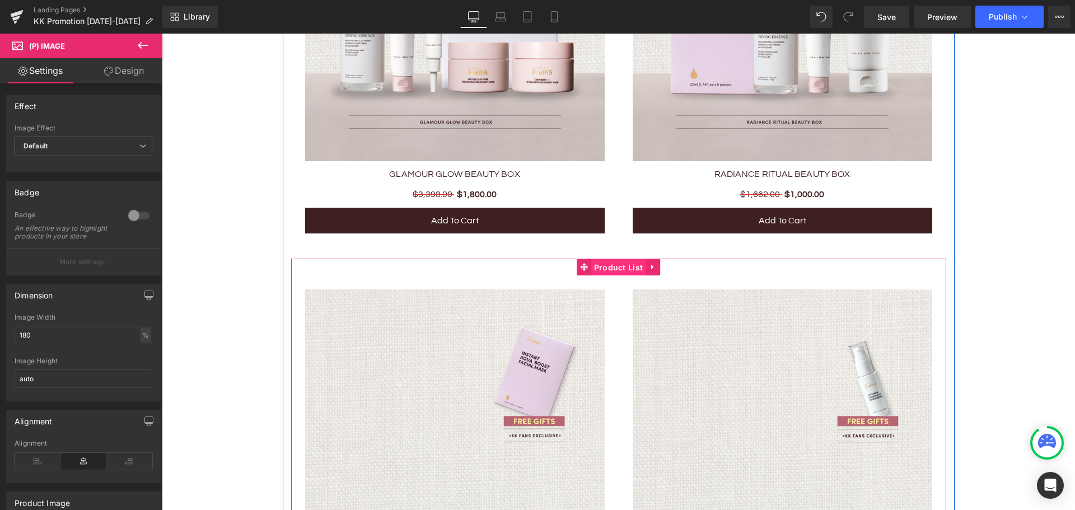
click at [603, 264] on span "Product List" at bounding box center [618, 267] width 55 height 17
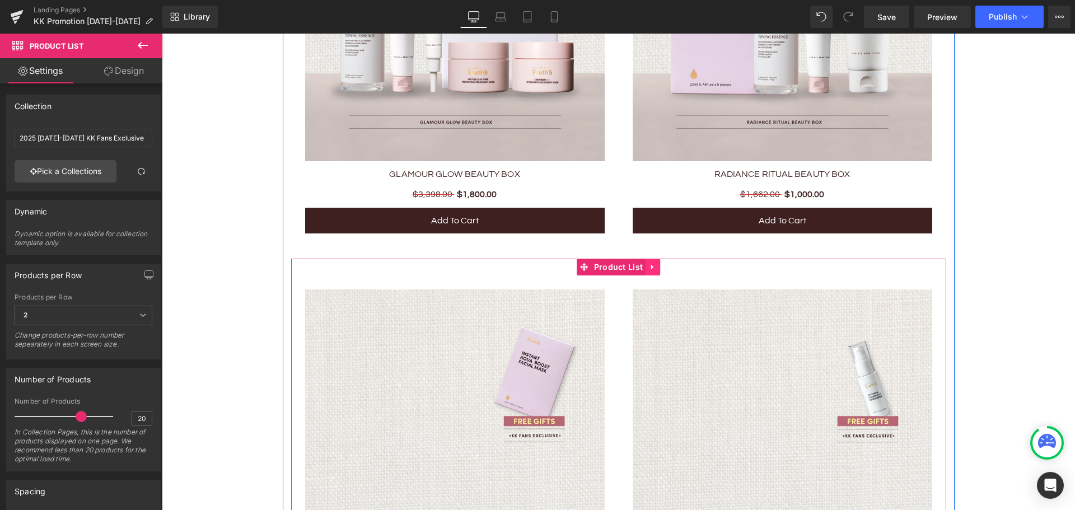
click at [649, 266] on icon at bounding box center [653, 266] width 8 height 8
click at [656, 265] on icon at bounding box center [660, 267] width 8 height 8
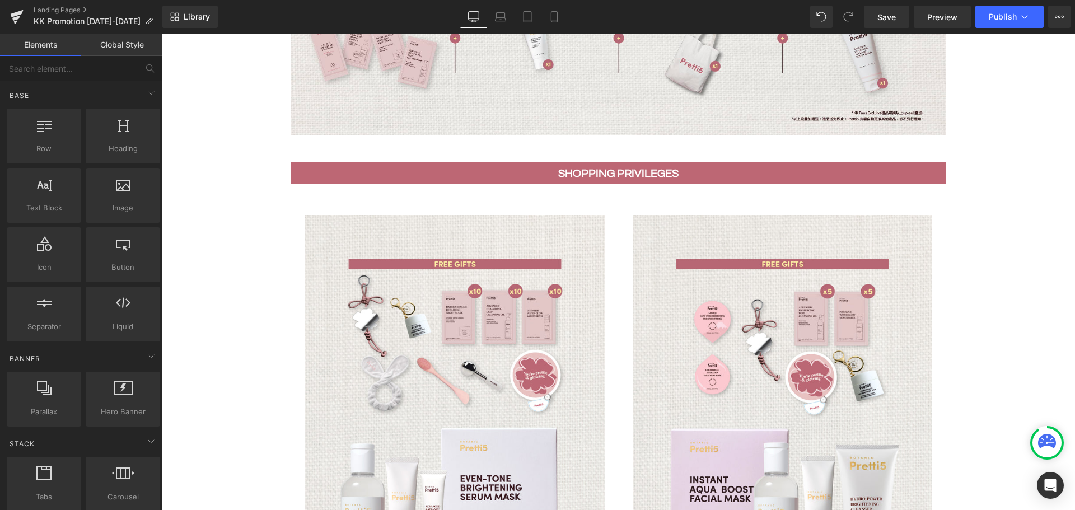
scroll to position [524, 0]
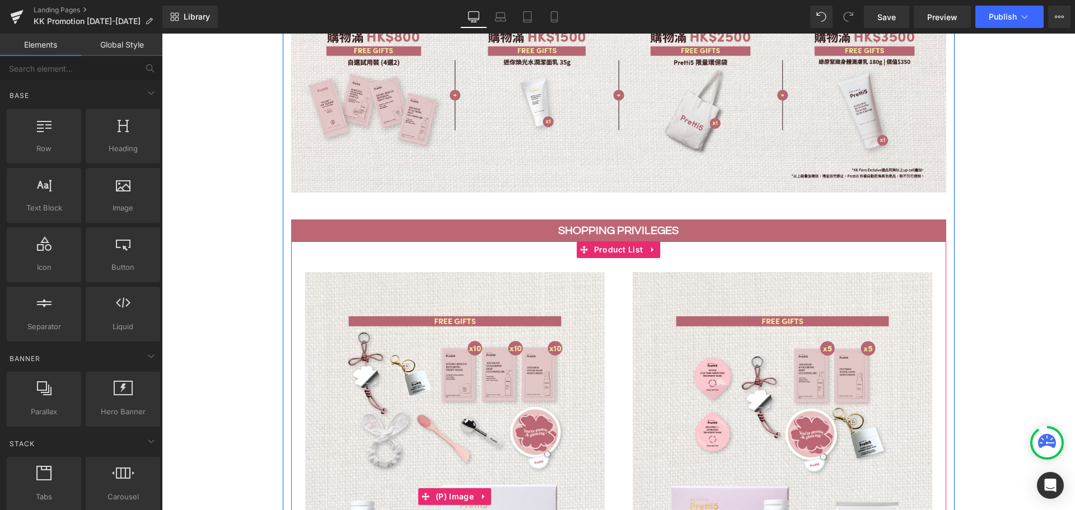
click at [542, 331] on img at bounding box center [454, 496] width 299 height 449
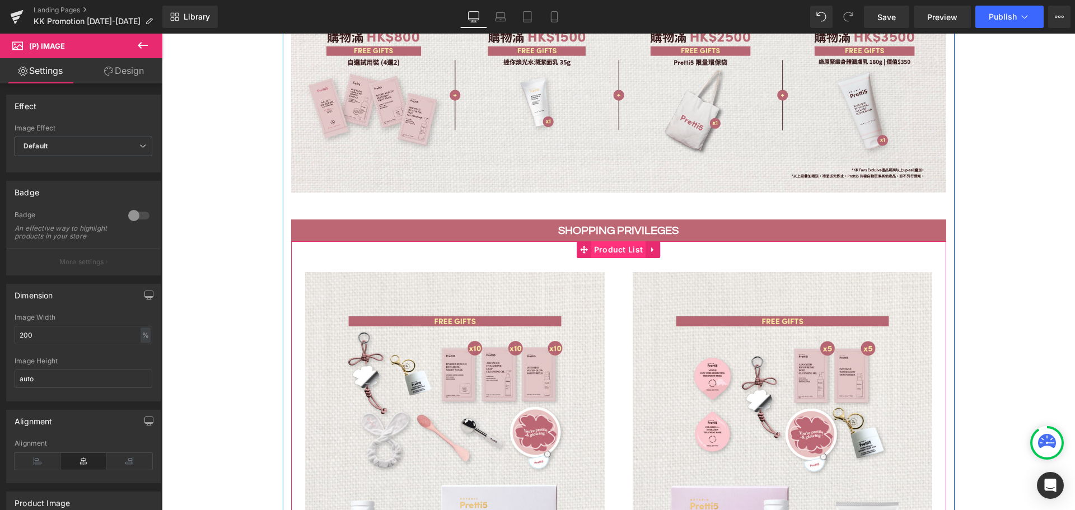
click at [616, 249] on span "Product List" at bounding box center [618, 249] width 55 height 17
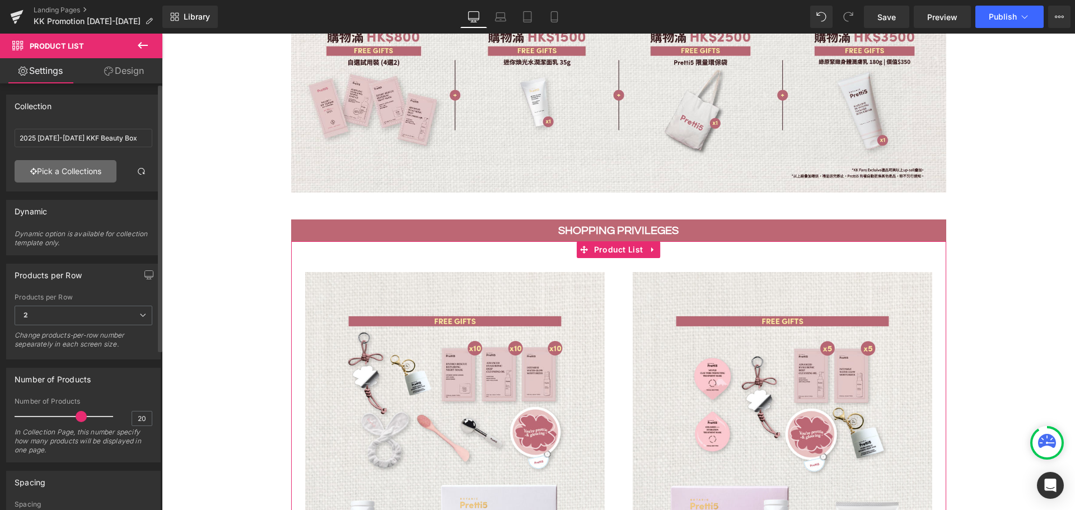
click at [74, 171] on link "Pick a Collections" at bounding box center [66, 171] width 102 height 22
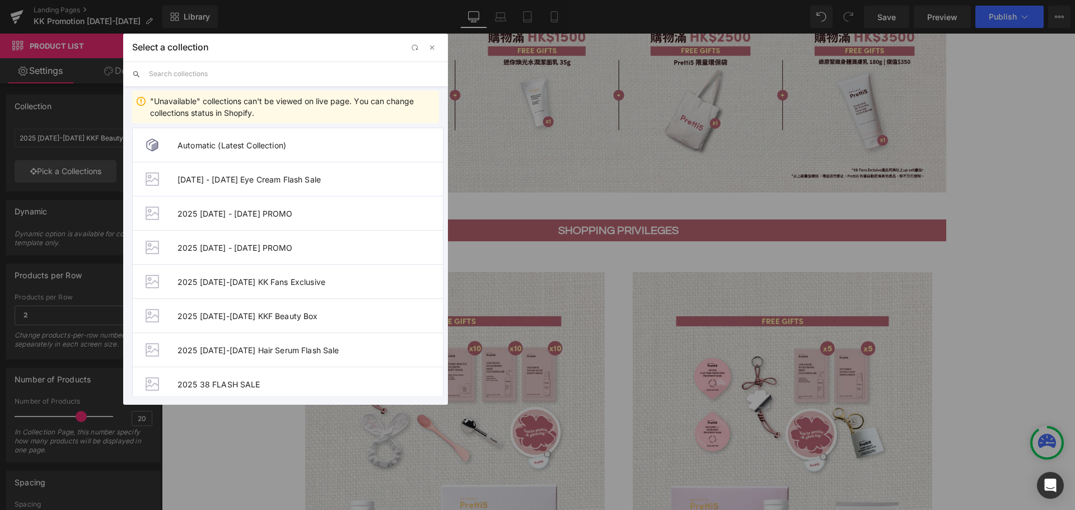
click at [219, 75] on input "text" at bounding box center [294, 74] width 290 height 25
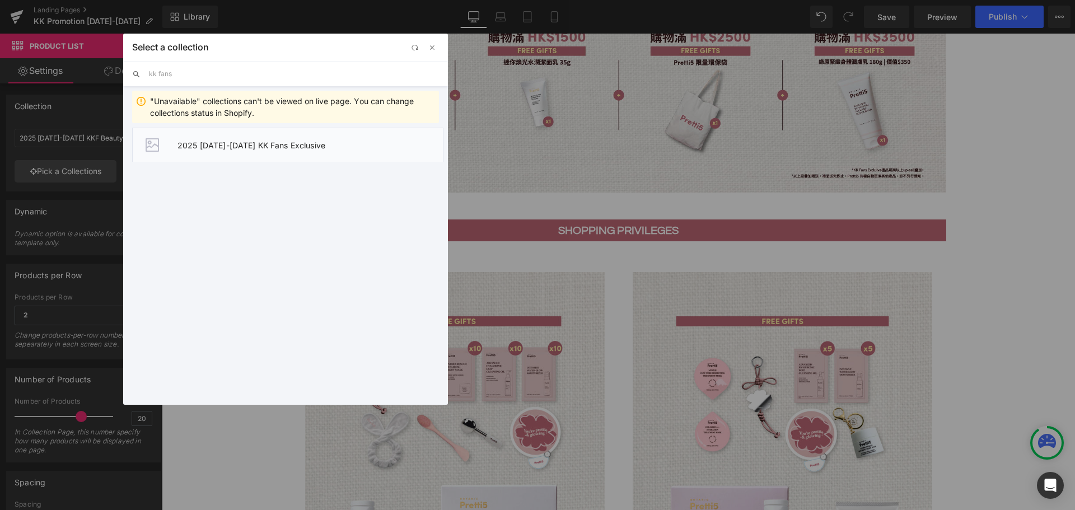
type input "kk fans"
drag, startPoint x: 279, startPoint y: 150, endPoint x: 152, endPoint y: 138, distance: 127.0
click at [279, 150] on li "2025 17-24 SEP KK Fans Exclusive" at bounding box center [287, 145] width 311 height 34
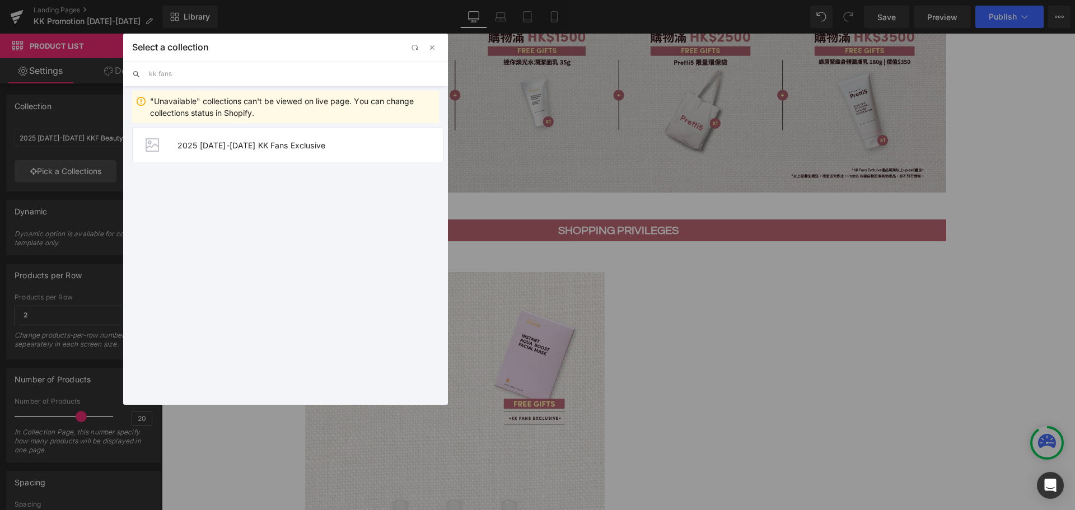
type input "2025 17-24 SEP KK Fans Exclusive"
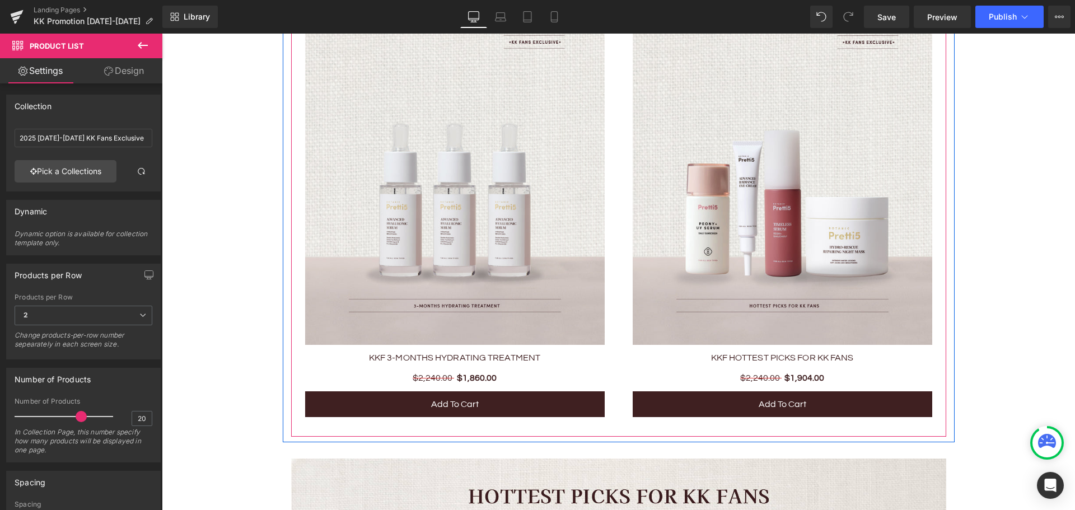
scroll to position [916, 0]
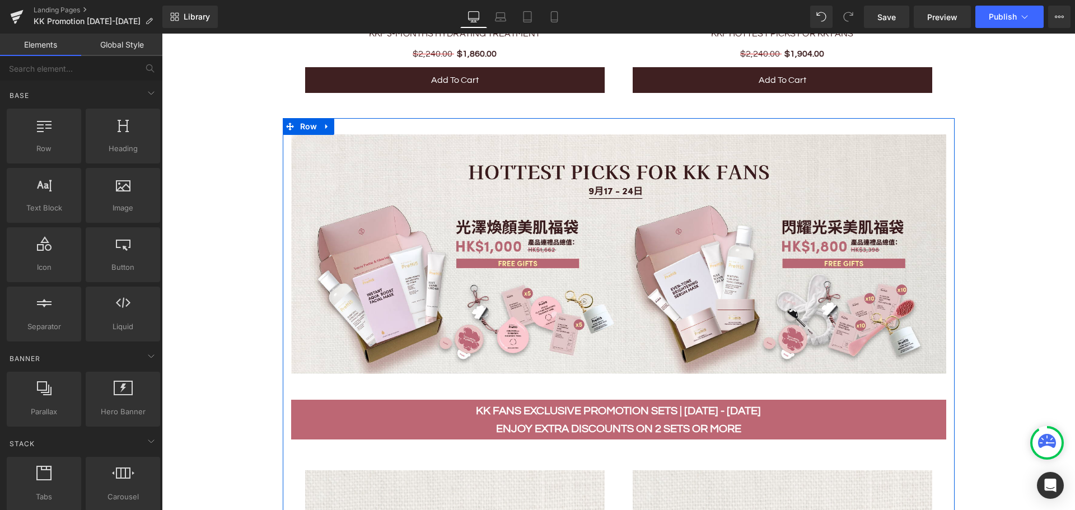
scroll to position [1084, 0]
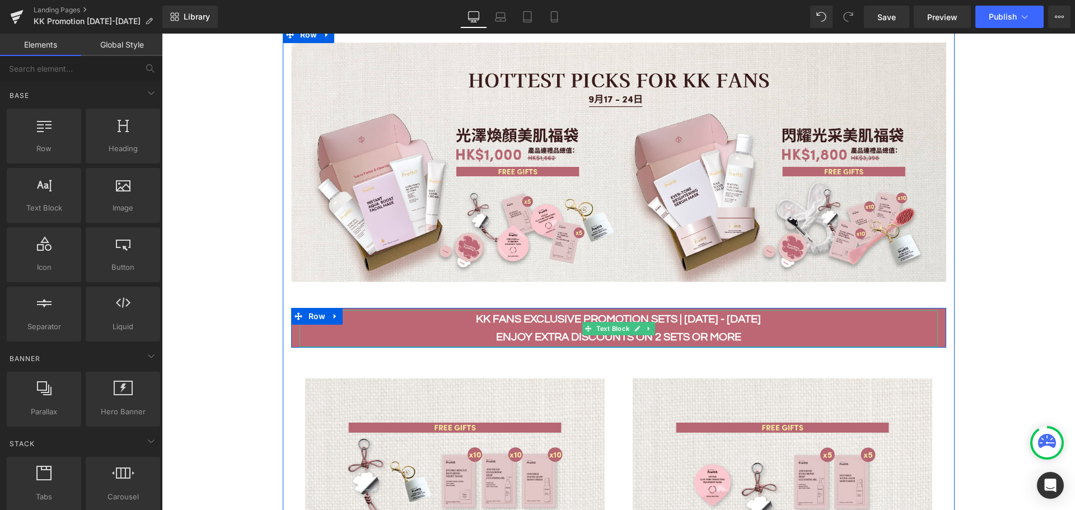
scroll to position [1252, 0]
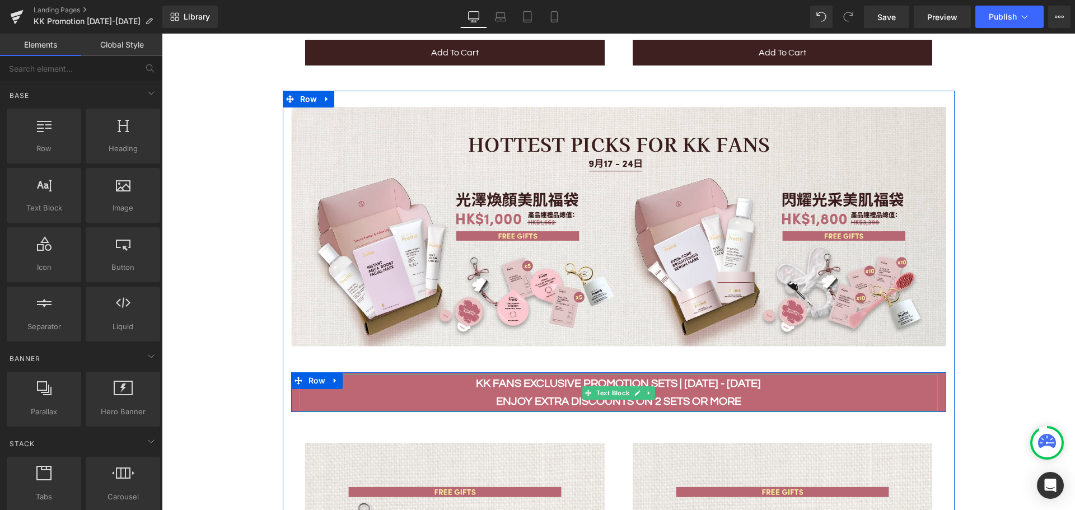
click at [562, 381] on b "KK Fans Exclusive Promotion Sets | 17 - 24 AUG" at bounding box center [618, 383] width 285 height 11
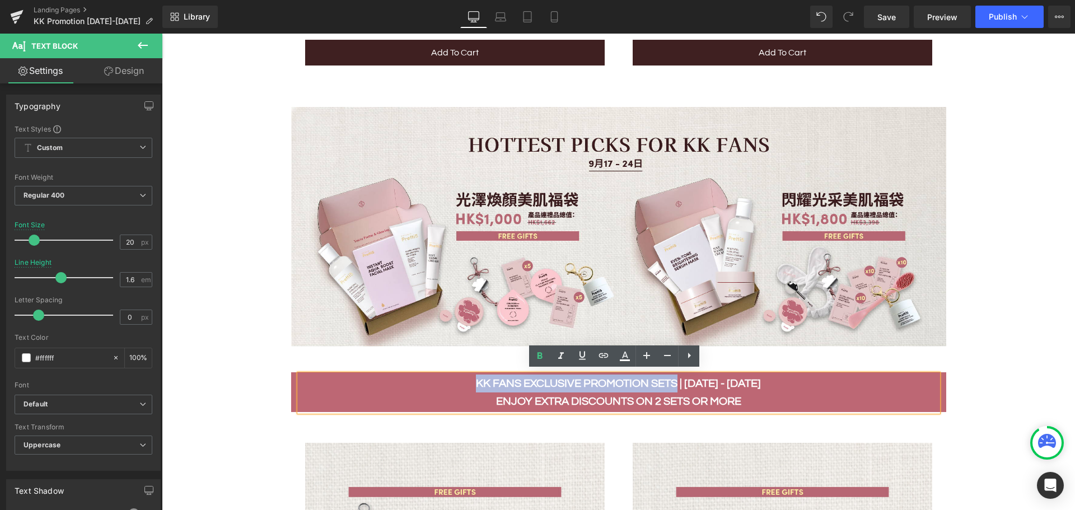
drag, startPoint x: 680, startPoint y: 380, endPoint x: 479, endPoint y: 378, distance: 201.5
click at [479, 378] on p "KK Fans Exclusive Promotion Sets | 17 - 24 AUG" at bounding box center [618, 383] width 638 height 18
copy b "KK Fans Exclusive Promotion Sets"
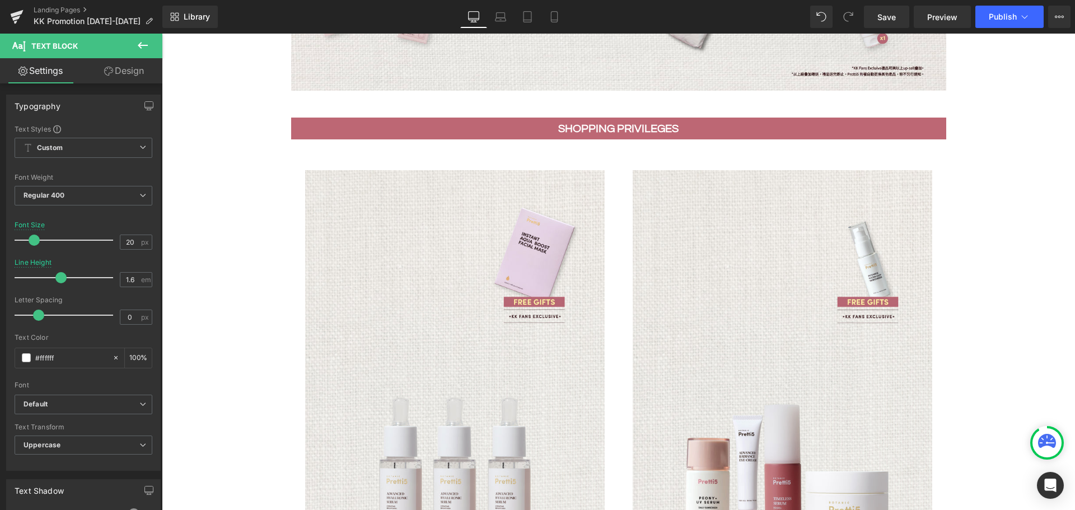
scroll to position [524, 0]
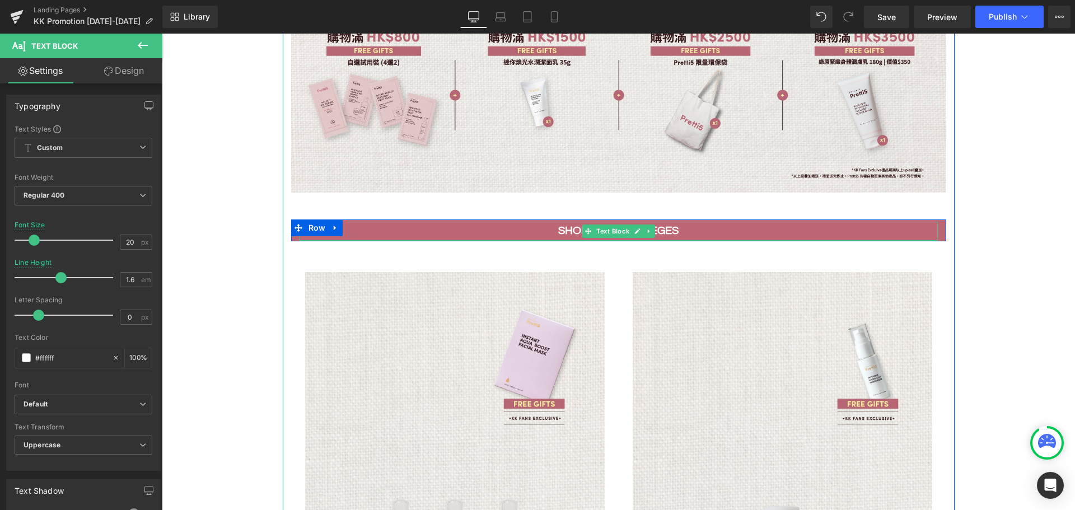
click at [558, 228] on b "SHOPPING PRIVILEGES" at bounding box center [618, 230] width 120 height 11
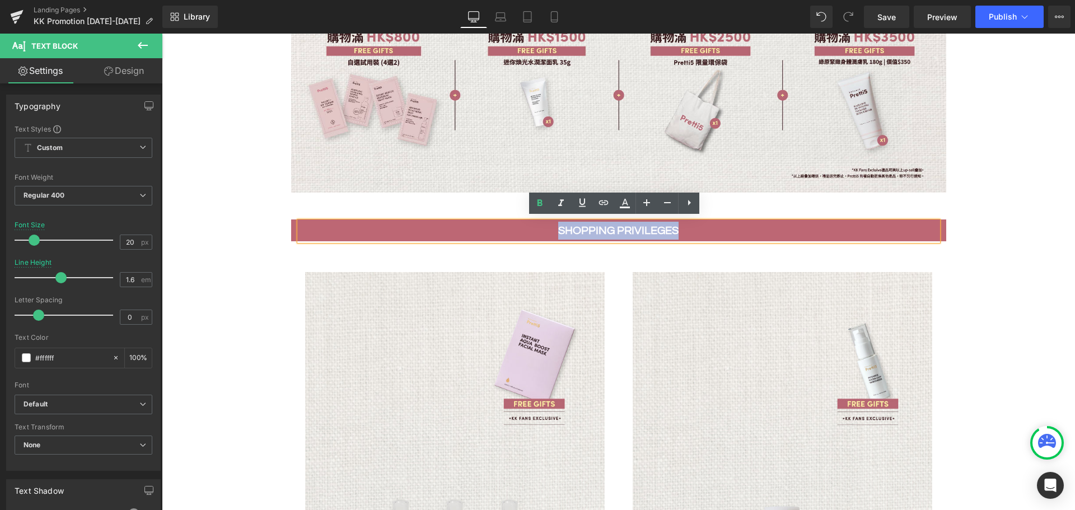
drag, startPoint x: 555, startPoint y: 228, endPoint x: 674, endPoint y: 228, distance: 119.8
click at [674, 228] on p "SHOPPING PRIVILEGES" at bounding box center [618, 231] width 638 height 18
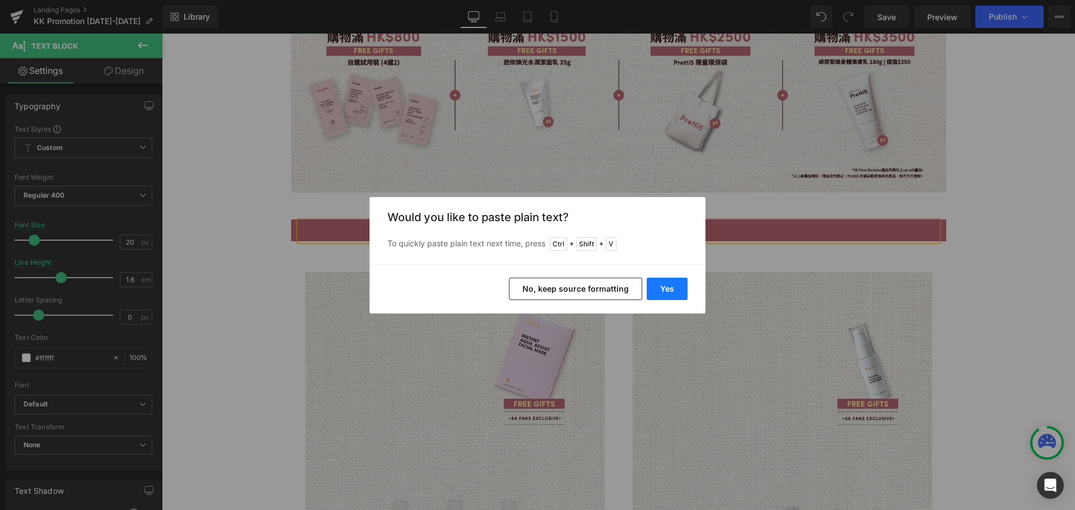
click at [667, 292] on button "Yes" at bounding box center [666, 289] width 41 height 22
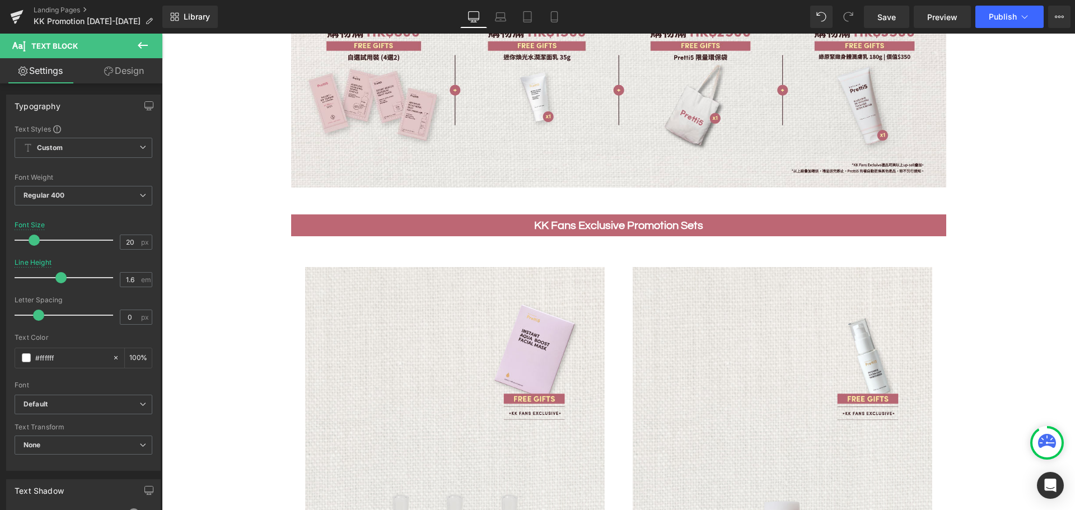
scroll to position [468, 0]
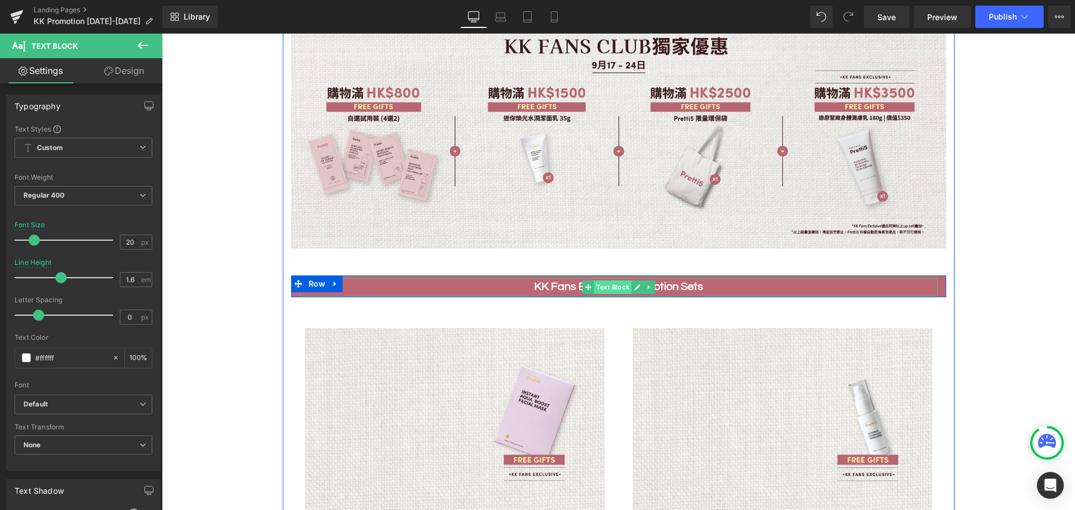
click at [617, 283] on span "Text Block" at bounding box center [612, 286] width 37 height 13
click at [683, 281] on b "KK Fans Exclusive Promotion Sets" at bounding box center [618, 286] width 169 height 11
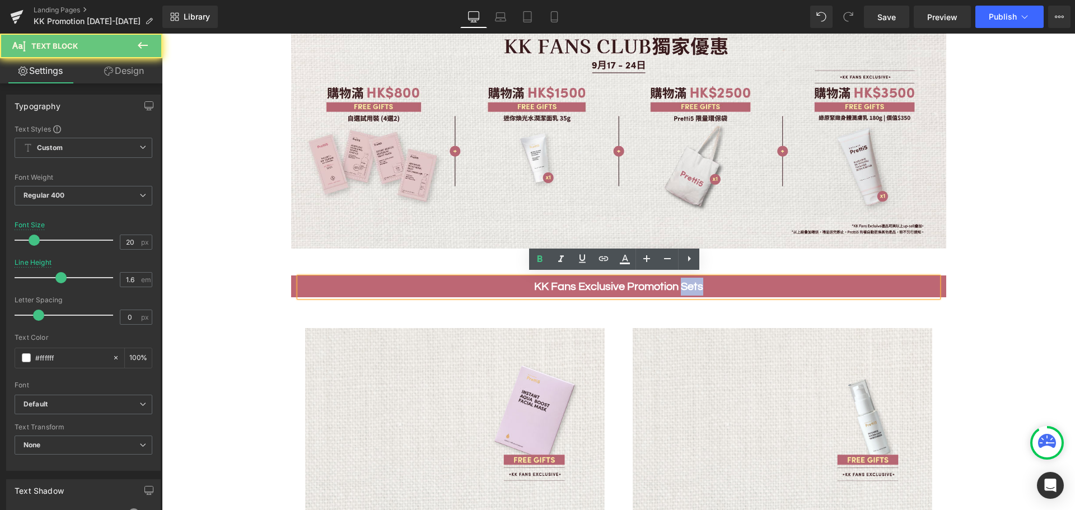
click at [683, 281] on b "KK Fans Exclusive Promotion Sets" at bounding box center [618, 286] width 169 height 11
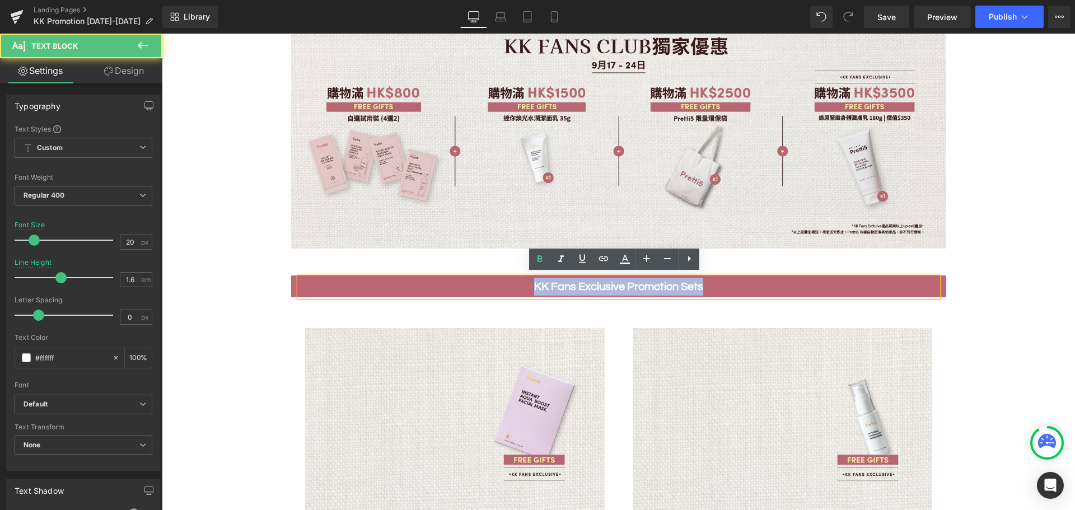
click at [551, 281] on b "KK Fans Exclusive Promotion Sets" at bounding box center [618, 286] width 169 height 11
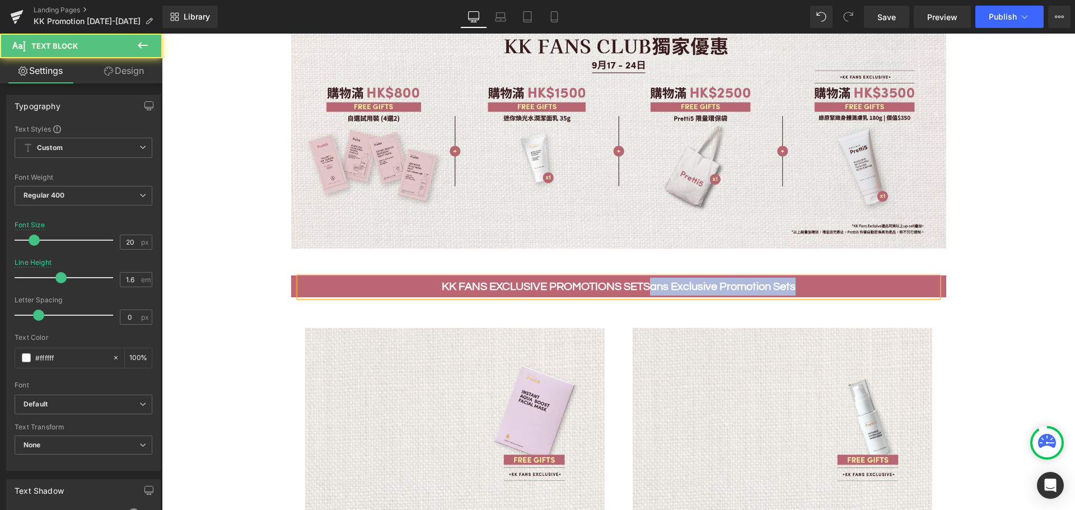
drag, startPoint x: 791, startPoint y: 286, endPoint x: 647, endPoint y: 283, distance: 144.4
click at [647, 283] on b "KK FANS EXCLUSIVE PROMOTIONS SETSans Exclusive Promotion Sets" at bounding box center [619, 286] width 354 height 11
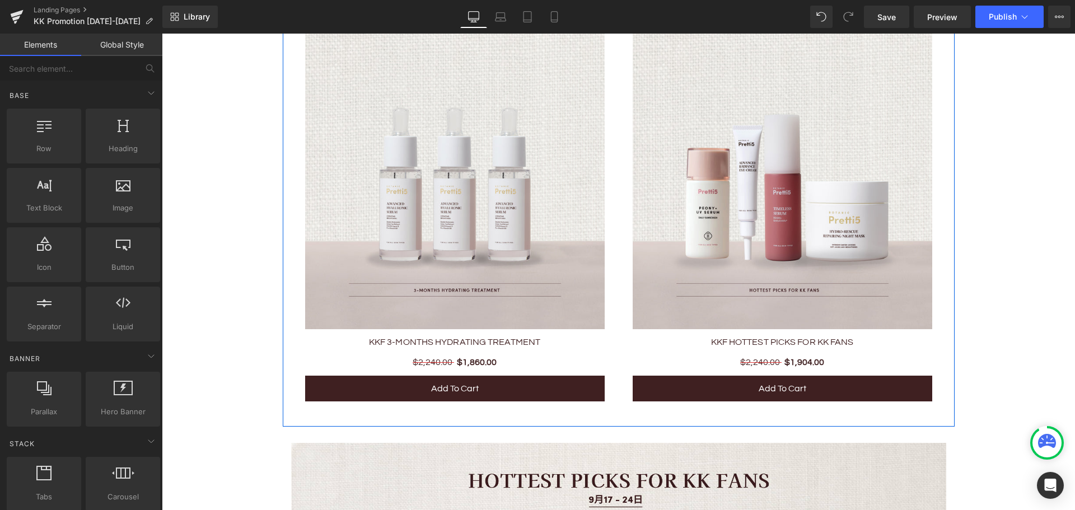
scroll to position [1252, 0]
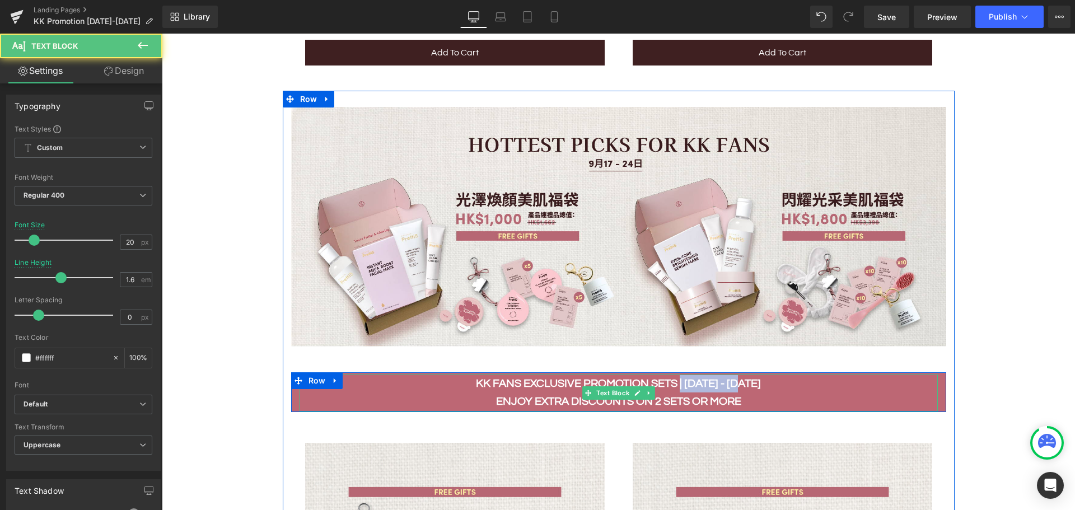
drag, startPoint x: 684, startPoint y: 380, endPoint x: 748, endPoint y: 382, distance: 63.8
click at [748, 382] on b "KK Fans Exclusive Promotion Sets | 17 - 24 AUG" at bounding box center [618, 383] width 285 height 11
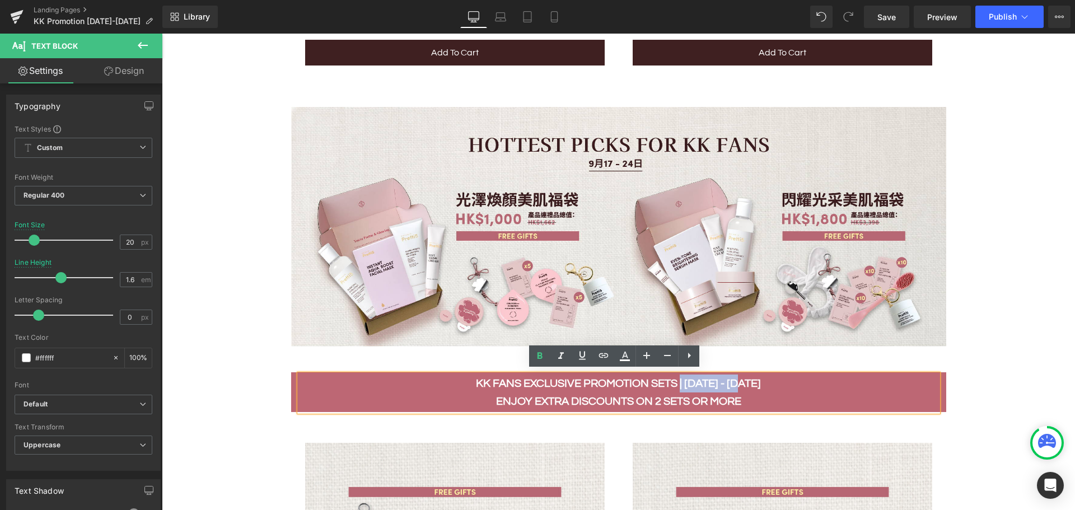
copy b "| 17 - 24 AUG"
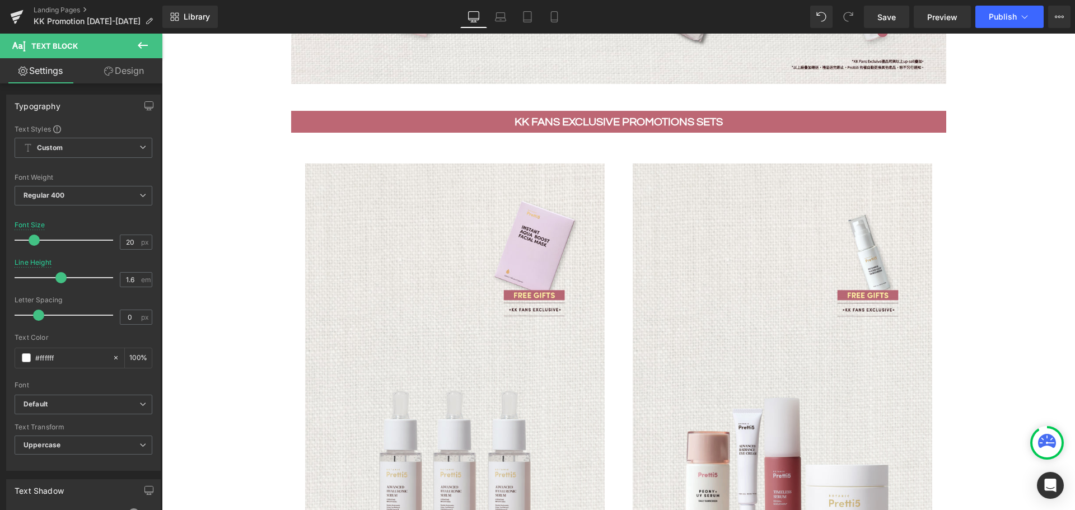
scroll to position [468, 0]
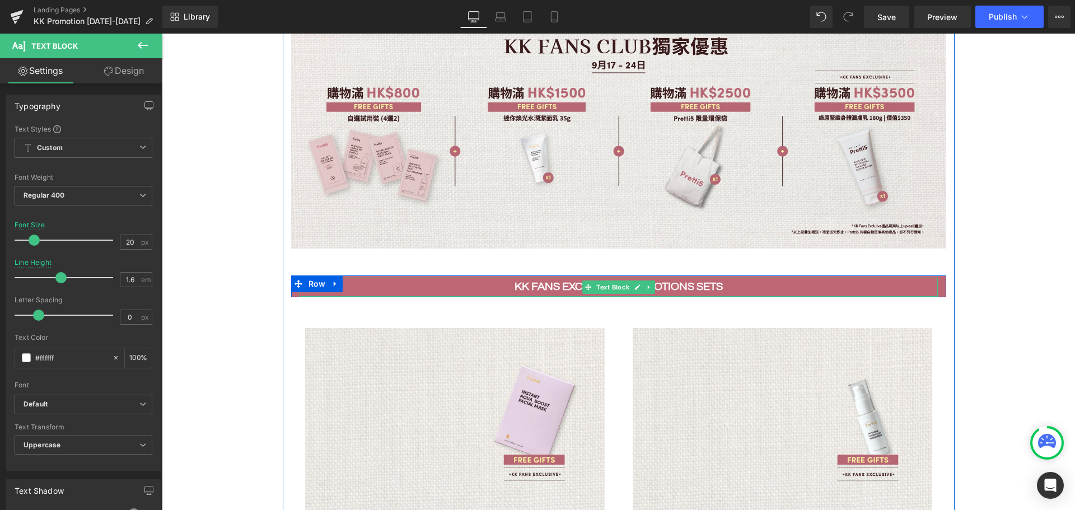
click at [719, 284] on p "KK FANS EXCLUSIVE PROMOTIONS SETS" at bounding box center [618, 287] width 638 height 18
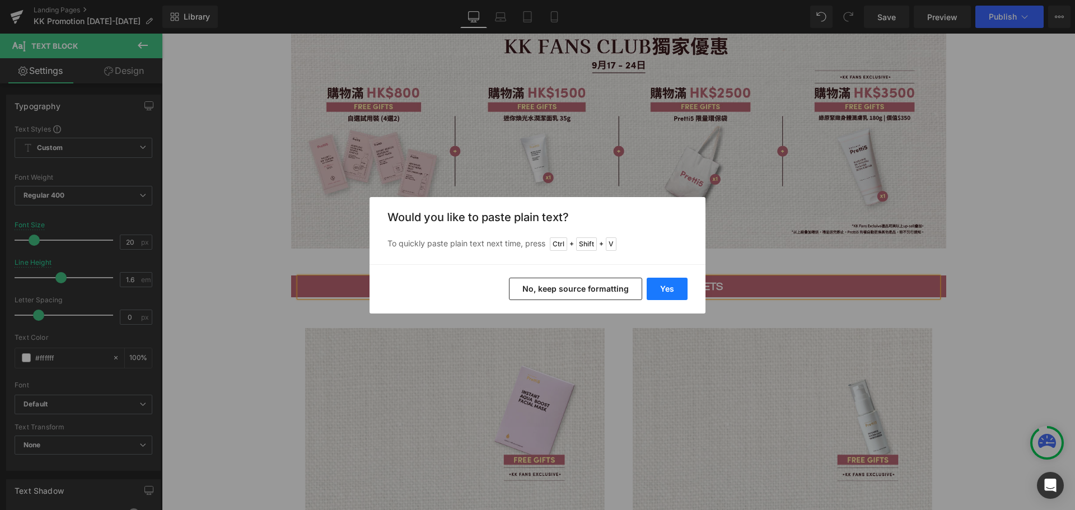
click at [670, 290] on button "Yes" at bounding box center [666, 289] width 41 height 22
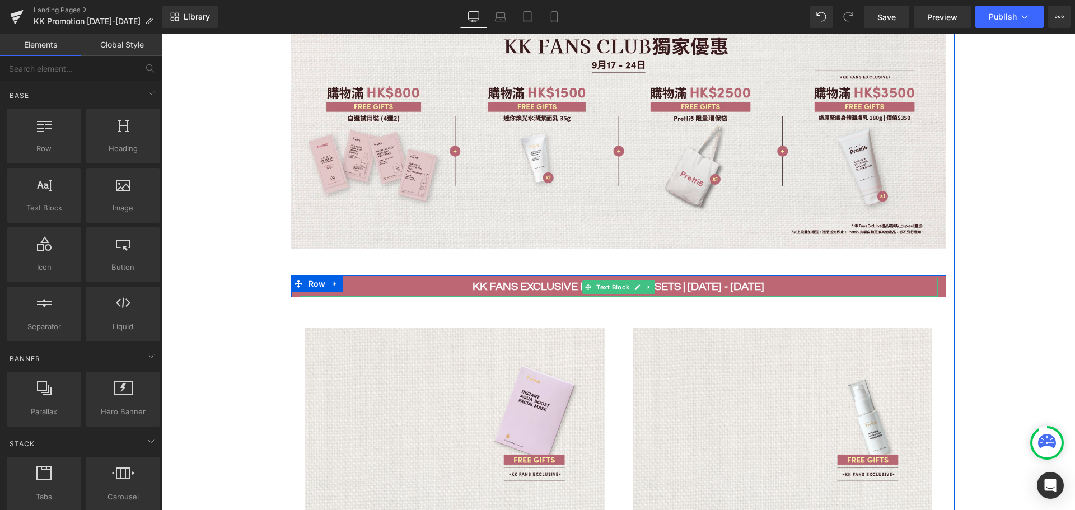
click at [684, 283] on b "KK FANS EXCLUSIVE PROMOTIONS SETS | 17 - 24 AUG" at bounding box center [618, 286] width 292 height 11
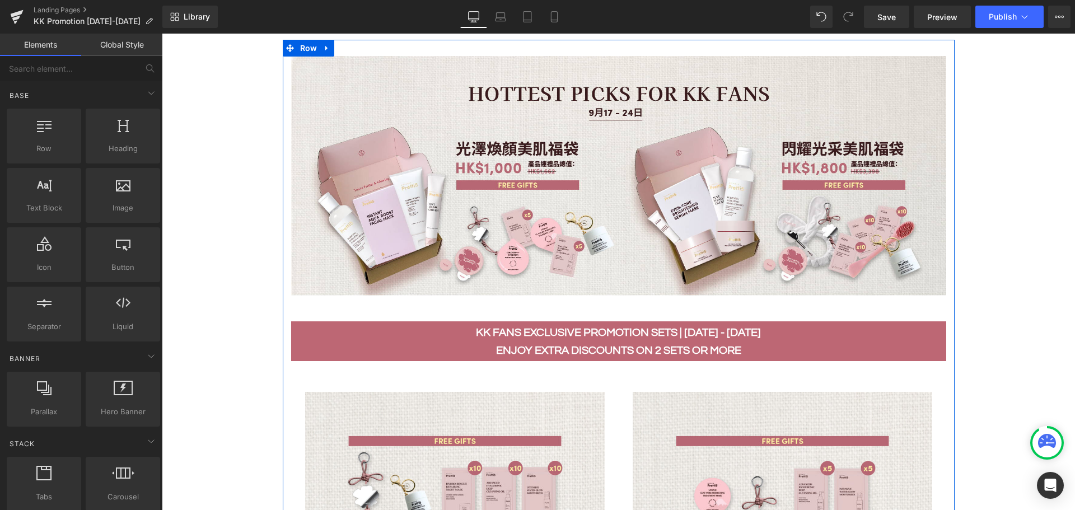
scroll to position [1308, 0]
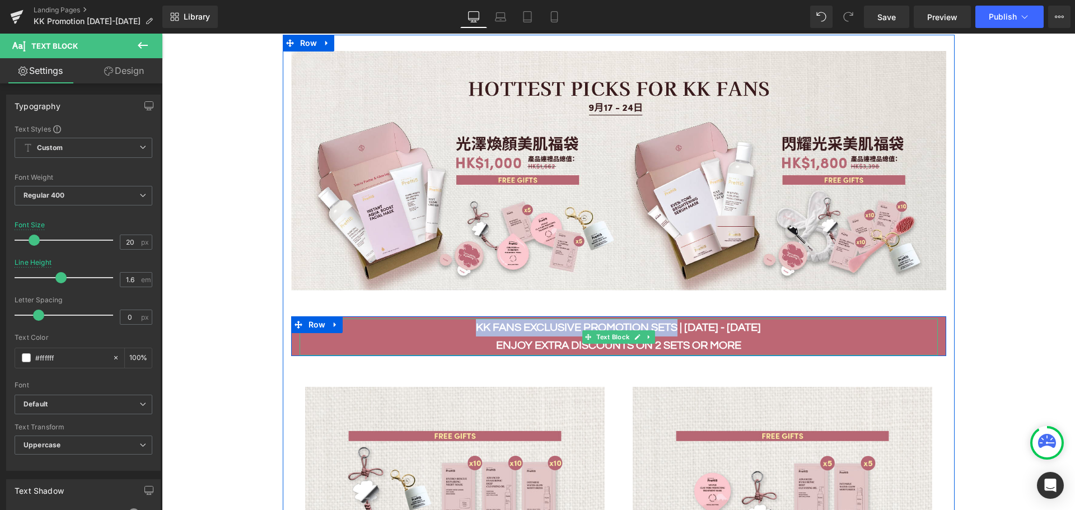
drag, startPoint x: 683, startPoint y: 322, endPoint x: 479, endPoint y: 325, distance: 204.9
click at [479, 325] on p "KK Fans Exclusive Promotion Sets | 17 - 24 AUG" at bounding box center [618, 327] width 638 height 18
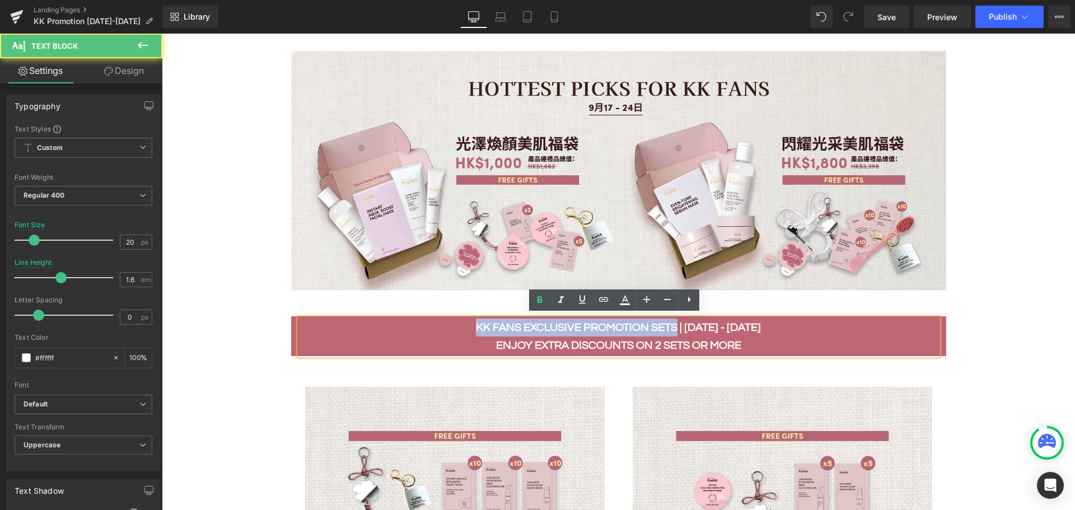
click at [584, 324] on b "KK Fans Exclusive Promotion Sets | 17 - 24 AUG" at bounding box center [618, 327] width 285 height 11
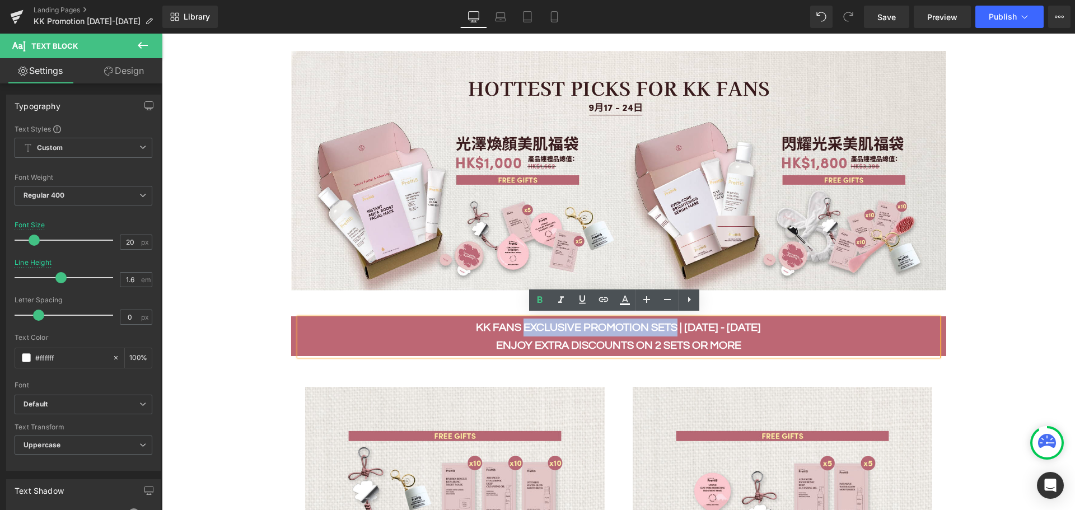
drag, startPoint x: 528, startPoint y: 322, endPoint x: 682, endPoint y: 320, distance: 154.5
click at [682, 322] on b "KK Fans Exclusive Promotion Sets | 17 - 24 AUG" at bounding box center [618, 327] width 285 height 11
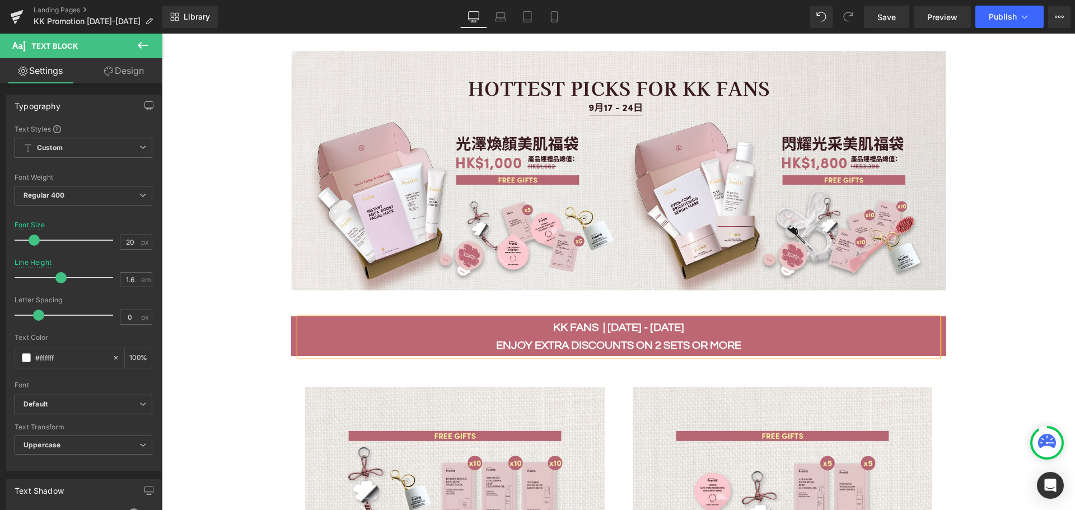
click at [555, 323] on p "KK Fans | 17 - 24 AUG" at bounding box center [618, 327] width 638 height 18
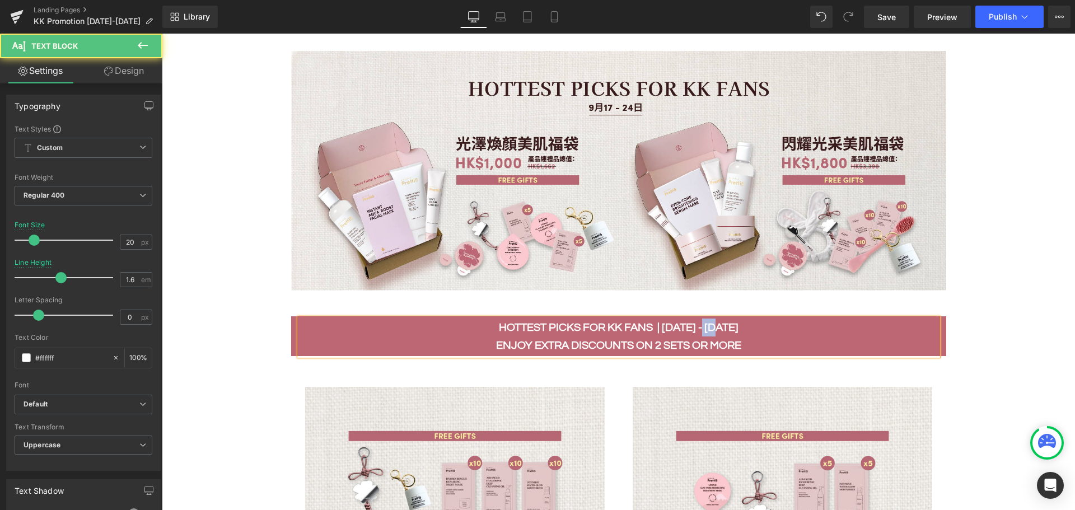
drag, startPoint x: 703, startPoint y: 323, endPoint x: 733, endPoint y: 320, distance: 30.4
click at [733, 320] on p "HOTTEST PICKS FOR KK Fans | 17 - 24 AUG" at bounding box center [618, 327] width 638 height 18
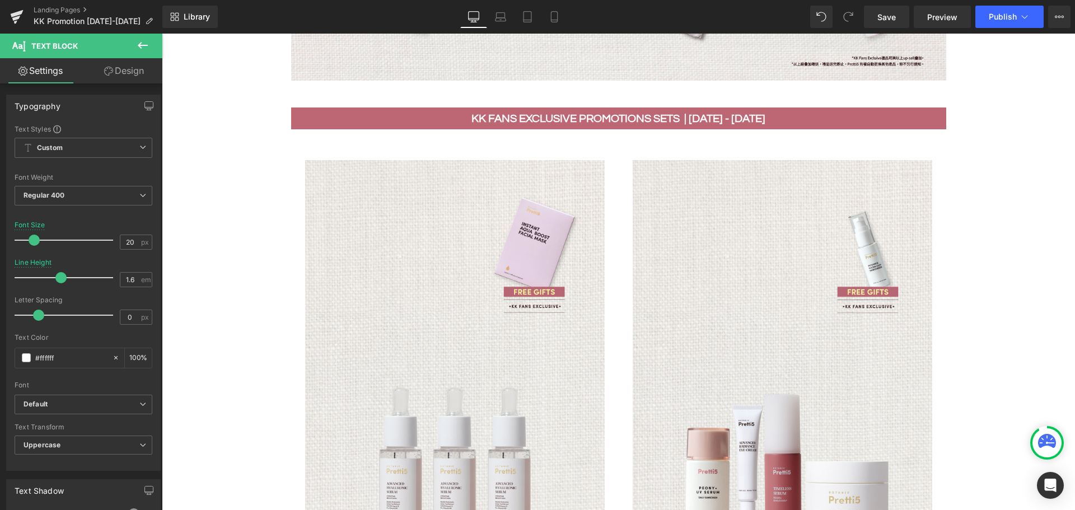
scroll to position [412, 0]
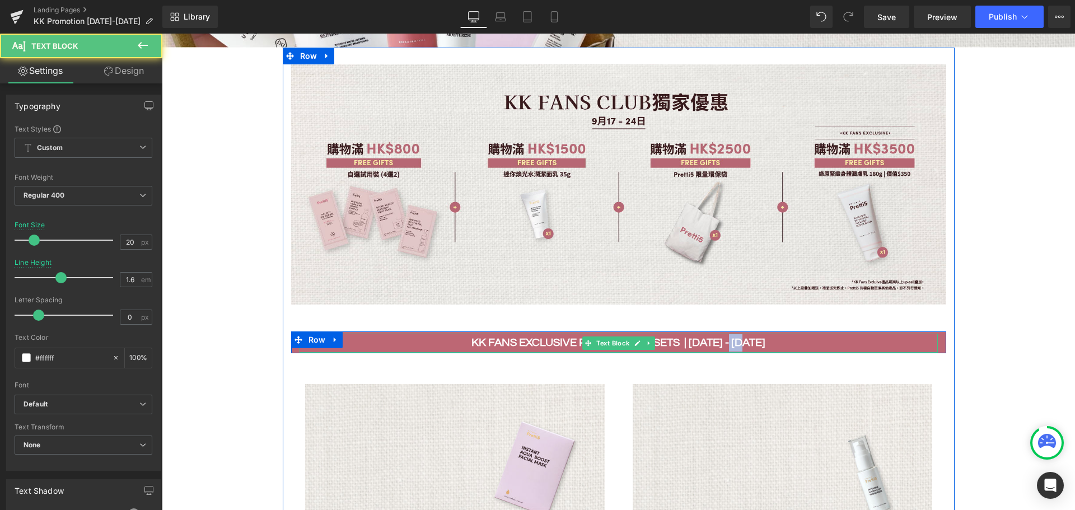
drag, startPoint x: 731, startPoint y: 339, endPoint x: 762, endPoint y: 339, distance: 30.8
click at [762, 339] on p "KK FANS EXCLUSIVE PROMOTIONS SETS | 17 - 24 AUG" at bounding box center [618, 343] width 638 height 18
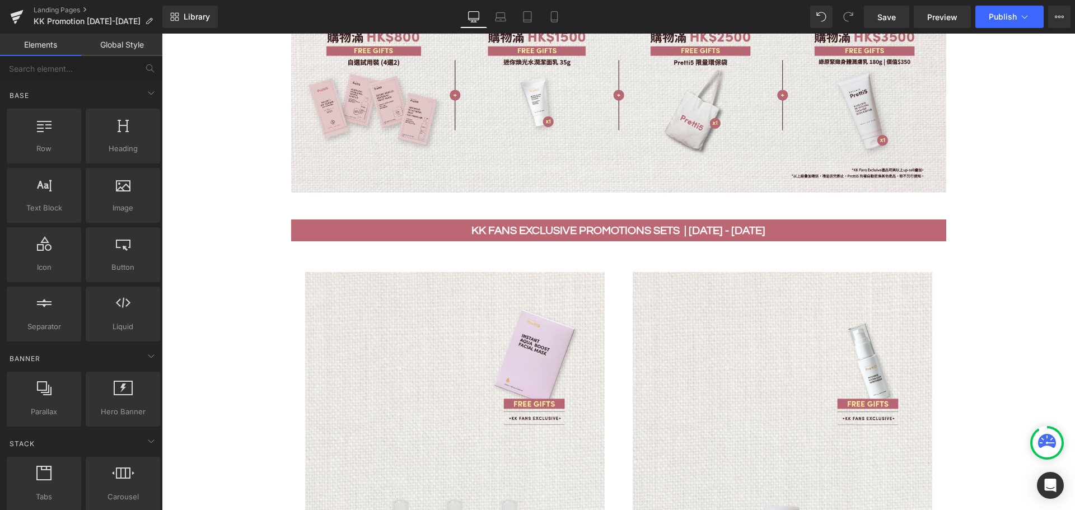
scroll to position [860, 0]
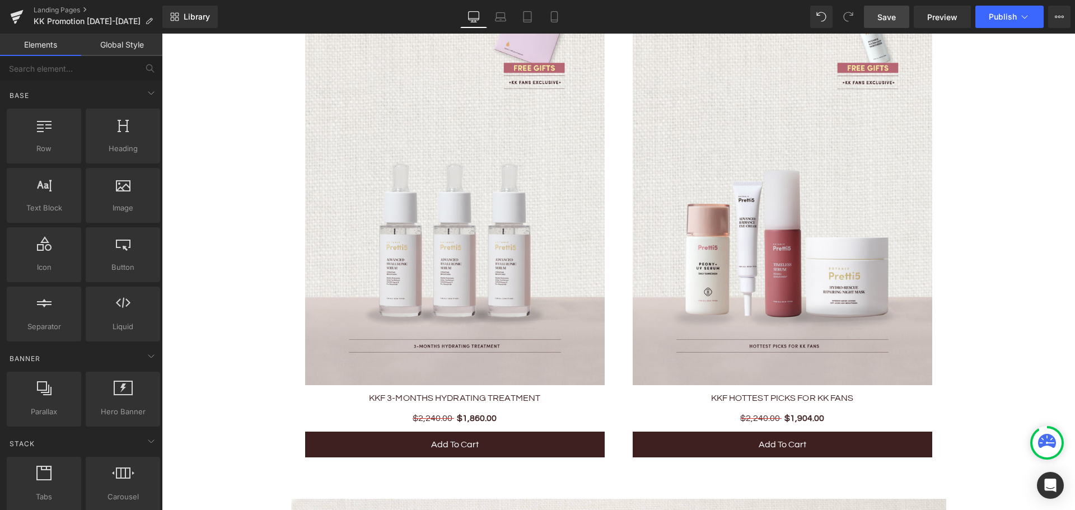
click at [880, 15] on span "Save" at bounding box center [886, 17] width 18 height 12
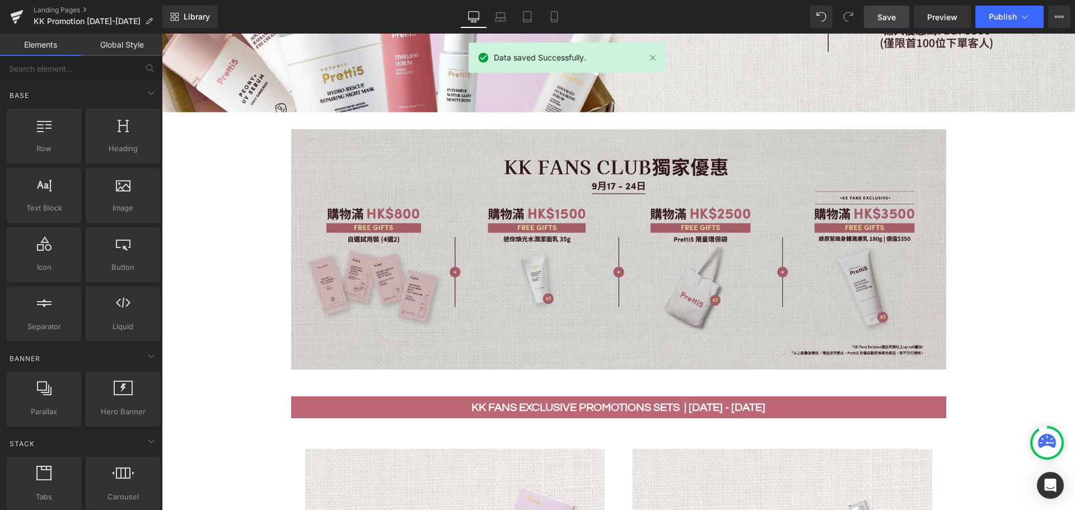
scroll to position [133, 0]
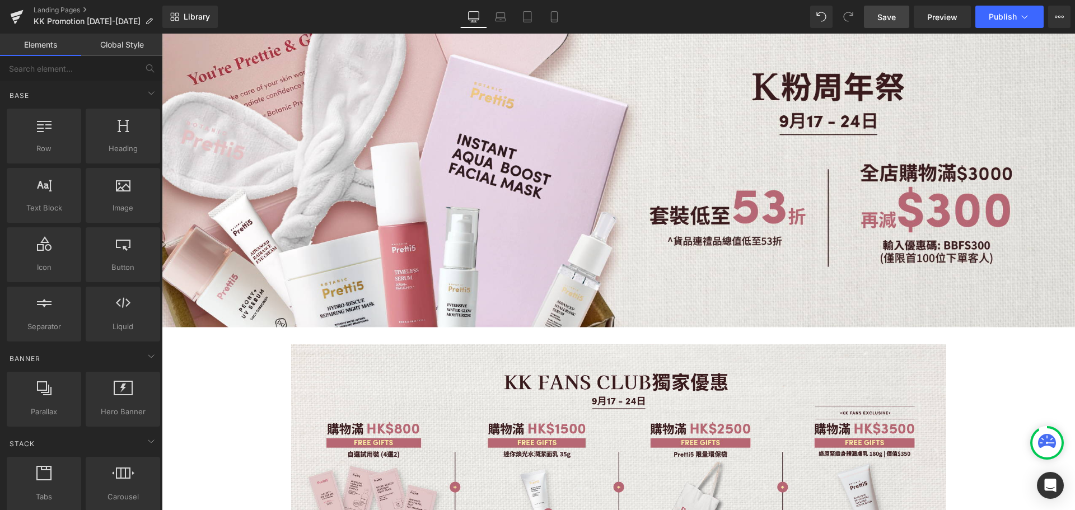
click at [884, 18] on span "Save" at bounding box center [886, 17] width 18 height 12
click at [24, 11] on link at bounding box center [17, 17] width 34 height 34
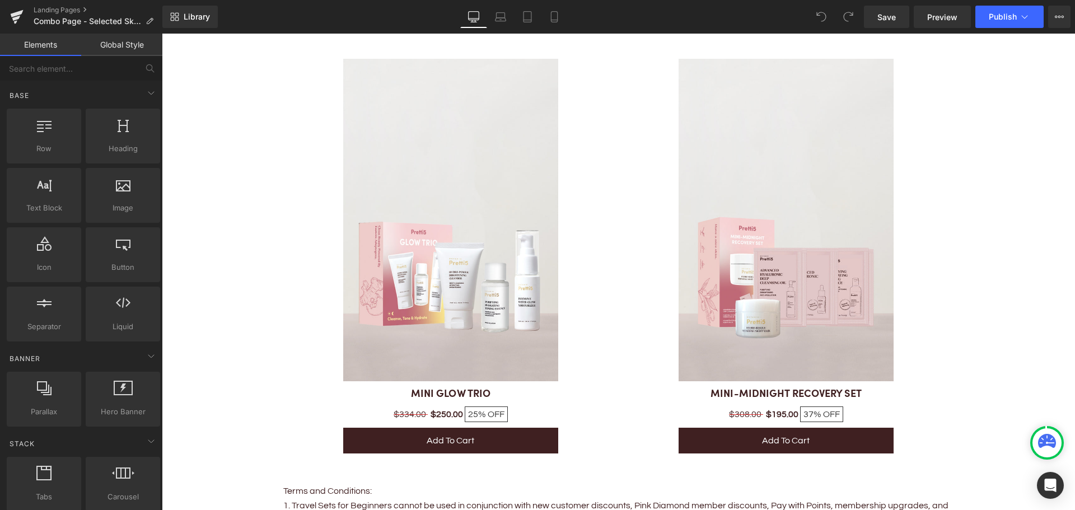
scroll to position [2153, 0]
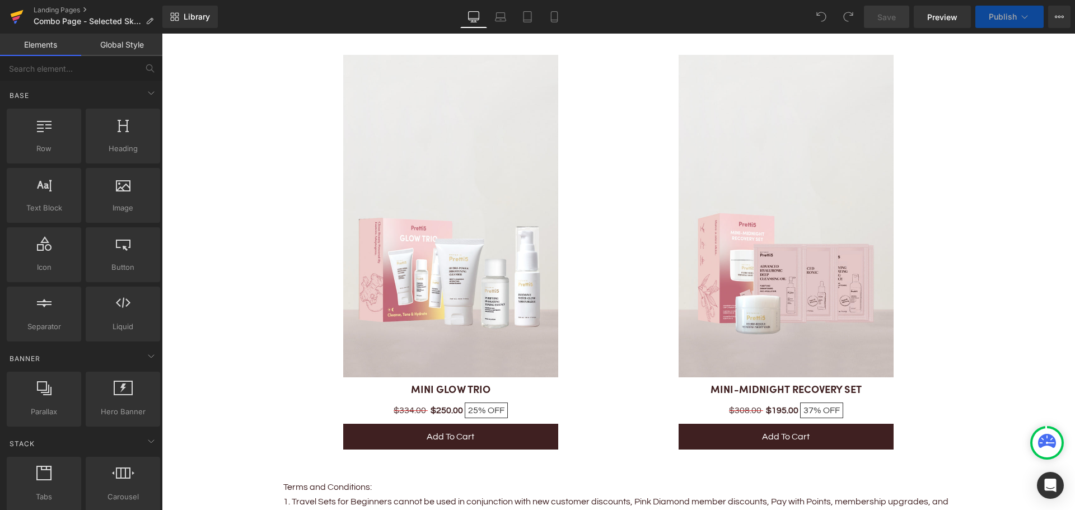
click at [14, 11] on icon at bounding box center [16, 17] width 13 height 28
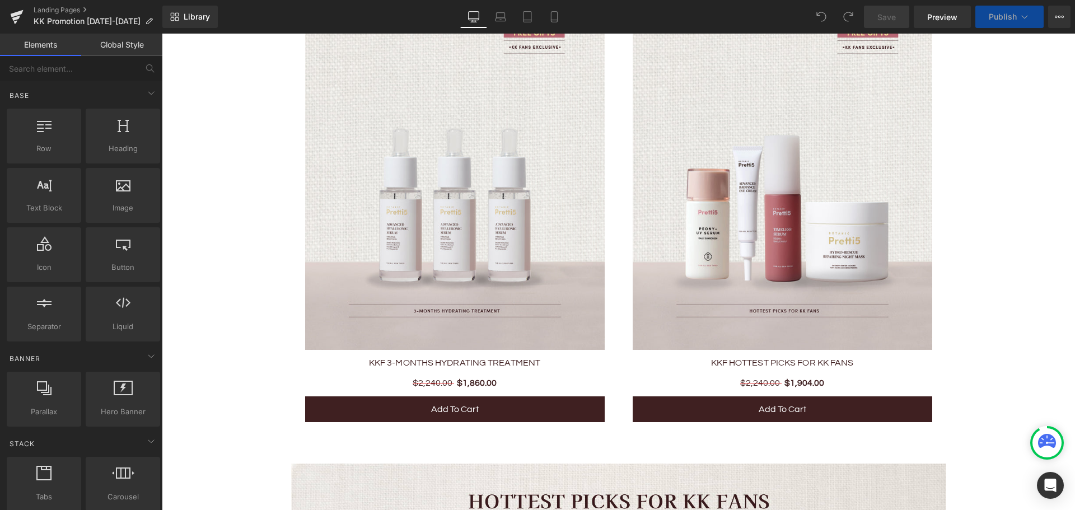
scroll to position [616, 0]
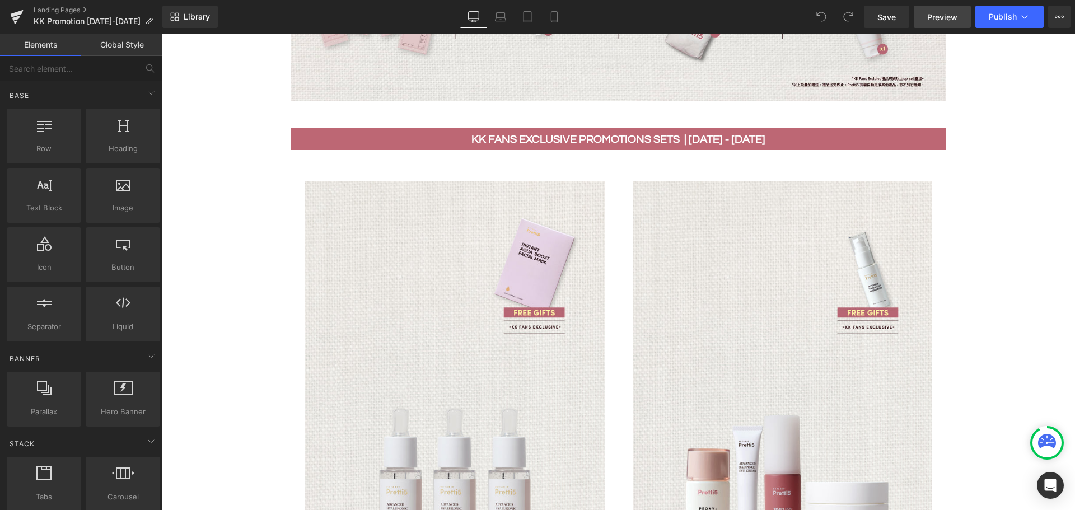
click at [942, 20] on span "Preview" at bounding box center [942, 17] width 30 height 12
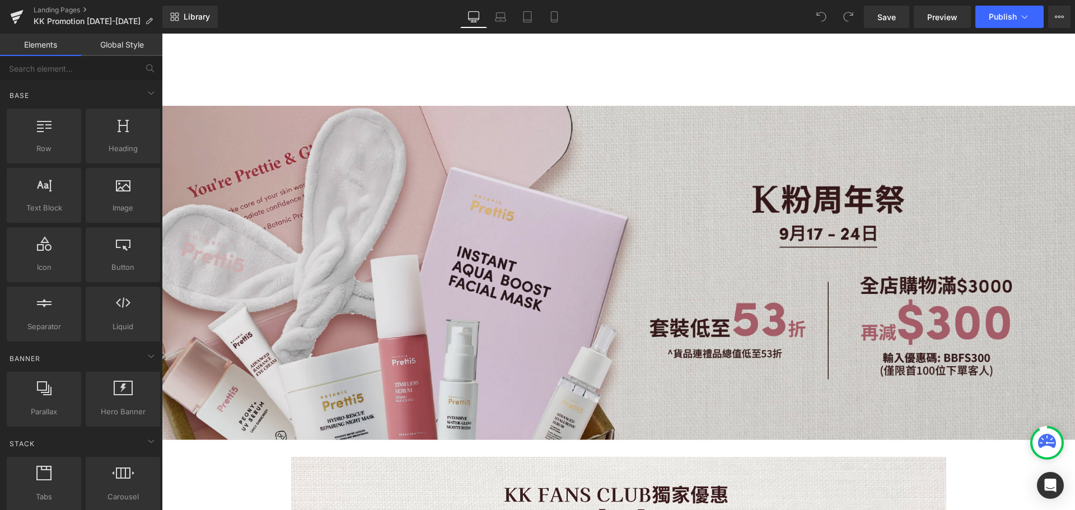
scroll to position [0, 0]
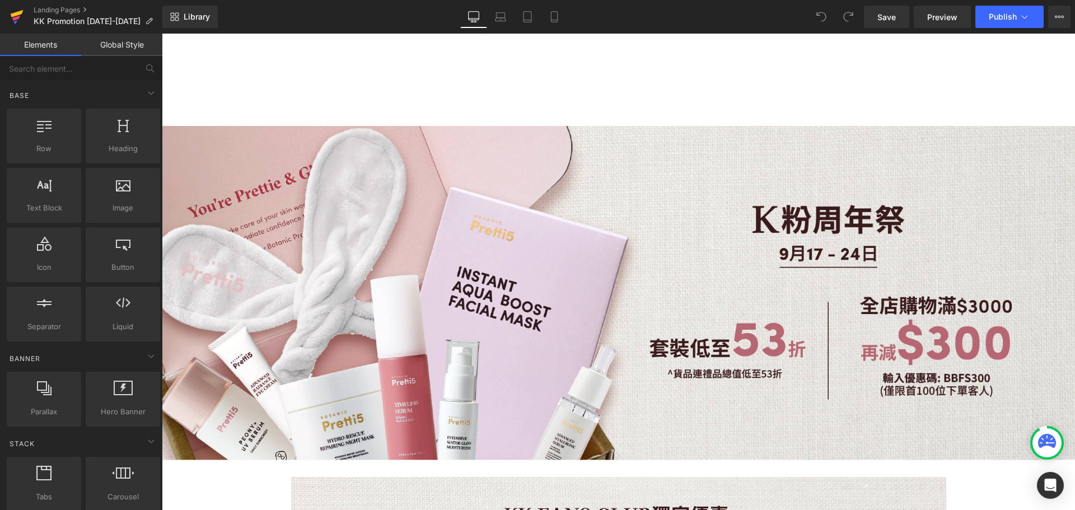
click at [17, 16] on icon at bounding box center [16, 17] width 13 height 28
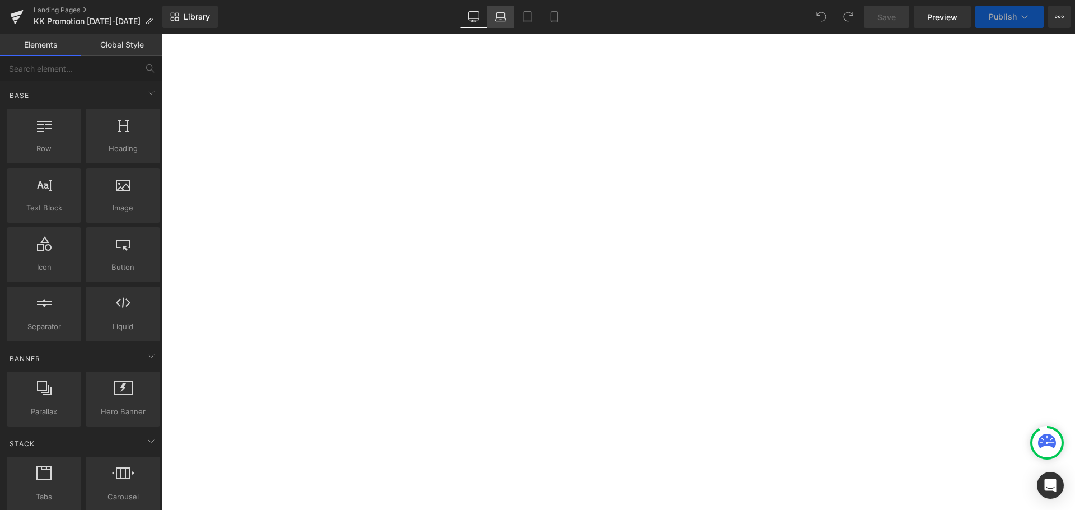
scroll to position [1735, 0]
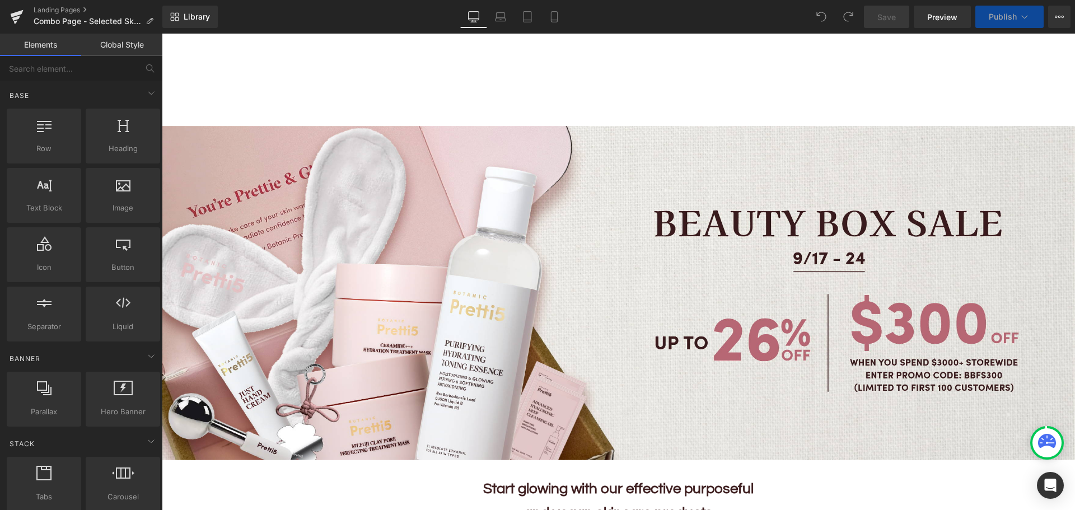
scroll to position [616, 0]
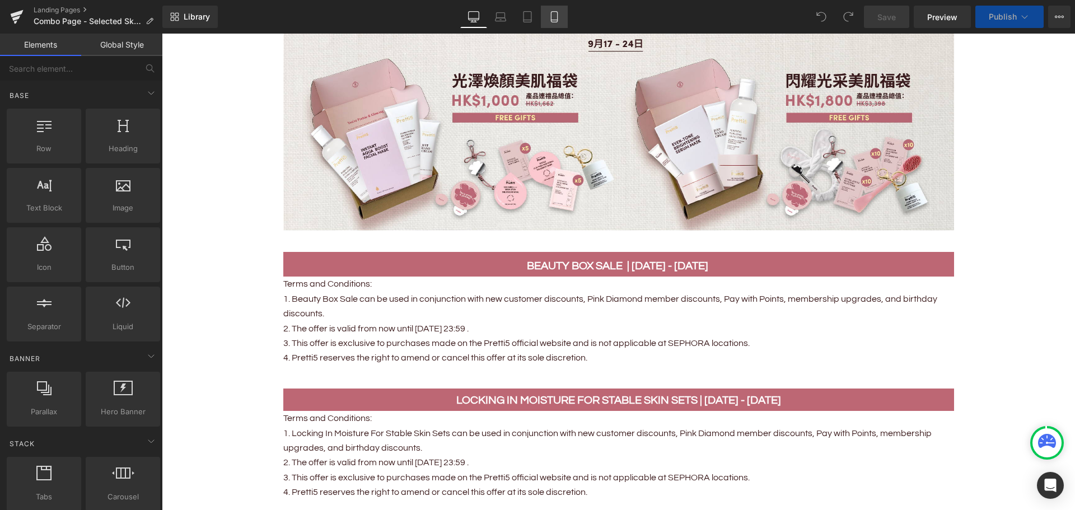
click at [555, 18] on icon at bounding box center [553, 16] width 11 height 11
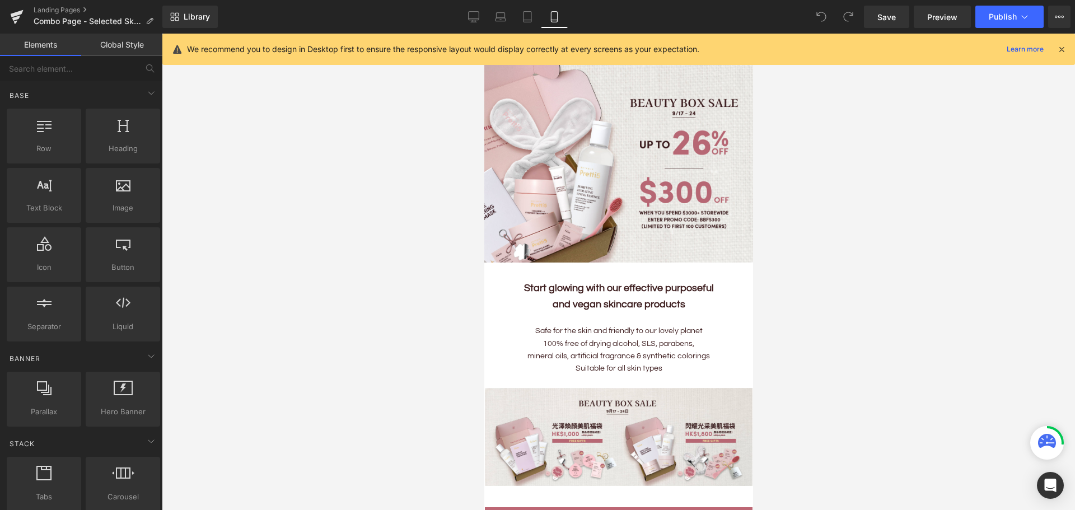
scroll to position [0, 0]
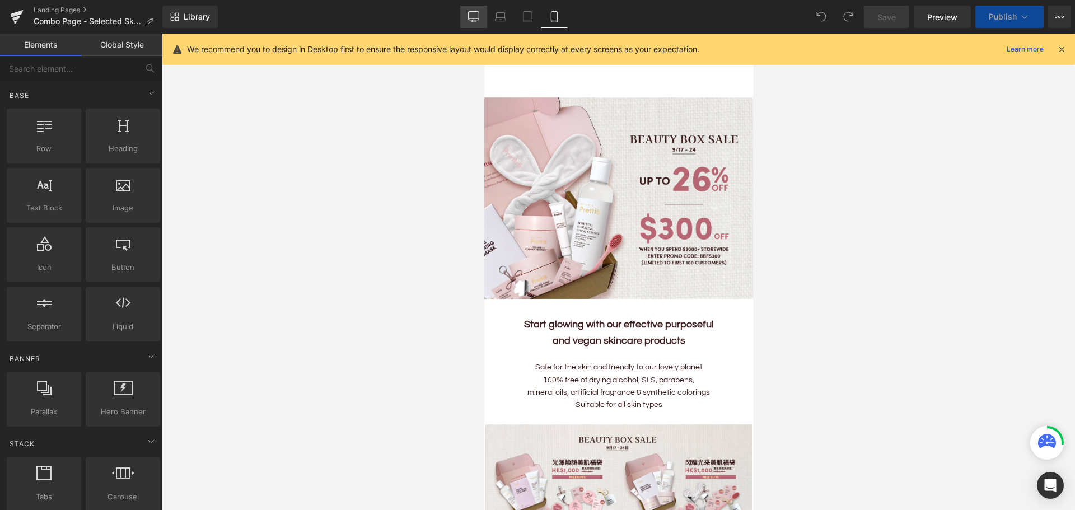
click at [471, 17] on icon at bounding box center [473, 16] width 11 height 11
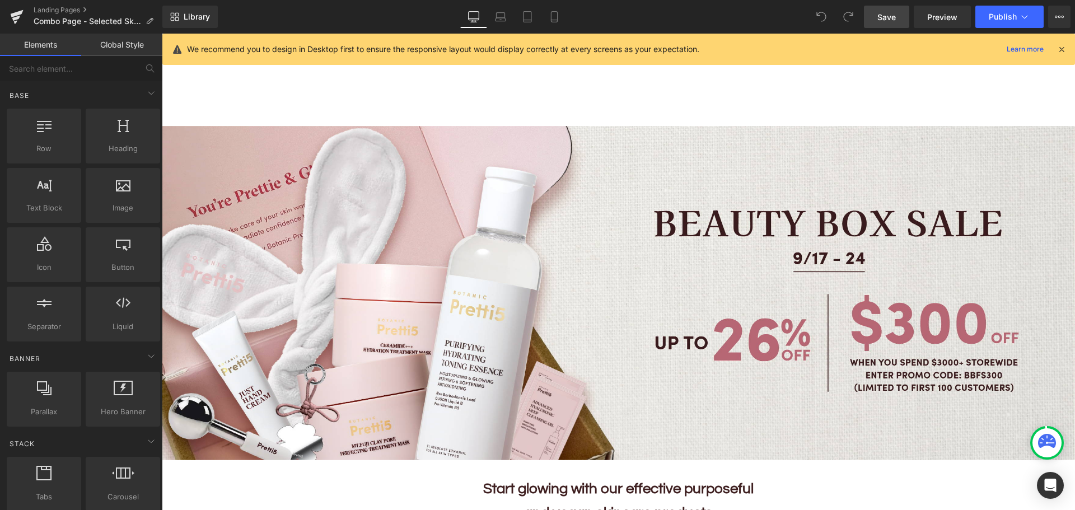
click at [887, 18] on span "Save" at bounding box center [886, 17] width 18 height 12
click at [18, 12] on icon at bounding box center [17, 13] width 13 height 7
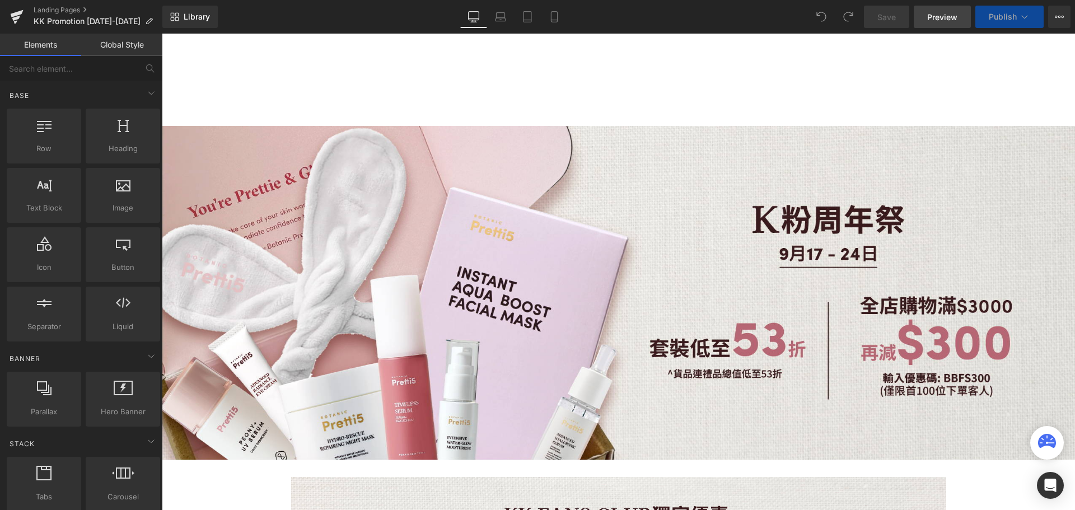
click at [941, 18] on span "Preview" at bounding box center [942, 17] width 30 height 12
click at [551, 20] on icon at bounding box center [554, 17] width 6 height 11
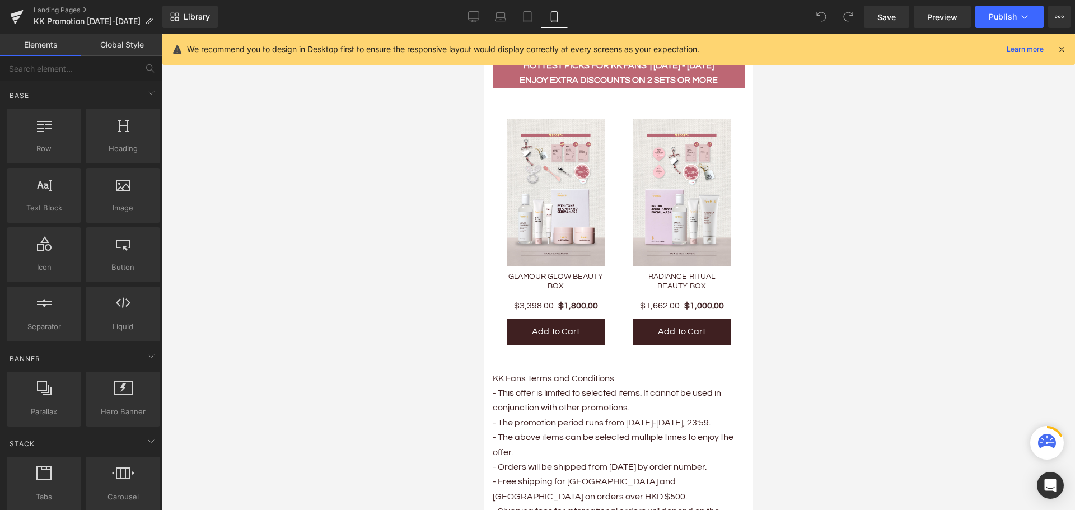
scroll to position [895, 0]
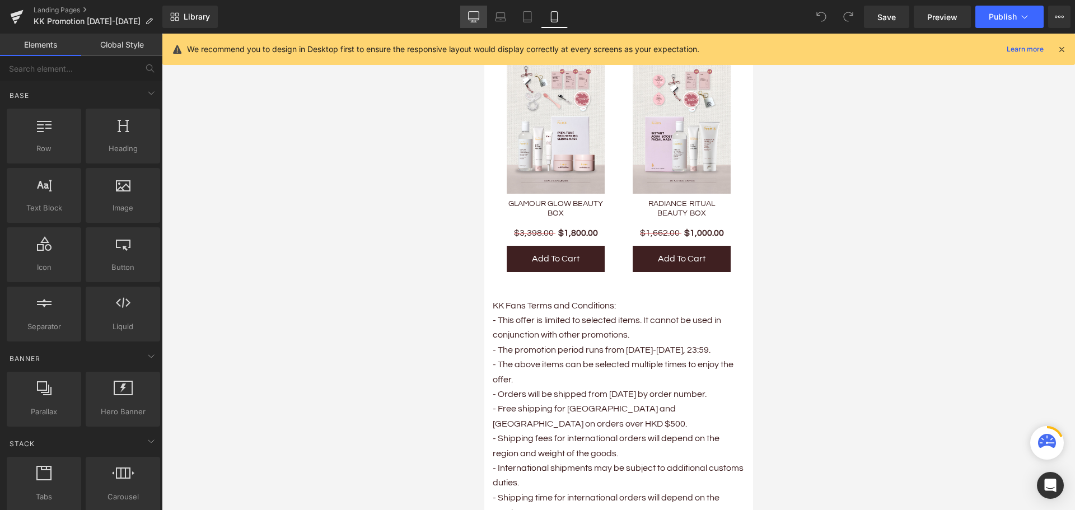
click at [473, 20] on icon at bounding box center [473, 16] width 11 height 8
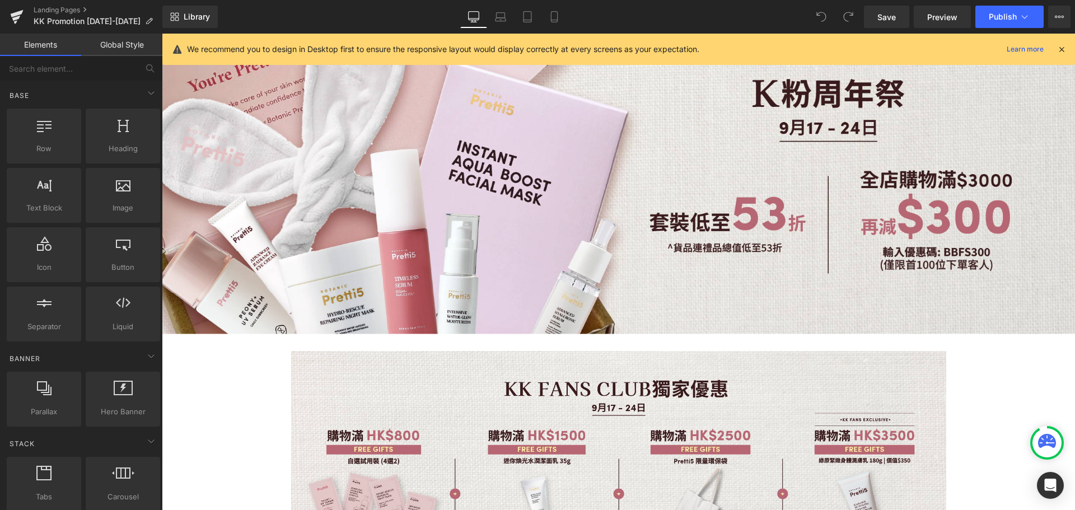
scroll to position [0, 0]
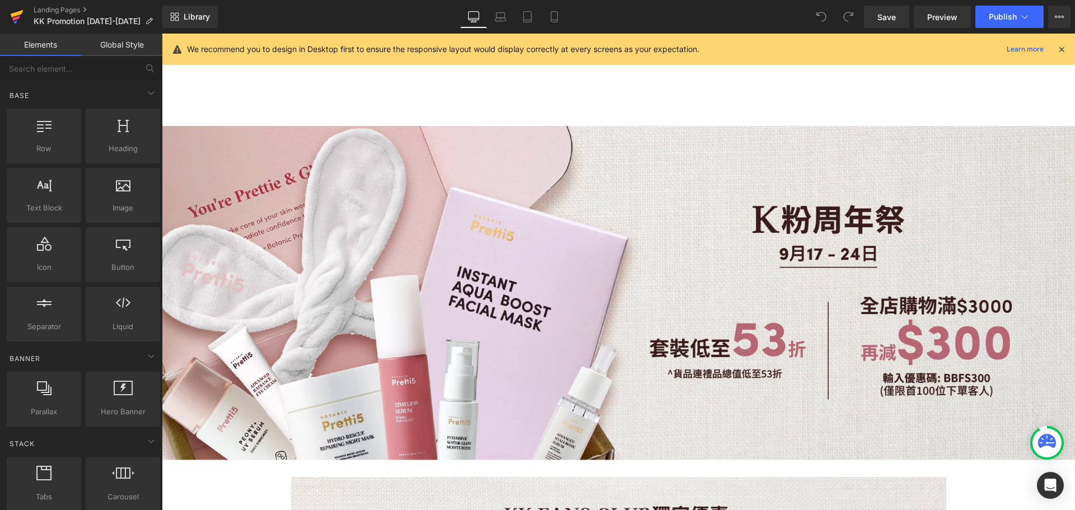
click at [12, 12] on icon at bounding box center [16, 17] width 13 height 28
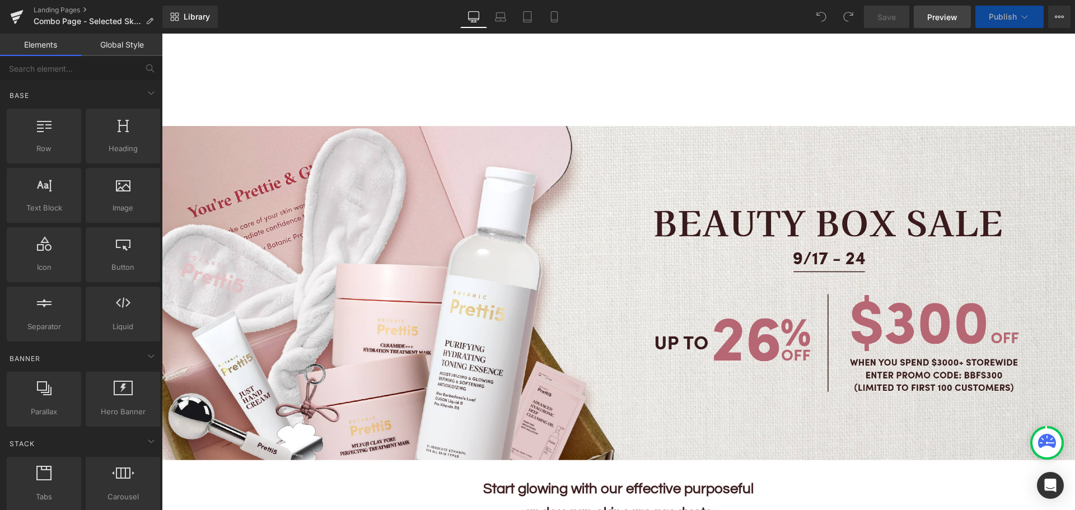
click at [933, 20] on span "Preview" at bounding box center [942, 17] width 30 height 12
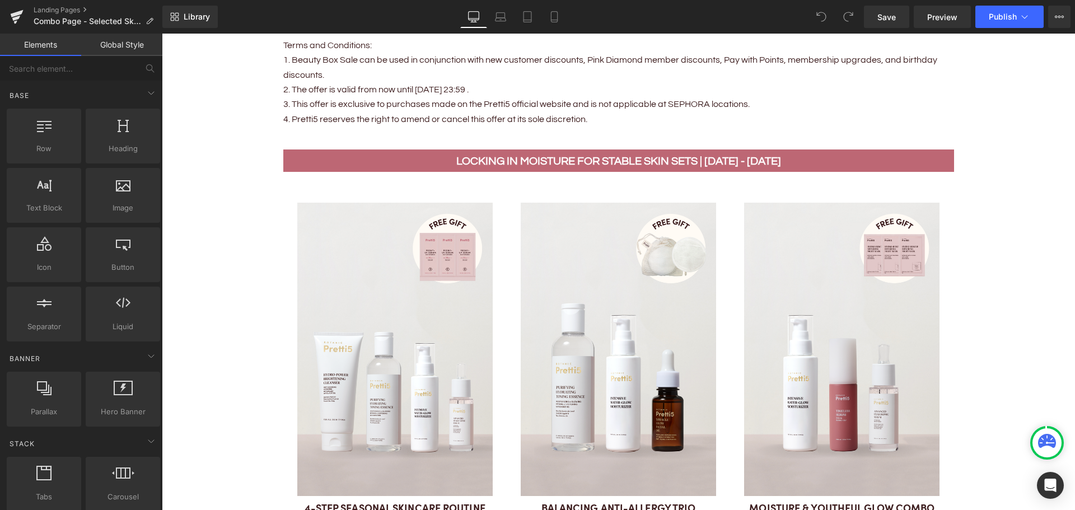
scroll to position [1343, 0]
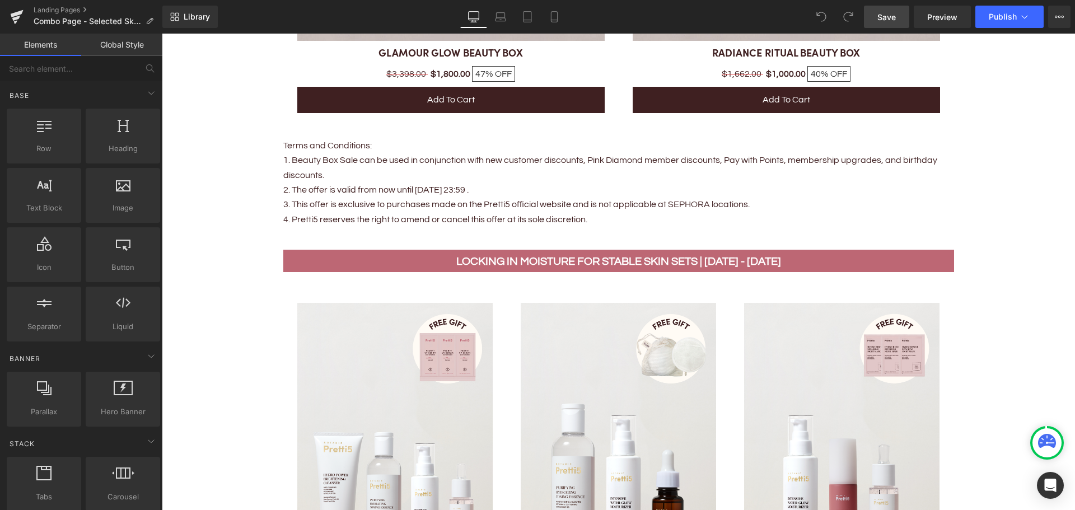
click at [878, 21] on span "Save" at bounding box center [886, 17] width 18 height 12
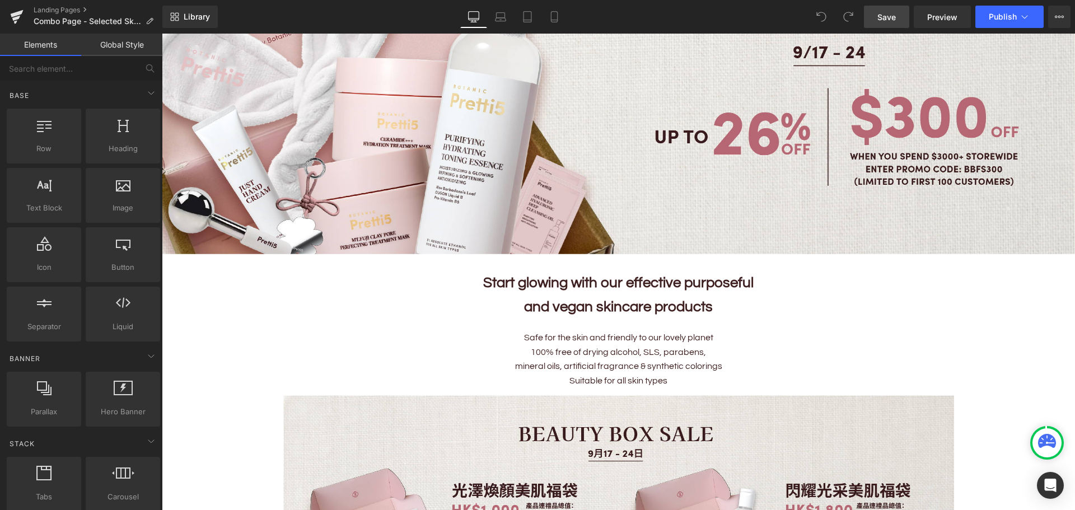
scroll to position [56, 0]
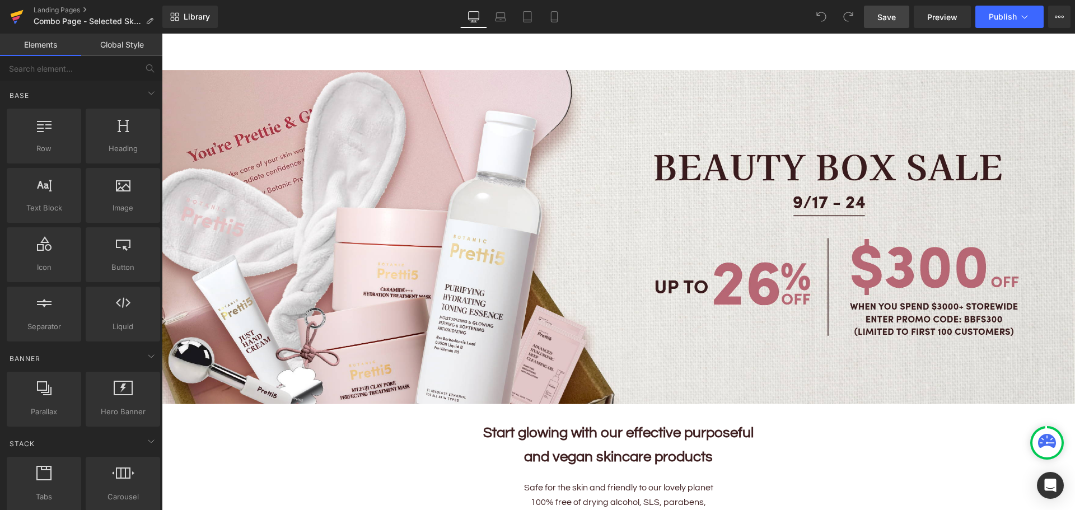
click at [17, 13] on icon at bounding box center [17, 13] width 13 height 7
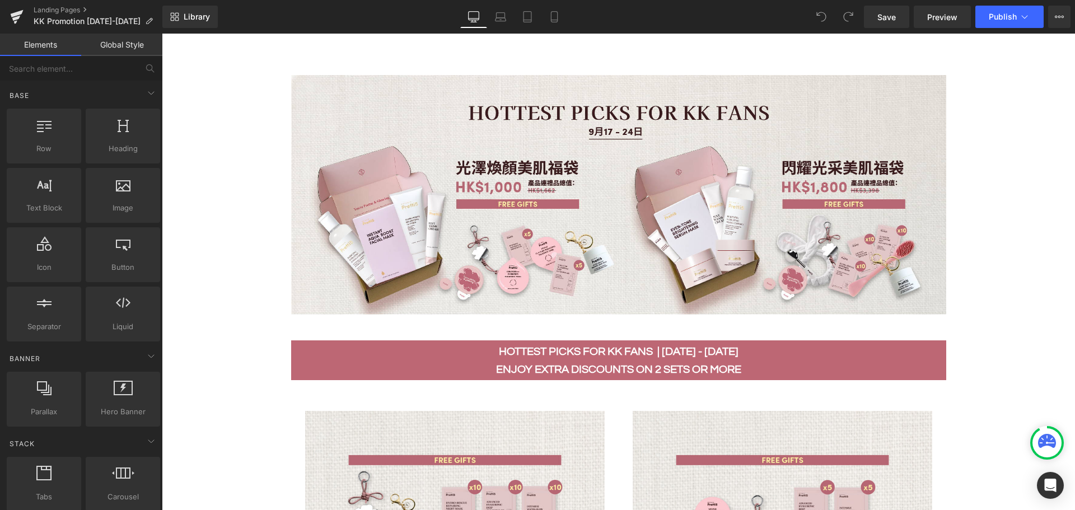
scroll to position [1399, 0]
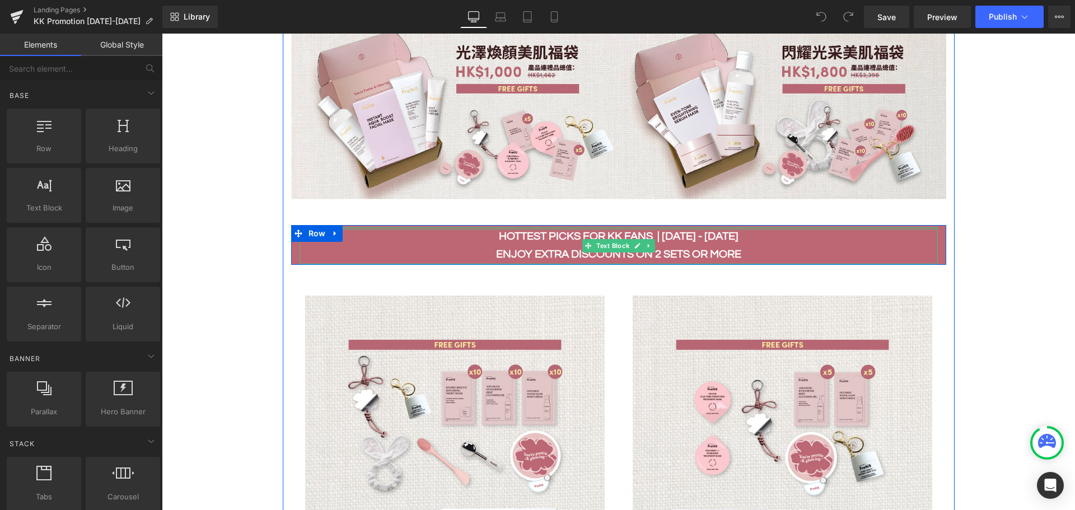
drag, startPoint x: 557, startPoint y: 225, endPoint x: 606, endPoint y: 229, distance: 48.3
click at [557, 227] on div "HOTTEST PICKS FOR KK Fans | [DATE] - [DATE] Enjoy extra discounts on 2 sets or …" at bounding box center [618, 245] width 638 height 37
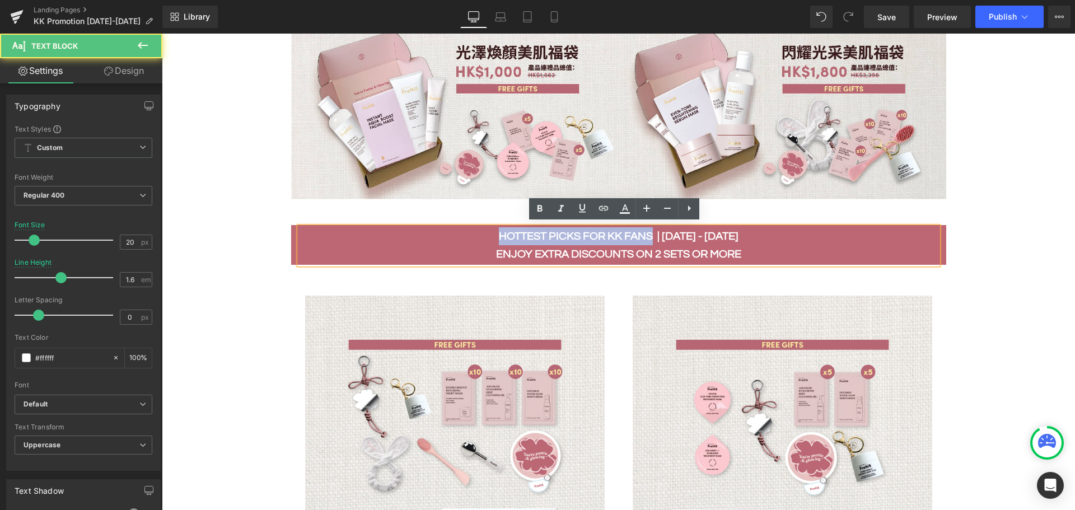
drag, startPoint x: 656, startPoint y: 232, endPoint x: 498, endPoint y: 231, distance: 158.4
click at [498, 231] on p "HOTTEST PICKS FOR KK Fans | [DATE] - [DATE]" at bounding box center [618, 236] width 638 height 18
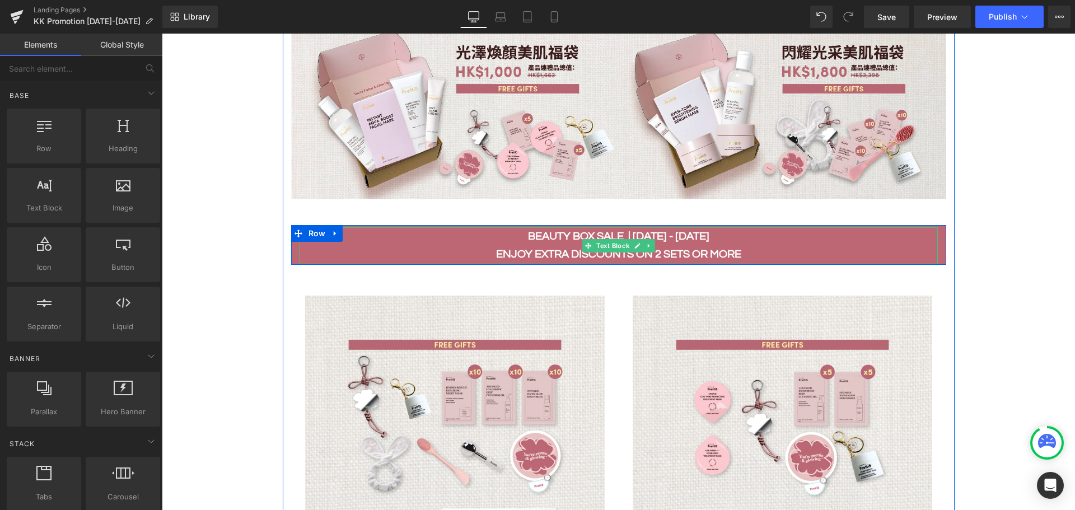
click at [668, 231] on b "beauty box sale | [DATE] - [DATE]" at bounding box center [618, 236] width 181 height 11
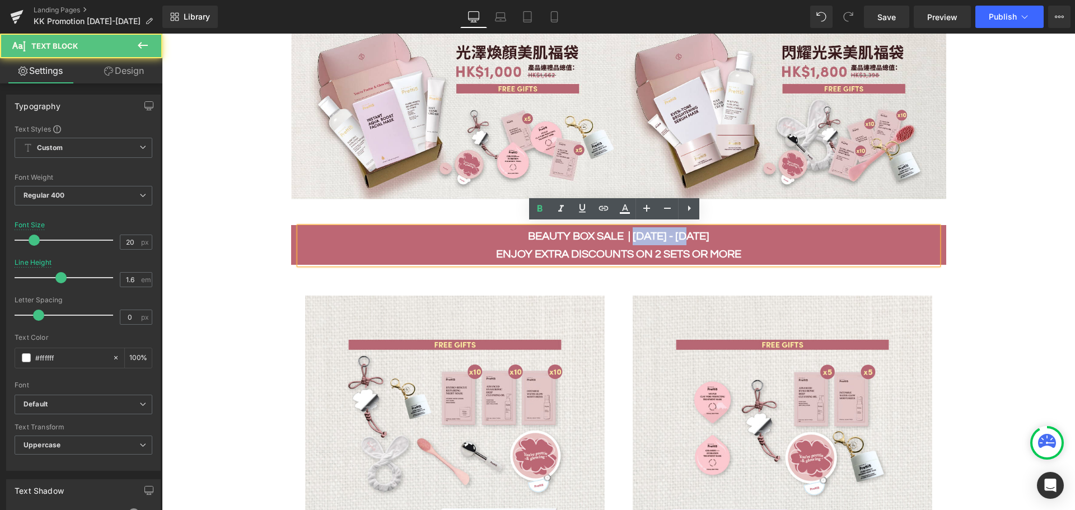
drag, startPoint x: 641, startPoint y: 234, endPoint x: 707, endPoint y: 233, distance: 66.1
click at [707, 233] on p "beauty box sale | [DATE] - [DATE]" at bounding box center [618, 236] width 638 height 18
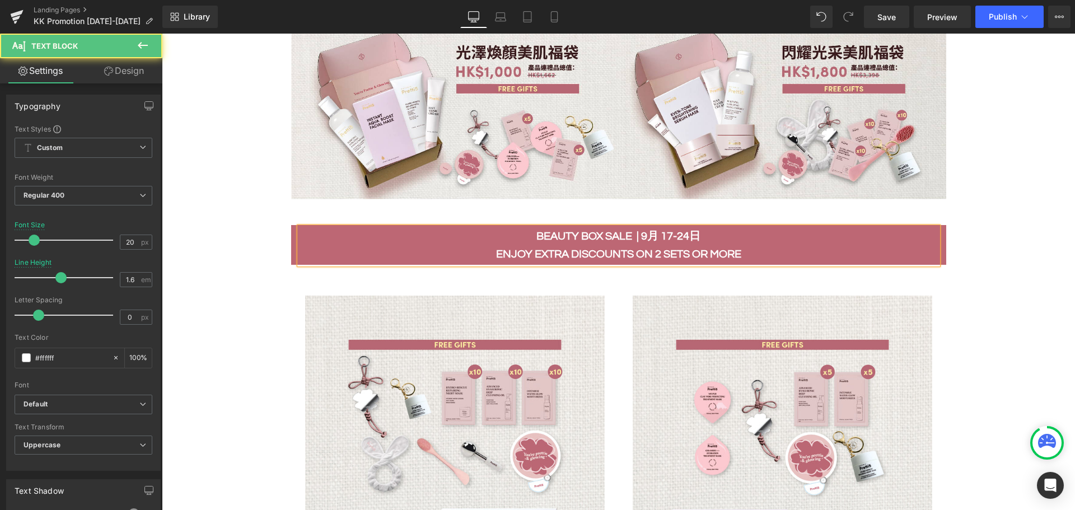
drag, startPoint x: 659, startPoint y: 231, endPoint x: 665, endPoint y: 245, distance: 15.3
click at [659, 232] on b "beauty box sale | 9月 17-24日" at bounding box center [618, 236] width 164 height 11
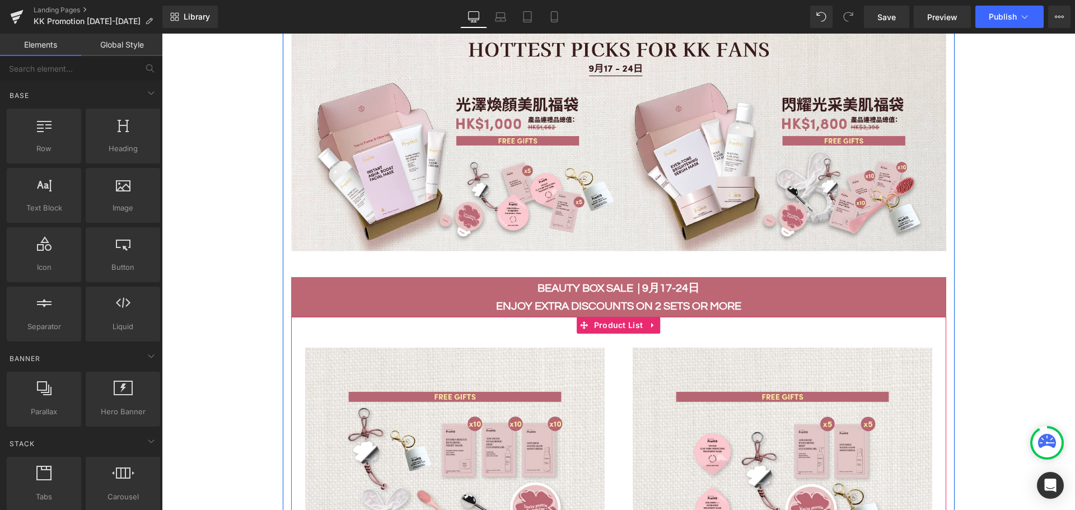
scroll to position [1287, 0]
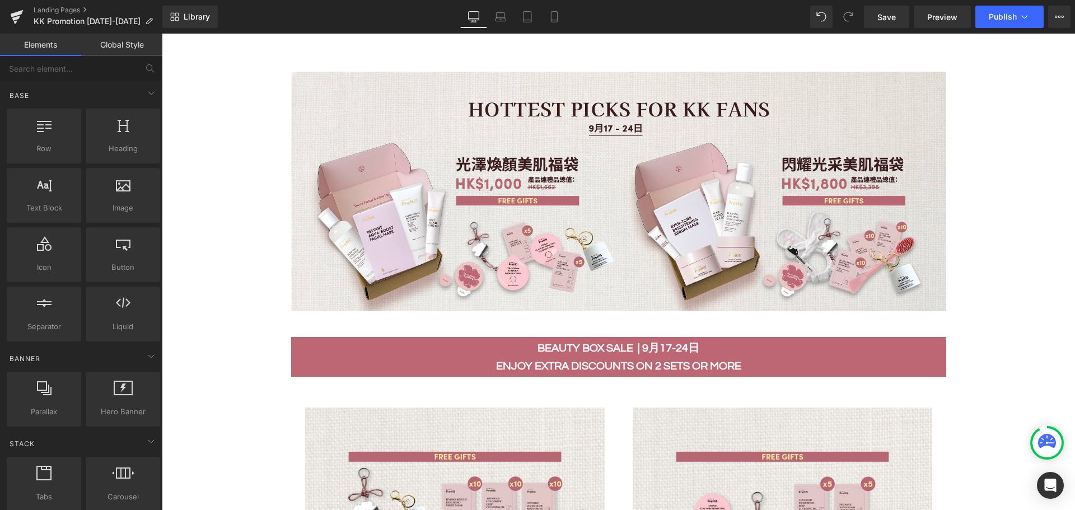
click at [884, 17] on span "Save" at bounding box center [886, 17] width 18 height 12
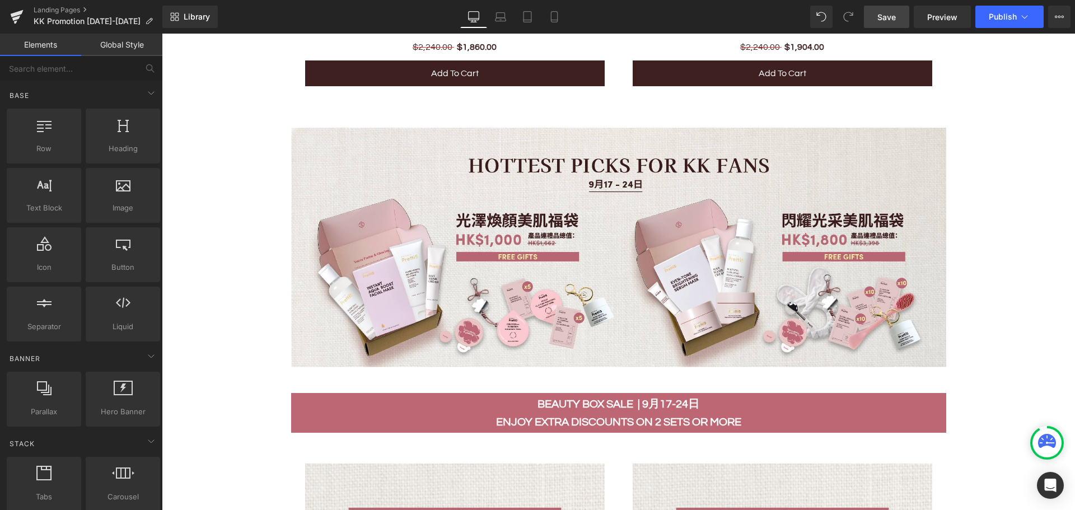
scroll to position [1063, 0]
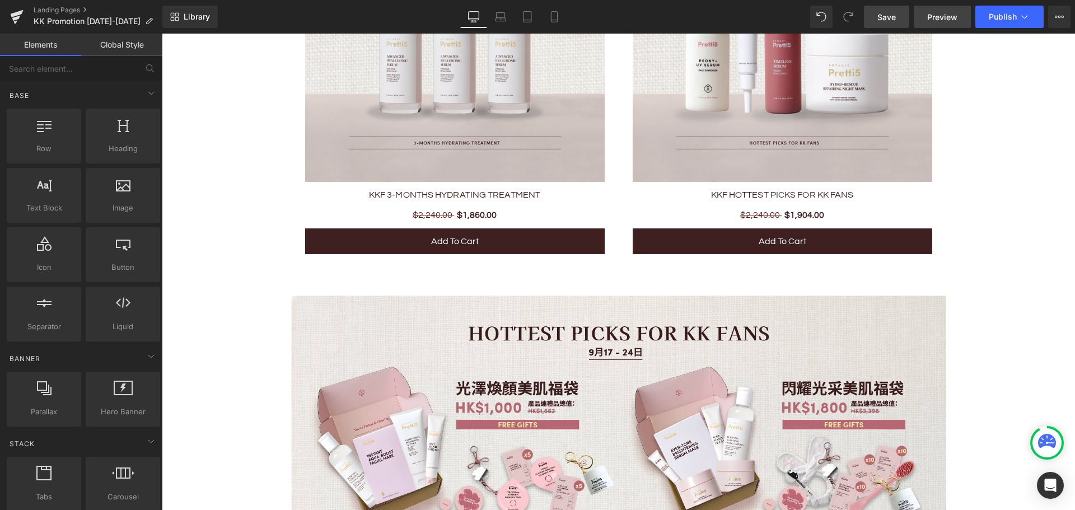
click at [940, 19] on span "Preview" at bounding box center [942, 17] width 30 height 12
click at [890, 18] on span "Save" at bounding box center [886, 17] width 18 height 12
click at [12, 17] on icon at bounding box center [16, 17] width 13 height 28
